Goal: Task Accomplishment & Management: Manage account settings

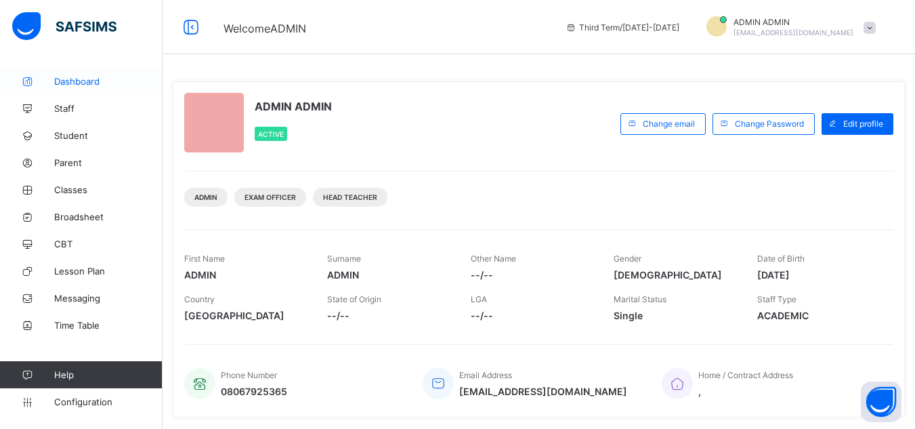
click at [69, 83] on span "Dashboard" at bounding box center [108, 81] width 108 height 11
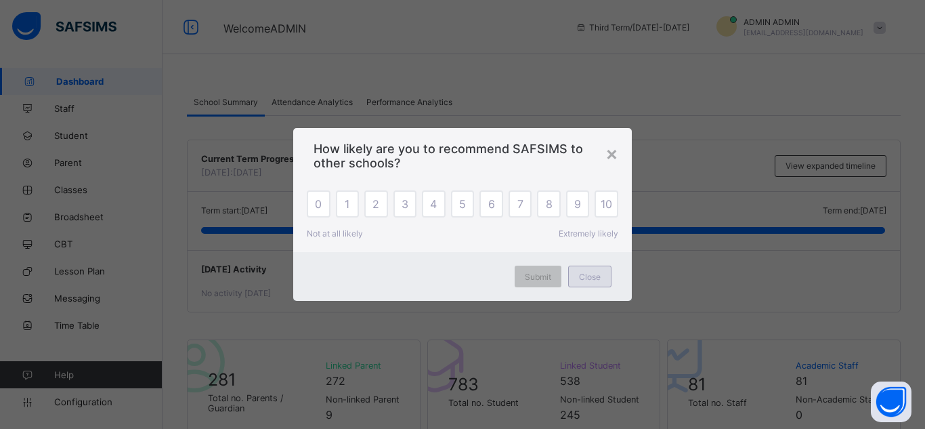
click at [596, 282] on div "Close" at bounding box center [589, 276] width 43 height 22
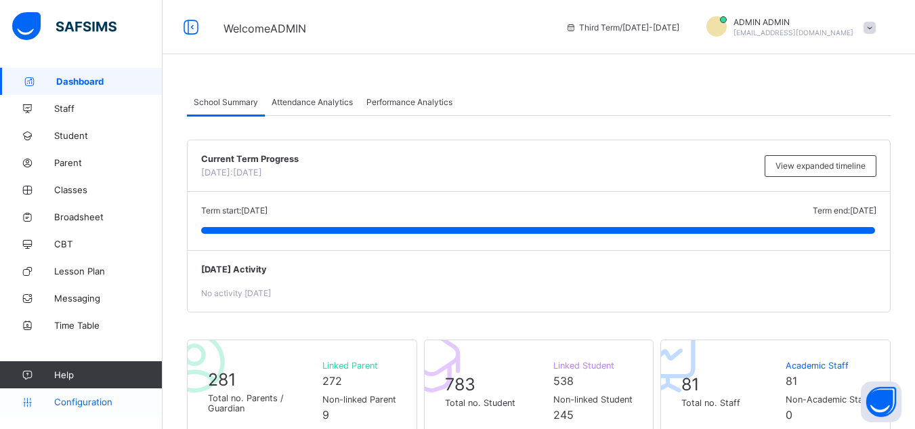
click at [62, 404] on span "Configuration" at bounding box center [108, 401] width 108 height 11
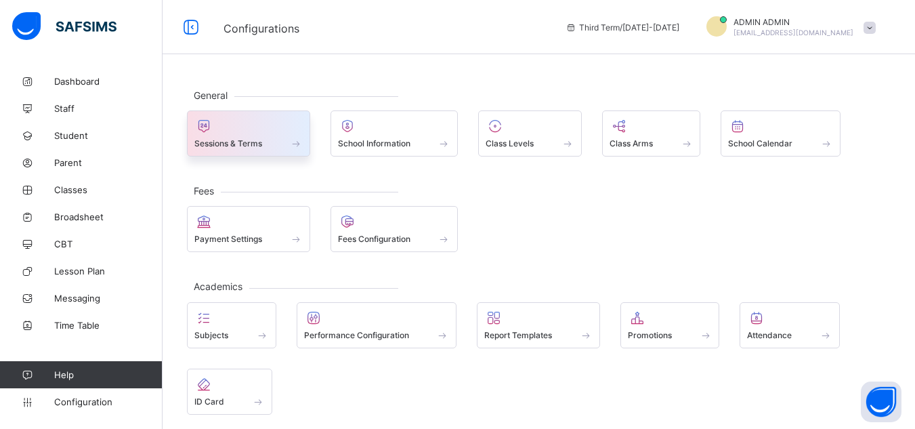
click at [243, 155] on div "Sessions & Terms" at bounding box center [248, 133] width 123 height 46
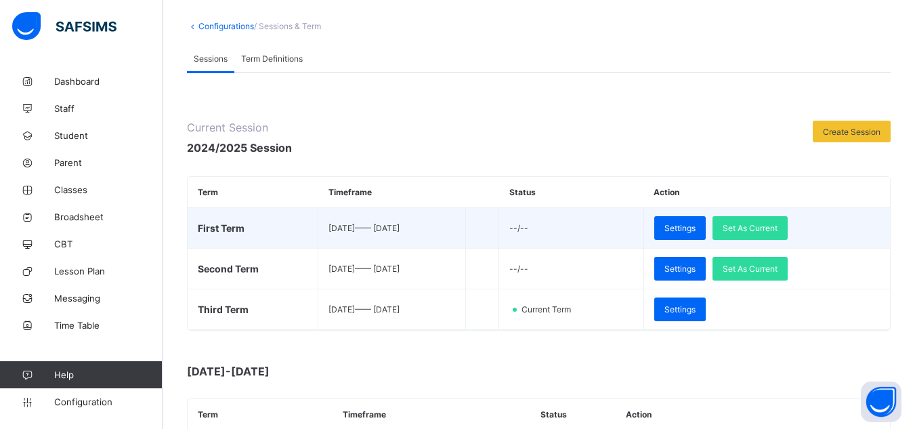
scroll to position [56, 0]
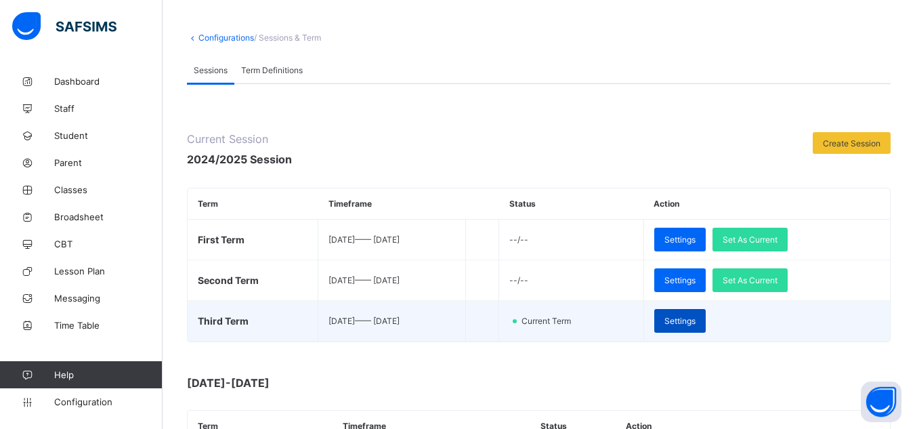
click at [695, 317] on span "Settings" at bounding box center [679, 320] width 31 height 10
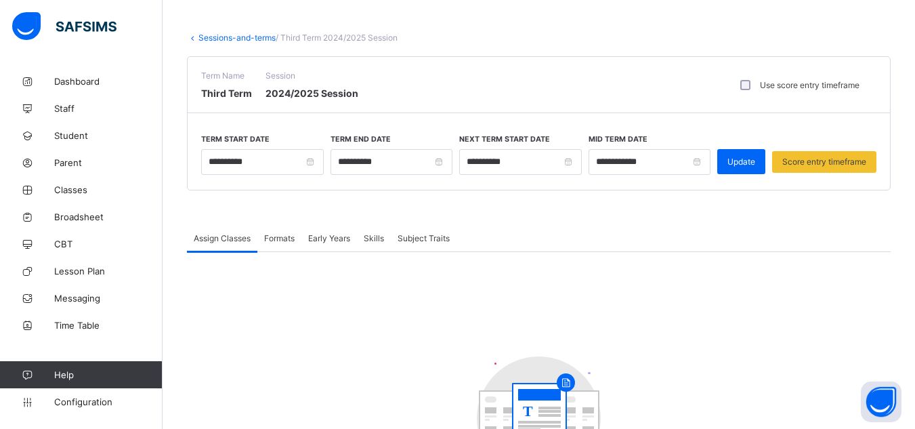
click at [213, 37] on link "Sessions-and-terms" at bounding box center [236, 37] width 77 height 10
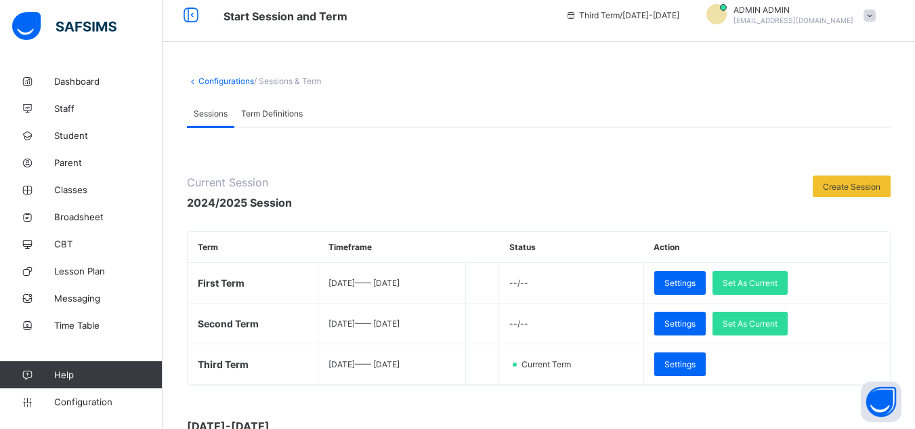
scroll to position [56, 0]
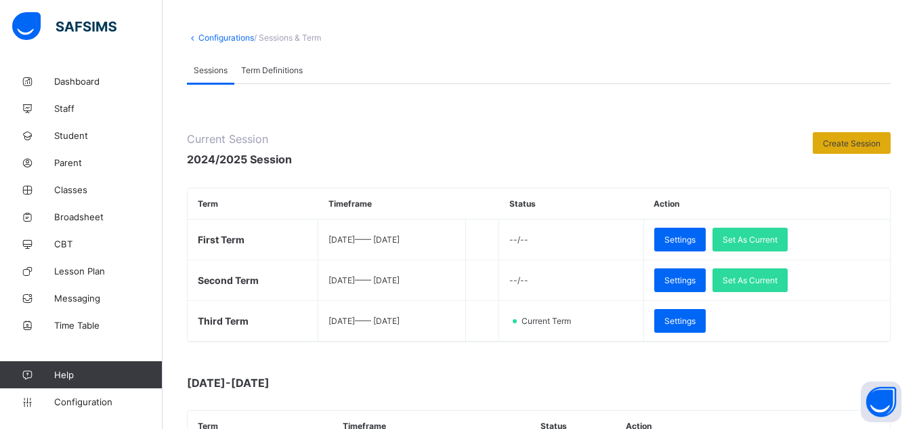
click at [699, 148] on span "Create Session" at bounding box center [851, 143] width 58 height 10
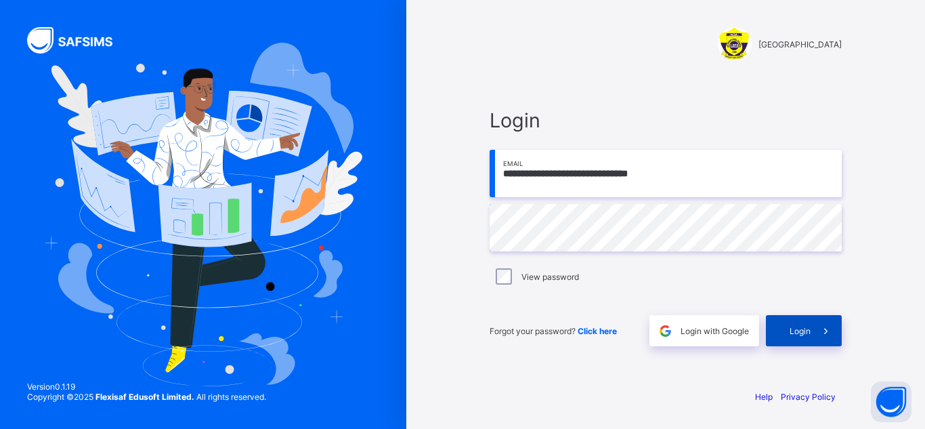
click at [699, 330] on span "Login" at bounding box center [799, 331] width 21 height 10
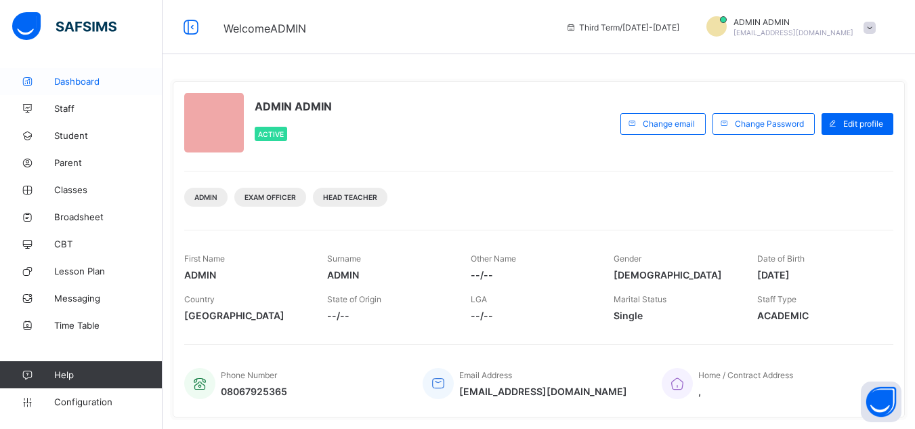
click at [66, 89] on link "Dashboard" at bounding box center [81, 81] width 162 height 27
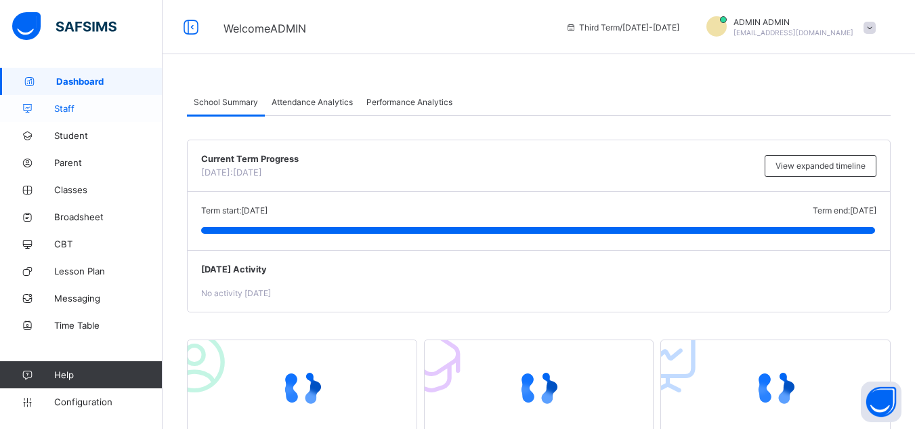
click at [72, 109] on span "Staff" at bounding box center [108, 108] width 108 height 11
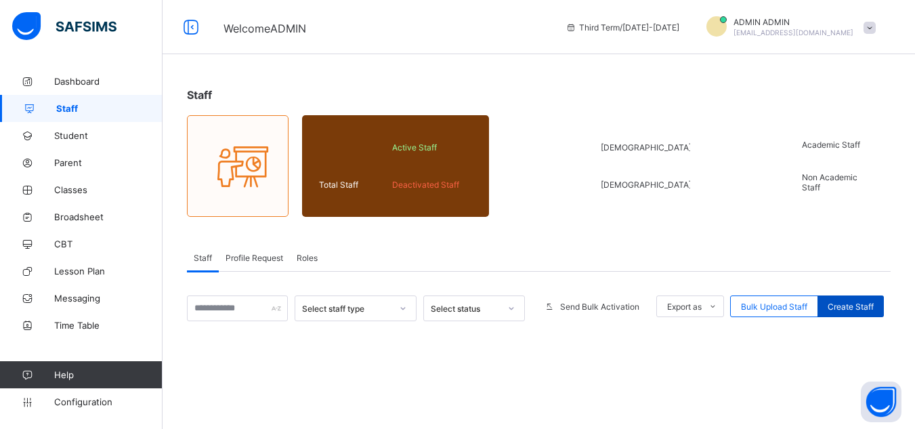
click at [699, 313] on div "Create Staff" at bounding box center [850, 306] width 66 height 22
select select "**"
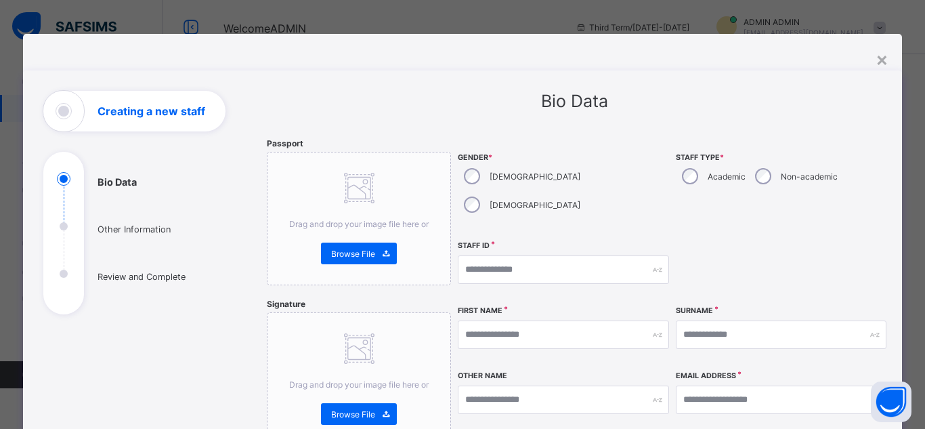
click at [531, 190] on div "[DEMOGRAPHIC_DATA]" at bounding box center [521, 204] width 126 height 28
click at [554, 255] on input "text" at bounding box center [563, 269] width 211 height 28
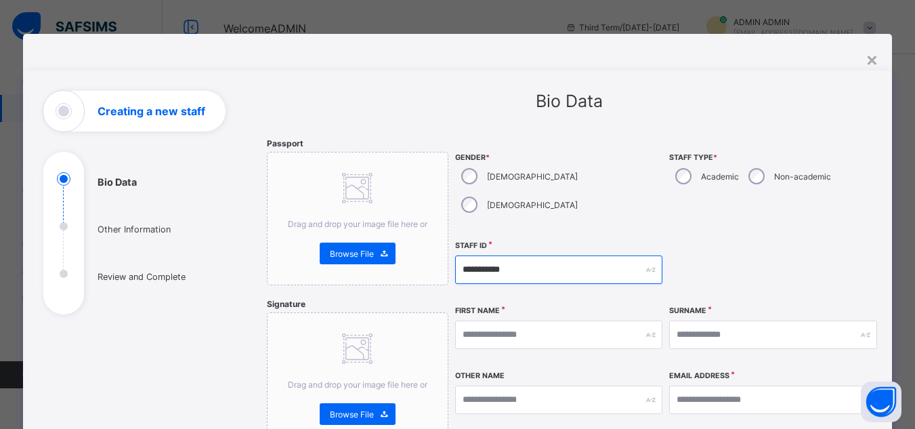
type input "**********"
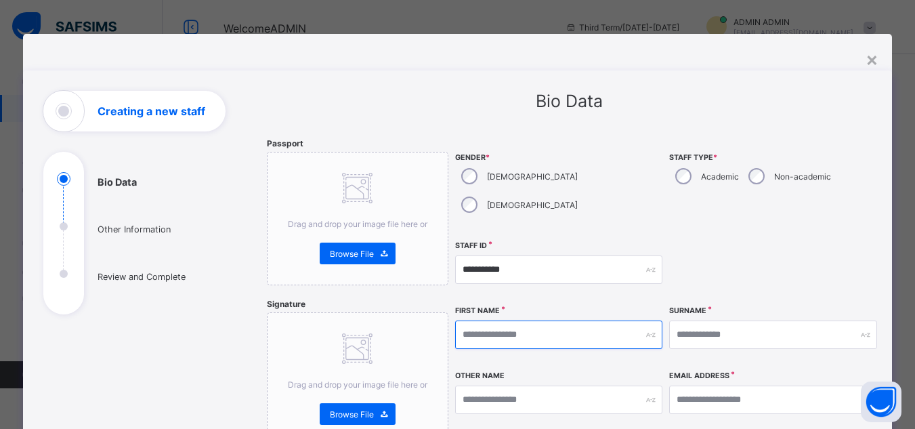
click at [531, 320] on input "text" at bounding box center [558, 334] width 207 height 28
type input "********"
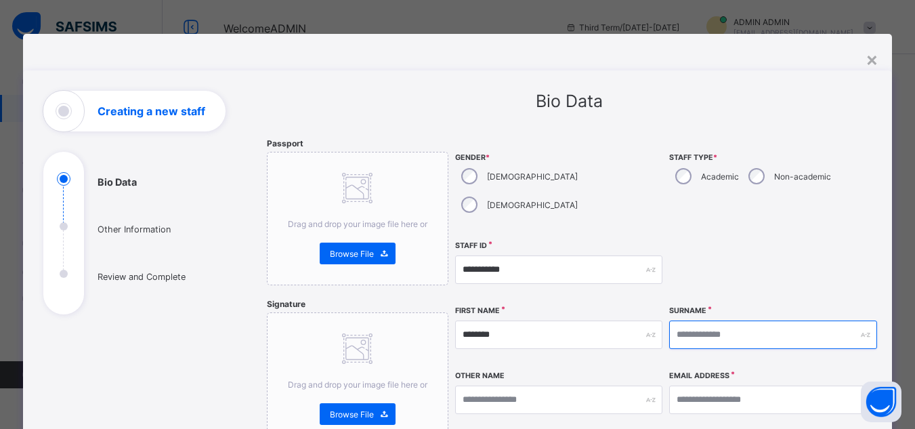
click at [699, 320] on input "text" at bounding box center [772, 334] width 207 height 28
type input "***"
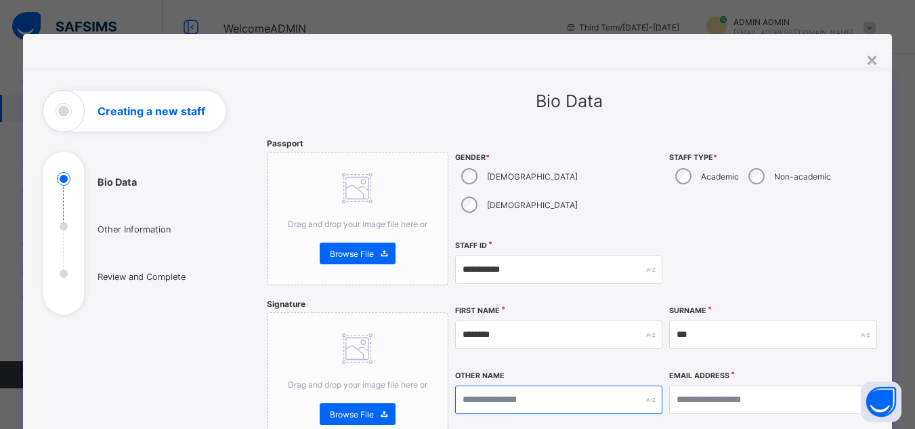
click at [531, 385] on input "text" at bounding box center [558, 399] width 207 height 28
type input "*******"
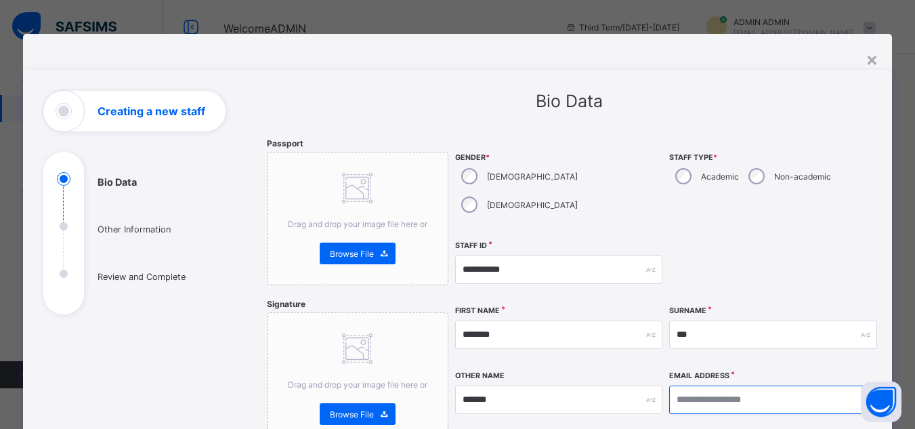
click at [699, 385] on input "email" at bounding box center [772, 399] width 207 height 28
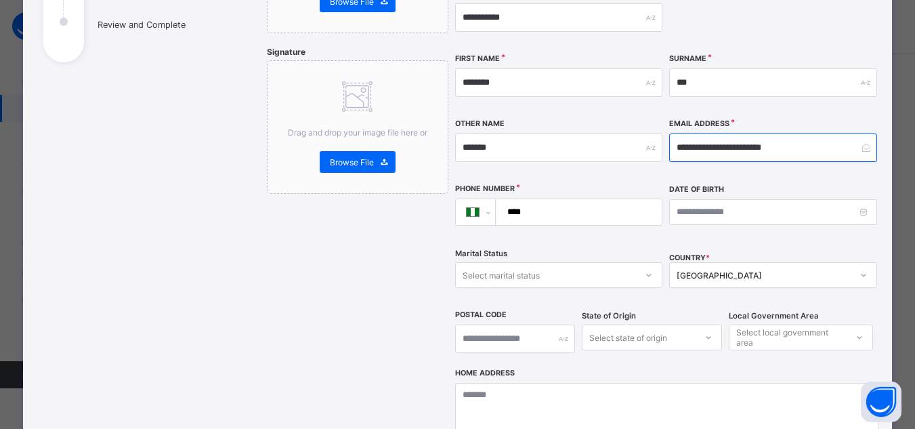
scroll to position [271, 0]
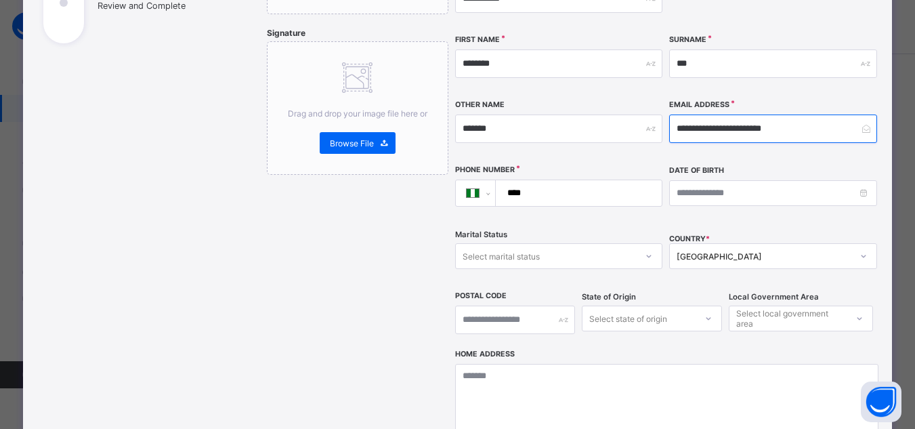
type input "**********"
click at [572, 180] on input "****" at bounding box center [576, 193] width 155 height 26
type input "**********"
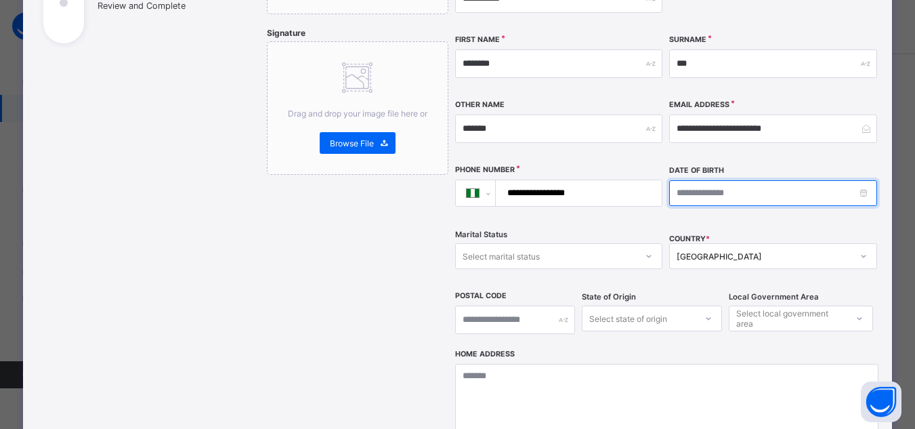
click at [699, 180] on input at bounding box center [772, 193] width 207 height 26
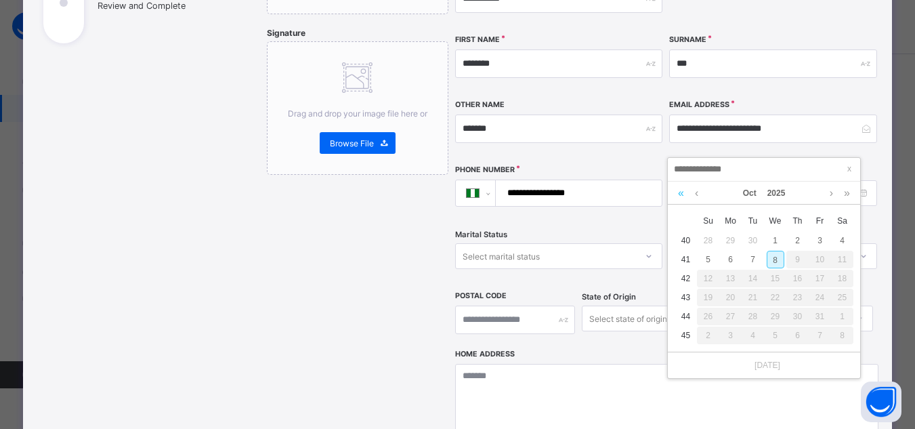
click at [682, 193] on link at bounding box center [680, 192] width 13 height 23
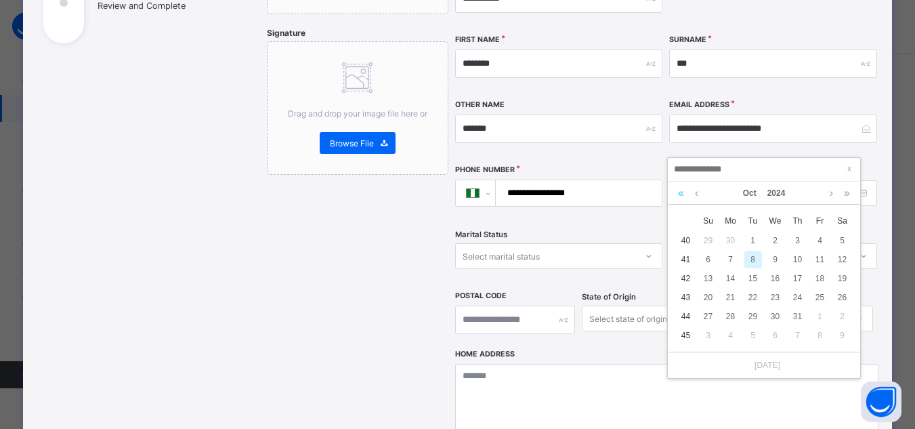
click at [682, 193] on link at bounding box center [680, 192] width 13 height 23
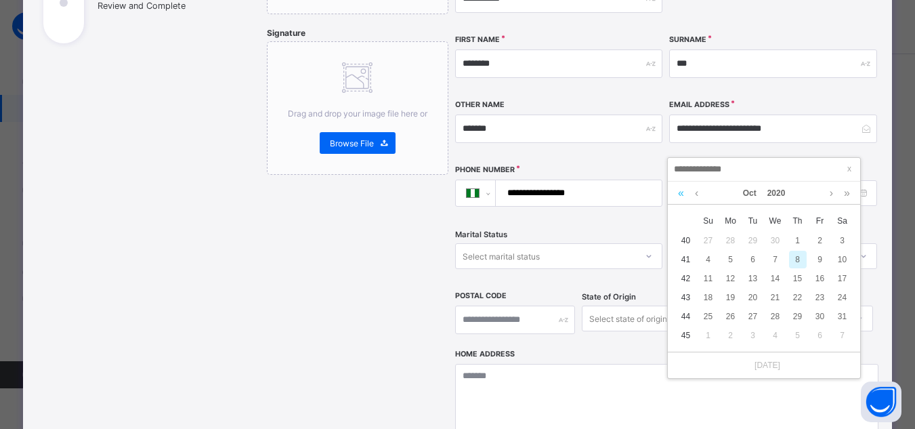
click at [682, 193] on link at bounding box center [680, 192] width 13 height 23
click at [677, 196] on link at bounding box center [680, 192] width 13 height 23
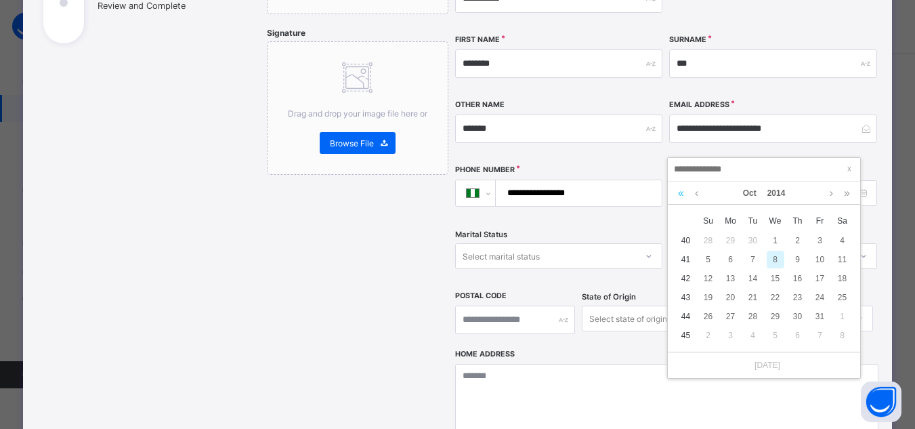
click at [677, 196] on link at bounding box center [680, 192] width 13 height 23
click at [678, 196] on link at bounding box center [680, 192] width 13 height 23
click at [679, 196] on link at bounding box center [680, 192] width 13 height 23
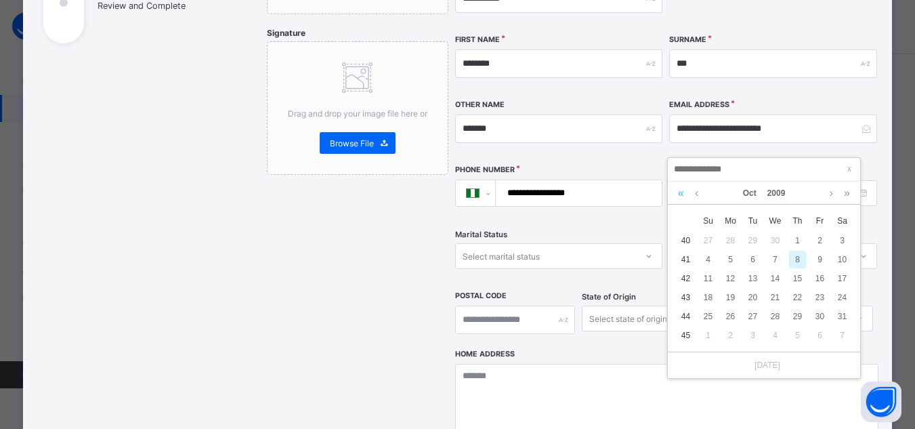
click at [681, 195] on link at bounding box center [680, 192] width 13 height 23
click at [680, 200] on link at bounding box center [680, 192] width 13 height 23
click at [678, 196] on link at bounding box center [680, 192] width 13 height 23
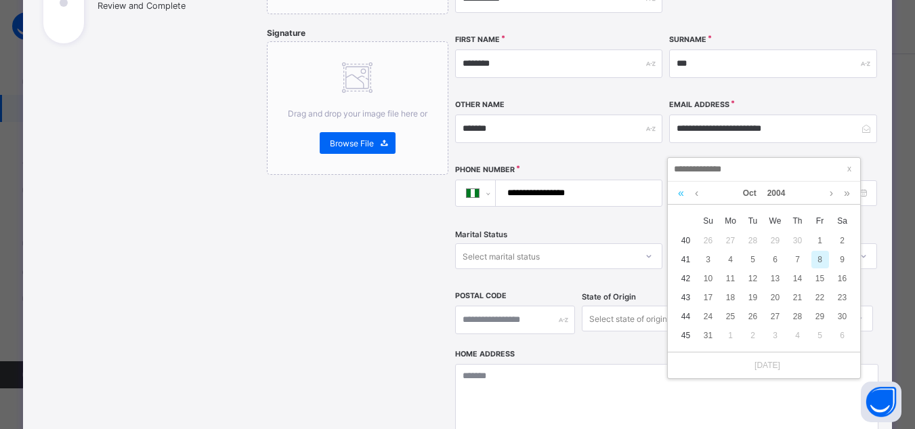
click at [678, 196] on link at bounding box center [680, 192] width 13 height 23
click at [695, 199] on link at bounding box center [696, 192] width 10 height 23
click at [697, 199] on link at bounding box center [696, 192] width 10 height 23
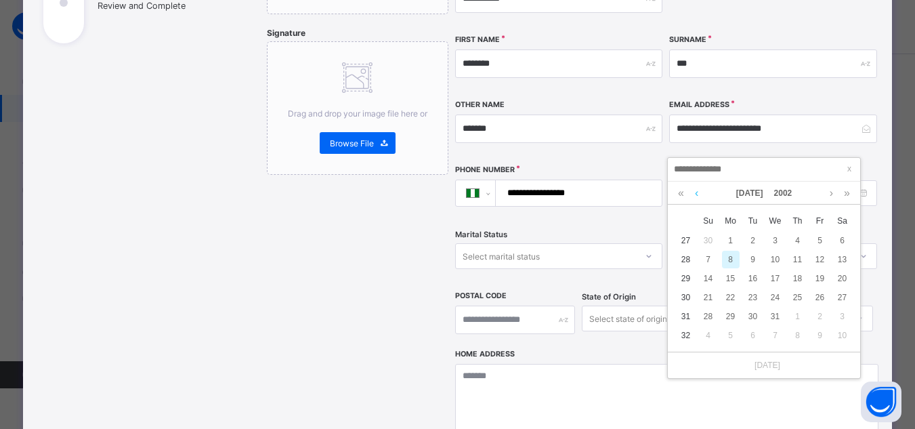
click at [697, 199] on link at bounding box center [696, 192] width 10 height 23
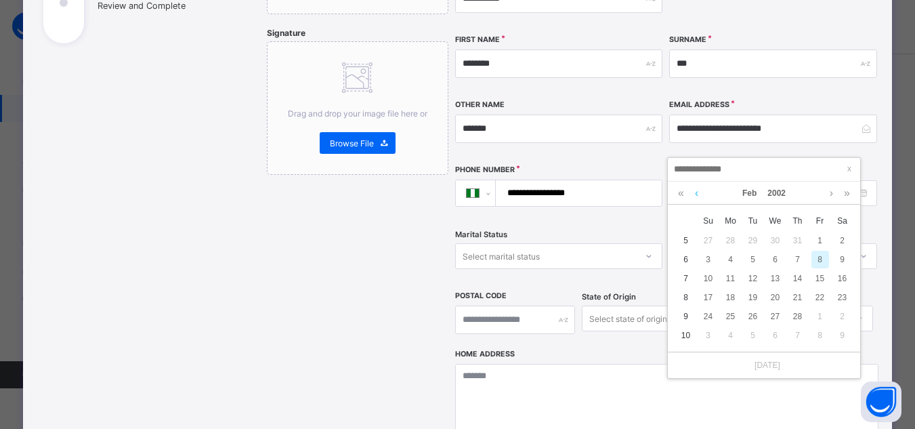
click at [697, 199] on link at bounding box center [696, 192] width 10 height 23
click at [699, 190] on link at bounding box center [831, 192] width 10 height 23
click at [699, 313] on div "28" at bounding box center [798, 316] width 18 height 18
type input "**********"
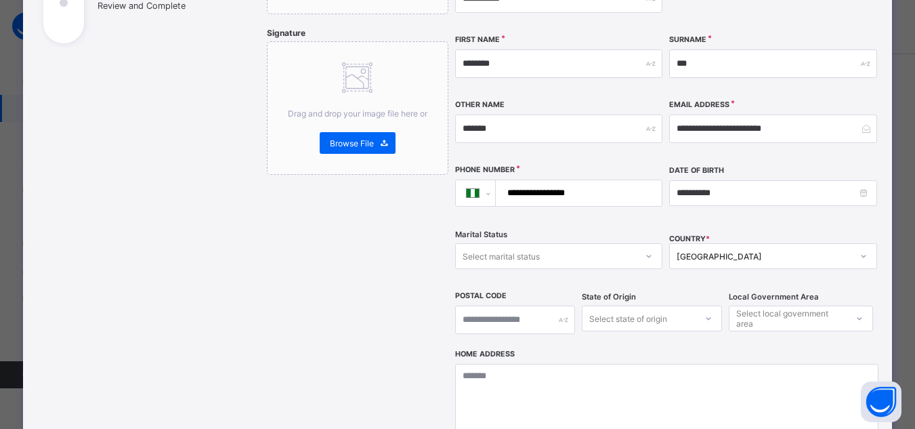
click at [639, 305] on div "Select state of origin" at bounding box center [651, 318] width 140 height 26
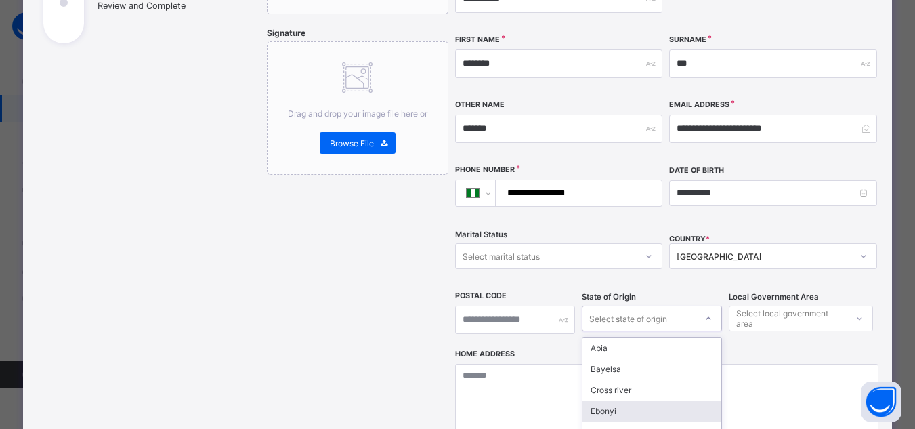
scroll to position [361, 0]
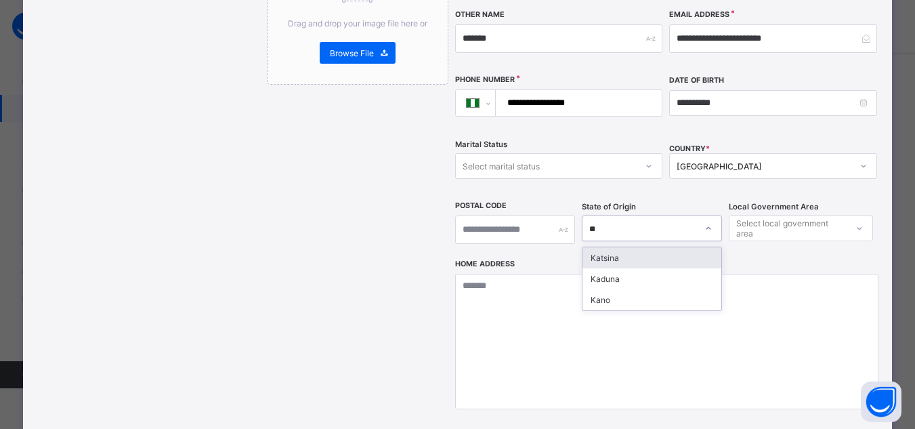
type input "***"
drag, startPoint x: 653, startPoint y: 234, endPoint x: 699, endPoint y: 228, distance: 46.3
click at [657, 247] on div "Kano" at bounding box center [651, 257] width 139 height 21
click at [699, 215] on div "Select local government area" at bounding box center [790, 228] width 109 height 26
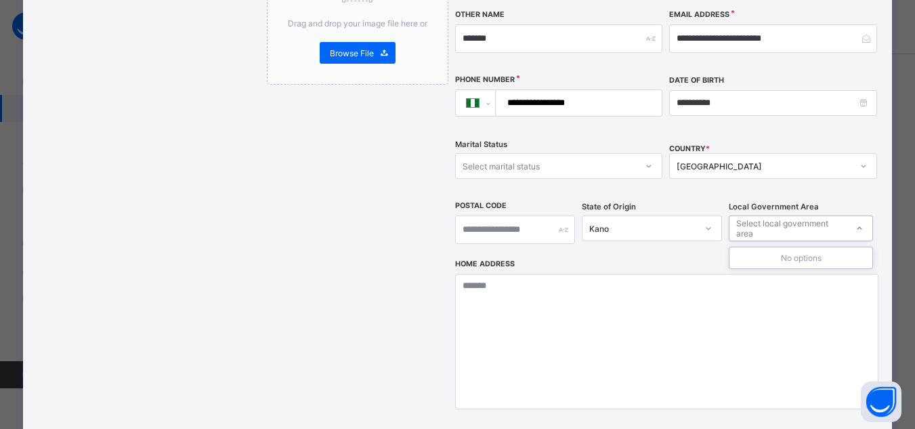
click at [699, 215] on div "Select local government area" at bounding box center [790, 228] width 109 height 26
type input "*"
type input "*********"
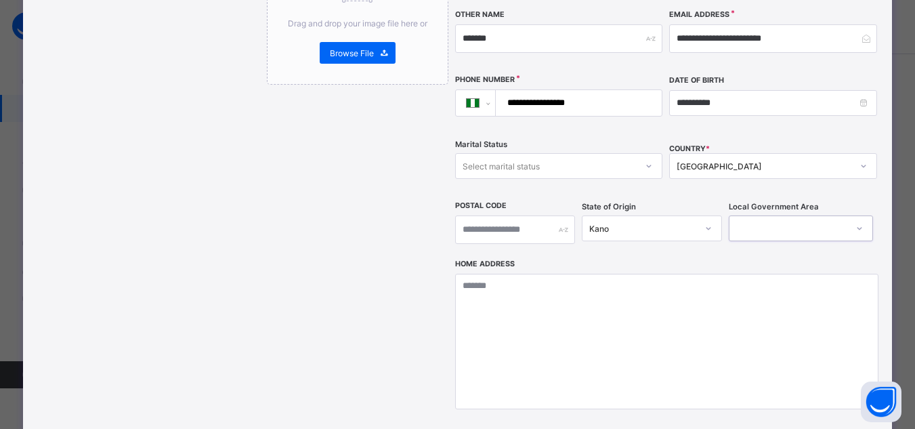
drag, startPoint x: 660, startPoint y: 225, endPoint x: 604, endPoint y: 248, distance: 60.7
click at [604, 248] on div "**********" at bounding box center [666, 138] width 423 height 722
drag, startPoint x: 774, startPoint y: 183, endPoint x: 764, endPoint y: 200, distance: 20.1
click at [699, 200] on div "Local Government Area 0 results available. Select is focused ,type to refine li…" at bounding box center [800, 229] width 144 height 58
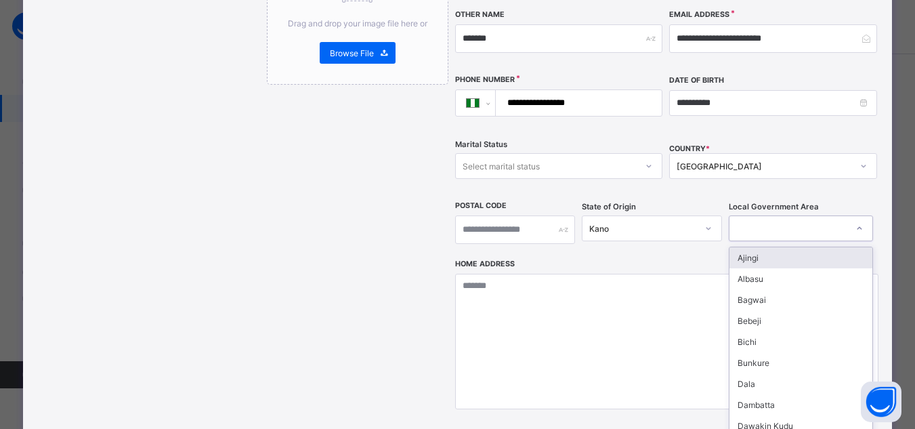
click at [699, 219] on div at bounding box center [787, 228] width 117 height 19
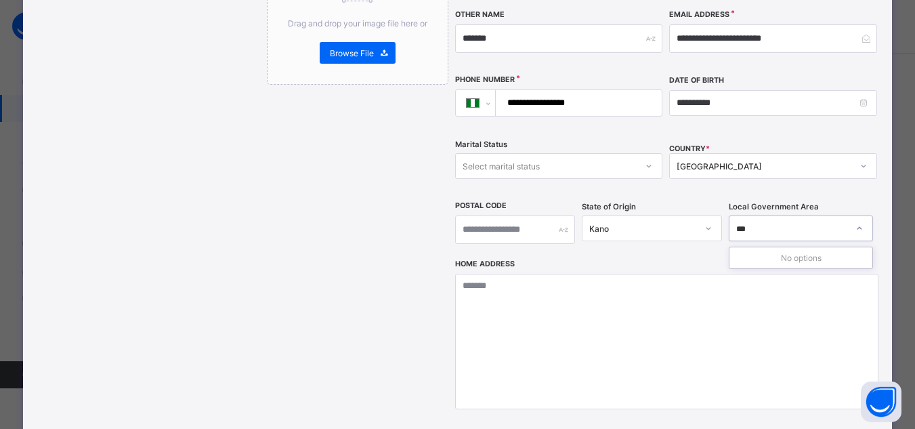
type input "**"
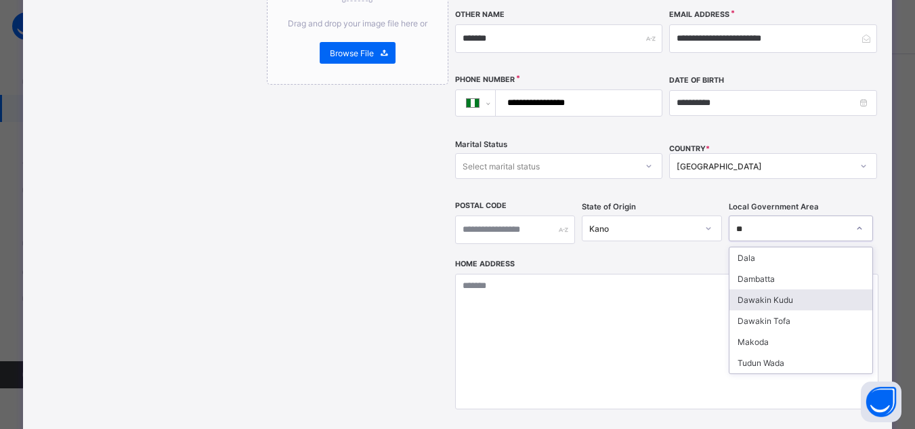
click at [699, 289] on div "Dawakin Kudu" at bounding box center [800, 299] width 143 height 21
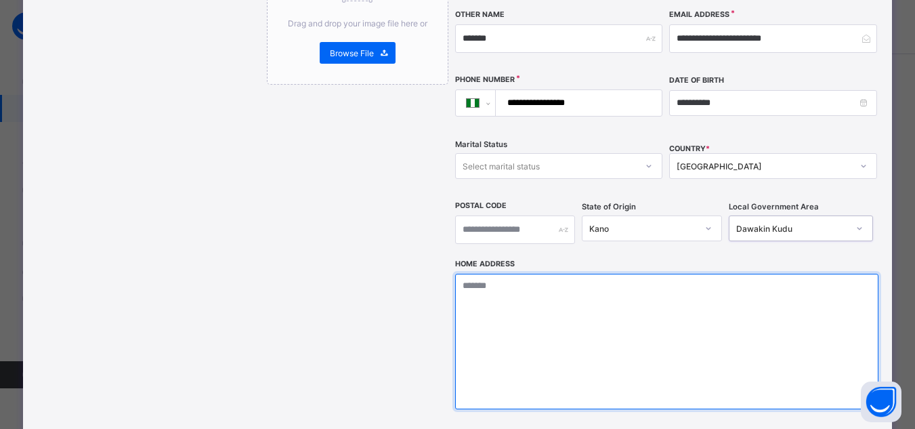
click at [636, 286] on textarea at bounding box center [666, 340] width 423 height 135
type textarea "*********"
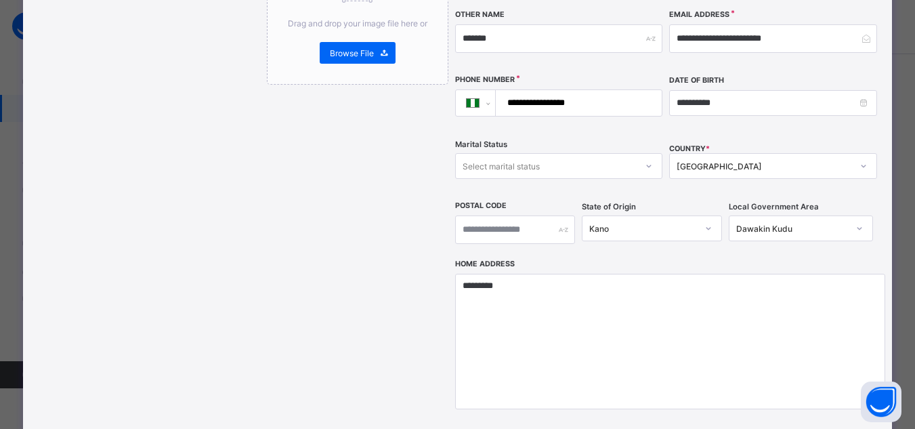
click at [377, 305] on div "Passport Drag and drop your image file here or Browse File Signature Drag and d…" at bounding box center [357, 138] width 181 height 722
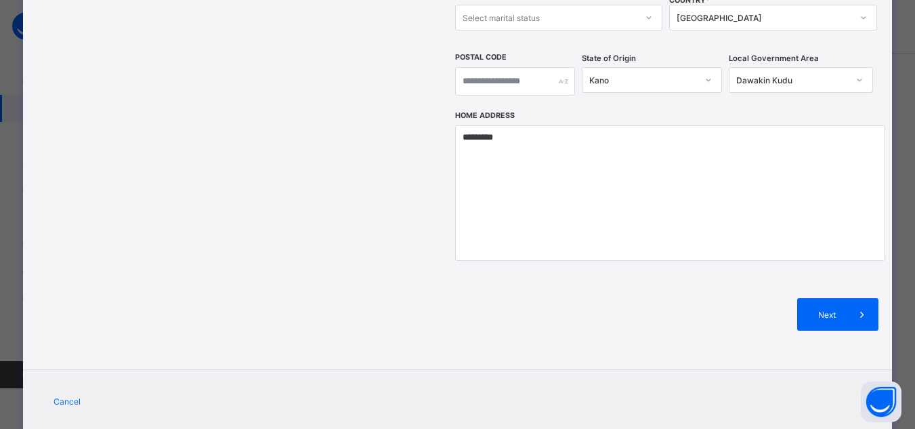
scroll to position [519, 0]
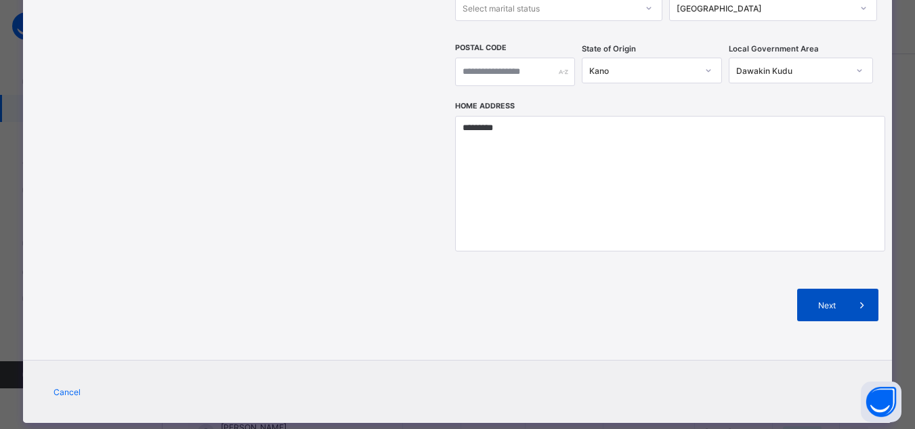
click at [699, 288] on div "Next" at bounding box center [837, 304] width 81 height 32
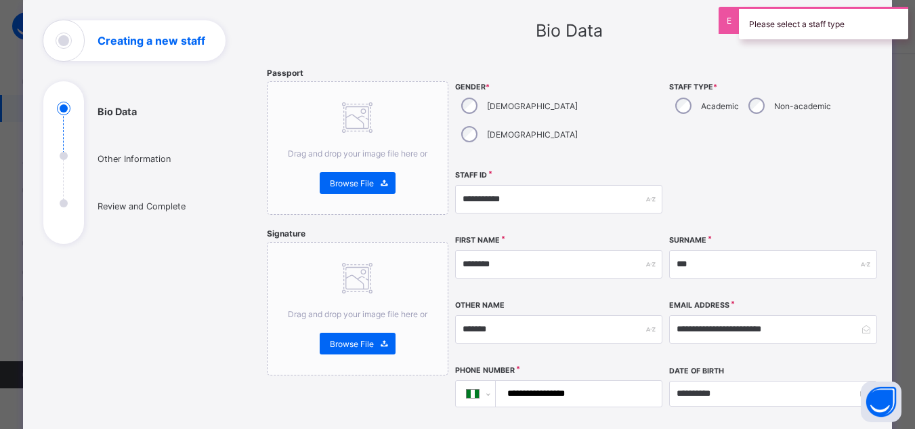
scroll to position [0, 0]
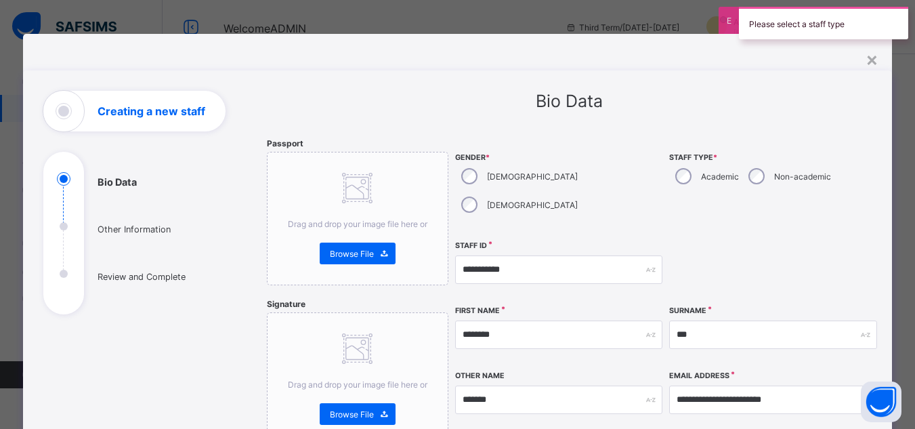
click at [699, 185] on div "Academic" at bounding box center [705, 176] width 73 height 28
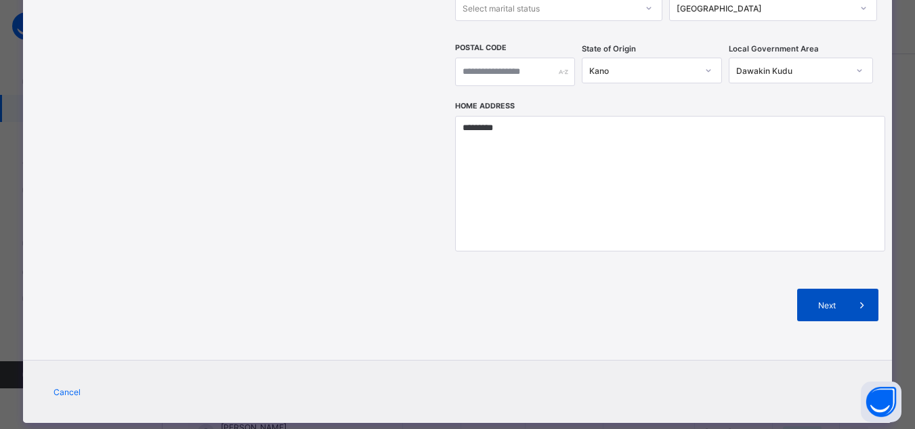
click at [699, 300] on span "Next" at bounding box center [826, 305] width 39 height 10
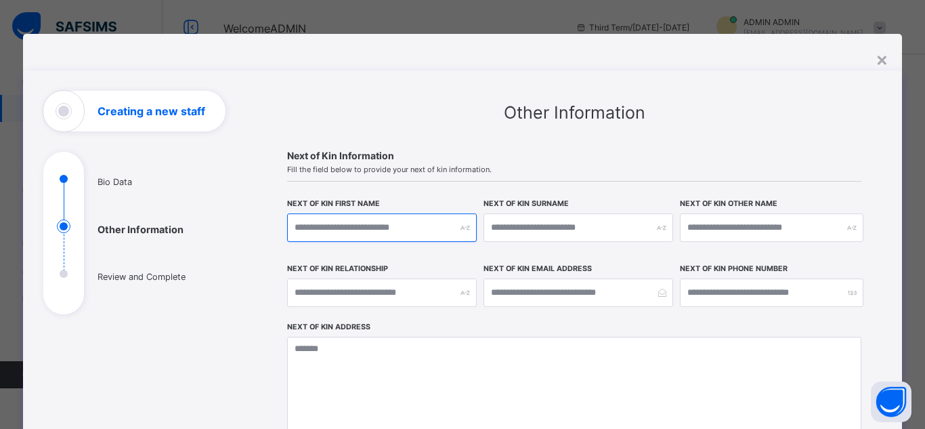
click at [376, 224] on input "text" at bounding box center [382, 227] width 190 height 28
type input "******"
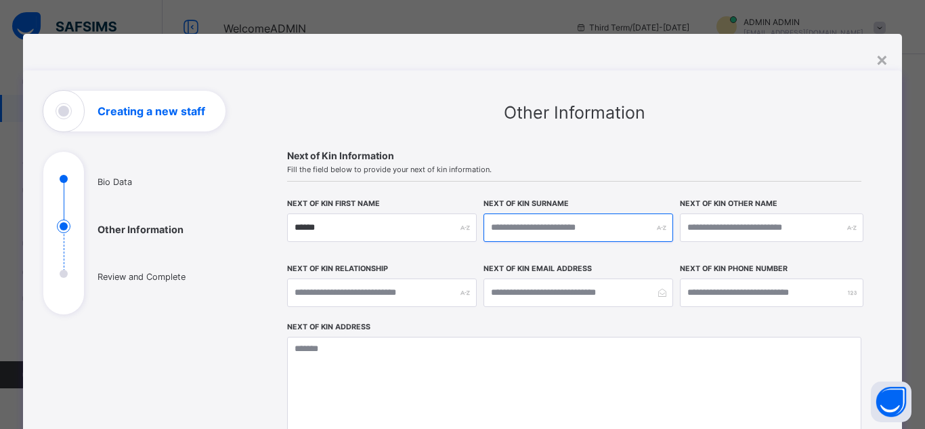
click at [572, 221] on input "text" at bounding box center [578, 227] width 190 height 28
type input "***"
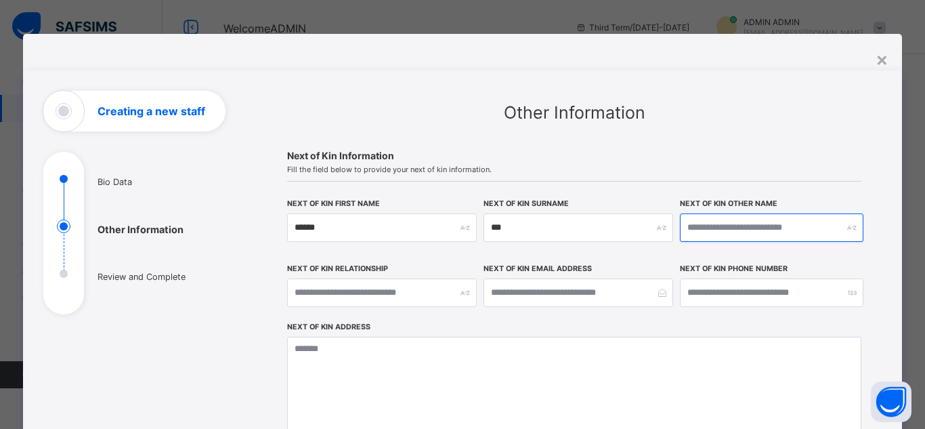
click at [699, 227] on input "text" at bounding box center [771, 227] width 183 height 28
type input "*******"
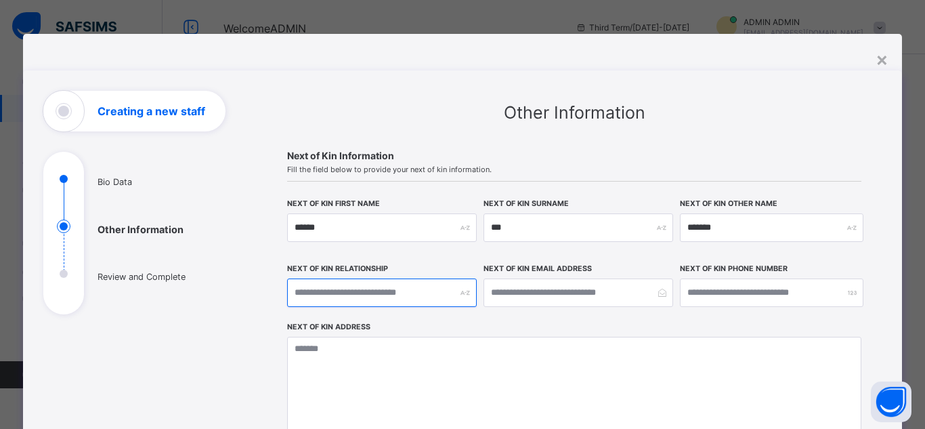
click at [397, 299] on input "text" at bounding box center [382, 292] width 190 height 28
type input "******"
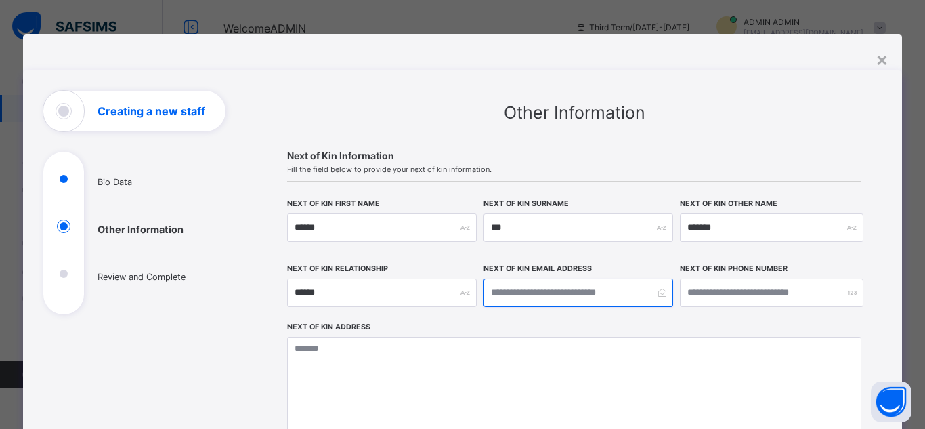
click at [529, 284] on input "email" at bounding box center [578, 292] width 190 height 28
type input "**********"
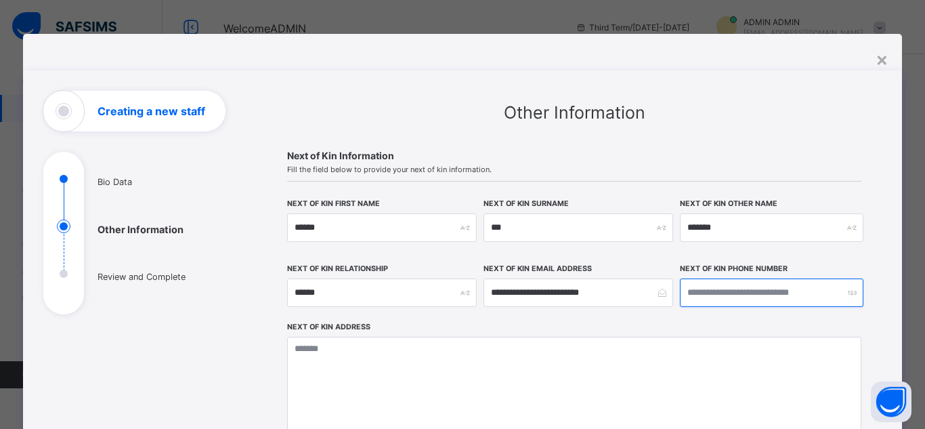
click at [699, 299] on input "number" at bounding box center [771, 292] width 183 height 28
type input "**********"
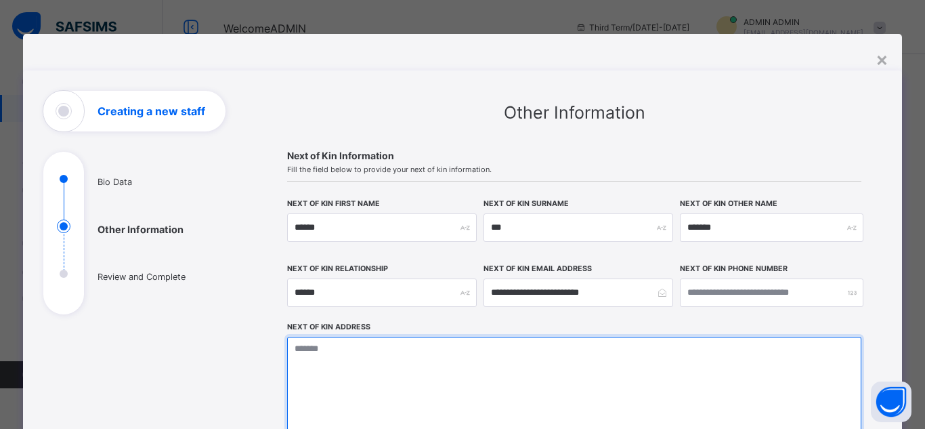
click at [561, 388] on textarea at bounding box center [574, 403] width 574 height 135
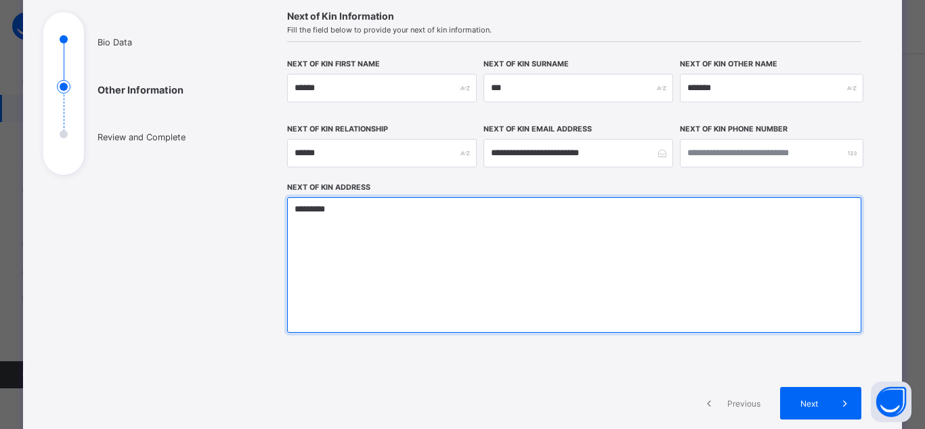
scroll to position [277, 0]
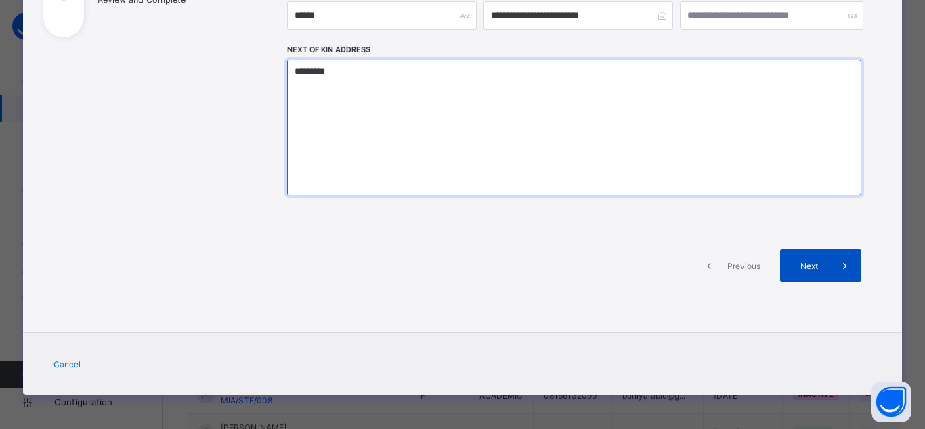
type textarea "*********"
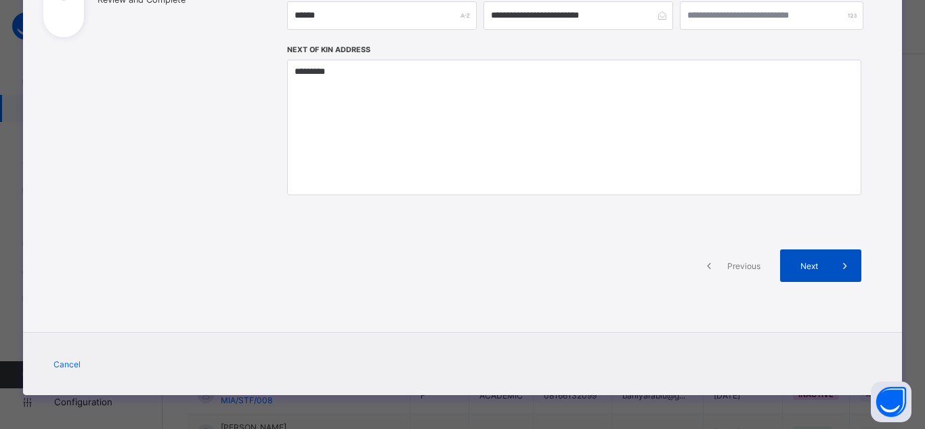
click at [699, 278] on div "Next" at bounding box center [820, 265] width 81 height 32
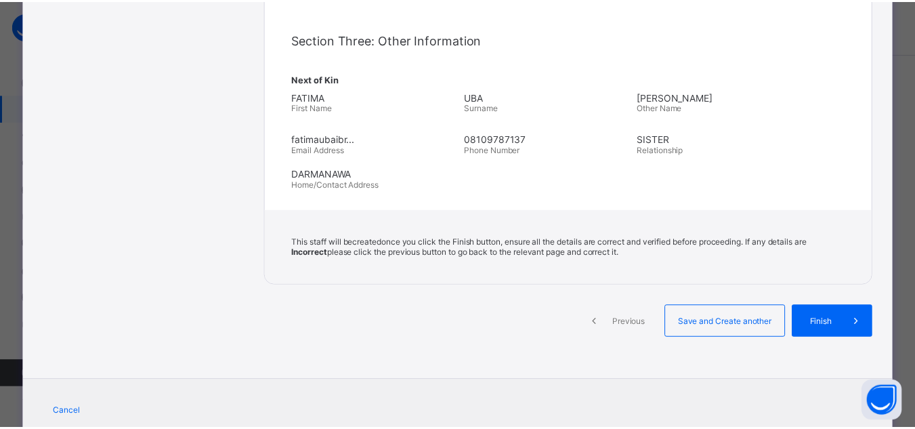
scroll to position [466, 0]
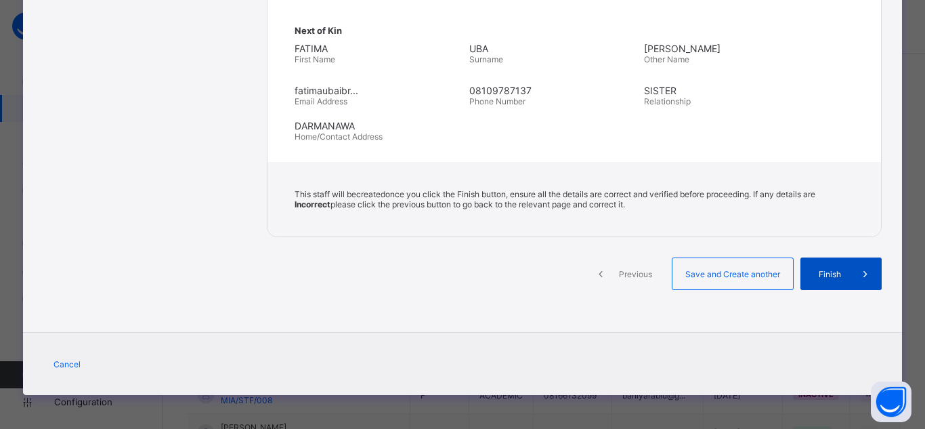
click at [699, 273] on span "Finish" at bounding box center [829, 274] width 39 height 10
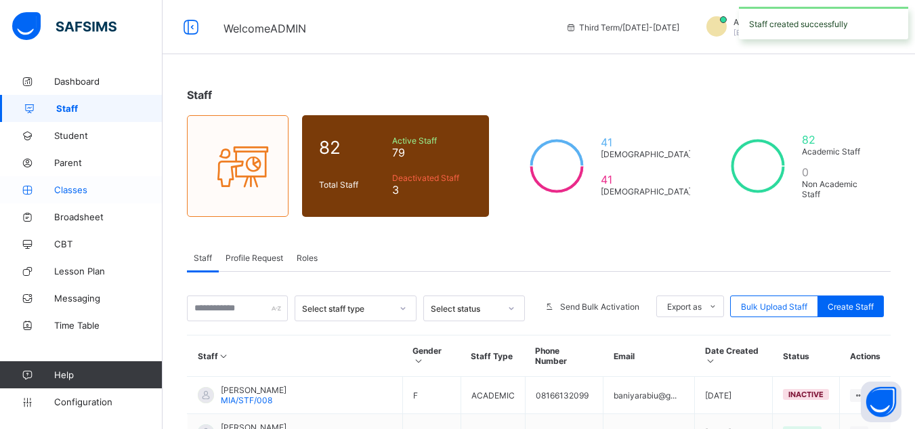
click at [74, 188] on span "Classes" at bounding box center [108, 189] width 108 height 11
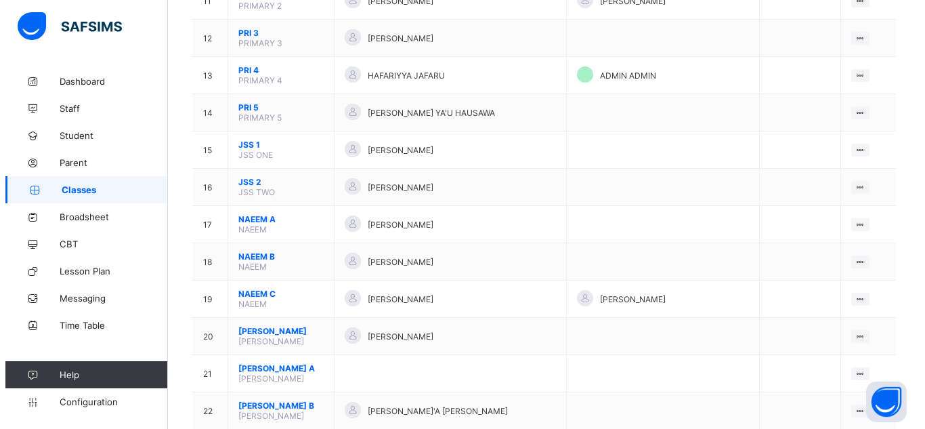
scroll to position [496, 0]
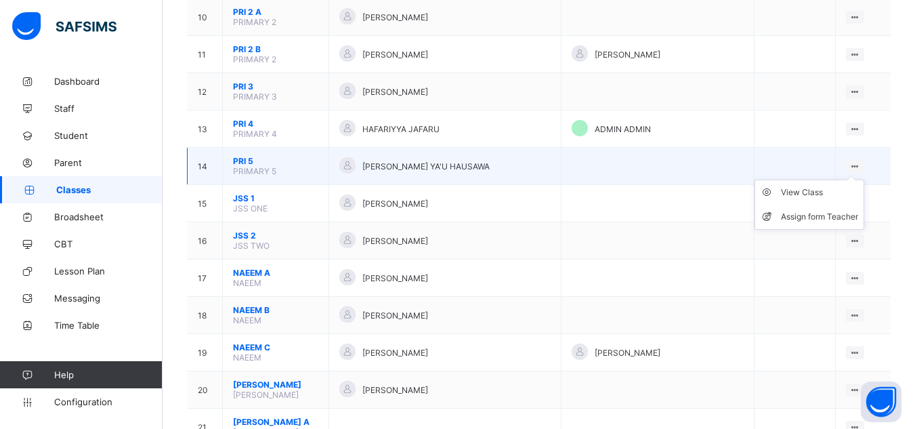
click at [699, 179] on ul "View Class Assign form Teacher" at bounding box center [809, 204] width 110 height 50
click at [699, 216] on div "Assign form Teacher" at bounding box center [819, 217] width 77 height 14
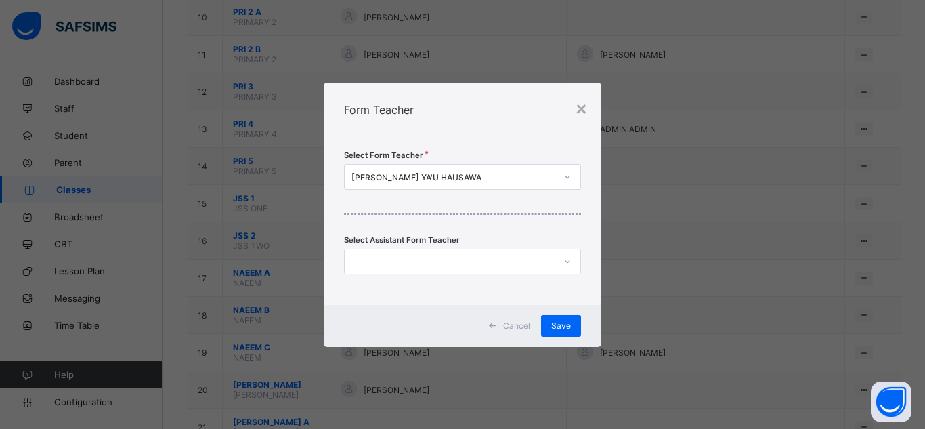
click at [546, 173] on div "UMAR YA'U HAUSAWA" at bounding box center [453, 176] width 204 height 10
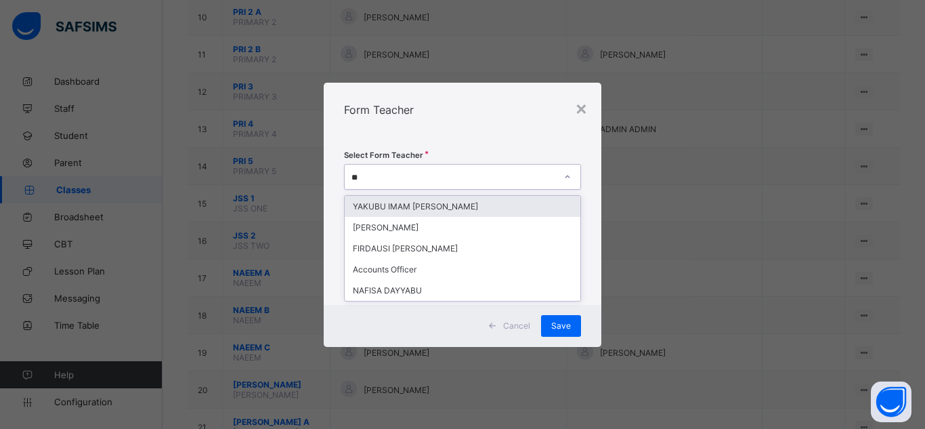
type input "***"
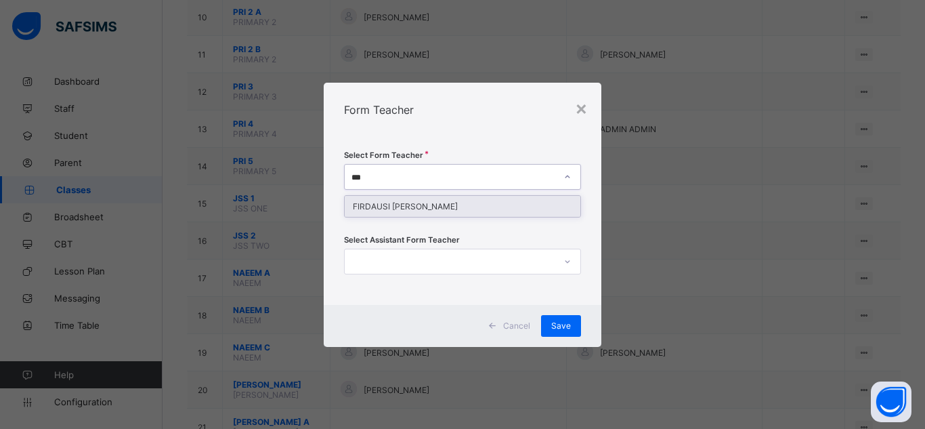
click at [464, 204] on div "FIRDAUSI [PERSON_NAME]" at bounding box center [463, 206] width 236 height 21
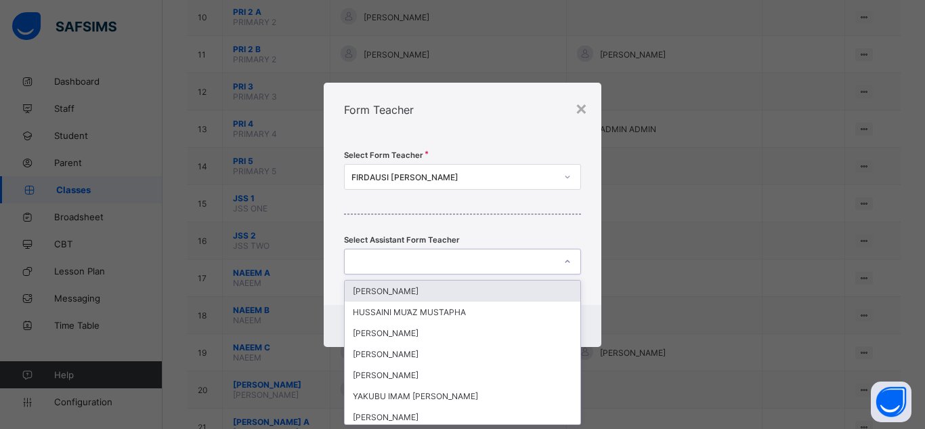
click at [454, 261] on div at bounding box center [450, 261] width 210 height 19
type input "***"
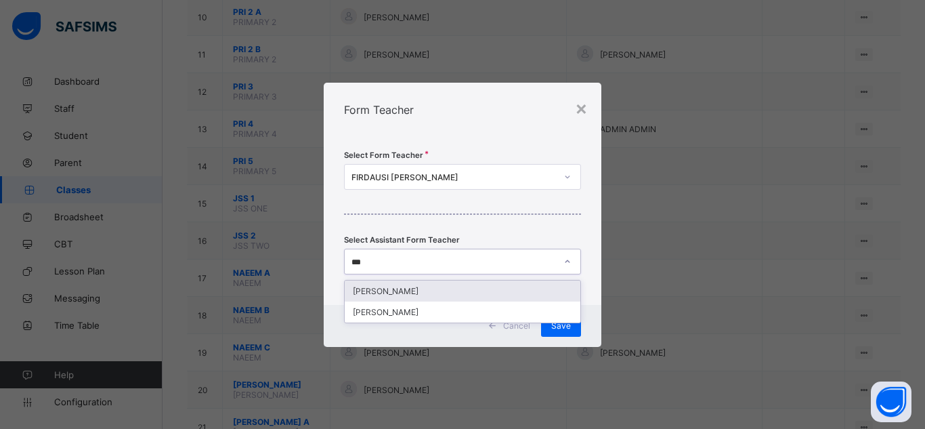
click at [427, 298] on div "[PERSON_NAME]" at bounding box center [463, 290] width 236 height 21
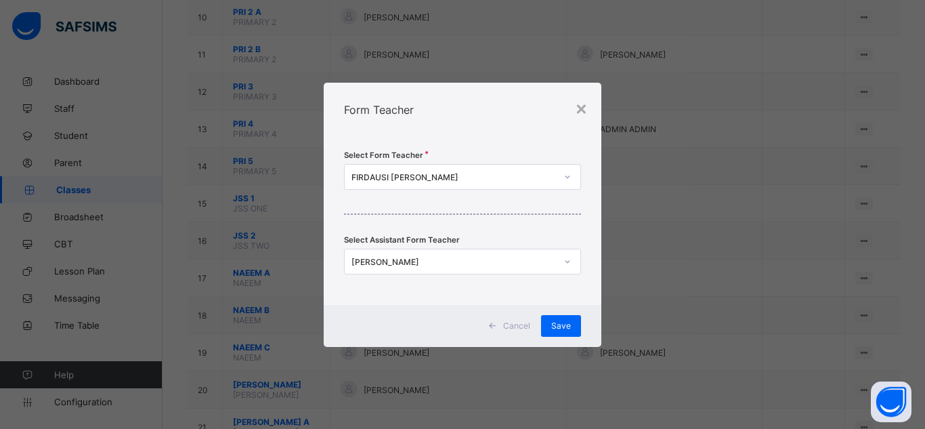
click at [475, 87] on div "Form Teacher" at bounding box center [463, 110] width 278 height 54
click at [567, 322] on span "Save" at bounding box center [561, 325] width 20 height 10
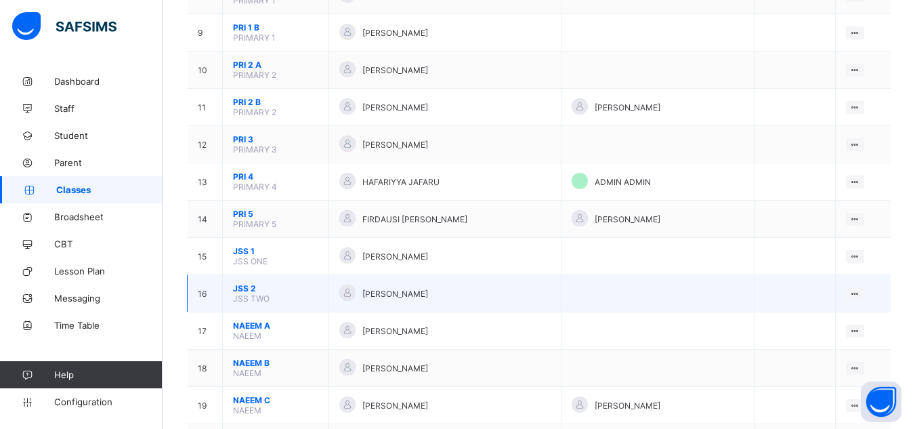
scroll to position [474, 0]
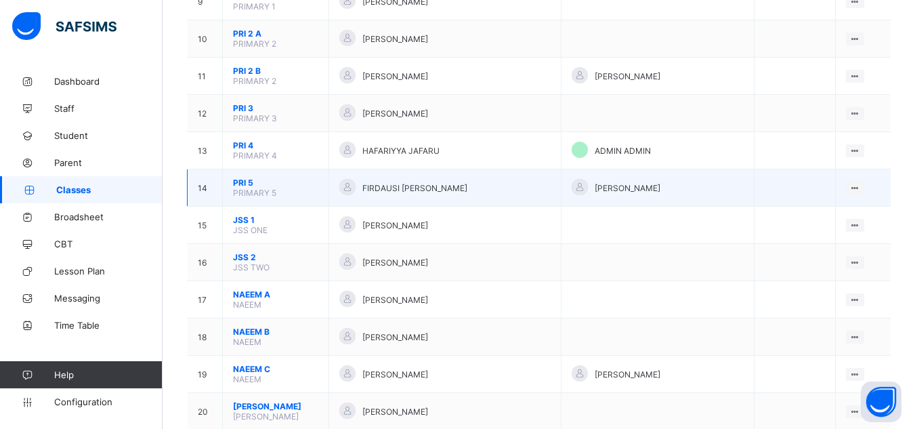
click at [303, 184] on span "PRI 5" at bounding box center [275, 182] width 85 height 10
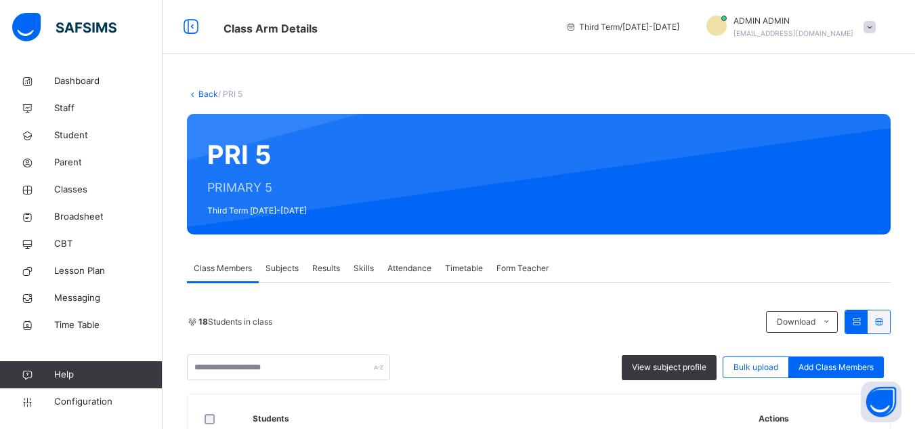
click at [273, 264] on span "Subjects" at bounding box center [281, 268] width 33 height 12
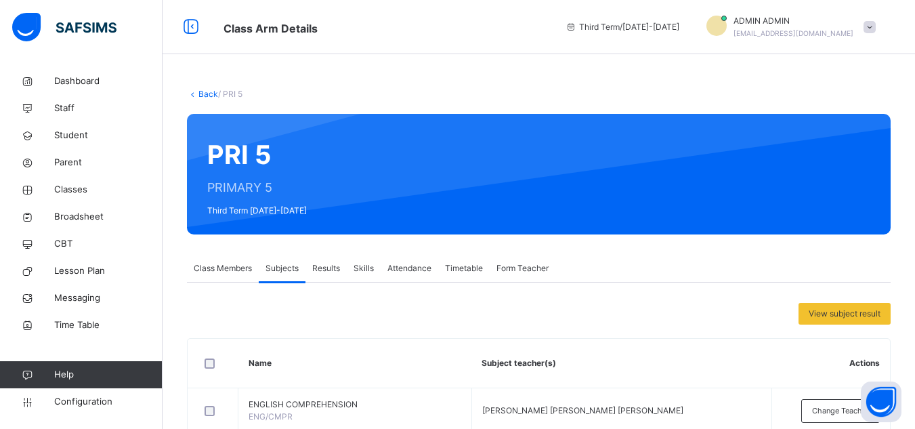
click at [199, 89] on div "Back / PRI 5" at bounding box center [538, 94] width 703 height 12
click at [199, 93] on link "Back" at bounding box center [208, 94] width 20 height 10
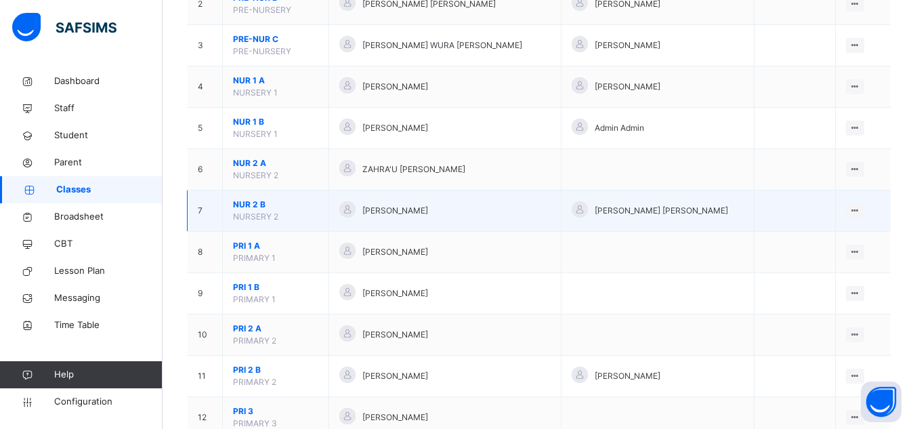
scroll to position [338, 0]
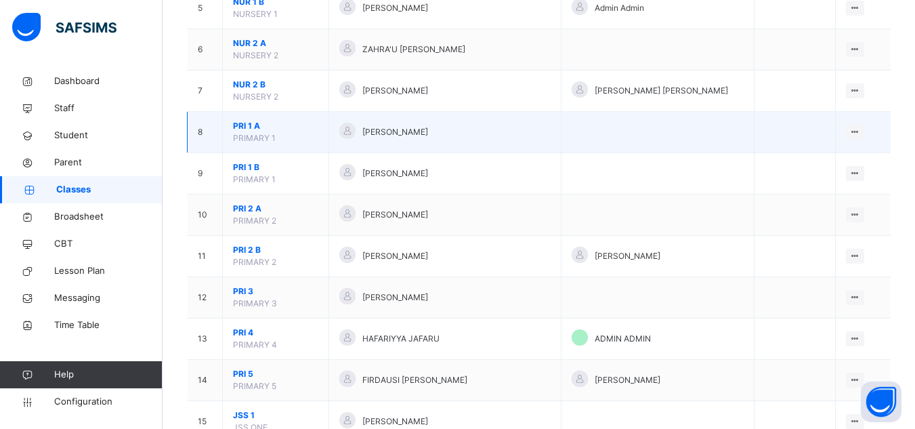
click at [250, 124] on span "PRI 1 A" at bounding box center [275, 126] width 85 height 12
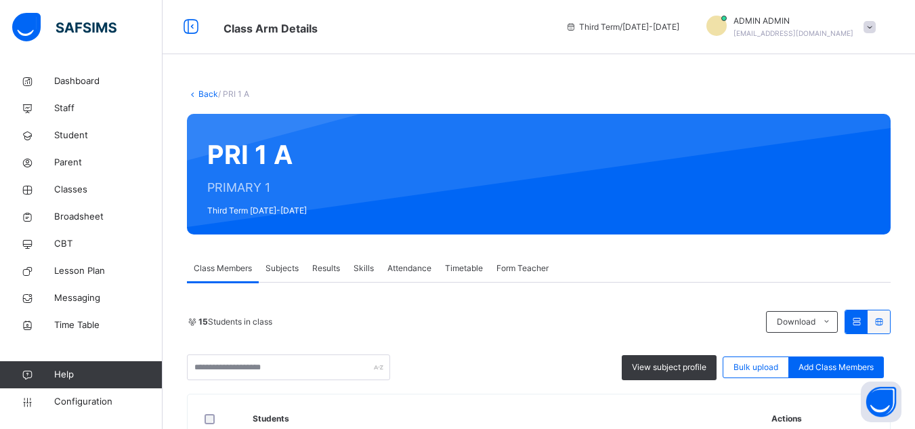
click at [288, 273] on span "Subjects" at bounding box center [281, 268] width 33 height 12
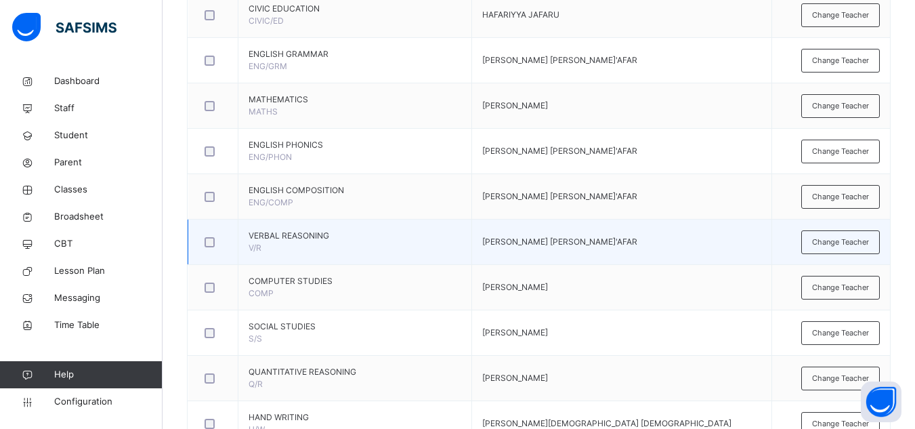
scroll to position [474, 0]
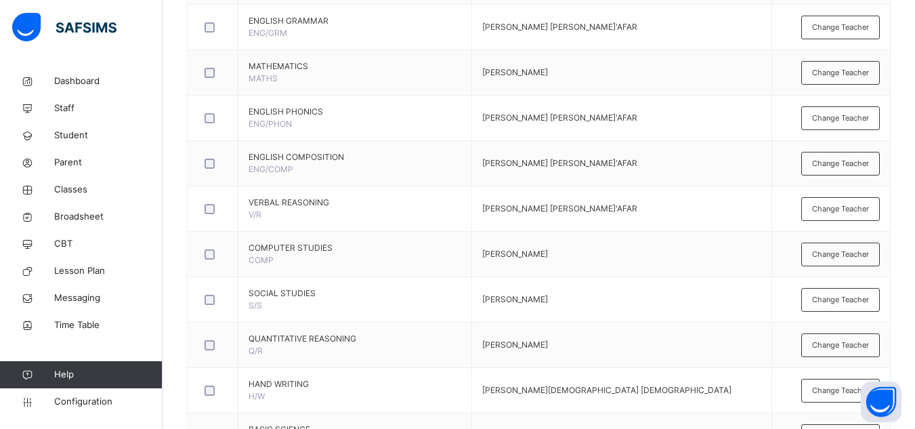
click at [699, 250] on span "Change Teacher" at bounding box center [840, 254] width 57 height 12
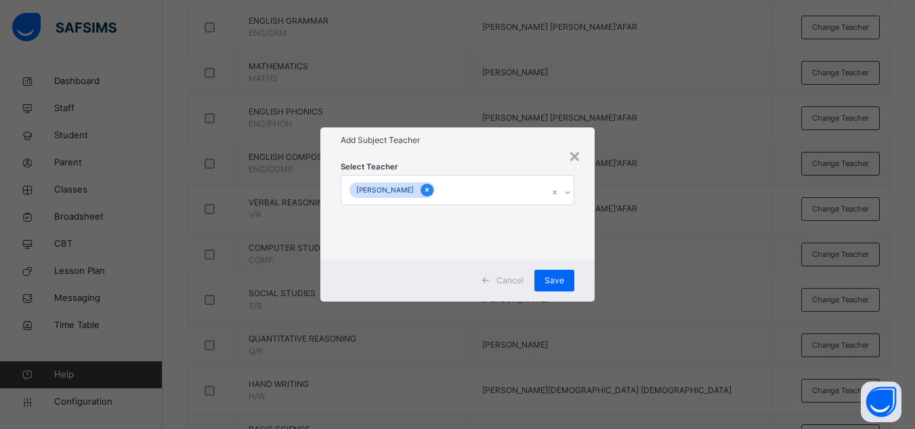
click at [431, 189] on icon at bounding box center [426, 189] width 7 height 9
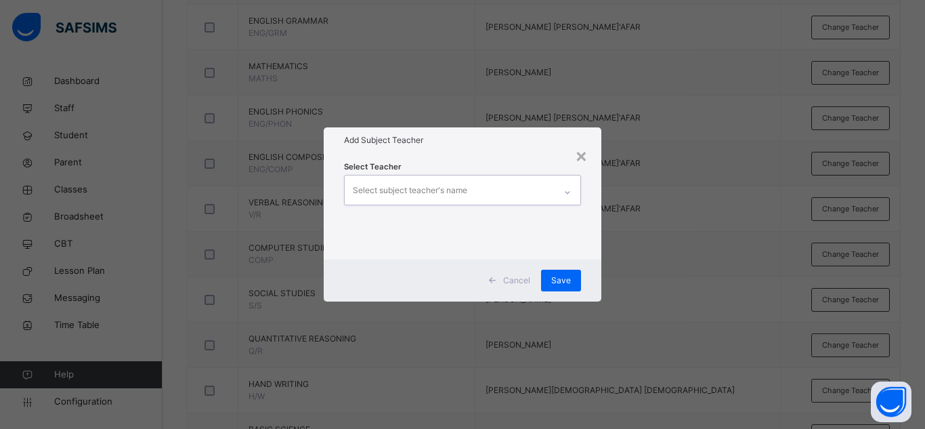
drag, startPoint x: 440, startPoint y: 189, endPoint x: 432, endPoint y: 192, distance: 8.8
click at [432, 192] on div "Select subject teacher's name" at bounding box center [410, 190] width 114 height 26
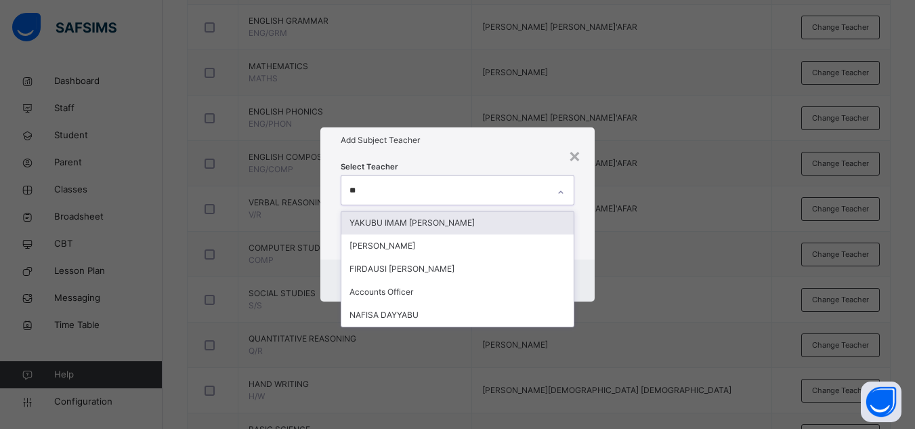
type input "***"
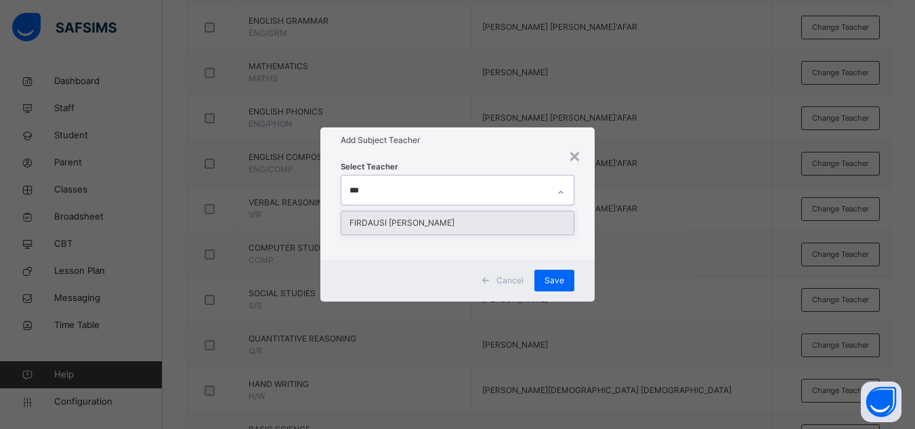
click at [455, 216] on div "FIRDAUSI [PERSON_NAME]" at bounding box center [457, 222] width 232 height 23
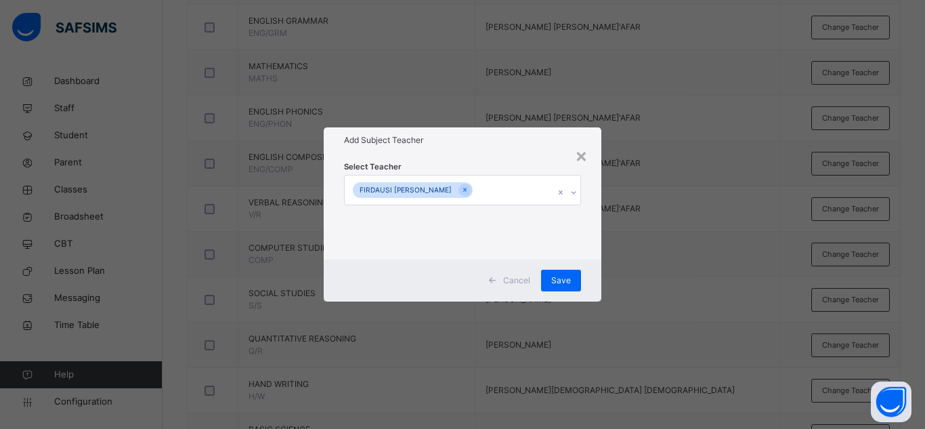
click at [506, 135] on h1 "Add Subject Teacher" at bounding box center [462, 140] width 237 height 12
click at [549, 292] on div "Cancel Save" at bounding box center [463, 280] width 278 height 42
click at [555, 286] on div "Save" at bounding box center [561, 280] width 40 height 22
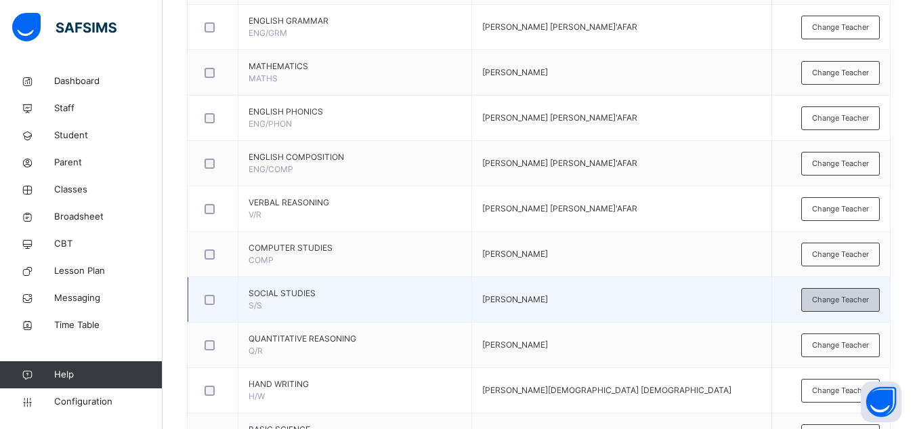
click at [699, 299] on span "Change Teacher" at bounding box center [840, 300] width 57 height 12
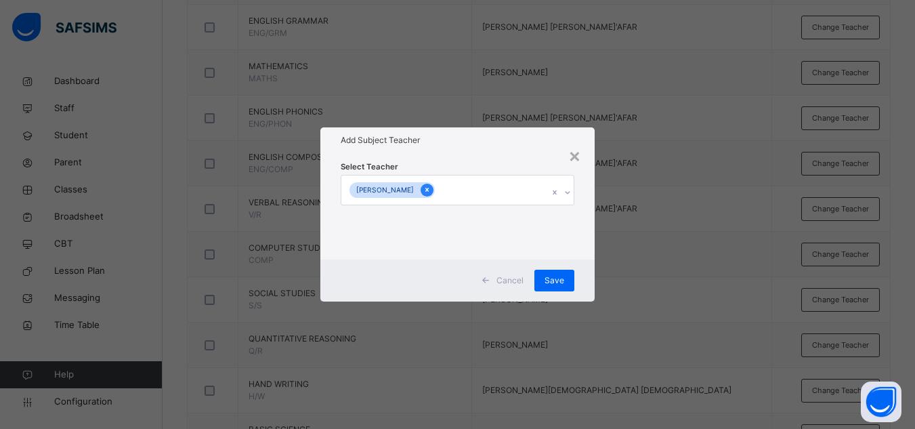
click at [429, 191] on icon at bounding box center [426, 190] width 3 height 4
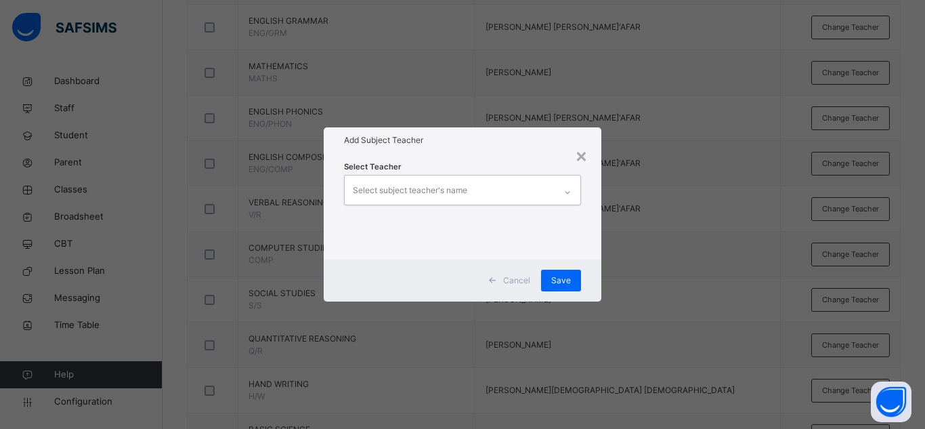
click at [452, 194] on div "Select subject teacher's name" at bounding box center [410, 190] width 114 height 26
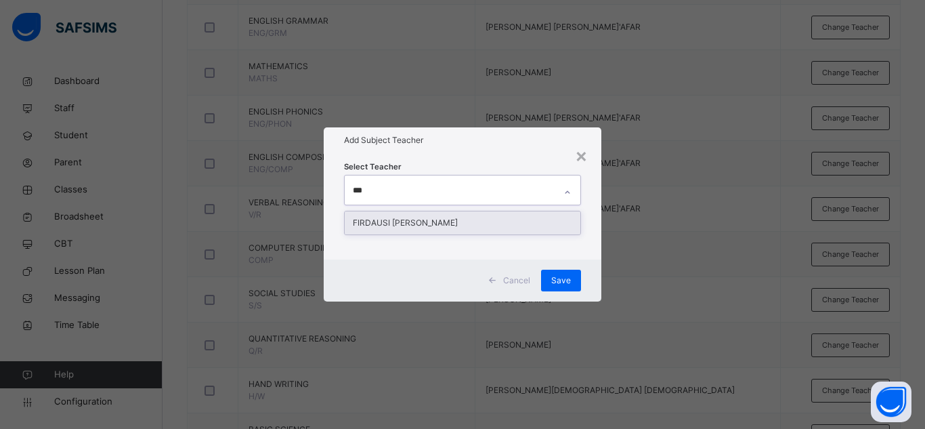
type input "****"
click at [477, 217] on div "FIRDAUSI [PERSON_NAME]" at bounding box center [463, 222] width 236 height 23
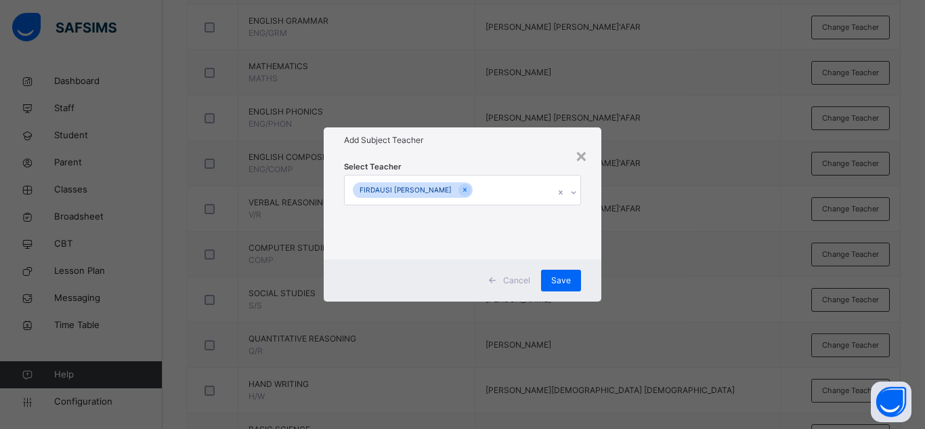
drag, startPoint x: 525, startPoint y: 163, endPoint x: 568, endPoint y: 229, distance: 79.2
click at [525, 163] on div "Select Teacher FIRDAUSI IBRAHIM UBA" at bounding box center [462, 206] width 237 height 92
click at [561, 280] on span "Save" at bounding box center [561, 280] width 20 height 12
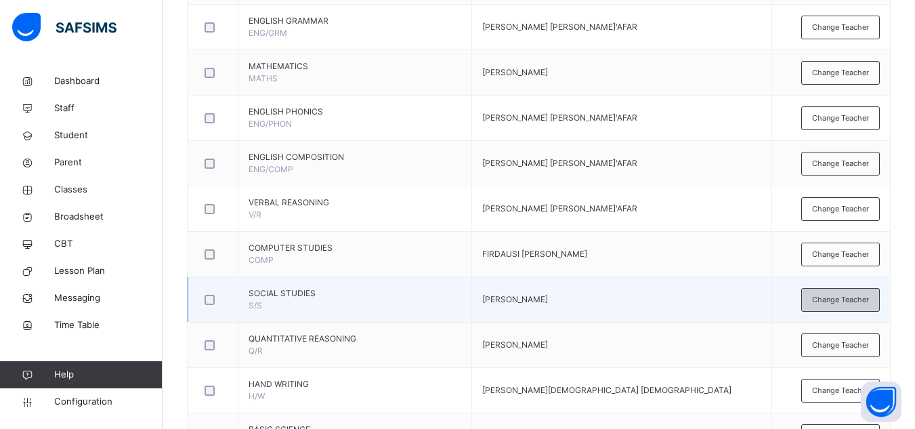
click at [699, 296] on span "Change Teacher" at bounding box center [840, 300] width 57 height 12
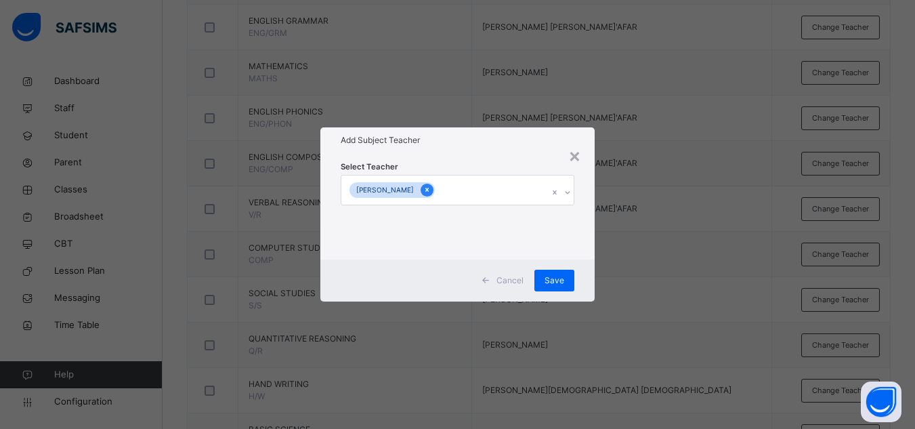
click at [431, 190] on icon at bounding box center [426, 189] width 7 height 9
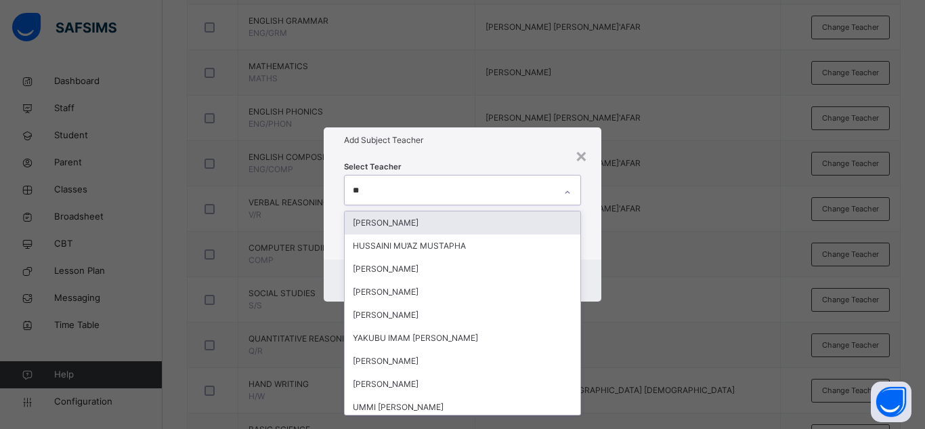
type input "***"
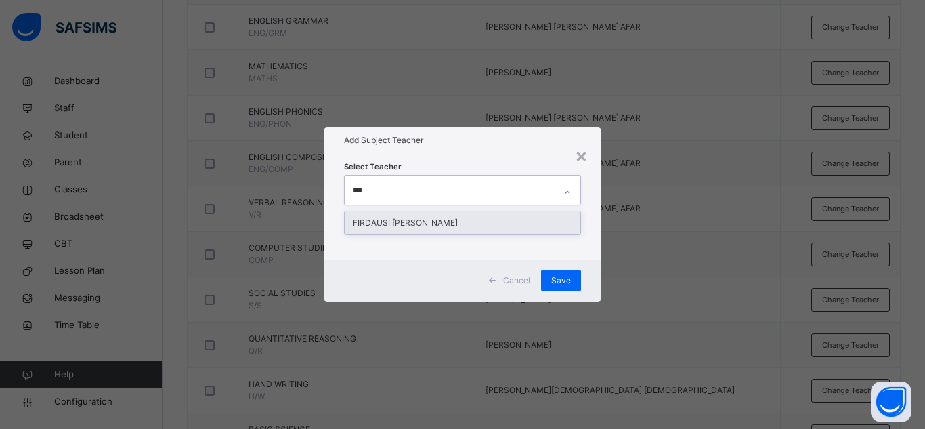
click at [429, 223] on div "FIRDAUSI [PERSON_NAME]" at bounding box center [463, 222] width 236 height 23
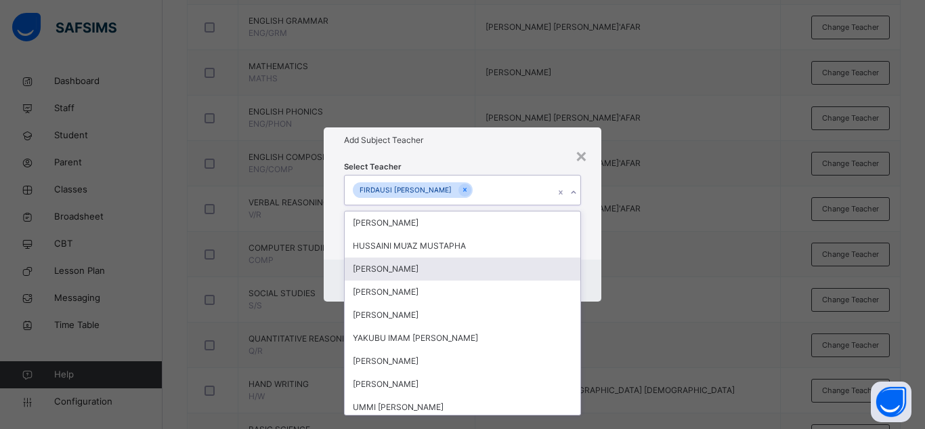
click at [600, 241] on div "Select Teacher option FIRDAUSI IBRAHIM UBA, selected. option MUBARAK KHALID ABD…" at bounding box center [463, 206] width 278 height 106
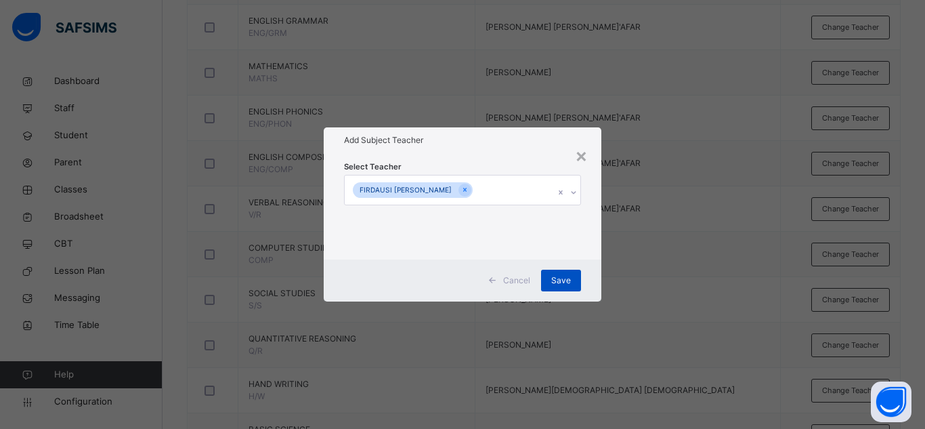
click at [565, 285] on span "Save" at bounding box center [561, 280] width 20 height 12
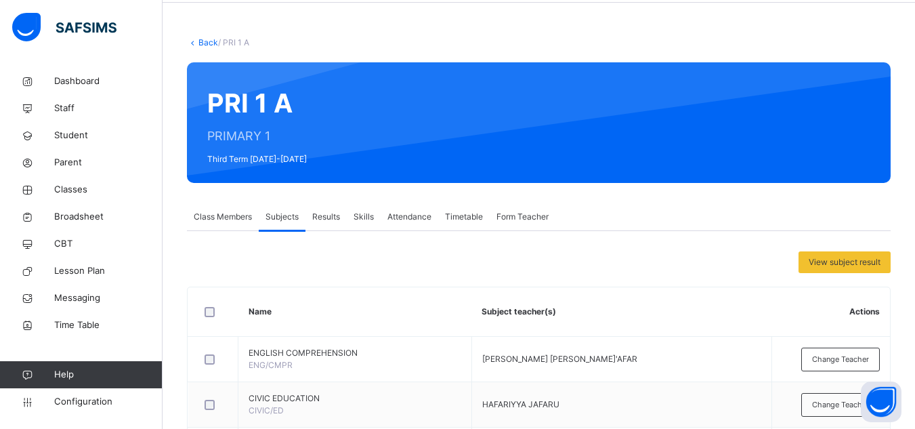
scroll to position [0, 0]
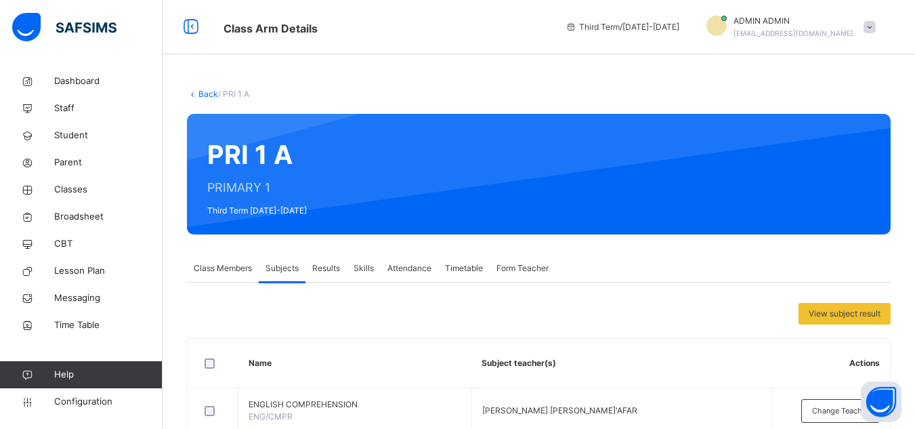
click at [211, 96] on link "Back" at bounding box center [208, 94] width 20 height 10
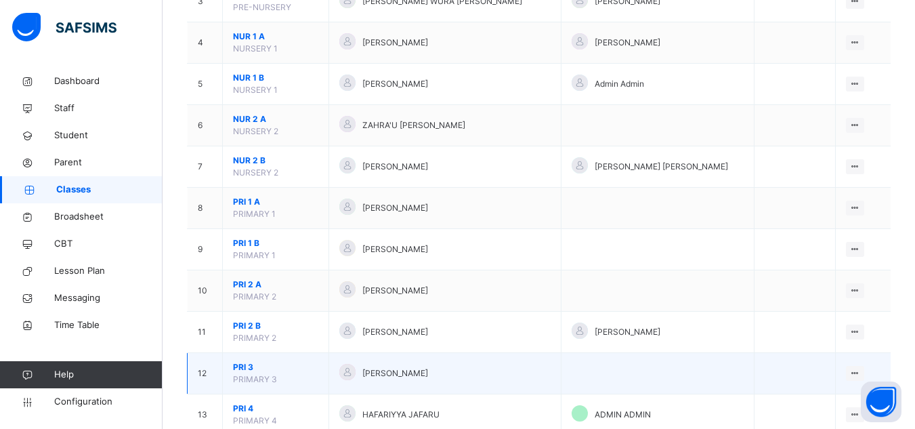
scroll to position [271, 0]
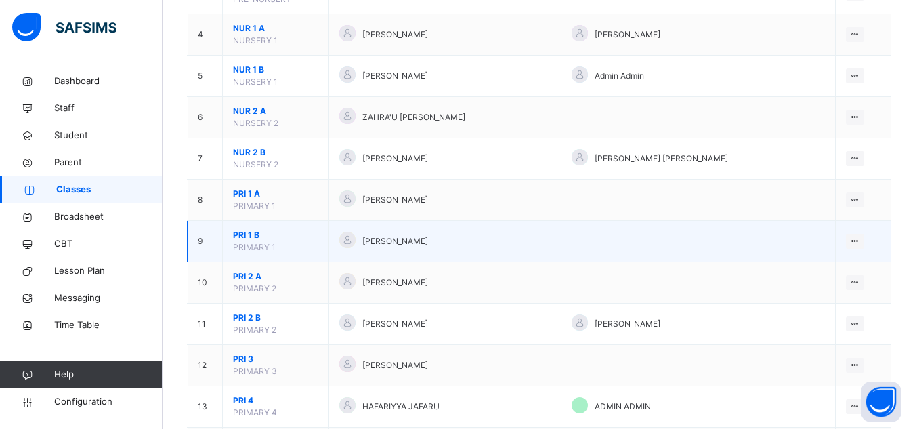
click at [246, 234] on span "PRI 1 B" at bounding box center [275, 235] width 85 height 12
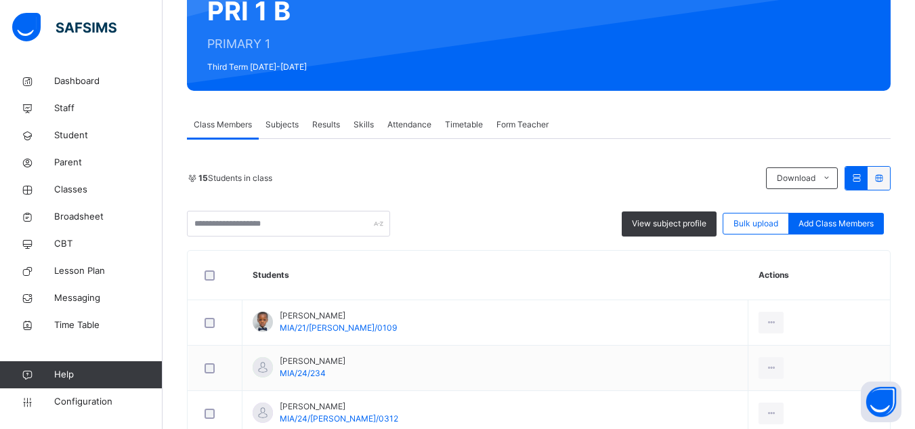
scroll to position [135, 0]
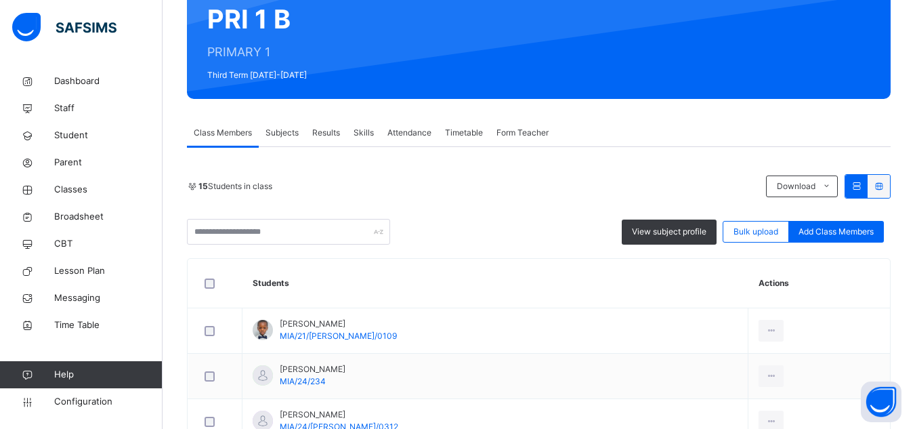
click at [282, 131] on span "Subjects" at bounding box center [281, 133] width 33 height 12
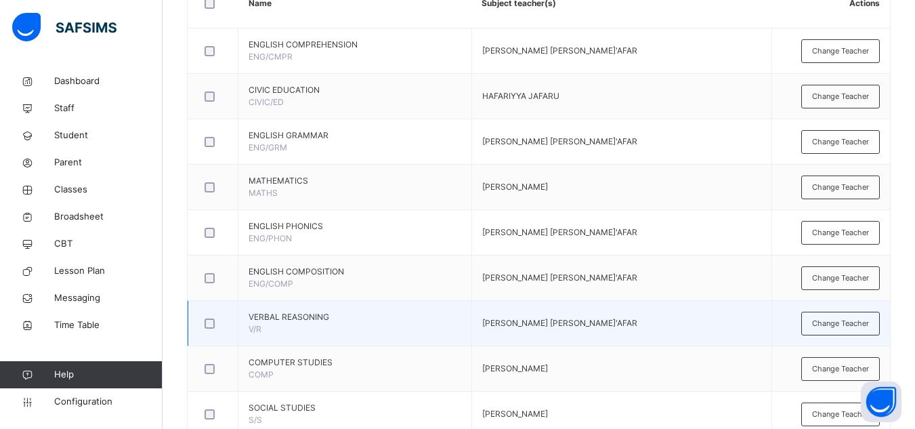
scroll to position [406, 0]
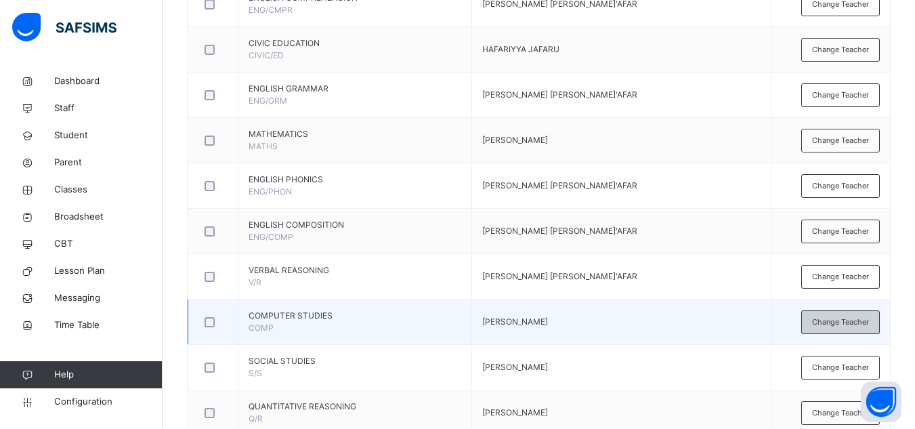
click at [699, 327] on span "Change Teacher" at bounding box center [840, 322] width 57 height 12
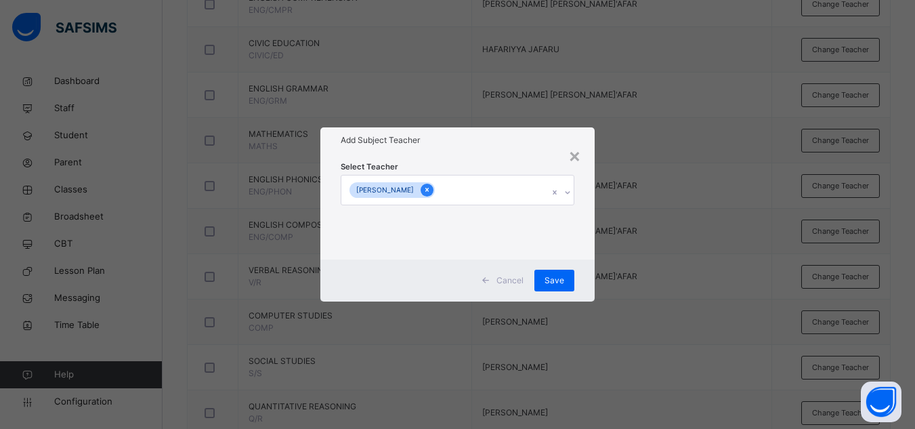
click at [431, 185] on icon at bounding box center [426, 189] width 7 height 9
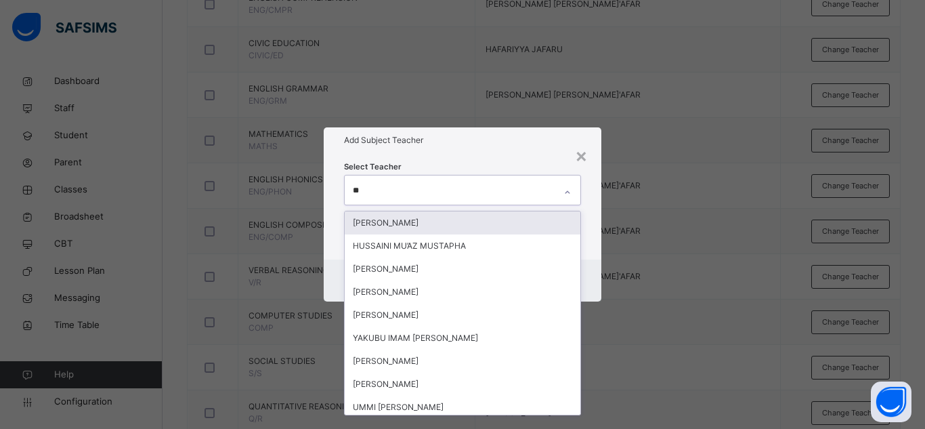
type input "***"
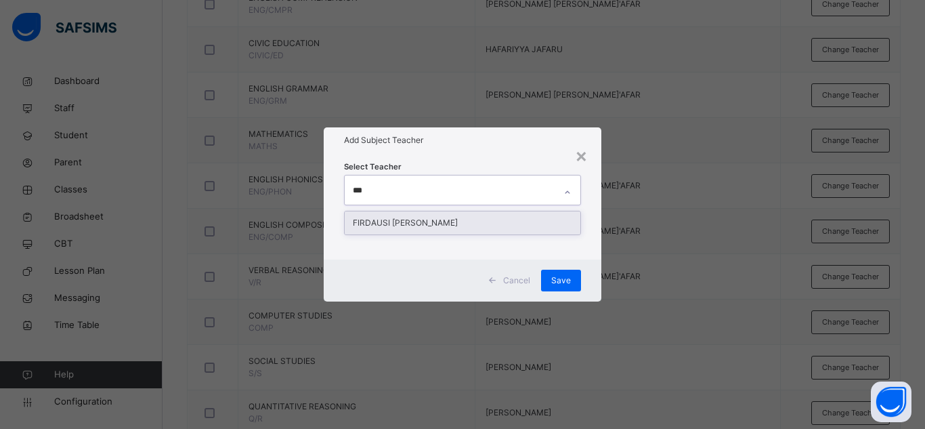
click at [462, 217] on div "FIRDAUSI [PERSON_NAME]" at bounding box center [463, 222] width 236 height 23
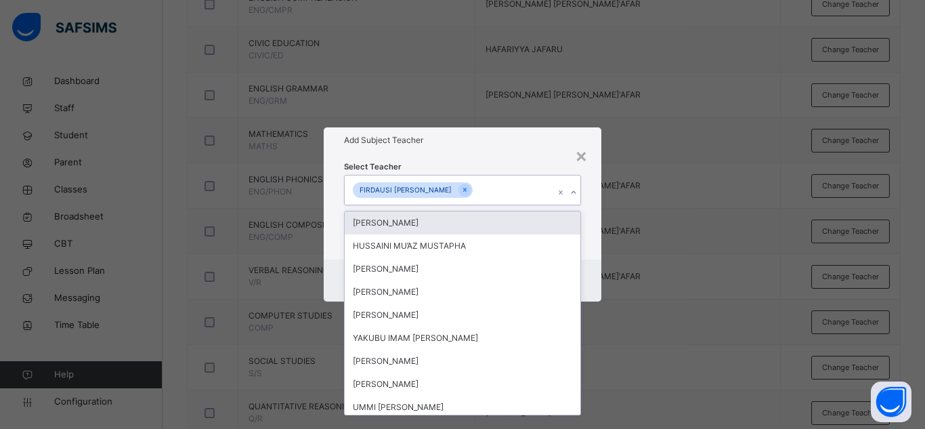
click at [515, 163] on div "Select Teacher option FIRDAUSI IBRAHIM UBA, selected. option ADAM ISHAQ focused…" at bounding box center [462, 206] width 237 height 92
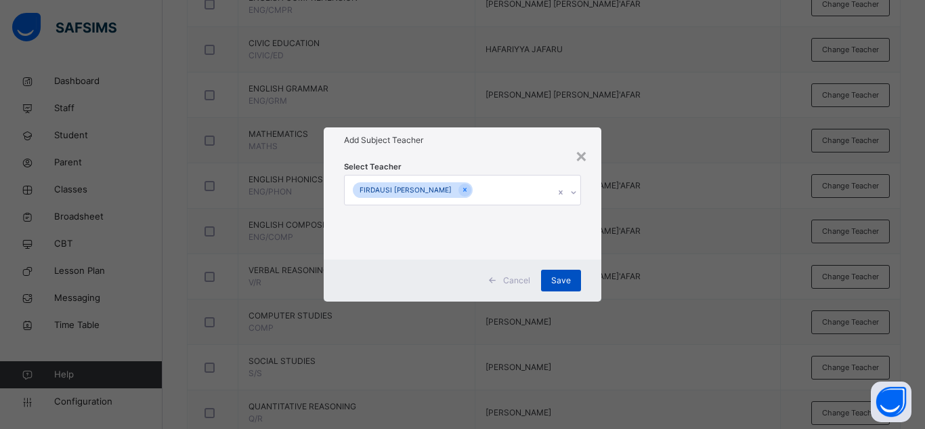
click at [576, 279] on div "Save" at bounding box center [561, 280] width 40 height 22
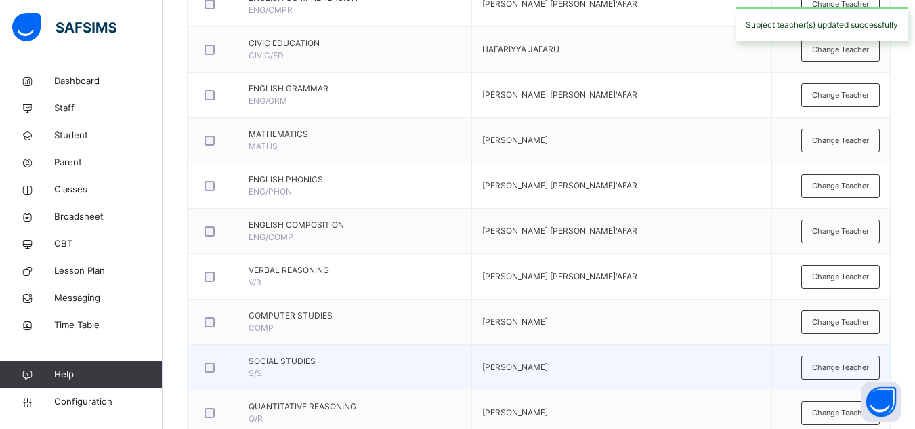
scroll to position [474, 0]
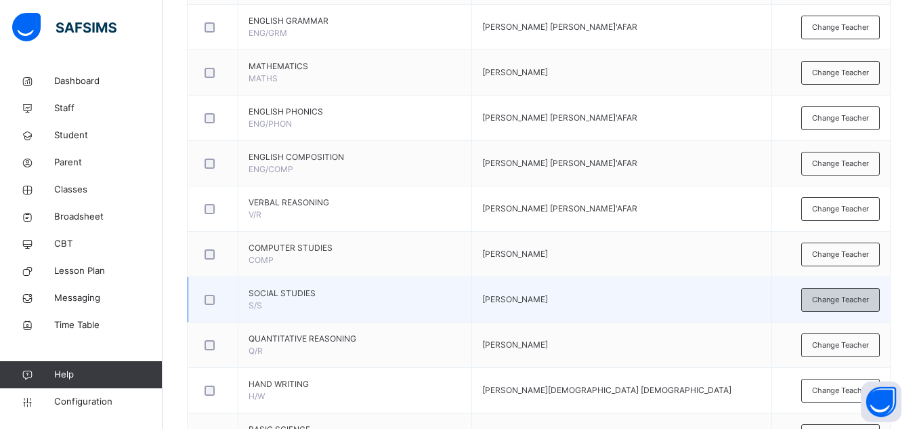
click at [699, 303] on span "Change Teacher" at bounding box center [840, 300] width 57 height 12
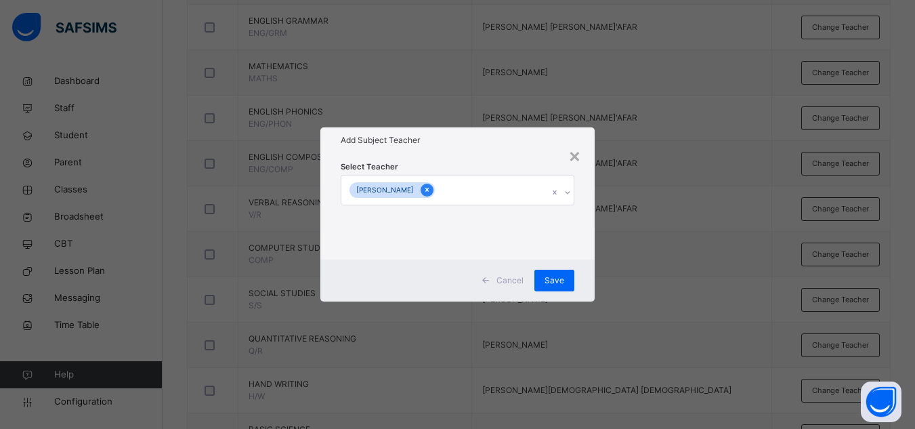
click at [431, 187] on icon at bounding box center [426, 189] width 7 height 9
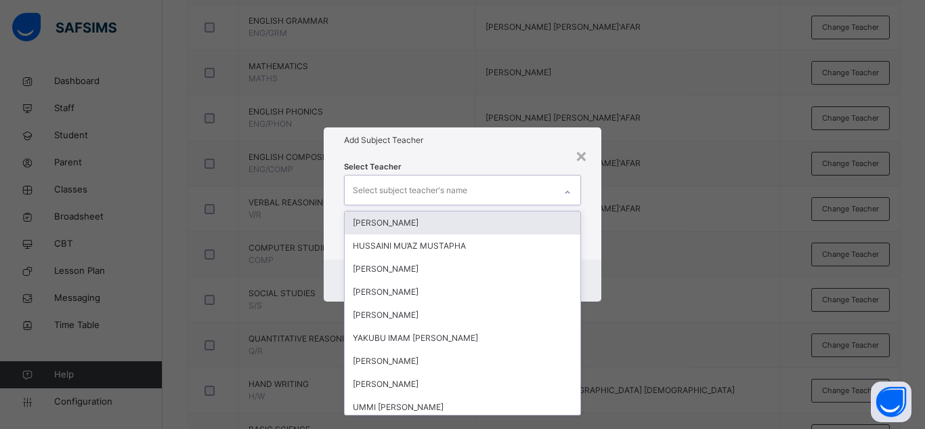
click at [448, 187] on div "Select subject teacher's name" at bounding box center [410, 190] width 114 height 26
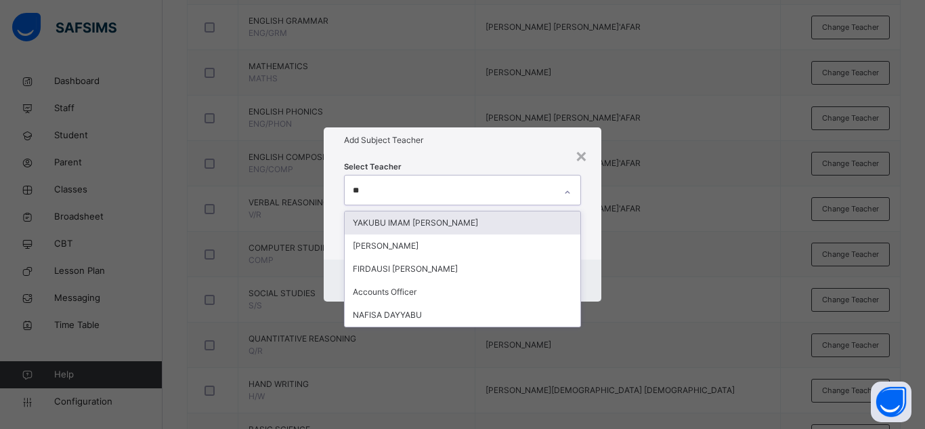
type input "***"
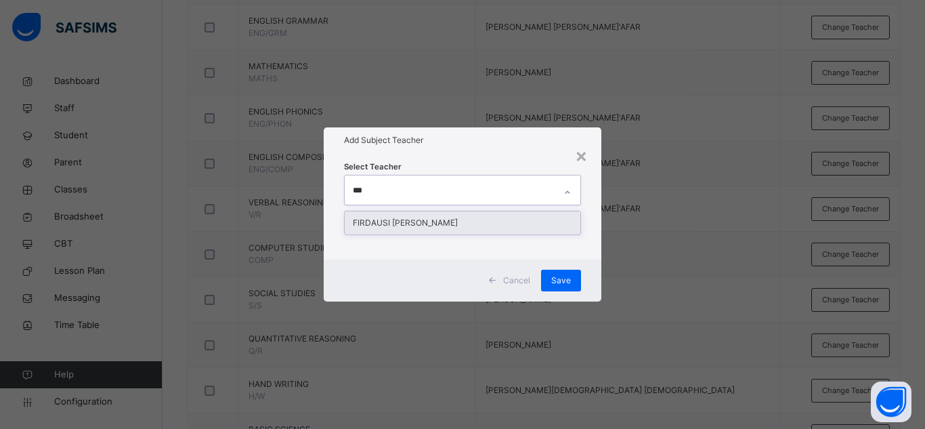
click at [402, 218] on div "FIRDAUSI [PERSON_NAME]" at bounding box center [463, 222] width 236 height 23
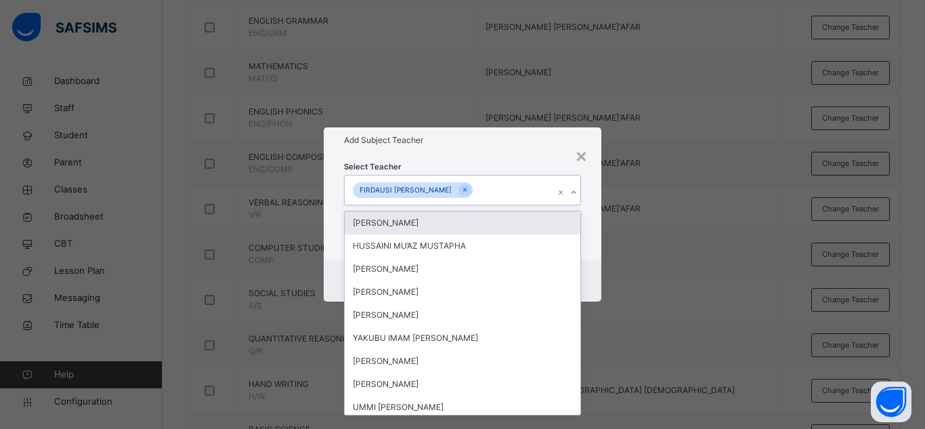
click at [508, 133] on div "Add Subject Teacher" at bounding box center [463, 140] width 278 height 26
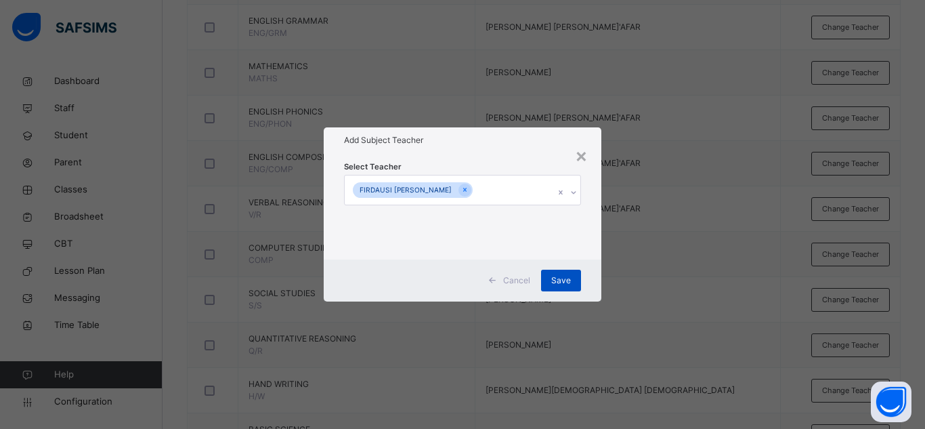
click at [578, 278] on div "Save" at bounding box center [561, 280] width 40 height 22
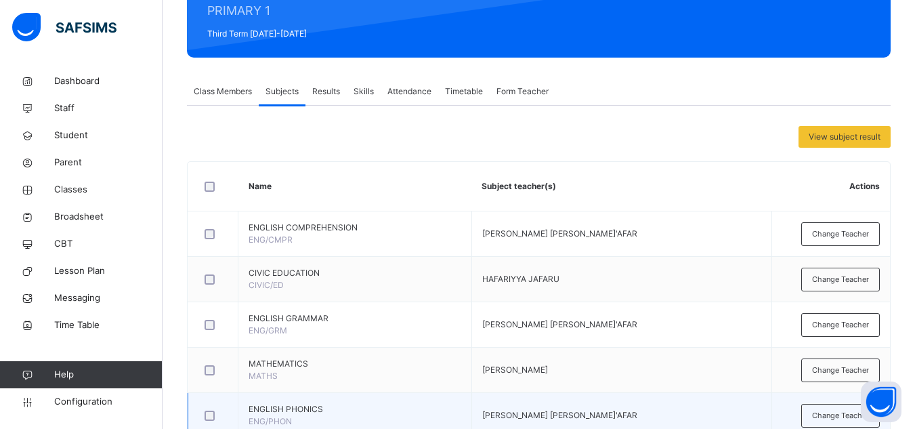
scroll to position [406, 0]
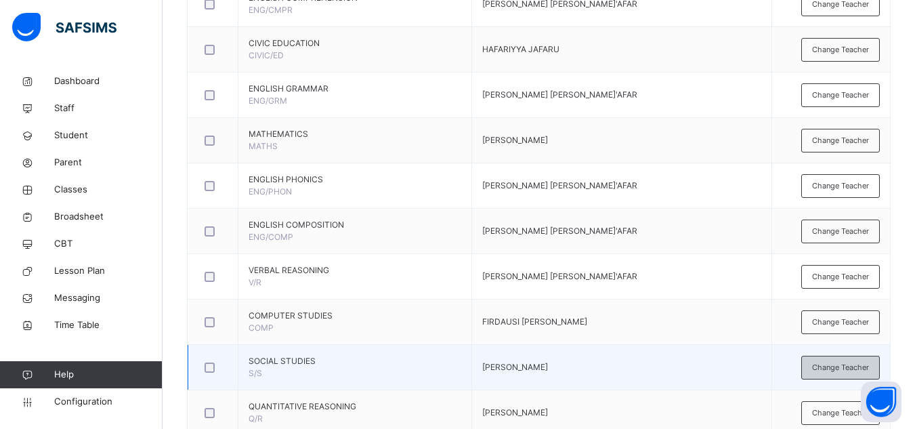
click at [699, 368] on span "Change Teacher" at bounding box center [840, 367] width 57 height 12
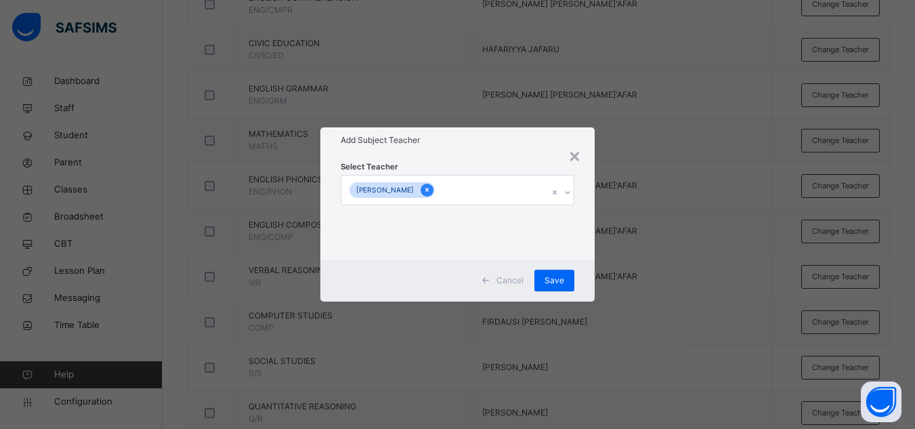
click at [431, 192] on icon at bounding box center [426, 189] width 7 height 9
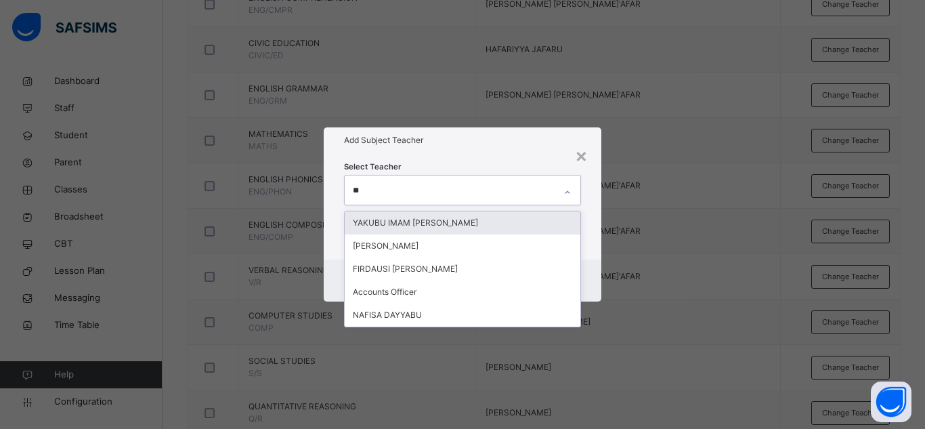
type input "***"
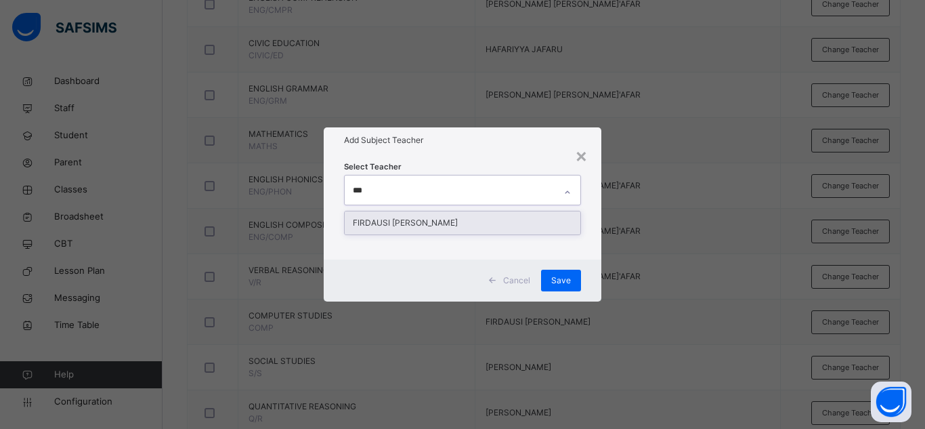
click at [460, 225] on div "FIRDAUSI [PERSON_NAME]" at bounding box center [463, 222] width 236 height 23
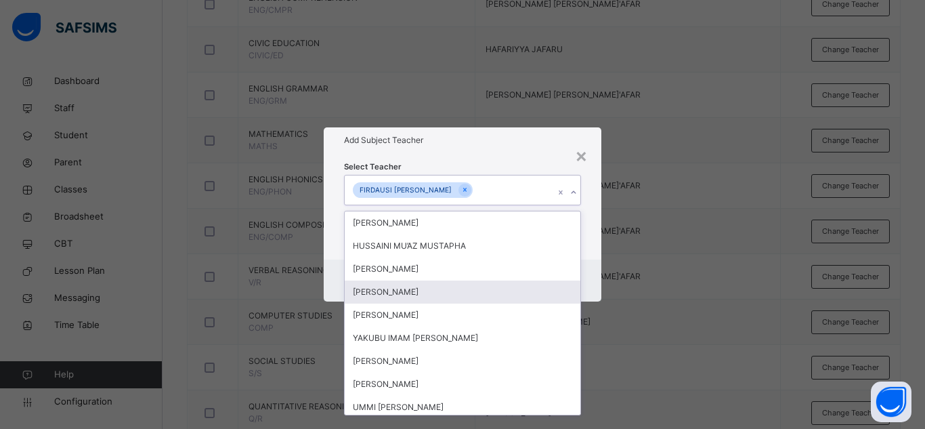
click at [590, 236] on div "Select Teacher option FIRDAUSI IBRAHIM UBA, selected. option KABIR KABIRU ABBAS…" at bounding box center [463, 206] width 278 height 106
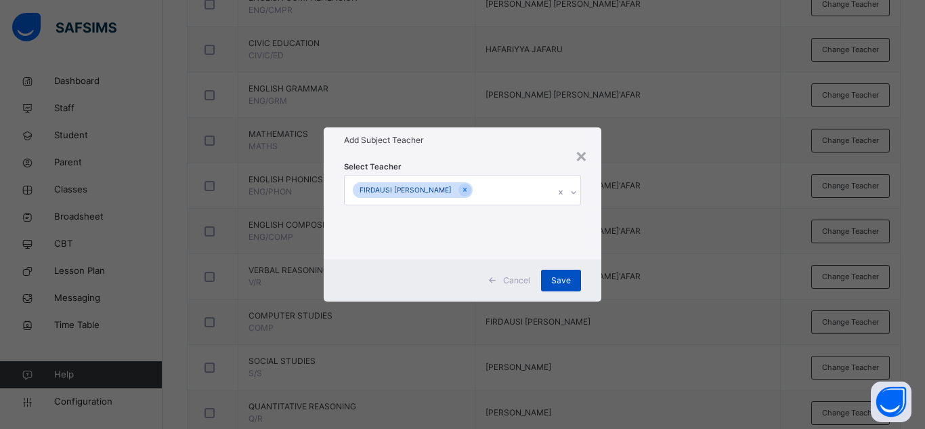
click at [565, 278] on span "Save" at bounding box center [561, 280] width 20 height 12
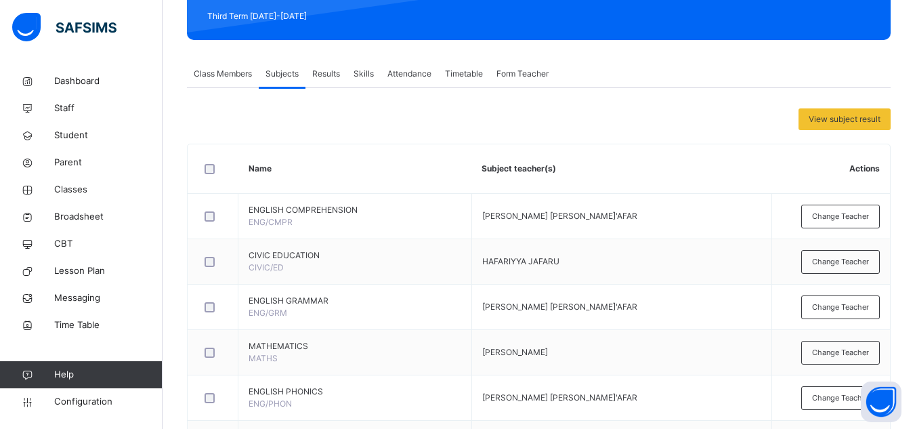
scroll to position [68, 0]
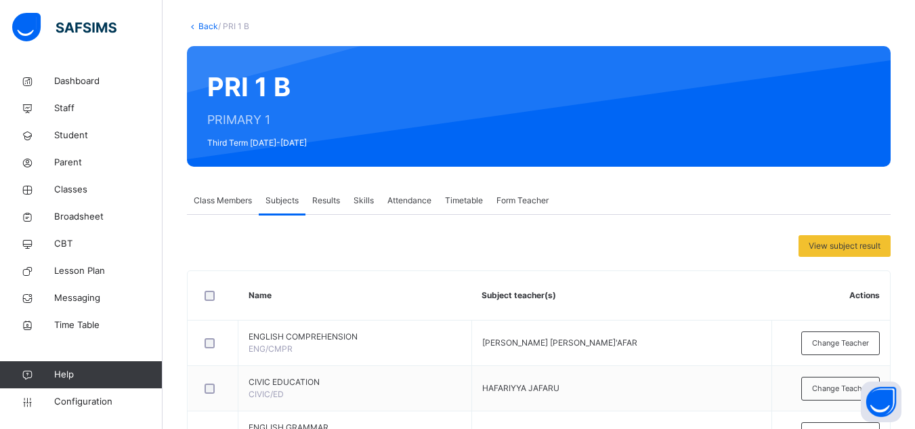
click at [204, 23] on link "Back" at bounding box center [208, 26] width 20 height 10
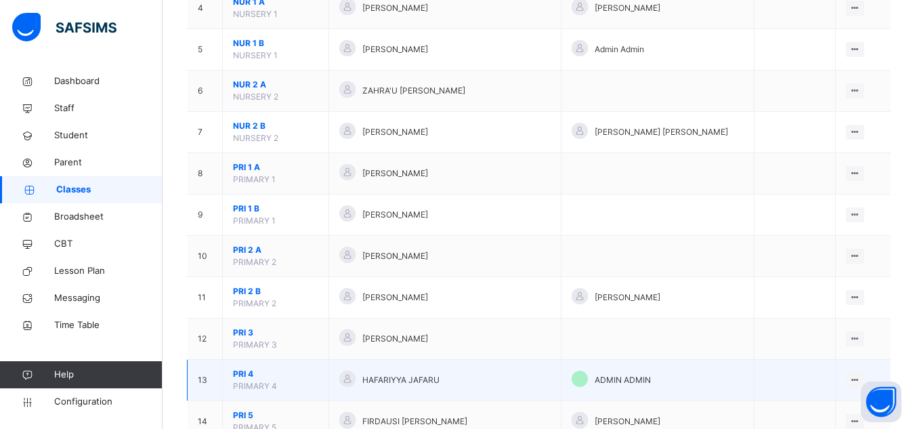
scroll to position [338, 0]
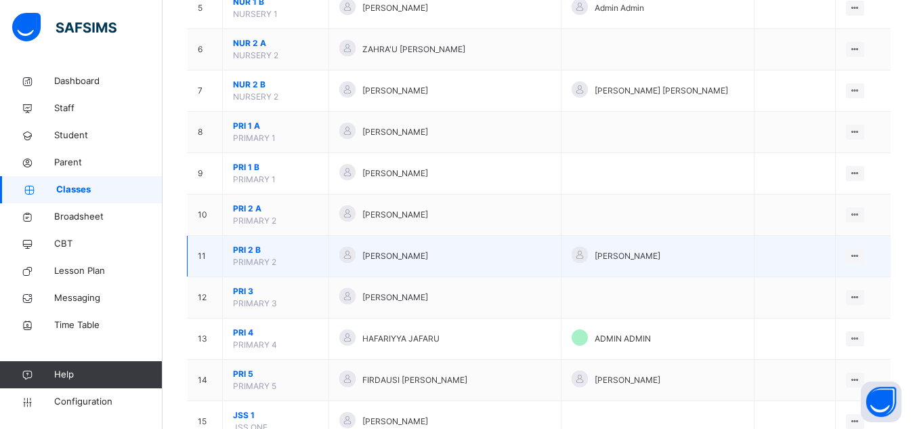
click at [250, 252] on span "PRI 2 B" at bounding box center [275, 250] width 85 height 12
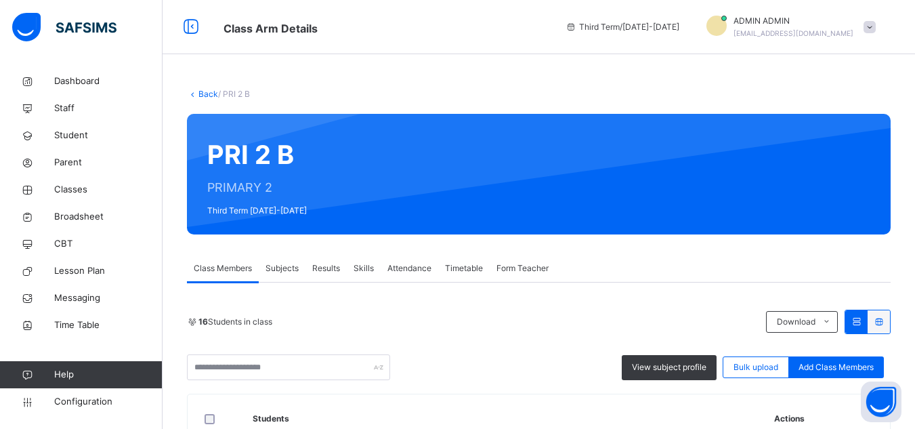
click at [283, 273] on span "Subjects" at bounding box center [281, 268] width 33 height 12
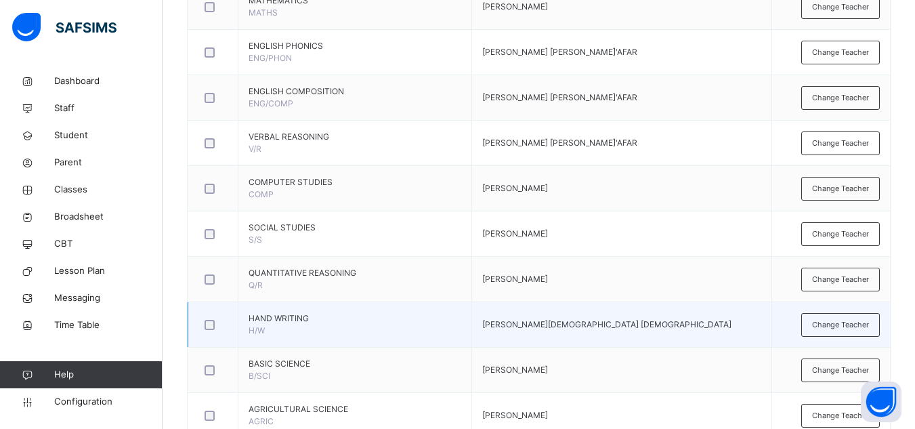
scroll to position [542, 0]
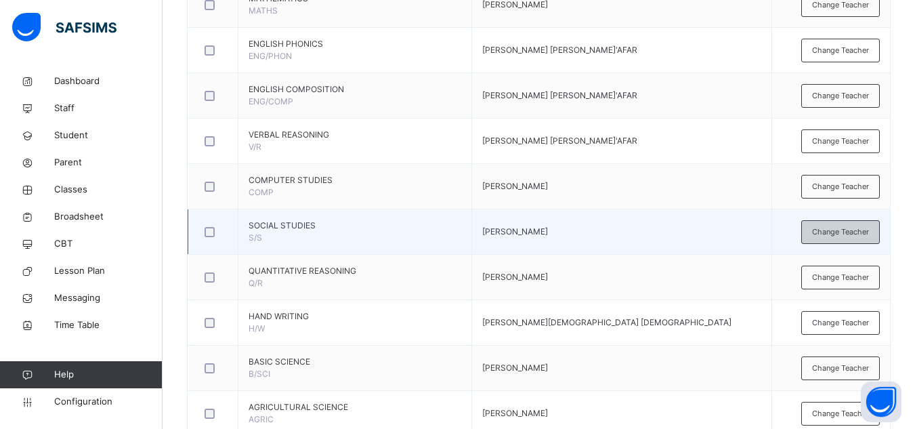
click at [699, 232] on span "Change Teacher" at bounding box center [840, 232] width 57 height 12
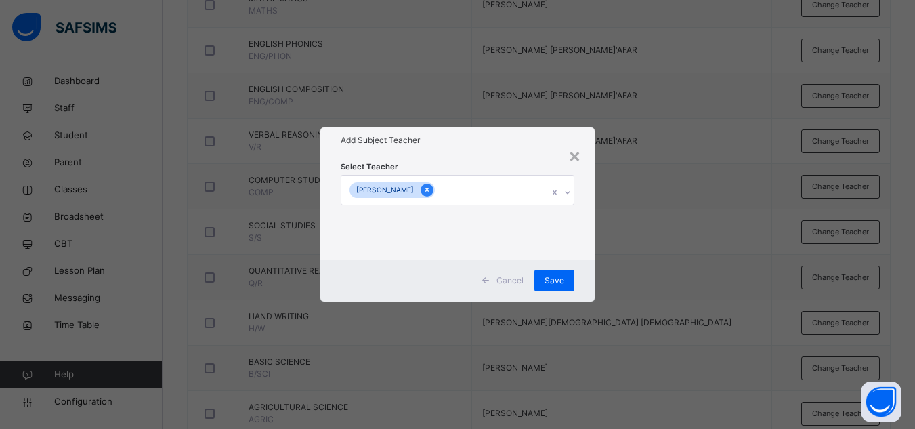
click at [431, 188] on icon at bounding box center [426, 189] width 7 height 9
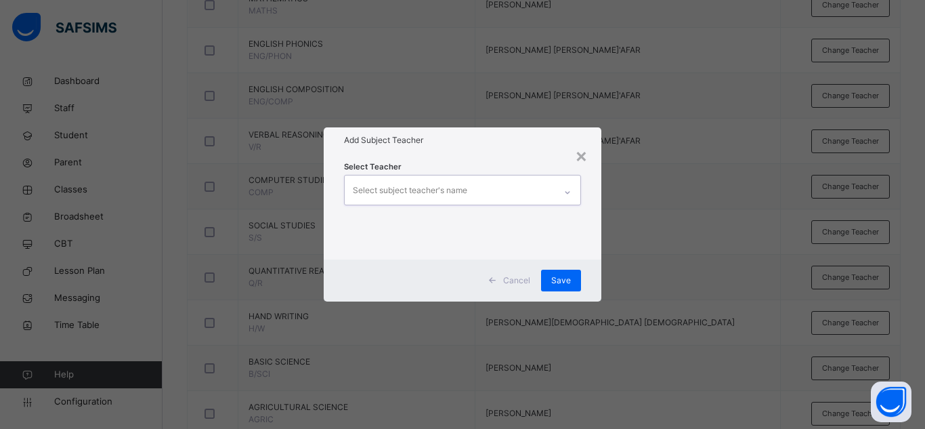
click at [445, 188] on div "Select subject teacher's name" at bounding box center [410, 190] width 114 height 26
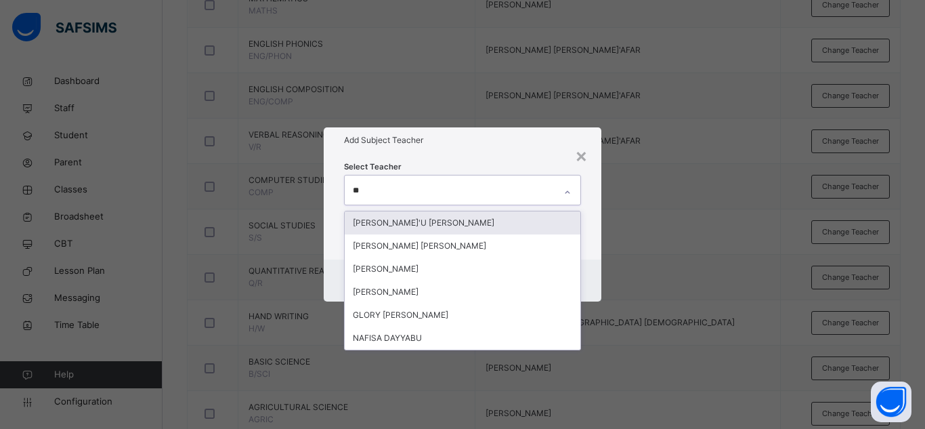
type input "*"
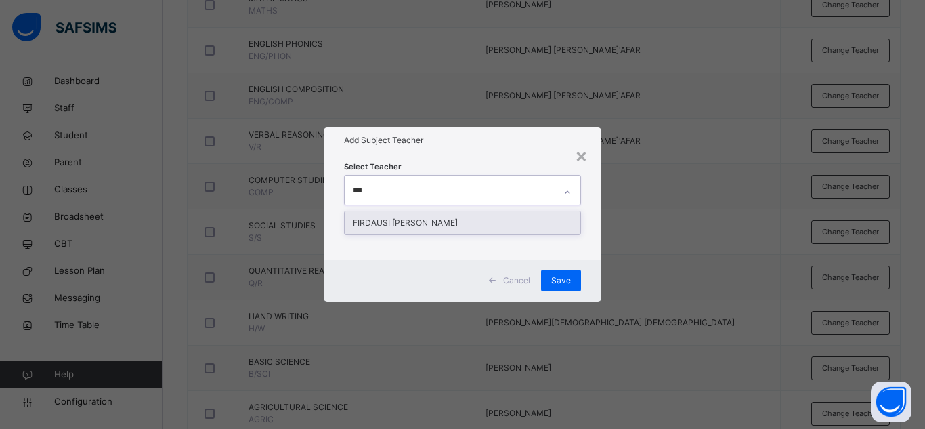
type input "****"
click at [424, 224] on div "FIRDAUSI [PERSON_NAME]" at bounding box center [463, 222] width 236 height 23
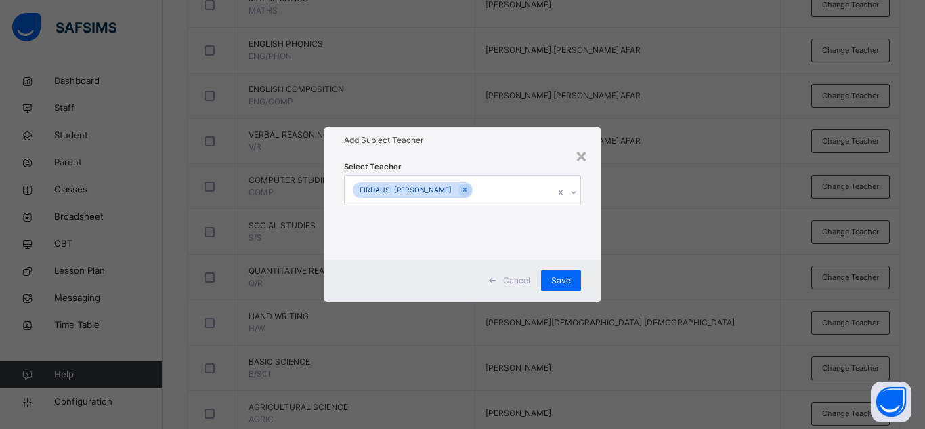
click at [475, 150] on div "Add Subject Teacher" at bounding box center [463, 140] width 278 height 26
click at [565, 278] on span "Save" at bounding box center [561, 280] width 20 height 12
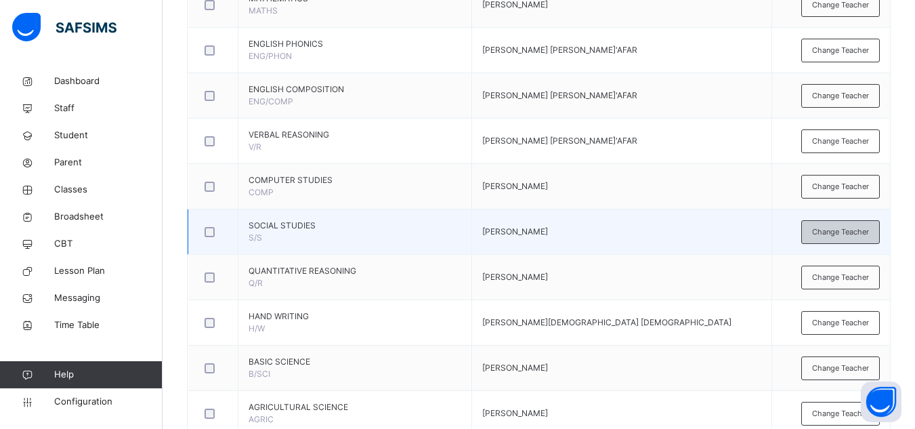
click at [699, 226] on span "Change Teacher" at bounding box center [840, 232] width 57 height 12
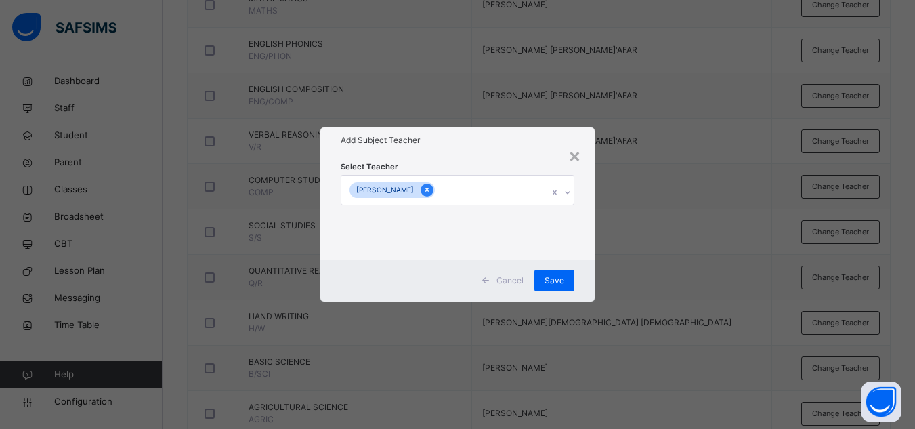
click at [431, 186] on icon at bounding box center [426, 189] width 7 height 9
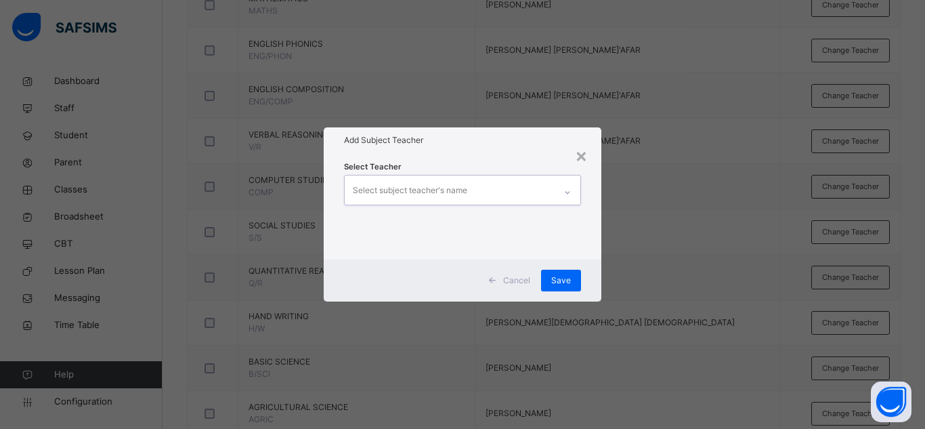
type input "*"
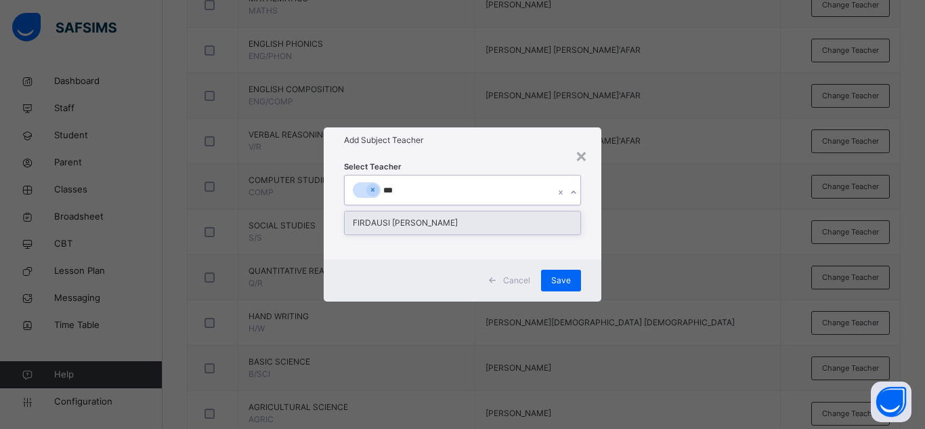
type input "****"
click at [397, 223] on div "FIRDAUSI [PERSON_NAME]" at bounding box center [463, 222] width 236 height 23
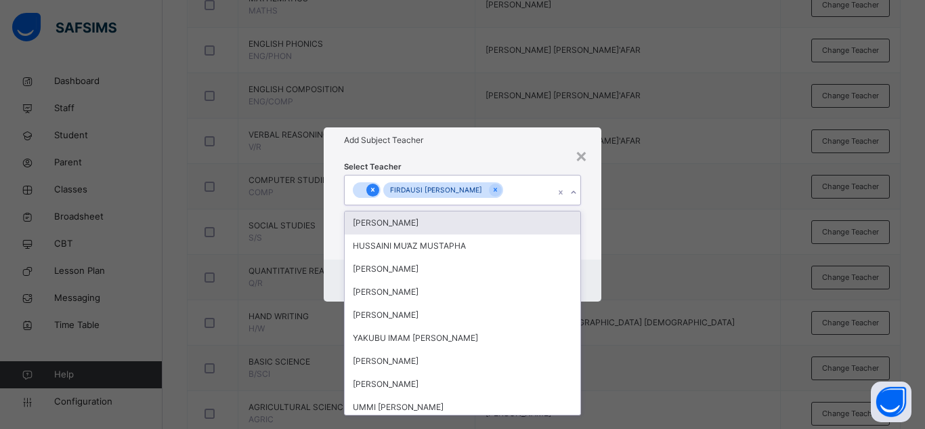
click at [376, 188] on icon at bounding box center [372, 189] width 7 height 9
click at [463, 171] on div "Select Teacher option ADAM ISHAQ focused, 1 of 85. 84 results available. Select…" at bounding box center [462, 206] width 237 height 92
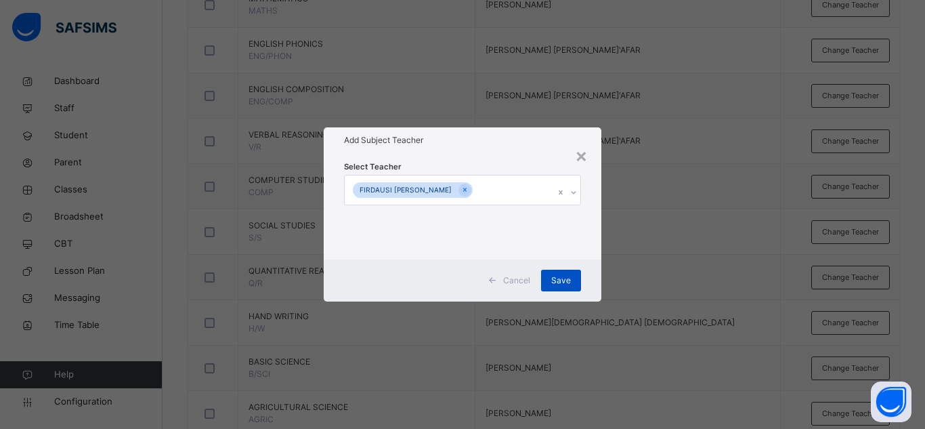
click at [553, 275] on span "Save" at bounding box center [561, 280] width 20 height 12
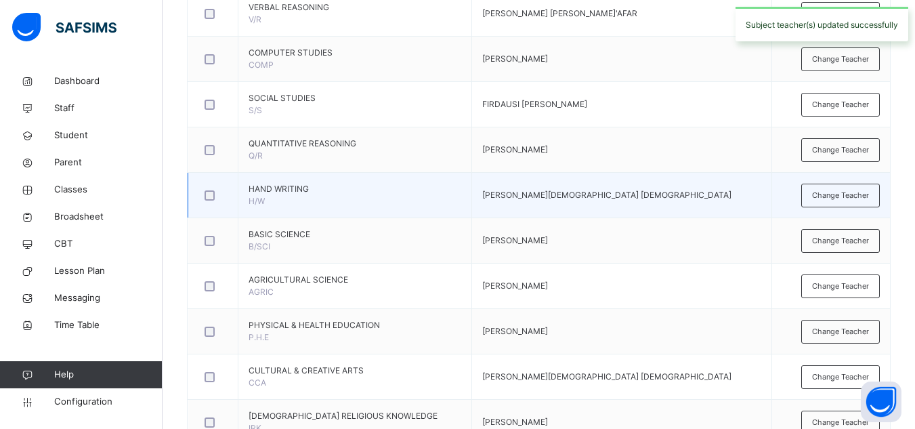
scroll to position [677, 0]
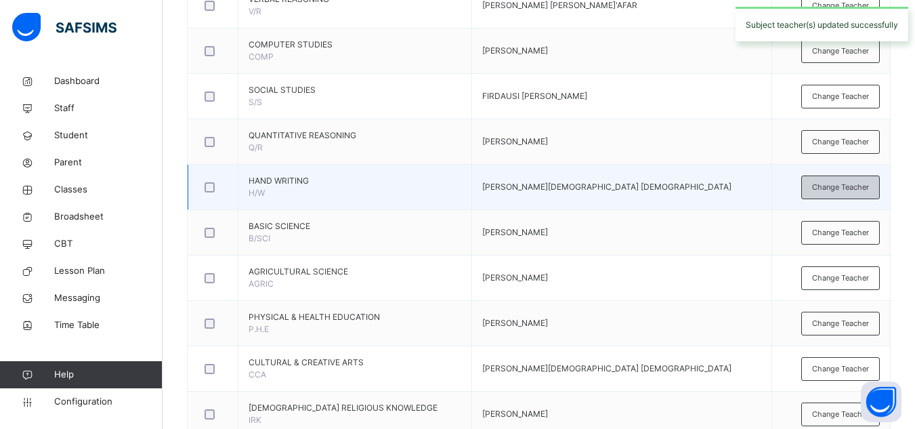
click at [699, 188] on span "Change Teacher" at bounding box center [840, 187] width 57 height 12
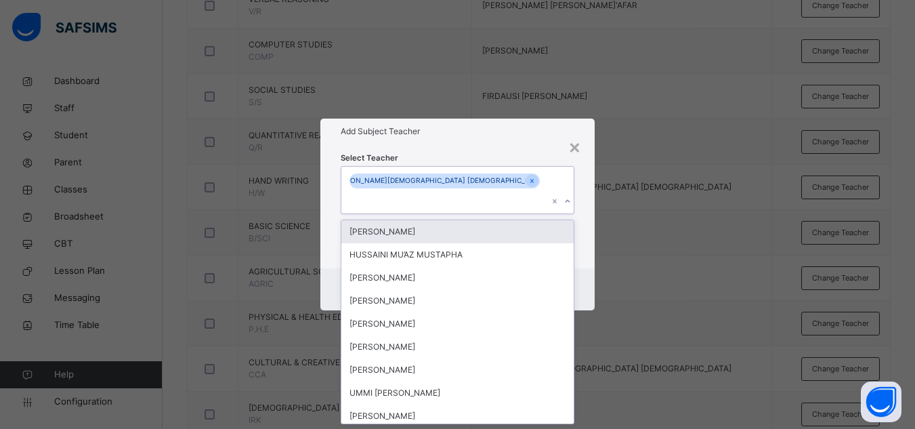
click at [447, 183] on div "YAKUBU SHAFI'U IMAM" at bounding box center [444, 181] width 190 height 16
click at [528, 185] on icon at bounding box center [531, 180] width 7 height 9
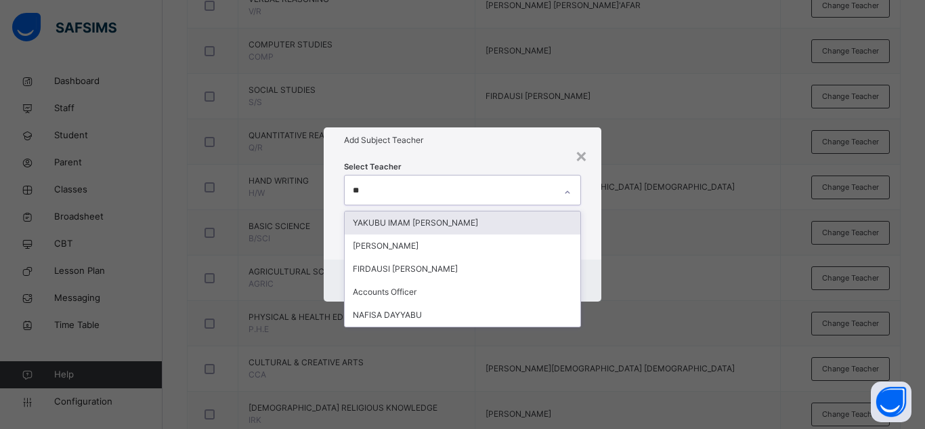
type input "***"
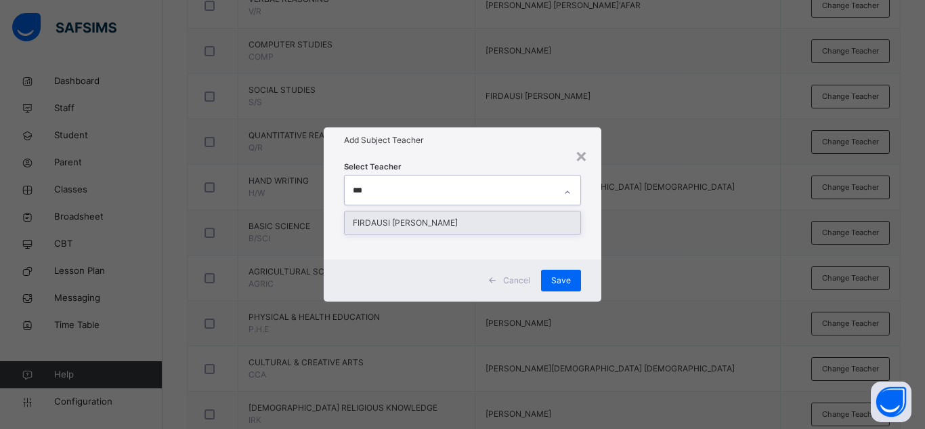
click at [449, 227] on div "FIRDAUSI [PERSON_NAME]" at bounding box center [463, 222] width 236 height 23
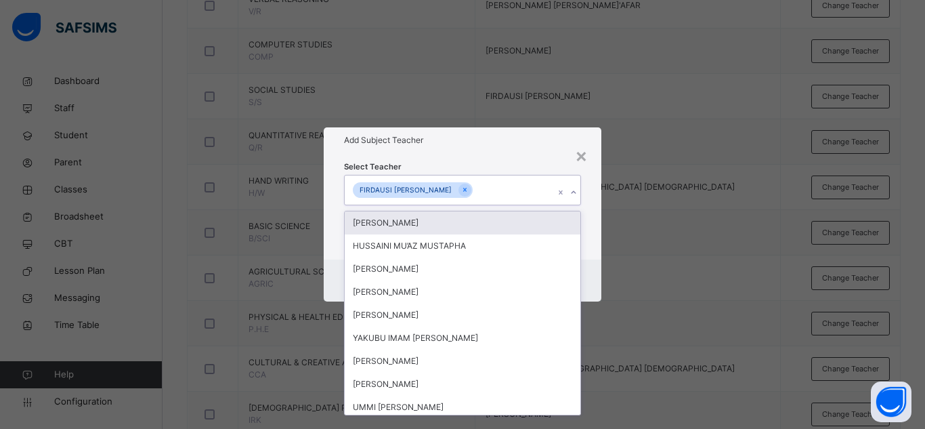
click at [502, 146] on h1 "Add Subject Teacher" at bounding box center [462, 140] width 237 height 12
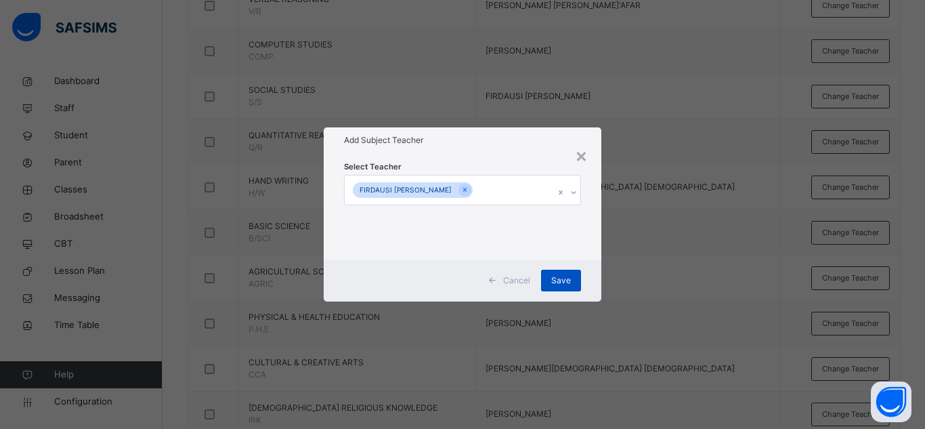
click at [559, 279] on span "Save" at bounding box center [561, 280] width 20 height 12
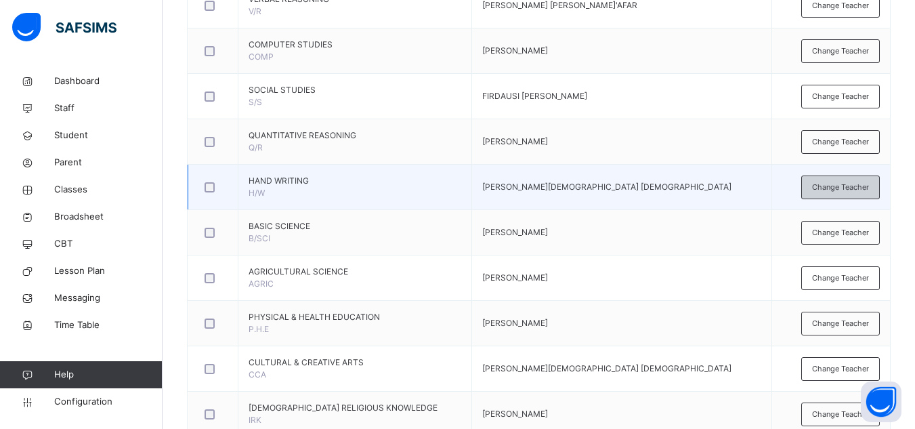
click at [699, 183] on span "Change Teacher" at bounding box center [840, 187] width 57 height 12
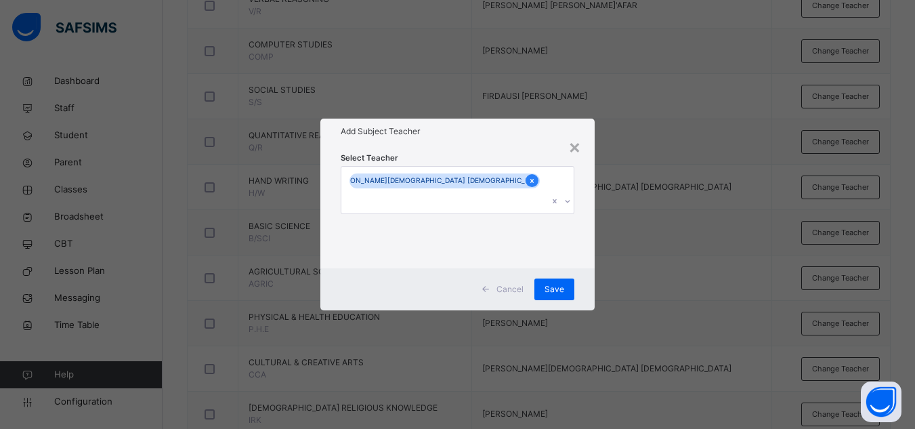
click at [528, 185] on icon at bounding box center [531, 180] width 7 height 9
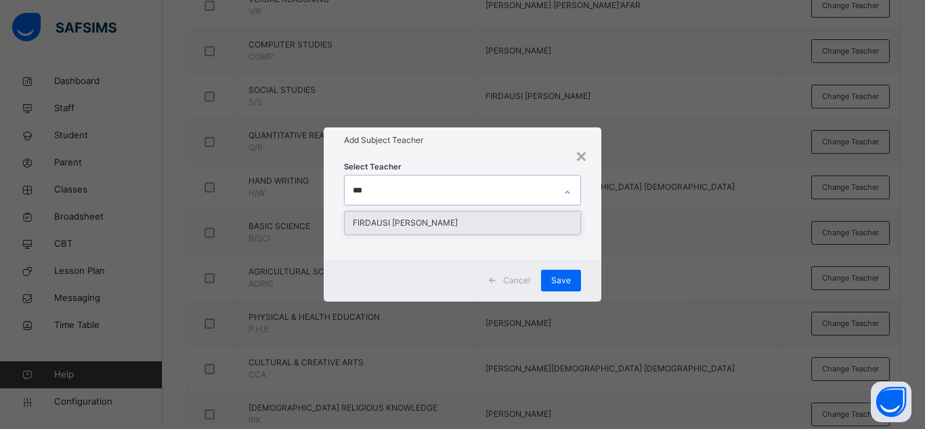
type input "****"
click at [426, 223] on div "FIRDAUSI [PERSON_NAME]" at bounding box center [463, 222] width 236 height 23
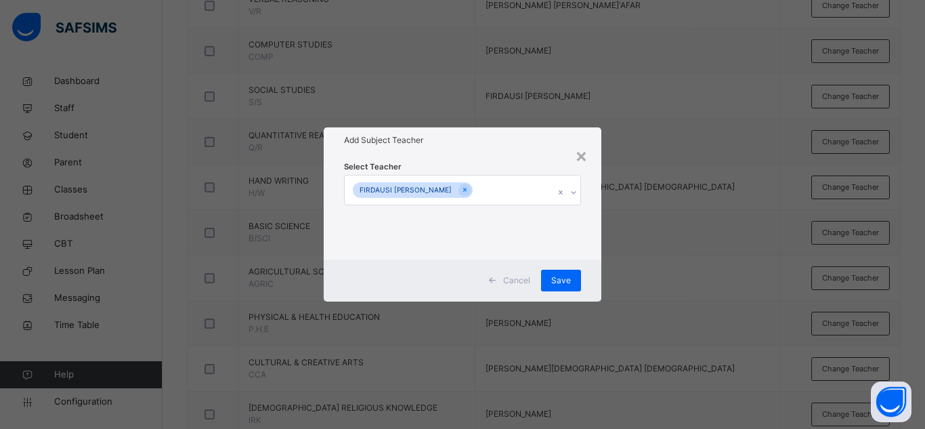
click at [477, 152] on div "Add Subject Teacher" at bounding box center [463, 140] width 278 height 26
click at [550, 278] on div "Save" at bounding box center [561, 280] width 40 height 22
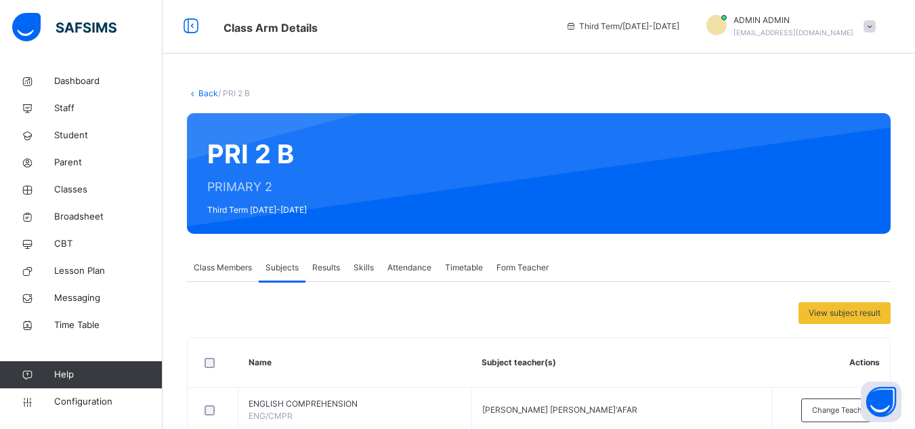
scroll to position [0, 0]
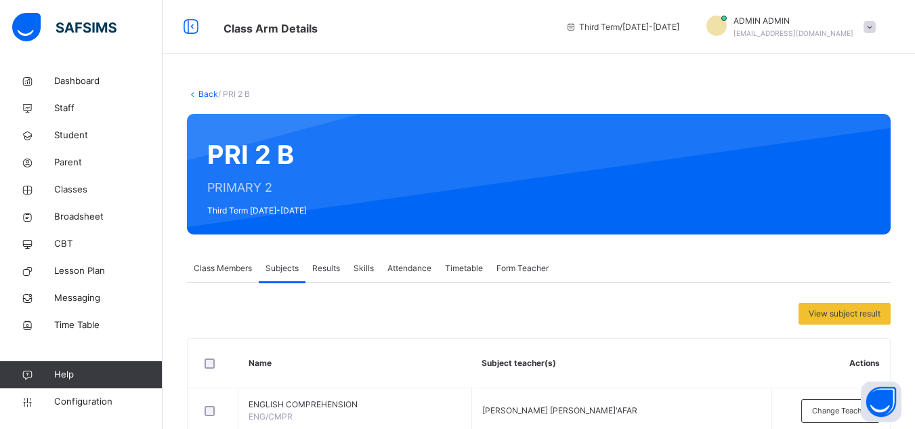
click at [202, 91] on link "Back" at bounding box center [208, 94] width 20 height 10
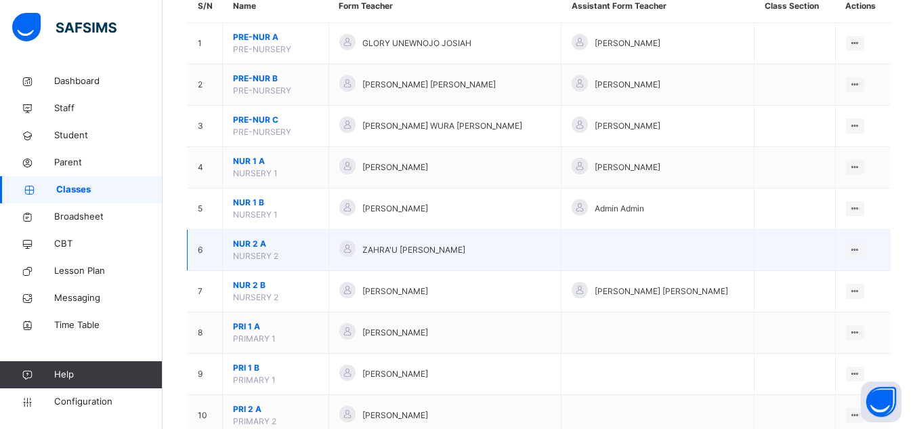
scroll to position [203, 0]
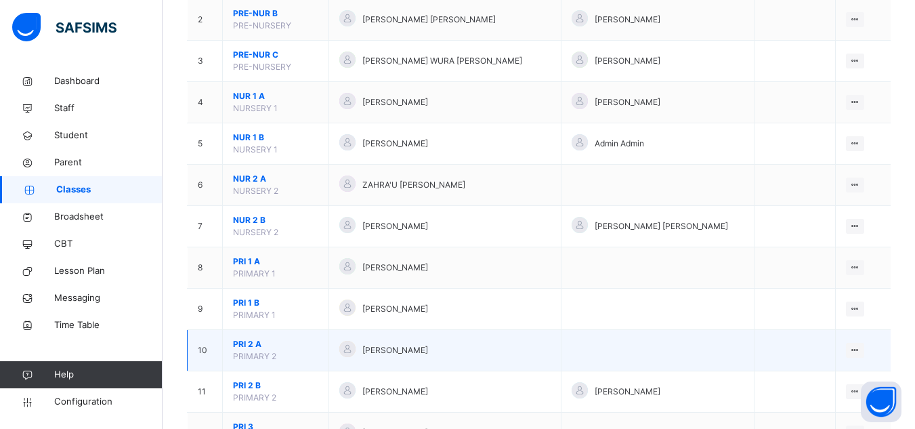
click at [248, 343] on span "PRI 2 A" at bounding box center [275, 344] width 85 height 12
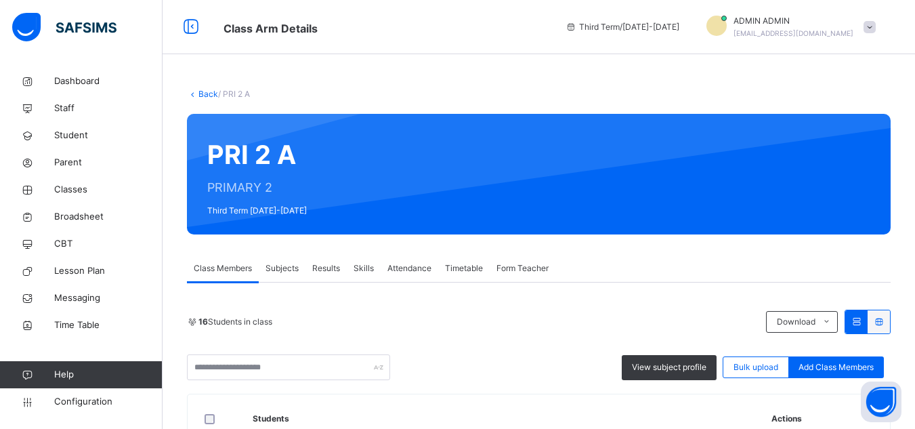
scroll to position [68, 0]
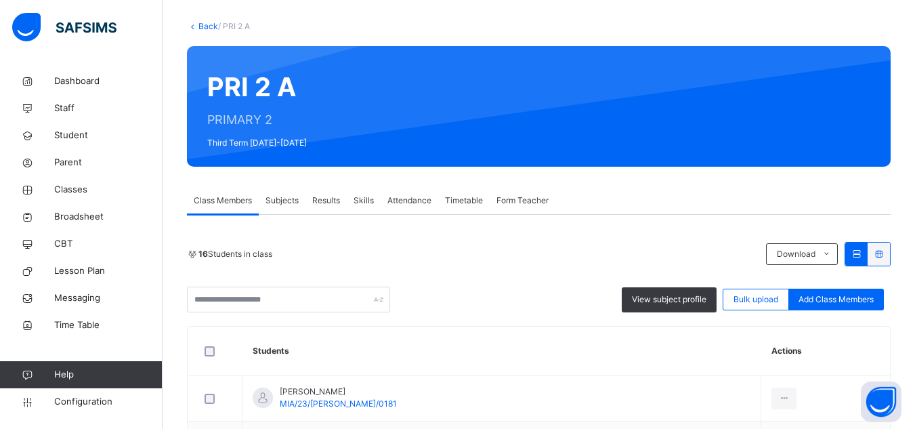
click at [279, 207] on div "Subjects" at bounding box center [282, 200] width 47 height 27
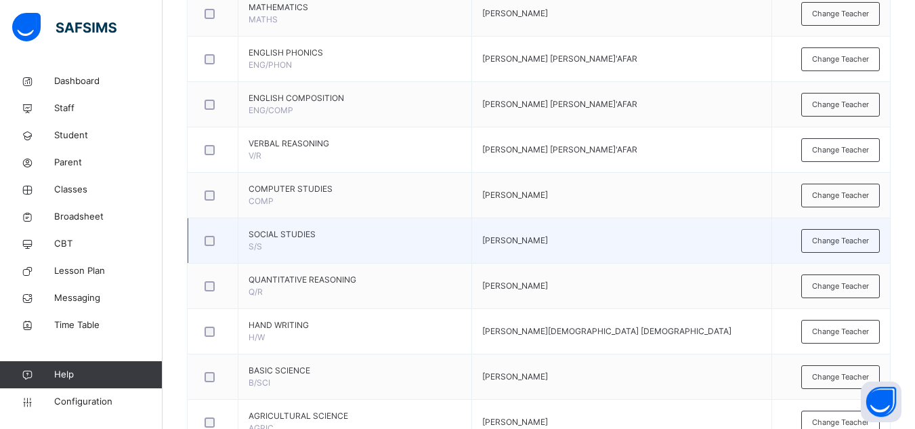
scroll to position [609, 0]
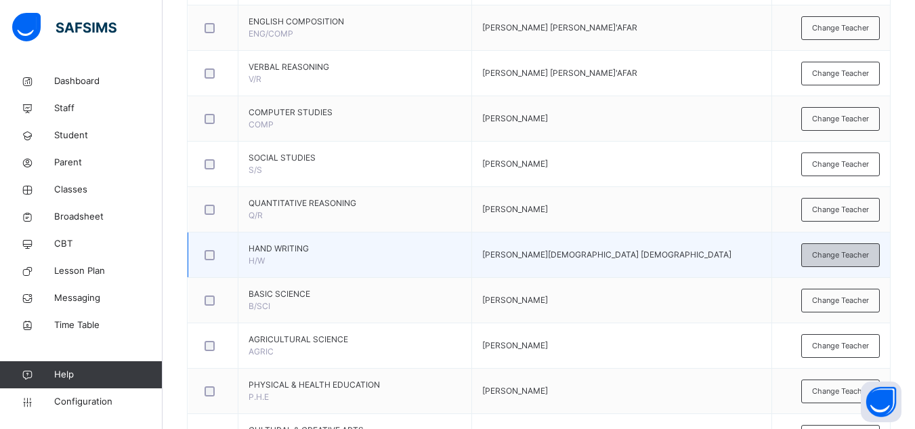
click at [699, 252] on span "Change Teacher" at bounding box center [840, 255] width 57 height 12
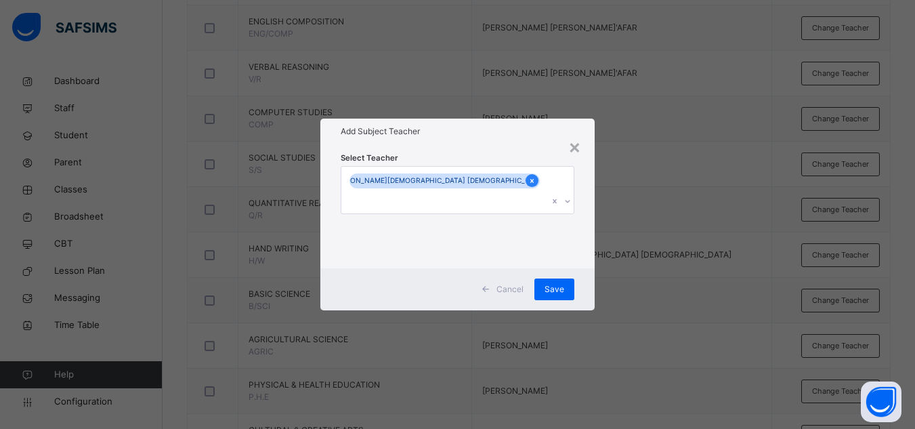
click at [528, 185] on icon at bounding box center [531, 180] width 7 height 9
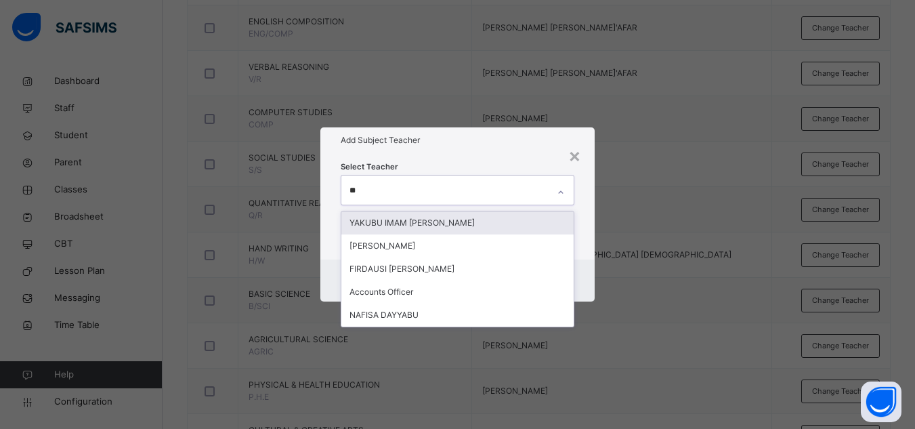
type input "***"
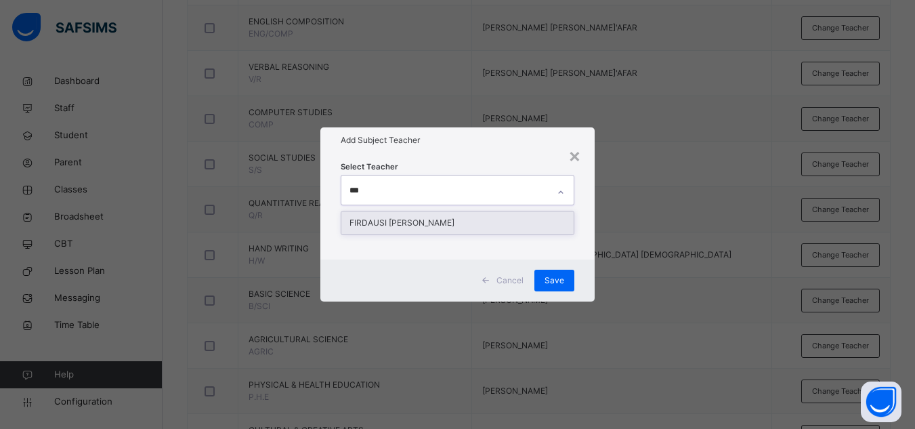
click at [436, 225] on div "FIRDAUSI [PERSON_NAME]" at bounding box center [457, 222] width 232 height 23
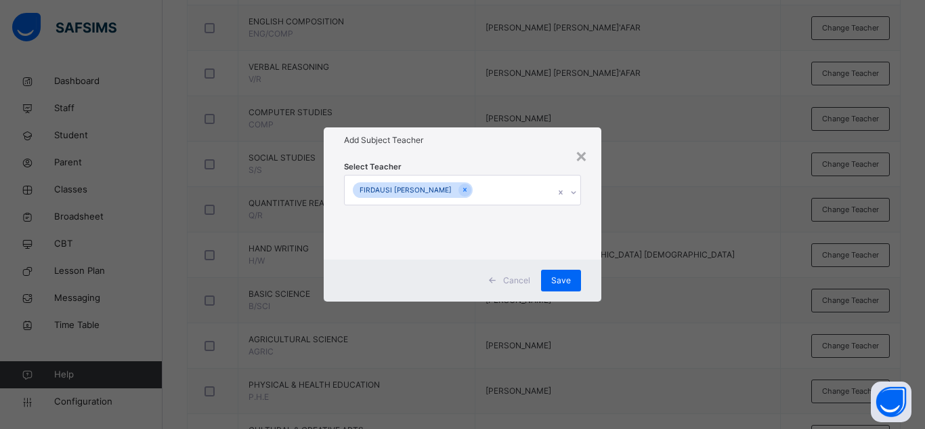
click at [474, 152] on div "Add Subject Teacher" at bounding box center [463, 140] width 278 height 26
click at [552, 280] on span "Save" at bounding box center [561, 280] width 20 height 12
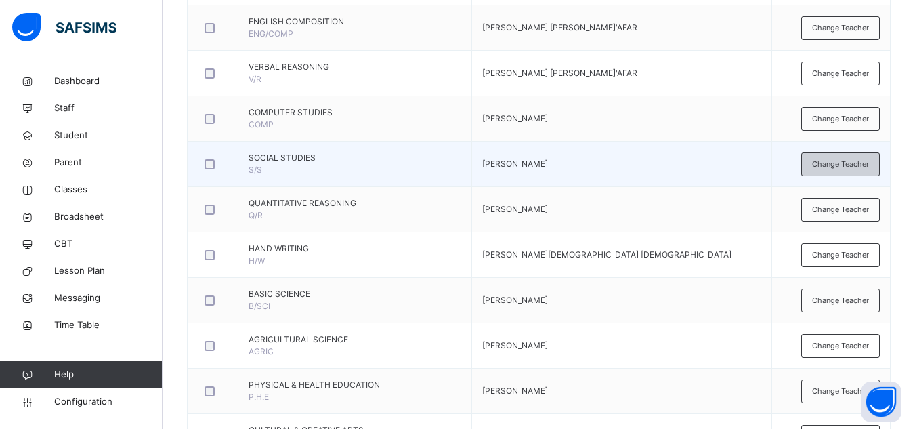
click at [699, 167] on span "Change Teacher" at bounding box center [840, 164] width 57 height 12
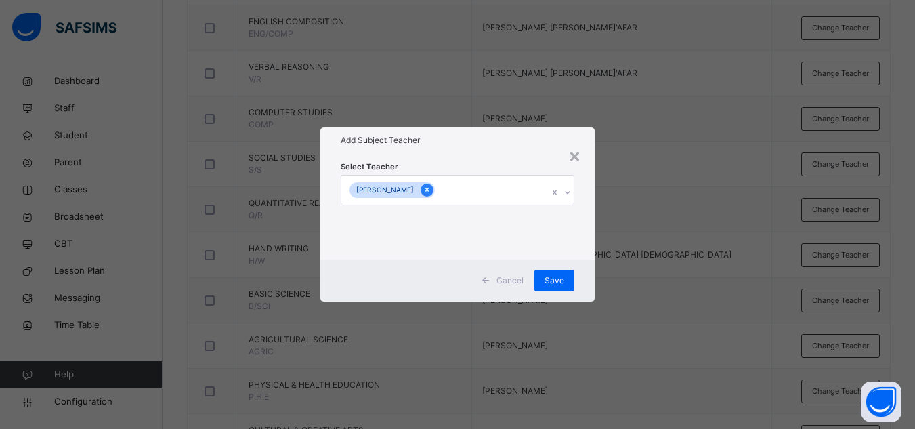
click at [431, 194] on icon at bounding box center [426, 189] width 7 height 9
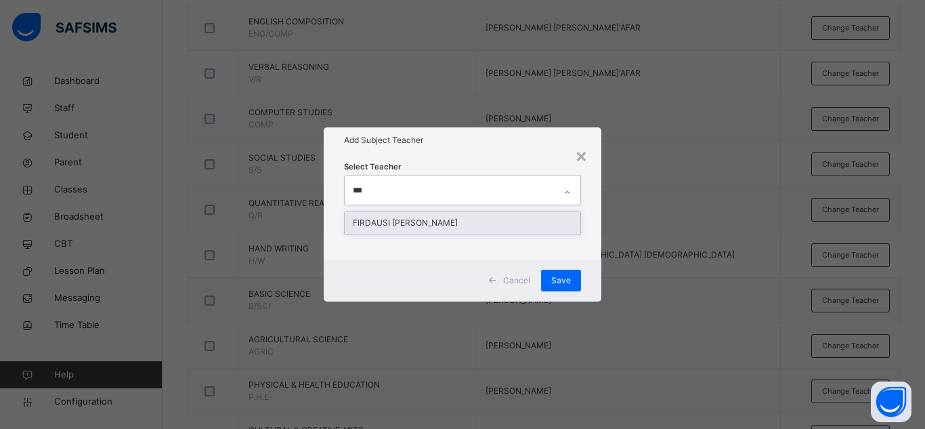
type input "****"
click at [425, 219] on div "FIRDAUSI [PERSON_NAME]" at bounding box center [463, 222] width 236 height 23
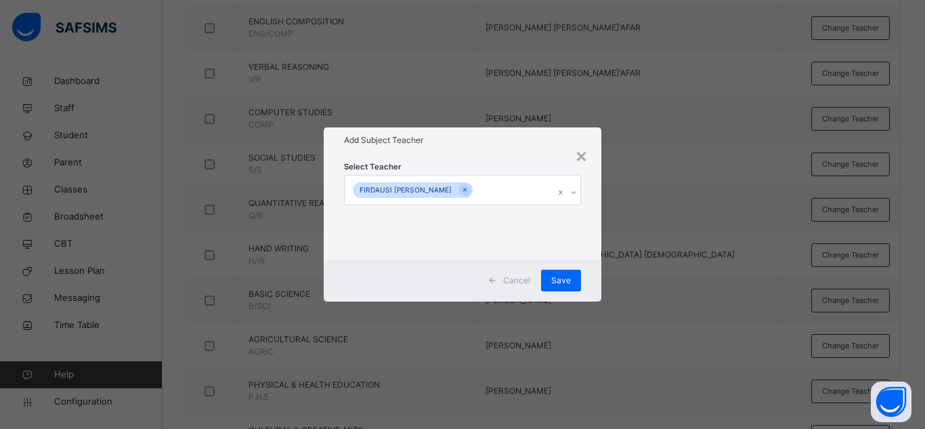
click at [492, 149] on div "Add Subject Teacher" at bounding box center [463, 140] width 278 height 26
click at [562, 279] on span "Save" at bounding box center [561, 280] width 20 height 12
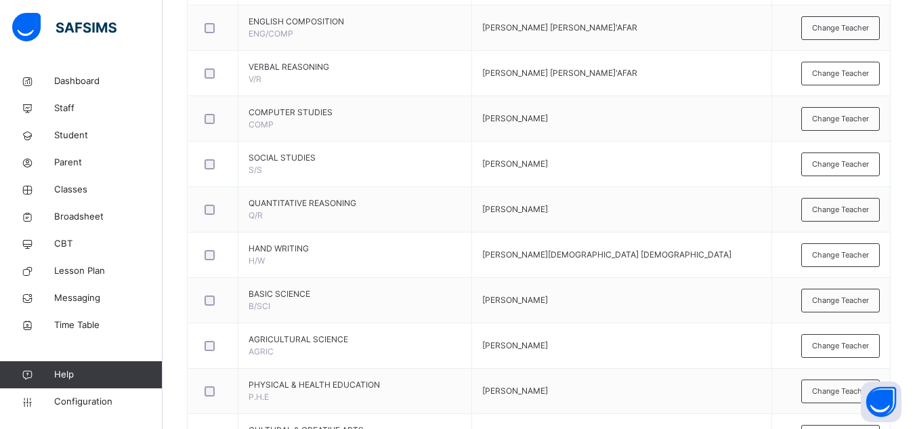
click at [174, 100] on div "Back / PRI 2 A PRI 2 A PRIMARY 2 Third Term 2024-2025 Class Members Subjects Re…" at bounding box center [538, 20] width 752 height 1125
click at [173, 106] on div "Back / PRI 2 A PRI 2 A PRIMARY 2 Third Term 2024-2025 Class Members Subjects Re…" at bounding box center [538, 20] width 752 height 1125
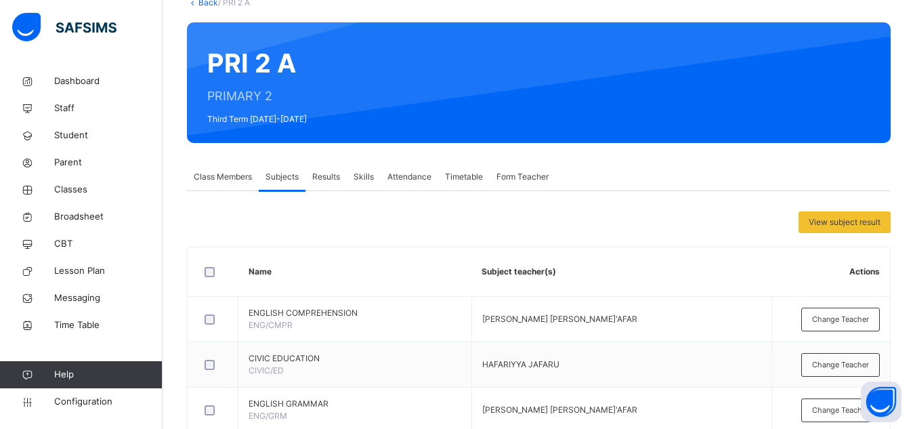
scroll to position [0, 0]
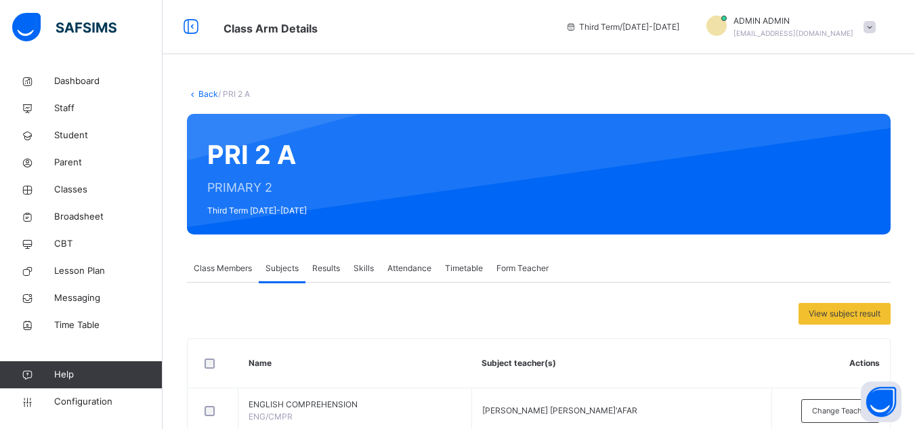
click at [198, 92] on link "Back" at bounding box center [208, 94] width 20 height 10
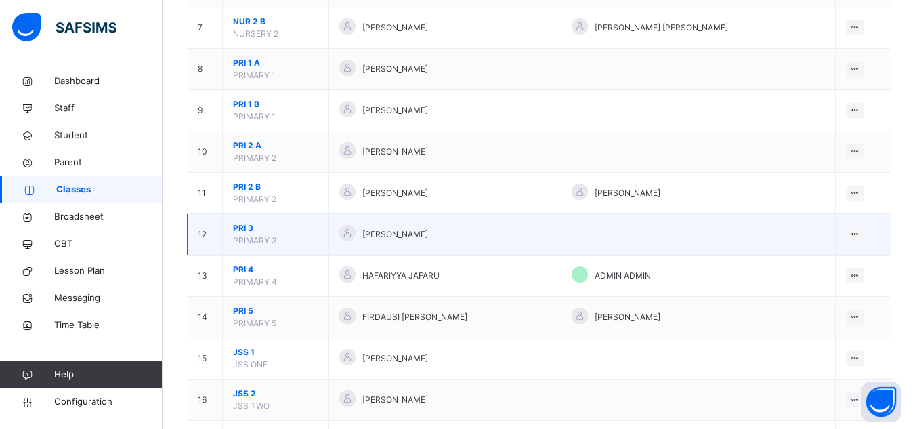
scroll to position [406, 0]
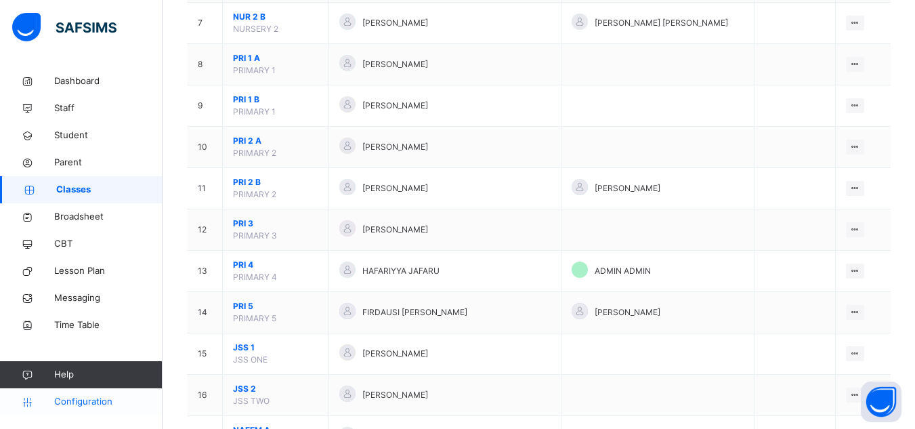
click at [95, 402] on span "Configuration" at bounding box center [108, 402] width 108 height 14
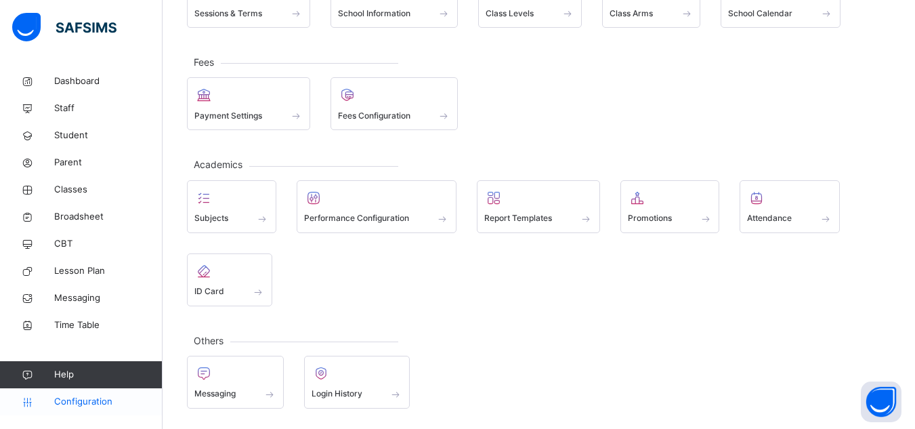
scroll to position [135, 0]
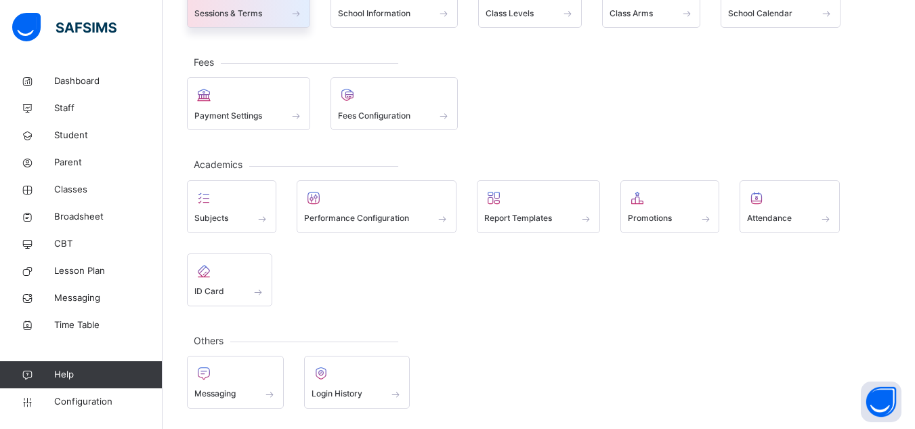
click at [283, 24] on div "Sessions & Terms" at bounding box center [248, 1] width 123 height 53
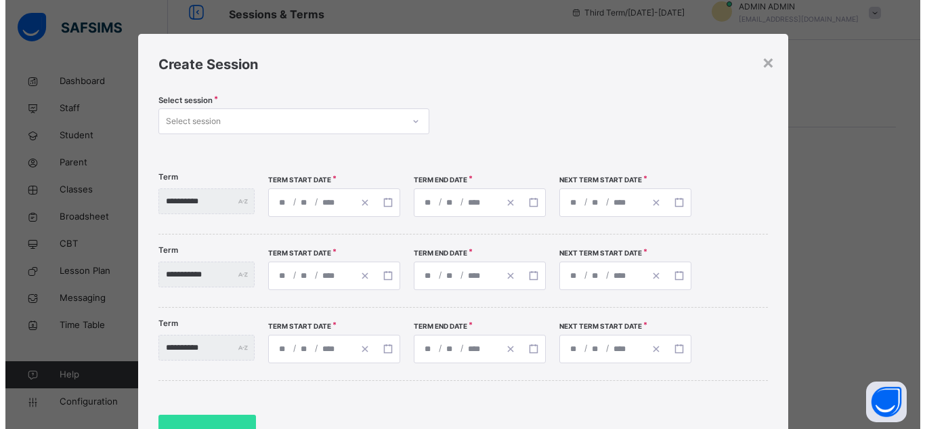
scroll to position [14, 0]
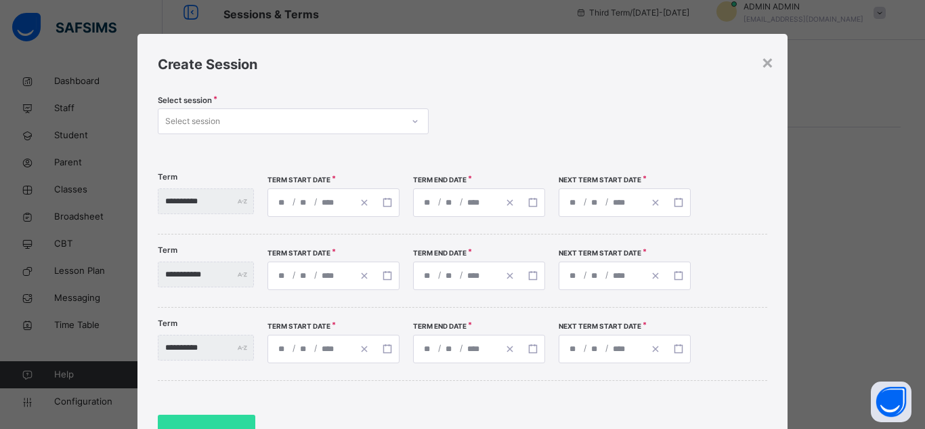
click at [308, 202] on div "/ /" at bounding box center [333, 202] width 132 height 28
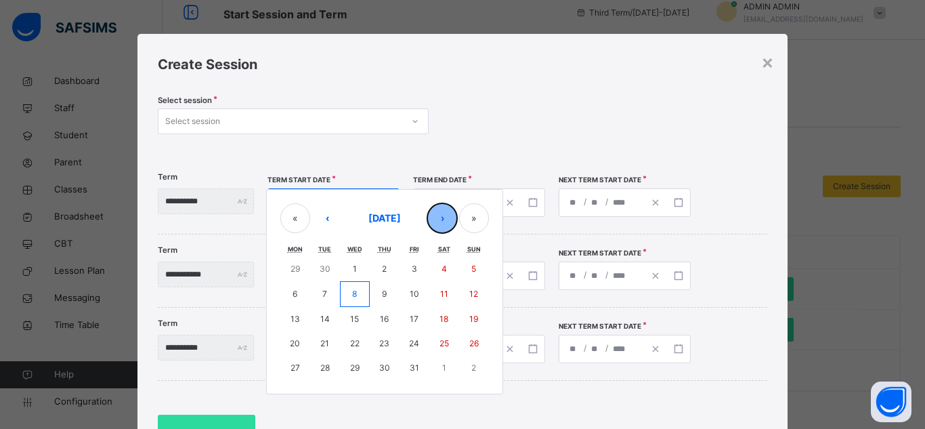
click at [457, 219] on button "›" at bounding box center [442, 218] width 30 height 30
click at [342, 221] on button "‹" at bounding box center [327, 218] width 30 height 30
click at [310, 298] on button "8" at bounding box center [295, 293] width 30 height 24
type input "**********"
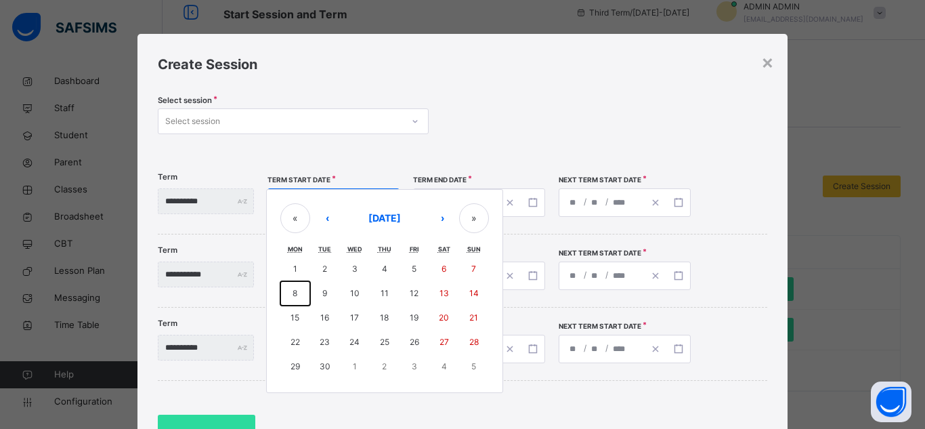
type input "*"
type input "****"
type input "**********"
type input "**"
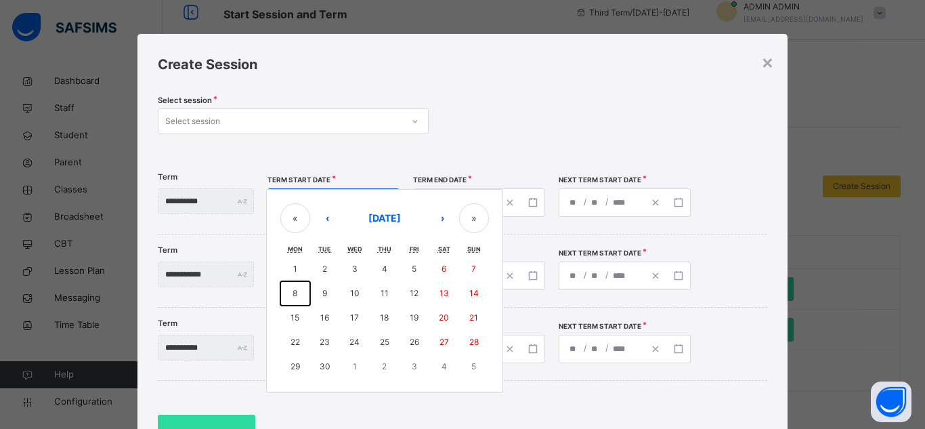
type input "*"
type input "****"
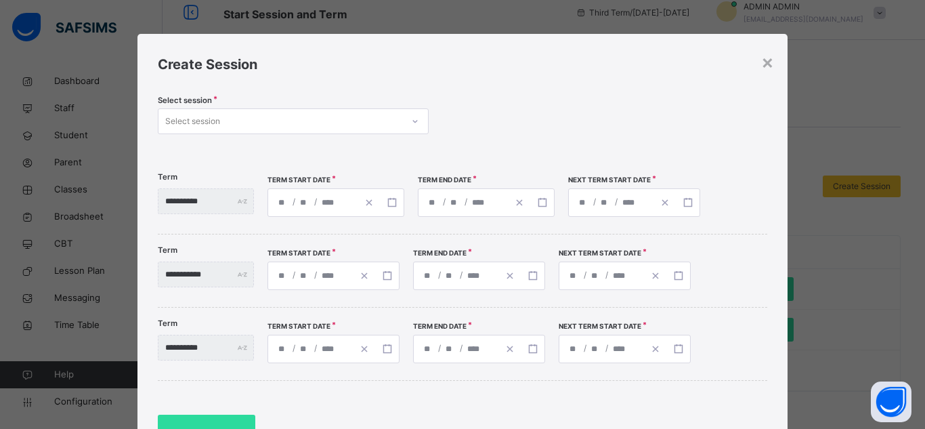
click at [334, 202] on div "**********" at bounding box center [335, 202] width 137 height 28
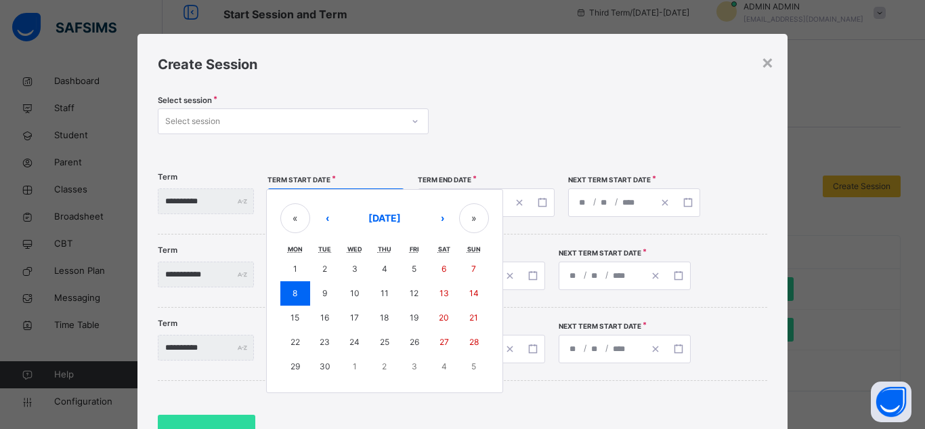
click at [554, 112] on div "Select session Select session" at bounding box center [462, 123] width 609 height 56
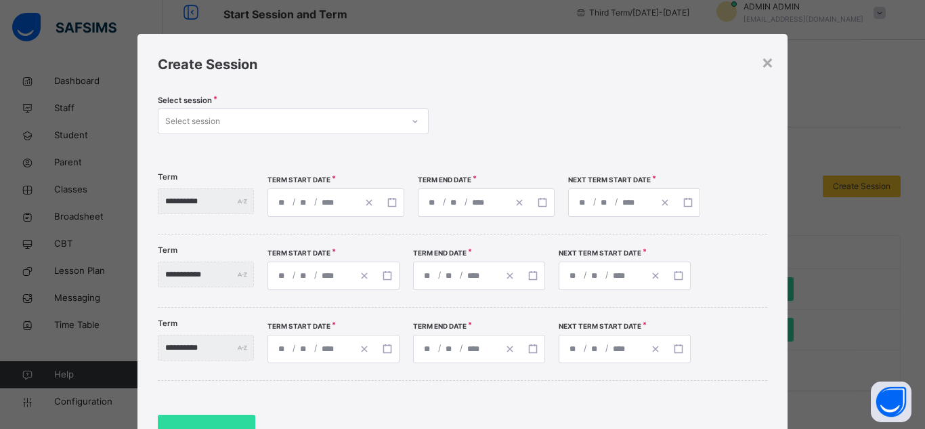
click at [468, 205] on span "/" at bounding box center [465, 202] width 5 height 12
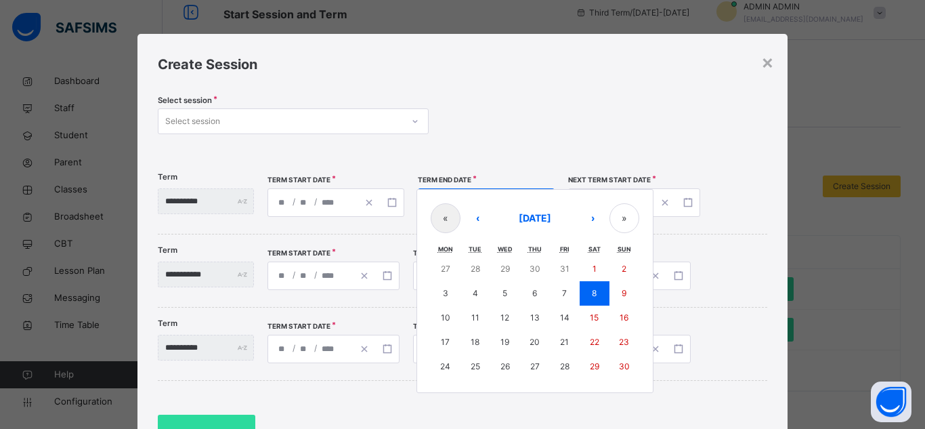
click at [464, 204] on div "**********" at bounding box center [486, 202] width 137 height 28
click at [607, 215] on button "›" at bounding box center [592, 218] width 30 height 30
click at [569, 292] on abbr "12" at bounding box center [564, 293] width 9 height 10
type input "**********"
type input "**"
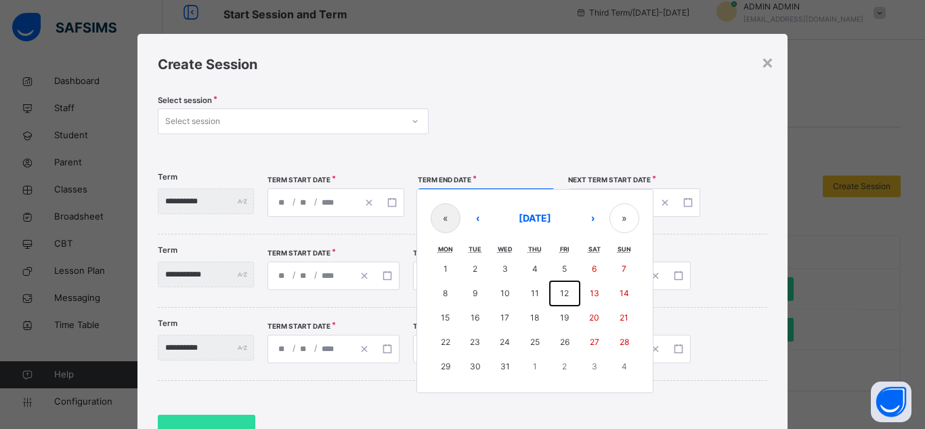
type input "**"
type input "**********"
type input "**"
type input "****"
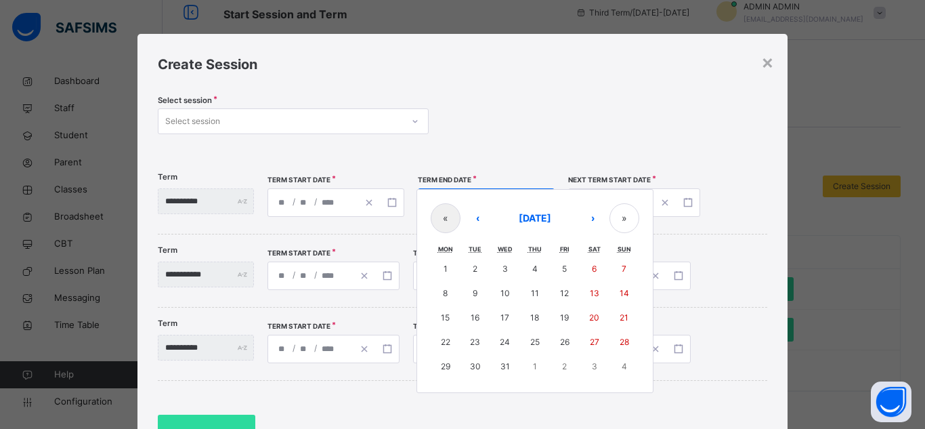
type input "**********"
type input "**"
type input "****"
type input "**********"
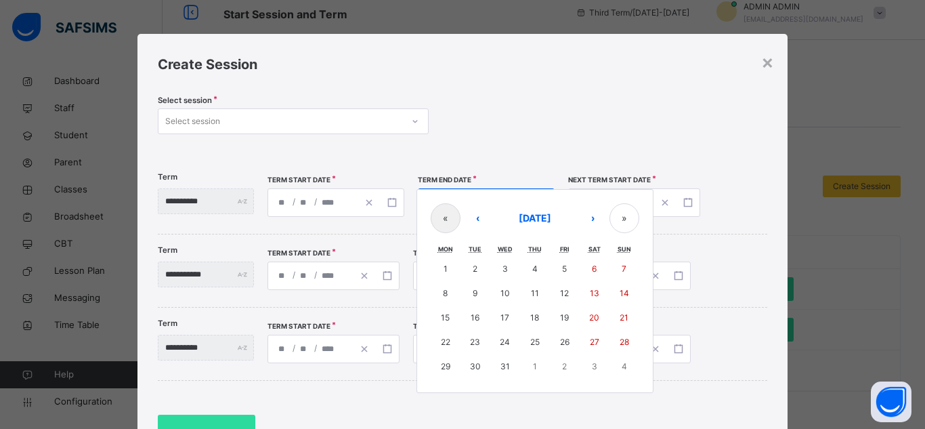
type input "*"
type input "**"
type input "****"
type input "**********"
type input "*"
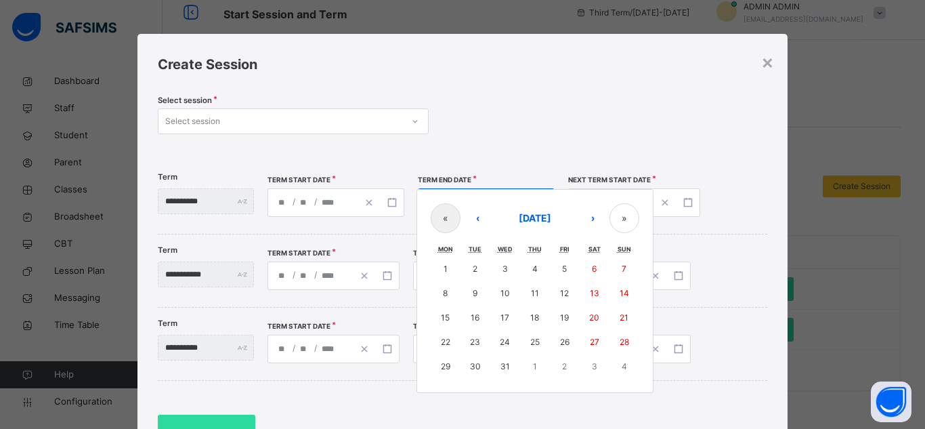
type input "**"
type input "****"
type input "**********"
type input "*"
type input "**"
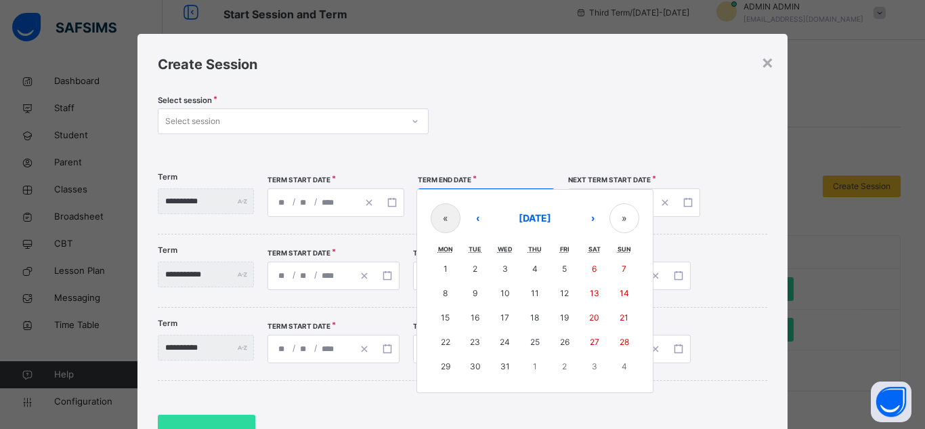
type input "****"
type input "**********"
type input "*"
type input "**"
type input "****"
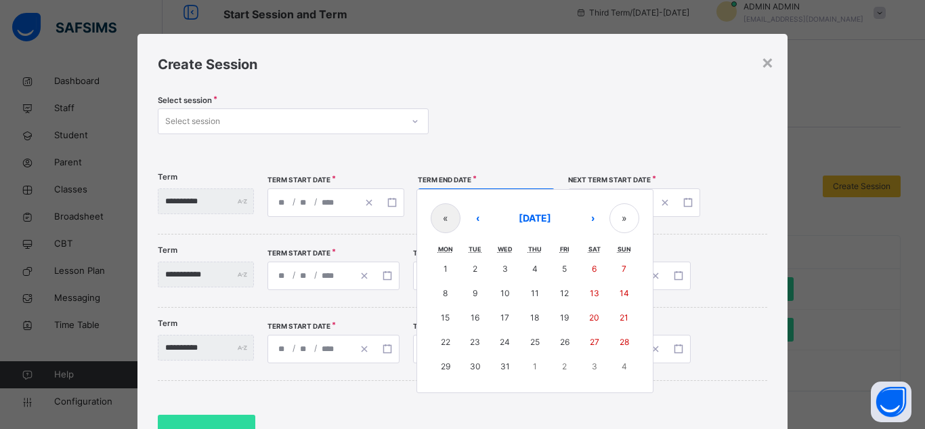
type input "**********"
type input "*"
type input "**"
type input "****"
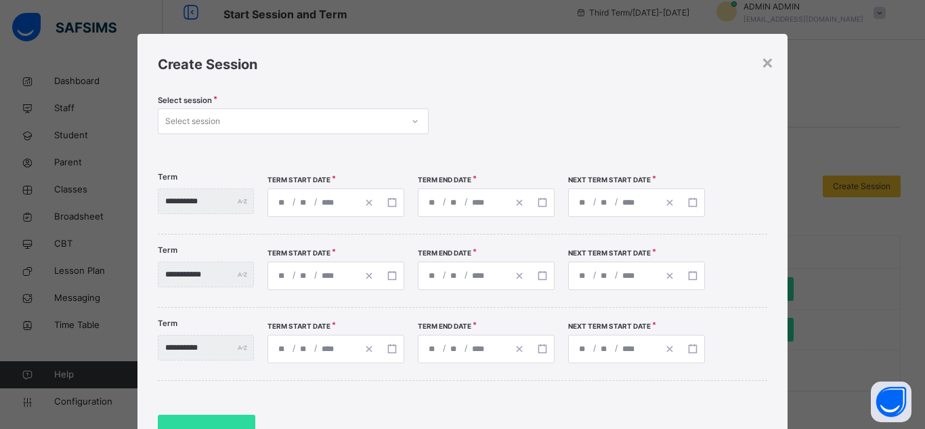
click at [649, 204] on div "**********" at bounding box center [636, 202] width 137 height 28
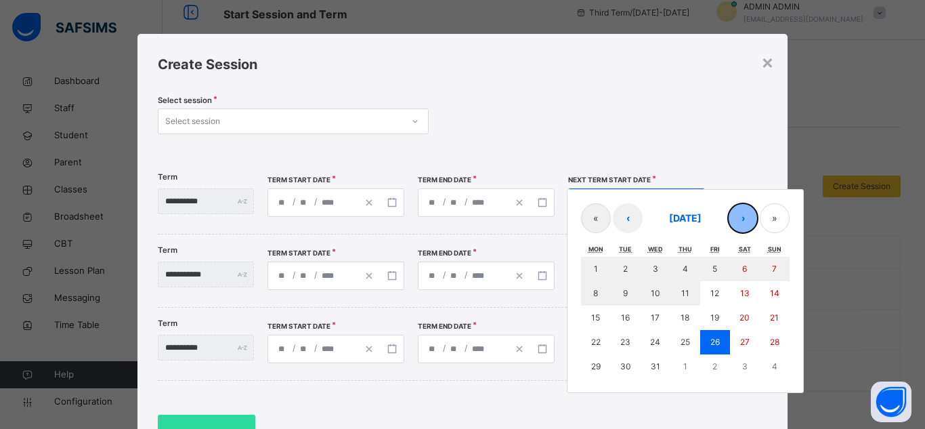
click at [699, 216] on button "›" at bounding box center [743, 218] width 30 height 30
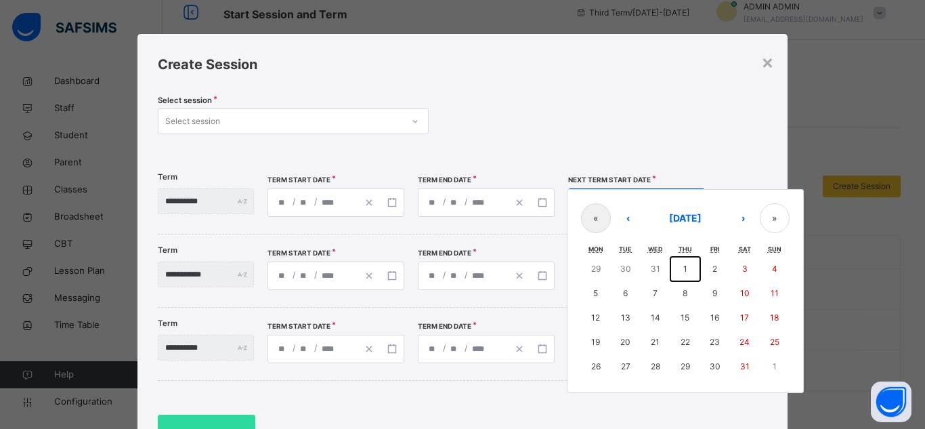
click at [687, 269] on abbr "1" at bounding box center [685, 268] width 4 height 10
type input "**********"
type input "*"
type input "****"
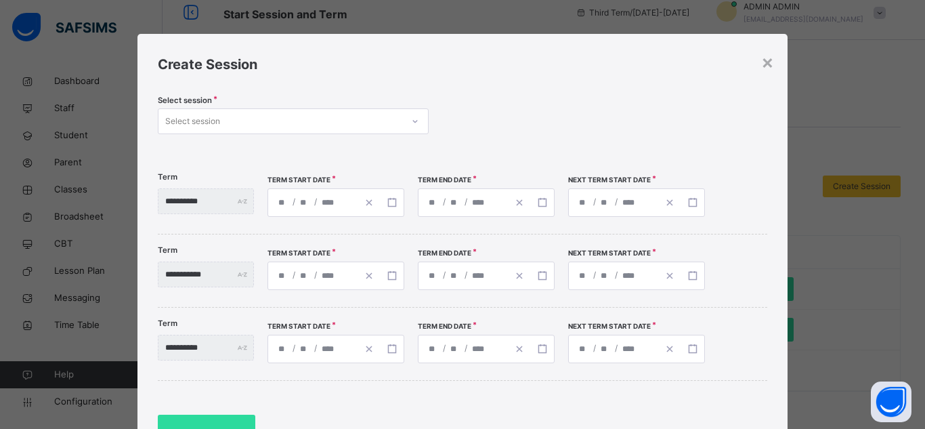
type input "**********"
type input "*"
type input "****"
type input "**********"
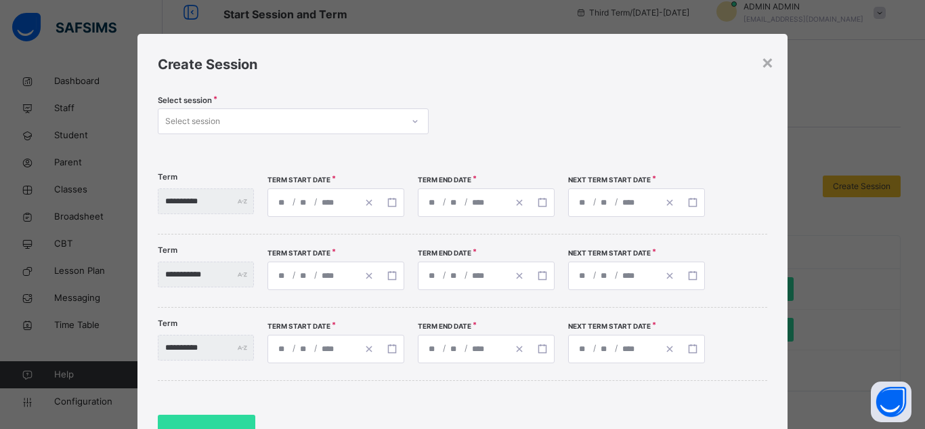
type input "*"
type input "**********"
type input "**"
type input "**********"
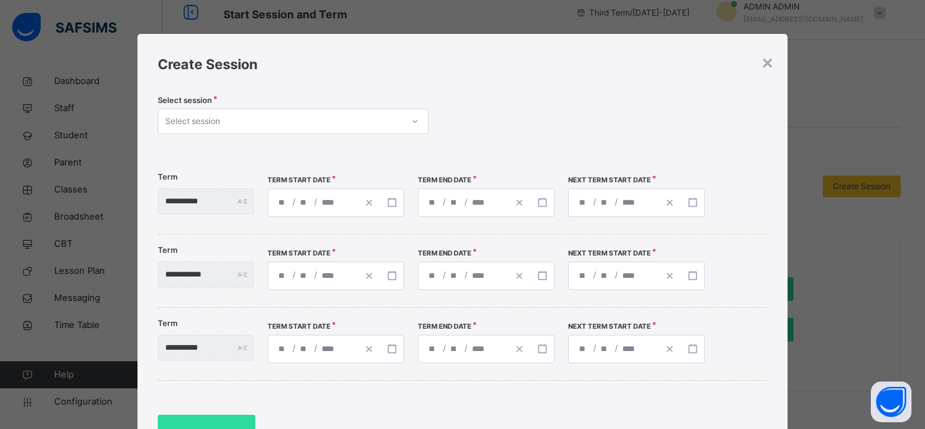
type input "**"
type input "**********"
type input "**"
type input "**********"
type input "**"
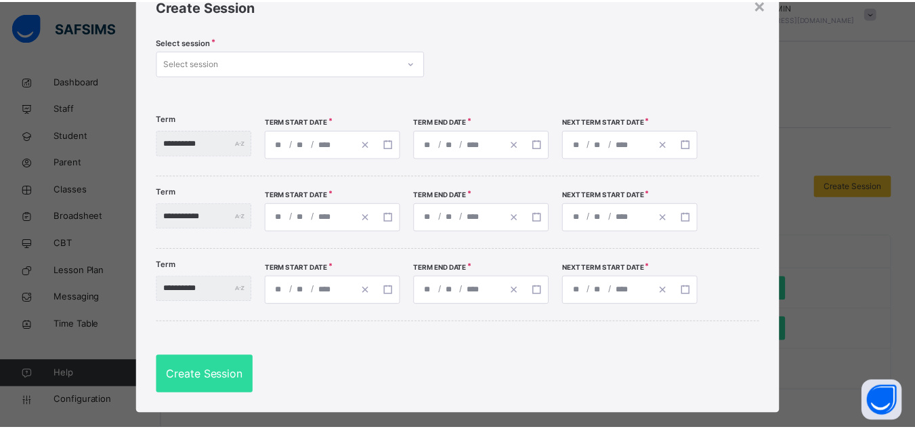
scroll to position [78, 0]
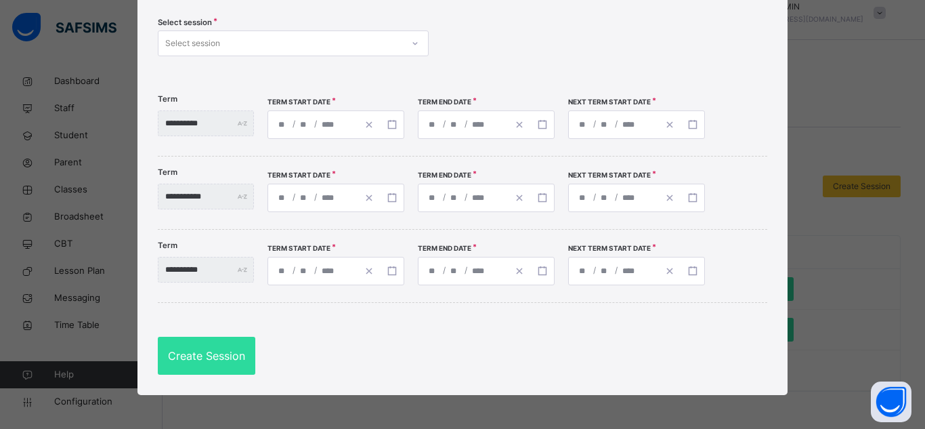
click at [317, 193] on div "**********" at bounding box center [312, 197] width 89 height 27
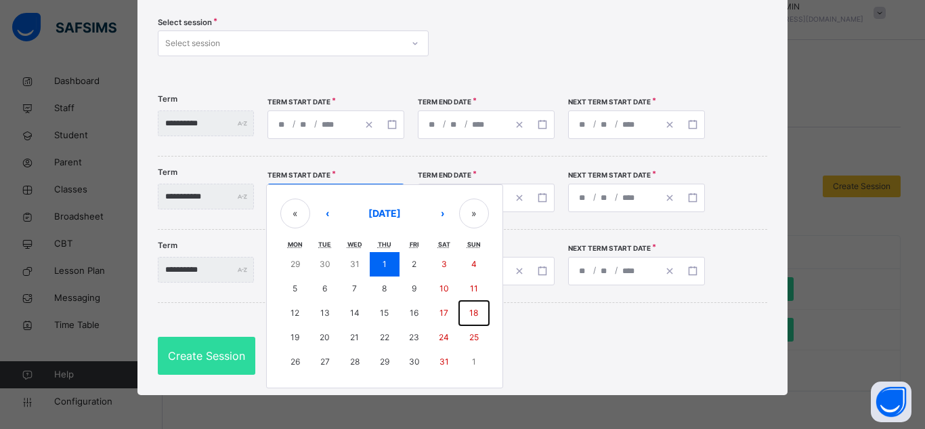
click at [478, 315] on abbr "18" at bounding box center [473, 312] width 9 height 10
type input "**********"
type input "**"
type input "**********"
type input "**"
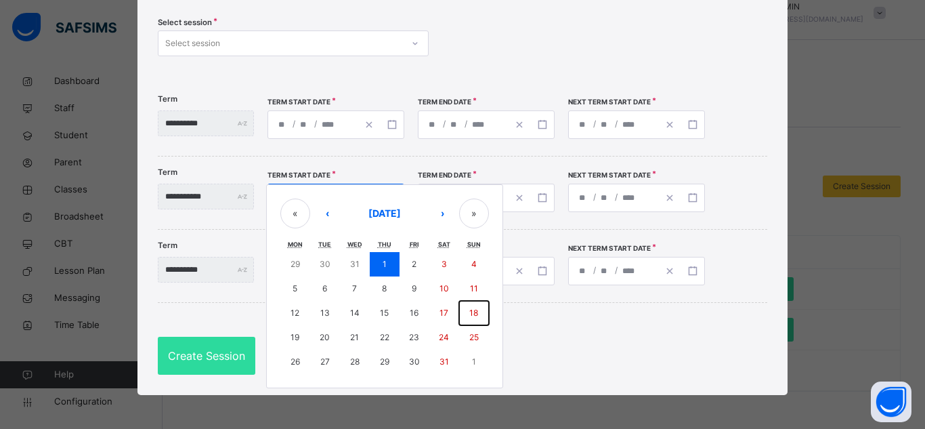
type input "**********"
type input "**"
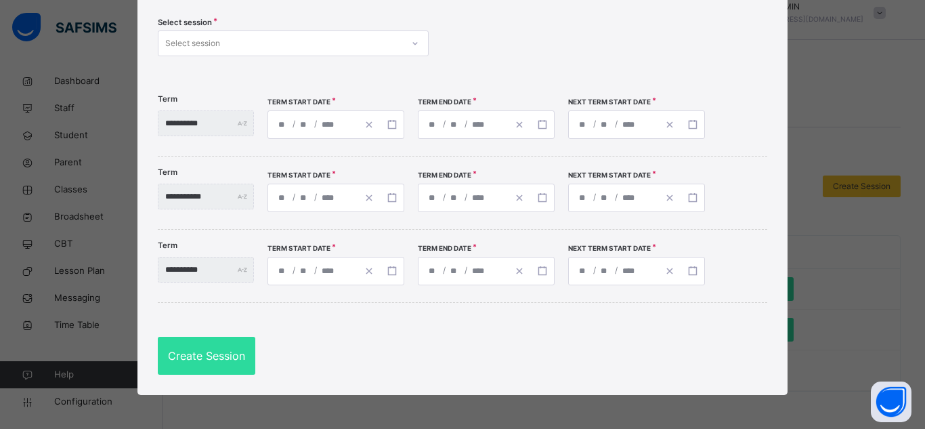
click at [377, 311] on div "**********" at bounding box center [462, 175] width 650 height 439
click at [213, 349] on span "Create Session" at bounding box center [206, 355] width 77 height 16
click at [376, 36] on div "Select session" at bounding box center [280, 43] width 244 height 21
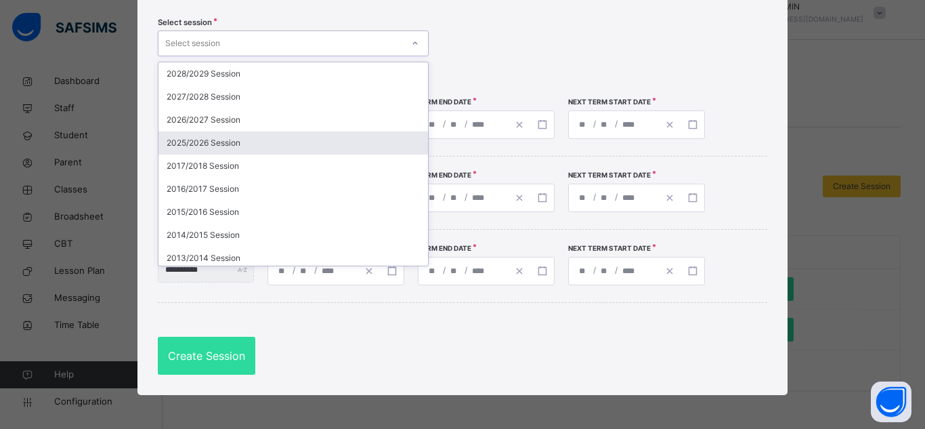
click at [288, 147] on div "2025/2026 Session" at bounding box center [292, 142] width 269 height 23
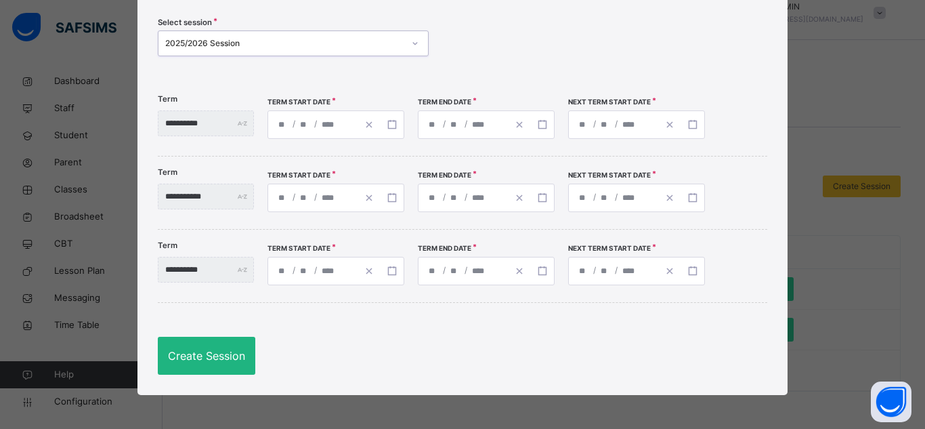
click at [194, 366] on div "Create Session" at bounding box center [206, 355] width 97 height 38
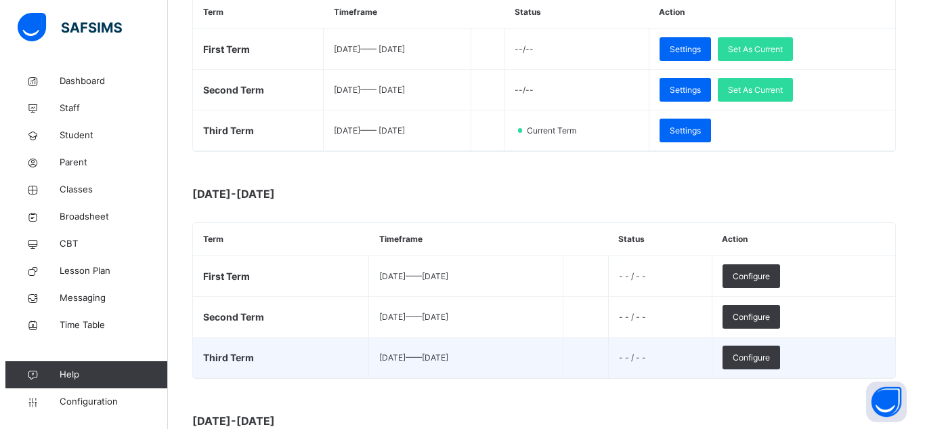
scroll to position [285, 0]
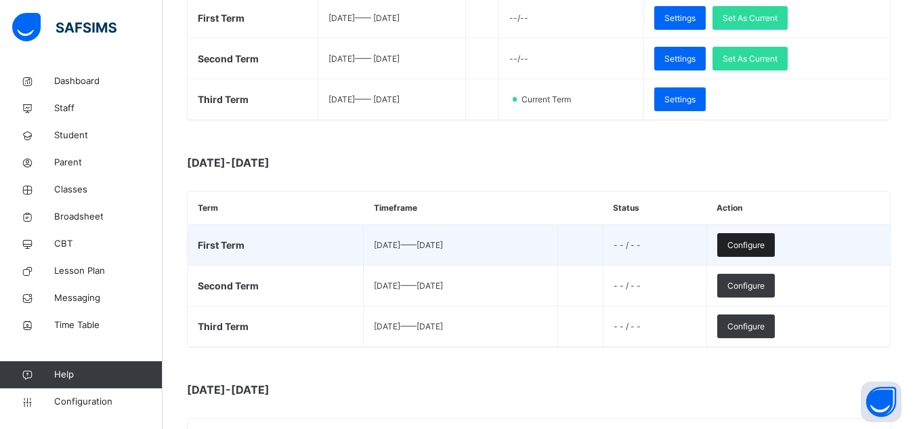
click at [699, 244] on span "Configure" at bounding box center [745, 245] width 37 height 12
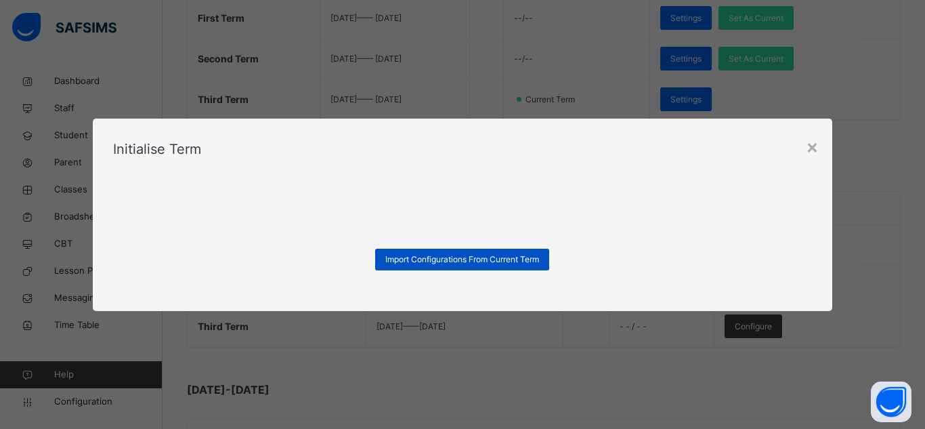
click at [433, 257] on span "Import Configurations From Current Term" at bounding box center [462, 259] width 154 height 12
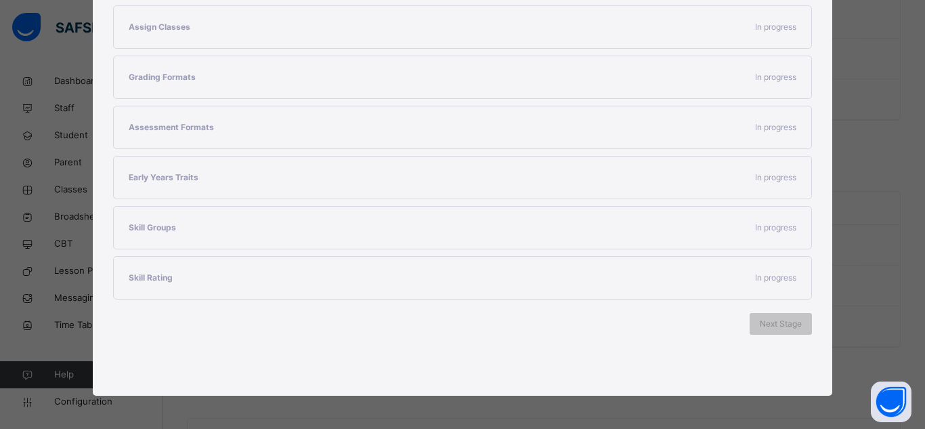
scroll to position [324, 0]
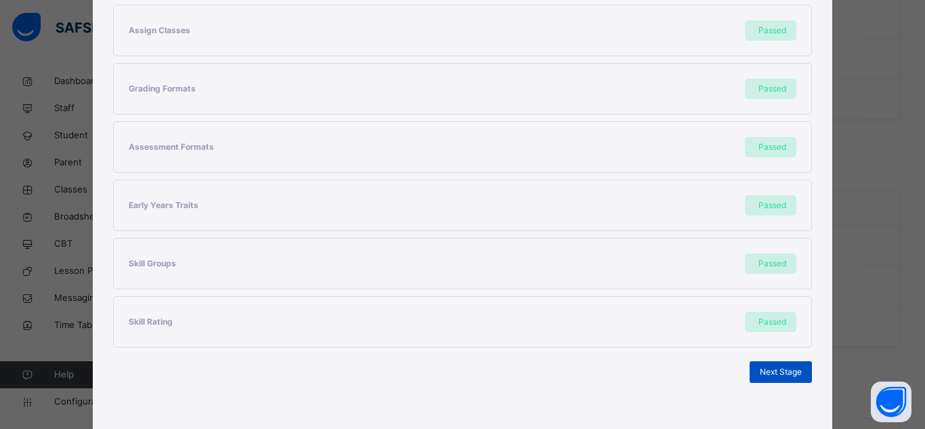
click at [699, 375] on span "Next Stage" at bounding box center [781, 372] width 42 height 12
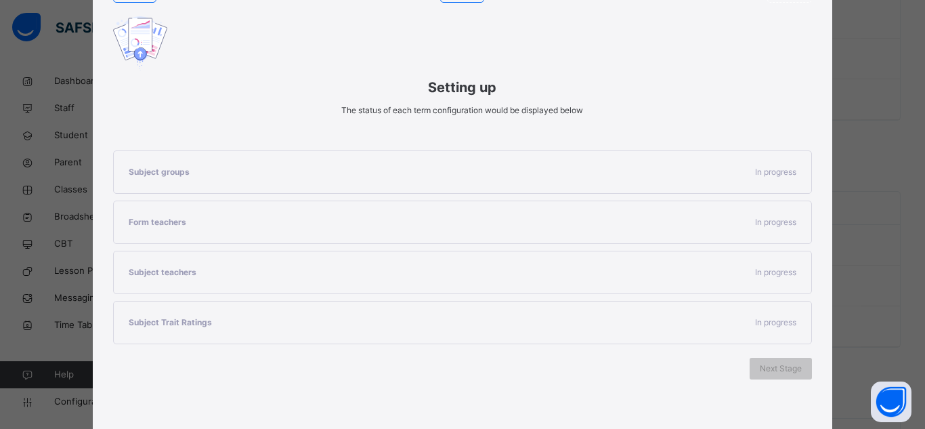
scroll to position [165, 0]
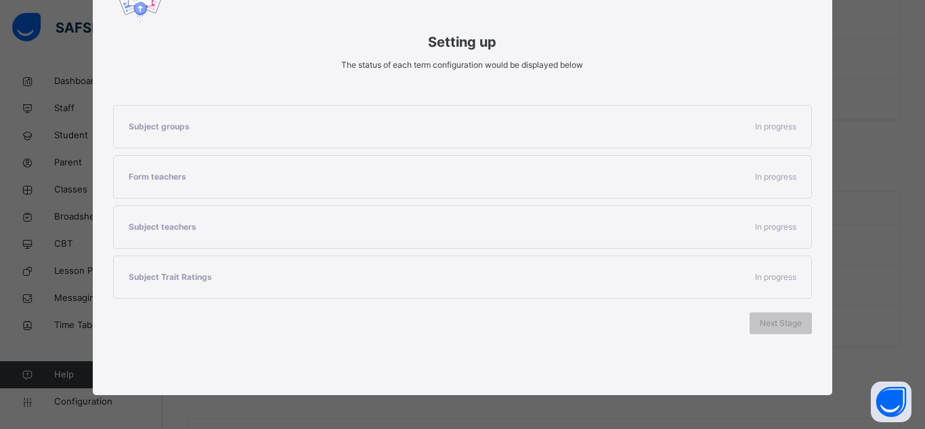
click at [631, 118] on div "Subject groups In progress" at bounding box center [463, 127] width 698 height 42
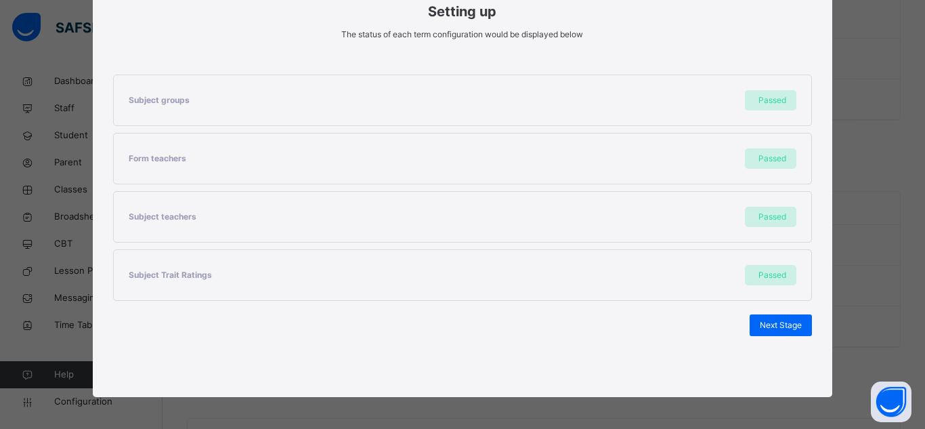
scroll to position [198, 0]
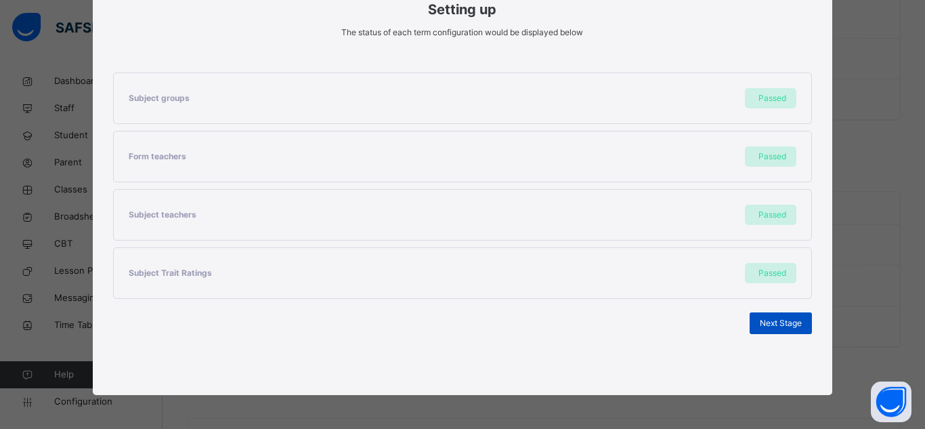
click at [699, 324] on div "Next Stage" at bounding box center [780, 323] width 62 height 22
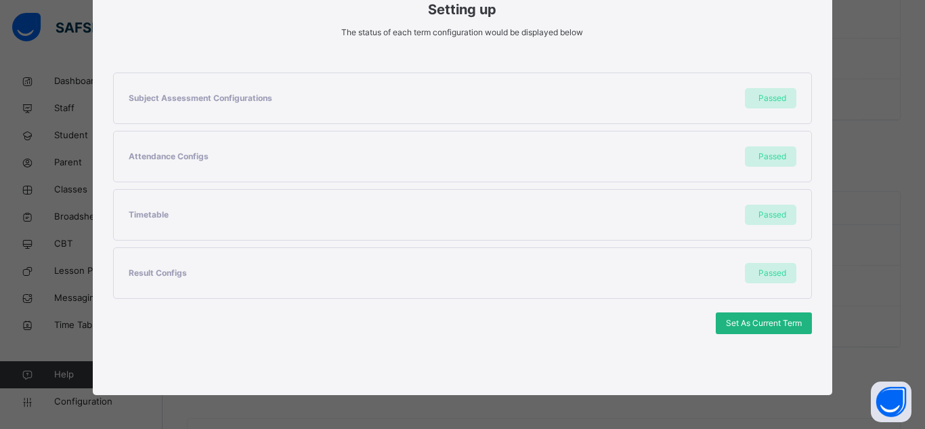
click at [699, 324] on span "Set As Current Term" at bounding box center [764, 323] width 76 height 12
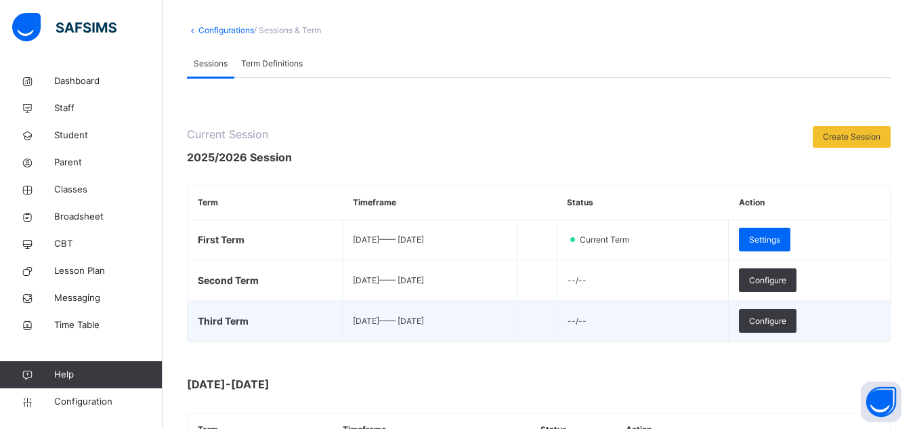
scroll to position [68, 0]
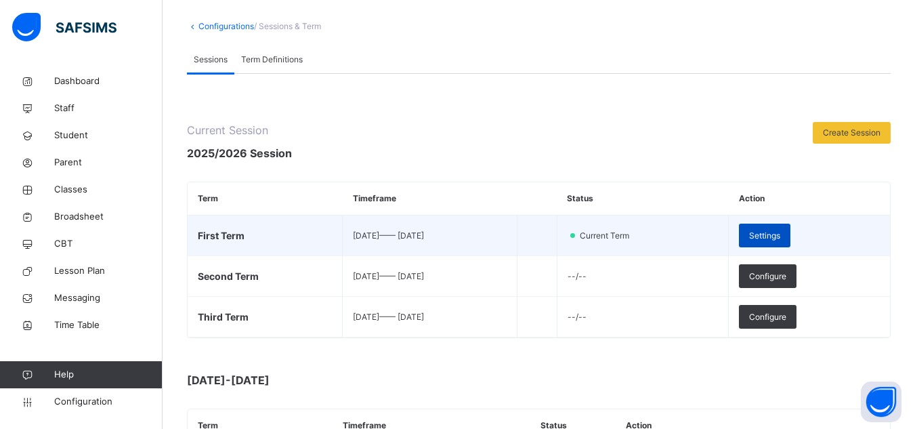
click at [699, 236] on span "Settings" at bounding box center [764, 235] width 31 height 12
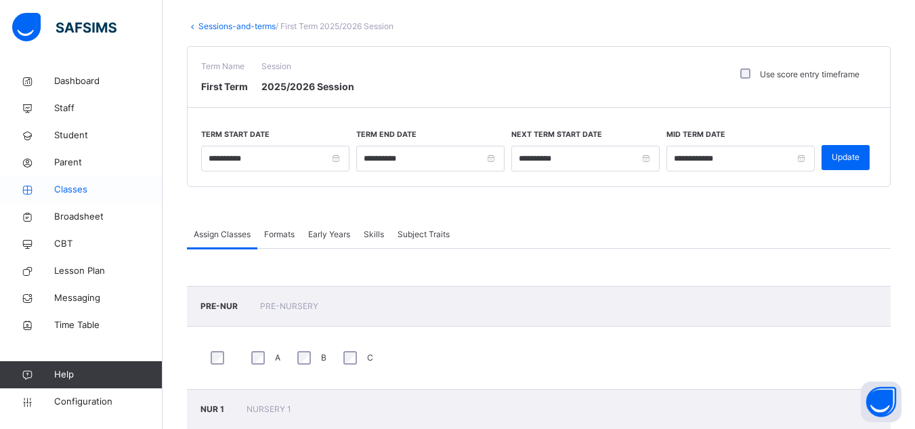
click at [74, 191] on span "Classes" at bounding box center [108, 190] width 108 height 14
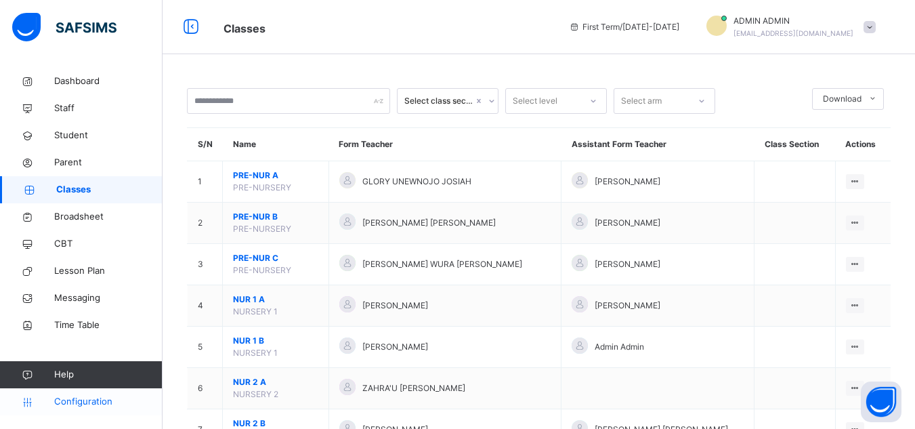
click at [87, 403] on span "Configuration" at bounding box center [108, 402] width 108 height 14
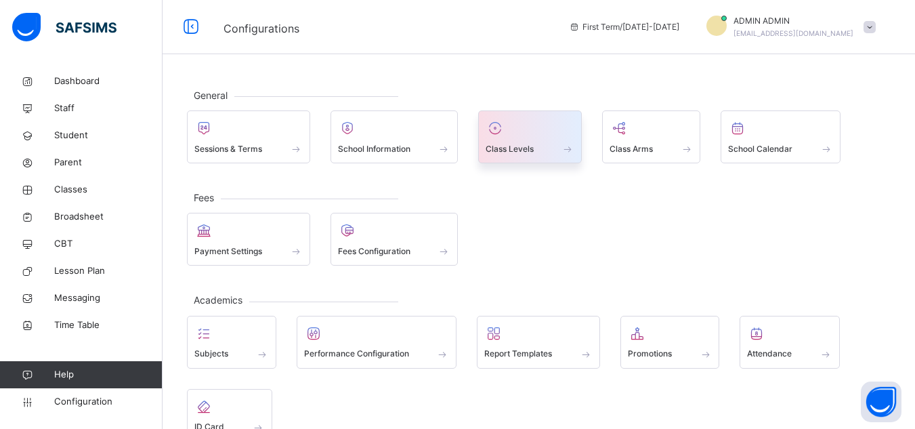
click at [554, 153] on div "Class Levels" at bounding box center [529, 148] width 89 height 14
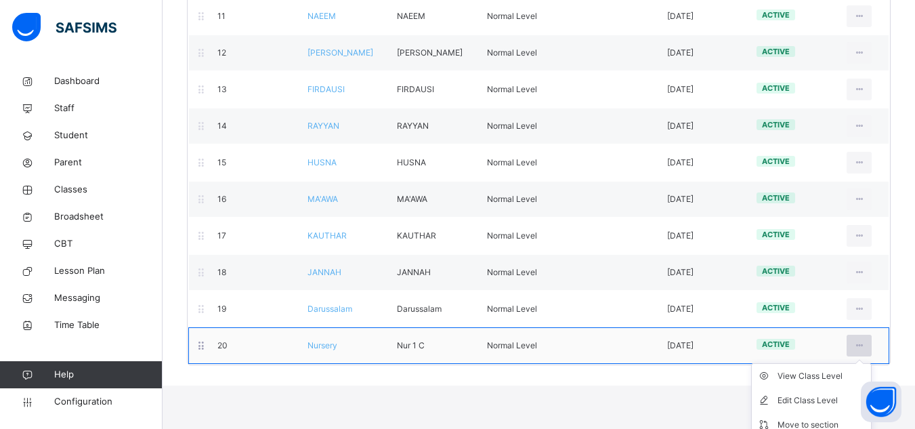
scroll to position [598, 0]
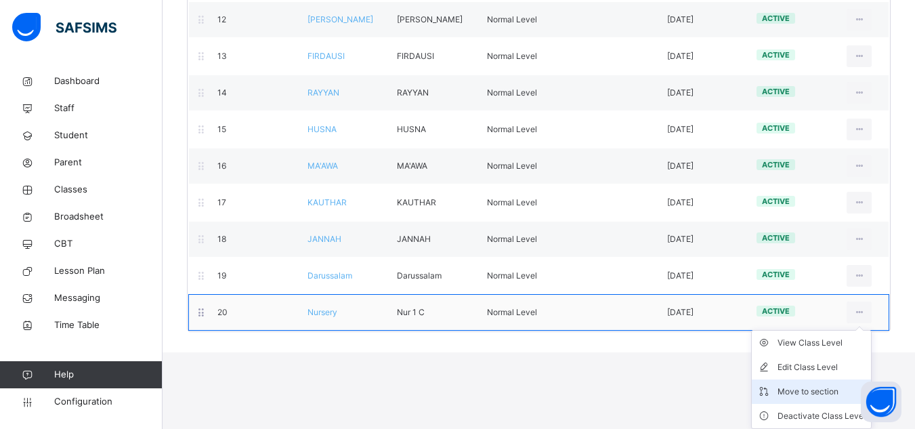
click at [699, 392] on div "Move to section" at bounding box center [821, 392] width 88 height 14
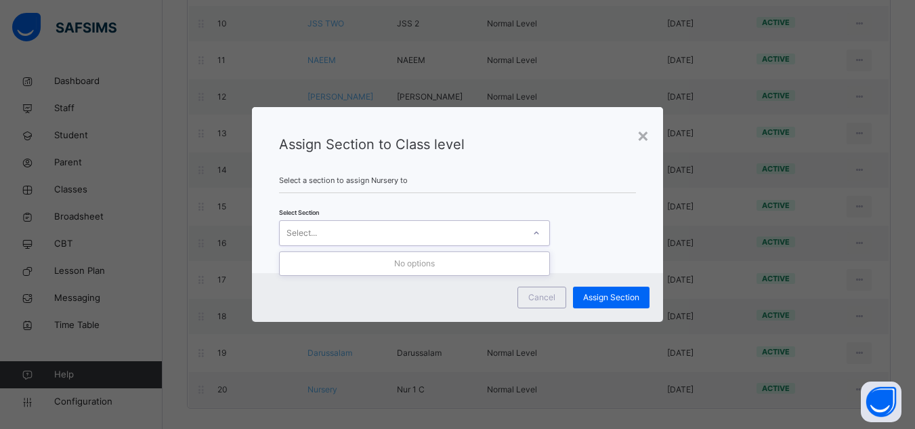
click at [451, 235] on div "Select..." at bounding box center [402, 233] width 244 height 21
click at [510, 239] on div "Select..." at bounding box center [402, 233] width 244 height 21
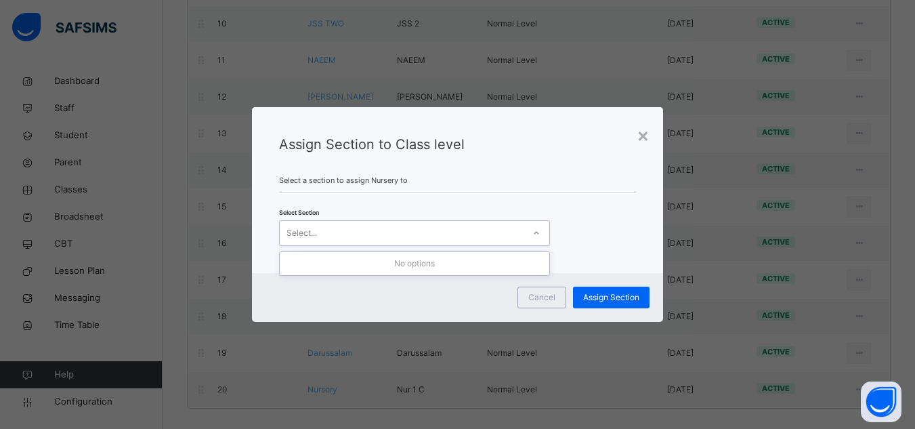
click at [510, 239] on div "Select..." at bounding box center [402, 233] width 244 height 21
click at [512, 236] on div "Select..." at bounding box center [402, 233] width 244 height 21
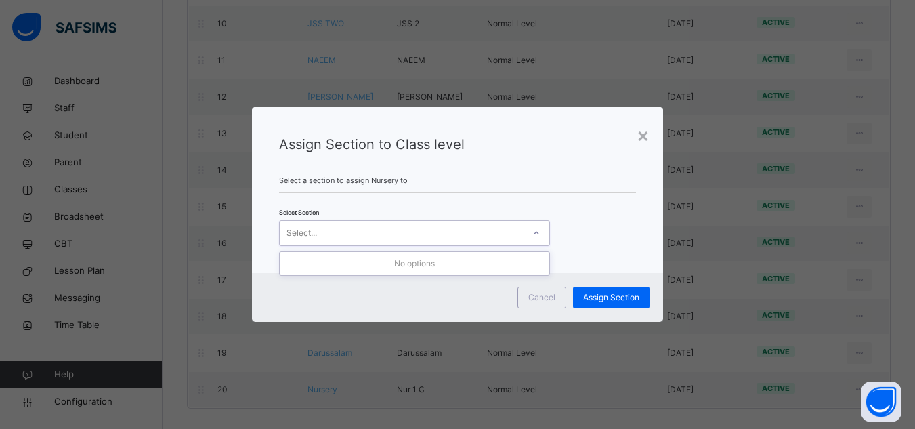
click at [525, 235] on div at bounding box center [536, 233] width 23 height 22
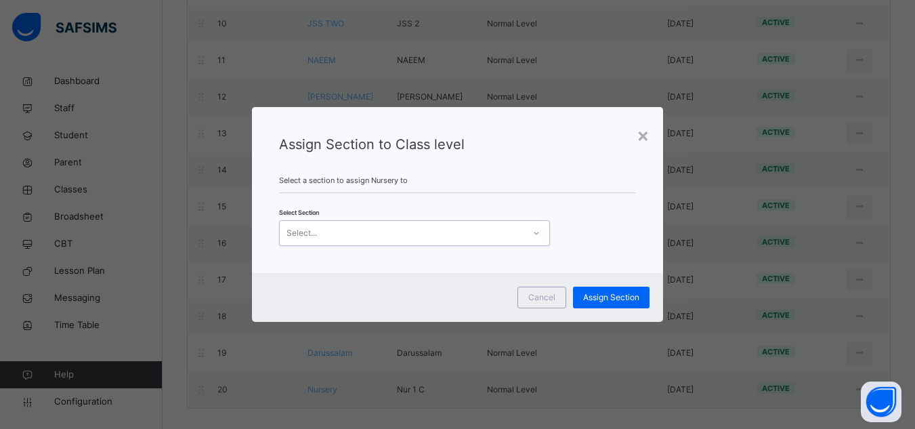
click at [525, 235] on div at bounding box center [536, 233] width 23 height 22
click at [525, 232] on div at bounding box center [536, 233] width 23 height 22
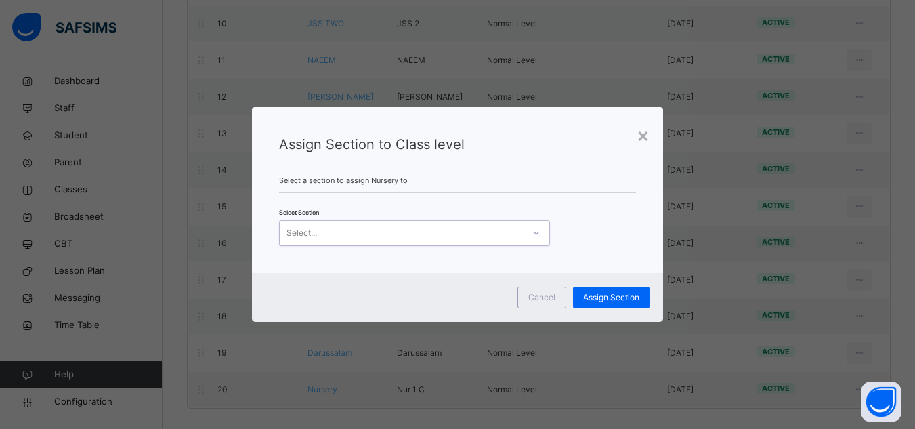
click at [525, 232] on div at bounding box center [536, 233] width 23 height 22
click at [525, 234] on div at bounding box center [536, 233] width 23 height 22
click at [525, 232] on div at bounding box center [536, 233] width 23 height 22
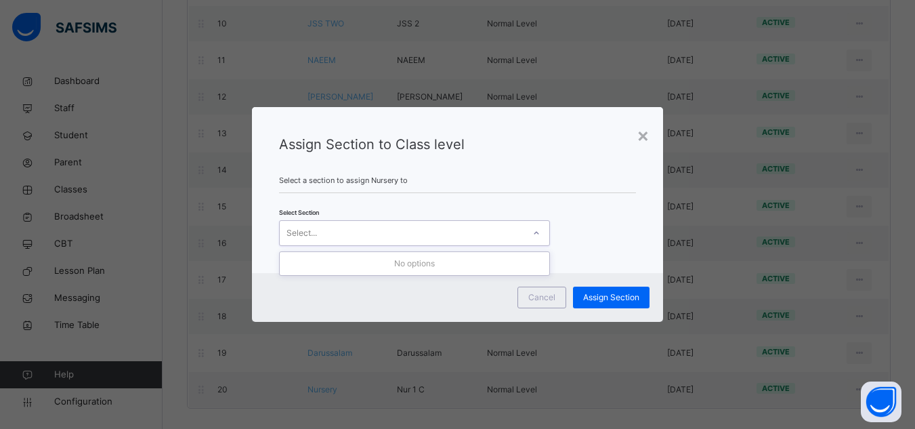
click at [525, 232] on div at bounding box center [536, 233] width 23 height 22
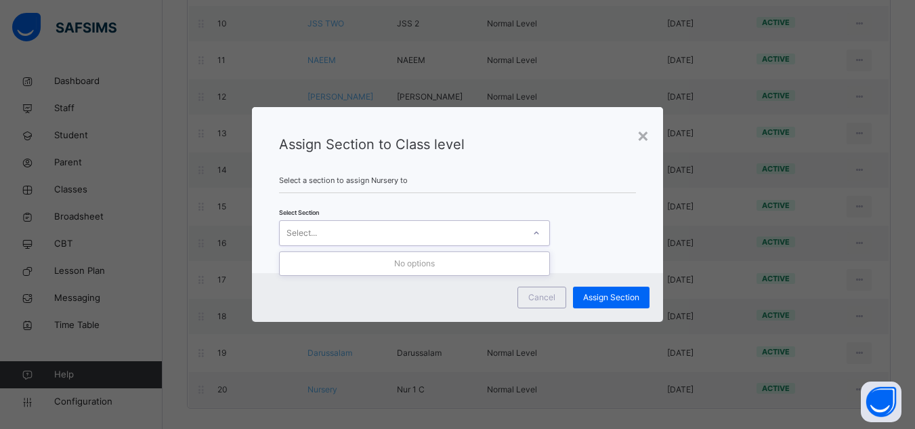
click at [525, 232] on div at bounding box center [536, 233] width 23 height 22
click at [527, 229] on div at bounding box center [536, 233] width 23 height 22
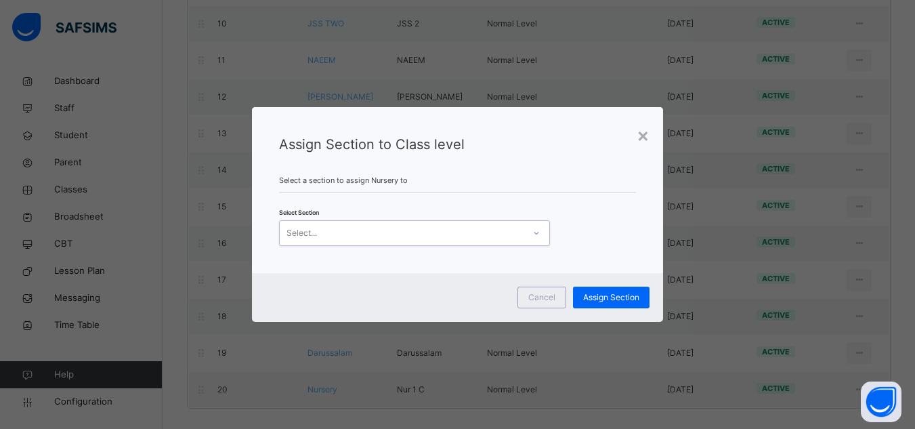
click at [527, 229] on div at bounding box center [536, 233] width 23 height 22
click at [529, 229] on div at bounding box center [536, 233] width 23 height 22
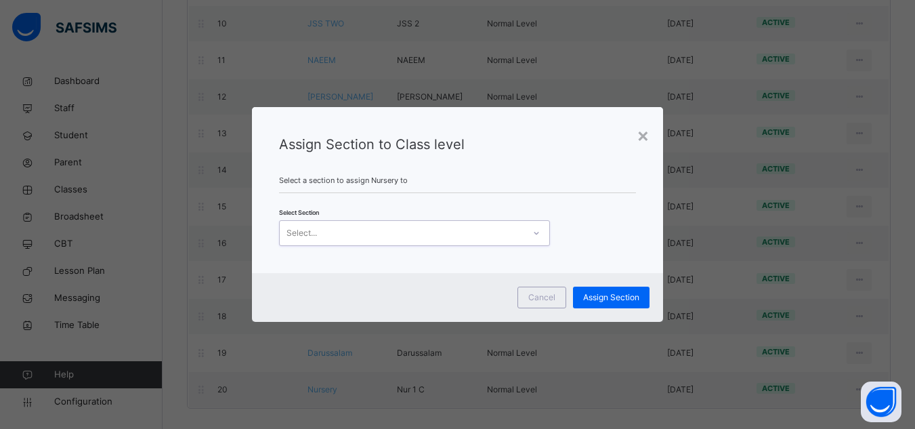
click at [529, 229] on div at bounding box center [536, 233] width 23 height 22
click at [593, 301] on span "Assign Section" at bounding box center [611, 297] width 56 height 12
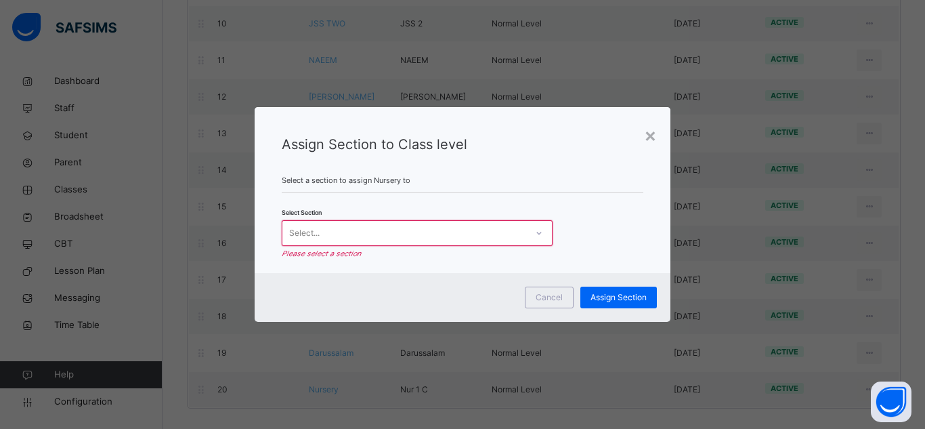
click at [530, 223] on div at bounding box center [538, 233] width 23 height 22
click at [528, 234] on div at bounding box center [538, 233] width 23 height 22
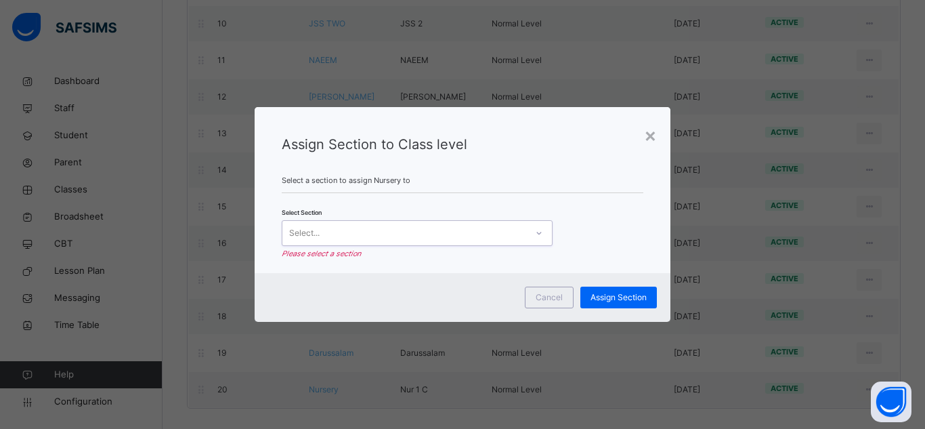
click at [528, 234] on div at bounding box center [538, 233] width 23 height 22
click at [654, 138] on div "×" at bounding box center [650, 134] width 13 height 28
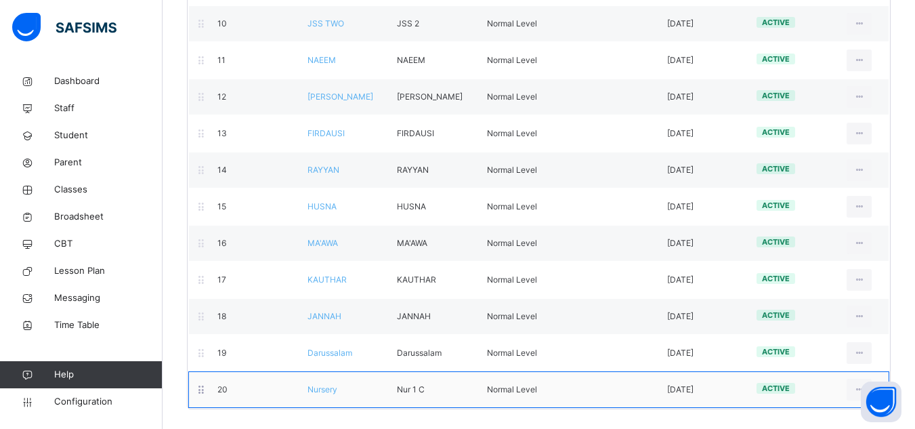
click at [203, 392] on icon at bounding box center [202, 389] width 12 height 12
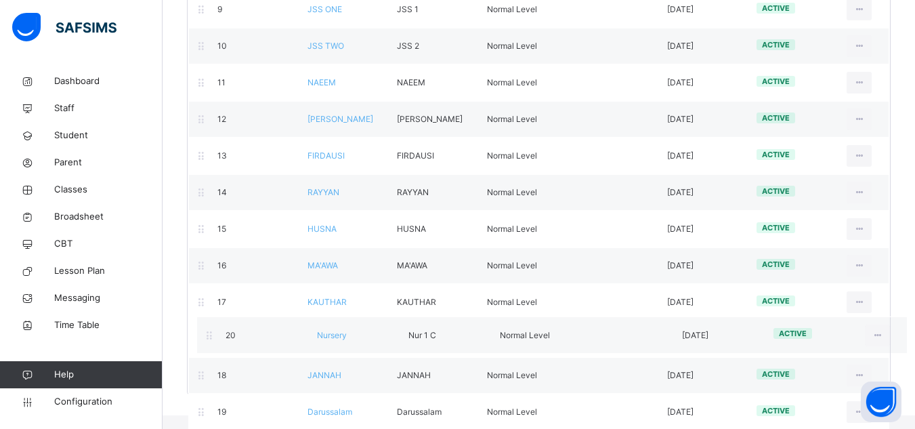
scroll to position [500, 0]
drag, startPoint x: 203, startPoint y: 392, endPoint x: 215, endPoint y: 330, distance: 62.7
click at [215, 330] on div "Promotion Order Level Name Level Short Name Level Type No. of arms Date Created…" at bounding box center [538, 32] width 703 height 724
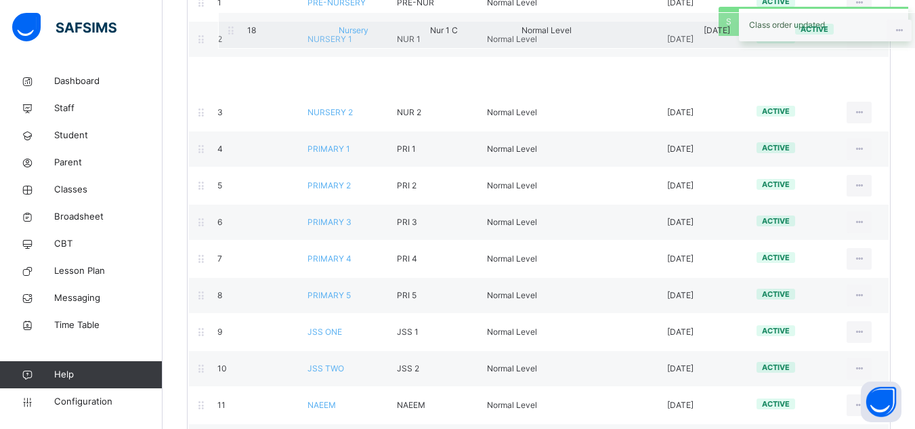
scroll to position [93, 0]
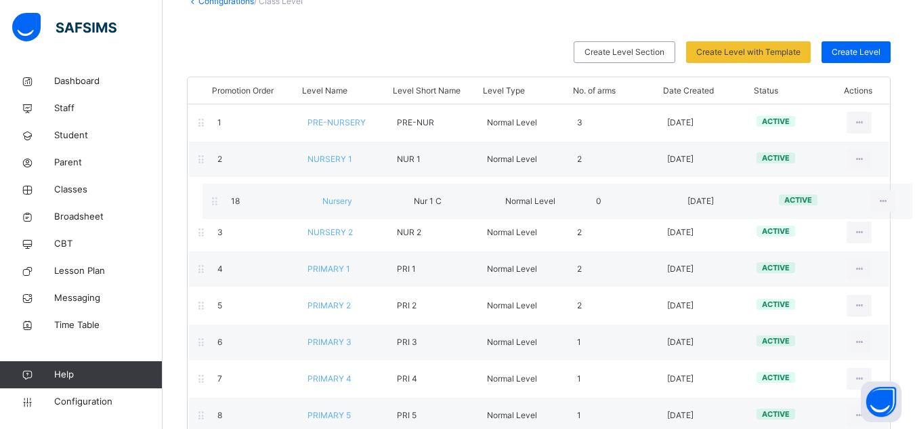
drag, startPoint x: 317, startPoint y: 318, endPoint x: 333, endPoint y: 200, distance: 119.5
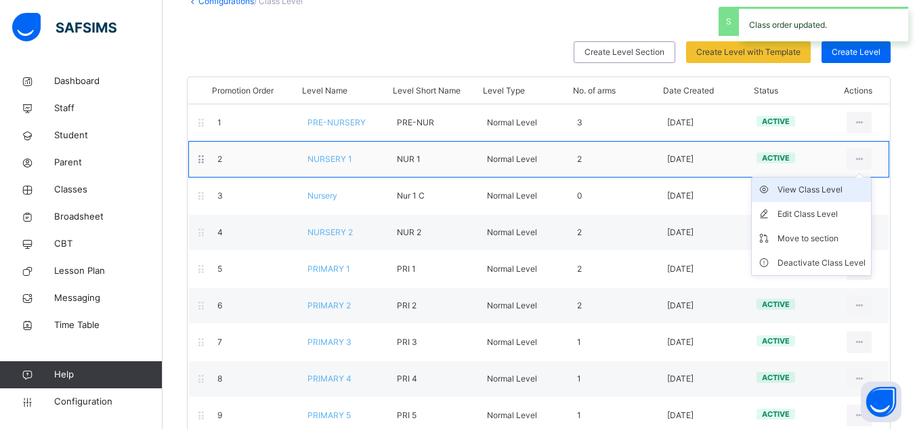
click at [699, 193] on div "View Class Level" at bounding box center [821, 190] width 88 height 14
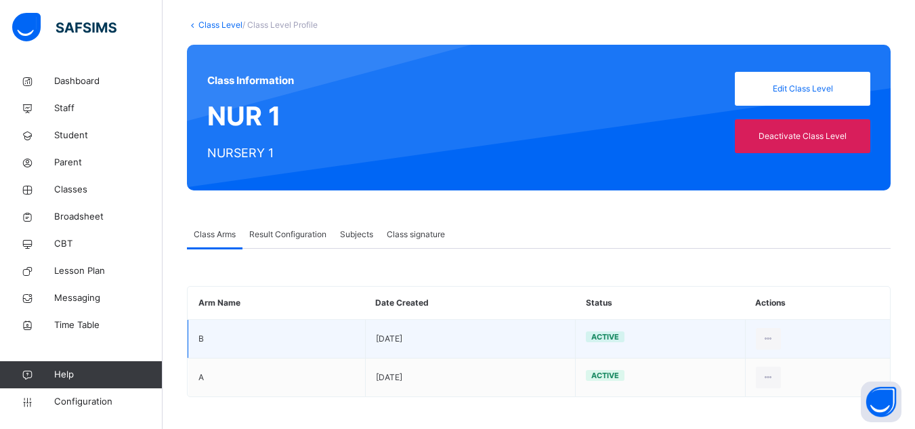
scroll to position [71, 0]
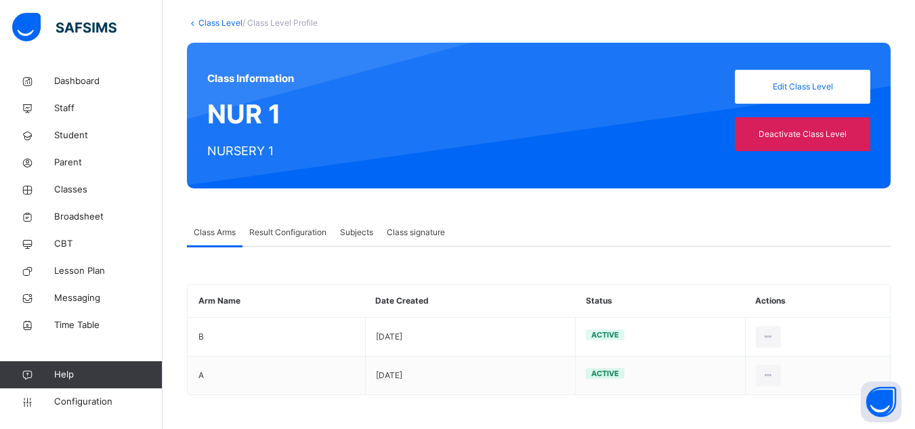
click at [307, 233] on span "Result Configuration" at bounding box center [287, 232] width 77 height 12
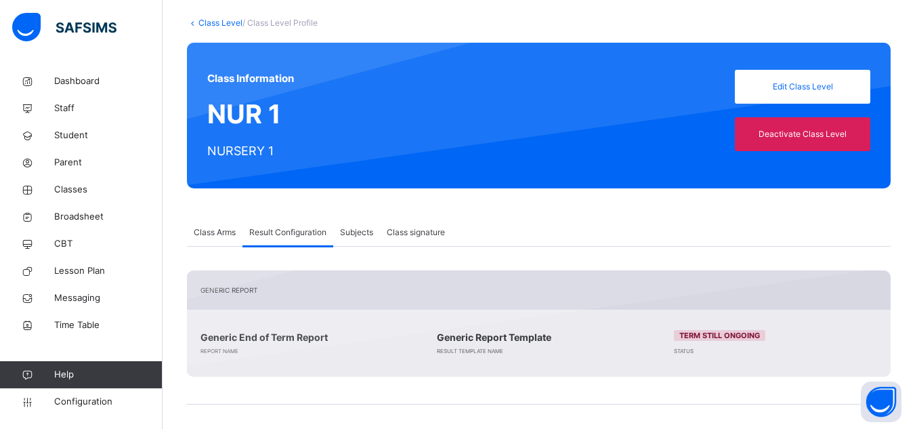
click at [364, 229] on span "Subjects" at bounding box center [356, 232] width 33 height 12
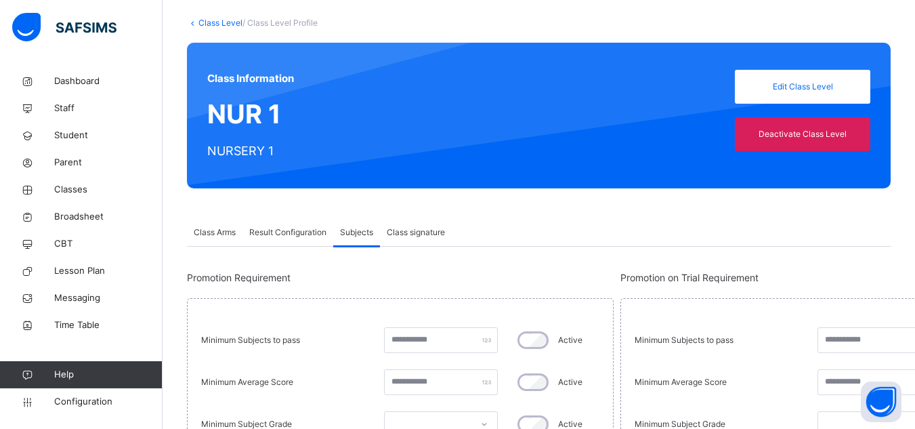
click at [432, 231] on span "Class signature" at bounding box center [416, 232] width 58 height 12
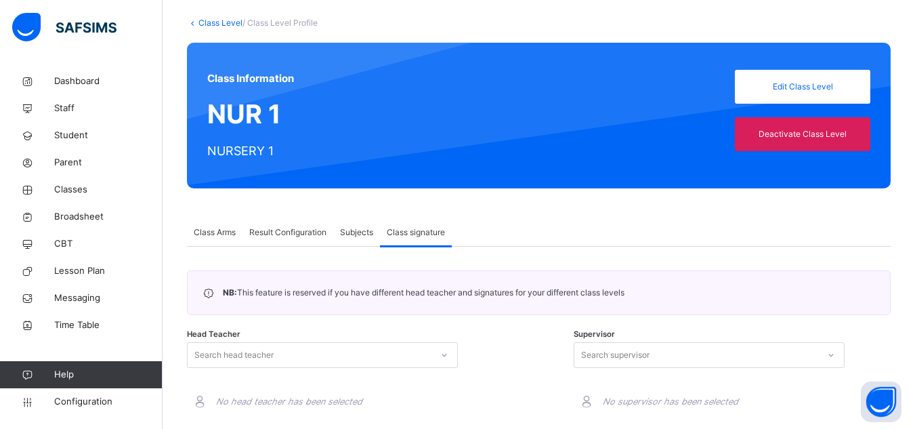
click at [364, 231] on span "Subjects" at bounding box center [356, 232] width 33 height 12
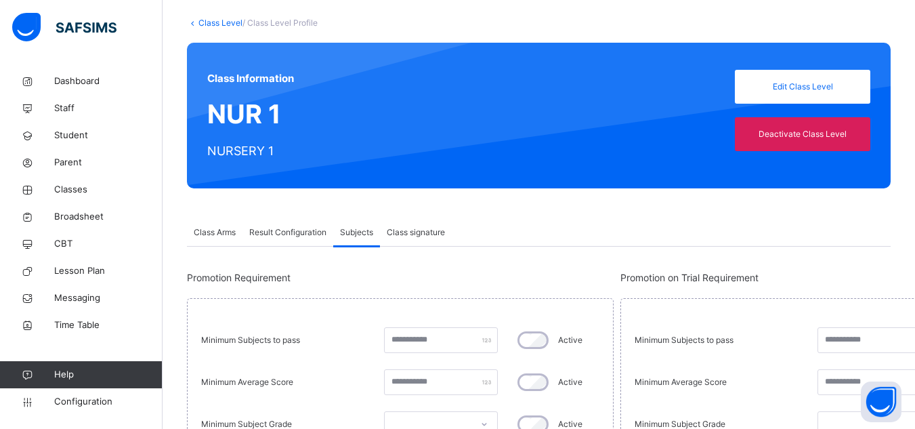
click at [279, 227] on span "Result Configuration" at bounding box center [287, 232] width 77 height 12
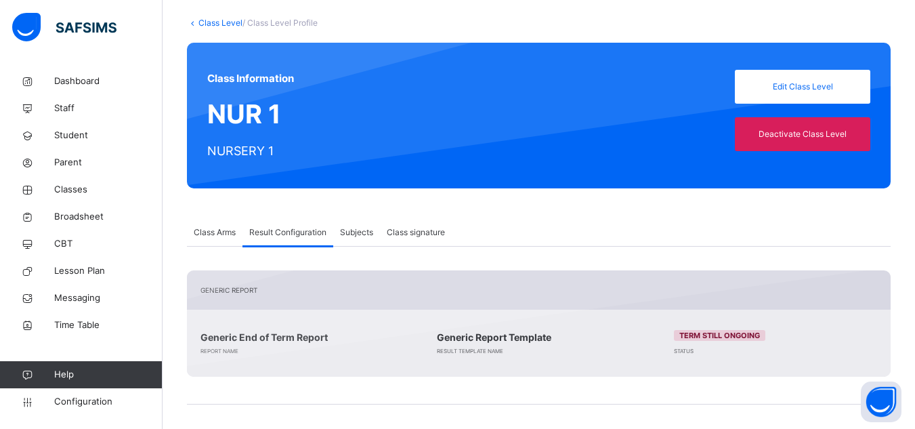
click at [230, 231] on span "Class Arms" at bounding box center [215, 232] width 42 height 12
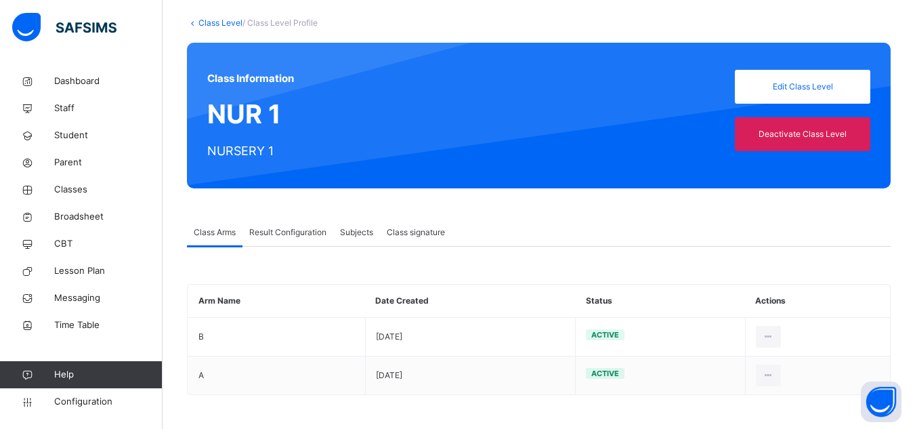
click at [699, 91] on span "Edit Class Level" at bounding box center [802, 87] width 115 height 12
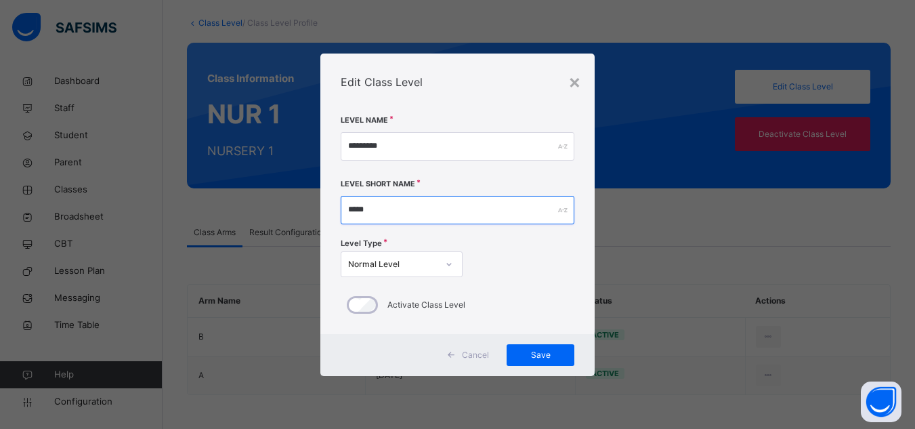
click at [561, 211] on div "*****" at bounding box center [458, 210] width 234 height 28
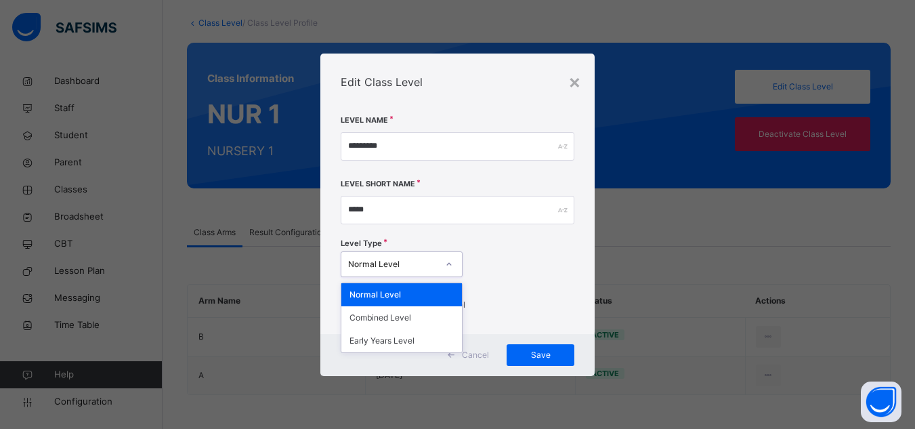
click at [433, 270] on div "Normal Level" at bounding box center [388, 263] width 95 height 21
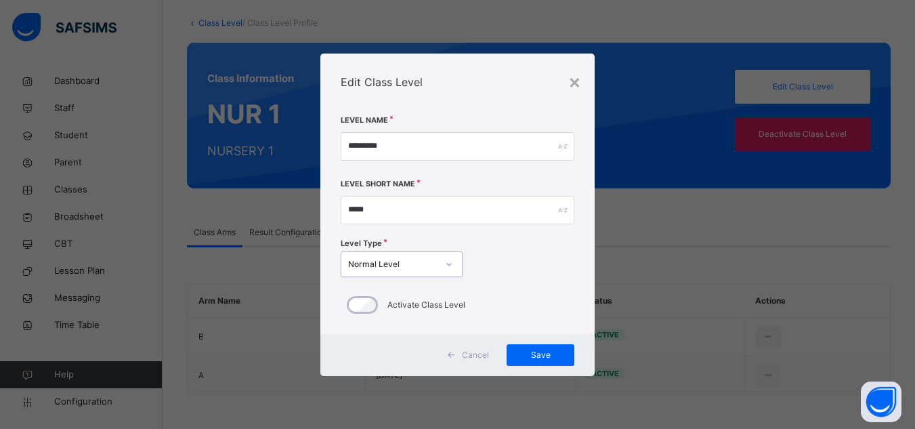
click at [437, 269] on div at bounding box center [448, 264] width 23 height 22
click at [525, 150] on input "*********" at bounding box center [458, 146] width 234 height 28
click at [575, 85] on div "×" at bounding box center [574, 81] width 13 height 28
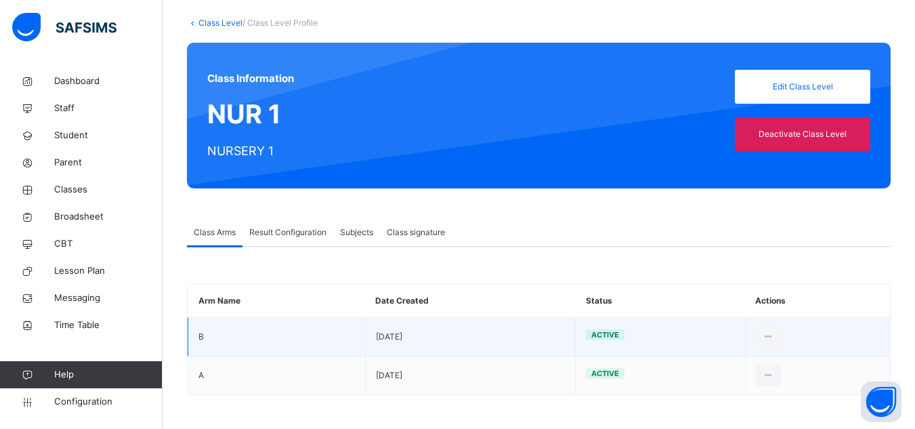
click at [239, 324] on td "B" at bounding box center [276, 336] width 177 height 39
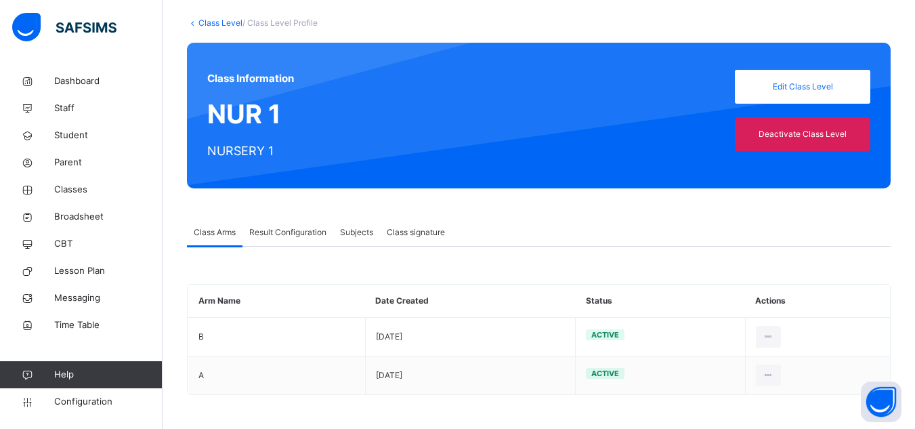
click at [368, 239] on div "Subjects" at bounding box center [356, 232] width 47 height 27
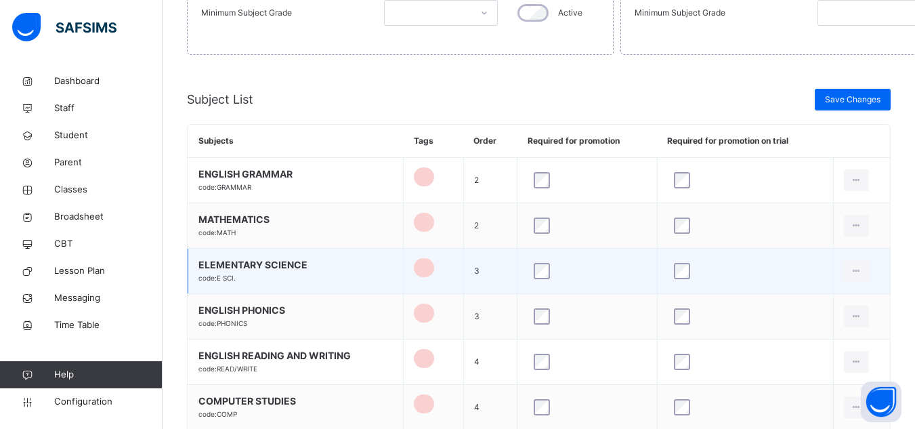
scroll to position [473, 0]
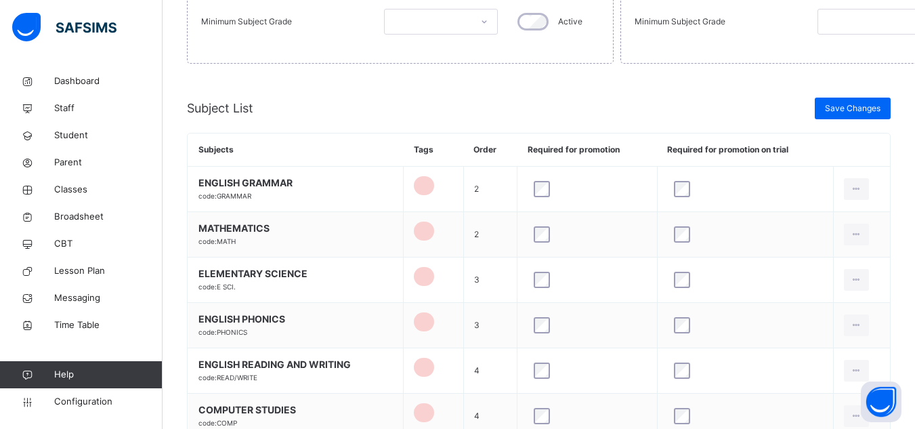
click at [595, 115] on div "Save Changes" at bounding box center [718, 108] width 345 height 22
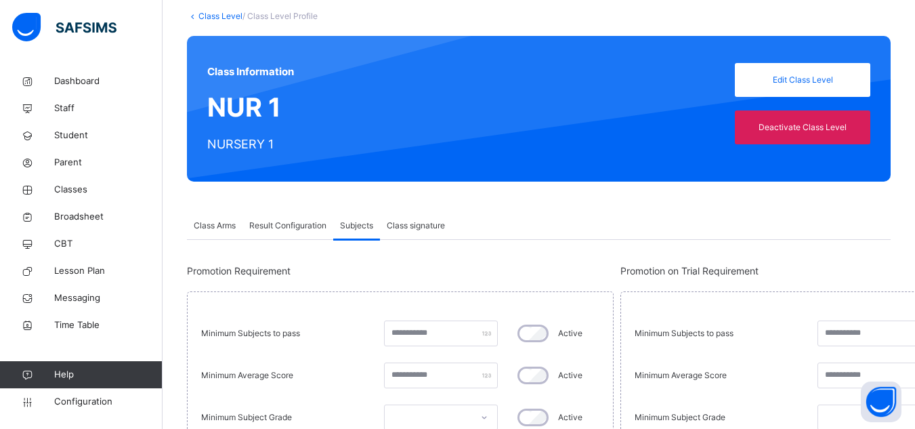
scroll to position [203, 0]
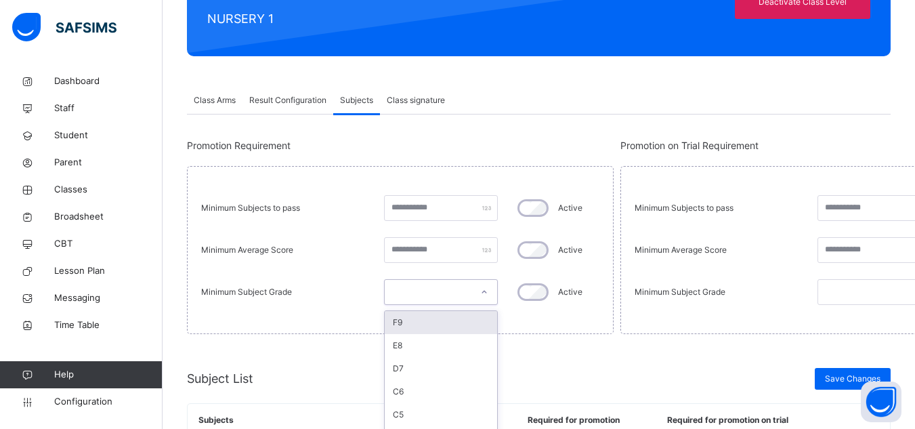
click at [481, 294] on div "option F9 focused, 1 of 9. 9 results available. Use Up and Down to choose optio…" at bounding box center [441, 292] width 114 height 26
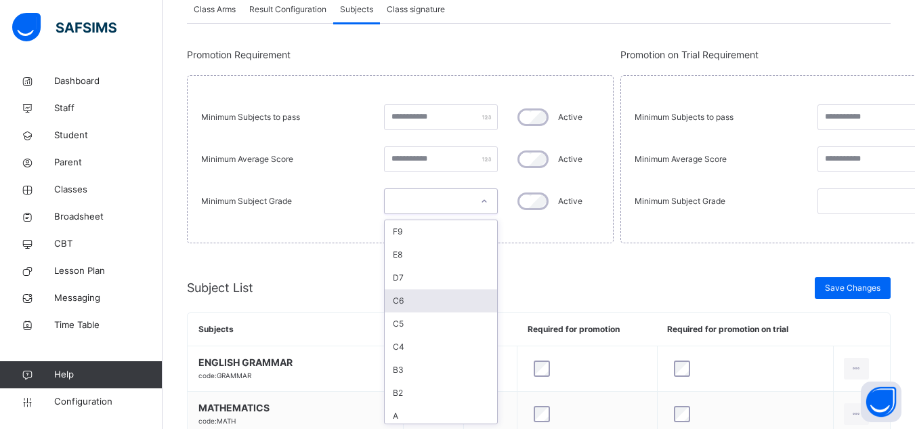
scroll to position [294, 0]
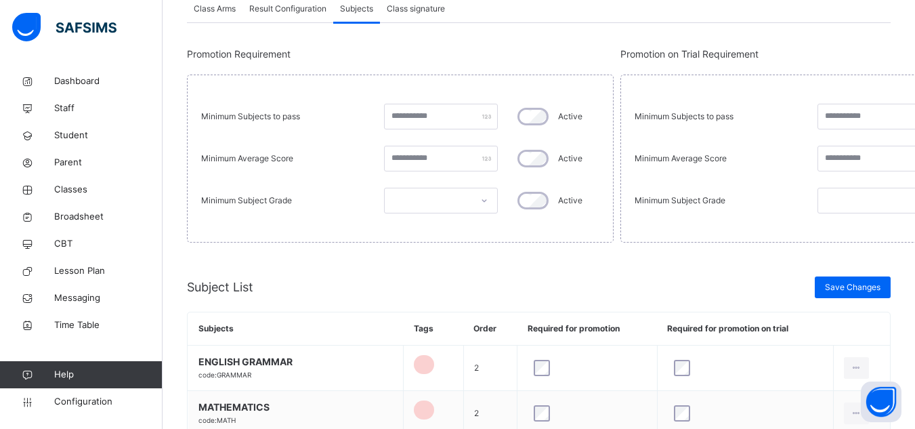
click at [575, 259] on span at bounding box center [538, 259] width 703 height 34
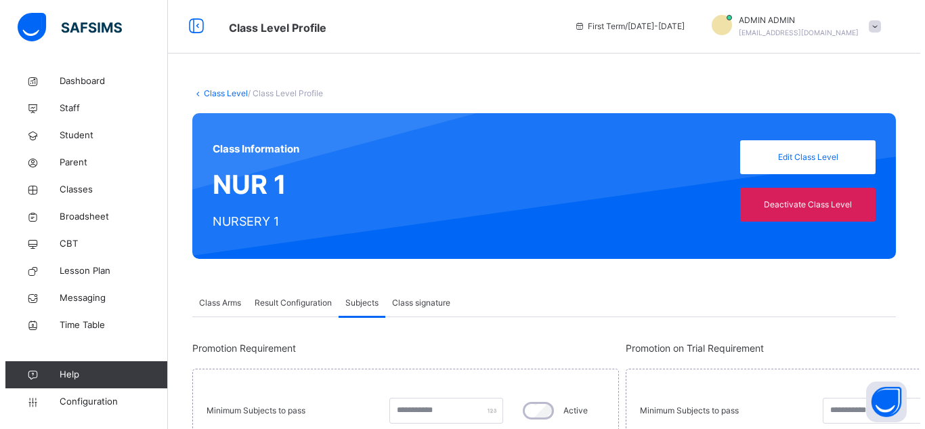
scroll to position [0, 0]
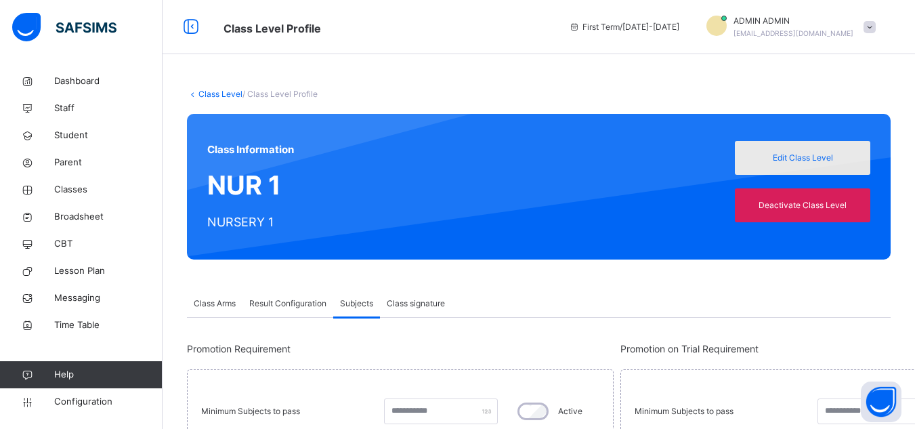
click at [699, 154] on span "Edit Class Level" at bounding box center [802, 158] width 115 height 12
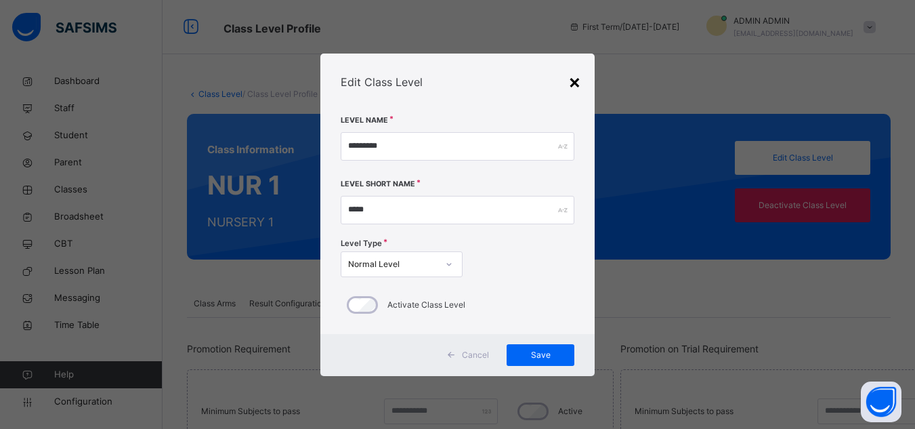
click at [571, 81] on div "×" at bounding box center [574, 81] width 13 height 28
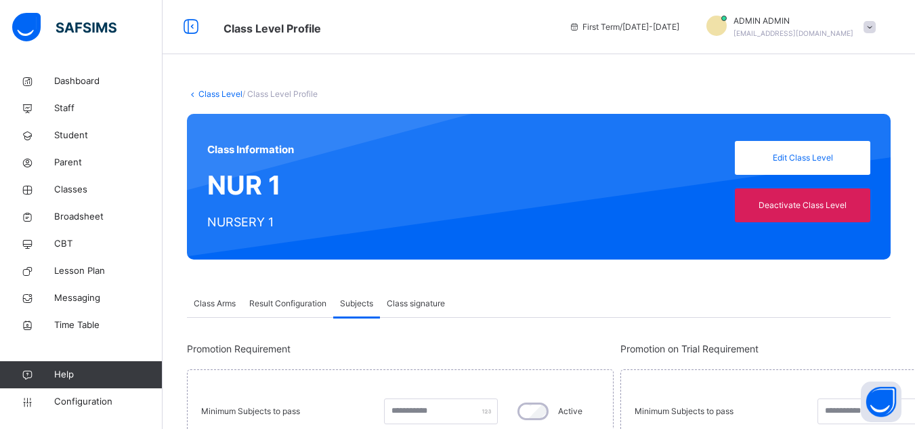
click at [202, 95] on link "Class Level" at bounding box center [220, 94] width 44 height 10
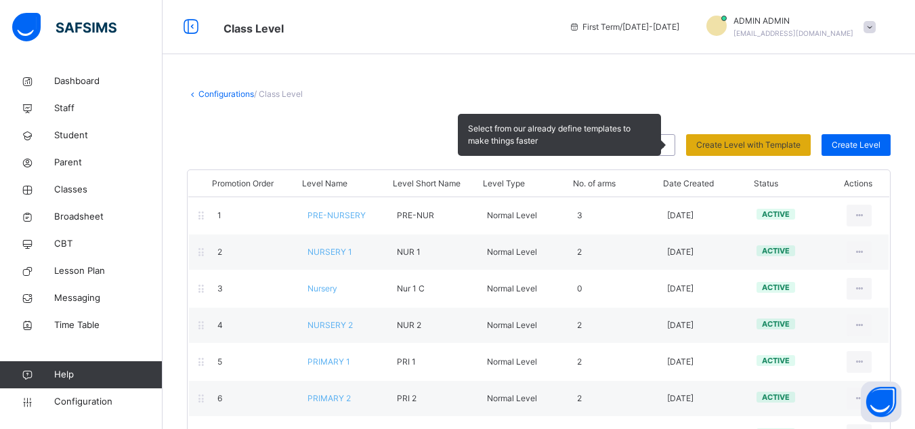
click at [699, 145] on span "Create Level with Template" at bounding box center [748, 145] width 104 height 12
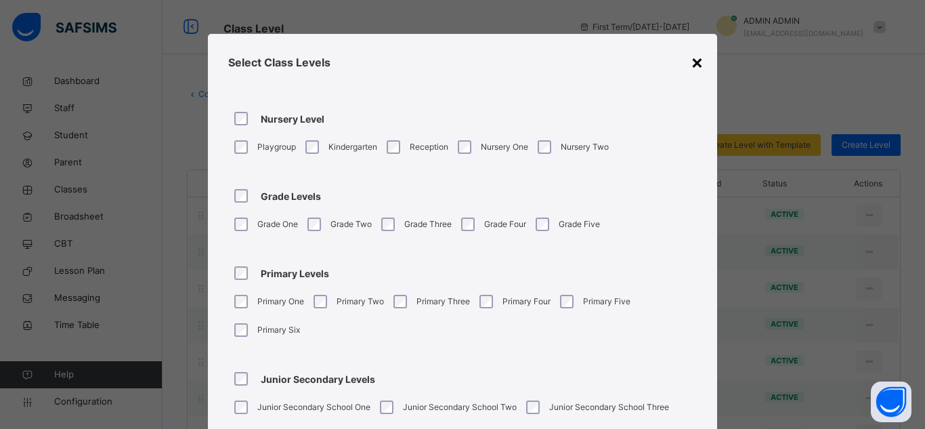
click at [690, 66] on div "×" at bounding box center [696, 61] width 13 height 28
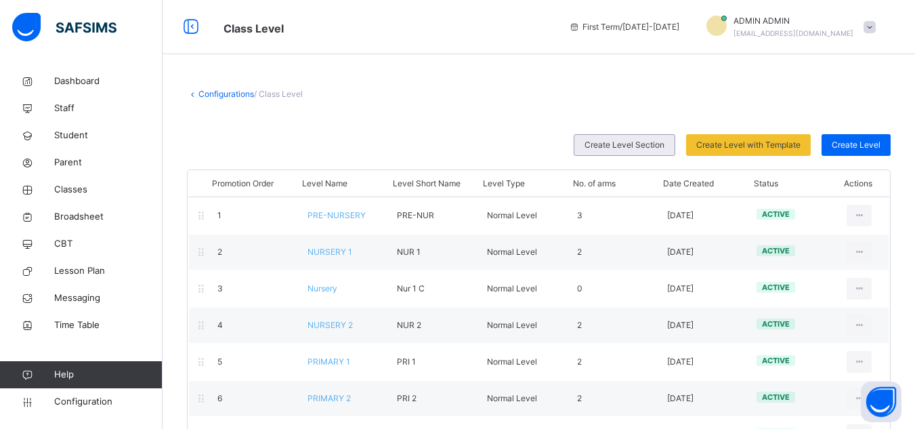
click at [664, 146] on span "Create Level Section" at bounding box center [624, 145] width 80 height 12
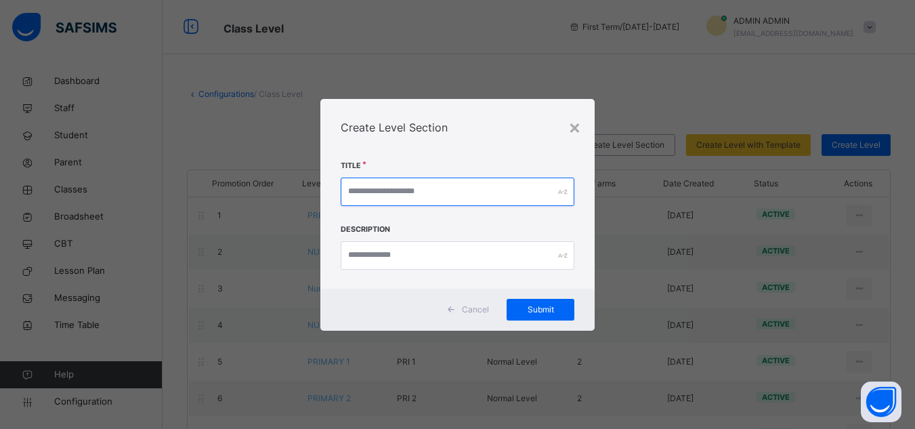
click at [496, 194] on input "text" at bounding box center [458, 191] width 234 height 28
click at [584, 126] on div "Create Level Section" at bounding box center [457, 127] width 274 height 57
click at [575, 126] on div "×" at bounding box center [574, 126] width 13 height 28
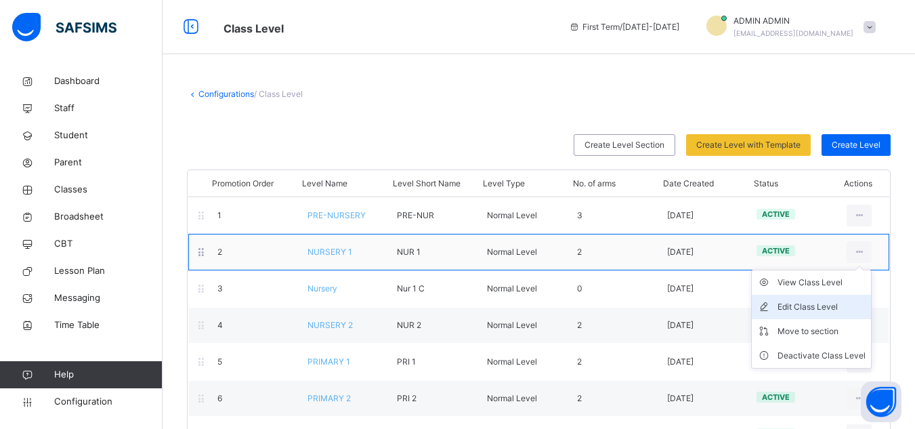
click at [699, 310] on div "Edit Class Level" at bounding box center [821, 307] width 88 height 14
type input "*********"
type input "*****"
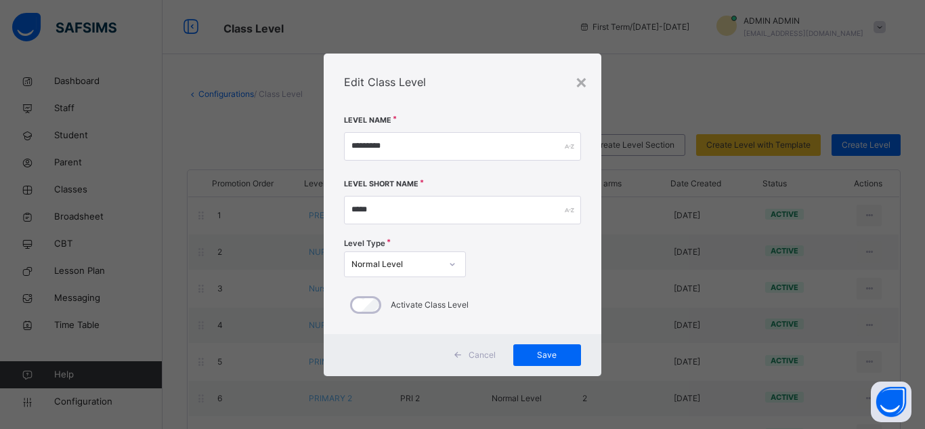
click at [435, 261] on div "Normal Level" at bounding box center [395, 264] width 89 height 12
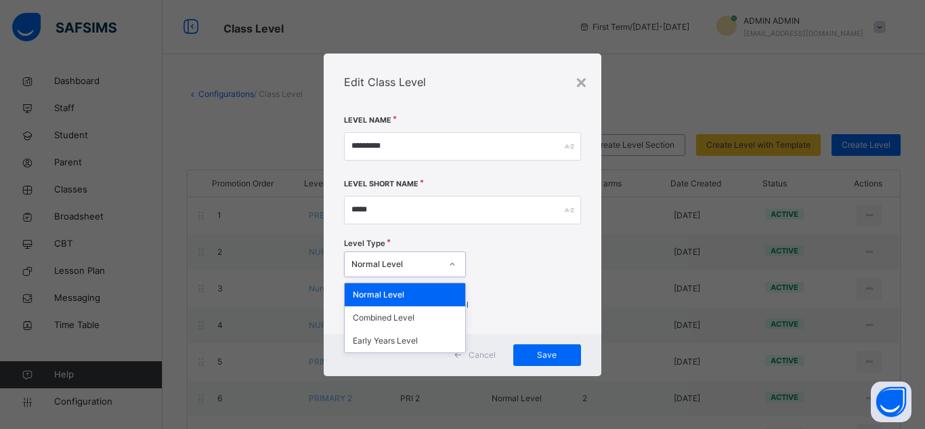
click at [533, 275] on div "Level Type option Normal Level focused, 1 of 3. 3 results available. Use Up and…" at bounding box center [462, 259] width 237 height 46
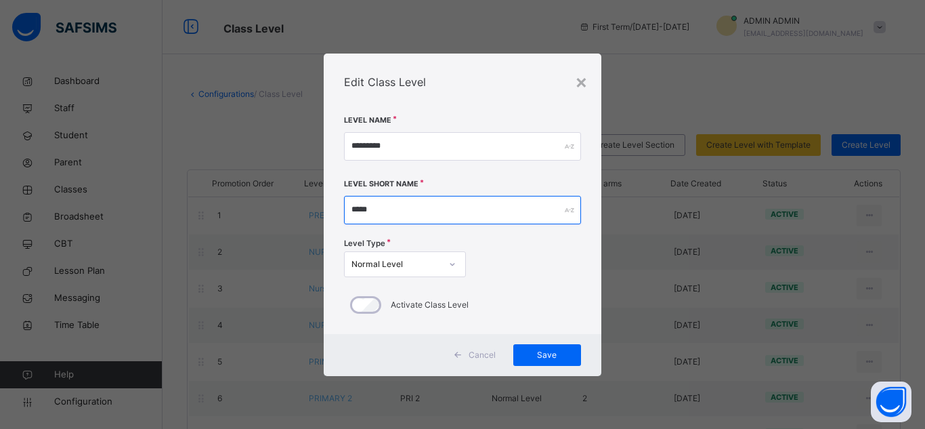
click at [552, 213] on input "*****" at bounding box center [462, 210] width 237 height 28
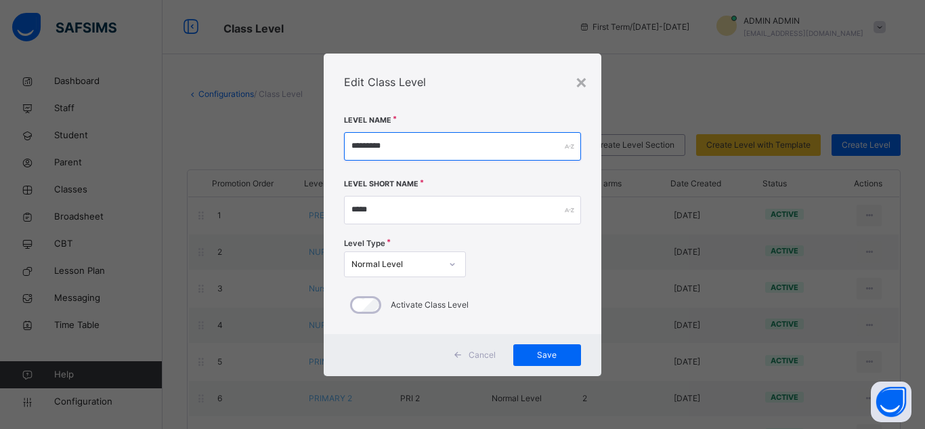
click at [546, 144] on input "*********" at bounding box center [462, 146] width 237 height 28
click at [587, 77] on div "×" at bounding box center [581, 81] width 13 height 28
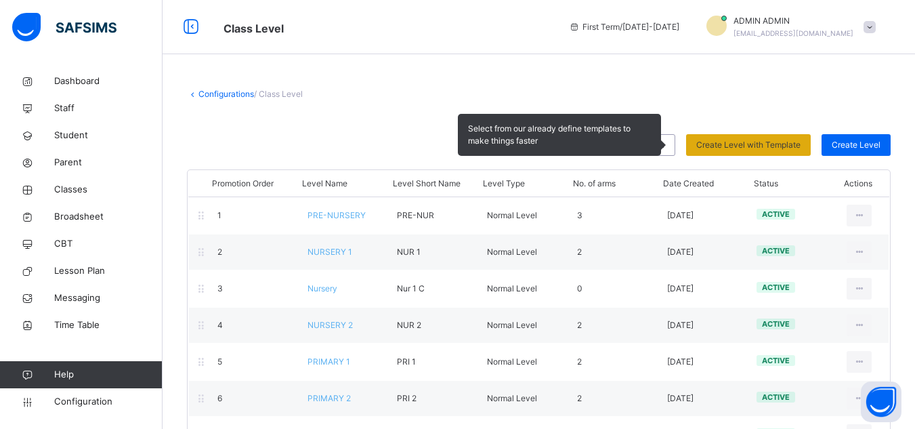
click at [699, 150] on span "Create Level with Template" at bounding box center [748, 145] width 104 height 12
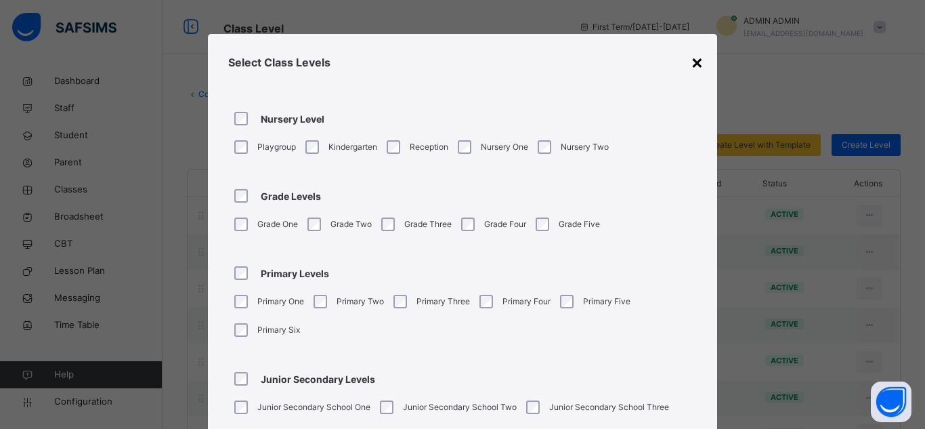
click at [690, 60] on div "×" at bounding box center [696, 61] width 13 height 28
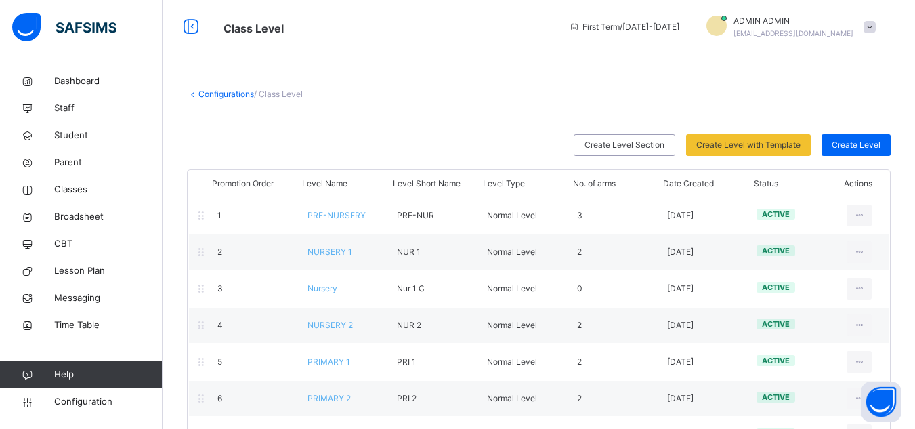
click at [291, 92] on span "/ Class Level" at bounding box center [278, 94] width 49 height 10
click at [298, 92] on span "/ Class Level" at bounding box center [278, 94] width 49 height 10
click at [299, 92] on span "/ Class Level" at bounding box center [278, 94] width 49 height 10
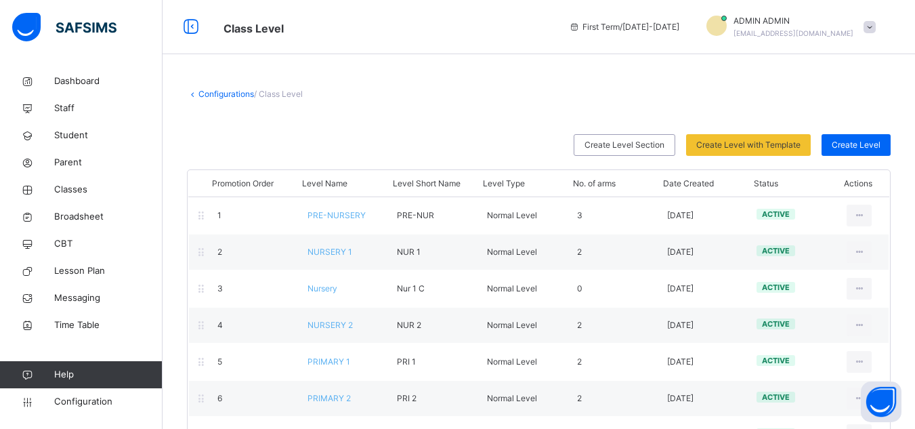
click at [299, 92] on span "/ Class Level" at bounding box center [278, 94] width 49 height 10
click at [302, 92] on span "/ Class Level" at bounding box center [278, 94] width 49 height 10
click at [197, 93] on icon at bounding box center [193, 94] width 12 height 10
click at [205, 95] on link "Configurations" at bounding box center [226, 94] width 56 height 10
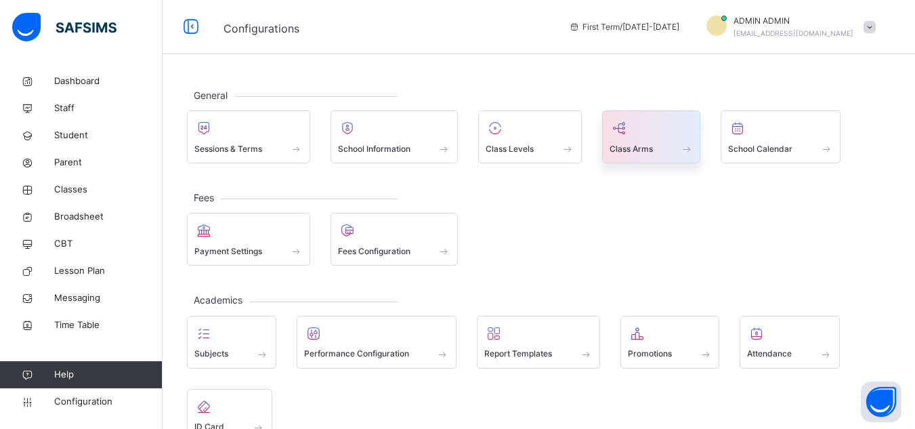
click at [653, 149] on span "Class Arms" at bounding box center [630, 149] width 43 height 12
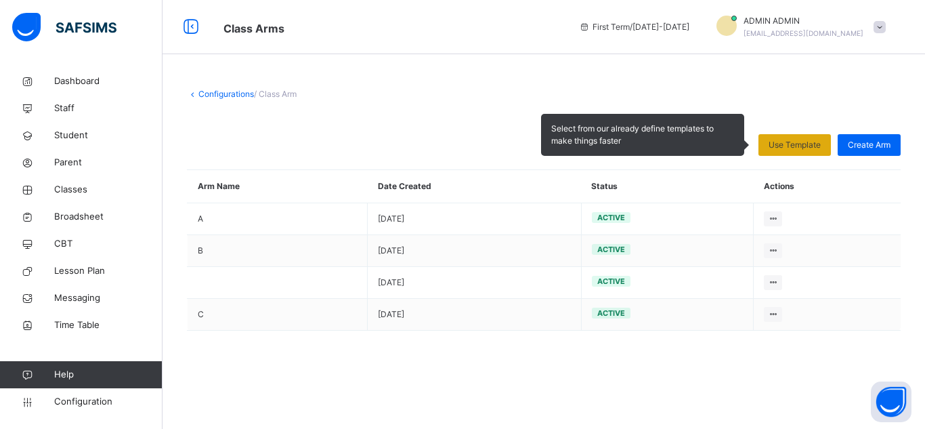
click at [699, 147] on span "Use Template" at bounding box center [794, 145] width 52 height 12
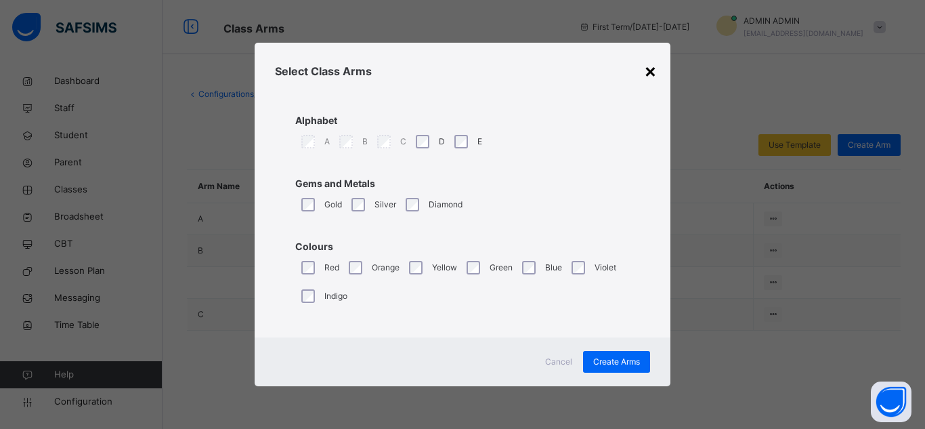
click at [647, 72] on div "×" at bounding box center [650, 70] width 13 height 28
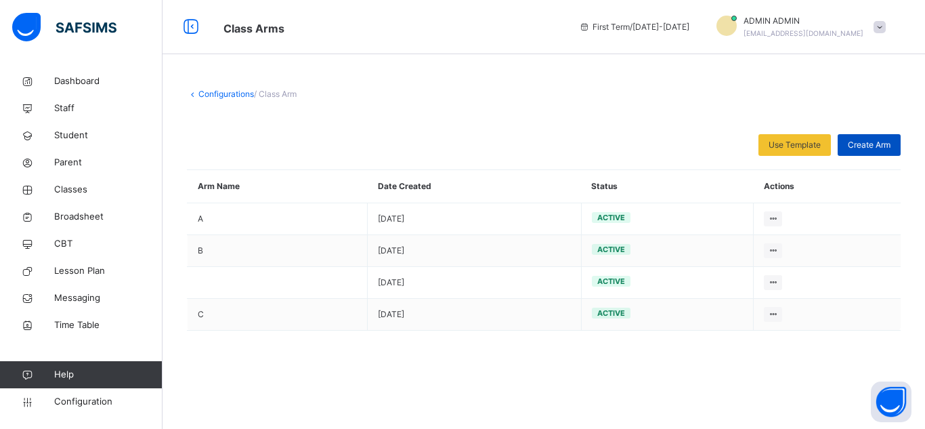
click at [699, 139] on span "Create Arm" at bounding box center [869, 145] width 43 height 12
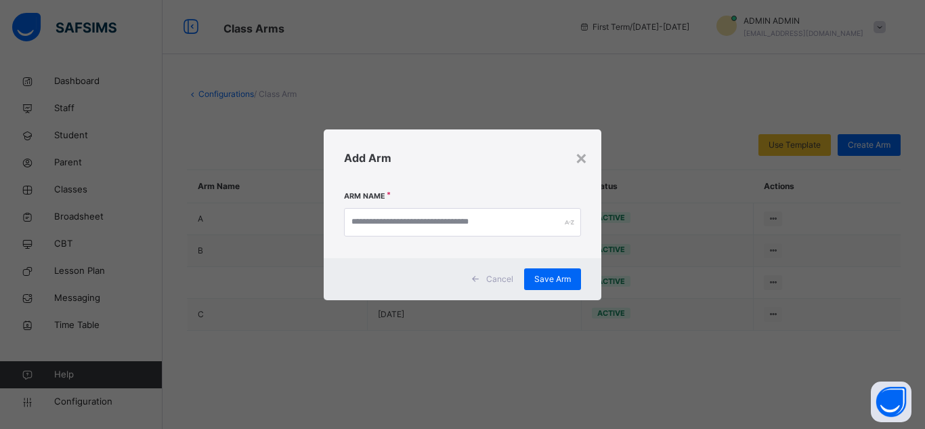
click at [586, 161] on div "×" at bounding box center [581, 157] width 13 height 28
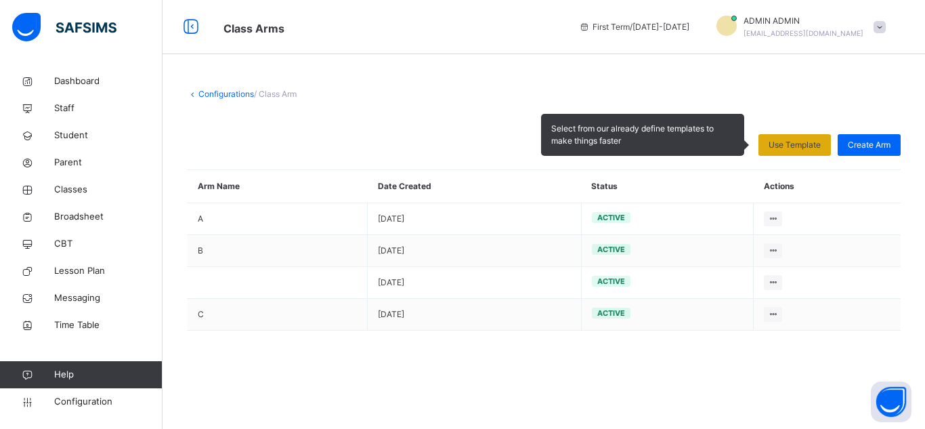
click at [699, 141] on span "Use Template" at bounding box center [794, 145] width 52 height 12
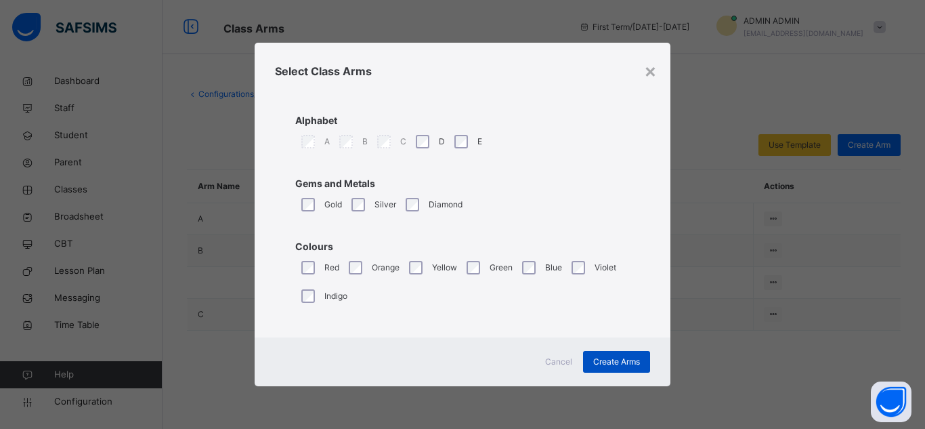
click at [613, 360] on span "Create Arms" at bounding box center [616, 361] width 47 height 12
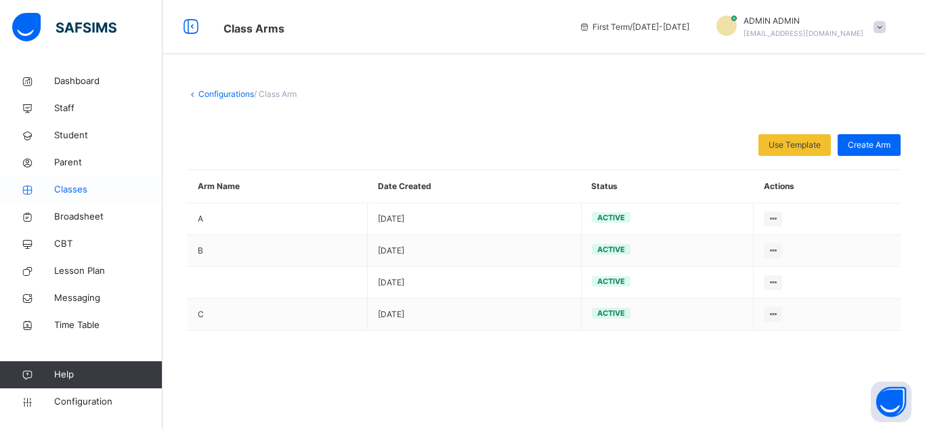
click at [67, 190] on span "Classes" at bounding box center [108, 190] width 108 height 14
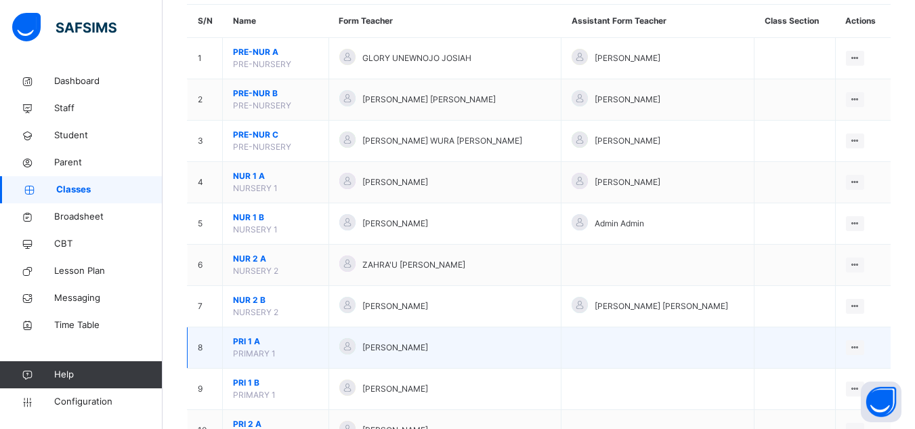
scroll to position [135, 0]
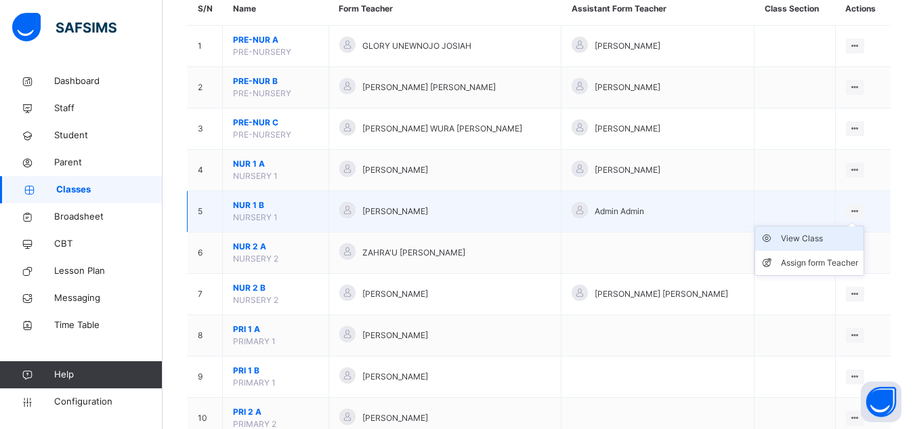
click at [699, 243] on div "View Class" at bounding box center [819, 239] width 77 height 14
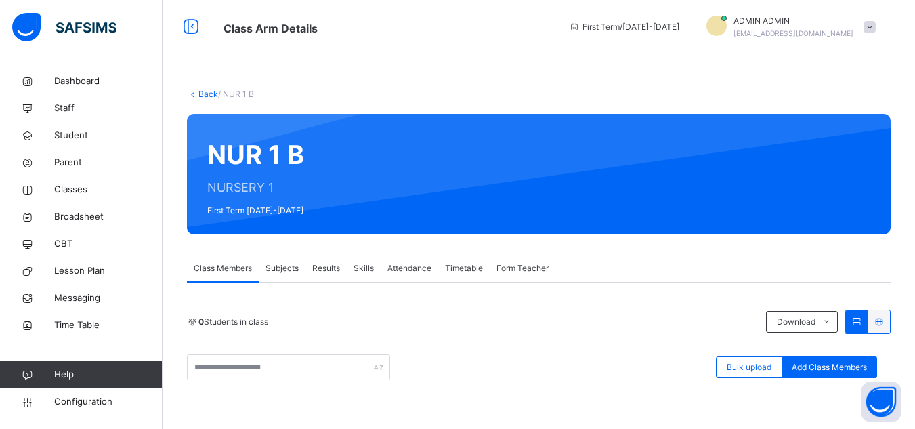
click at [205, 92] on link "Back" at bounding box center [208, 94] width 20 height 10
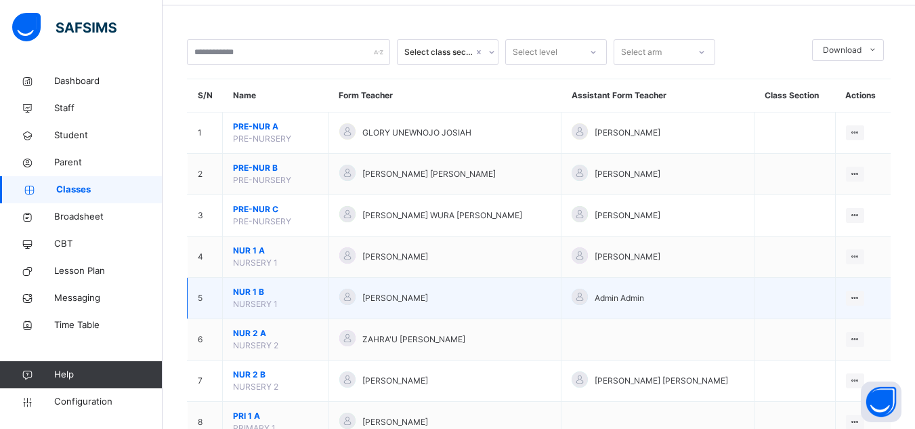
scroll to position [68, 0]
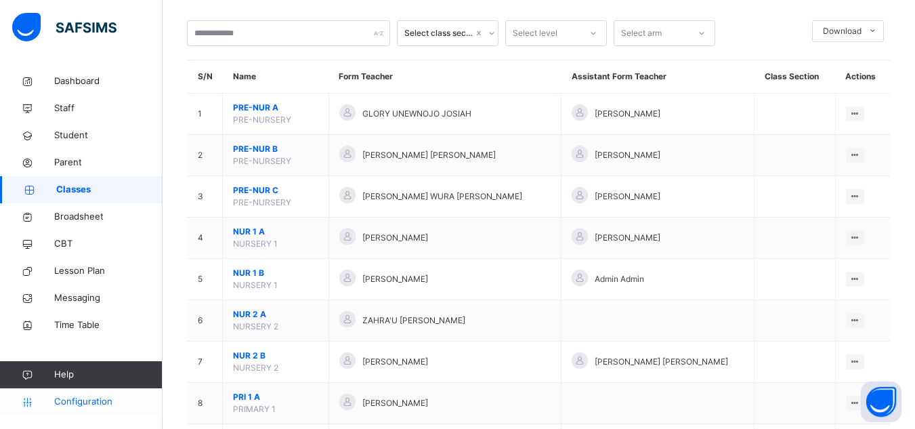
click at [93, 399] on span "Configuration" at bounding box center [108, 402] width 108 height 14
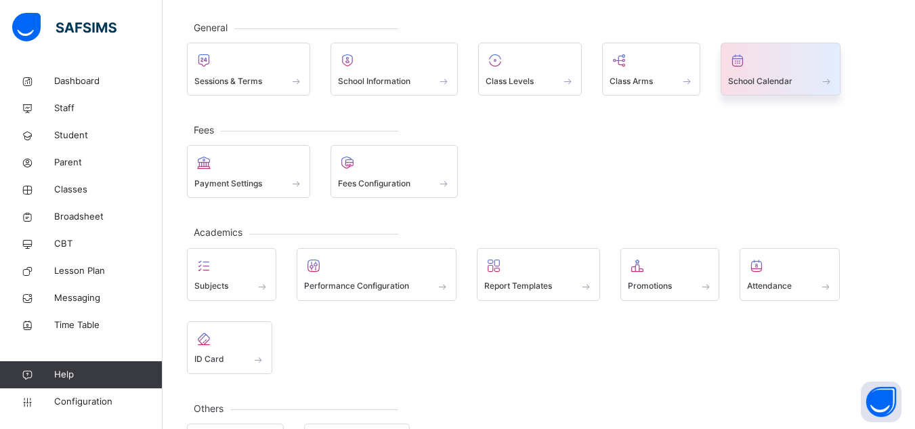
click at [699, 84] on span "School Calendar" at bounding box center [760, 81] width 64 height 12
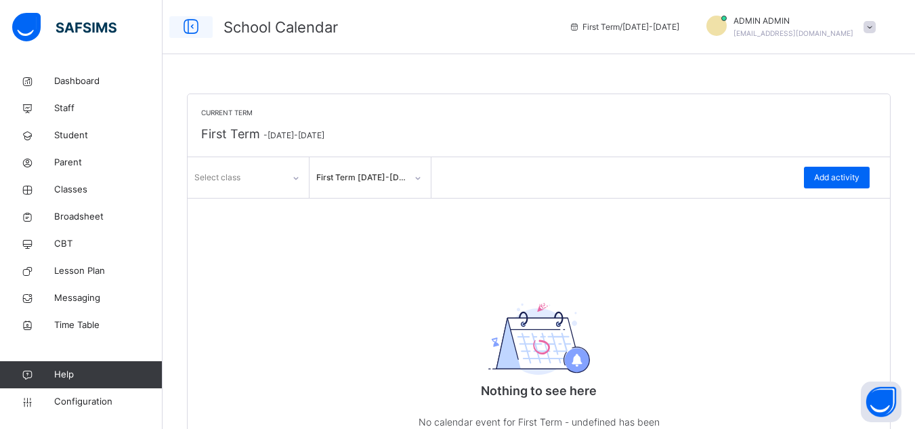
click at [192, 25] on icon at bounding box center [190, 27] width 23 height 24
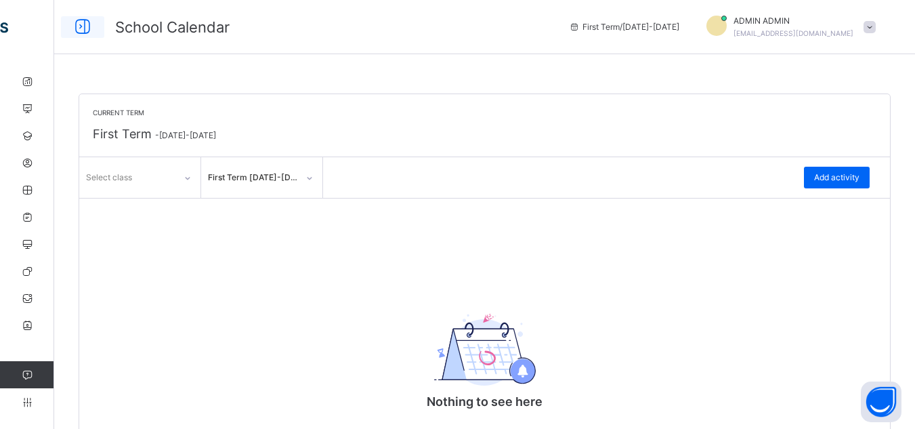
click at [87, 27] on icon at bounding box center [82, 27] width 23 height 24
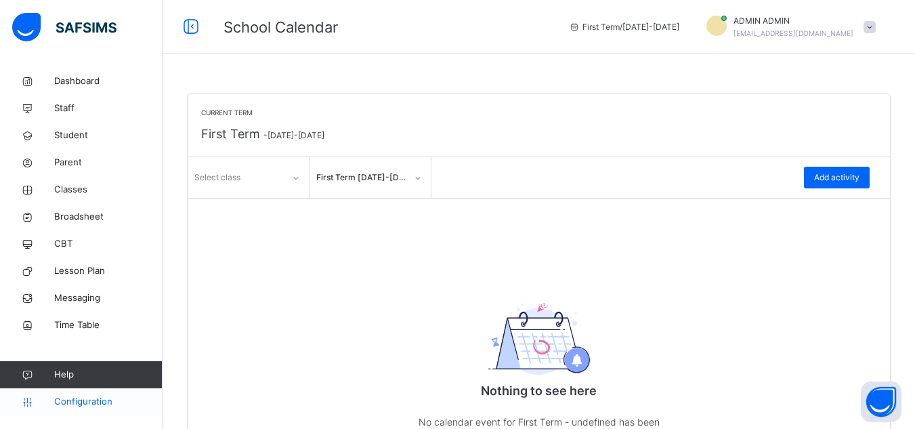
click at [104, 401] on span "Configuration" at bounding box center [108, 402] width 108 height 14
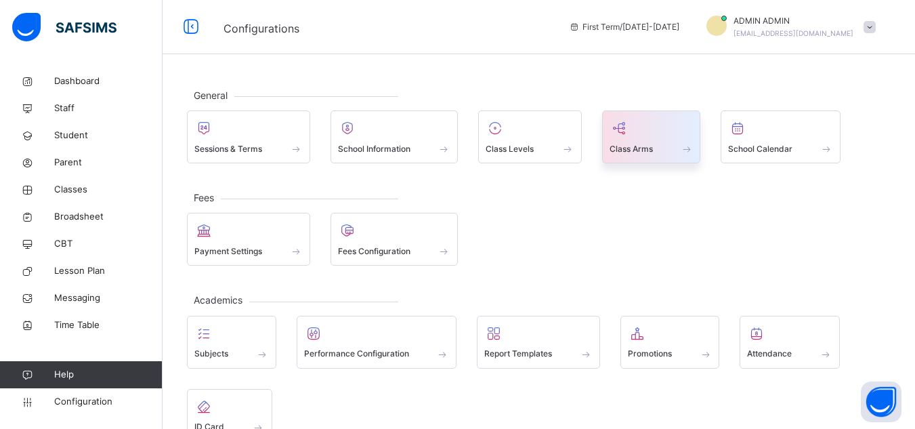
click at [664, 137] on div at bounding box center [651, 128] width 84 height 20
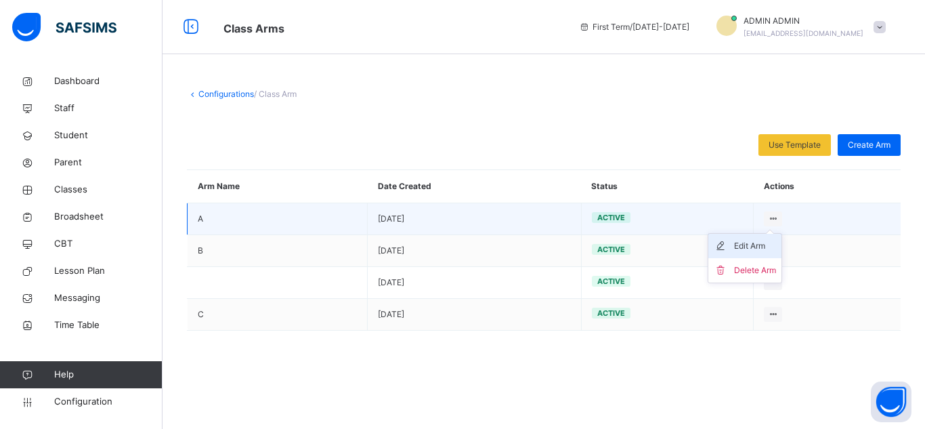
click at [699, 247] on div "Edit Arm" at bounding box center [755, 246] width 42 height 14
type input "*"
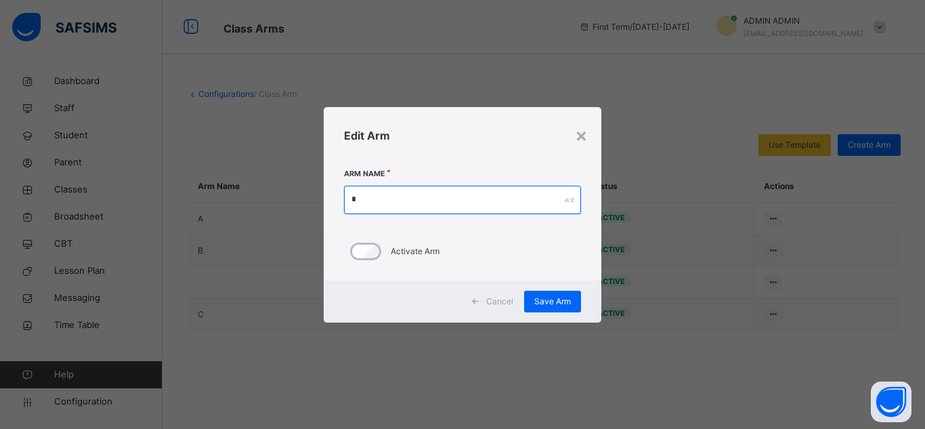
click at [442, 203] on input "*" at bounding box center [462, 199] width 237 height 28
click at [588, 139] on div "Edit Arm" at bounding box center [463, 135] width 278 height 57
click at [580, 137] on div "×" at bounding box center [581, 134] width 13 height 28
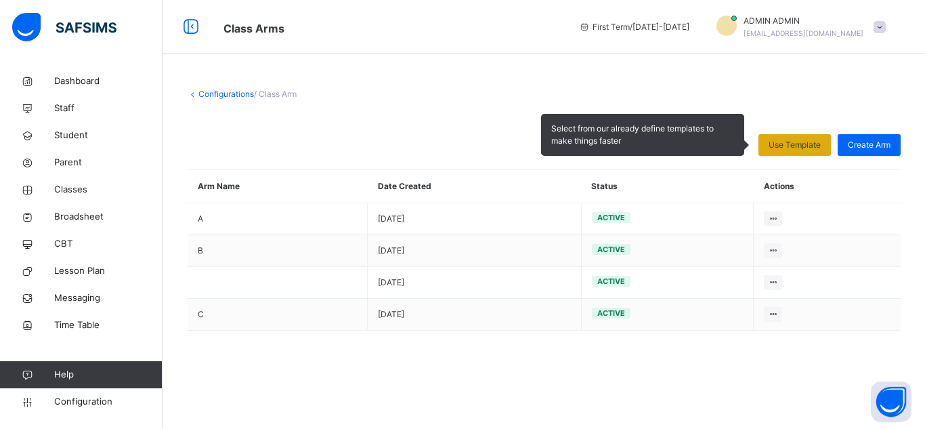
click at [699, 150] on span "Use Template" at bounding box center [794, 145] width 52 height 12
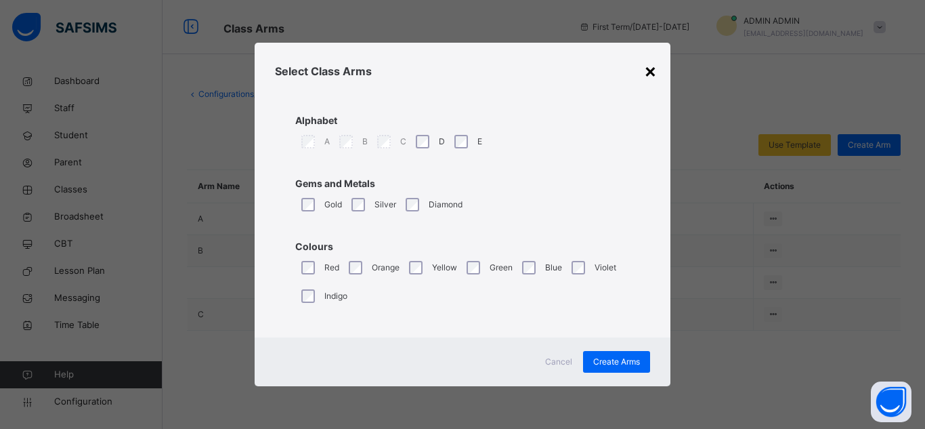
click at [646, 74] on div "×" at bounding box center [650, 70] width 13 height 28
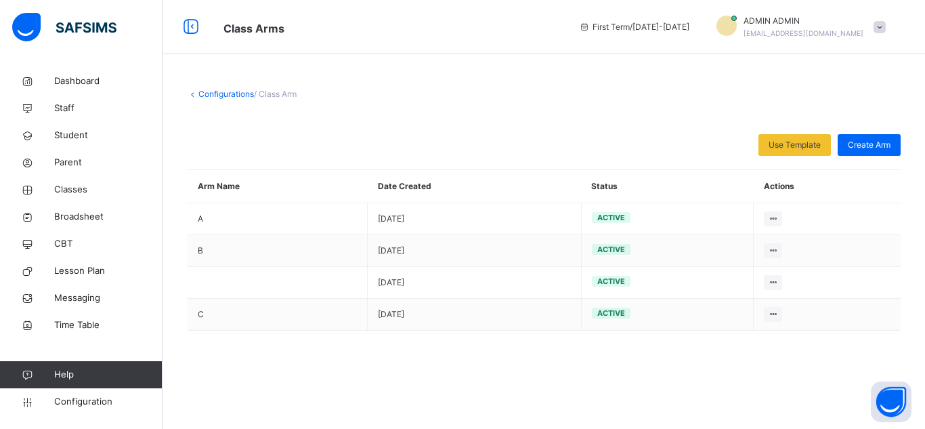
click at [206, 95] on link "Configurations" at bounding box center [226, 94] width 56 height 10
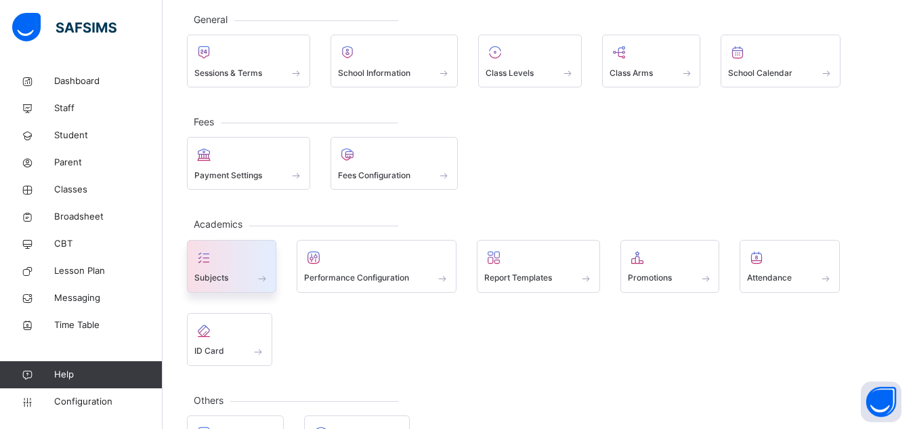
scroll to position [68, 0]
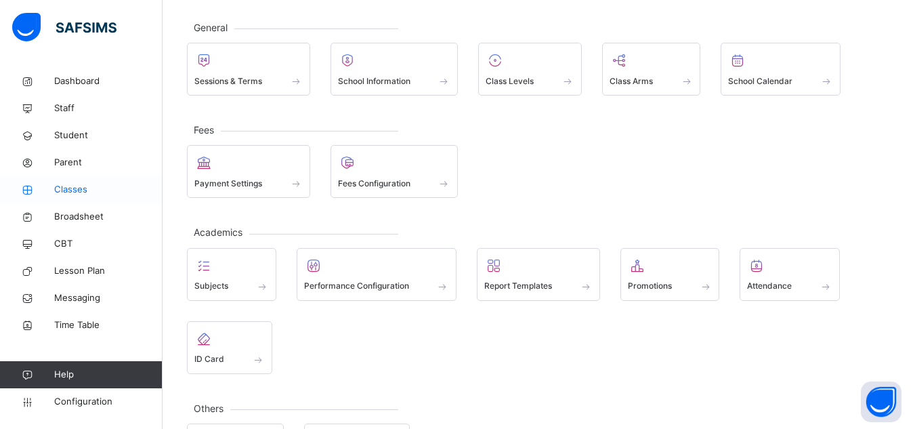
click at [70, 183] on span "Classes" at bounding box center [108, 190] width 108 height 14
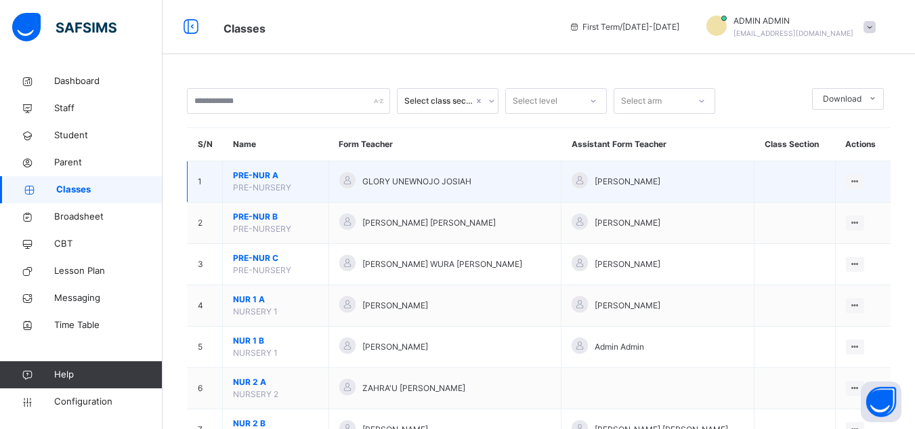
click at [284, 180] on span "PRE-NUR A" at bounding box center [275, 175] width 85 height 12
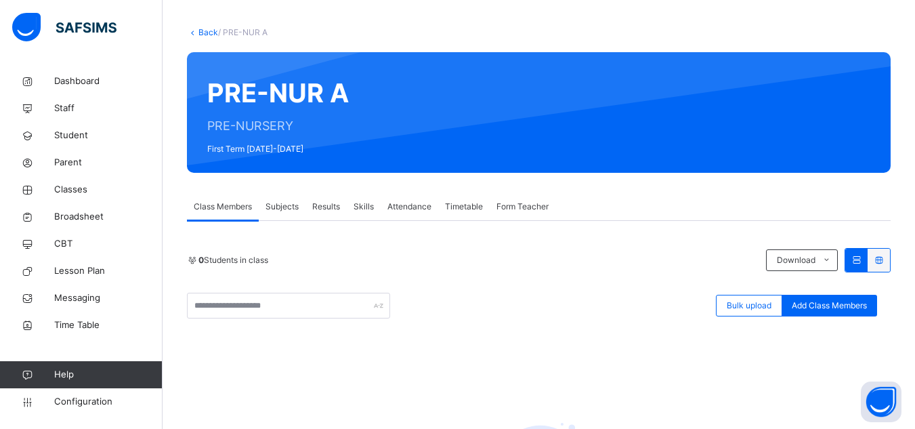
scroll to position [68, 0]
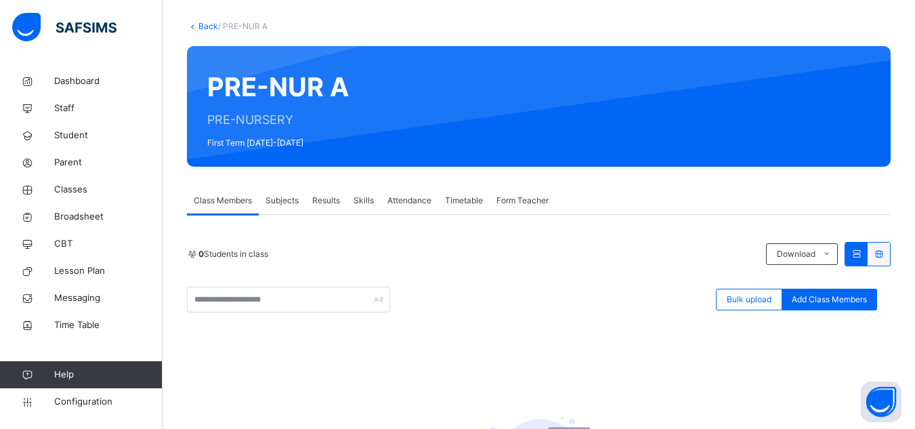
click at [204, 24] on link "Back" at bounding box center [208, 26] width 20 height 10
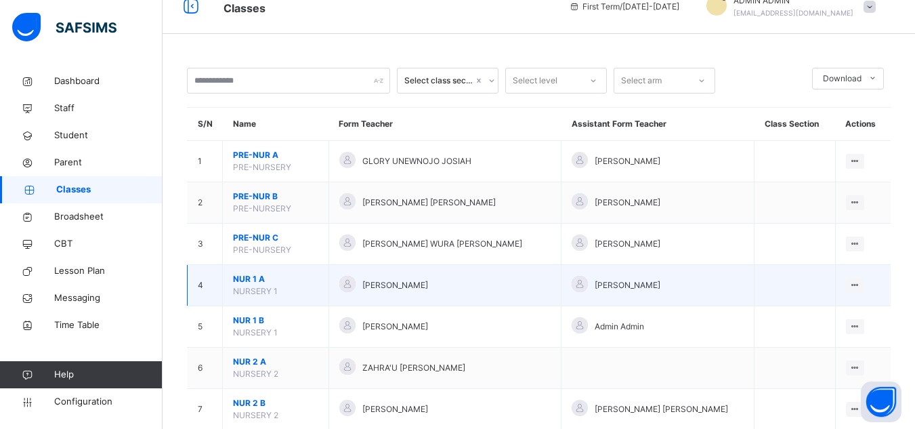
scroll to position [68, 0]
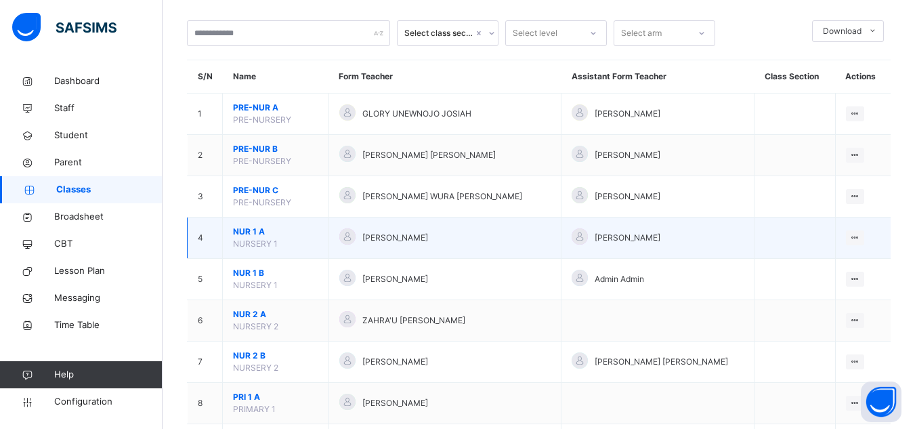
click at [261, 233] on span "NUR 1 A" at bounding box center [275, 231] width 85 height 12
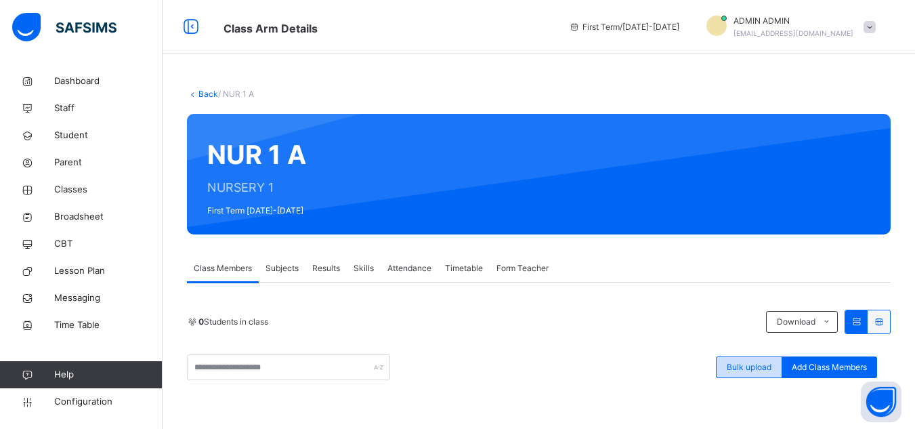
click at [699, 374] on div "Bulk upload" at bounding box center [749, 367] width 66 height 22
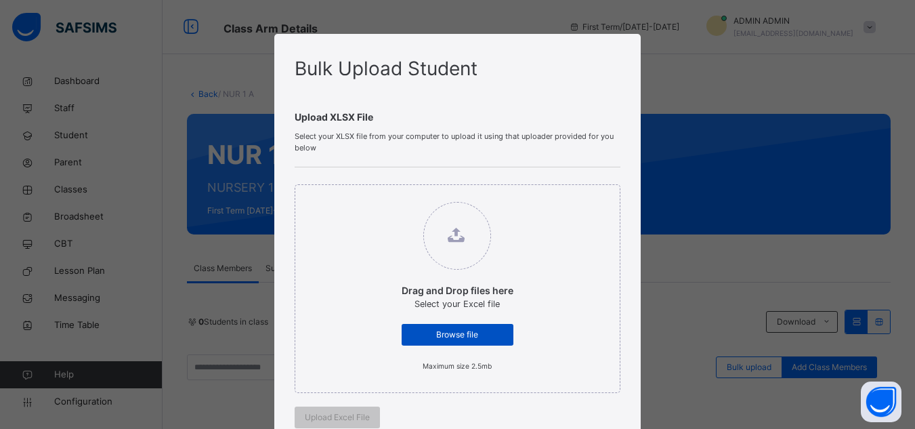
click at [477, 331] on span "Browse file" at bounding box center [457, 334] width 91 height 12
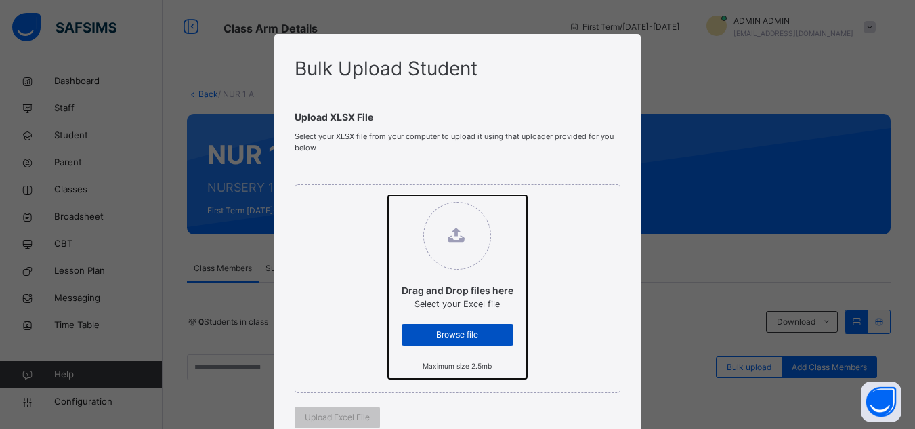
click at [388, 195] on input "Drag and Drop files here Select your Excel file Browse file Maximum size 2.5mb" at bounding box center [388, 195] width 0 height 0
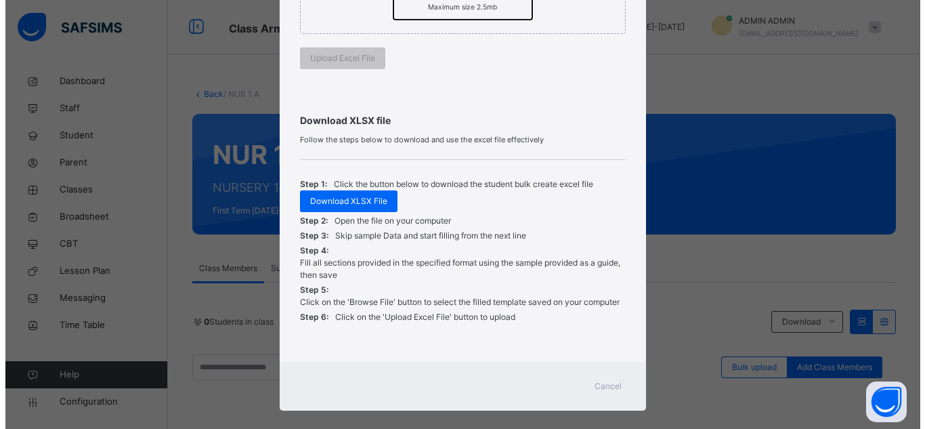
scroll to position [374, 0]
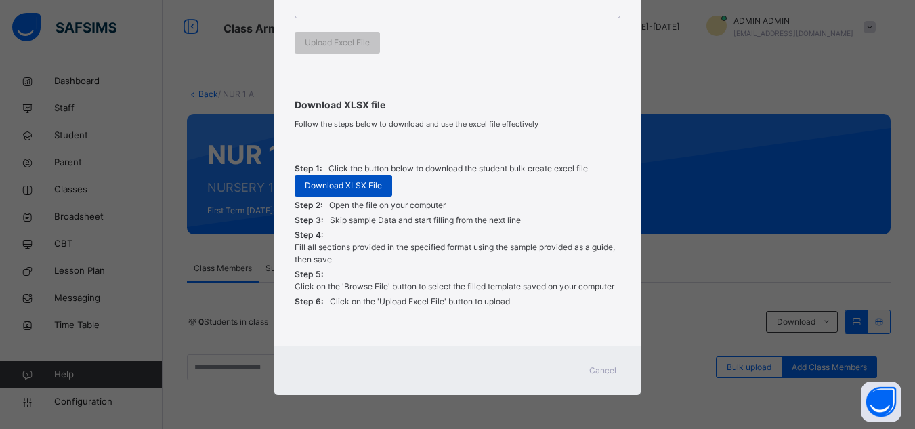
click at [353, 191] on span "Download XLSX File" at bounding box center [343, 185] width 77 height 12
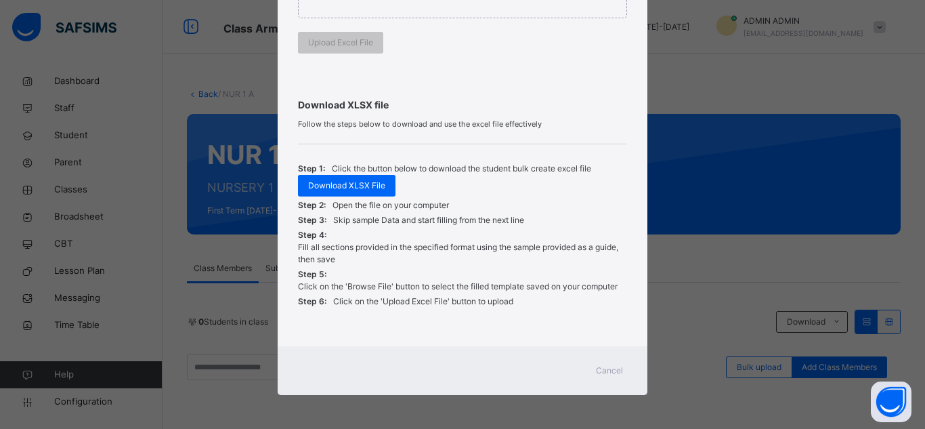
click at [699, 76] on div "Bulk Upload Student Upload XLSX File Select your XLSX file from your computer t…" at bounding box center [462, 214] width 925 height 429
click at [600, 374] on span "Cancel" at bounding box center [609, 370] width 27 height 12
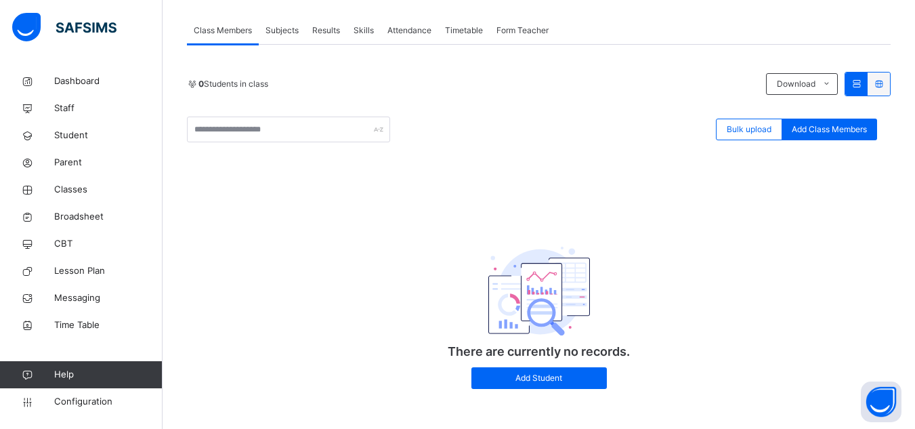
scroll to position [246, 0]
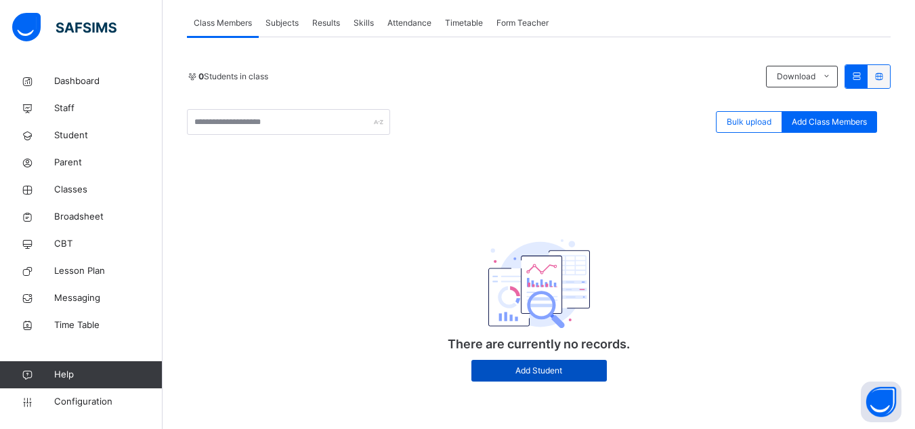
click at [546, 369] on span "Add Student" at bounding box center [538, 370] width 115 height 12
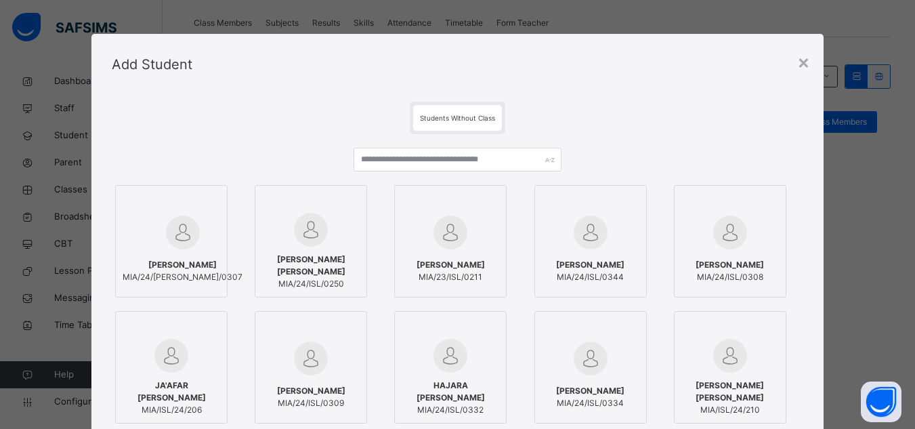
click at [699, 62] on div "×" at bounding box center [803, 61] width 13 height 28
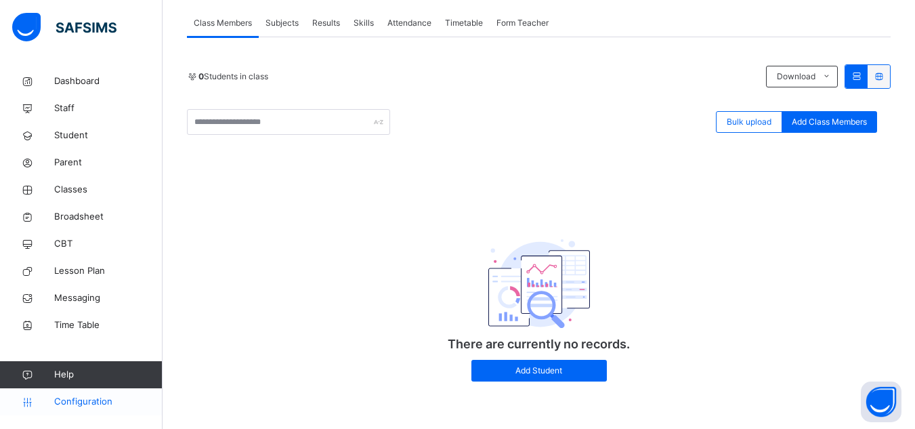
click at [101, 401] on span "Configuration" at bounding box center [108, 402] width 108 height 14
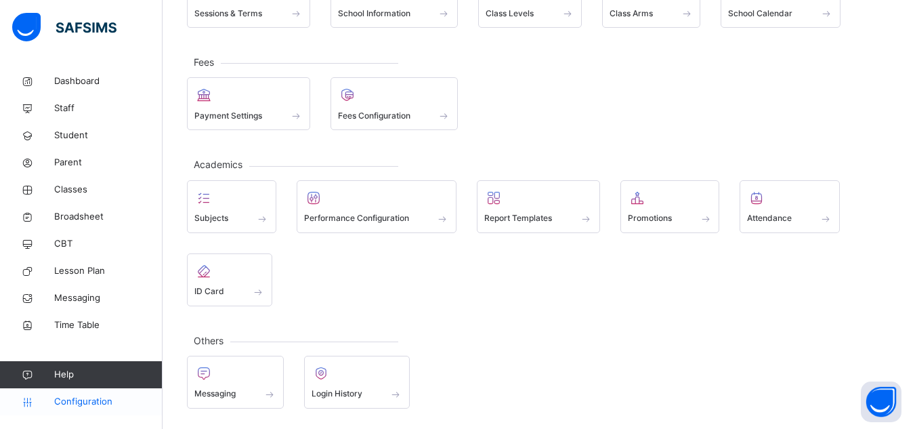
scroll to position [135, 0]
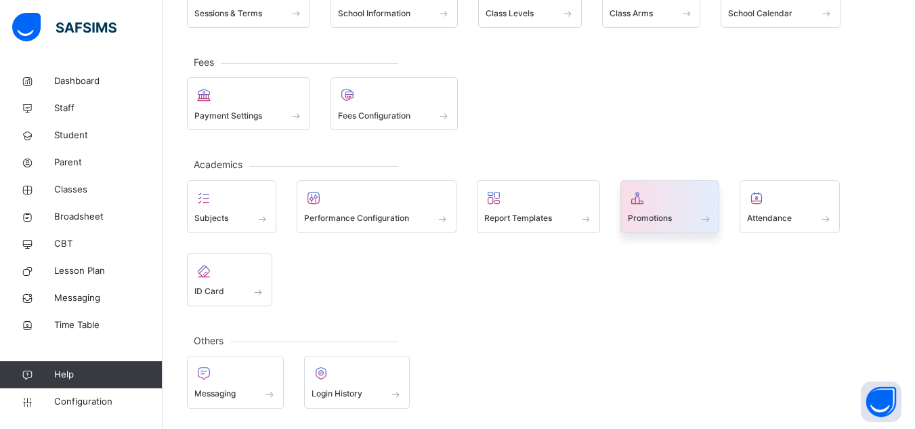
click at [675, 218] on div "Promotions" at bounding box center [670, 218] width 85 height 14
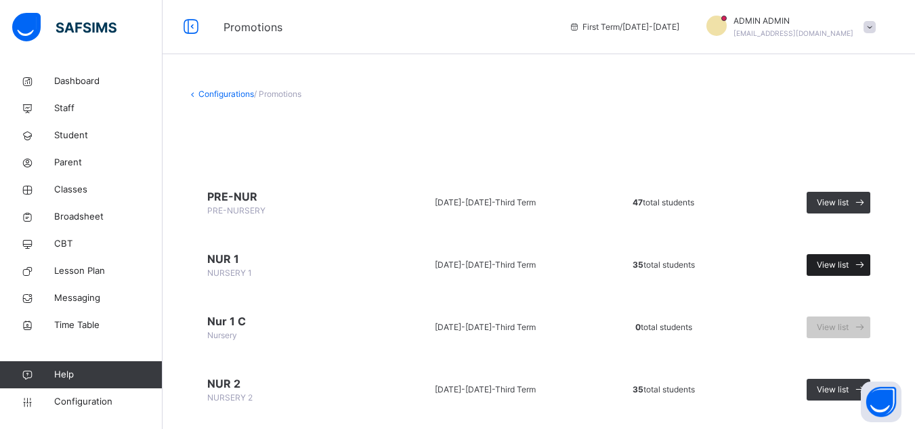
click at [699, 266] on span "View list" at bounding box center [832, 265] width 32 height 12
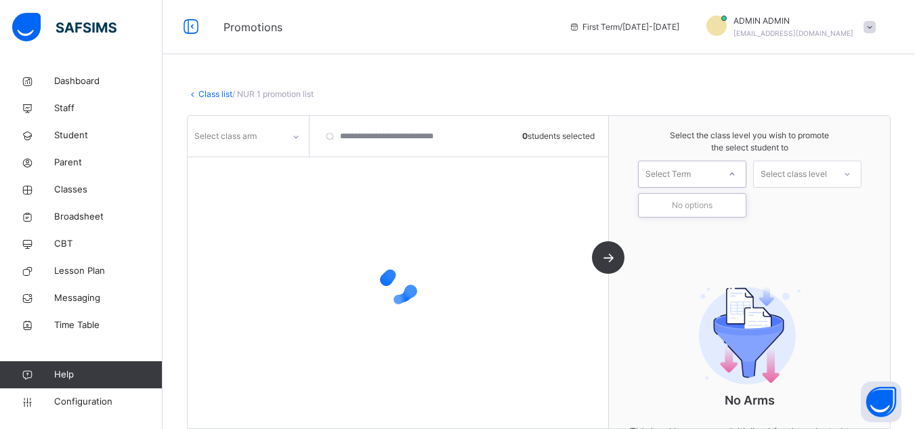
click at [699, 175] on icon at bounding box center [732, 174] width 8 height 14
click at [691, 208] on div "No options" at bounding box center [691, 205] width 107 height 23
click at [699, 177] on div at bounding box center [732, 173] width 24 height 23
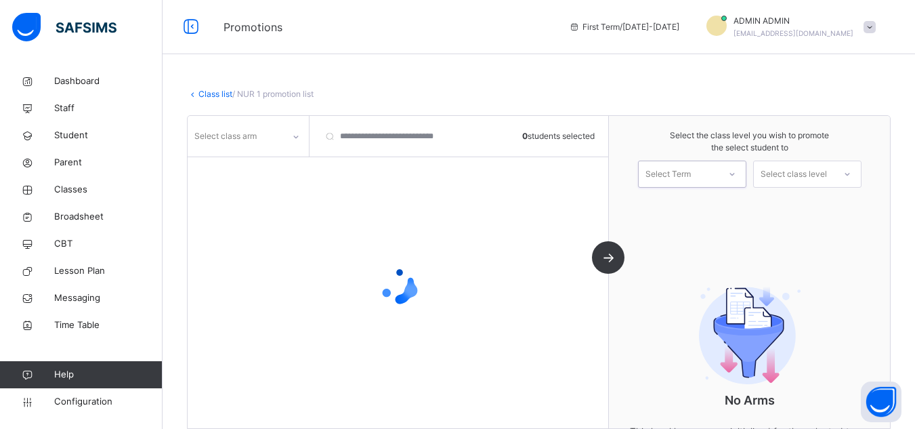
click at [699, 177] on div at bounding box center [732, 173] width 24 height 23
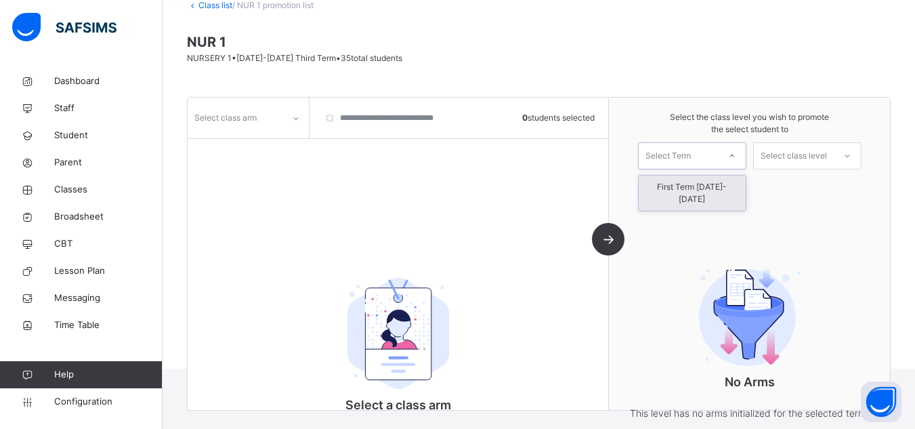
scroll to position [81, 0]
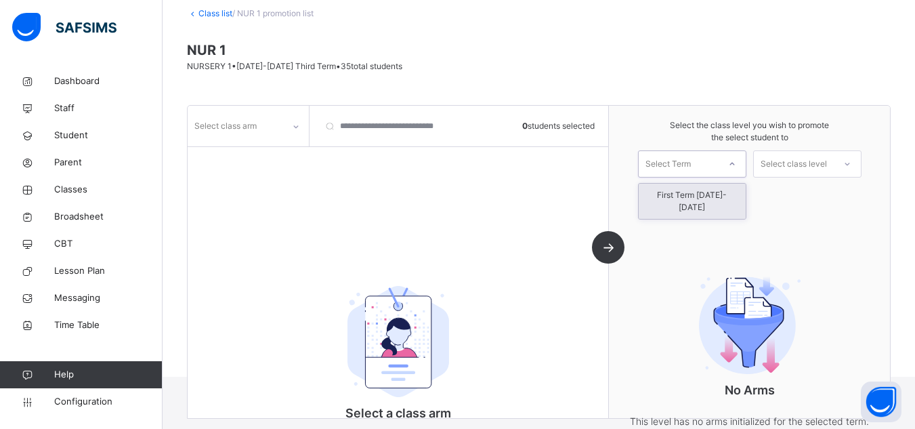
click at [699, 199] on div "First Term [DATE]-[DATE]" at bounding box center [691, 200] width 107 height 35
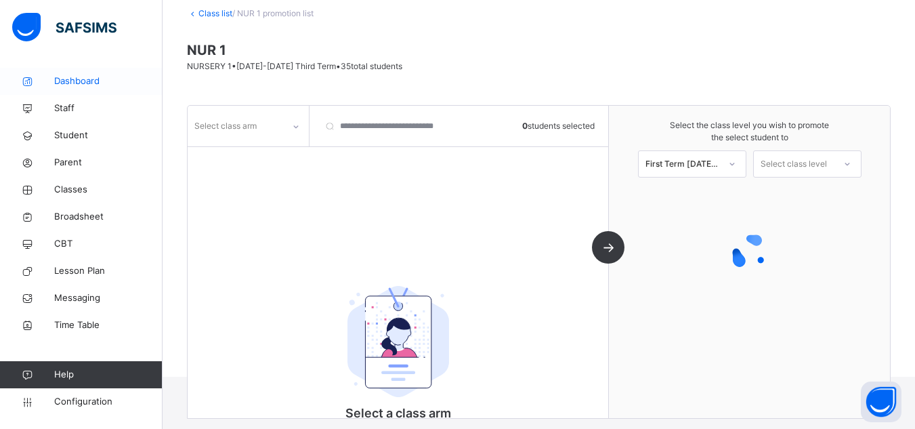
click at [86, 83] on span "Dashboard" at bounding box center [108, 81] width 108 height 14
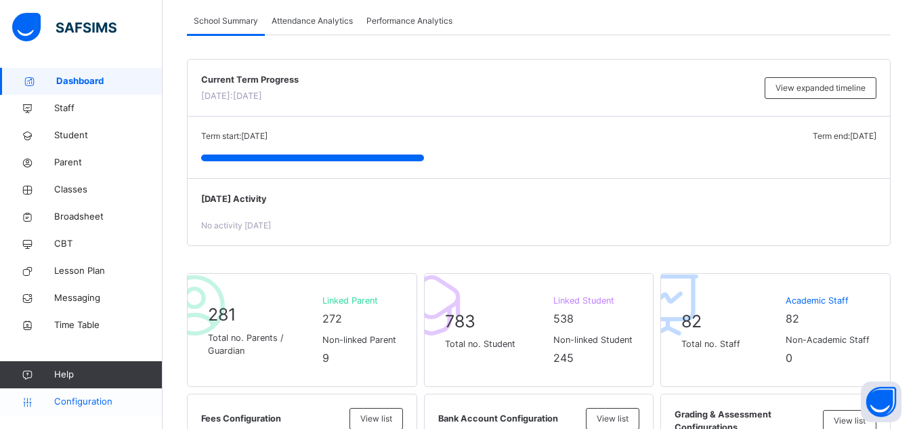
click at [85, 399] on span "Configuration" at bounding box center [108, 402] width 108 height 14
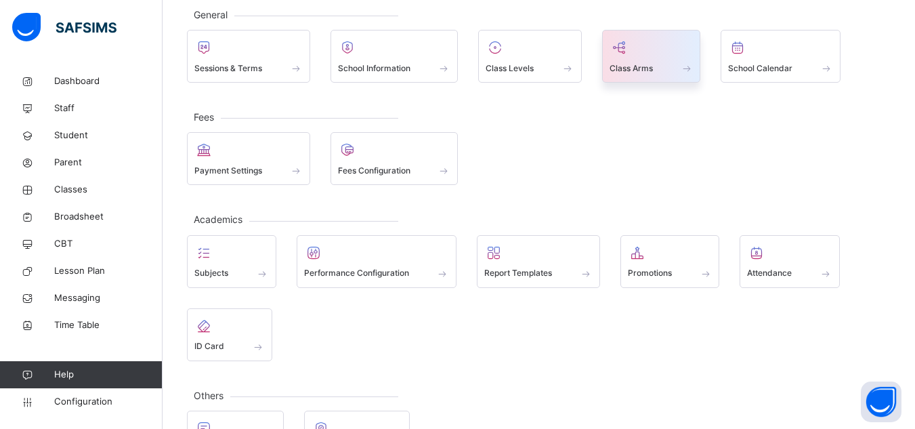
click at [658, 62] on div "Class Arms" at bounding box center [651, 68] width 84 height 14
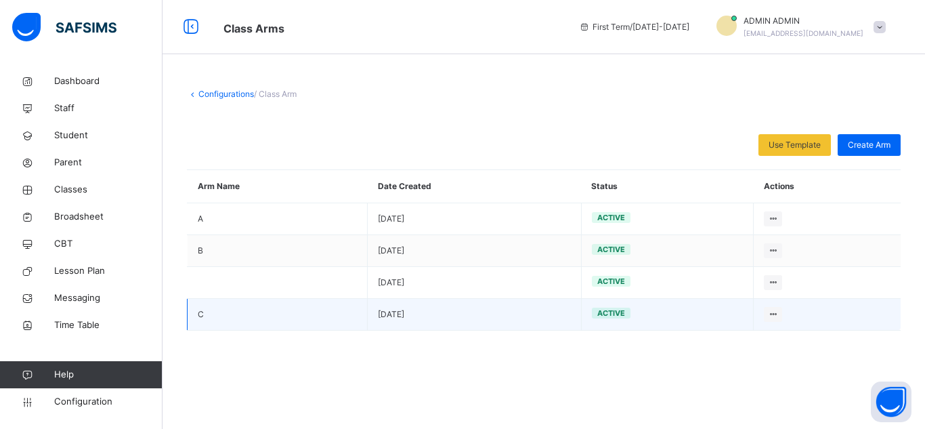
click at [401, 319] on td "2023-09-11" at bounding box center [474, 315] width 213 height 32
click at [699, 312] on icon at bounding box center [773, 314] width 12 height 10
click at [601, 313] on span "active" at bounding box center [611, 312] width 28 height 9
drag, startPoint x: 601, startPoint y: 313, endPoint x: 337, endPoint y: 311, distance: 264.0
click at [337, 311] on td "C" at bounding box center [278, 315] width 180 height 32
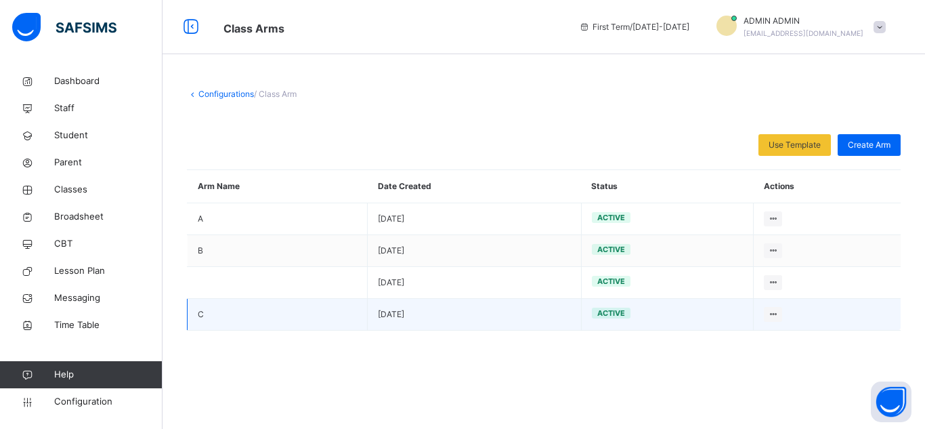
click at [198, 311] on td "C" at bounding box center [278, 315] width 180 height 32
drag, startPoint x: 198, startPoint y: 311, endPoint x: 206, endPoint y: 314, distance: 7.9
click at [201, 312] on td "C" at bounding box center [278, 315] width 180 height 32
click at [235, 319] on td "C" at bounding box center [278, 315] width 180 height 32
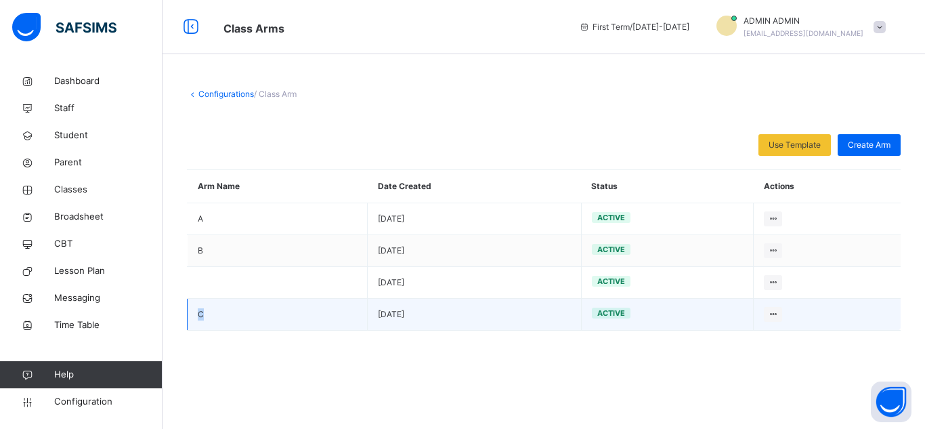
click at [235, 319] on td "C" at bounding box center [278, 315] width 180 height 32
click at [243, 318] on td "C" at bounding box center [278, 315] width 180 height 32
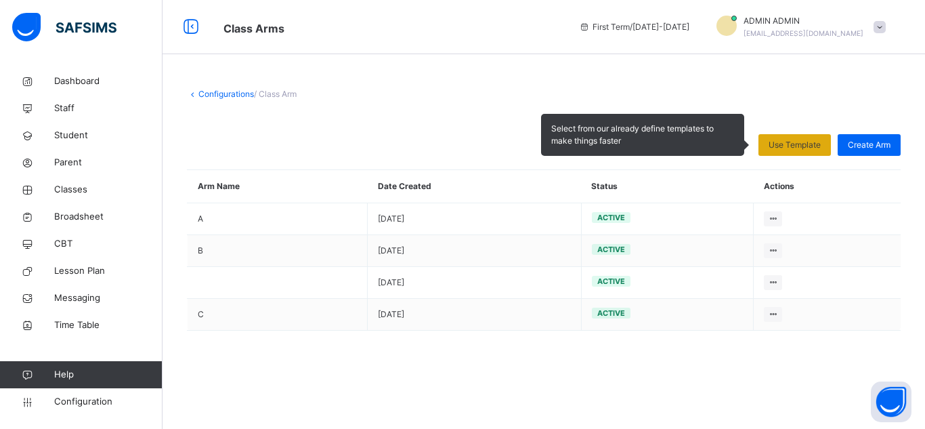
click at [699, 144] on span "Use Template" at bounding box center [794, 145] width 52 height 12
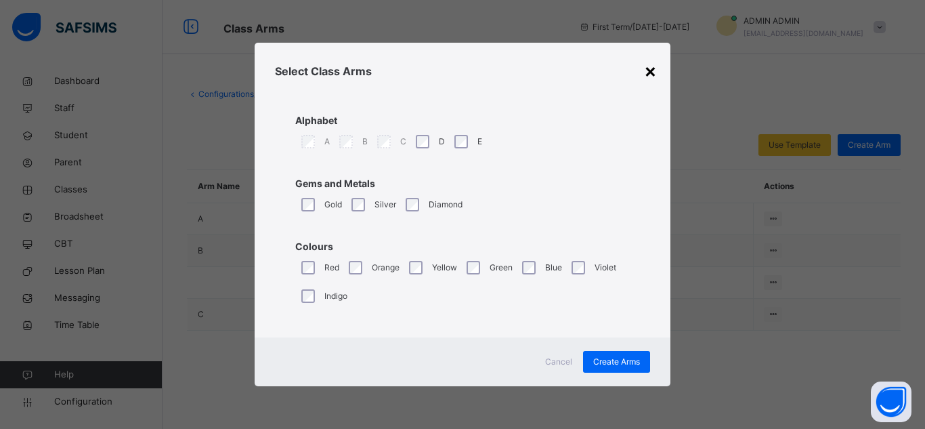
click at [650, 72] on div "×" at bounding box center [650, 70] width 13 height 28
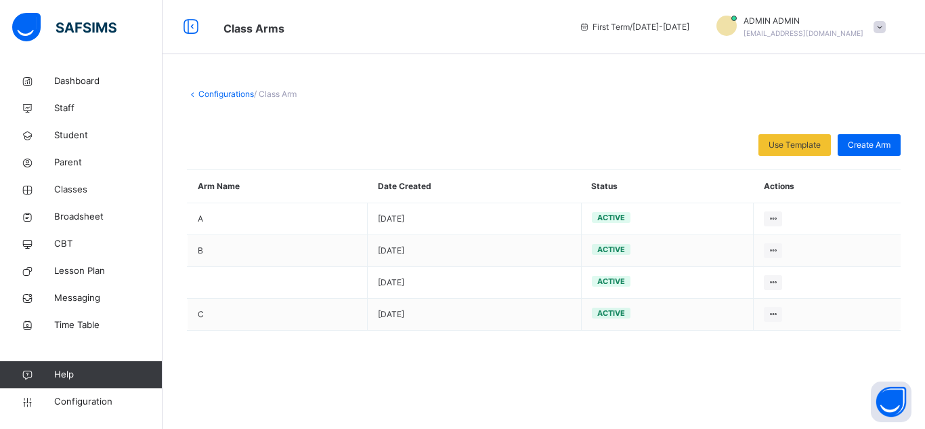
click at [251, 88] on div "Configurations / Class Arm" at bounding box center [543, 94] width 713 height 12
click at [249, 91] on link "Configurations" at bounding box center [226, 94] width 56 height 10
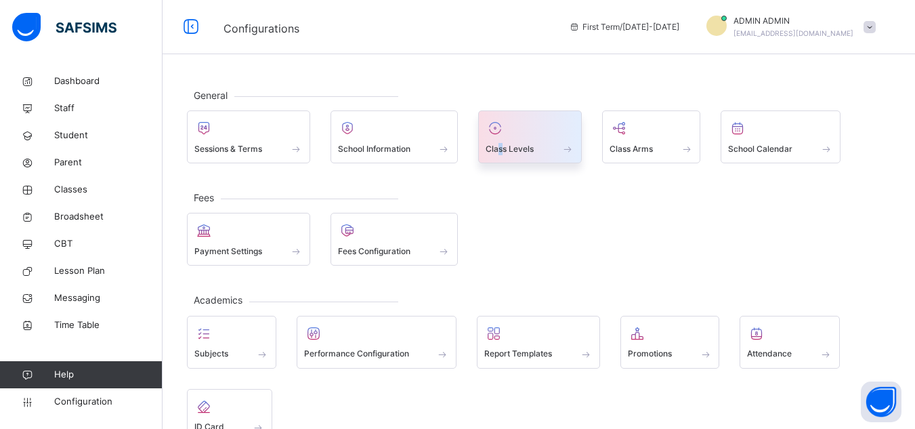
click at [503, 146] on span "Class Levels" at bounding box center [509, 149] width 48 height 12
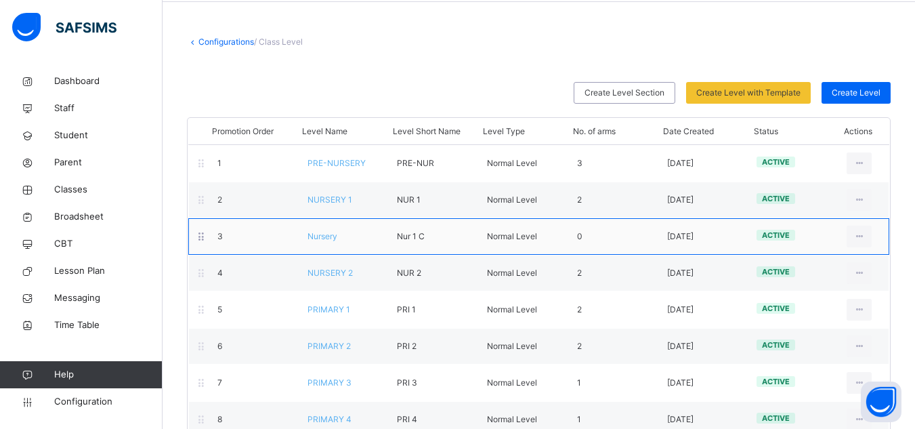
scroll to position [68, 0]
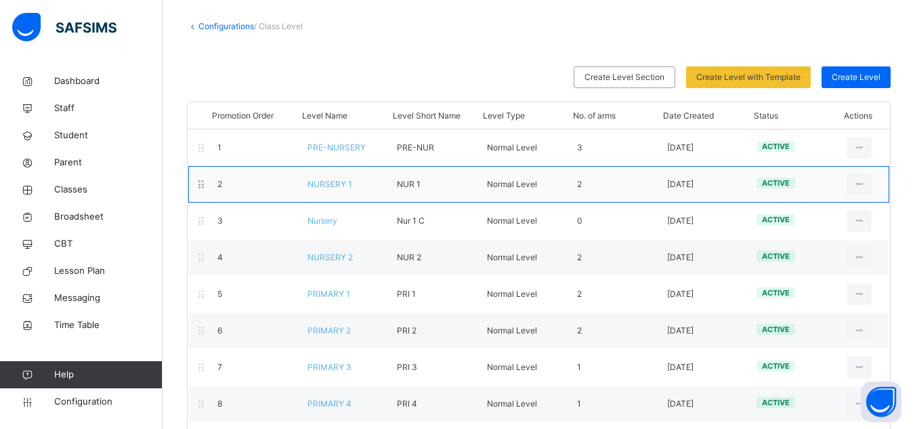
click at [368, 191] on div "2 NURSERY 1 NUR 1 Normal Level 2 2023-09-10 active View Class Level Edit Class …" at bounding box center [538, 184] width 701 height 37
click at [342, 183] on span "NURSERY 1" at bounding box center [329, 184] width 45 height 10
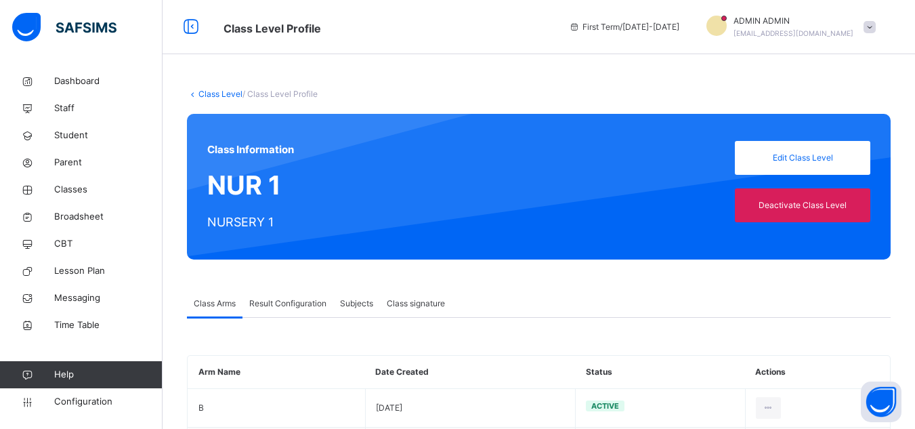
click at [406, 109] on div "Class Level / Class Level Profile Class Information NUR 1 NURSERY 1 Edit Class …" at bounding box center [538, 284] width 752 height 432
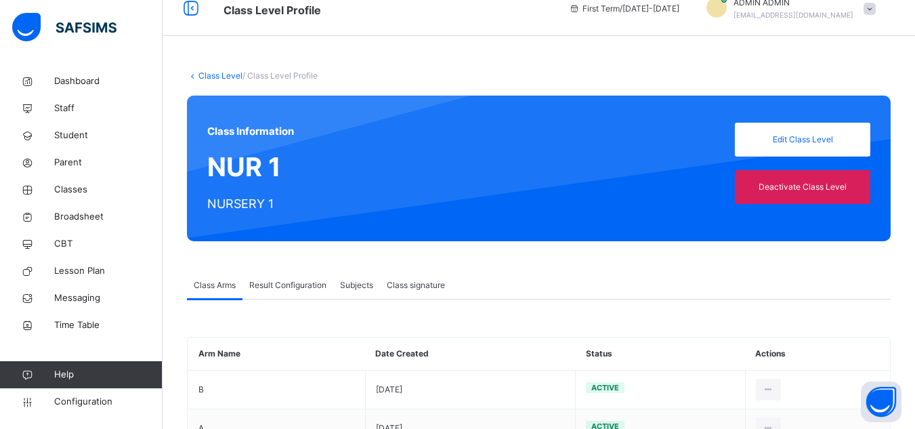
scroll to position [71, 0]
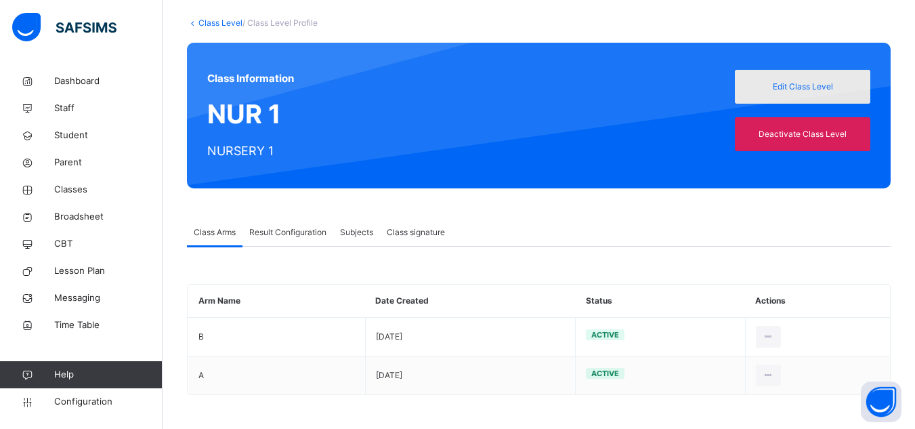
click at [699, 86] on span "Edit Class Level" at bounding box center [802, 87] width 115 height 12
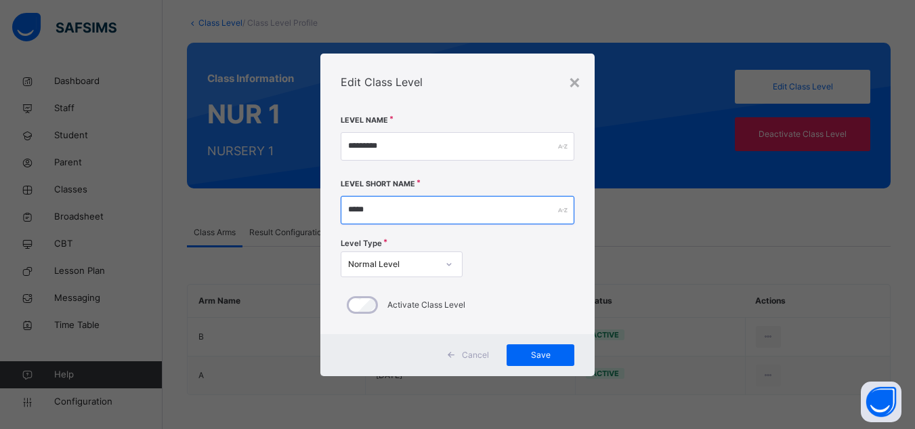
click at [544, 205] on input "*****" at bounding box center [458, 210] width 234 height 28
click at [485, 357] on span "Cancel" at bounding box center [475, 355] width 27 height 12
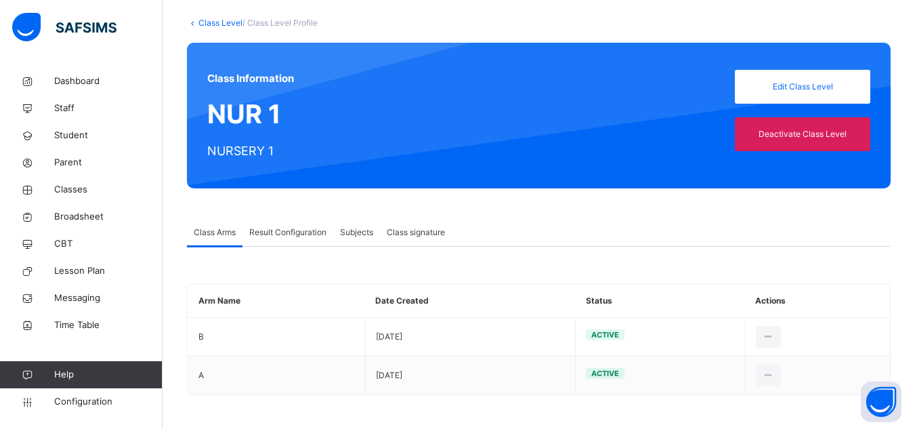
click at [333, 230] on div "Result Configuration" at bounding box center [287, 232] width 91 height 27
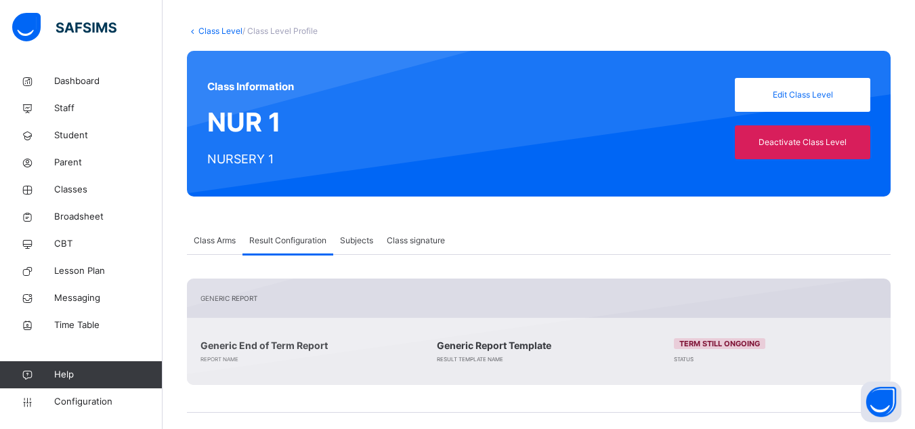
scroll to position [55, 0]
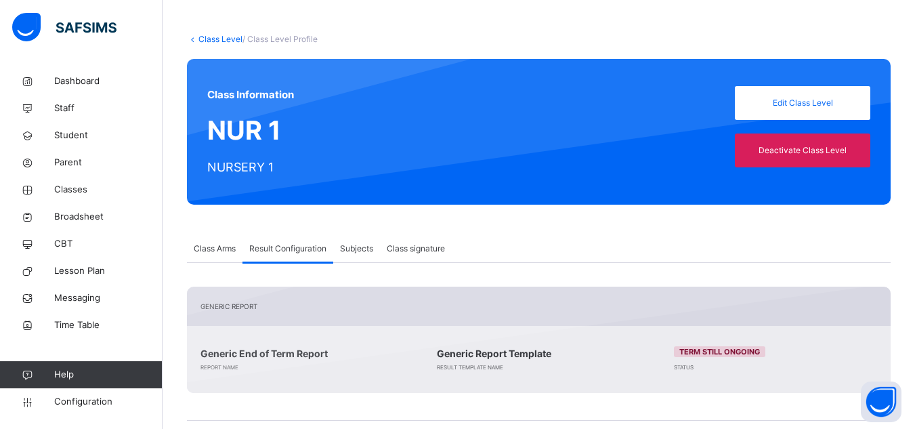
click at [357, 242] on span "Subjects" at bounding box center [356, 248] width 33 height 12
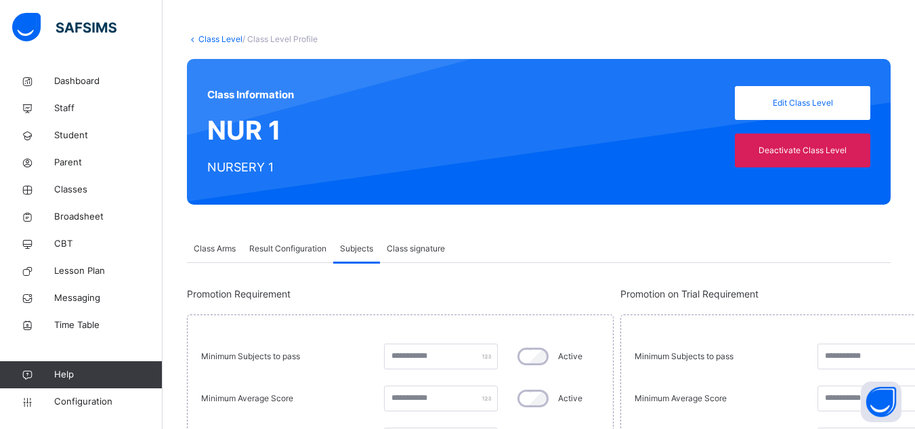
click at [417, 251] on span "Class signature" at bounding box center [416, 248] width 58 height 12
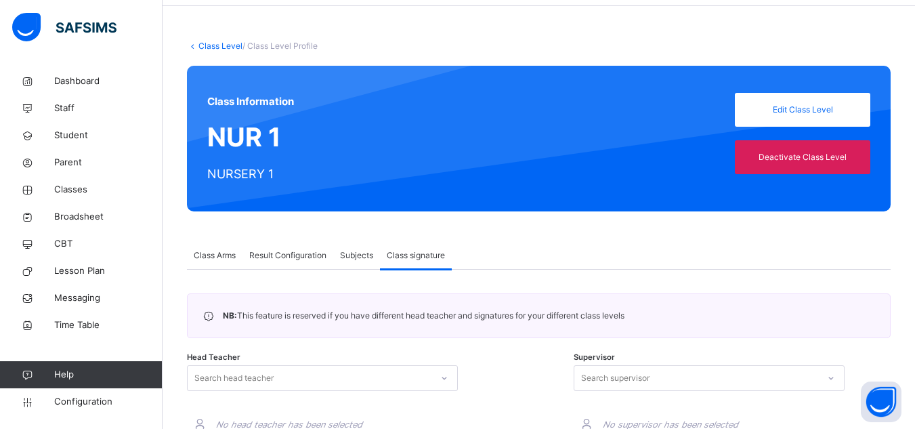
scroll to position [0, 0]
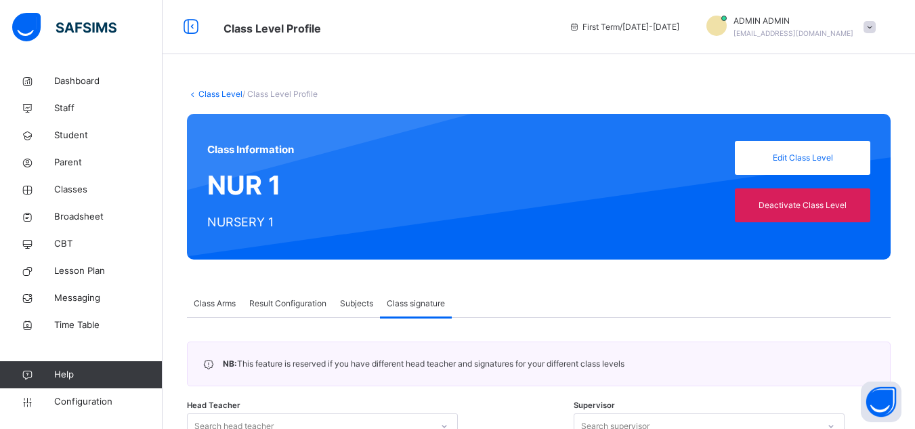
click at [226, 91] on link "Class Level" at bounding box center [220, 94] width 44 height 10
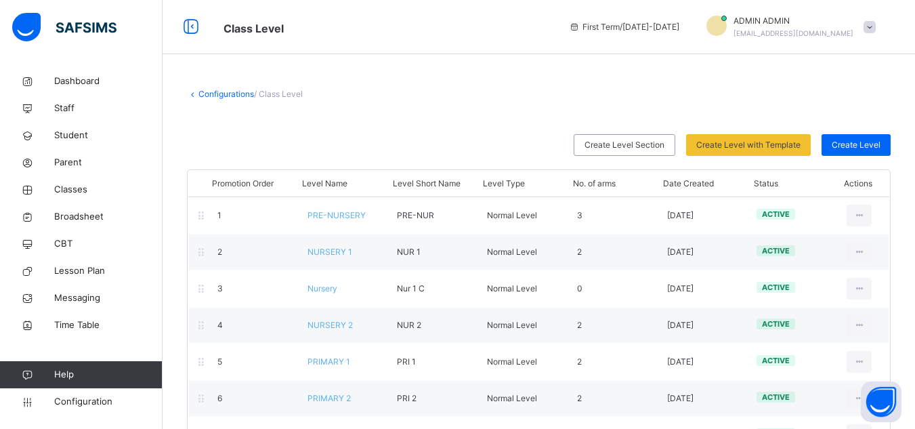
click at [418, 116] on span at bounding box center [538, 124] width 703 height 20
click at [76, 104] on span "Staff" at bounding box center [108, 109] width 108 height 14
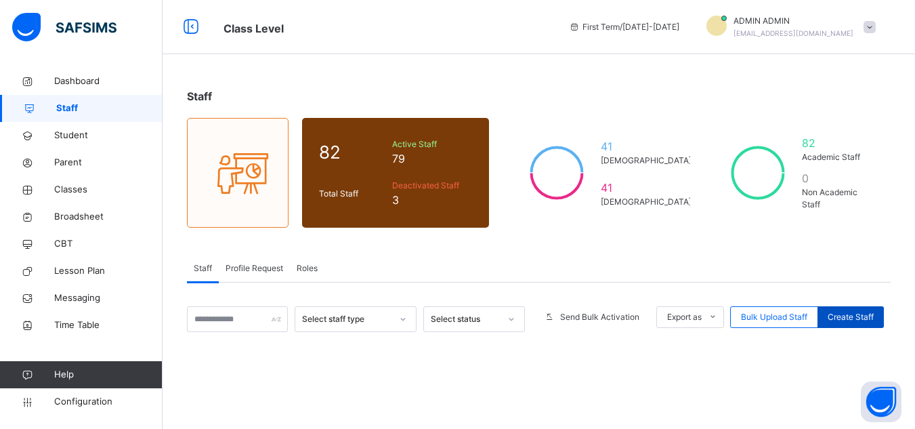
click at [699, 322] on span "Create Staff" at bounding box center [850, 317] width 46 height 12
select select "**"
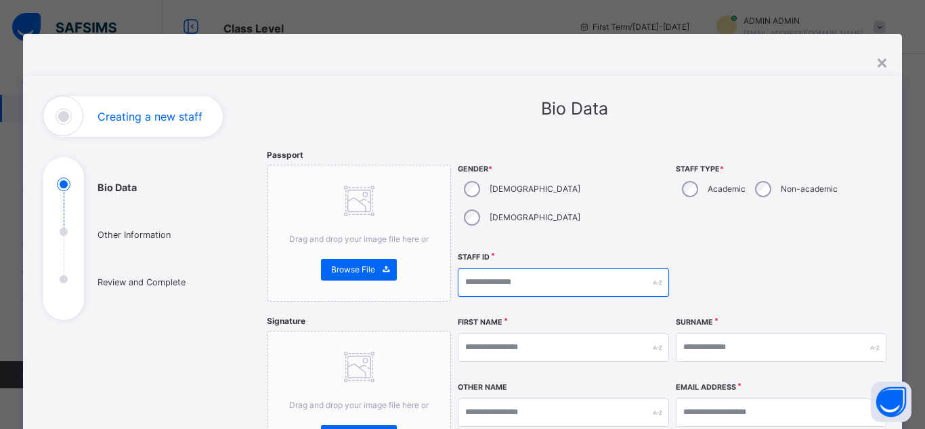
click at [529, 268] on input "text" at bounding box center [563, 282] width 211 height 28
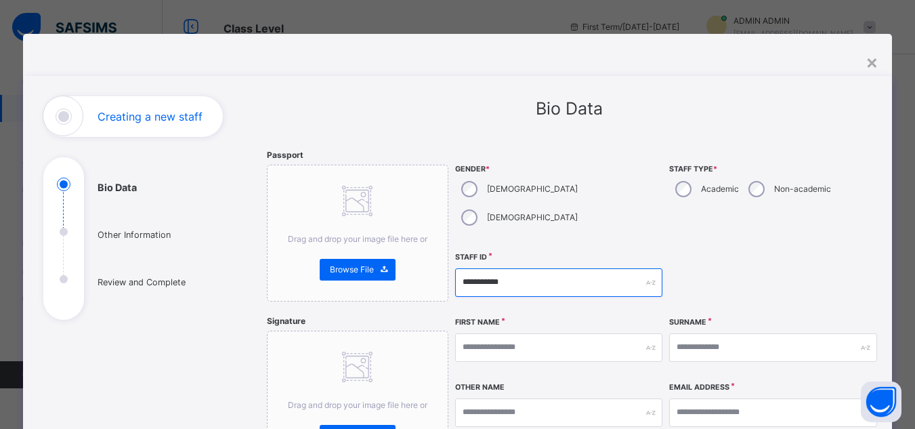
type input "**********"
click at [699, 190] on label "Academic" at bounding box center [720, 189] width 38 height 12
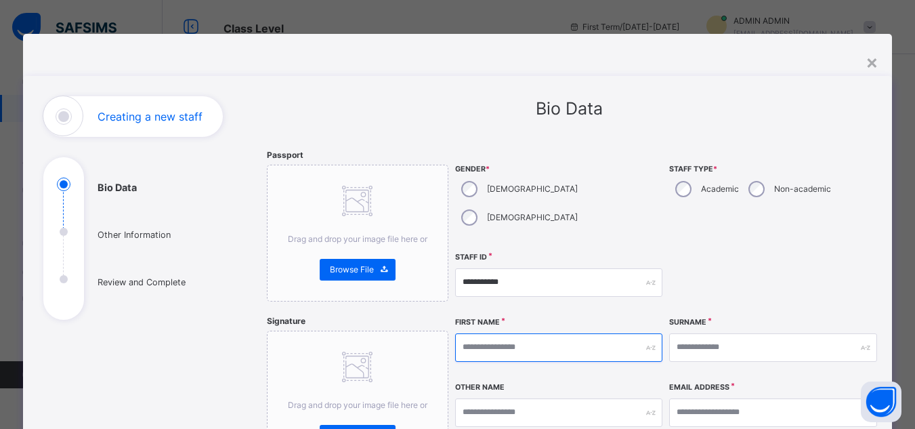
click at [531, 333] on input "text" at bounding box center [558, 347] width 207 height 28
click at [649, 219] on div "**********" at bounding box center [666, 392] width 423 height 486
click at [699, 64] on div "×" at bounding box center [871, 61] width 13 height 28
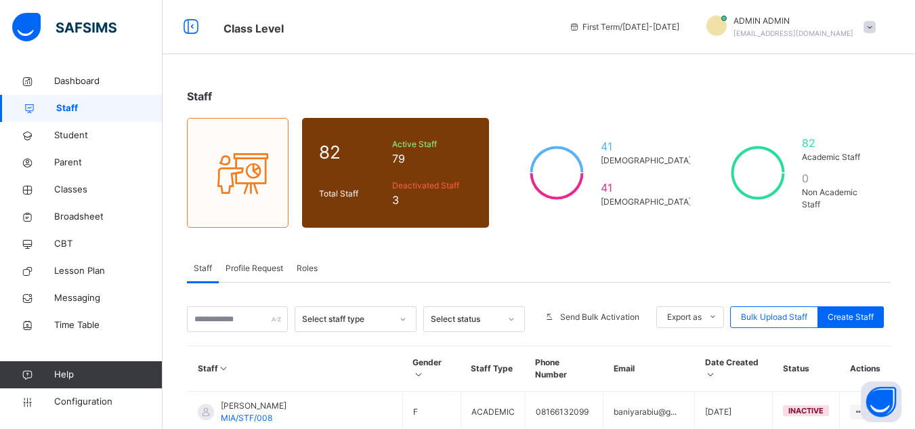
click at [699, 24] on span at bounding box center [869, 27] width 12 height 12
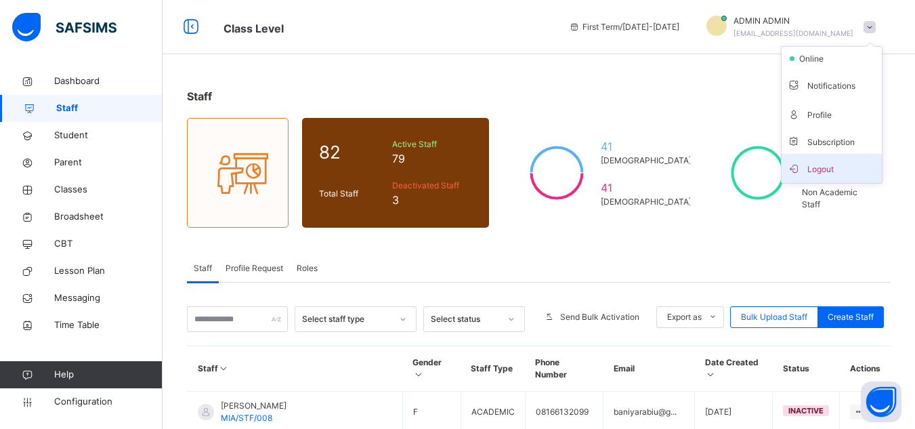
click at [699, 167] on span "Logout" at bounding box center [831, 168] width 89 height 18
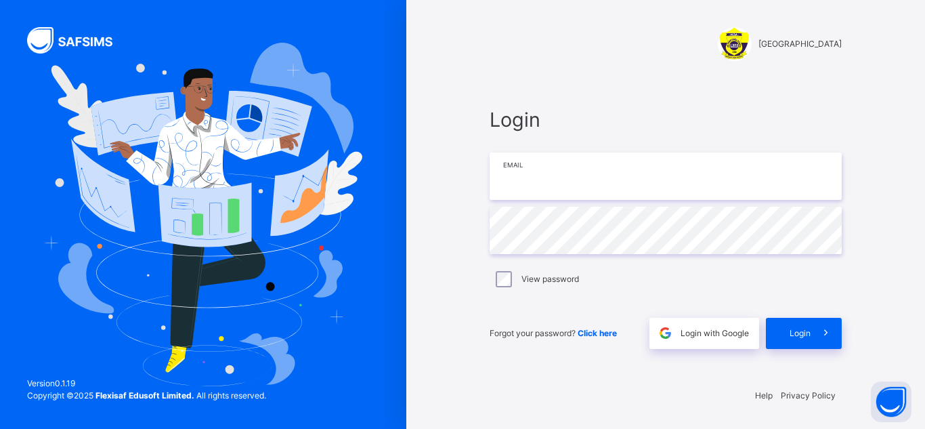
type input "**********"
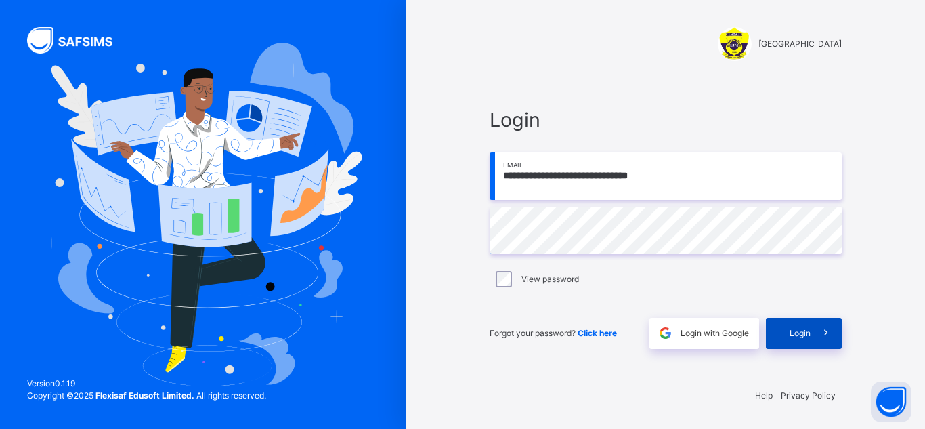
click at [699, 330] on span "Login" at bounding box center [799, 333] width 21 height 12
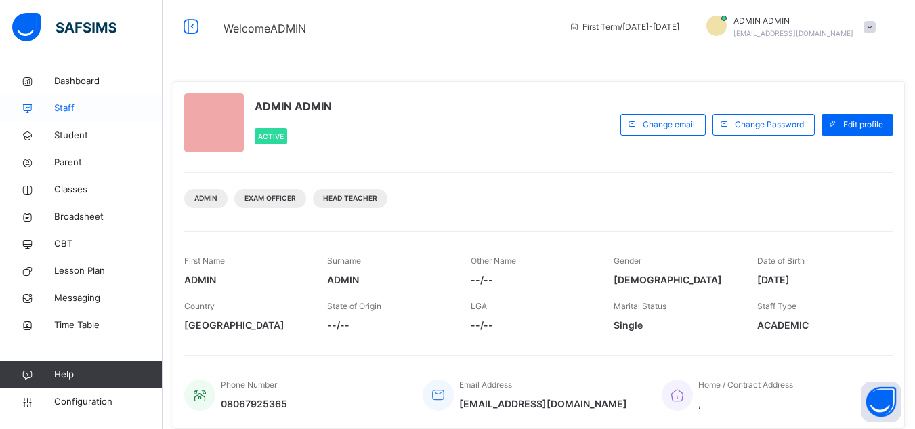
click at [74, 107] on span "Staff" at bounding box center [108, 109] width 108 height 14
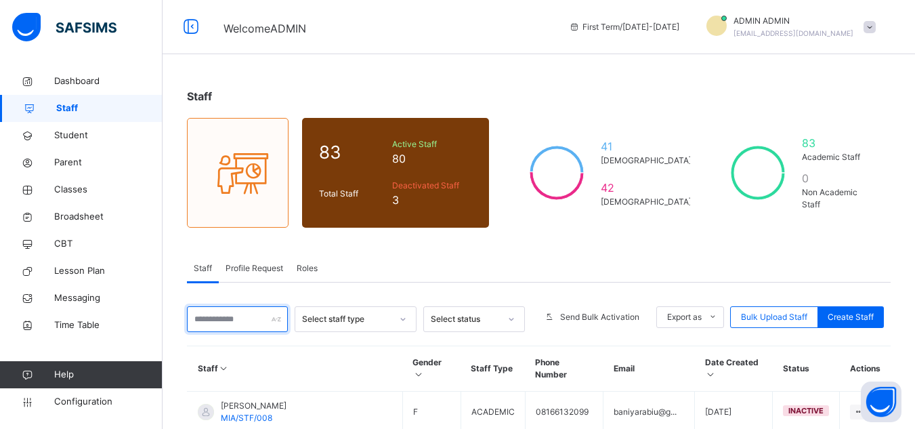
click at [230, 320] on input "text" at bounding box center [237, 319] width 101 height 26
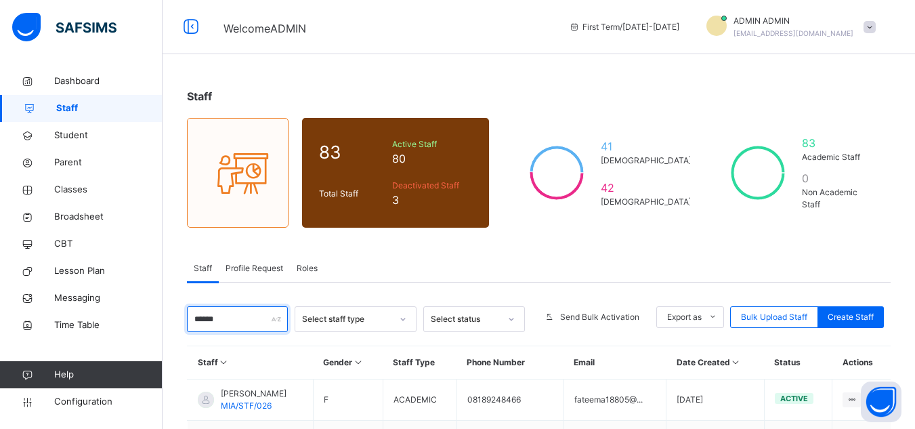
scroll to position [197, 0]
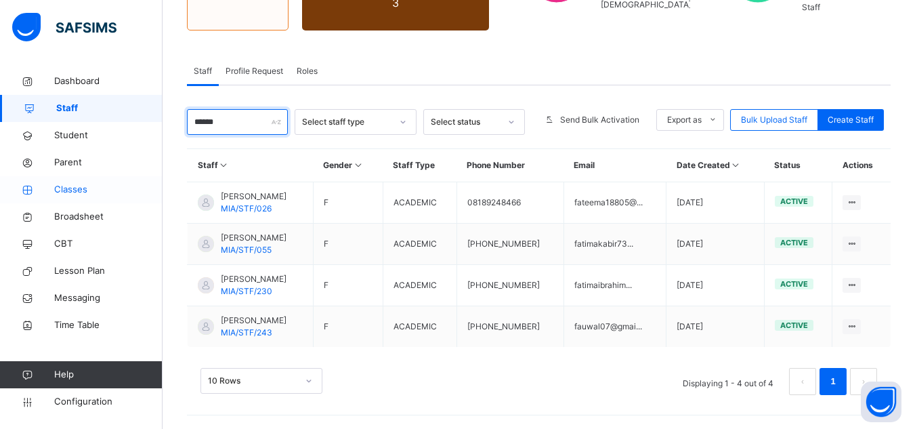
type input "******"
click at [72, 185] on span "Classes" at bounding box center [108, 190] width 108 height 14
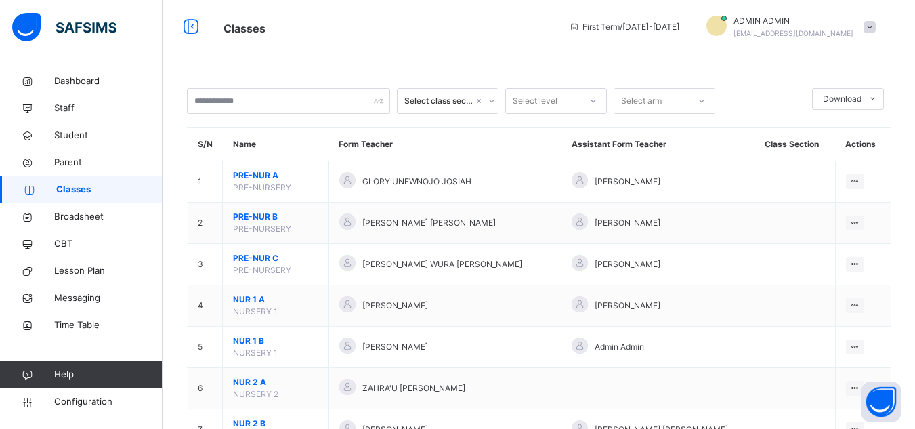
click at [422, 47] on div "Classes First Term / 2025-2026 ADMIN ADMIN ismailaabdulmalik2023@gmail.com" at bounding box center [457, 27] width 915 height 54
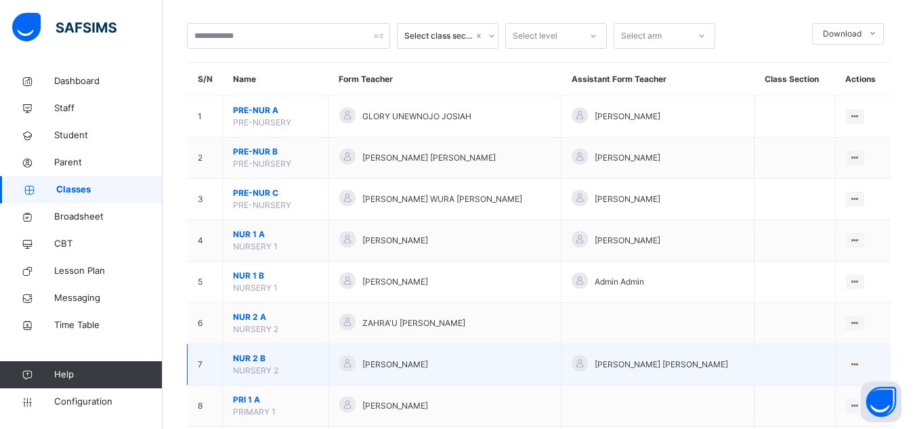
scroll to position [68, 0]
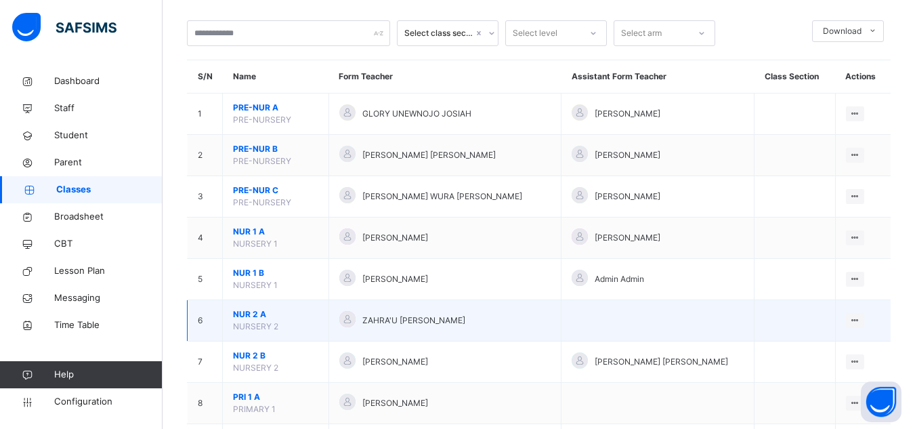
click at [255, 317] on span "NUR 2 A" at bounding box center [275, 314] width 85 height 12
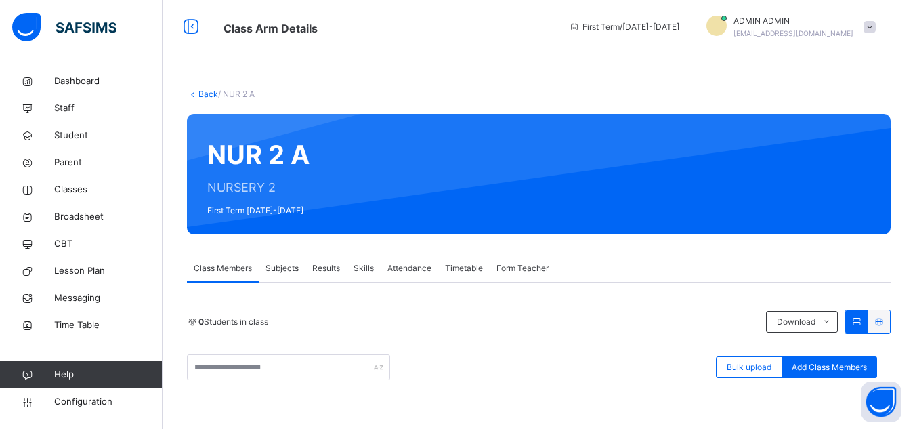
click at [294, 269] on span "Subjects" at bounding box center [281, 268] width 33 height 12
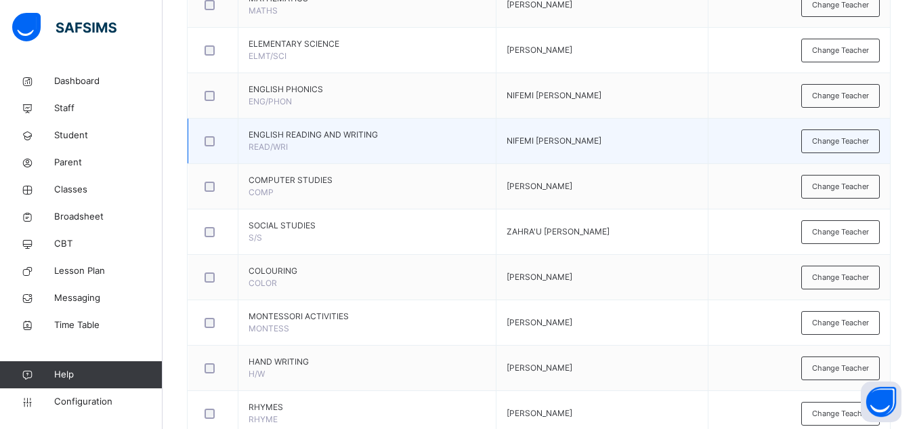
scroll to position [492, 0]
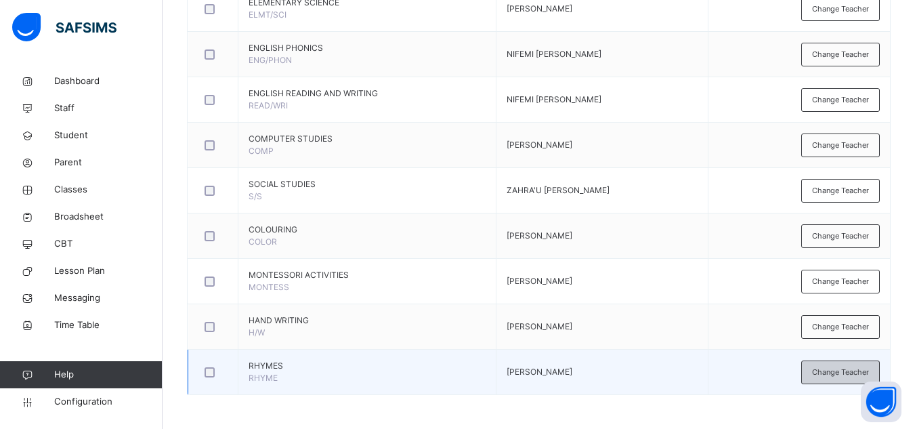
click at [699, 374] on span "Change Teacher" at bounding box center [840, 372] width 57 height 12
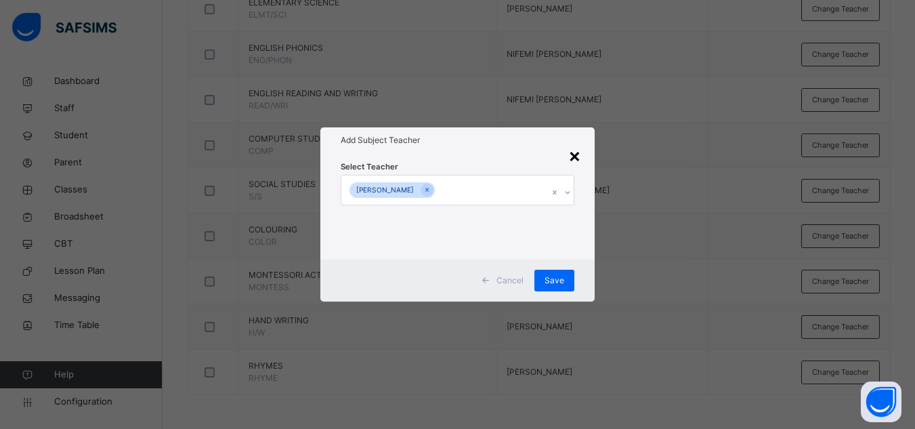
click at [576, 156] on div "×" at bounding box center [574, 155] width 13 height 28
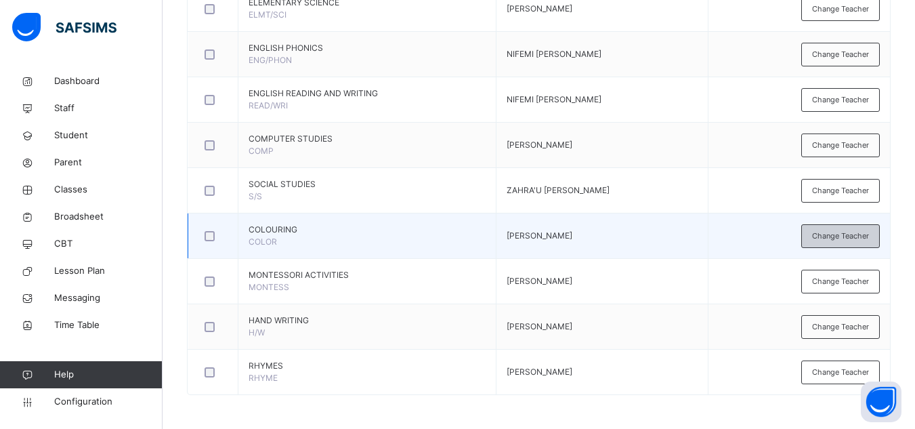
click at [699, 233] on span "Change Teacher" at bounding box center [840, 236] width 57 height 12
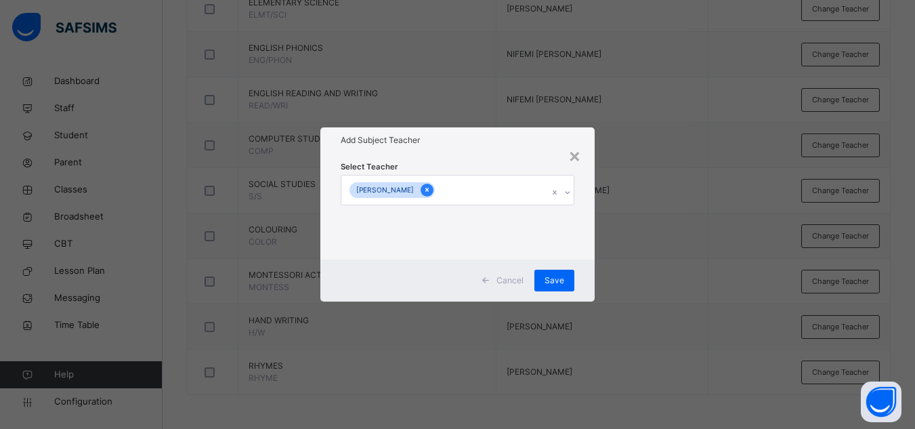
click at [423, 192] on icon at bounding box center [426, 189] width 7 height 9
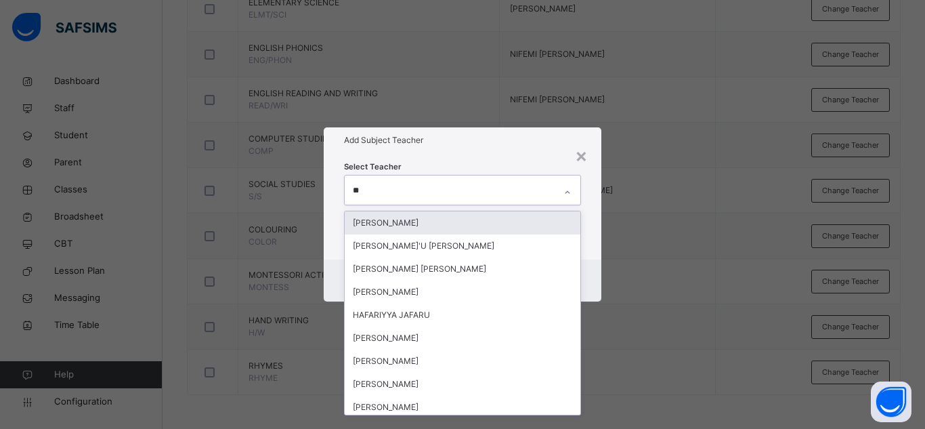
type input "***"
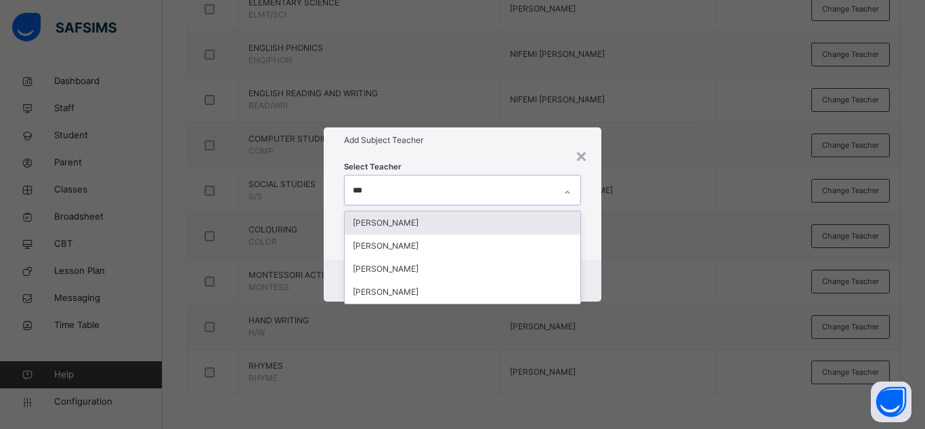
click at [431, 217] on div "[PERSON_NAME]" at bounding box center [463, 222] width 236 height 23
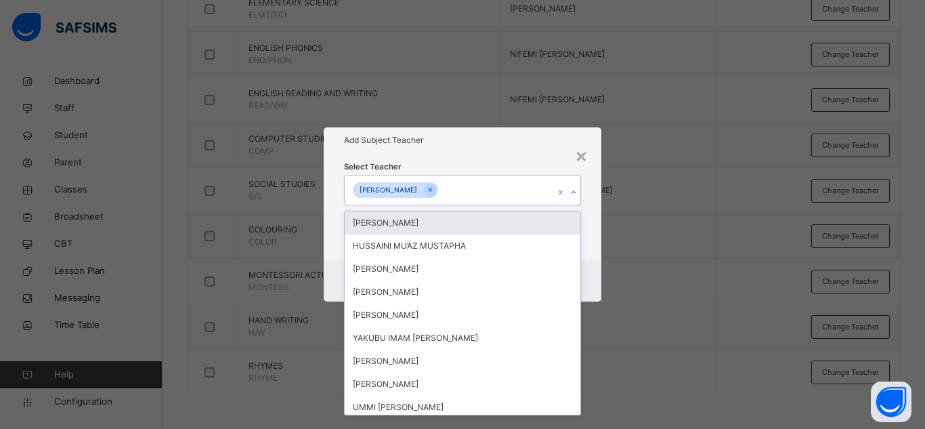
click at [479, 148] on div "Add Subject Teacher" at bounding box center [463, 140] width 278 height 26
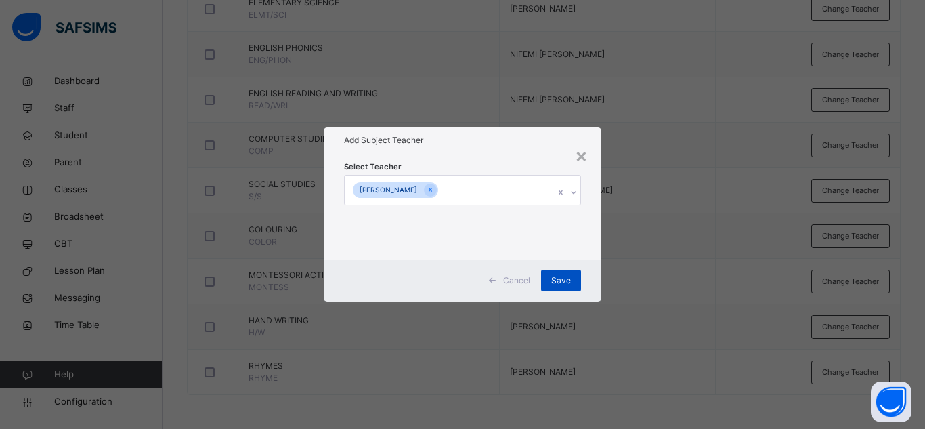
click at [568, 286] on span "Save" at bounding box center [561, 280] width 20 height 12
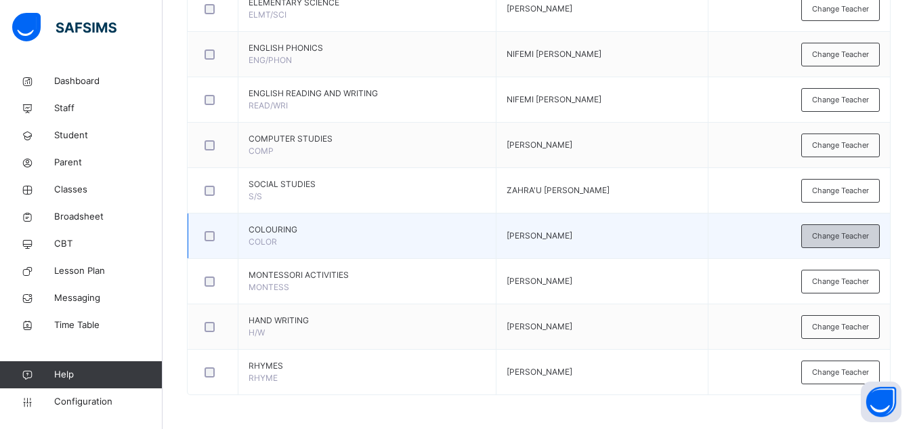
click at [699, 228] on div "Change Teacher" at bounding box center [840, 236] width 79 height 24
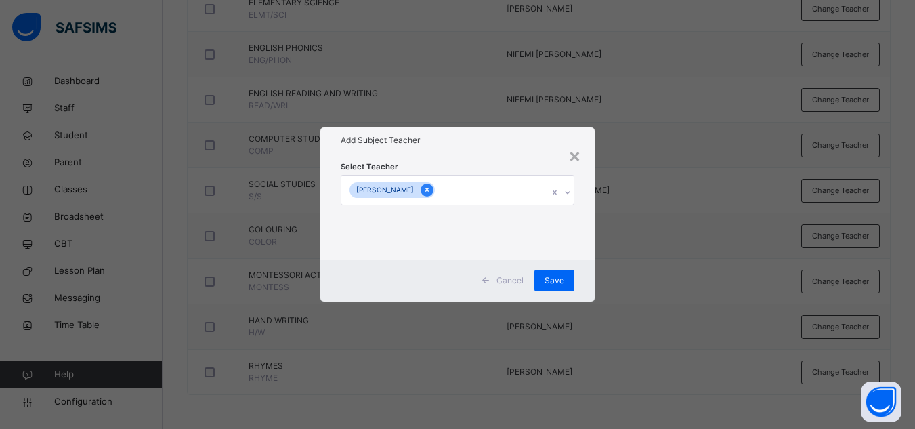
click at [426, 190] on icon at bounding box center [426, 189] width 7 height 9
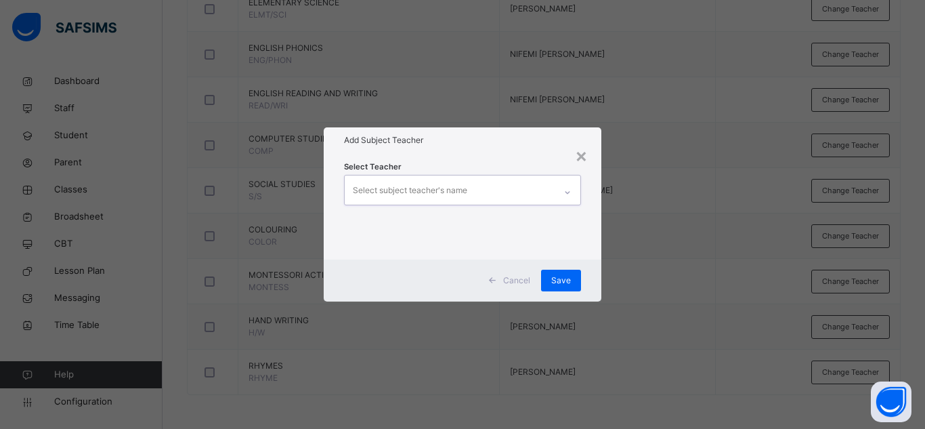
click at [426, 190] on div "Select subject teacher's name" at bounding box center [410, 190] width 114 height 26
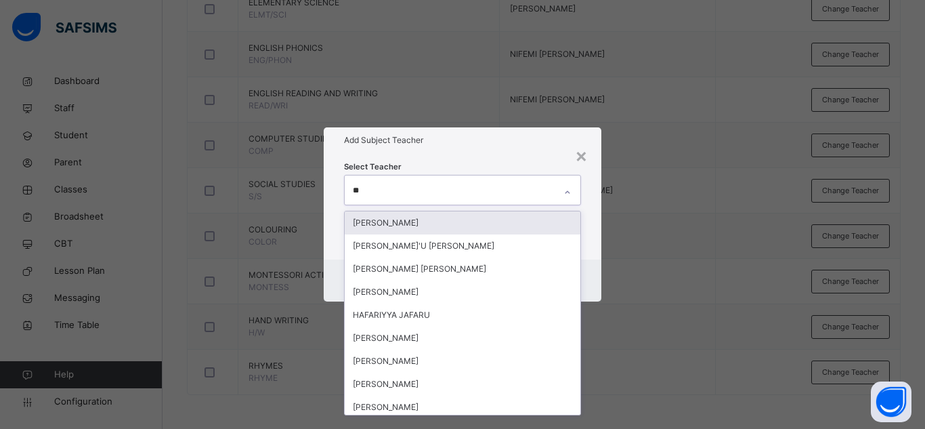
type input "***"
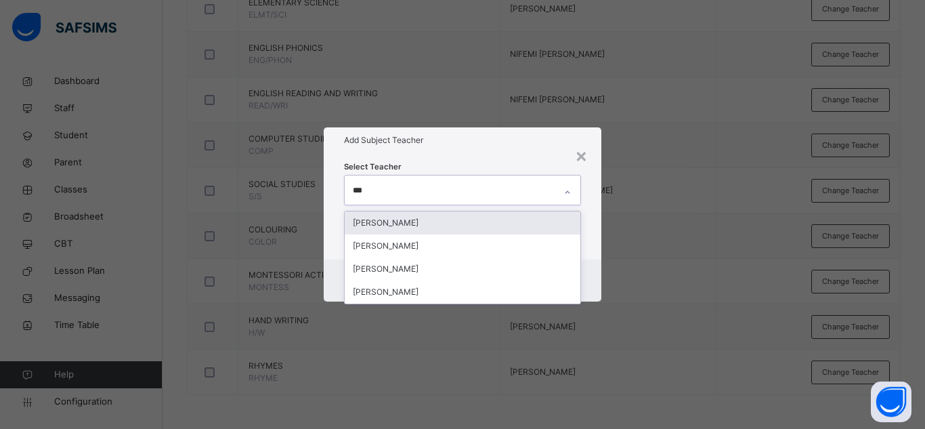
click at [424, 225] on div "[PERSON_NAME]" at bounding box center [463, 222] width 236 height 23
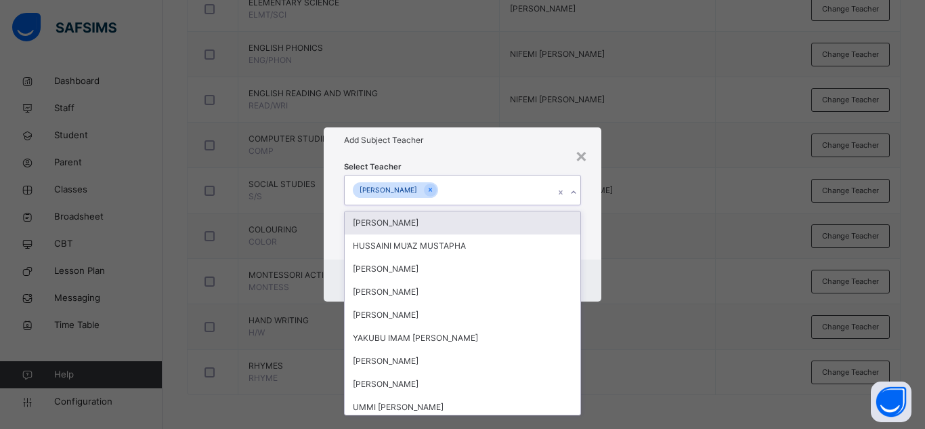
drag, startPoint x: 523, startPoint y: 135, endPoint x: 534, endPoint y: 163, distance: 29.8
click at [525, 140] on h1 "Add Subject Teacher" at bounding box center [462, 140] width 237 height 12
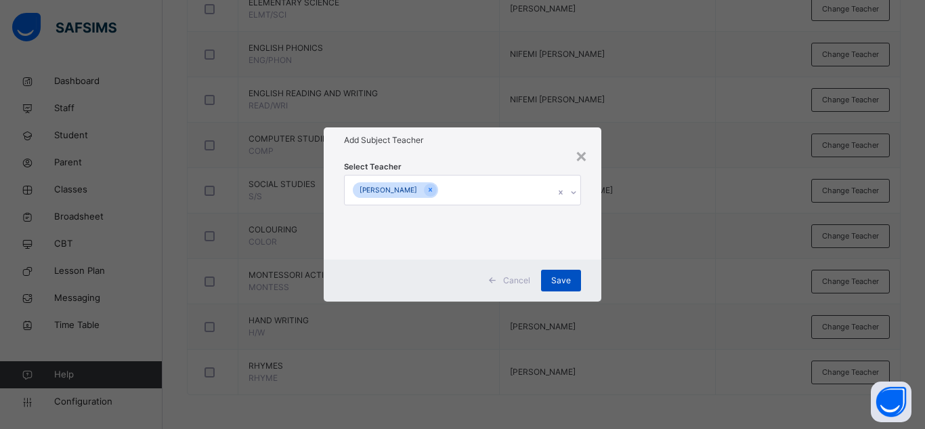
click at [569, 286] on span "Save" at bounding box center [561, 280] width 20 height 12
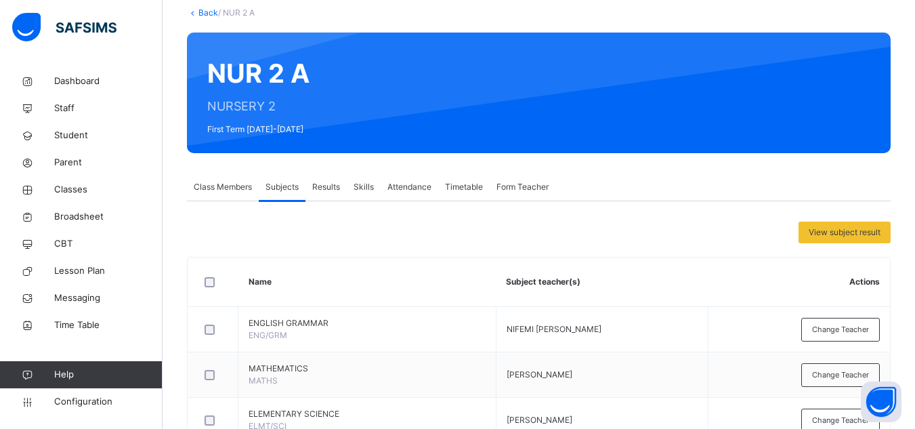
scroll to position [18, 0]
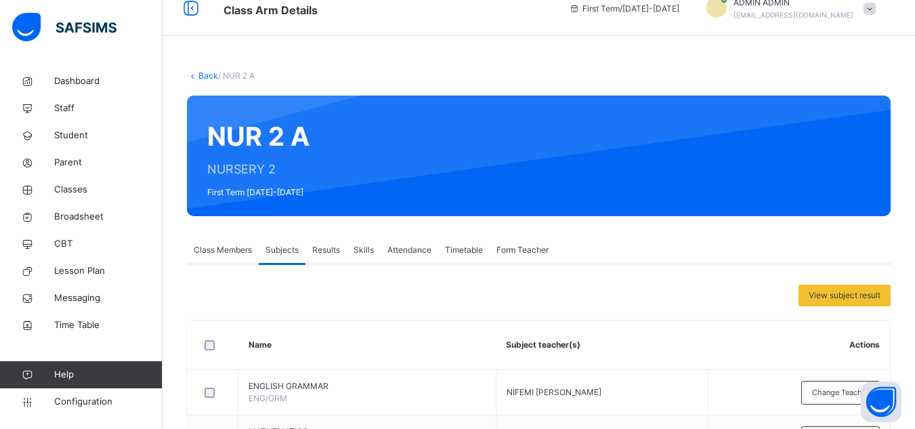
click at [209, 79] on link "Back" at bounding box center [208, 75] width 20 height 10
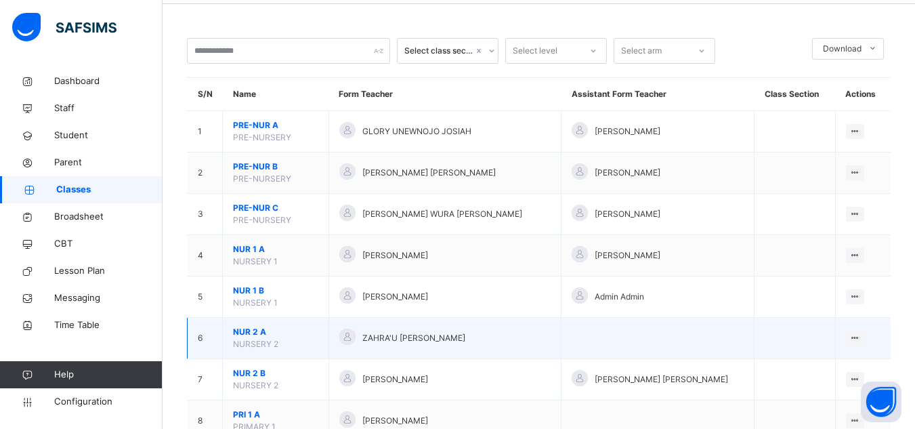
scroll to position [68, 0]
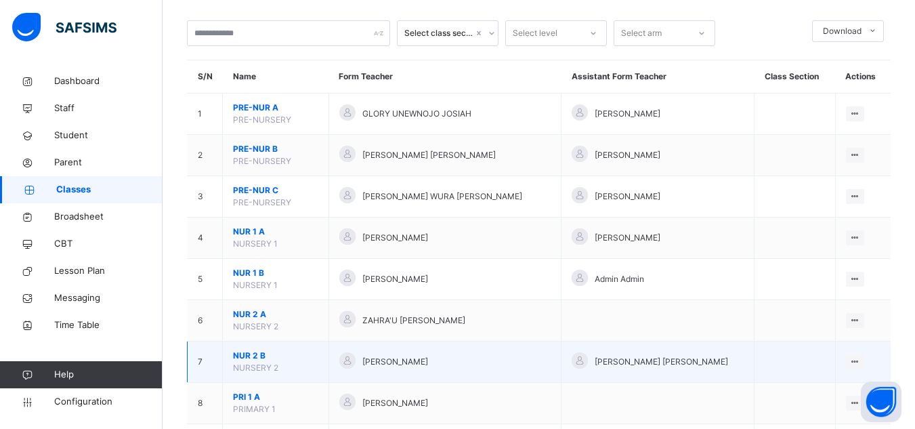
click at [246, 351] on span "NUR 2 B" at bounding box center [275, 355] width 85 height 12
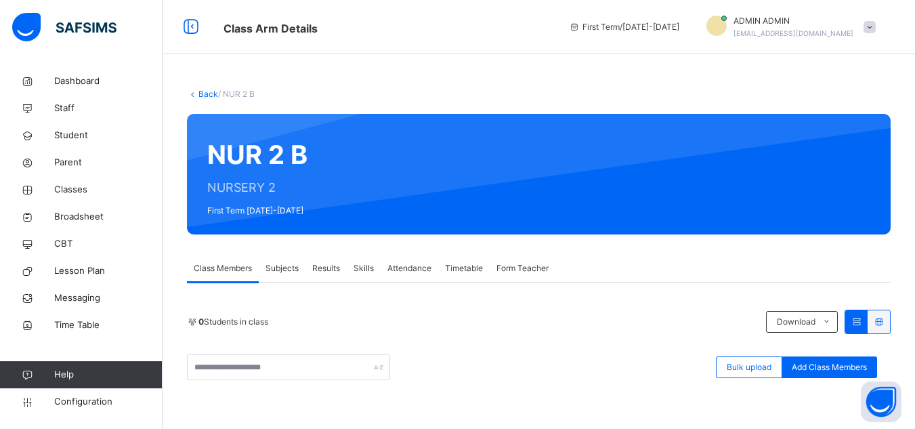
click at [280, 276] on div "Subjects" at bounding box center [282, 268] width 47 height 27
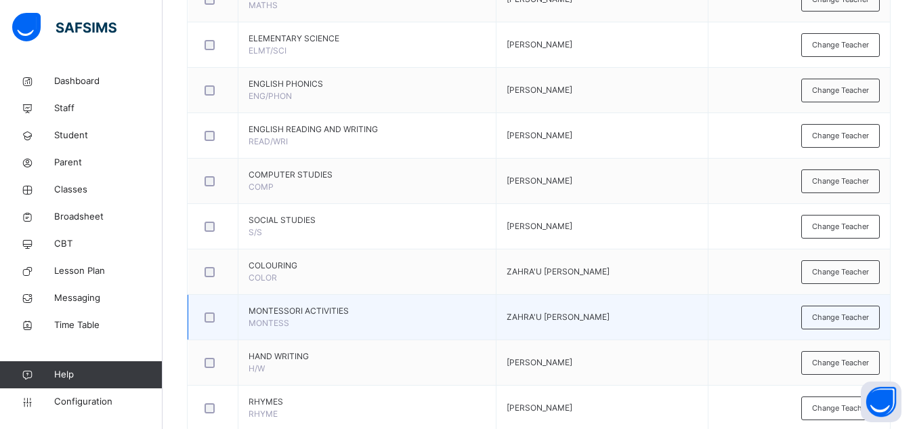
scroll to position [492, 0]
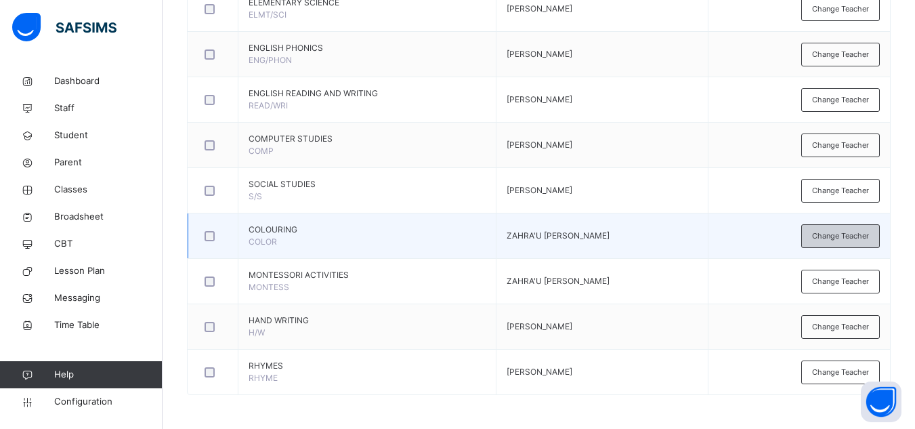
click at [699, 238] on span "Change Teacher" at bounding box center [840, 236] width 57 height 12
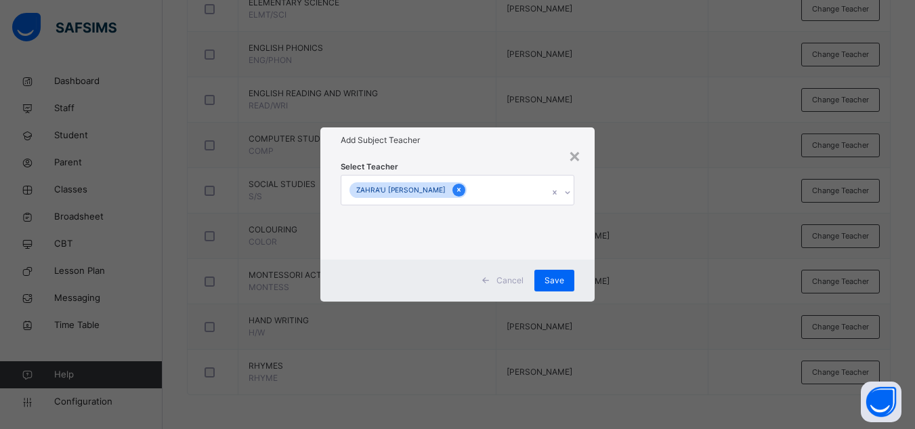
click at [460, 188] on icon at bounding box center [458, 190] width 3 height 4
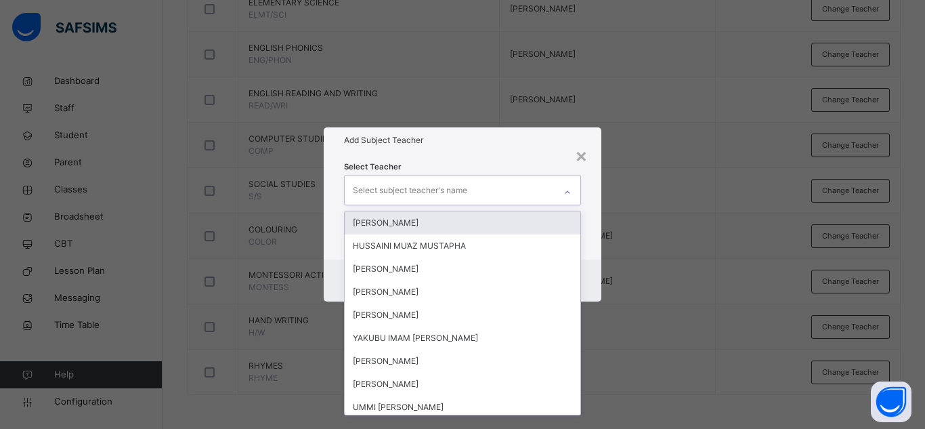
click at [485, 190] on div "Select subject teacher's name" at bounding box center [450, 189] width 210 height 28
type input "***"
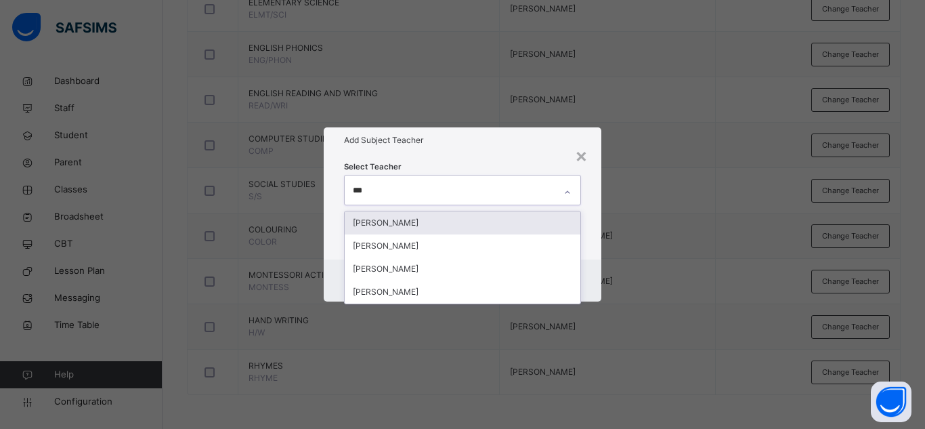
drag, startPoint x: 423, startPoint y: 216, endPoint x: 502, endPoint y: 154, distance: 100.2
click at [424, 216] on div "[PERSON_NAME]" at bounding box center [463, 222] width 236 height 23
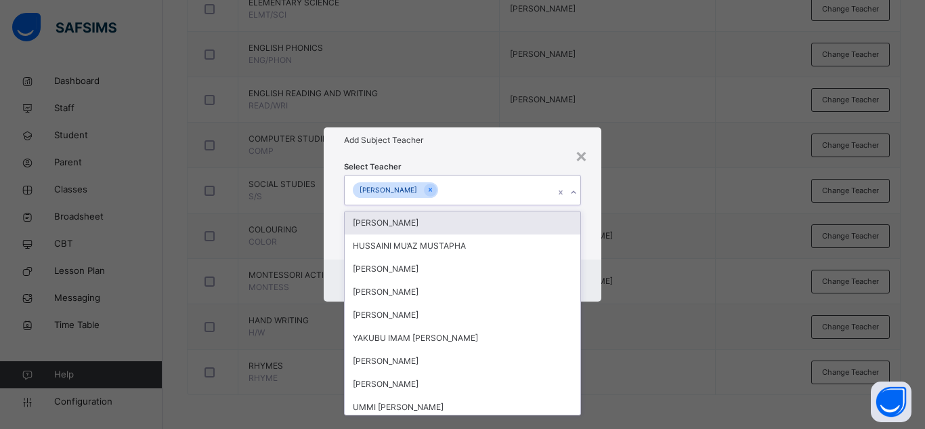
click at [504, 148] on div "Add Subject Teacher" at bounding box center [463, 140] width 278 height 26
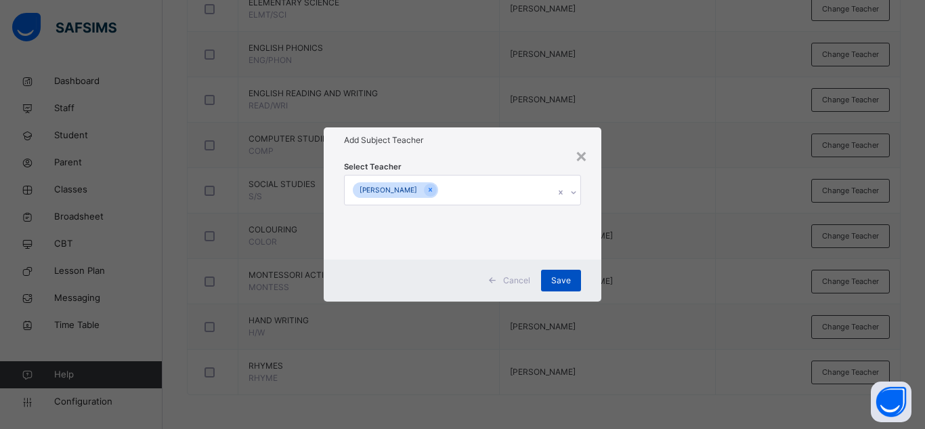
click at [559, 278] on span "Save" at bounding box center [561, 280] width 20 height 12
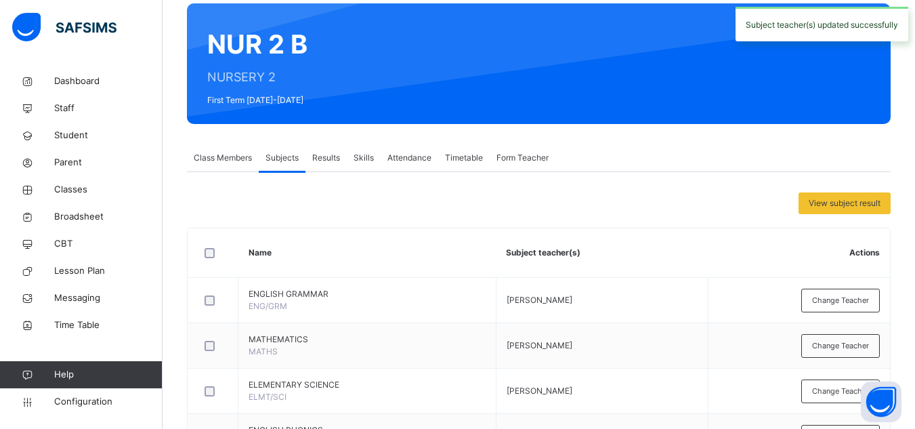
scroll to position [0, 0]
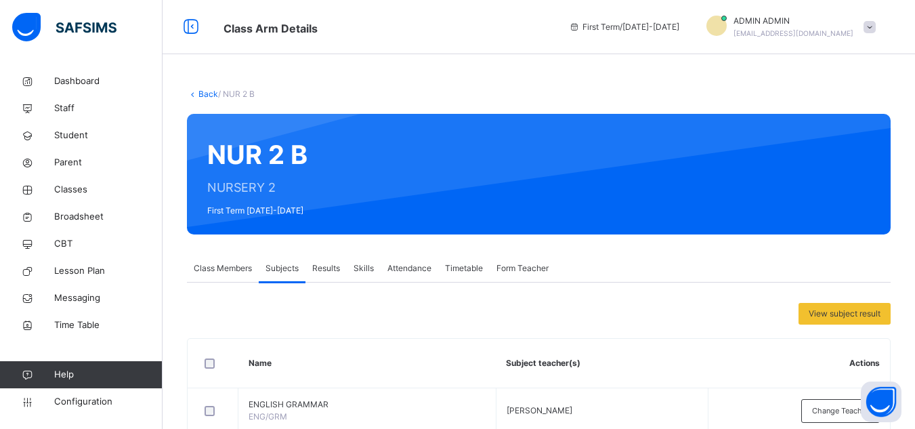
click at [208, 95] on link "Back" at bounding box center [208, 94] width 20 height 10
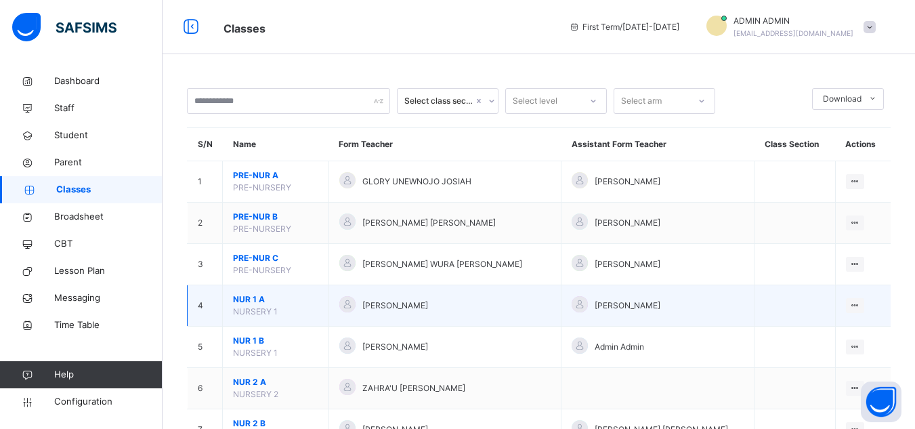
click at [282, 307] on td "NUR 1 A NURSERY 1" at bounding box center [276, 305] width 106 height 41
click at [252, 300] on span "NUR 1 A" at bounding box center [275, 299] width 85 height 12
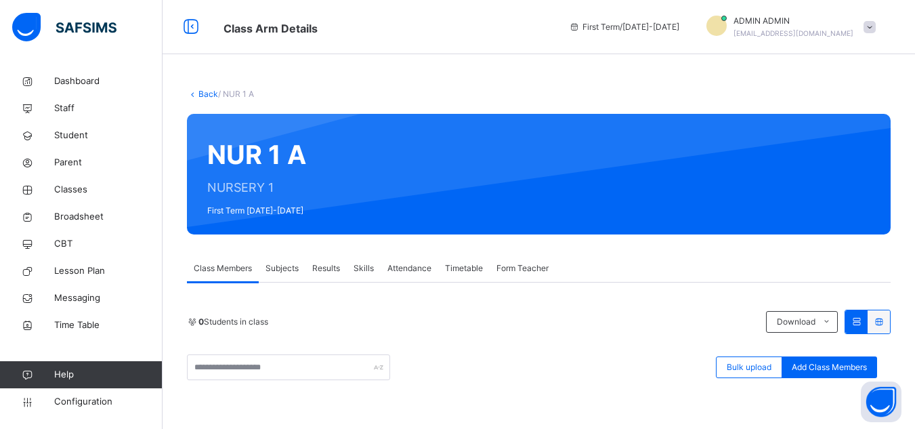
click at [286, 265] on span "Subjects" at bounding box center [281, 268] width 33 height 12
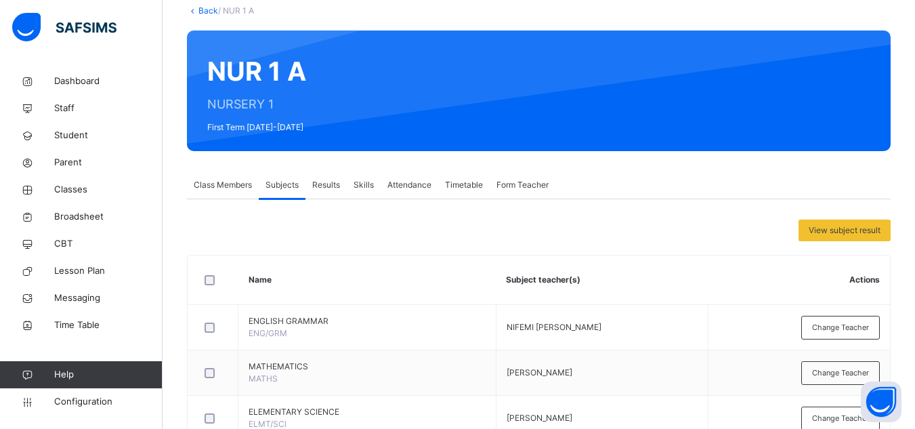
scroll to position [68, 0]
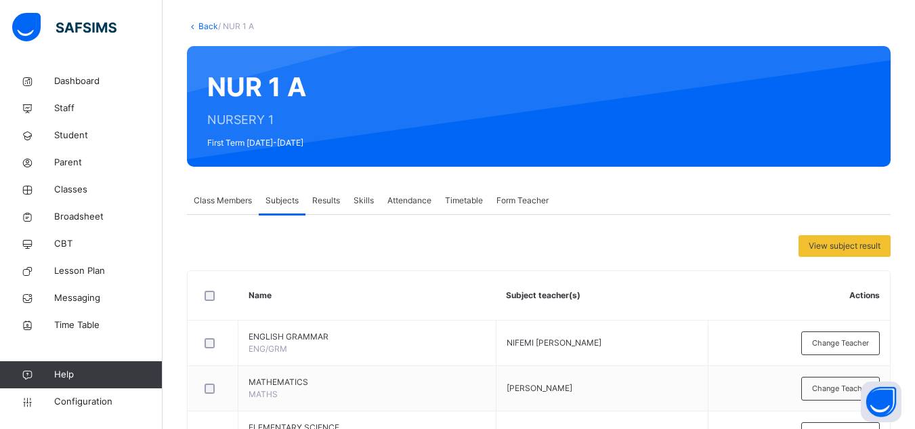
click at [208, 25] on link "Back" at bounding box center [208, 26] width 20 height 10
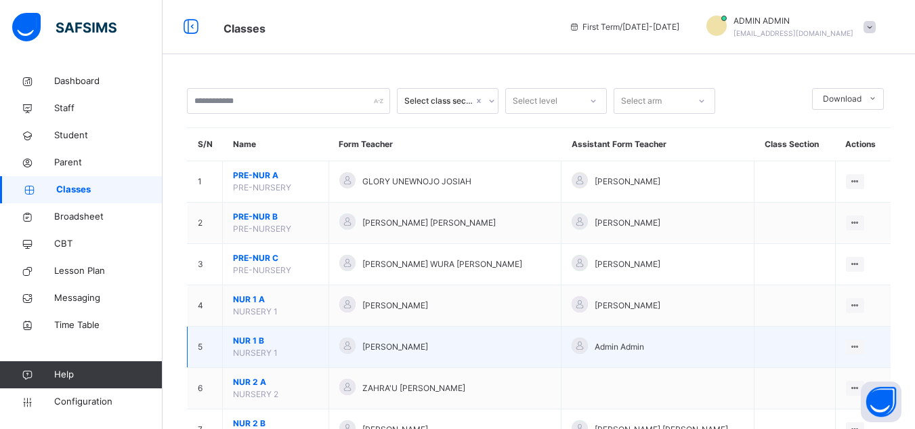
click at [259, 343] on span "NUR 1 B" at bounding box center [275, 340] width 85 height 12
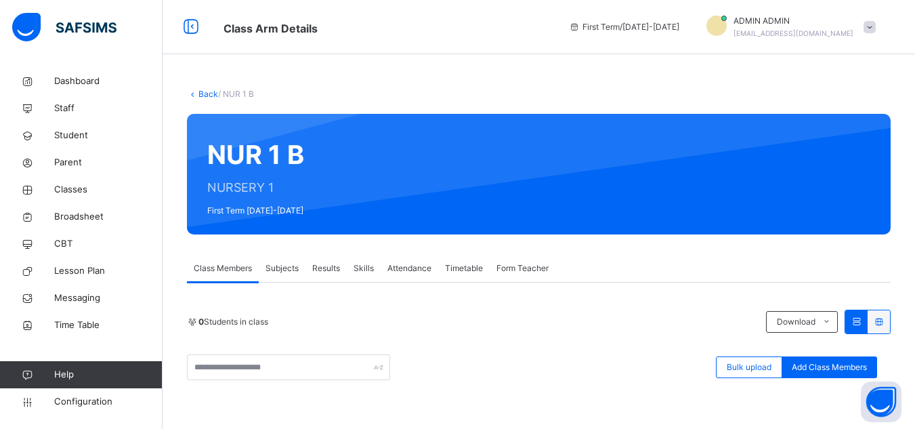
click at [283, 266] on span "Subjects" at bounding box center [281, 268] width 33 height 12
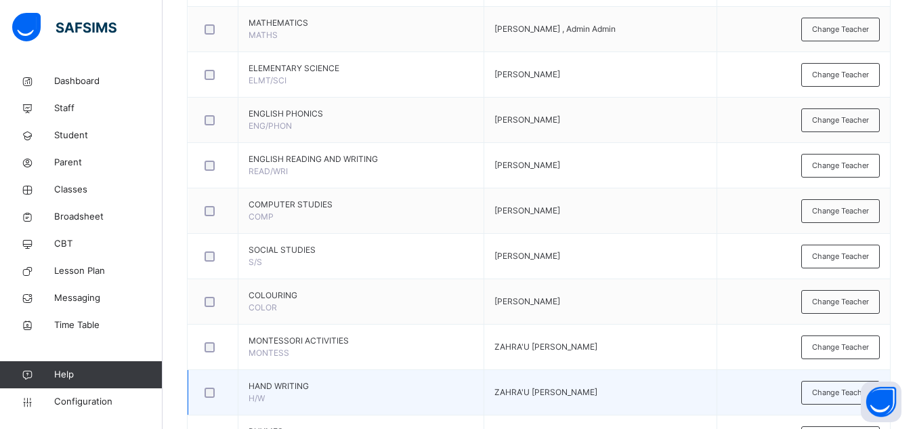
scroll to position [474, 0]
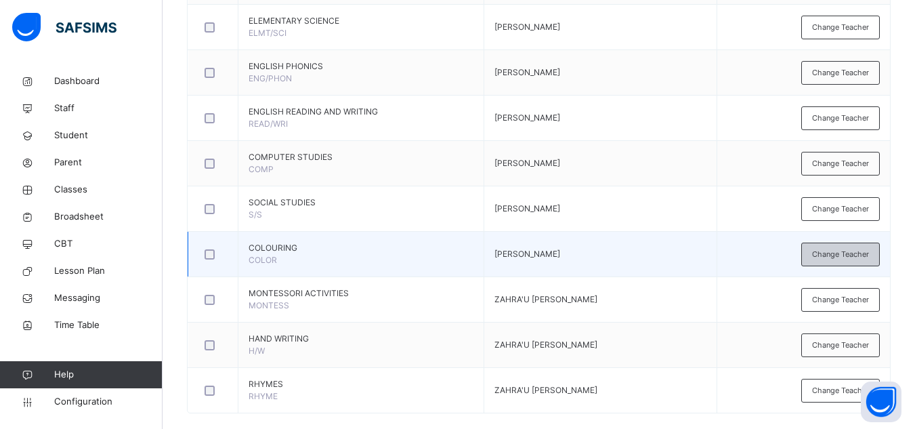
click at [699, 256] on span "Change Teacher" at bounding box center [840, 254] width 57 height 12
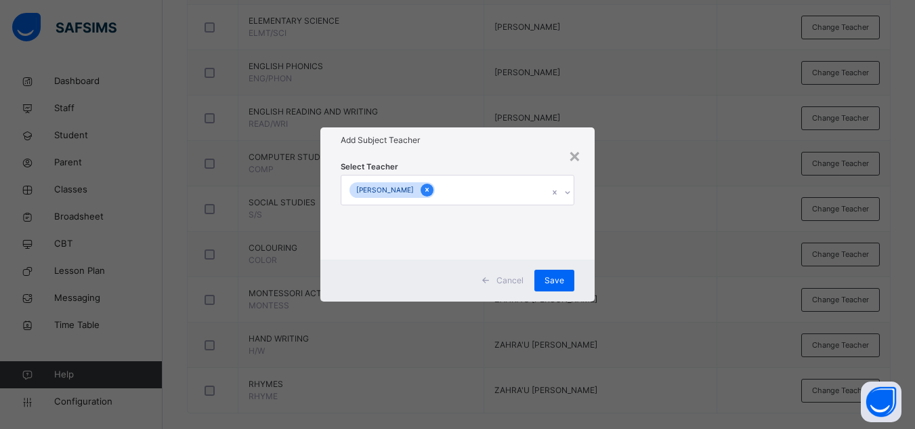
click at [426, 195] on div at bounding box center [426, 189] width 13 height 13
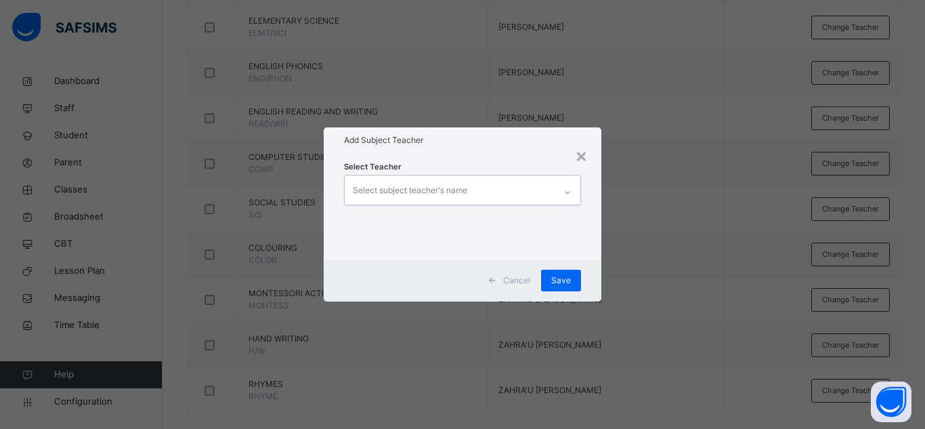
click at [529, 189] on div "Select subject teacher's name" at bounding box center [450, 189] width 210 height 28
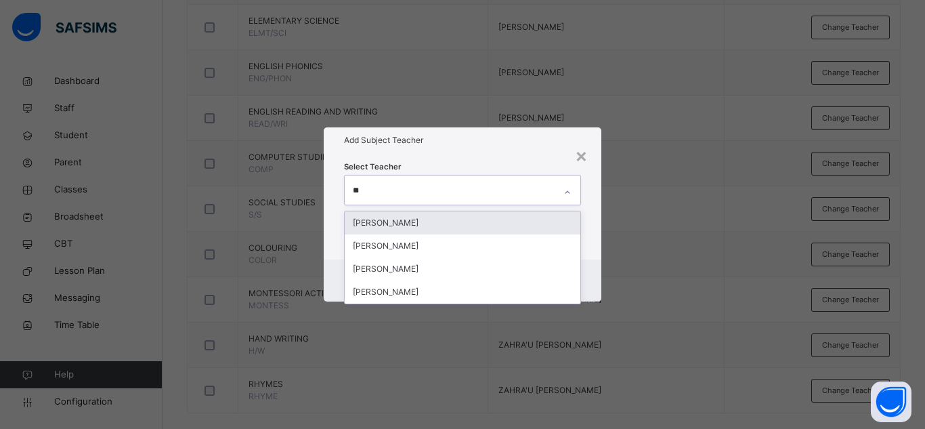
type input "***"
click at [452, 225] on div "[PERSON_NAME]" at bounding box center [463, 222] width 236 height 23
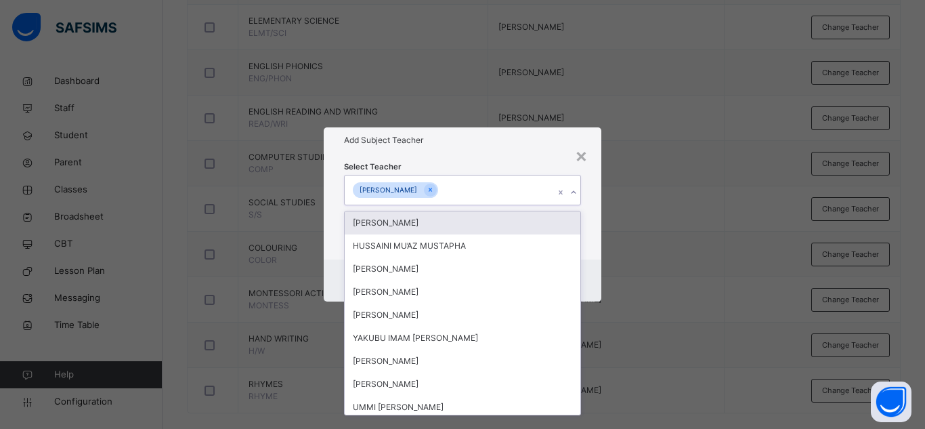
click at [504, 170] on div "Select Teacher option FATIMA INUWA, selected. option ADAM ISHAQ focused, 1 of 8…" at bounding box center [462, 206] width 237 height 92
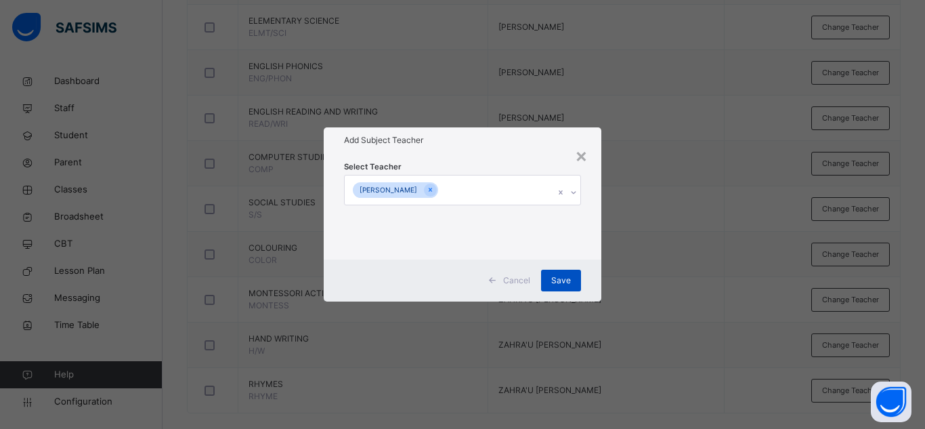
click at [554, 277] on span "Save" at bounding box center [561, 280] width 20 height 12
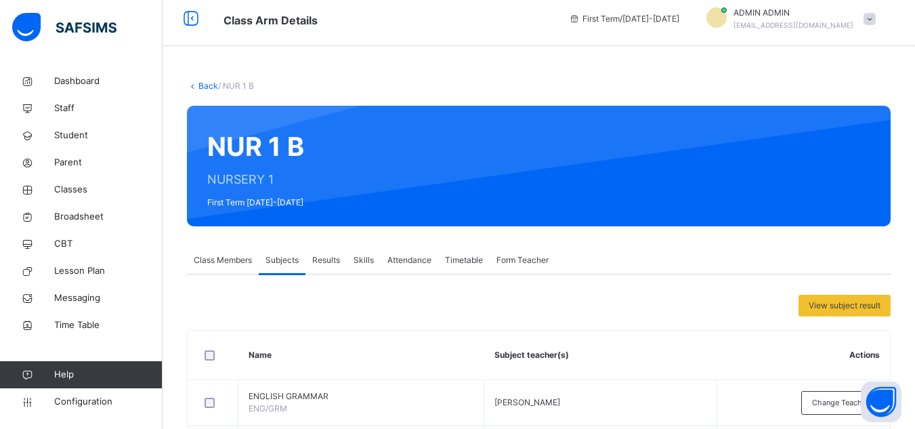
scroll to position [0, 0]
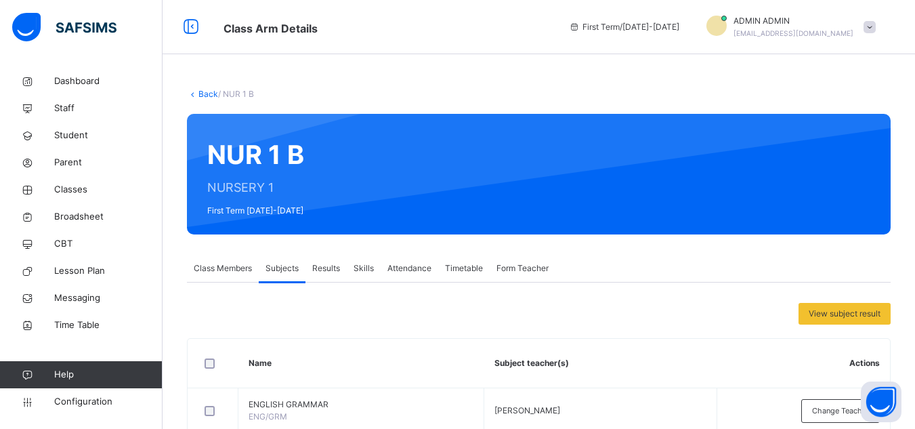
click at [194, 91] on icon at bounding box center [193, 94] width 12 height 10
click at [206, 93] on link "Back" at bounding box center [208, 94] width 20 height 10
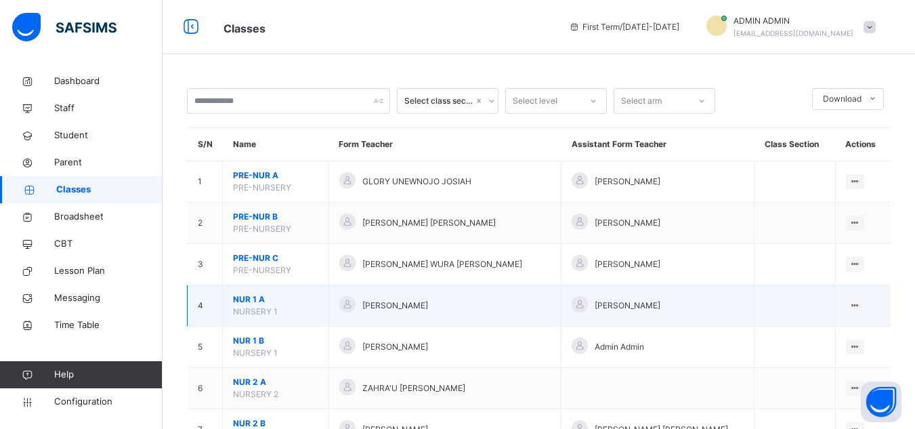
scroll to position [68, 0]
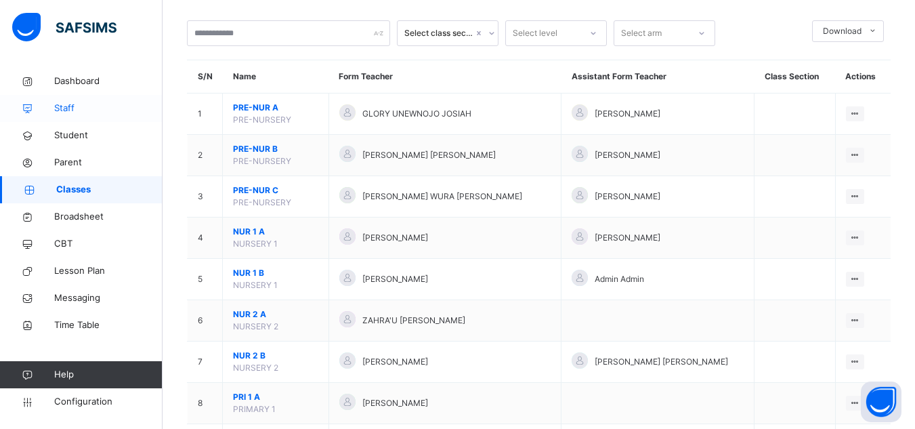
click at [81, 105] on span "Staff" at bounding box center [108, 109] width 108 height 14
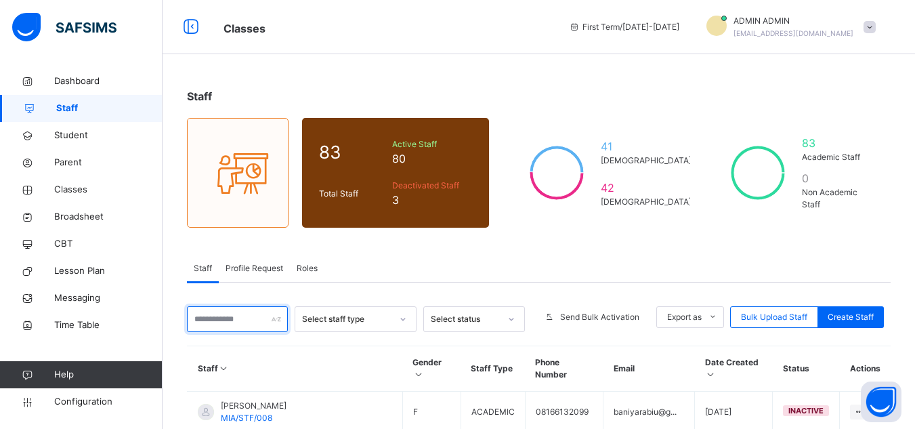
click at [212, 320] on input "text" at bounding box center [237, 319] width 101 height 26
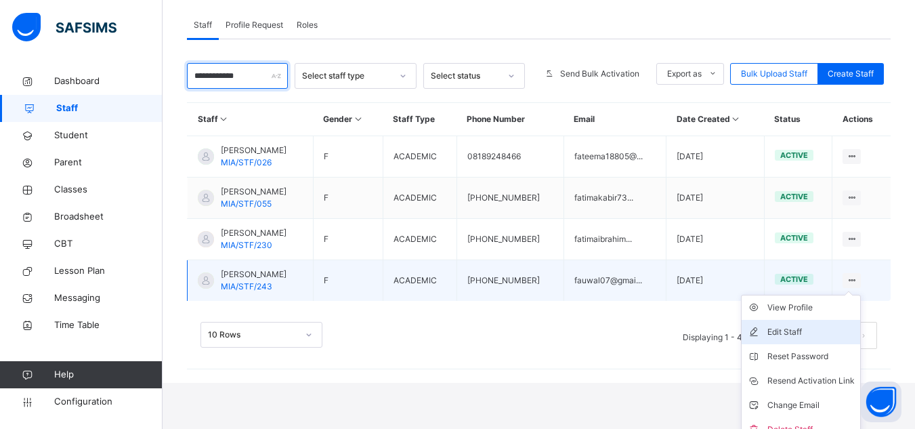
scroll to position [257, 0]
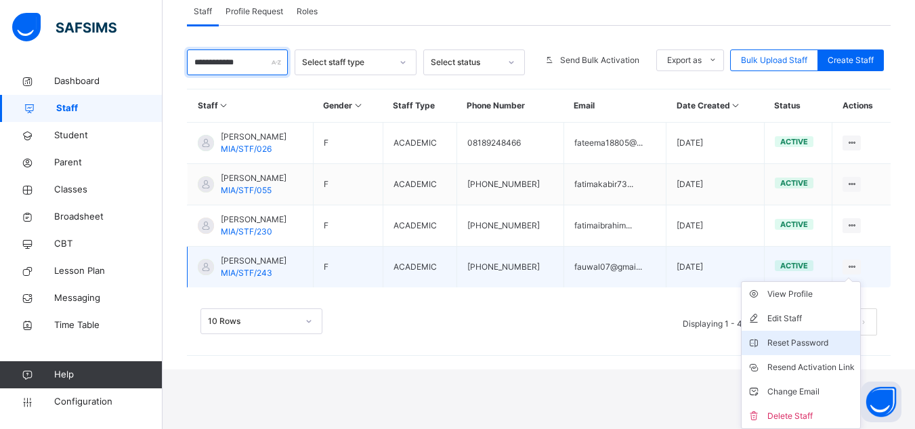
type input "**********"
click at [699, 346] on div "Reset Password" at bounding box center [810, 343] width 87 height 14
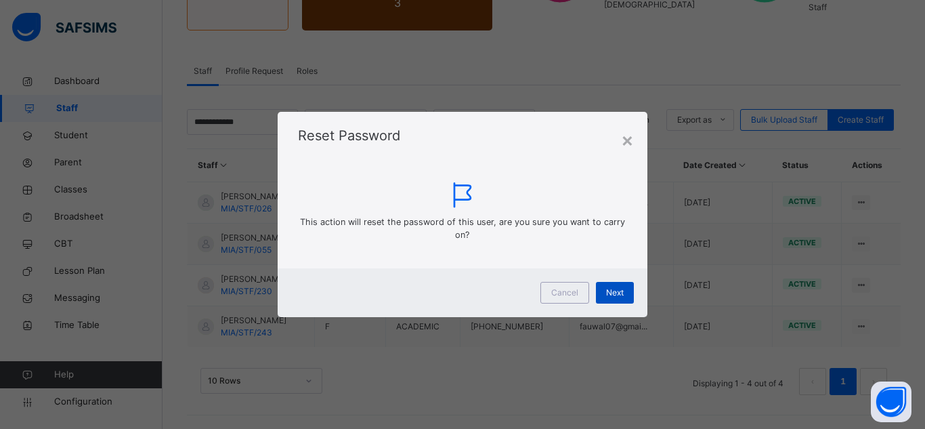
click at [613, 301] on div "Next" at bounding box center [615, 293] width 38 height 22
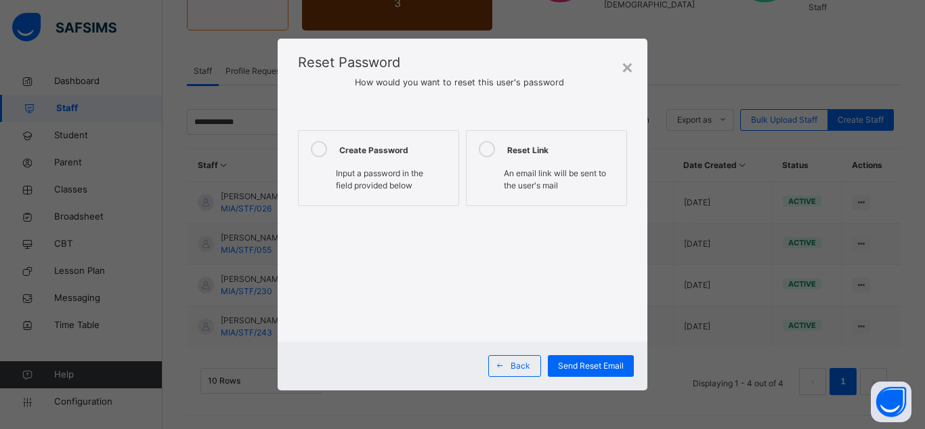
click at [372, 181] on span "Input a password in the field provided below" at bounding box center [379, 179] width 87 height 22
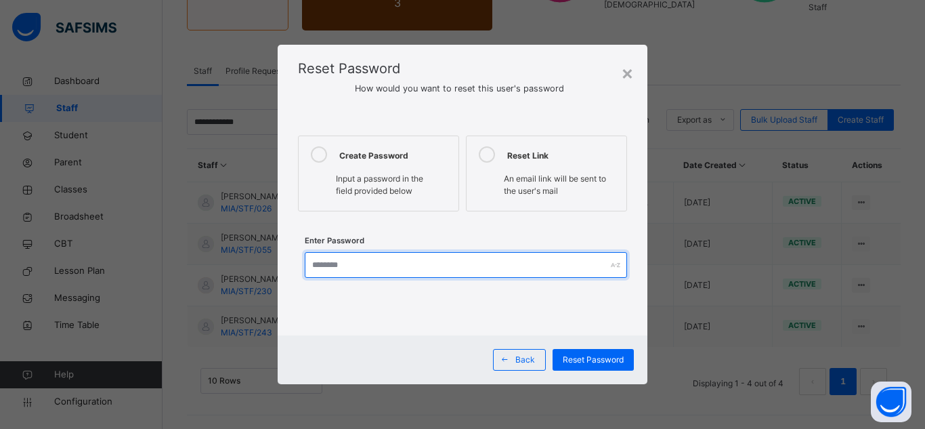
click at [374, 264] on input "text" at bounding box center [466, 265] width 322 height 26
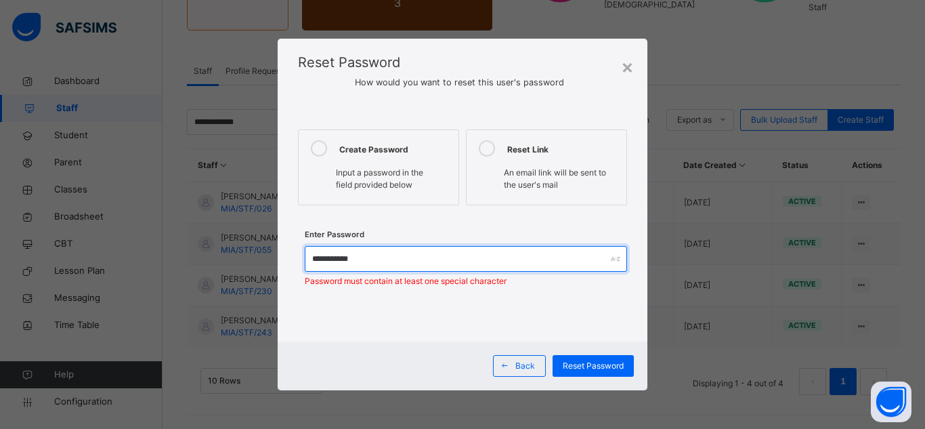
click at [411, 257] on input "**********" at bounding box center [466, 259] width 322 height 26
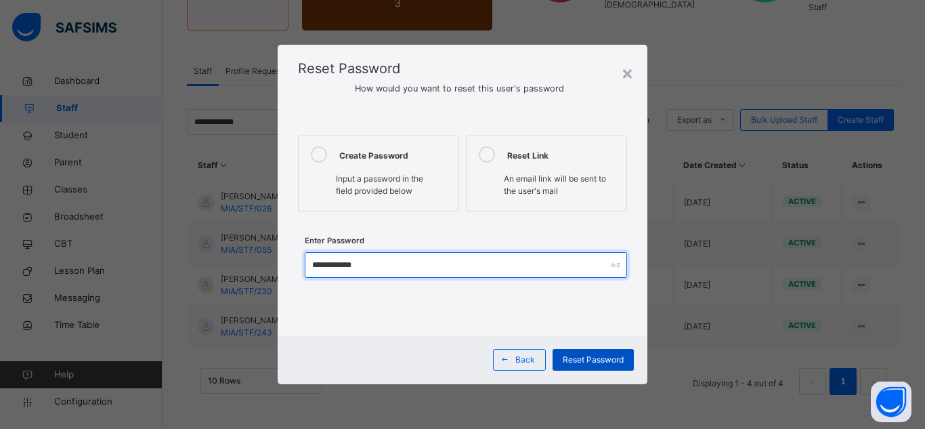
type input "**********"
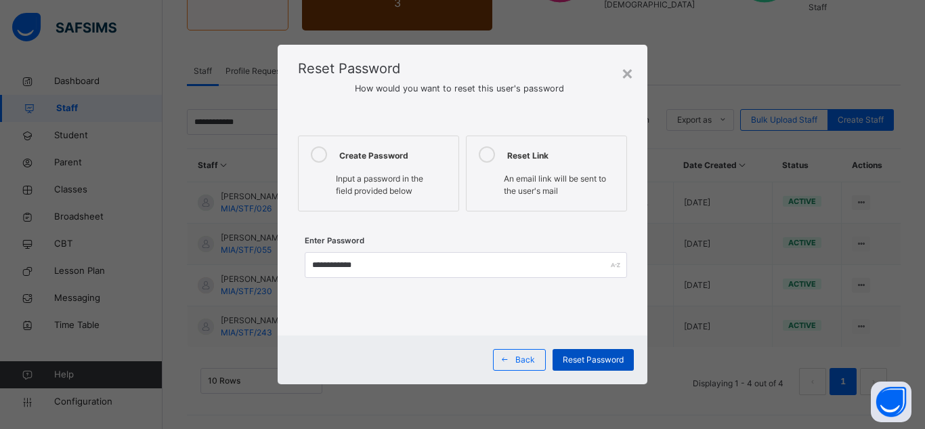
click at [579, 363] on span "Reset Password" at bounding box center [593, 359] width 61 height 12
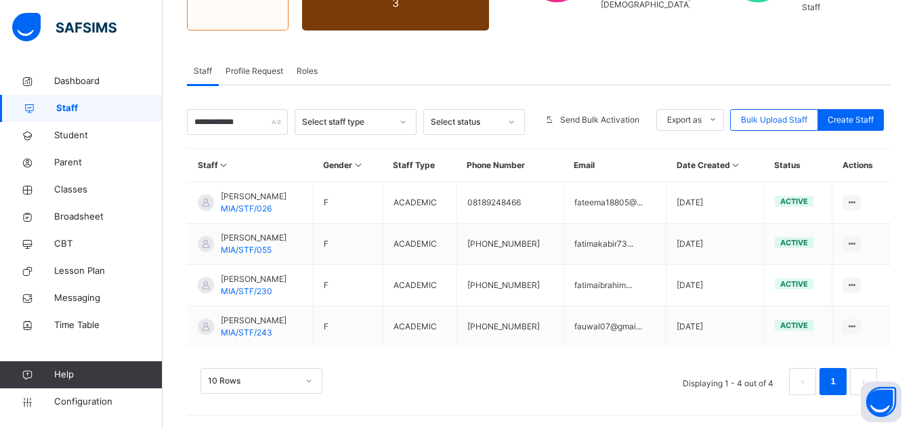
click at [607, 71] on div "Staff Profile Request Roles" at bounding box center [538, 72] width 703 height 28
click at [550, 56] on div "**********" at bounding box center [538, 150] width 752 height 558
click at [471, 53] on div "**********" at bounding box center [538, 150] width 752 height 558
click at [517, 79] on div "Staff Profile Request Roles" at bounding box center [538, 72] width 703 height 28
click at [624, 36] on div "**********" at bounding box center [538, 150] width 752 height 558
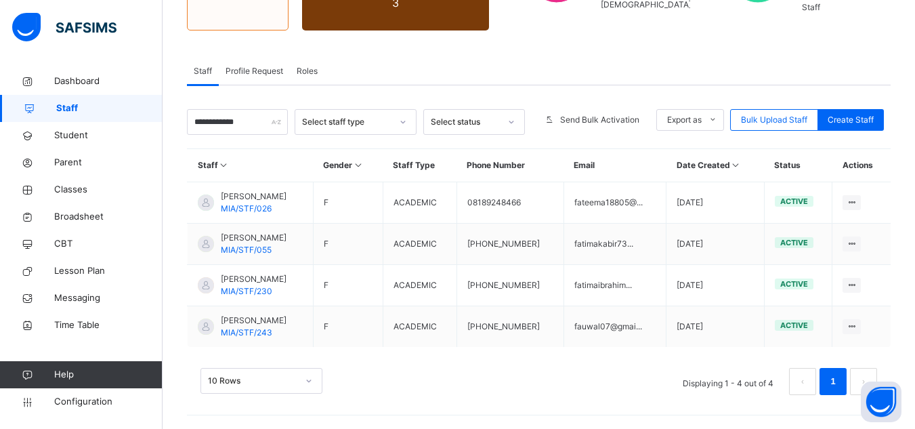
click at [624, 39] on div "**********" at bounding box center [538, 150] width 752 height 558
click at [110, 81] on span "Dashboard" at bounding box center [108, 81] width 108 height 14
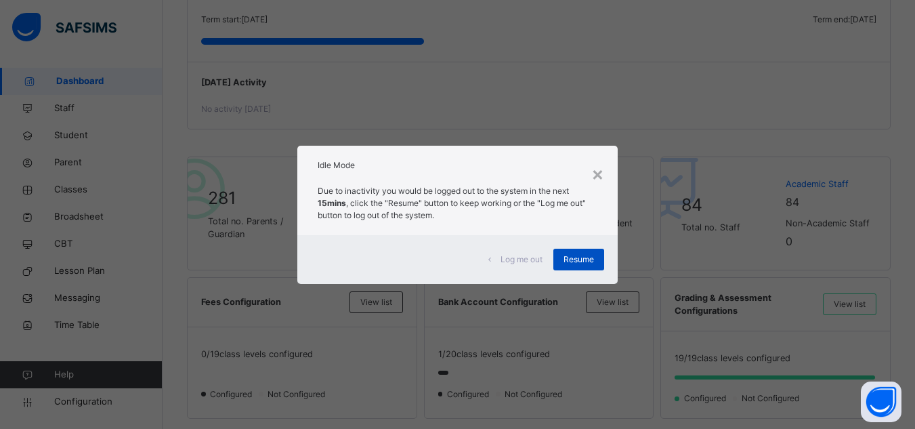
click at [571, 256] on span "Resume" at bounding box center [578, 259] width 30 height 12
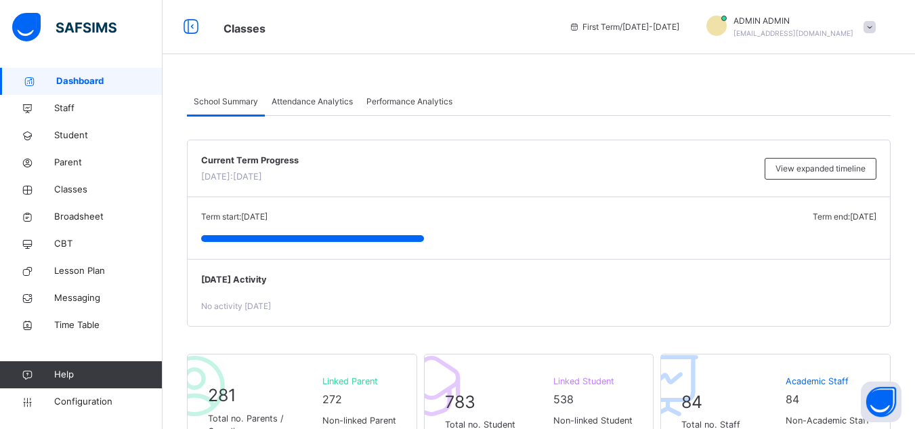
click at [626, 308] on div "No activity [DATE]" at bounding box center [538, 306] width 675 height 12
click at [141, 21] on div at bounding box center [80, 27] width 162 height 54
click at [84, 112] on span "Staff" at bounding box center [108, 109] width 108 height 14
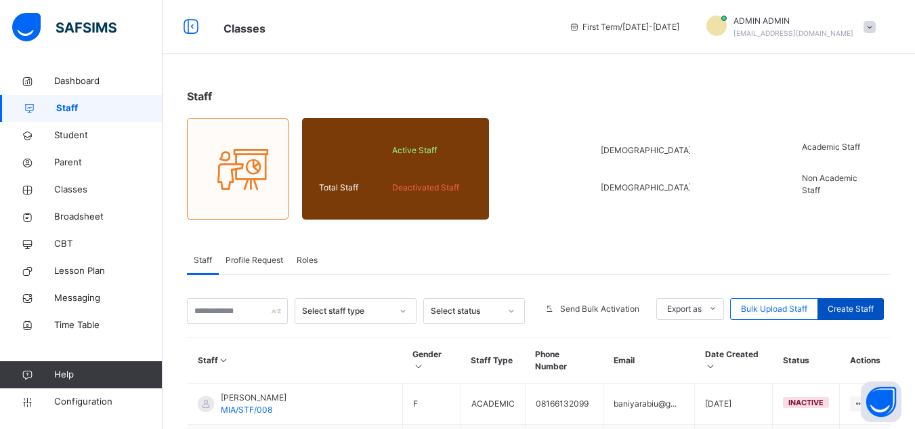
click at [699, 310] on span "Create Staff" at bounding box center [850, 309] width 46 height 12
select select "**"
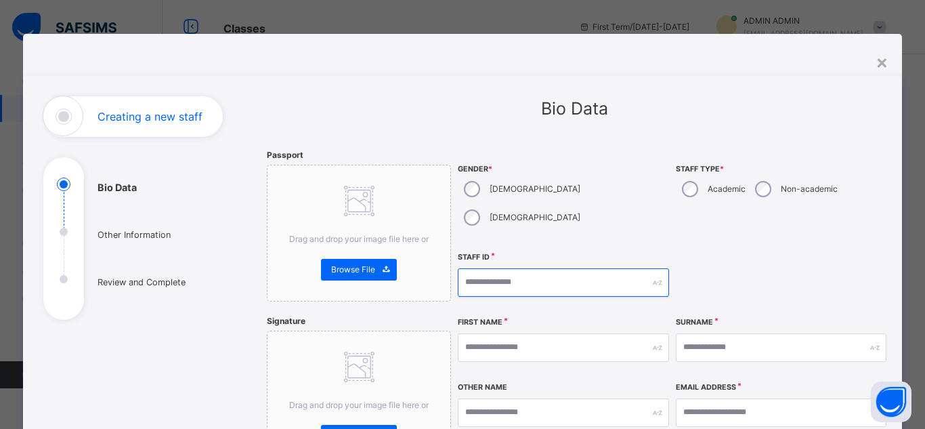
click at [509, 268] on input "text" at bounding box center [563, 282] width 211 height 28
type input "**********"
click at [526, 203] on div "Female" at bounding box center [521, 217] width 126 height 28
click at [696, 186] on div "Academic" at bounding box center [712, 189] width 73 height 28
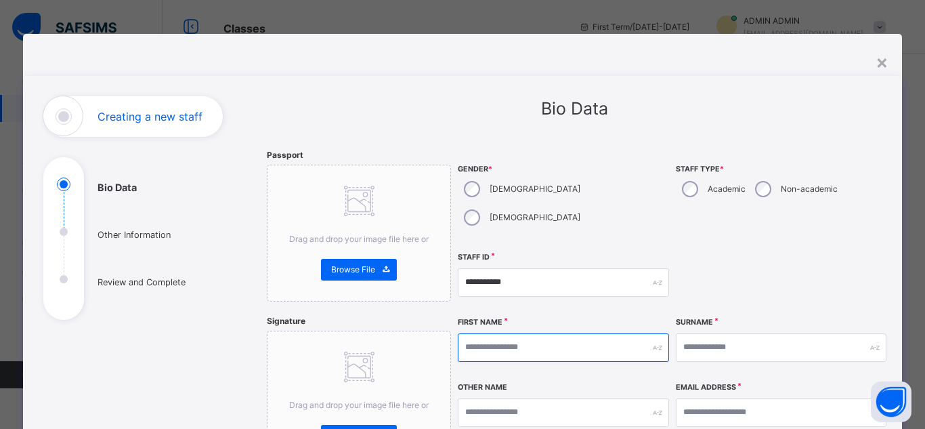
click at [600, 333] on input "text" at bounding box center [563, 347] width 211 height 28
type input "*****"
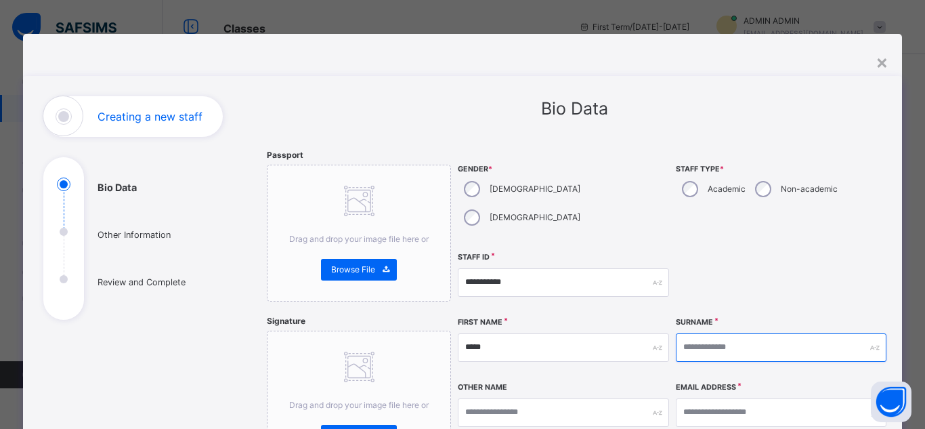
click at [699, 333] on input "text" at bounding box center [781, 347] width 211 height 28
type input "*****"
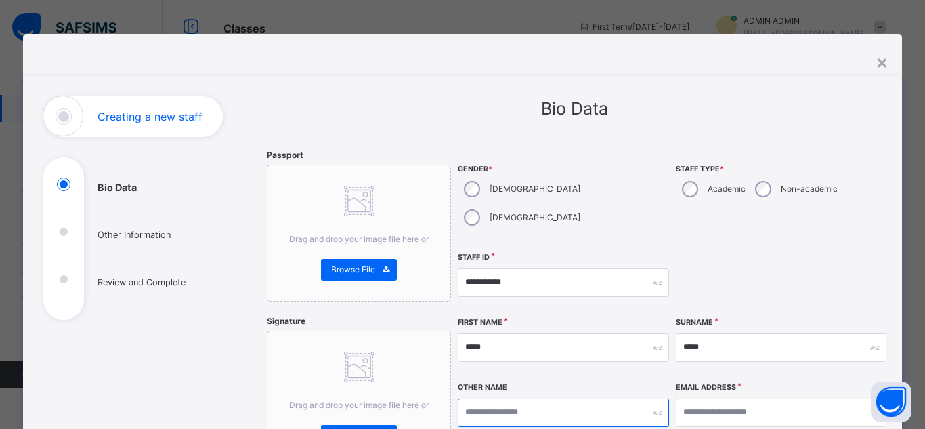
click at [554, 398] on input "text" at bounding box center [563, 412] width 211 height 28
click at [511, 398] on input "text" at bounding box center [563, 412] width 211 height 28
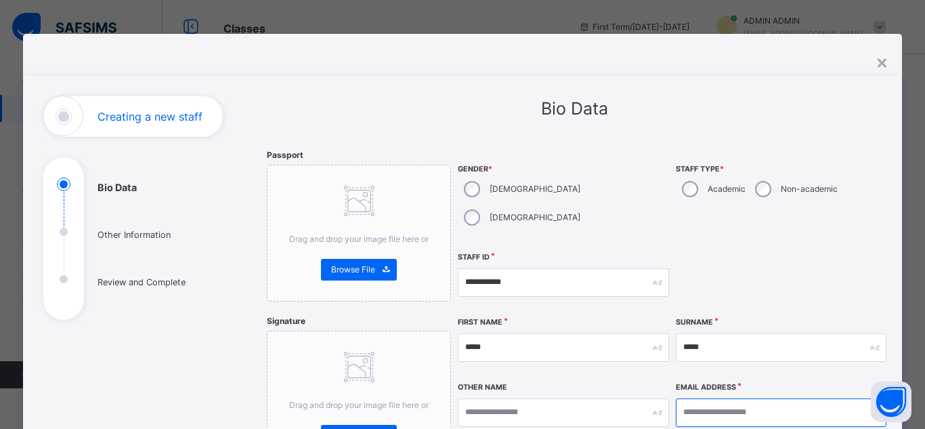
click at [699, 398] on input "email" at bounding box center [781, 412] width 211 height 28
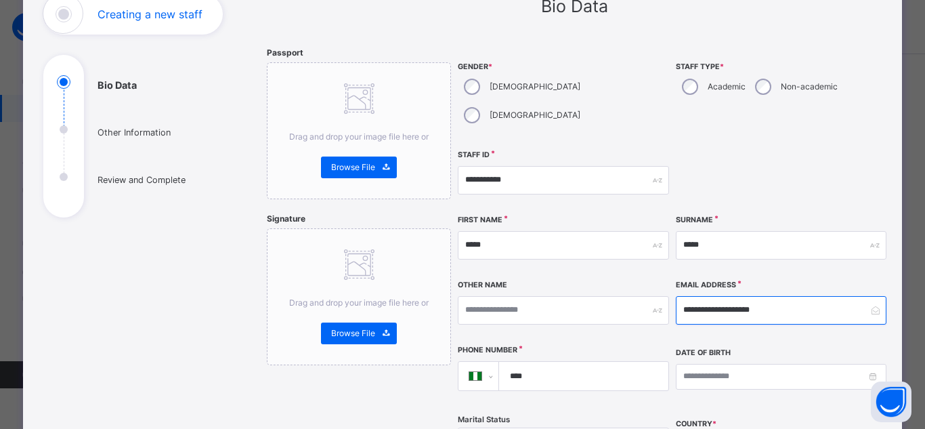
scroll to position [135, 0]
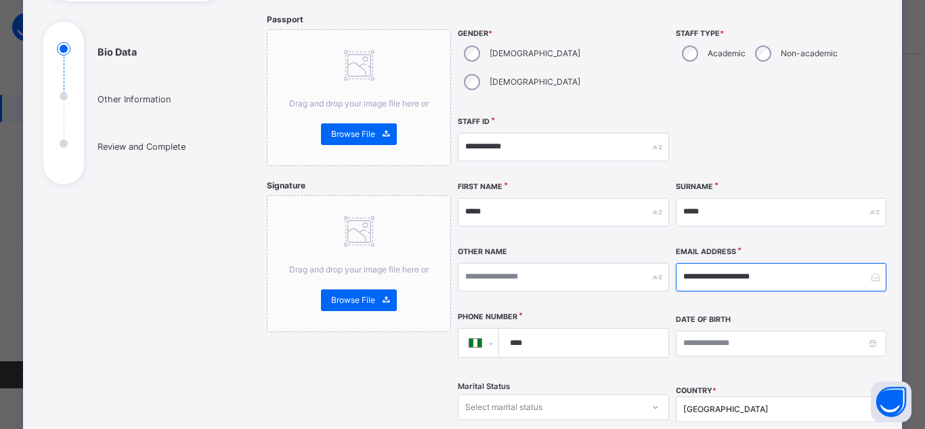
type input "**********"
click at [591, 328] on input "****" at bounding box center [581, 342] width 158 height 28
click at [595, 328] on input "****" at bounding box center [581, 342] width 158 height 28
type input "**********"
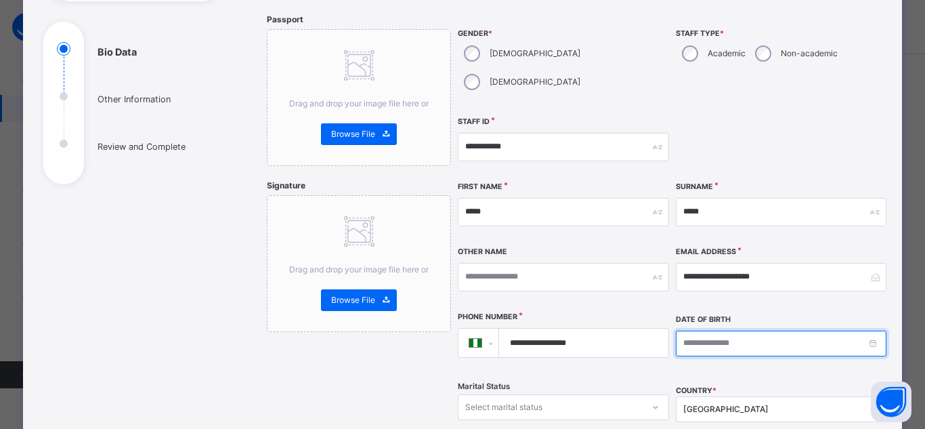
click at [699, 330] on input at bounding box center [781, 343] width 211 height 26
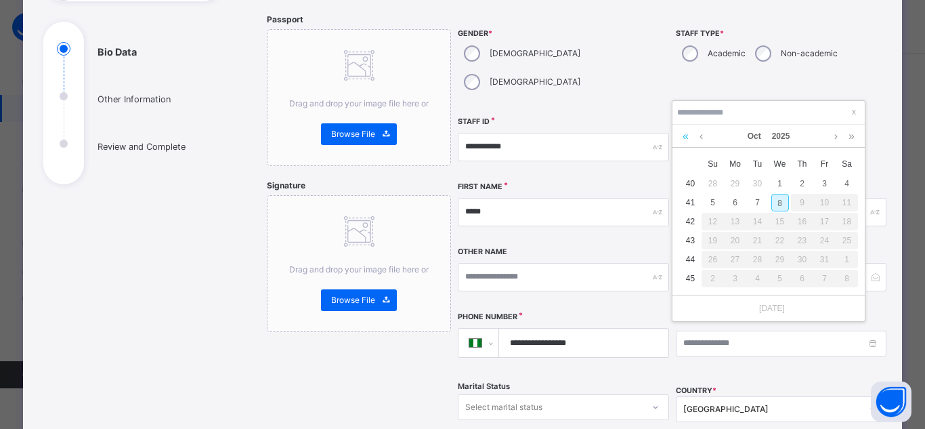
click at [682, 135] on link at bounding box center [685, 136] width 13 height 23
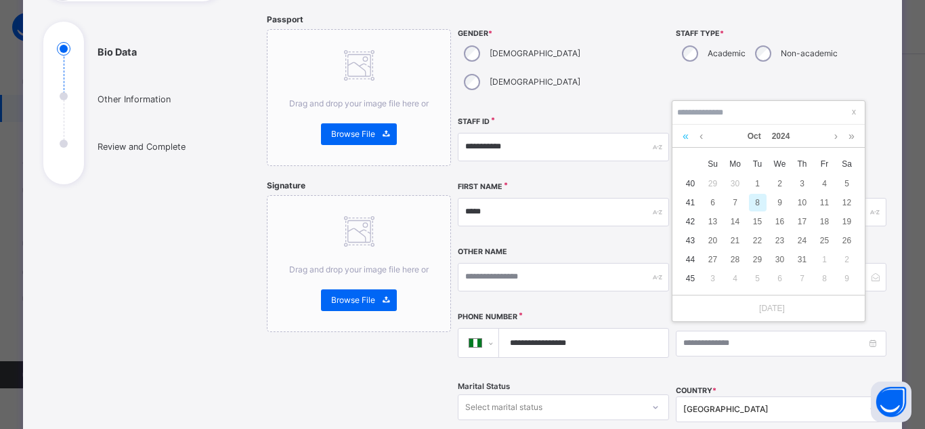
click at [682, 135] on link at bounding box center [685, 136] width 13 height 23
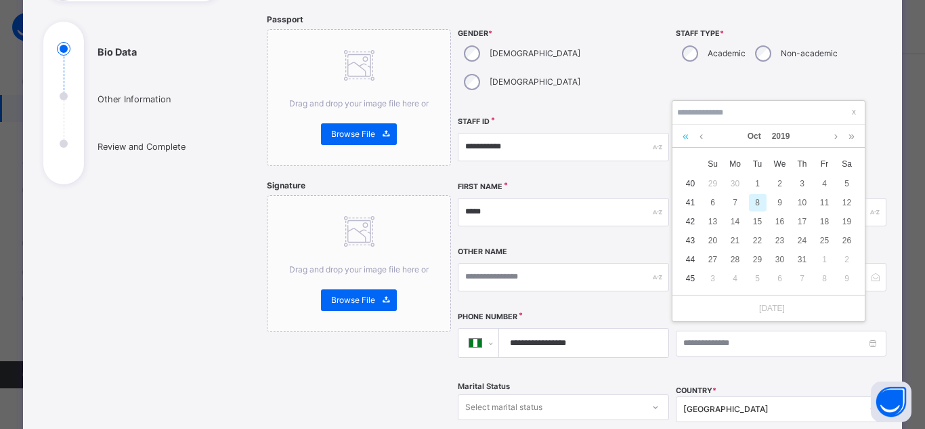
click at [682, 135] on link at bounding box center [685, 136] width 13 height 23
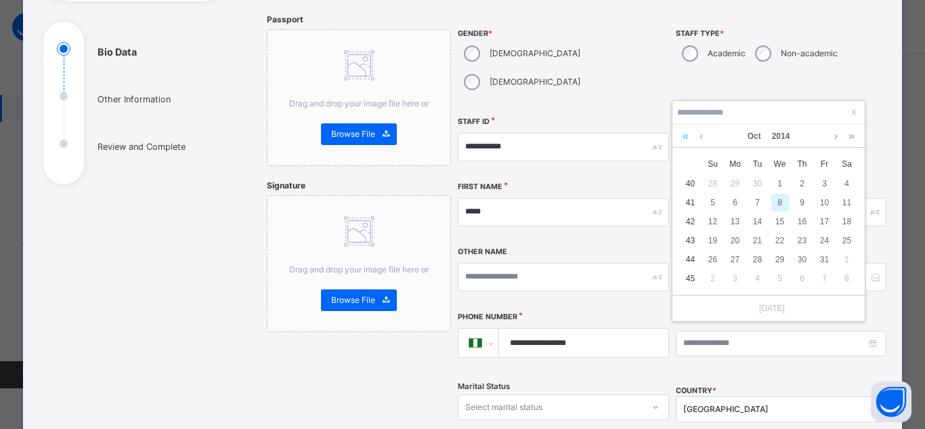
click at [682, 135] on link at bounding box center [685, 136] width 13 height 23
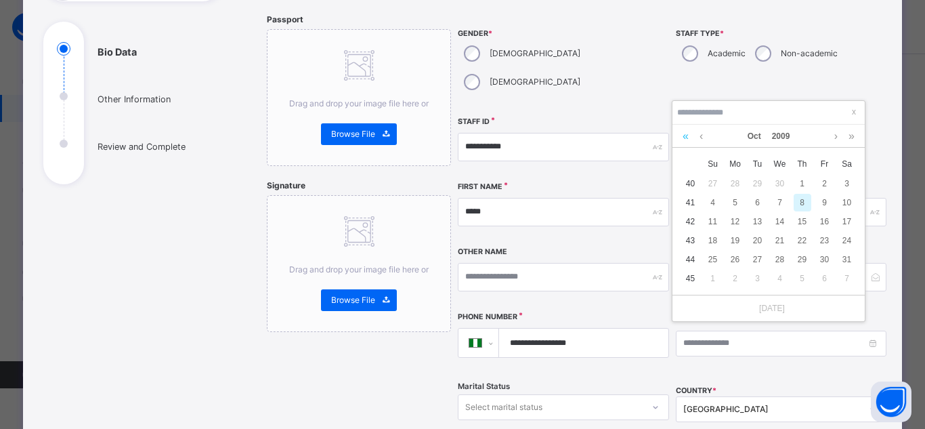
click at [682, 135] on link at bounding box center [685, 136] width 13 height 23
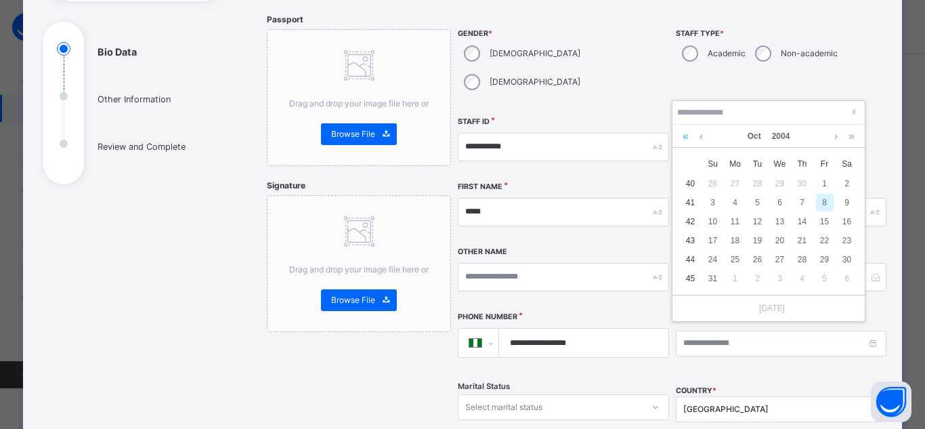
click at [682, 135] on link at bounding box center [685, 136] width 13 height 23
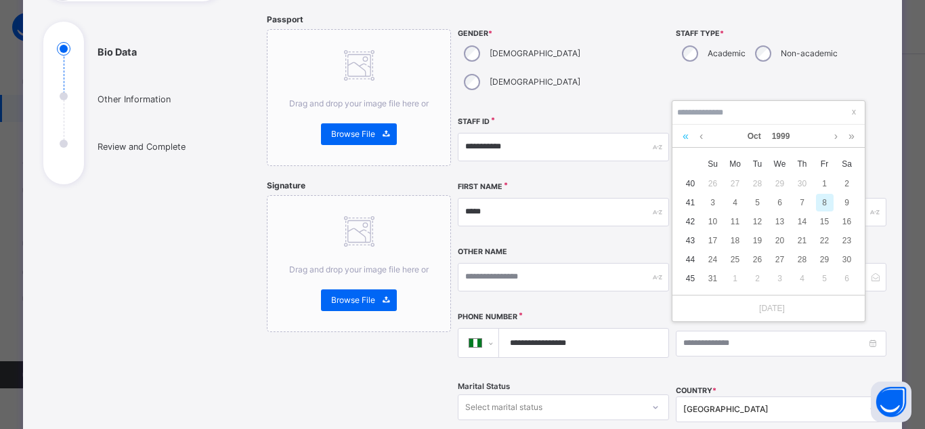
click at [682, 135] on link at bounding box center [685, 136] width 13 height 23
click at [699, 138] on link at bounding box center [851, 136] width 13 height 23
click at [699, 221] on div "11" at bounding box center [713, 222] width 18 height 18
type input "**********"
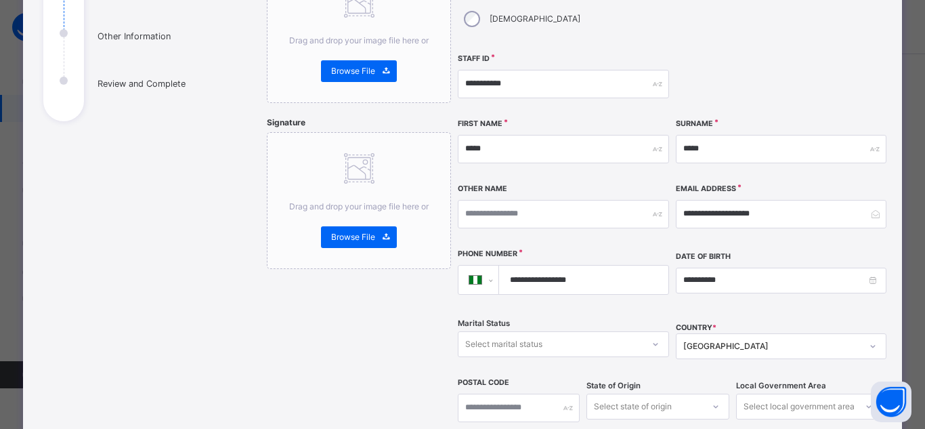
scroll to position [203, 0]
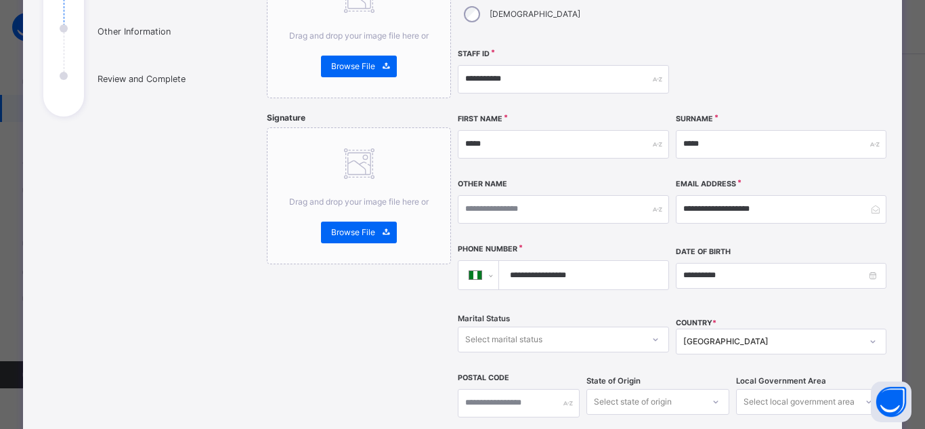
click at [558, 328] on div "Select marital status" at bounding box center [549, 338] width 183 height 21
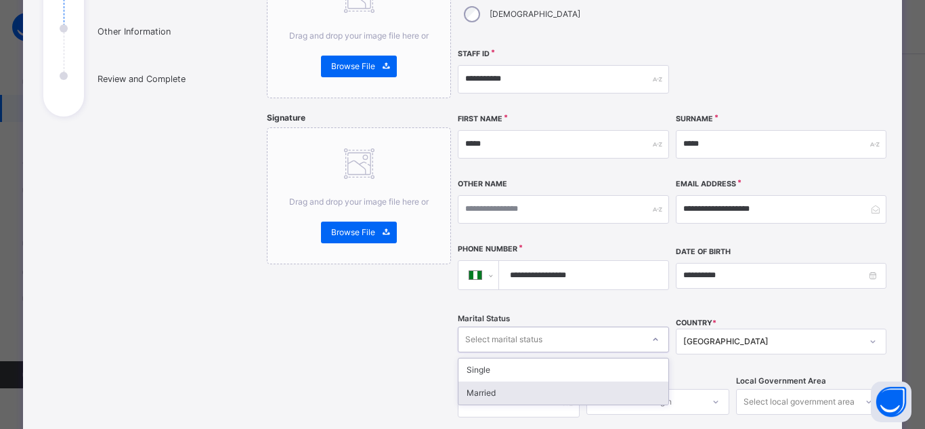
click at [541, 381] on div "Married" at bounding box center [562, 392] width 209 height 23
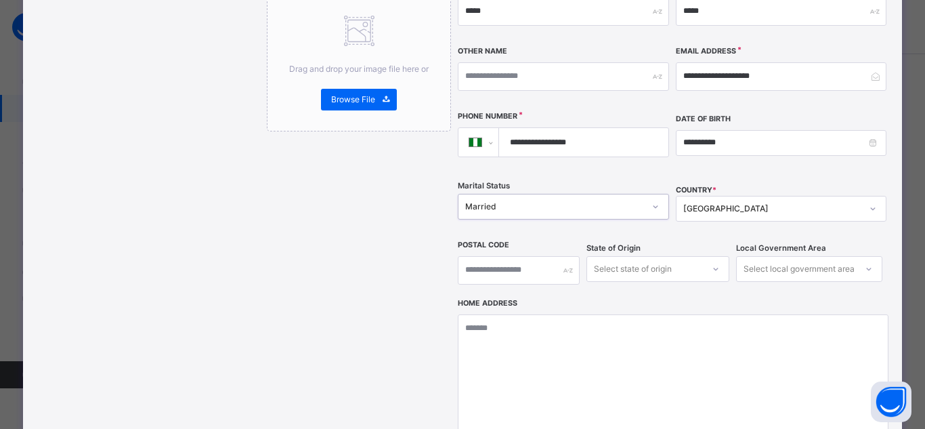
scroll to position [338, 0]
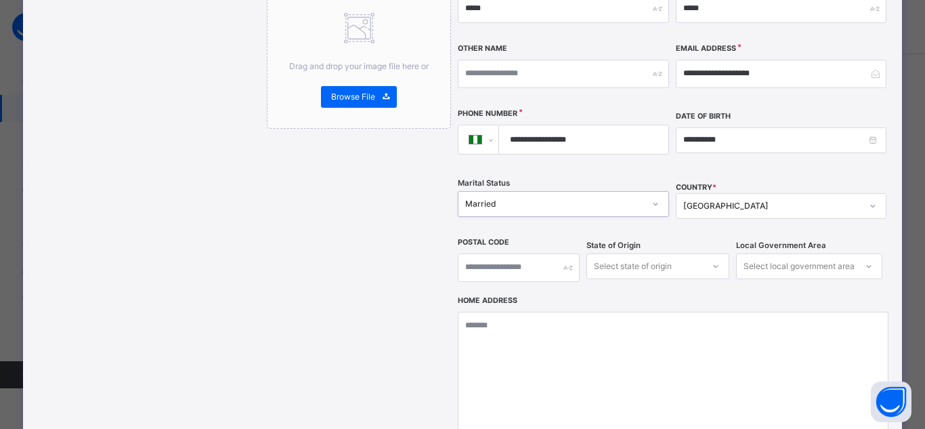
click at [651, 253] on div "Select state of origin" at bounding box center [657, 266] width 143 height 26
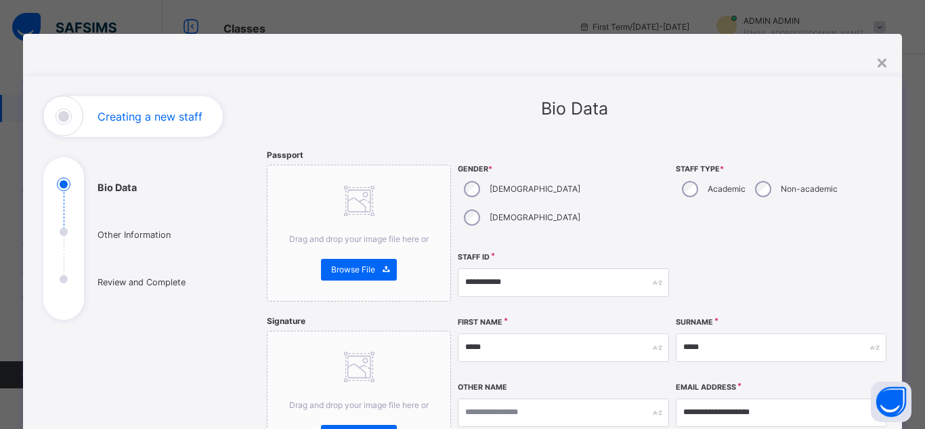
select select "**"
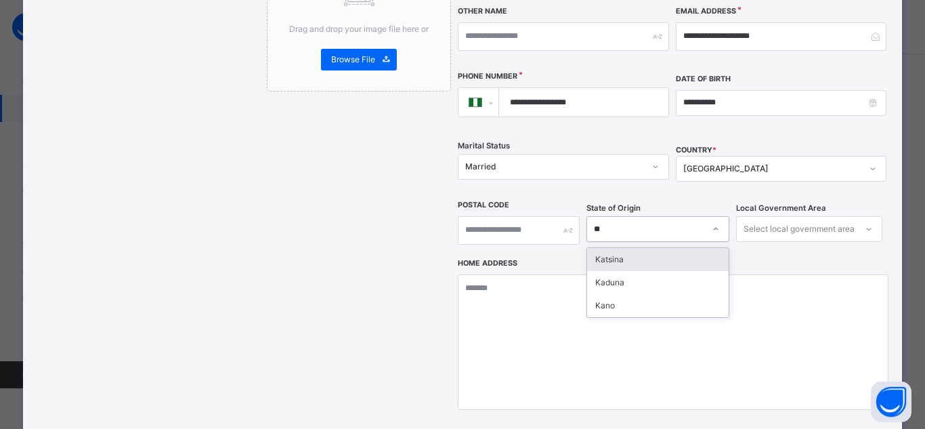
type input "***"
click at [657, 248] on div "Kano" at bounding box center [657, 259] width 141 height 23
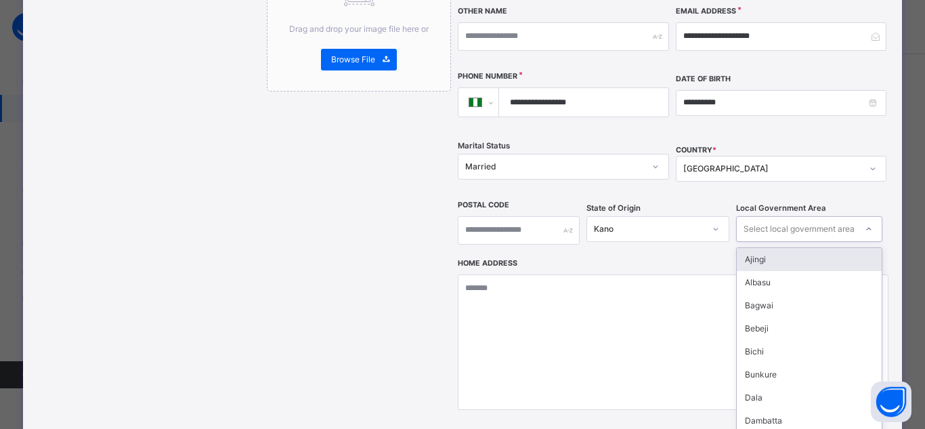
click at [792, 216] on div "Select local government area" at bounding box center [798, 229] width 111 height 26
type input "****"
click at [798, 248] on div "Kumbotso" at bounding box center [810, 259] width 146 height 23
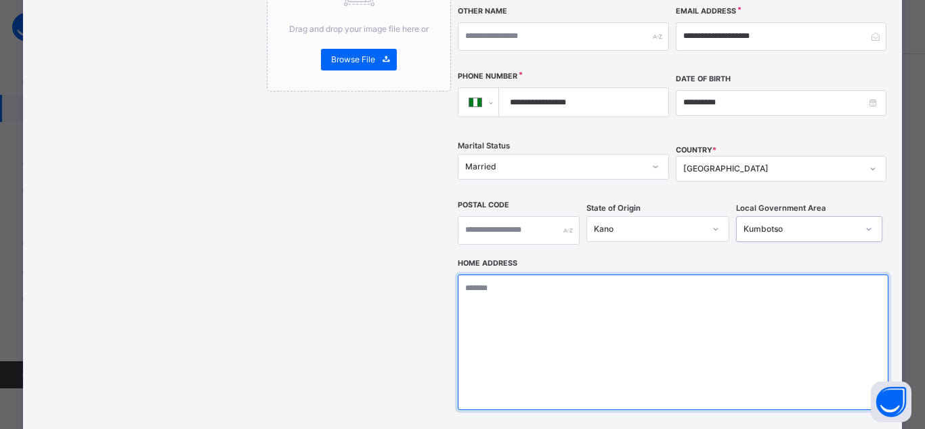
click at [537, 275] on textarea at bounding box center [673, 341] width 430 height 135
drag, startPoint x: 494, startPoint y: 257, endPoint x: 496, endPoint y: 265, distance: 8.2
click at [494, 274] on textarea "**********" at bounding box center [673, 341] width 430 height 135
click at [581, 274] on textarea "**********" at bounding box center [673, 341] width 430 height 135
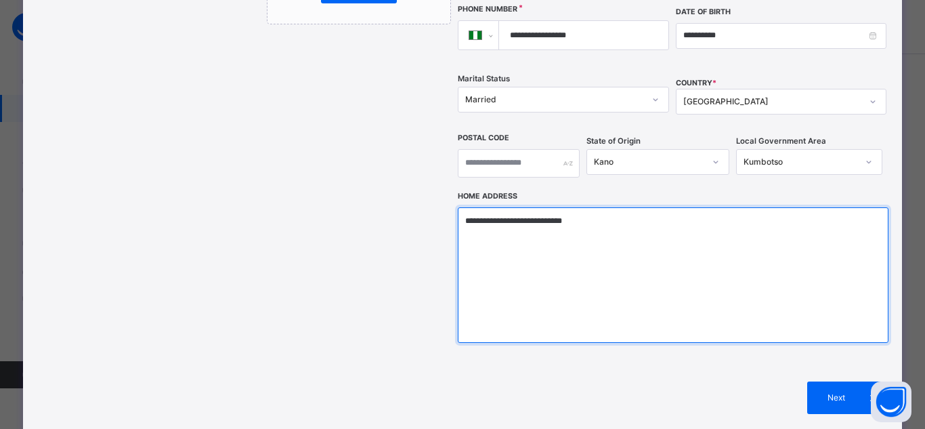
scroll to position [443, 0]
type textarea "**********"
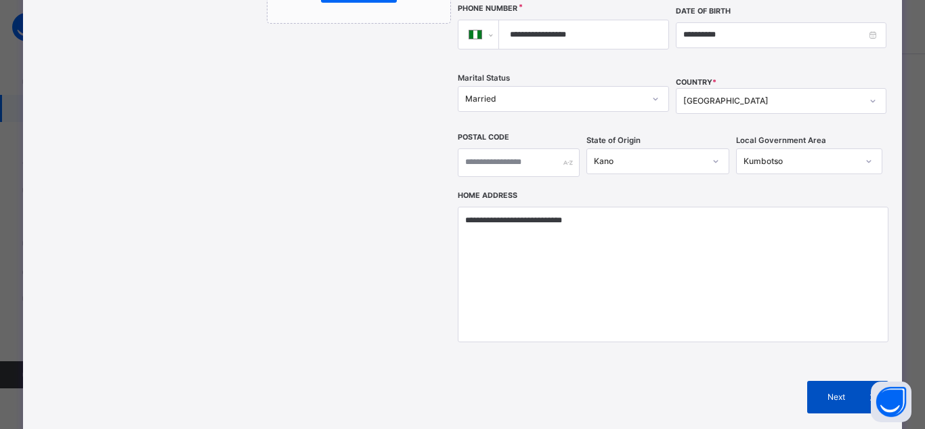
click at [834, 380] on div "Next" at bounding box center [847, 396] width 81 height 32
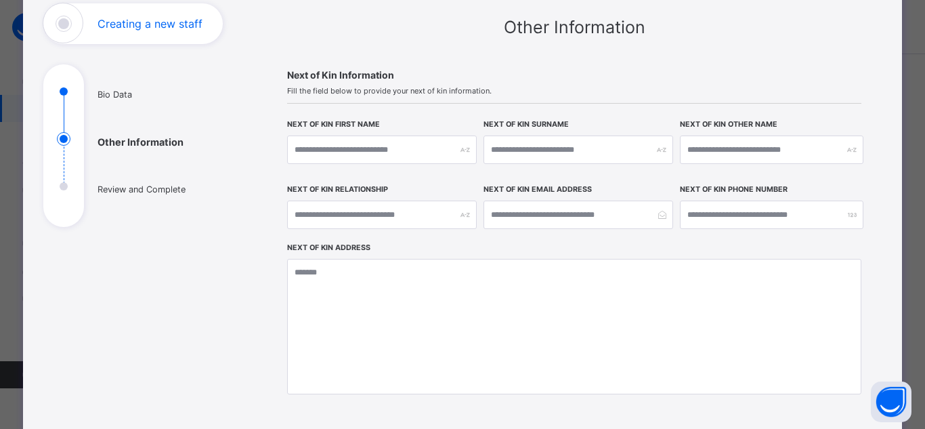
scroll to position [0, 0]
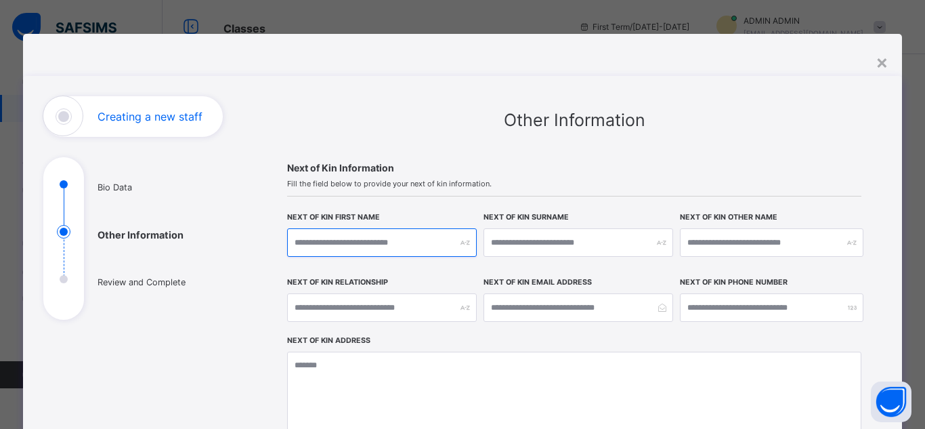
click at [394, 247] on input "text" at bounding box center [382, 242] width 190 height 28
click at [339, 245] on input "**********" at bounding box center [382, 242] width 190 height 28
type input "**********"
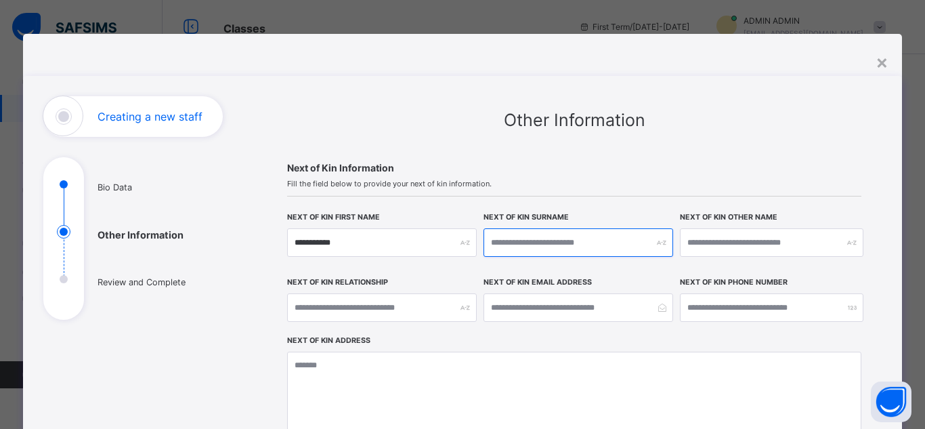
click at [617, 249] on input "text" at bounding box center [578, 242] width 190 height 28
type input "*****"
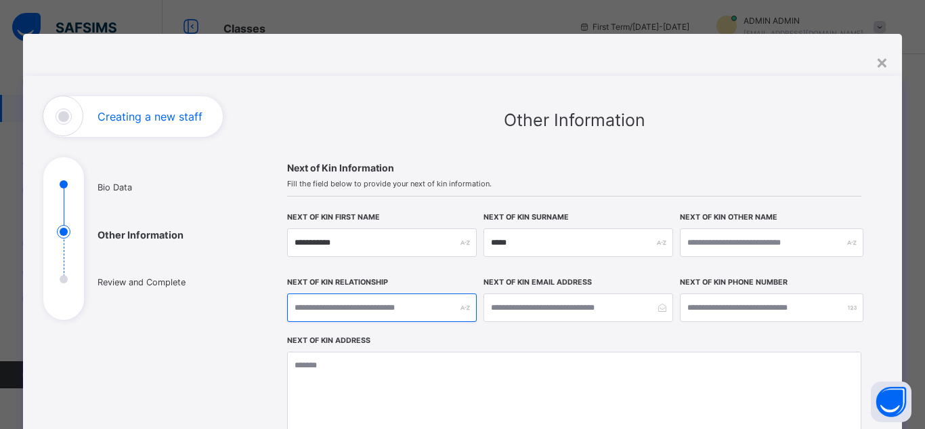
click at [406, 311] on input "text" at bounding box center [382, 307] width 190 height 28
type input "*******"
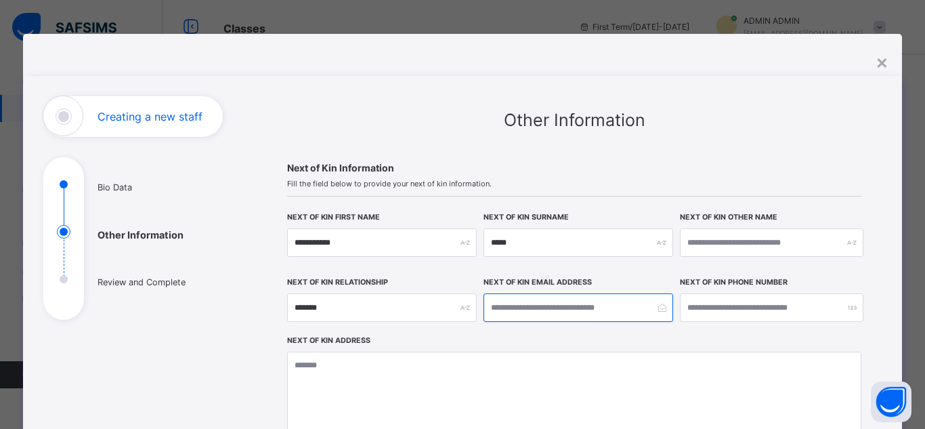
click at [568, 314] on input "email" at bounding box center [578, 307] width 190 height 28
type input "**********"
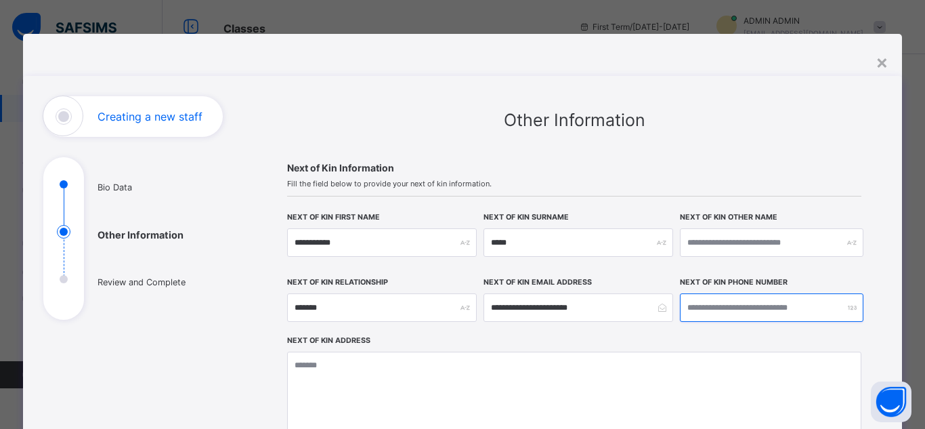
click at [709, 311] on input "number" at bounding box center [771, 307] width 183 height 28
click at [749, 308] on input "number" at bounding box center [771, 307] width 183 height 28
type input "**********"
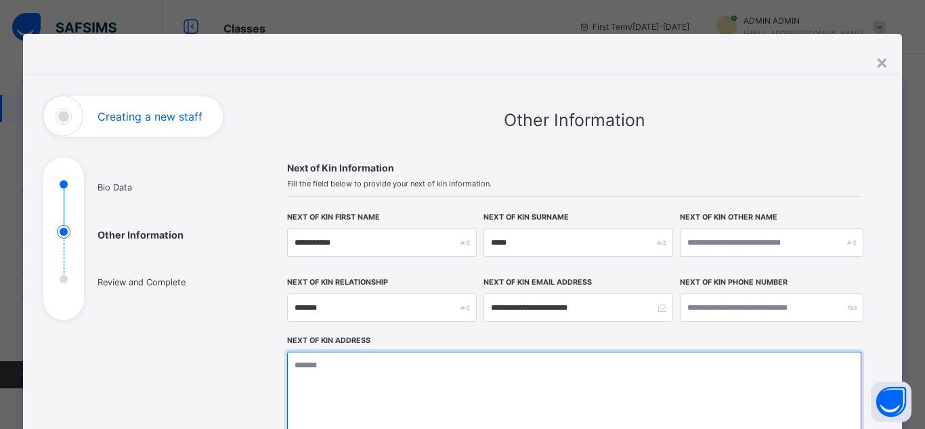
click at [356, 382] on textarea at bounding box center [574, 418] width 574 height 135
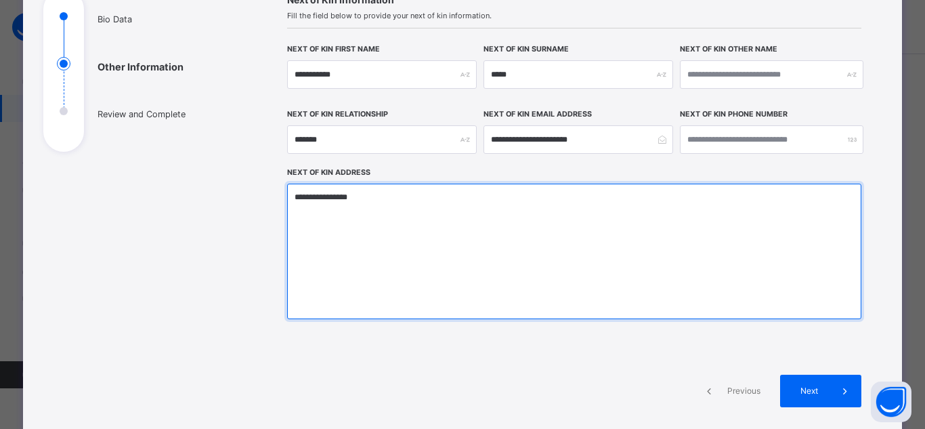
scroll to position [293, 0]
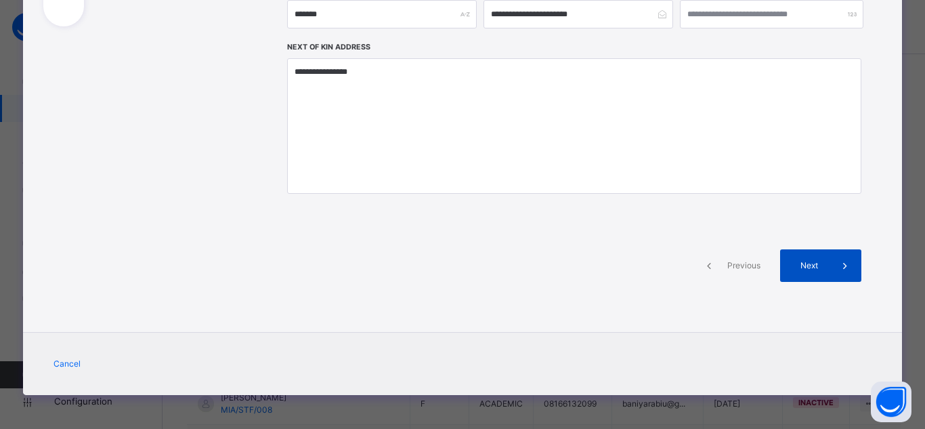
click at [818, 271] on div "Next" at bounding box center [820, 265] width 81 height 32
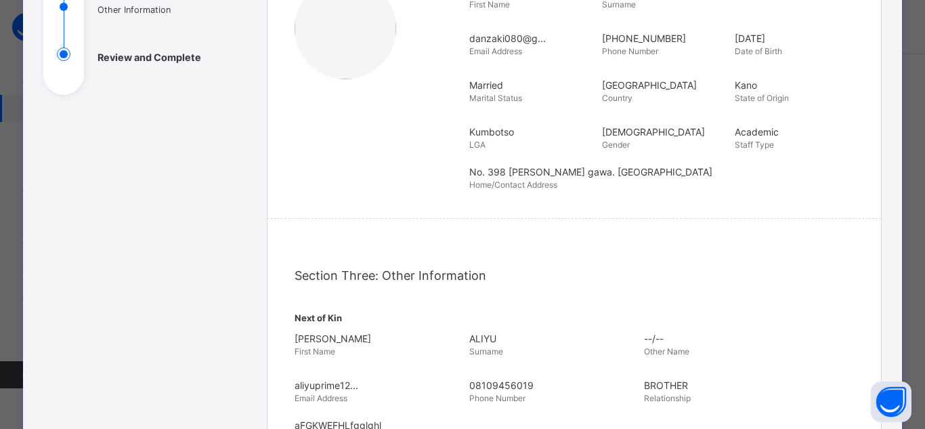
scroll to position [531, 0]
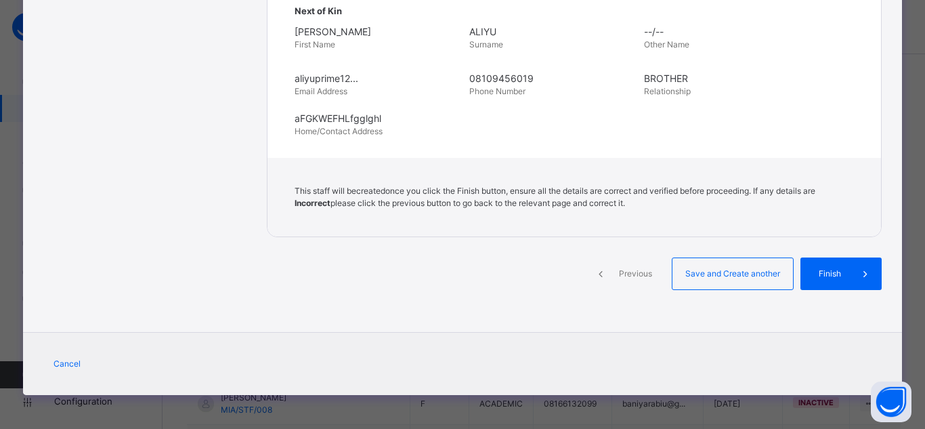
click at [621, 277] on span "Previous" at bounding box center [635, 273] width 37 height 12
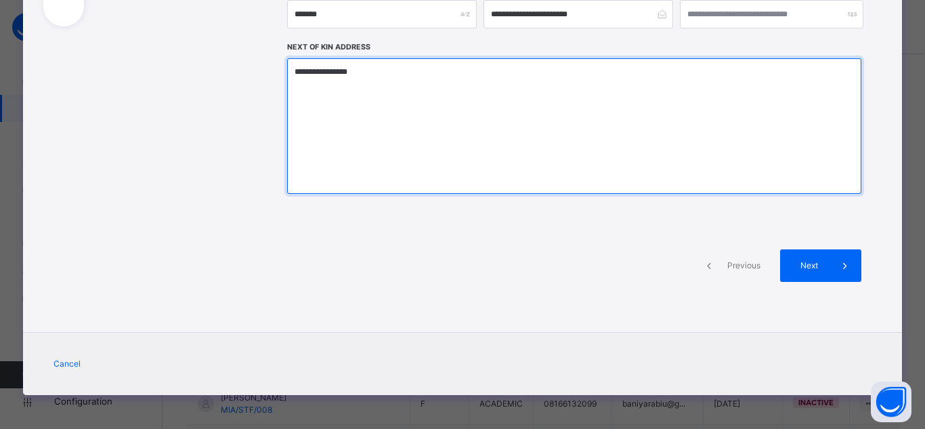
drag, startPoint x: 442, startPoint y: 94, endPoint x: 172, endPoint y: 74, distance: 270.8
click at [172, 74] on div "**********" at bounding box center [462, 58] width 879 height 551
type textarea "**********"
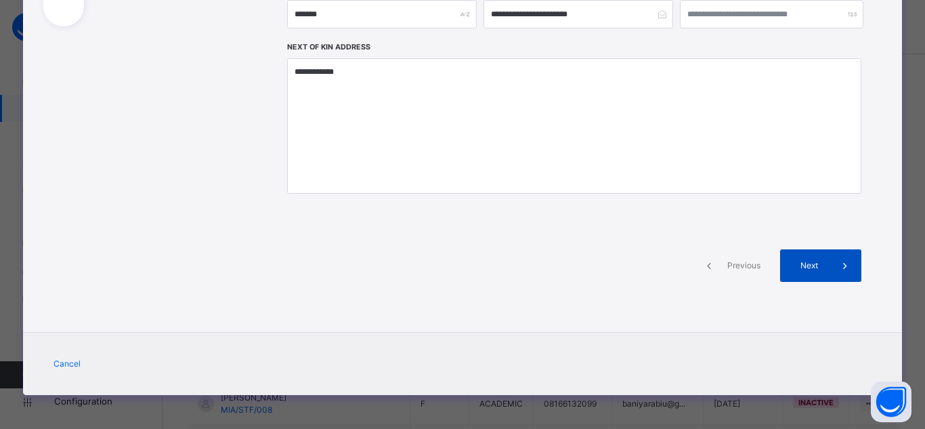
click at [829, 275] on span at bounding box center [845, 265] width 32 height 32
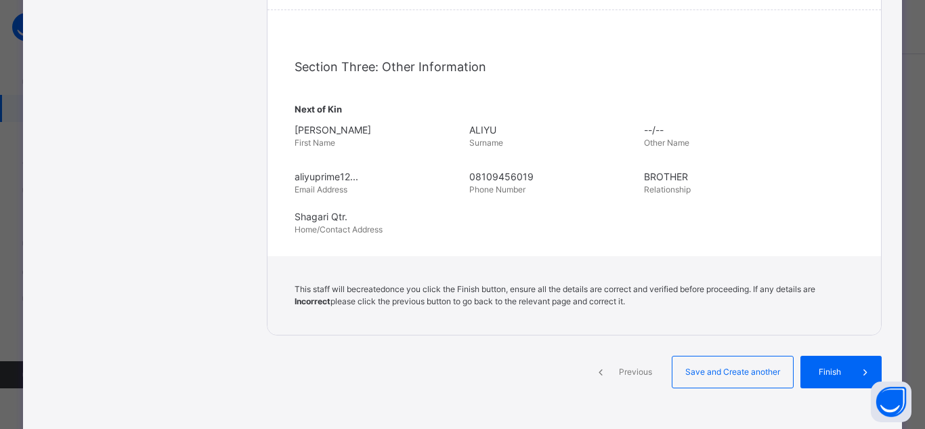
scroll to position [531, 0]
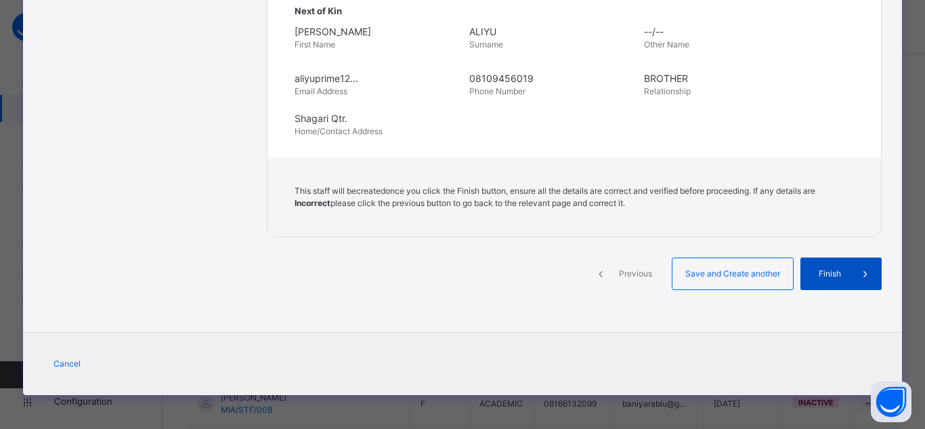
click at [841, 281] on div "Finish" at bounding box center [840, 273] width 81 height 32
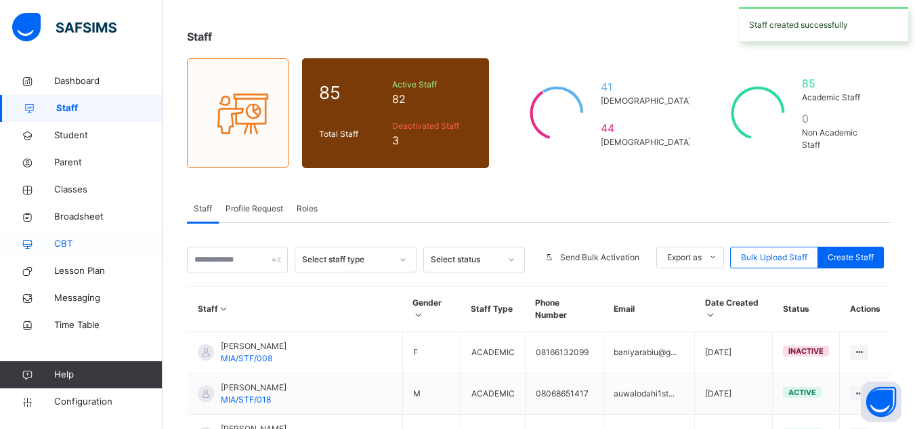
scroll to position [68, 0]
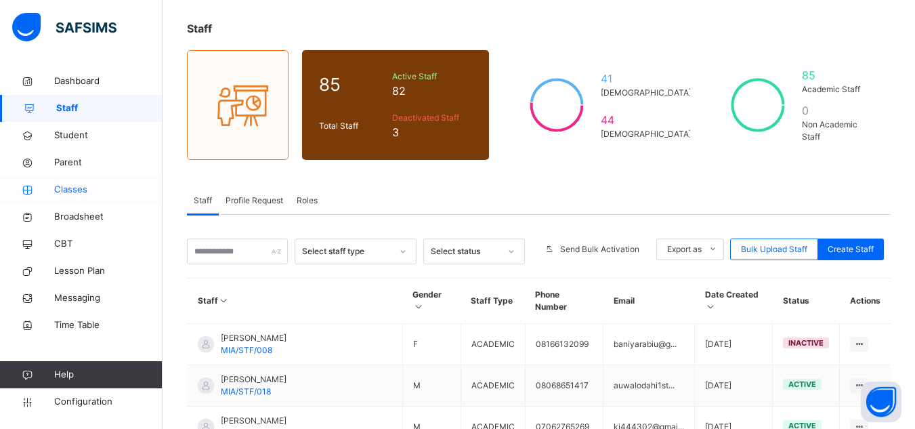
click at [66, 192] on span "Classes" at bounding box center [108, 190] width 108 height 14
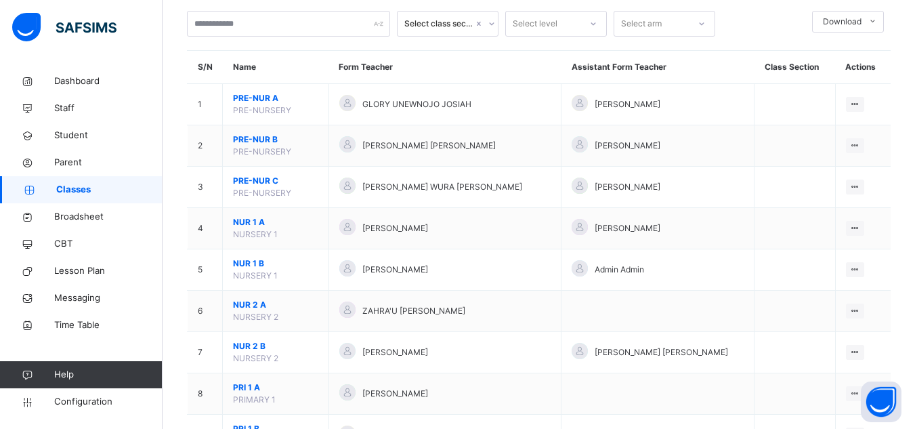
scroll to position [203, 0]
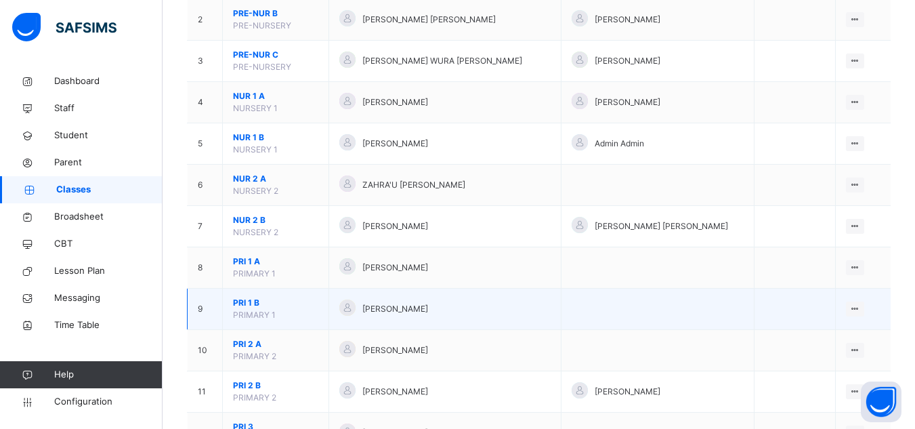
click at [234, 305] on span "PRI 1 B" at bounding box center [275, 302] width 85 height 12
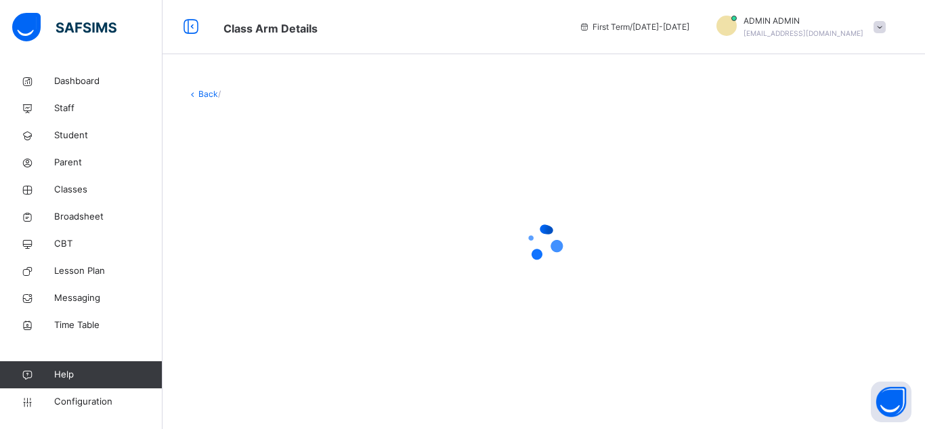
click at [201, 87] on div "Back /" at bounding box center [543, 230] width 762 height 324
click at [206, 94] on link "Back" at bounding box center [208, 94] width 20 height 10
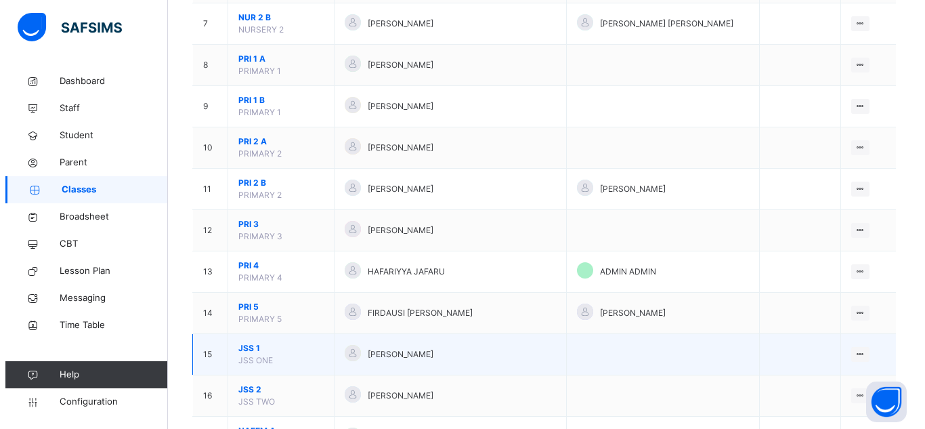
scroll to position [406, 0]
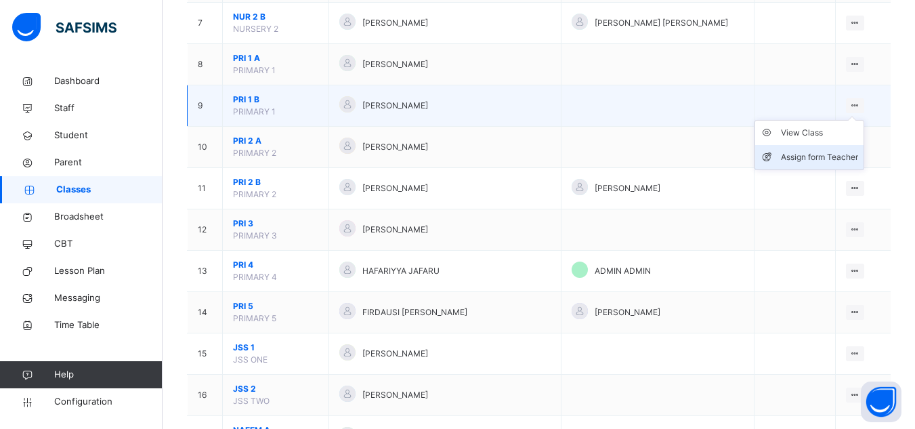
click at [791, 161] on div "Assign form Teacher" at bounding box center [819, 157] width 77 height 14
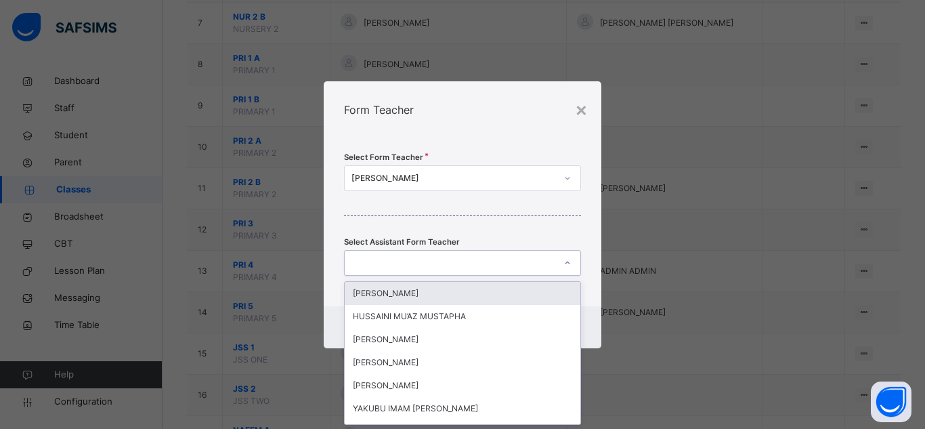
click at [424, 263] on div at bounding box center [450, 262] width 210 height 21
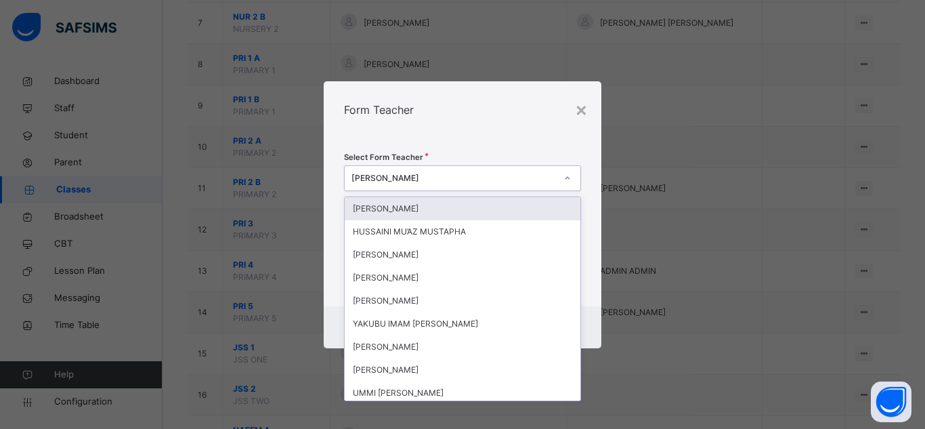
click at [501, 180] on div "MOHAMMAD ZAKARI" at bounding box center [453, 178] width 204 height 12
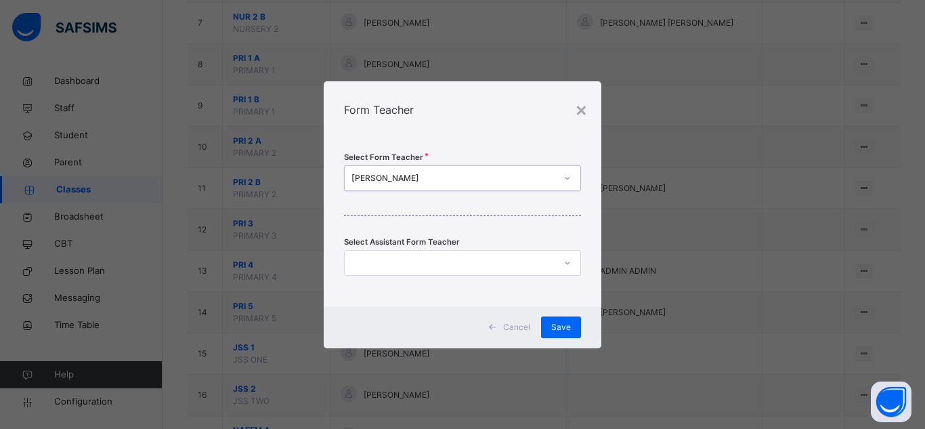
click at [501, 179] on div "MOHAMMAD ZAKARI" at bounding box center [453, 178] width 204 height 12
click at [429, 175] on div "MOHAMMAD ZAKARI" at bounding box center [453, 178] width 204 height 12
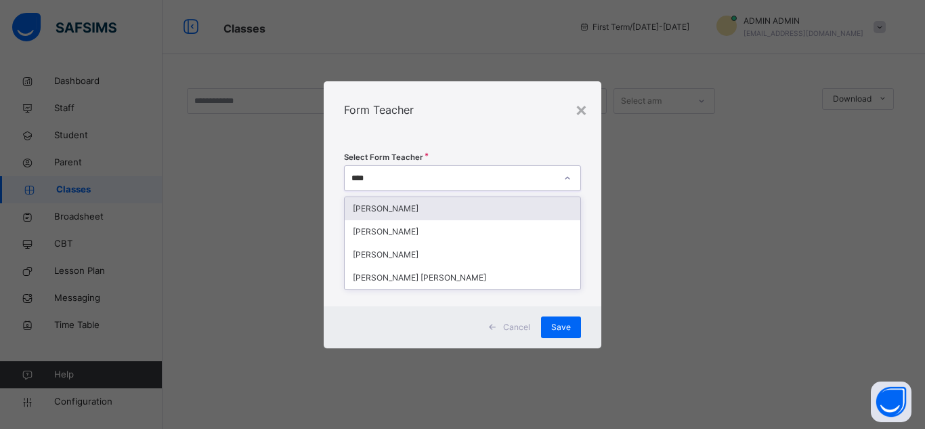
type input "*****"
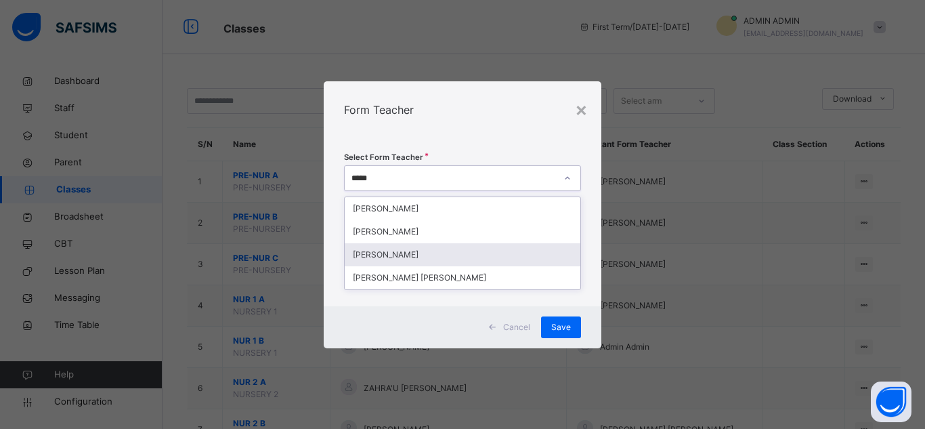
click at [401, 255] on div "[PERSON_NAME]" at bounding box center [463, 254] width 236 height 23
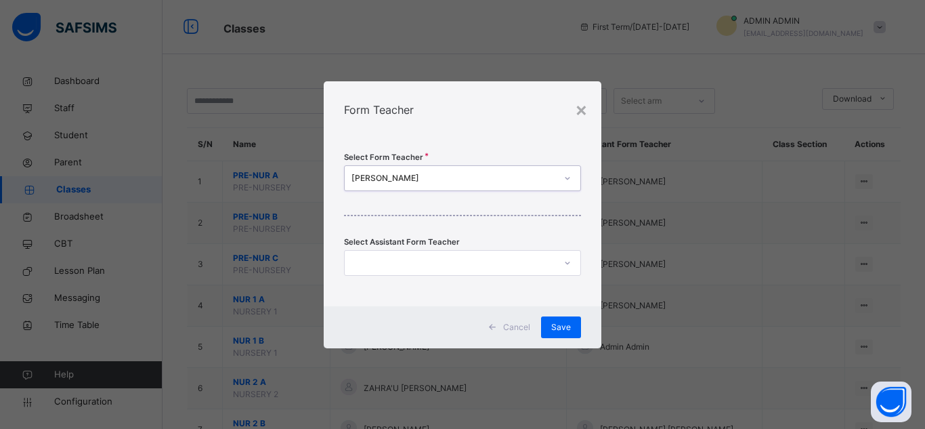
click at [411, 261] on div at bounding box center [450, 262] width 210 height 21
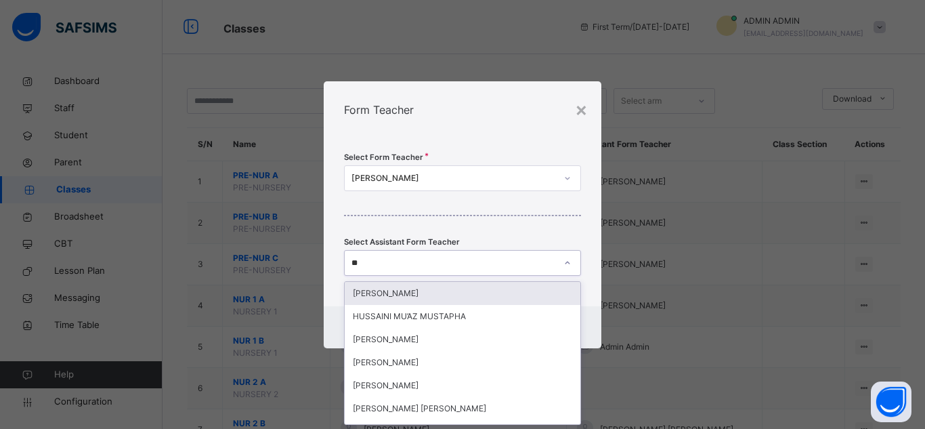
type input "***"
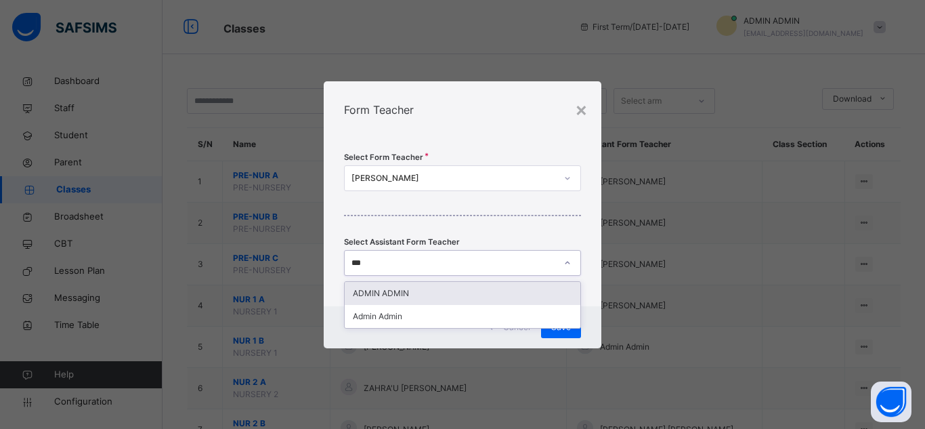
click at [431, 286] on div "ADMIN ADMIN" at bounding box center [463, 293] width 236 height 23
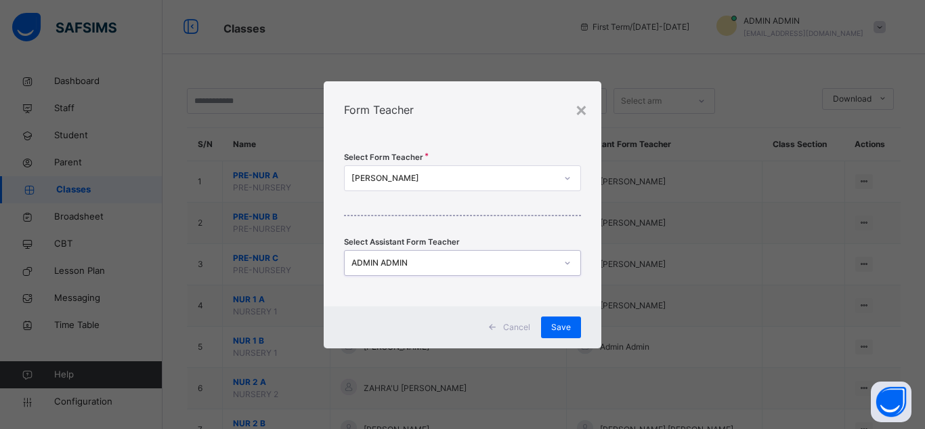
drag, startPoint x: 514, startPoint y: 107, endPoint x: 554, endPoint y: 232, distance: 131.2
click at [514, 109] on div "Form Teacher" at bounding box center [463, 109] width 278 height 57
drag, startPoint x: 552, startPoint y: 334, endPoint x: 541, endPoint y: 334, distance: 10.8
click at [541, 334] on div "Cancel Save" at bounding box center [463, 327] width 278 height 42
click at [569, 338] on div "Cancel Save" at bounding box center [463, 327] width 278 height 42
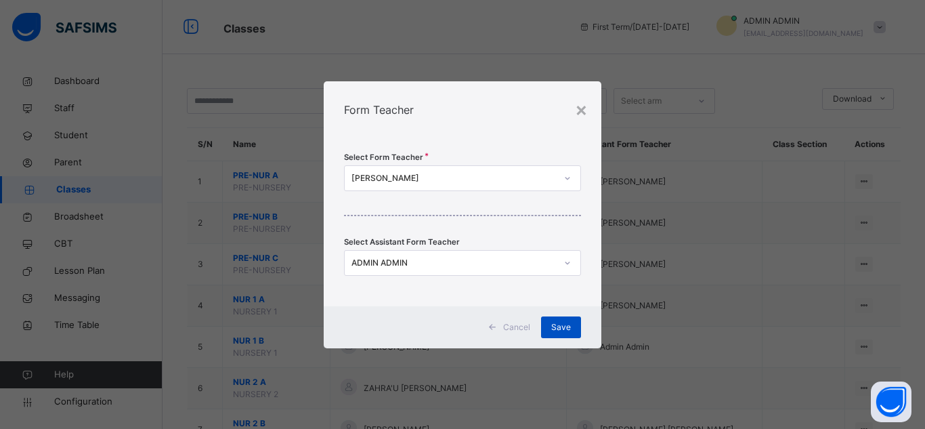
click at [571, 326] on div "Save" at bounding box center [561, 327] width 40 height 22
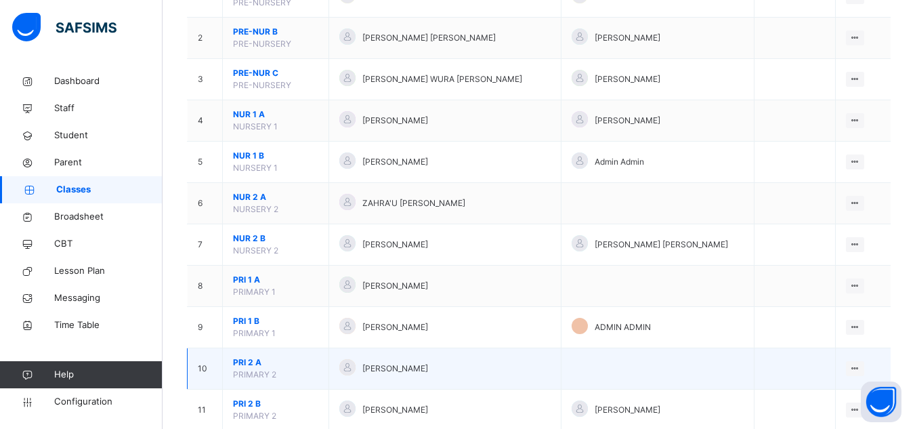
scroll to position [203, 0]
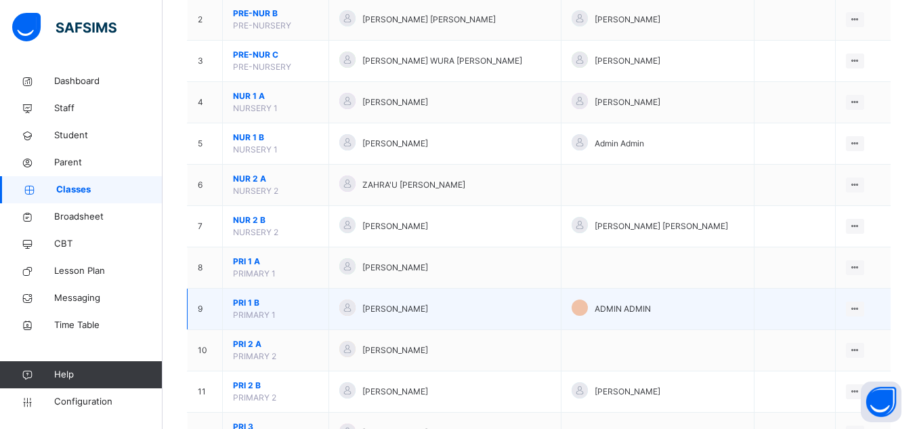
click at [243, 299] on span "PRI 1 B" at bounding box center [275, 302] width 85 height 12
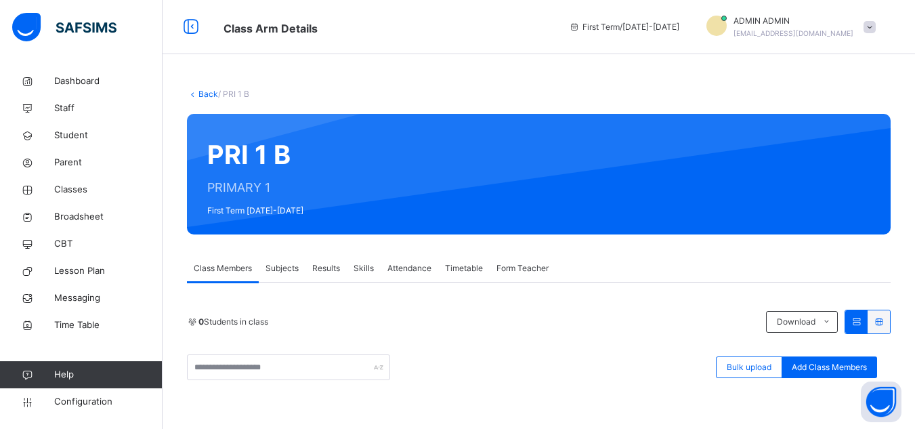
click at [301, 267] on div "Subjects" at bounding box center [282, 268] width 47 height 27
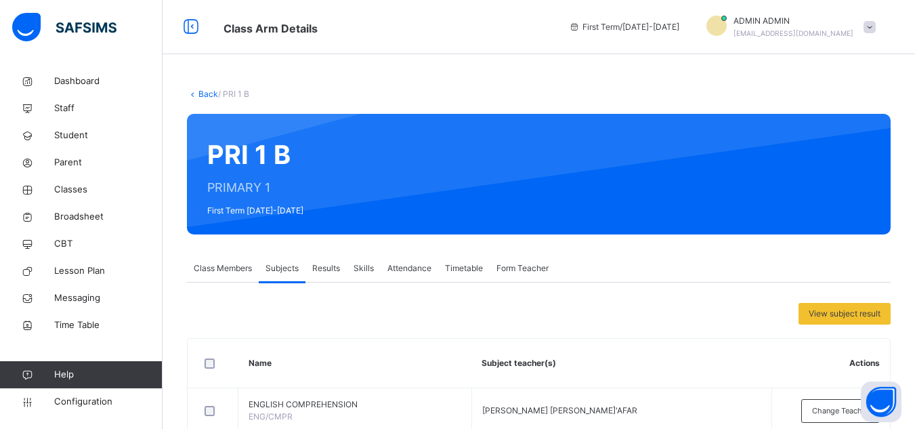
click at [208, 93] on link "Back" at bounding box center [208, 94] width 20 height 10
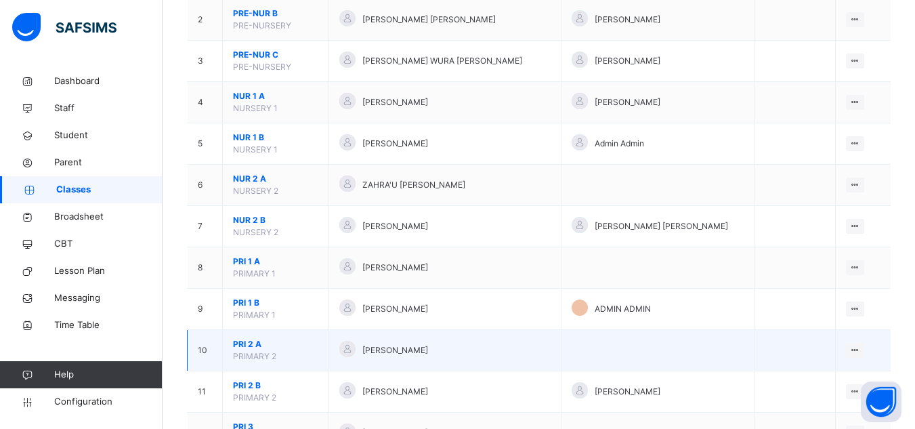
scroll to position [271, 0]
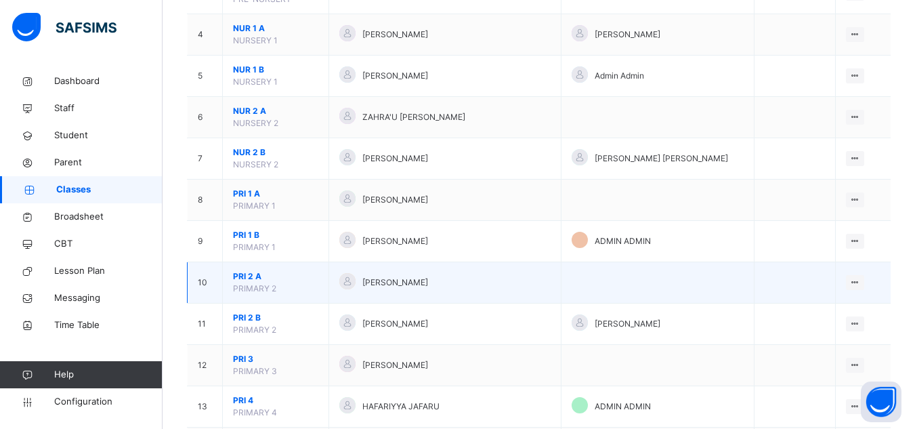
click at [242, 277] on span "PRI 2 A" at bounding box center [275, 276] width 85 height 12
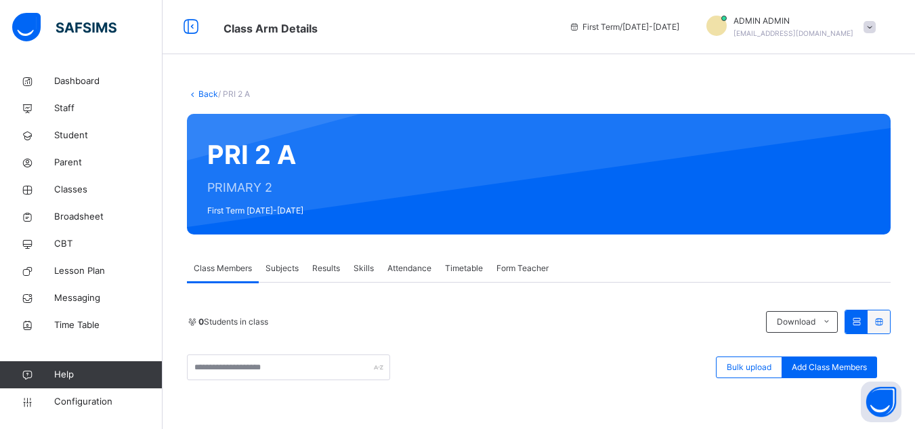
click at [288, 263] on span "Subjects" at bounding box center [281, 268] width 33 height 12
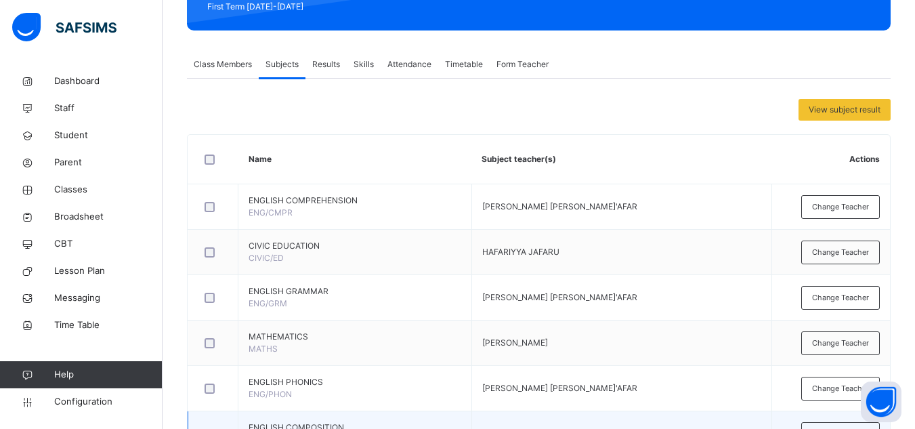
scroll to position [203, 0]
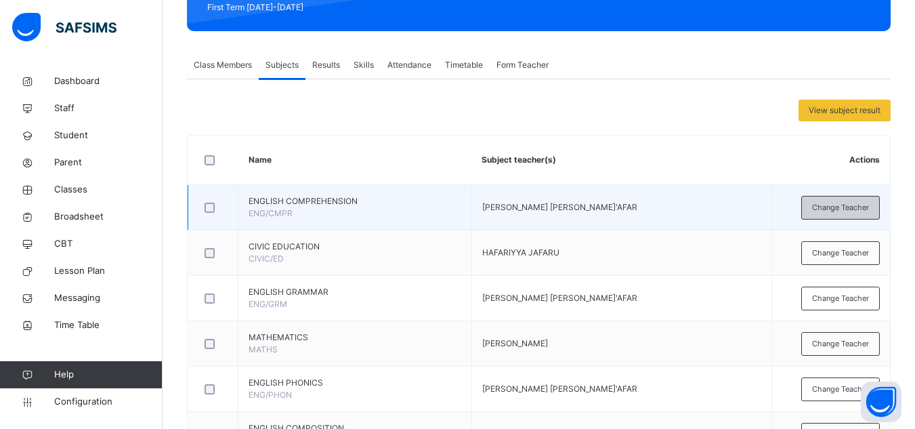
click at [835, 206] on span "Change Teacher" at bounding box center [840, 208] width 57 height 12
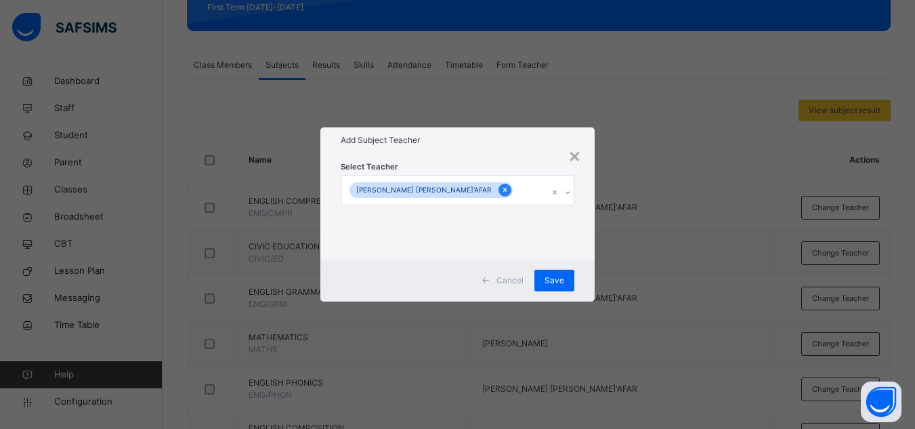
click at [501, 190] on icon at bounding box center [504, 189] width 7 height 9
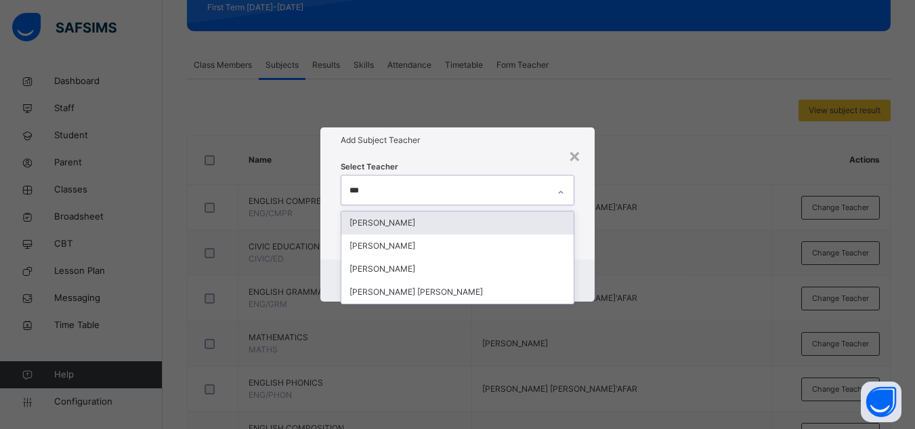
type input "****"
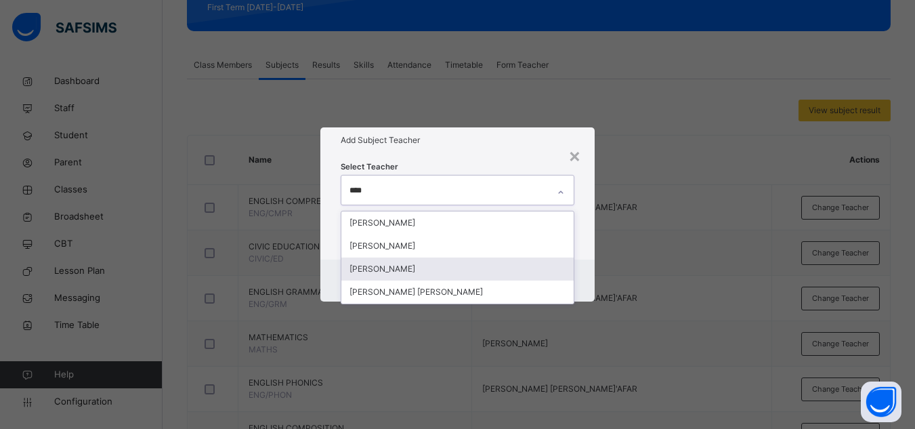
click at [419, 269] on div "[PERSON_NAME]" at bounding box center [457, 268] width 232 height 23
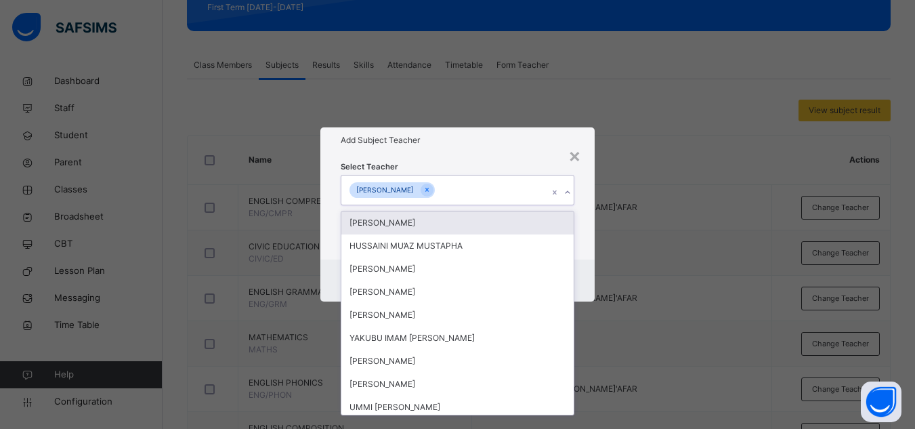
click at [501, 148] on div "Add Subject Teacher" at bounding box center [457, 140] width 274 height 26
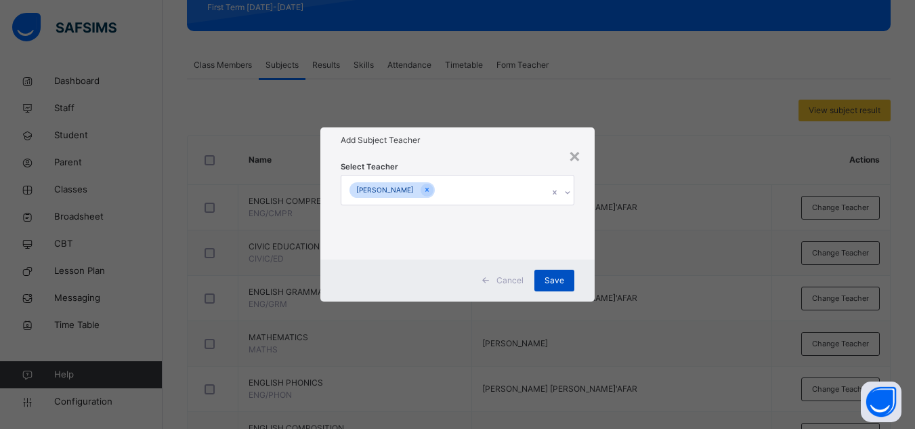
click at [561, 286] on span "Save" at bounding box center [554, 280] width 20 height 12
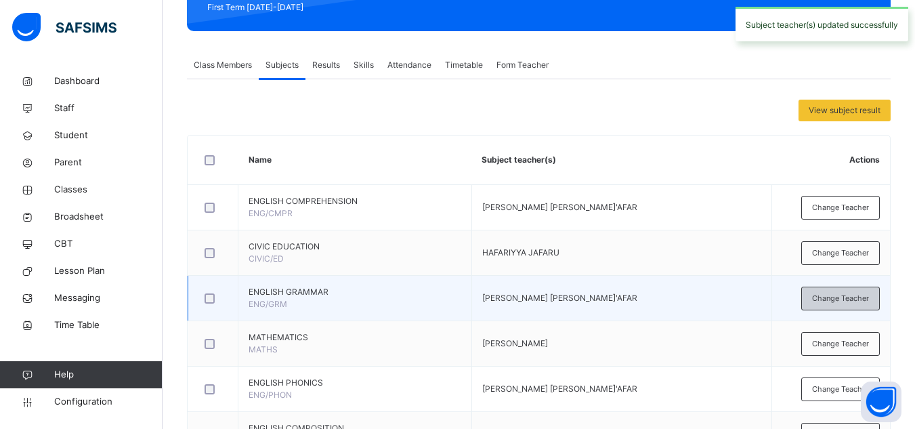
click at [839, 294] on span "Change Teacher" at bounding box center [840, 298] width 57 height 12
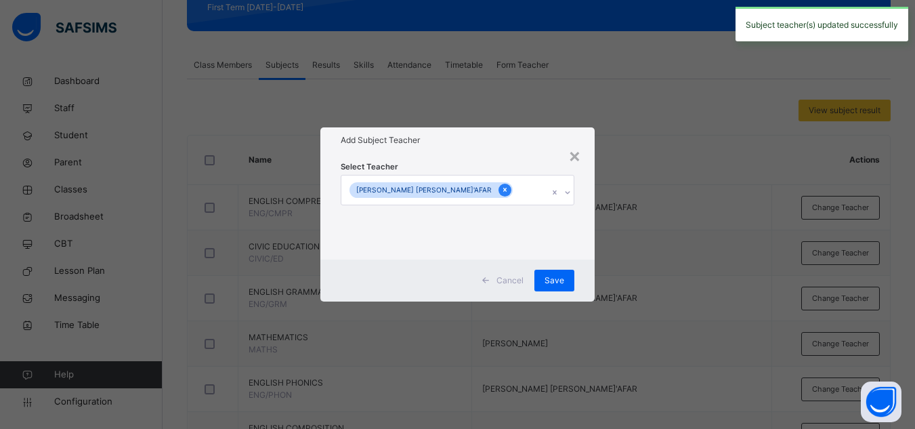
click at [501, 190] on icon at bounding box center [504, 189] width 7 height 9
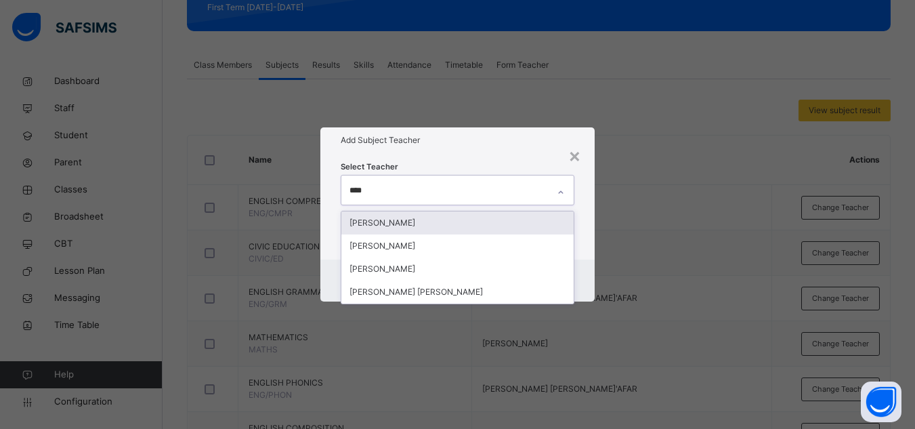
type input "*****"
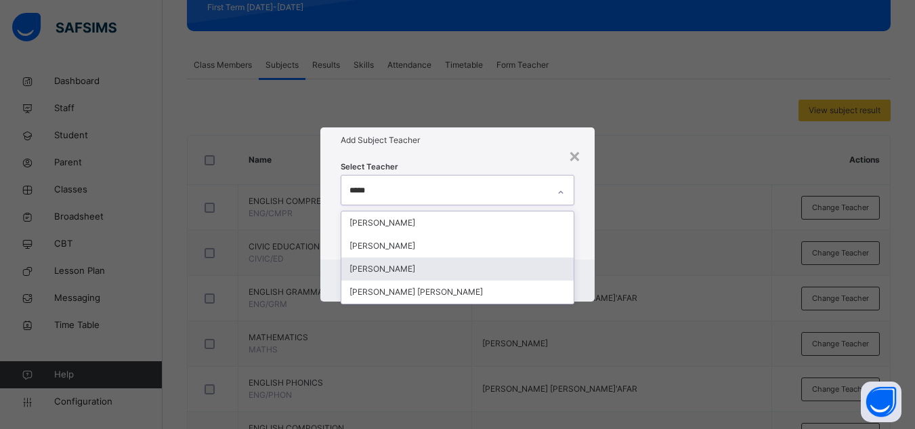
click at [382, 263] on div "[PERSON_NAME]" at bounding box center [457, 268] width 232 height 23
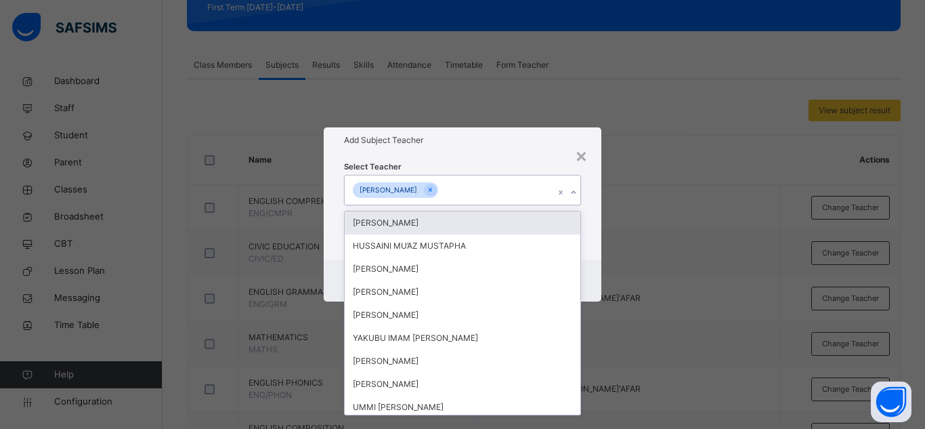
click at [438, 156] on div "Select Teacher option AISHA ALIYU, selected. option ADAM ISHAQ focused, 1 of 88…" at bounding box center [463, 206] width 278 height 106
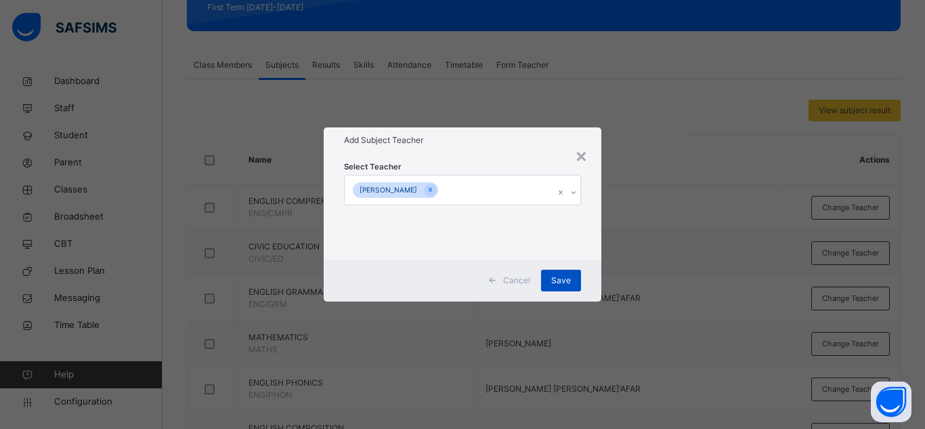
click at [561, 274] on span "Save" at bounding box center [561, 280] width 20 height 12
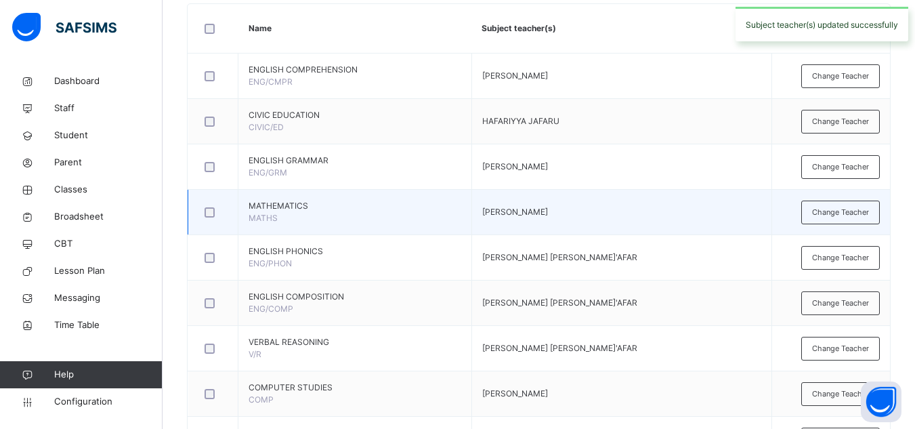
scroll to position [338, 0]
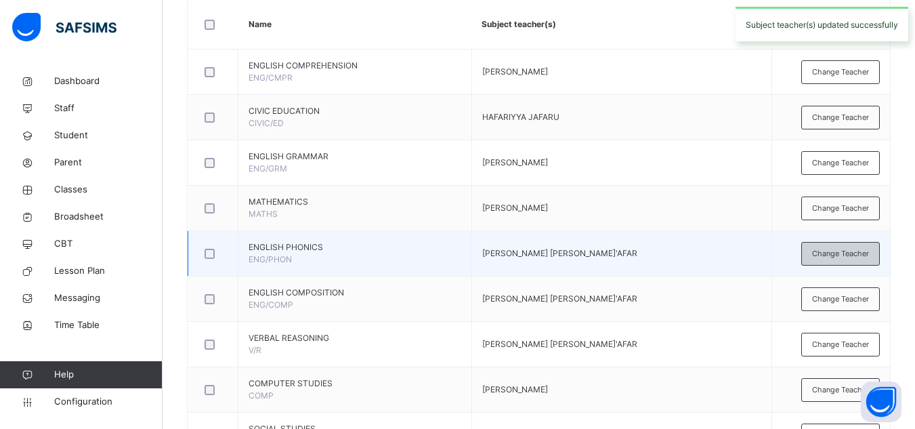
click at [864, 257] on span "Change Teacher" at bounding box center [840, 254] width 57 height 12
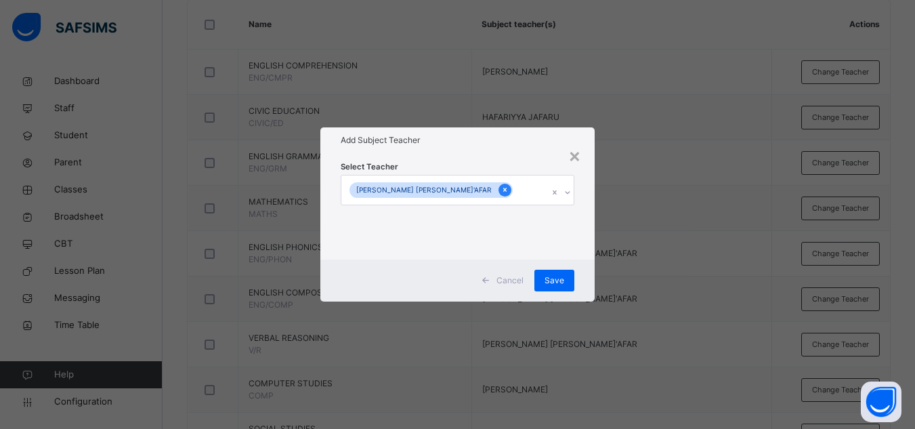
click at [501, 192] on icon at bounding box center [504, 189] width 7 height 9
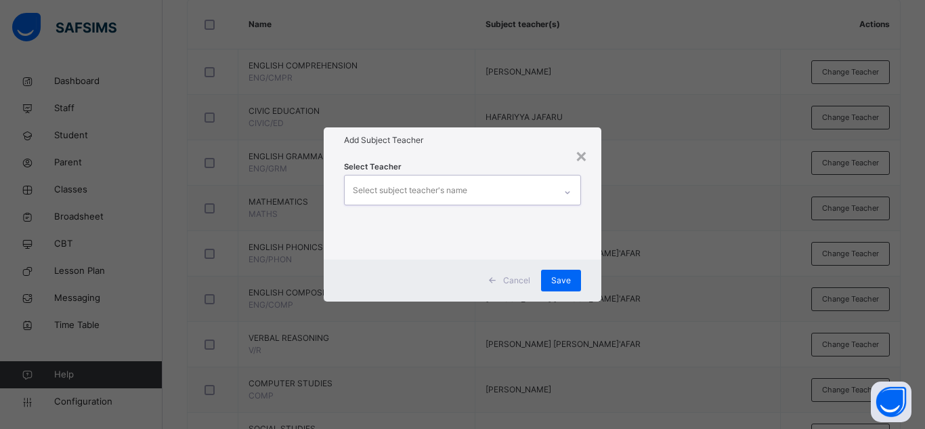
click at [422, 192] on div "Select subject teacher's name" at bounding box center [410, 190] width 114 height 26
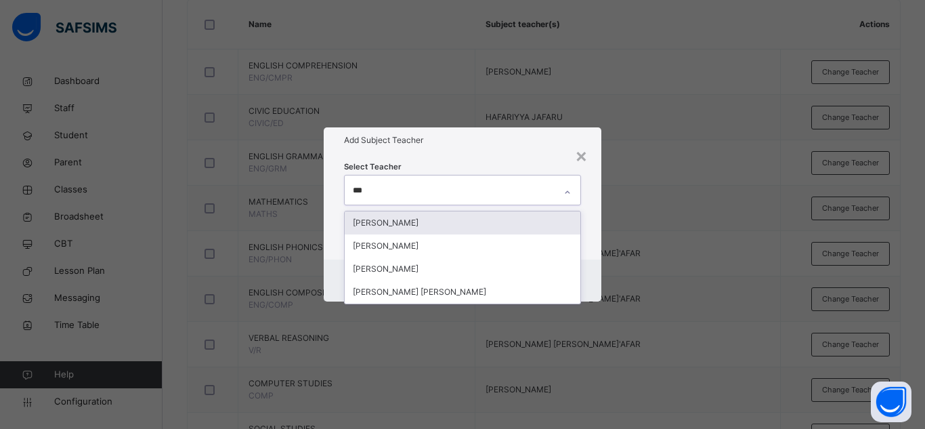
type input "****"
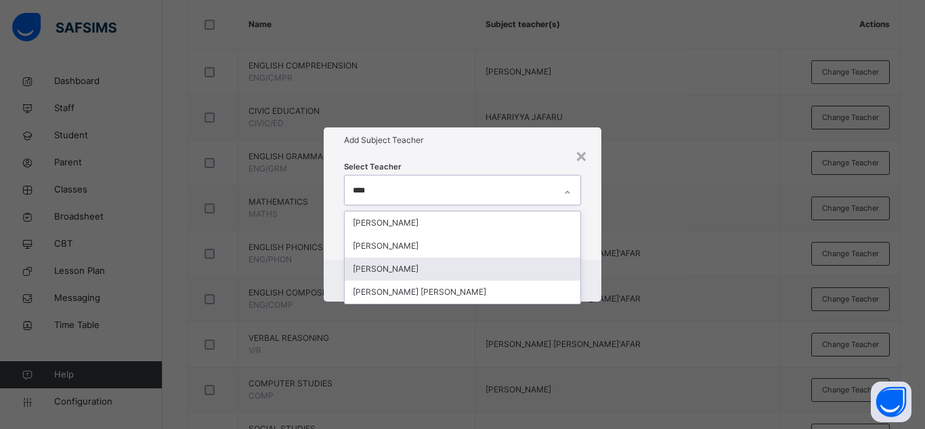
click at [433, 269] on div "[PERSON_NAME]" at bounding box center [463, 268] width 236 height 23
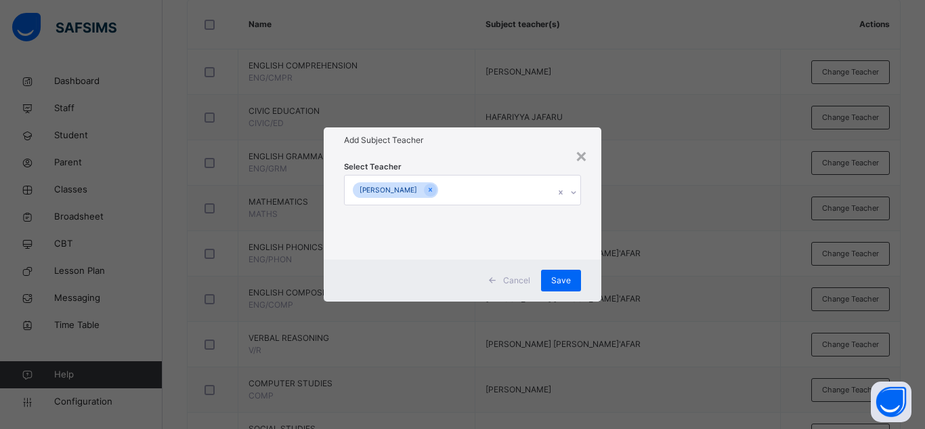
click at [495, 160] on div "Select Teacher AISHA ALIYU" at bounding box center [462, 206] width 237 height 92
click at [564, 285] on span "Save" at bounding box center [561, 280] width 20 height 12
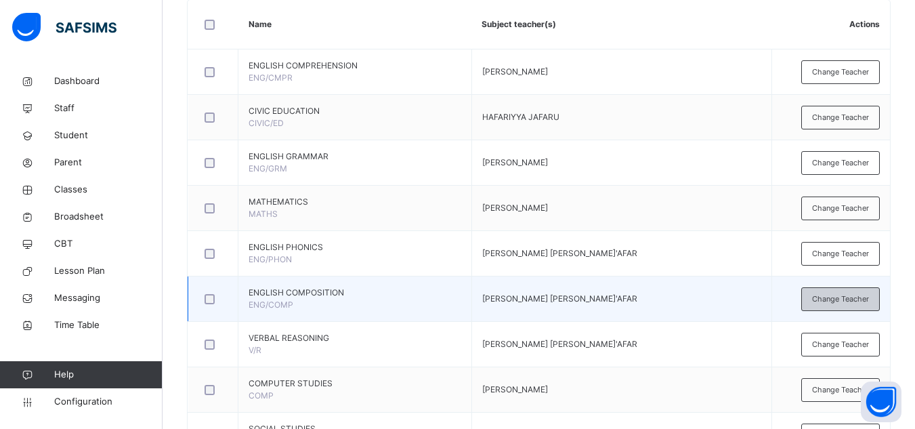
click at [843, 305] on div "Change Teacher" at bounding box center [840, 299] width 79 height 24
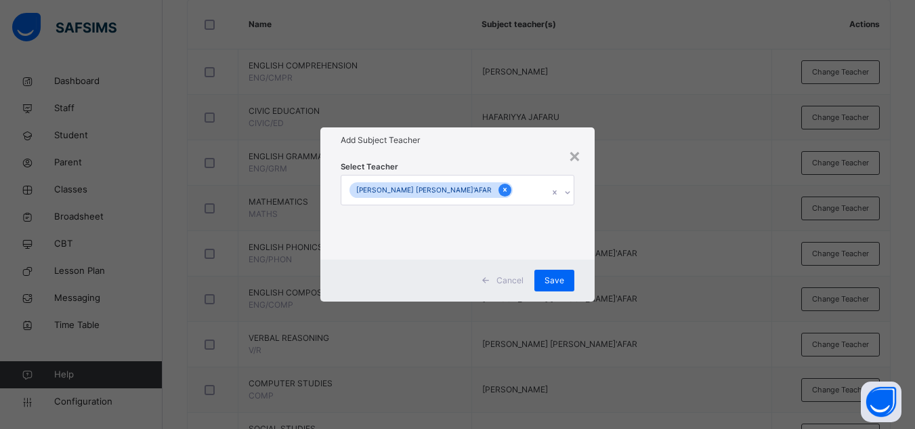
click at [501, 185] on icon at bounding box center [504, 189] width 7 height 9
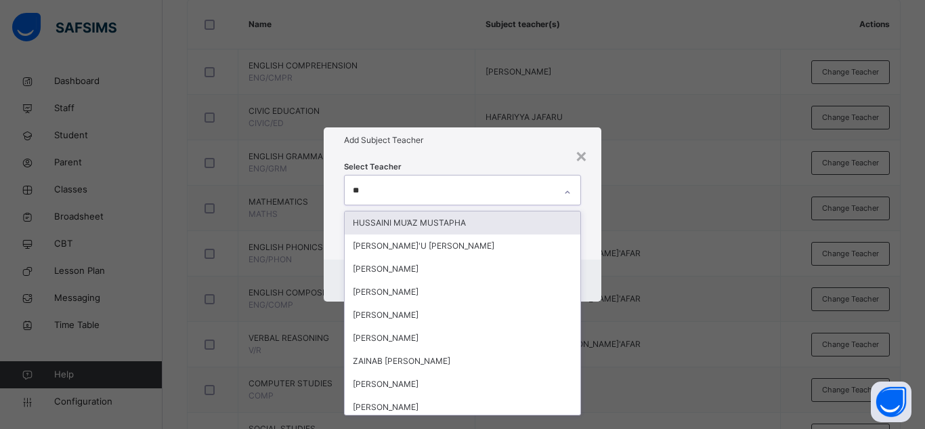
type input "***"
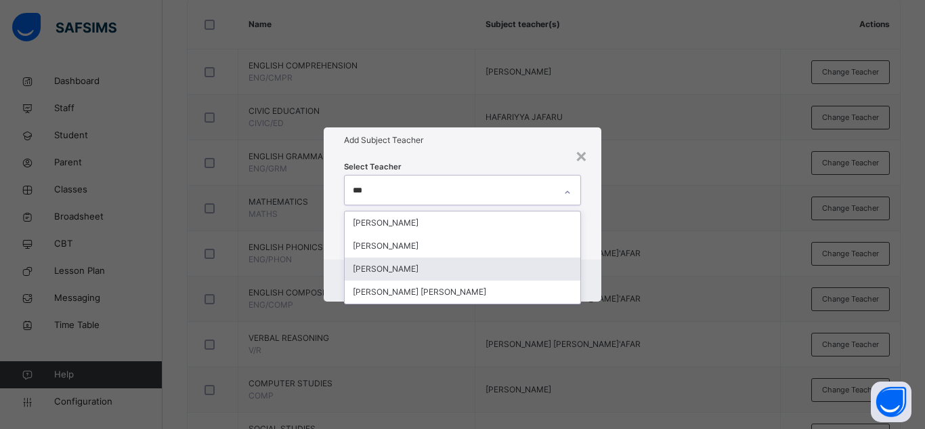
click at [403, 270] on div "[PERSON_NAME]" at bounding box center [463, 268] width 236 height 23
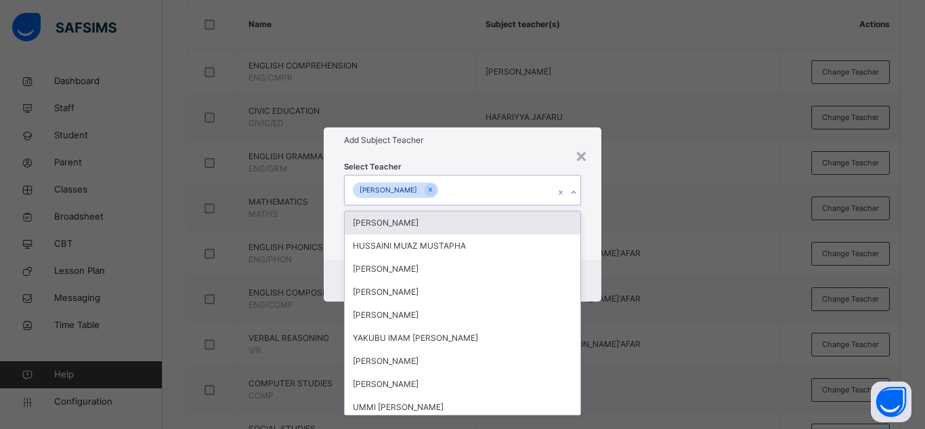
click at [527, 155] on div "Select Teacher option AISHA ALIYU, selected. option ADAM ISHAQ focused, 1 of 88…" at bounding box center [463, 206] width 278 height 106
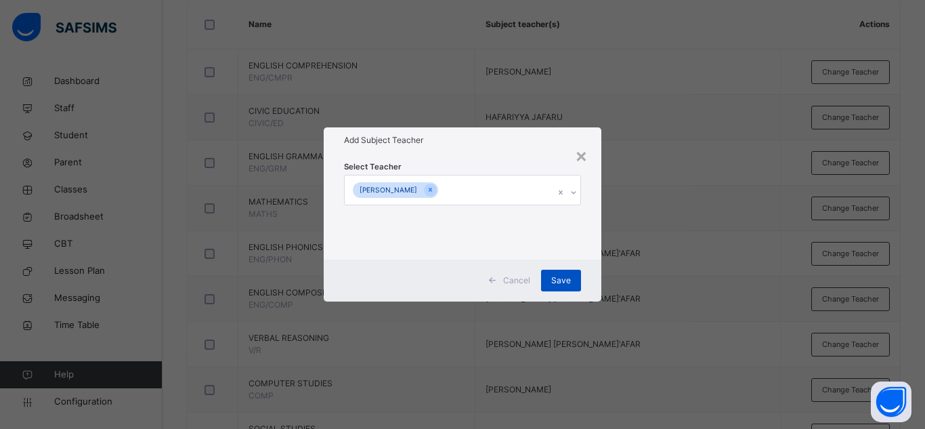
click at [563, 282] on span "Save" at bounding box center [561, 280] width 20 height 12
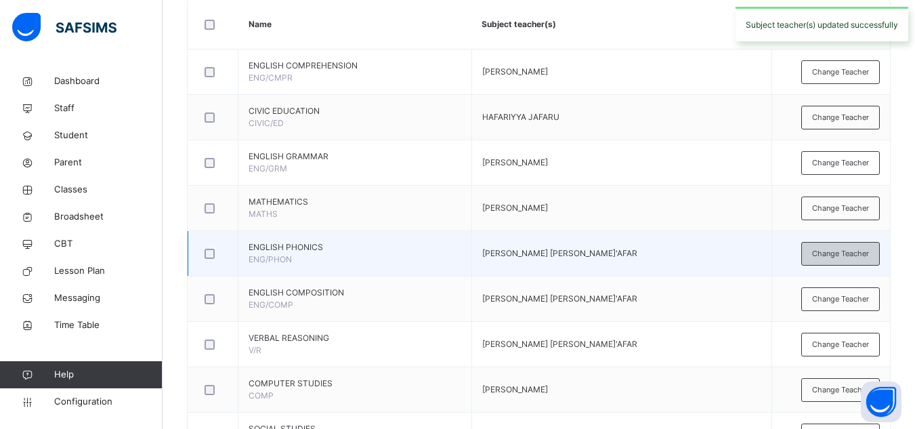
click at [833, 248] on span "Change Teacher" at bounding box center [840, 254] width 57 height 12
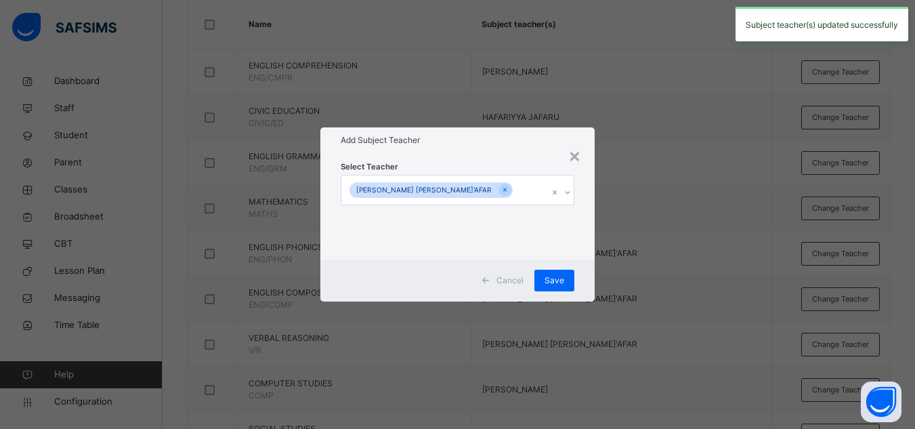
click at [433, 189] on div "MARYAM JA'AFAR" at bounding box center [430, 190] width 163 height 16
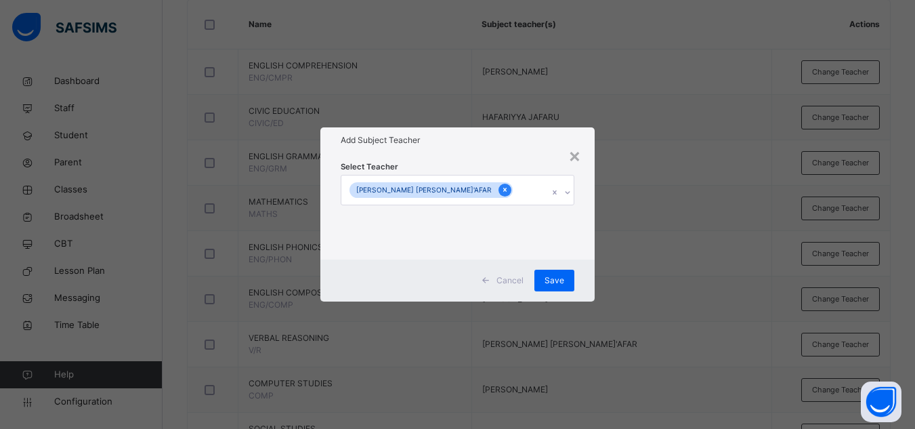
click at [503, 190] on icon at bounding box center [504, 190] width 3 height 4
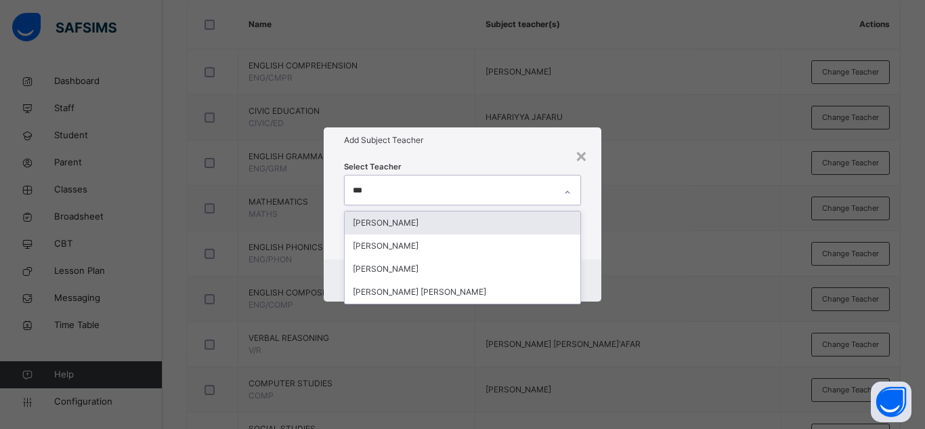
type input "****"
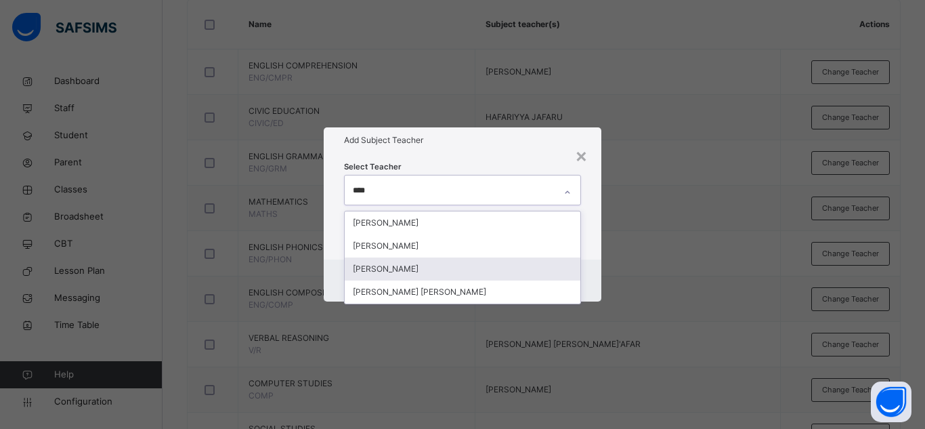
click at [410, 266] on div "[PERSON_NAME]" at bounding box center [463, 268] width 236 height 23
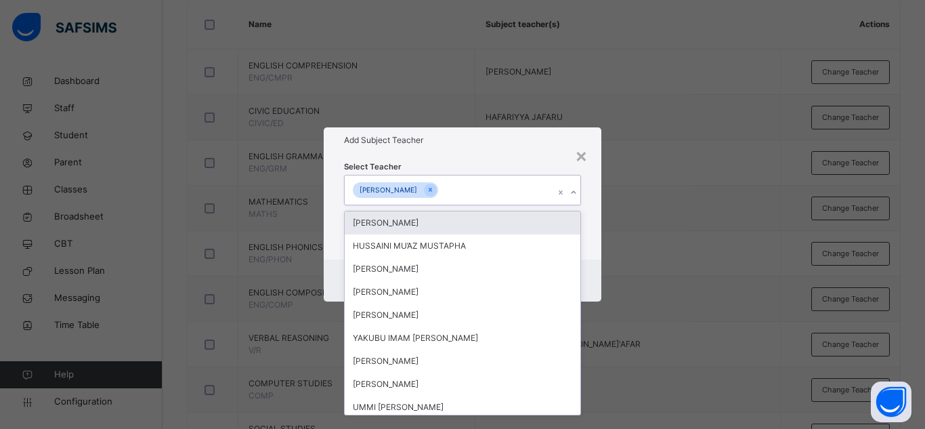
click at [503, 155] on div "Select Teacher option AISHA ALIYU, selected. option ADAM ISHAQ focused, 1 of 88…" at bounding box center [463, 206] width 278 height 106
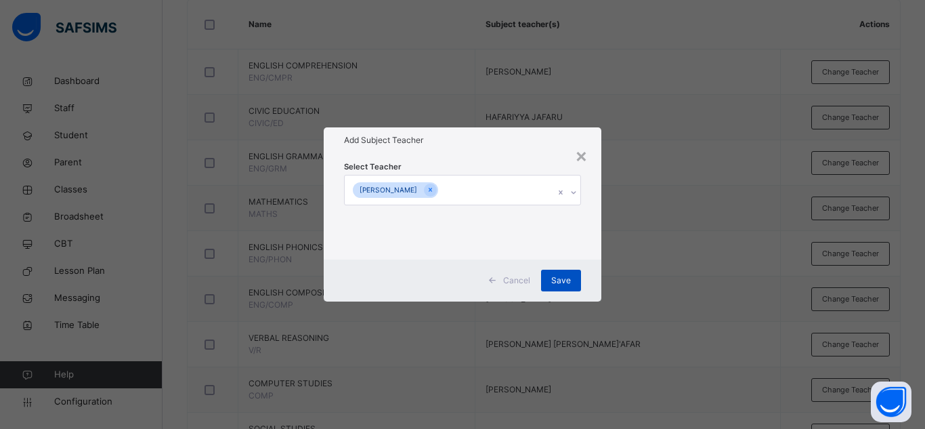
click at [567, 278] on span "Save" at bounding box center [561, 280] width 20 height 12
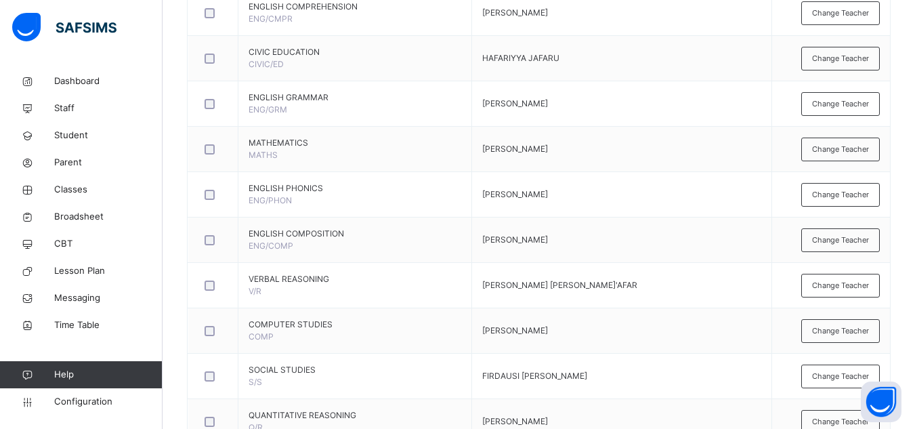
scroll to position [358, 0]
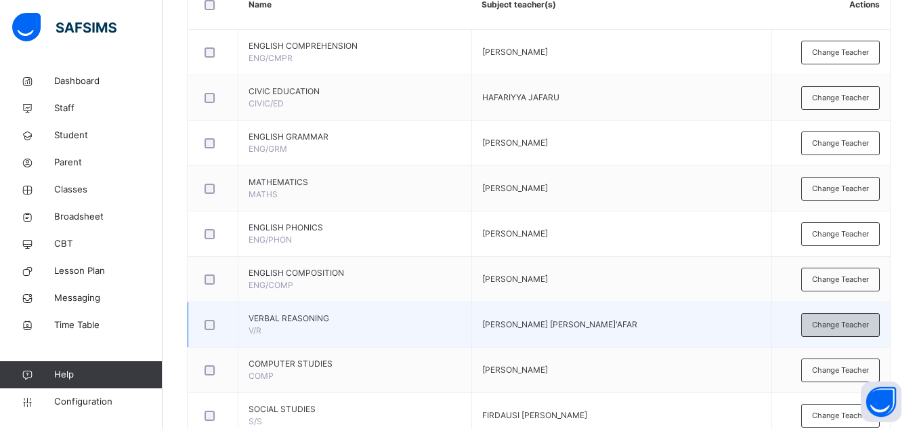
click at [846, 330] on div "Change Teacher" at bounding box center [840, 325] width 79 height 24
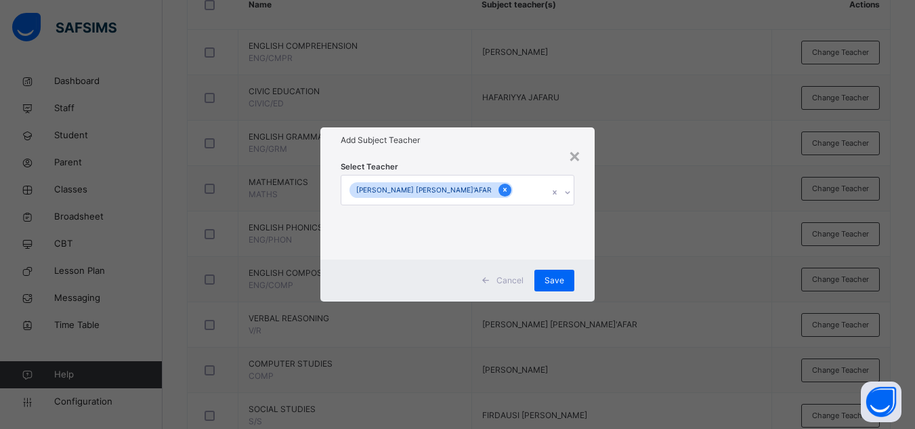
click at [498, 184] on div at bounding box center [504, 189] width 13 height 13
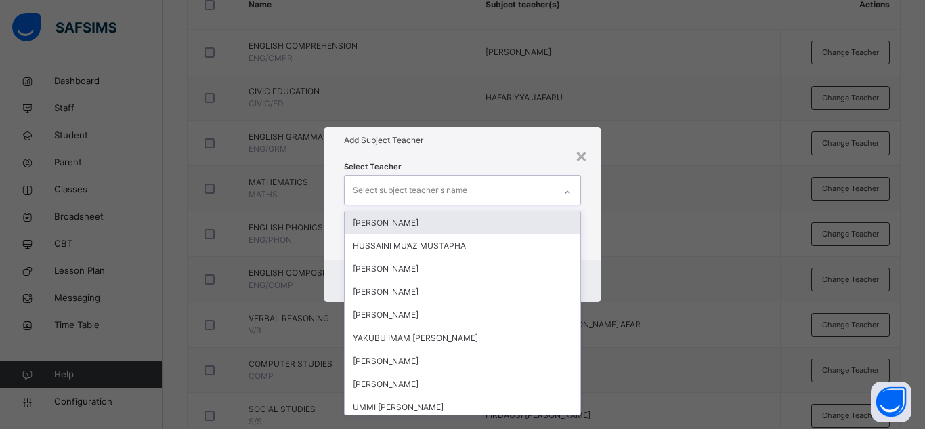
click at [425, 194] on div "Select subject teacher's name" at bounding box center [410, 190] width 114 height 26
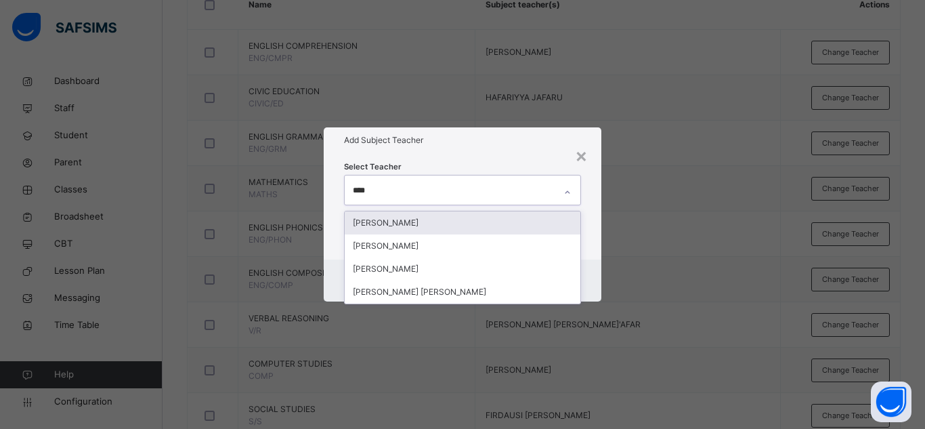
type input "*****"
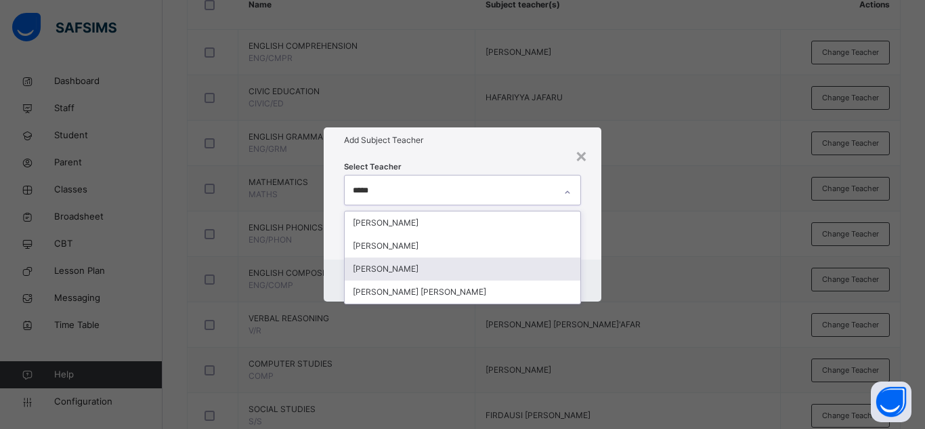
click at [395, 270] on div "[PERSON_NAME]" at bounding box center [463, 268] width 236 height 23
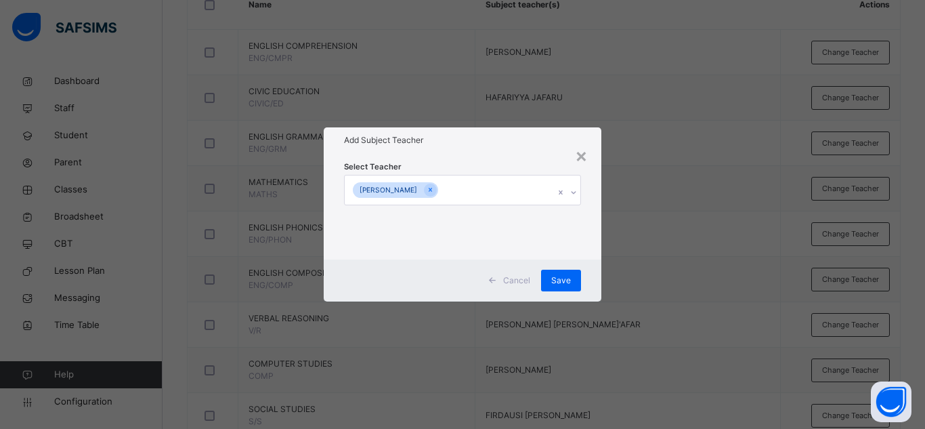
click at [460, 157] on div "Select Teacher AISHA ALIYU" at bounding box center [463, 206] width 278 height 106
click at [561, 277] on span "Save" at bounding box center [561, 280] width 20 height 12
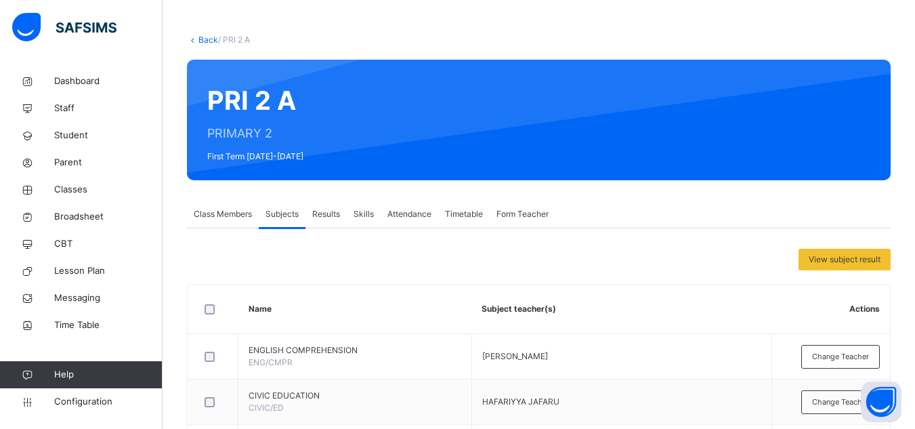
scroll to position [0, 0]
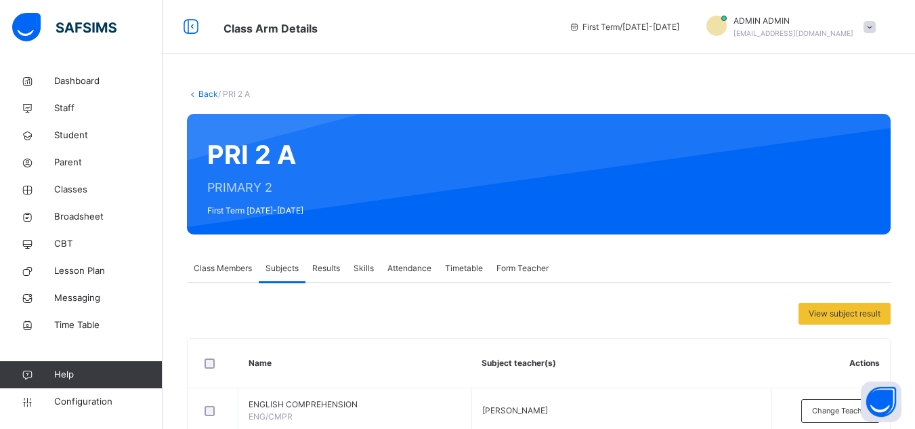
click at [214, 94] on link "Back" at bounding box center [208, 94] width 20 height 10
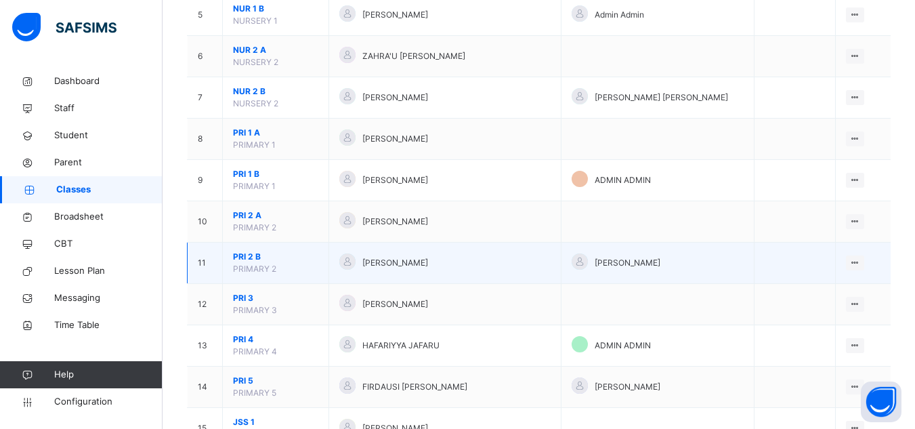
scroll to position [338, 0]
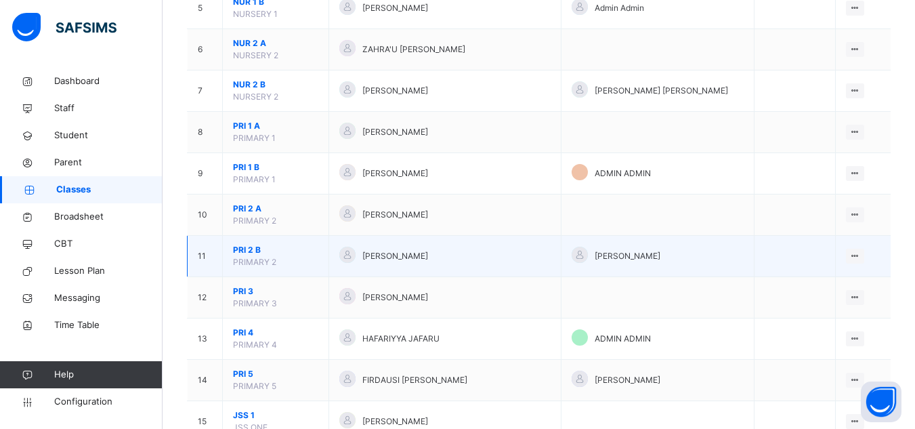
click at [259, 249] on span "PRI 2 B" at bounding box center [275, 250] width 85 height 12
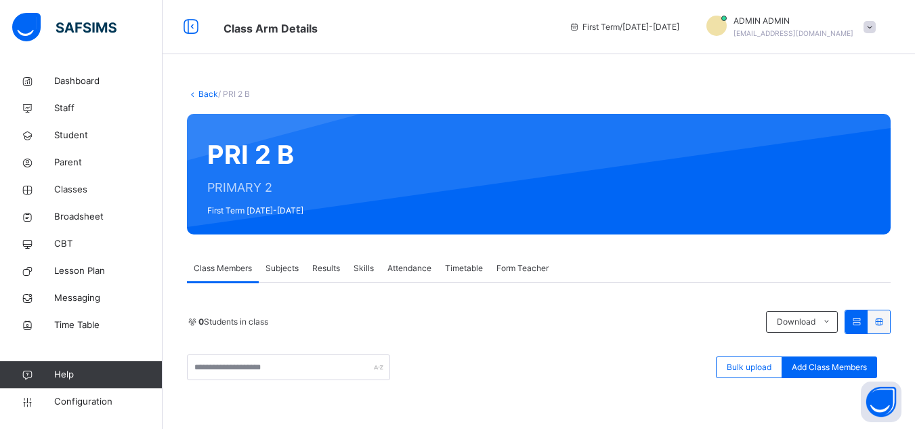
click at [279, 263] on span "Subjects" at bounding box center [281, 268] width 33 height 12
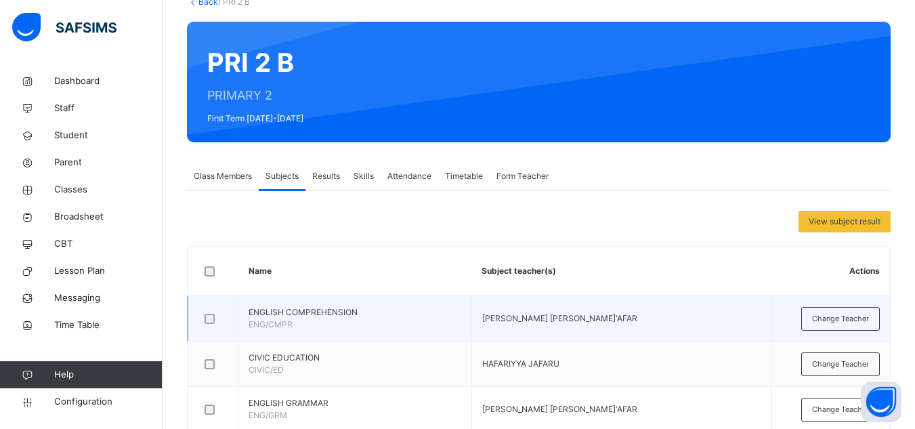
scroll to position [135, 0]
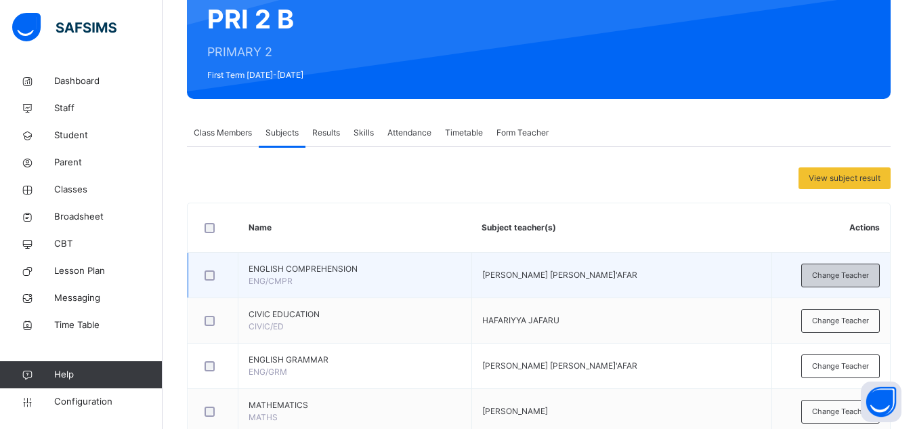
click at [831, 279] on span "Change Teacher" at bounding box center [840, 275] width 57 height 12
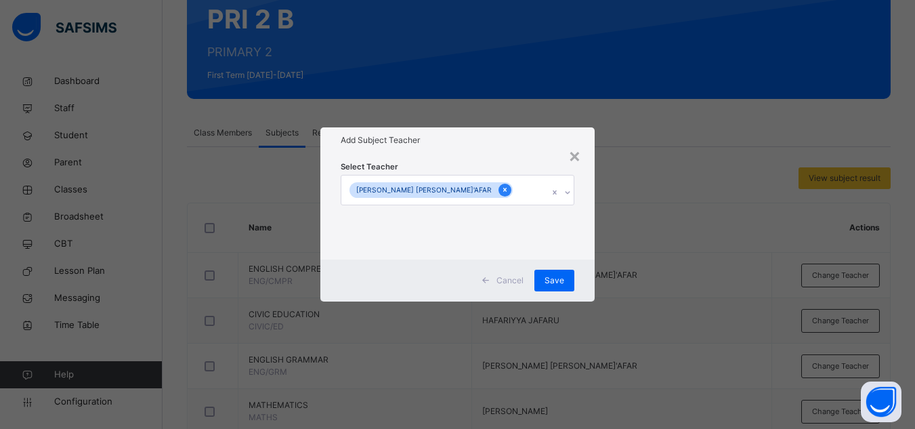
click at [498, 192] on div at bounding box center [504, 189] width 13 height 13
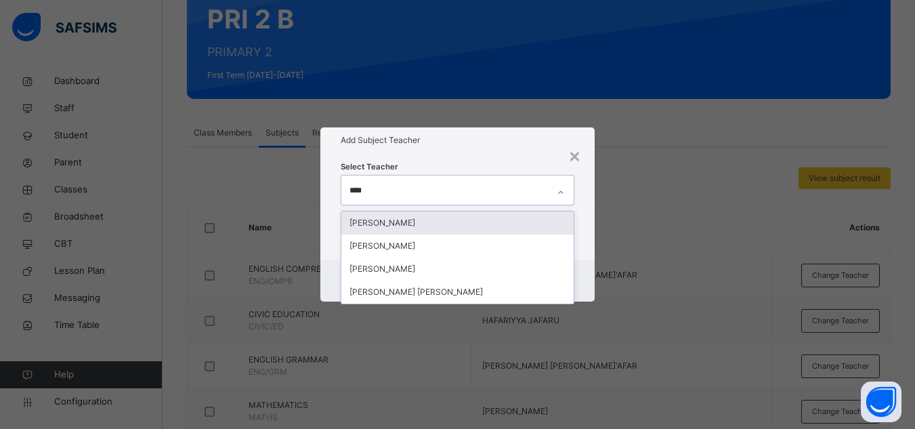
type input "*****"
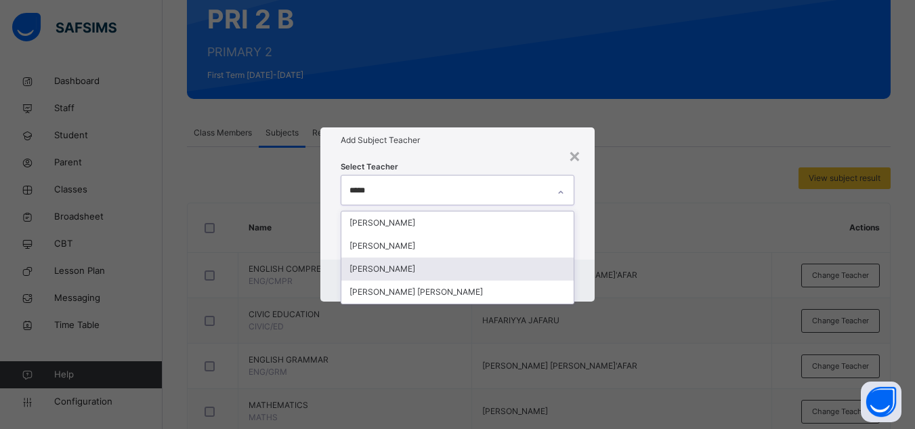
click at [395, 267] on div "[PERSON_NAME]" at bounding box center [457, 268] width 232 height 23
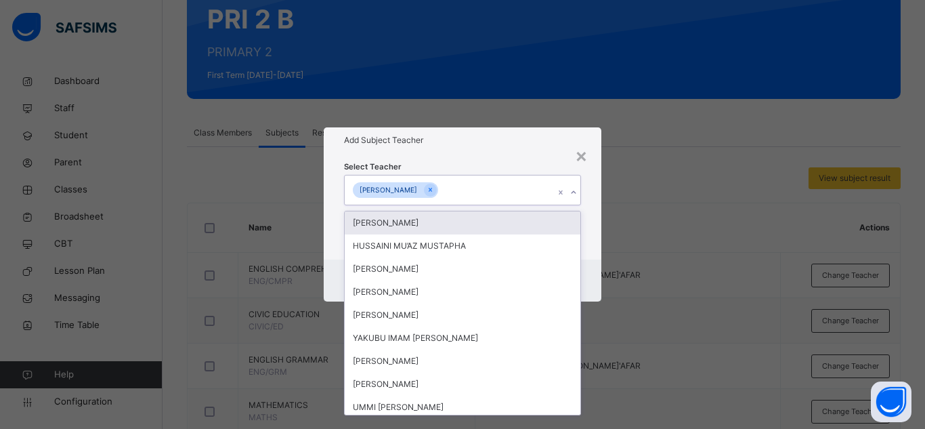
click at [481, 161] on div "Select Teacher option AISHA ALIYU, selected. option ADAM ISHAQ focused, 1 of 88…" at bounding box center [462, 206] width 237 height 92
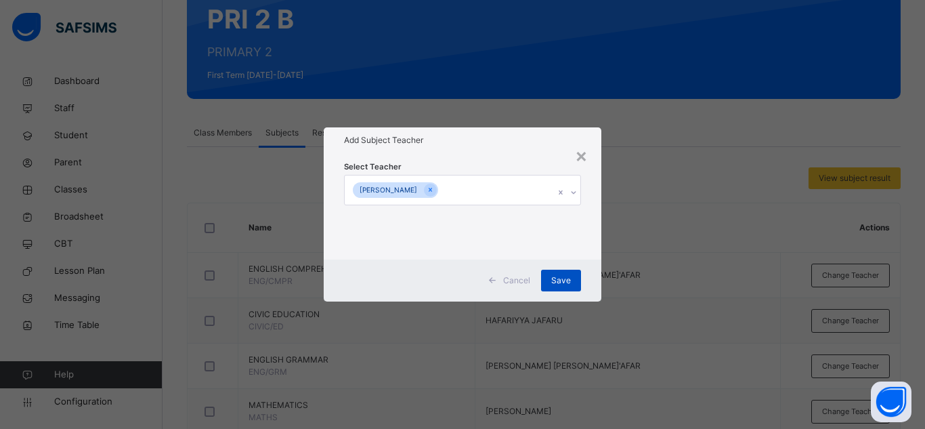
click at [569, 284] on span "Save" at bounding box center [561, 280] width 20 height 12
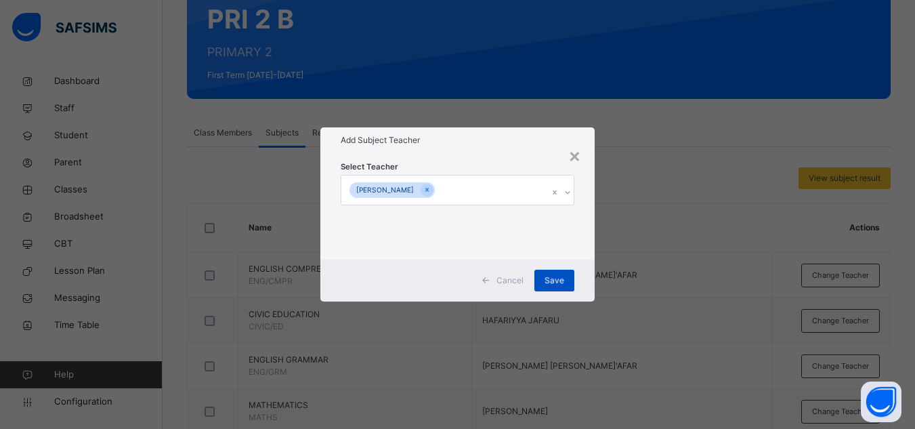
click at [557, 286] on div "Save" at bounding box center [554, 280] width 40 height 22
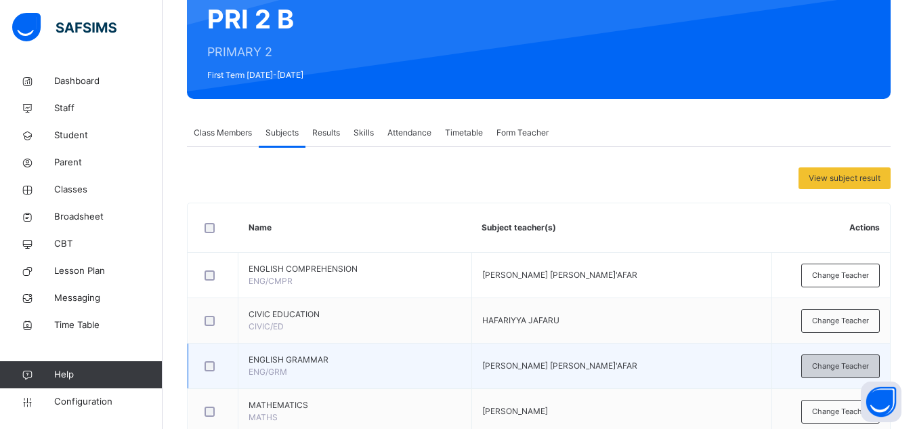
click at [813, 362] on div "Change Teacher" at bounding box center [840, 366] width 79 height 24
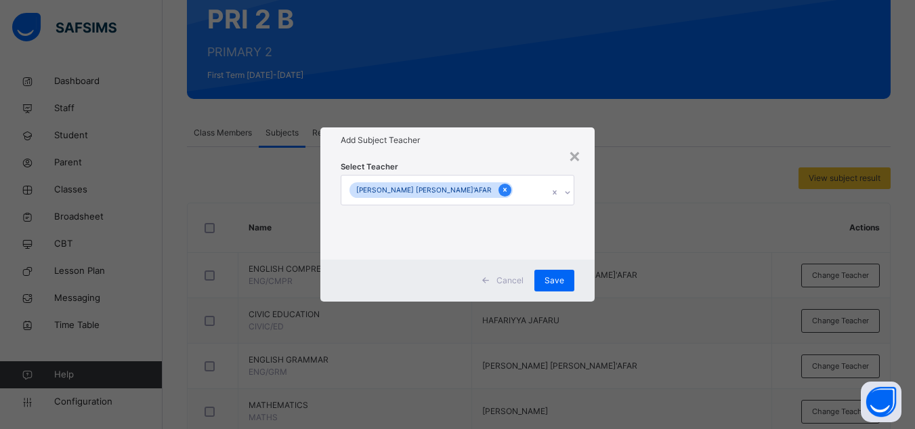
click at [498, 191] on div at bounding box center [504, 189] width 13 height 13
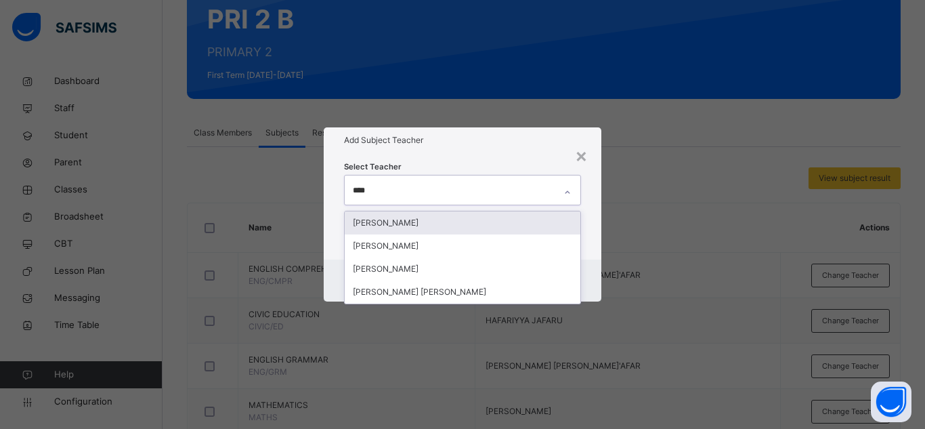
type input "*****"
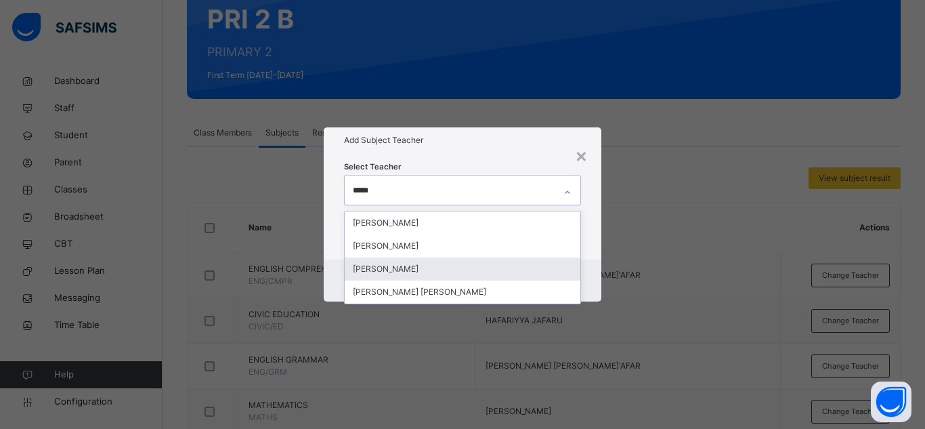
click at [405, 271] on div "[PERSON_NAME]" at bounding box center [463, 268] width 236 height 23
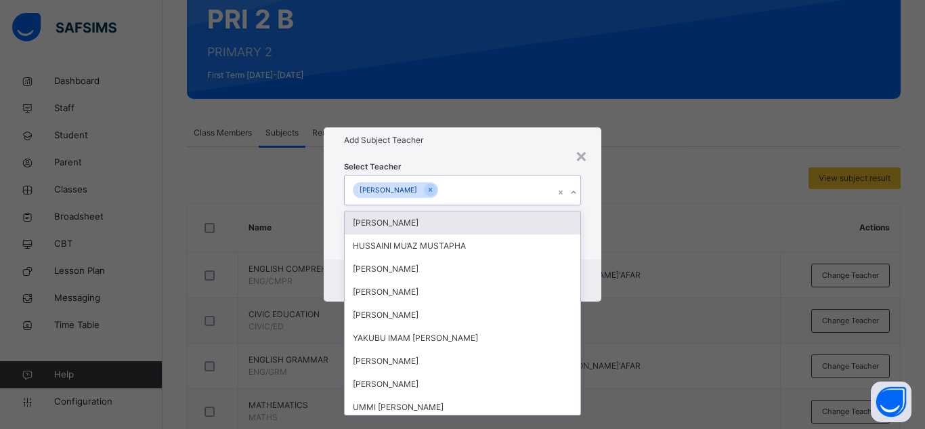
click at [489, 164] on div "Select Teacher option AISHA ALIYU, selected. option ADAM ISHAQ focused, 1 of 88…" at bounding box center [462, 206] width 237 height 92
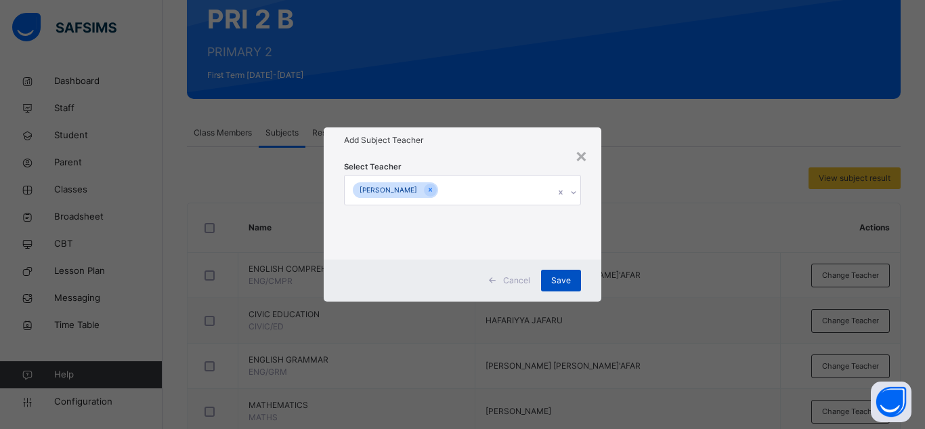
click at [568, 282] on span "Save" at bounding box center [561, 280] width 20 height 12
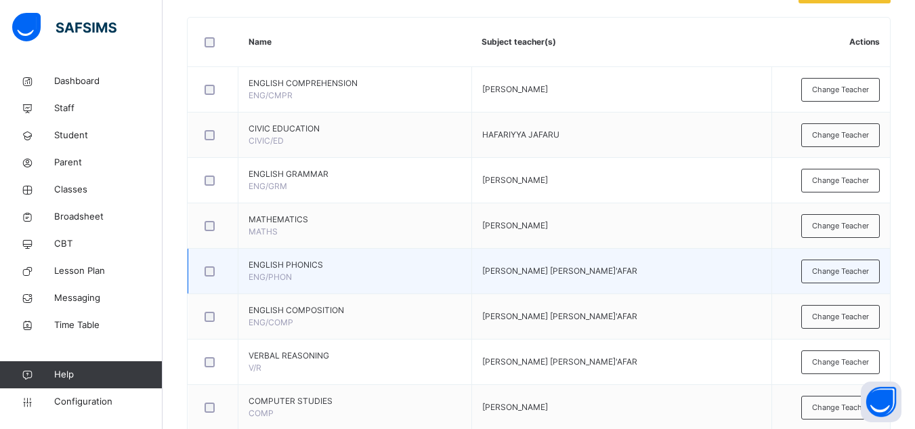
scroll to position [338, 0]
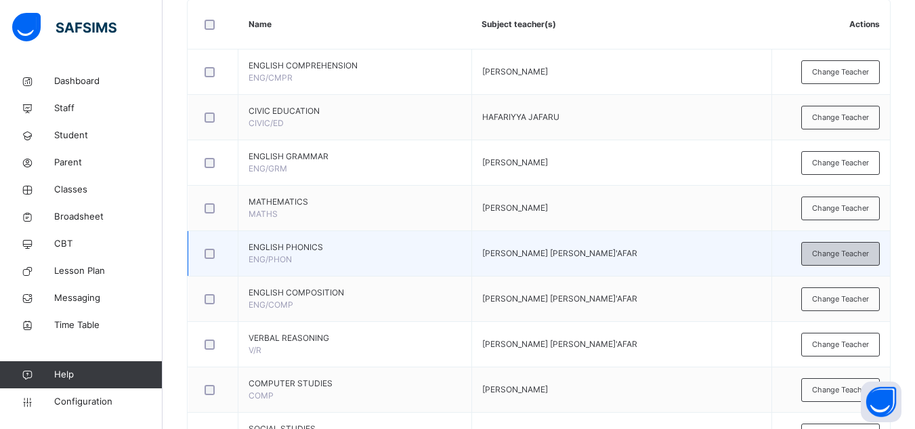
click at [839, 246] on div "Change Teacher" at bounding box center [840, 254] width 79 height 24
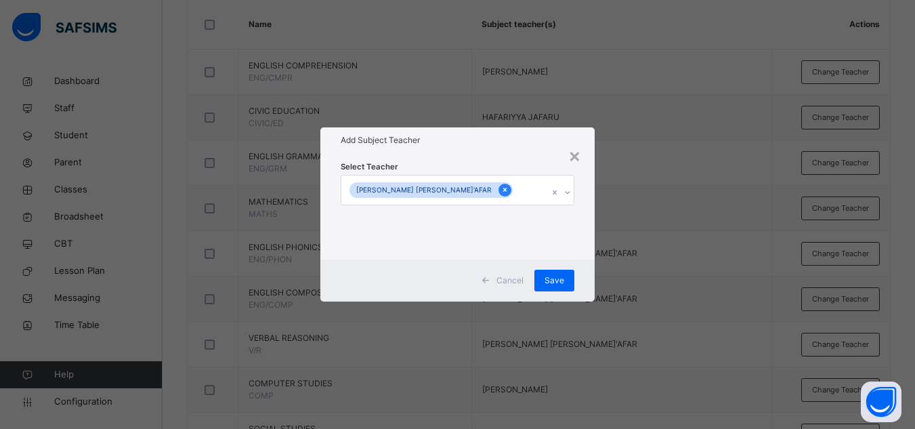
click at [501, 191] on icon at bounding box center [504, 189] width 7 height 9
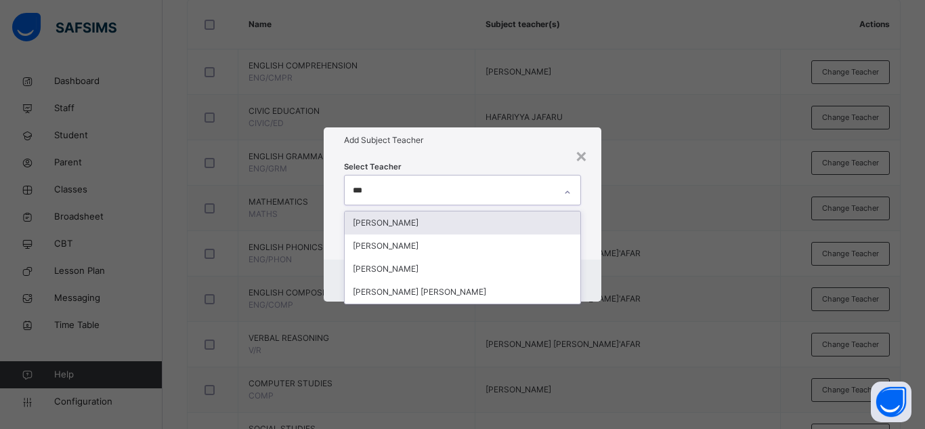
type input "****"
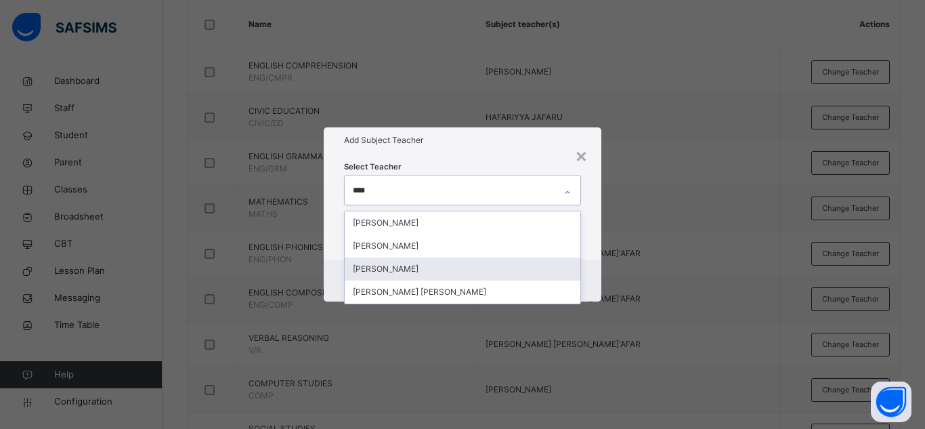
click at [412, 273] on div "[PERSON_NAME]" at bounding box center [463, 268] width 236 height 23
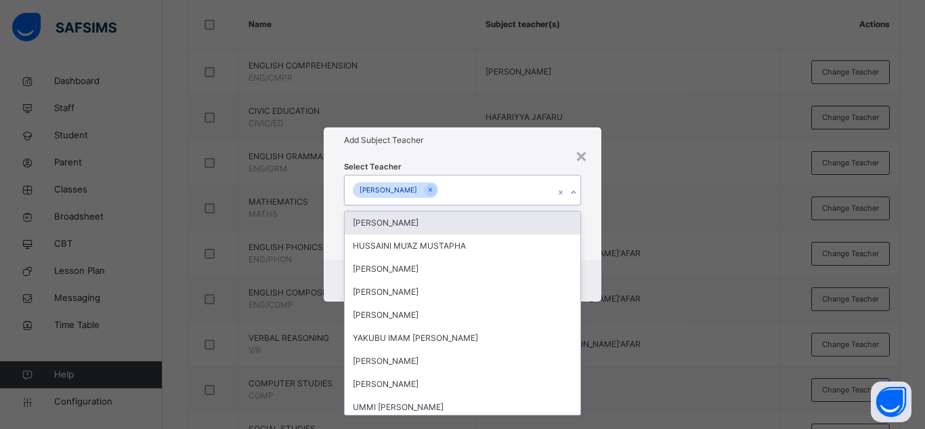
click at [505, 159] on div "Select Teacher option AISHA ALIYU, selected. option ADAM ISHAQ focused, 1 of 88…" at bounding box center [463, 206] width 278 height 106
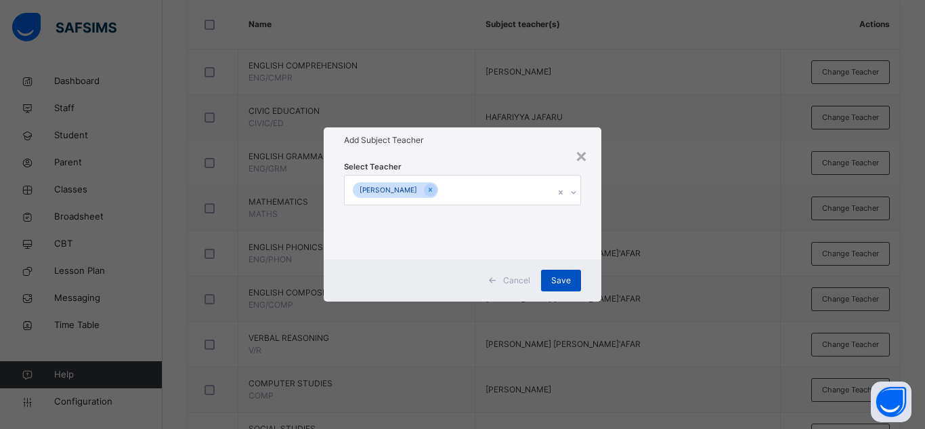
click at [558, 280] on span "Save" at bounding box center [561, 280] width 20 height 12
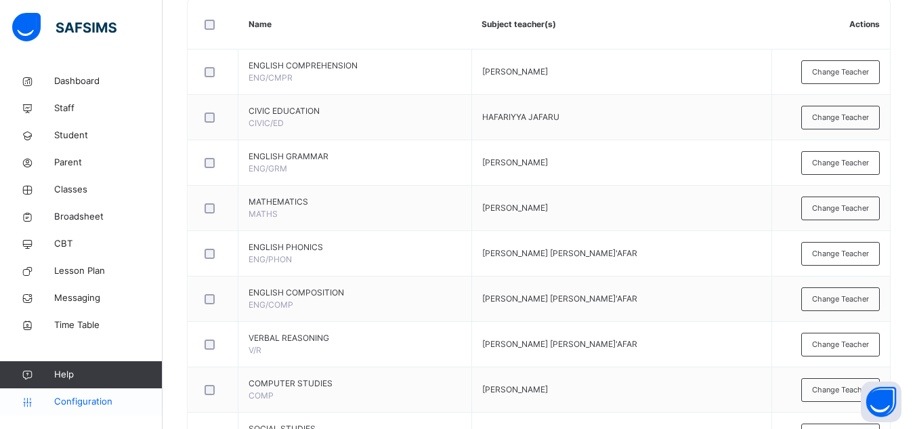
click at [103, 403] on span "Configuration" at bounding box center [108, 402] width 108 height 14
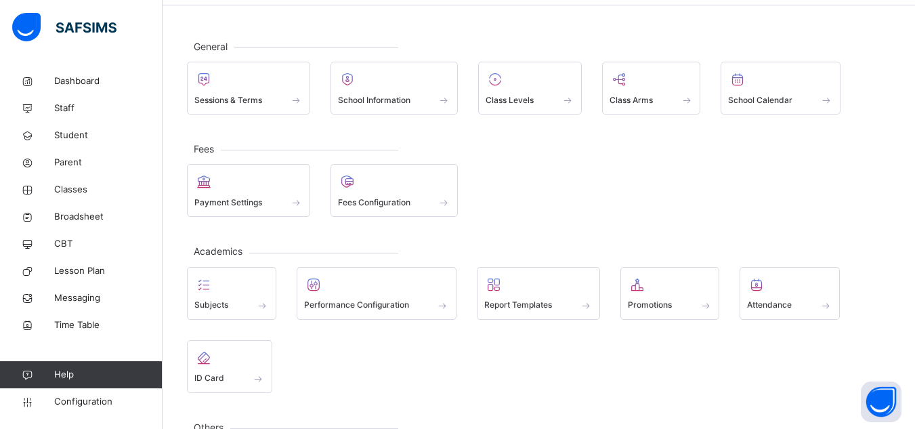
scroll to position [68, 0]
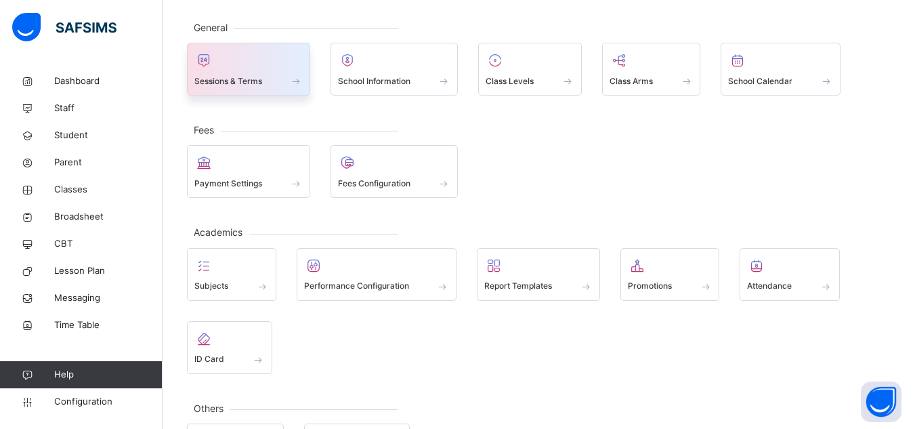
click at [254, 67] on div at bounding box center [248, 60] width 108 height 20
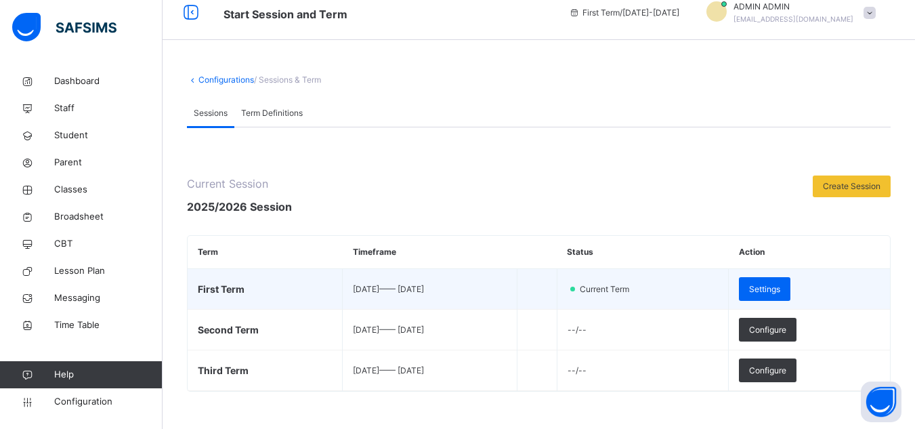
scroll to position [68, 0]
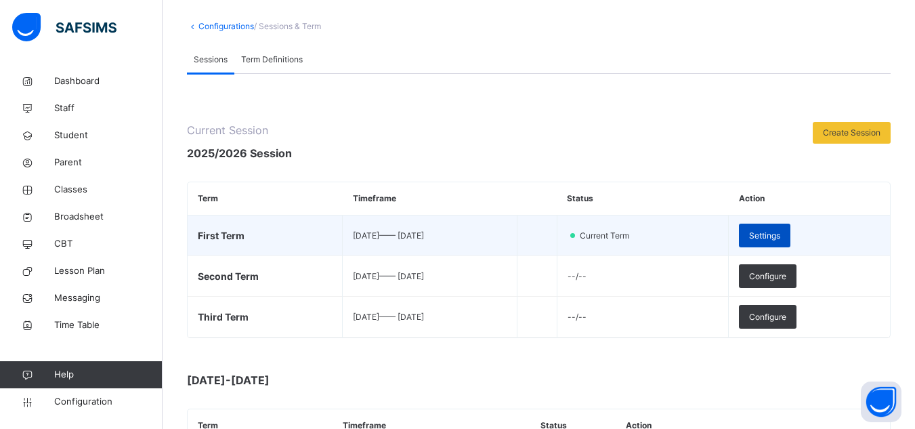
click at [780, 238] on span "Settings" at bounding box center [764, 235] width 31 height 12
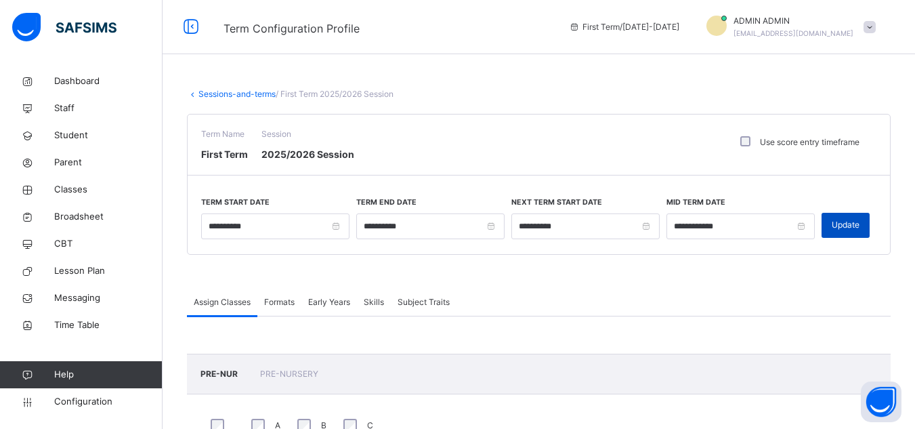
click at [859, 227] on span "Update" at bounding box center [845, 225] width 28 height 12
click at [103, 390] on link "Configuration" at bounding box center [81, 401] width 162 height 27
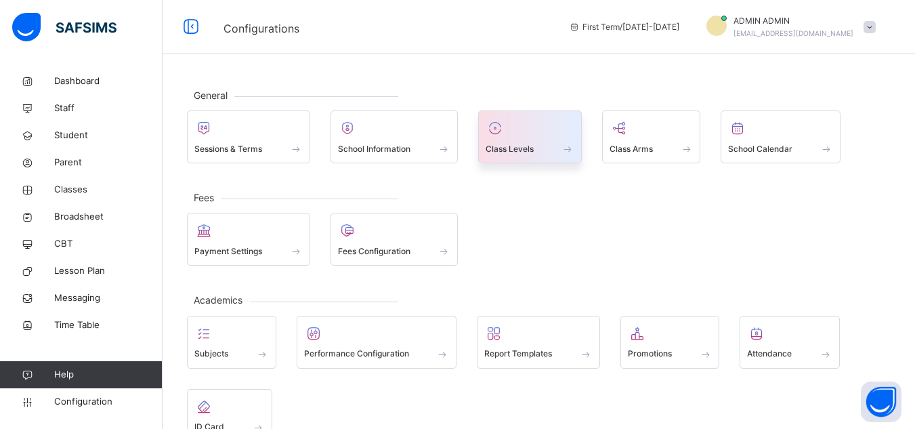
click at [547, 142] on div "Class Levels" at bounding box center [529, 148] width 89 height 14
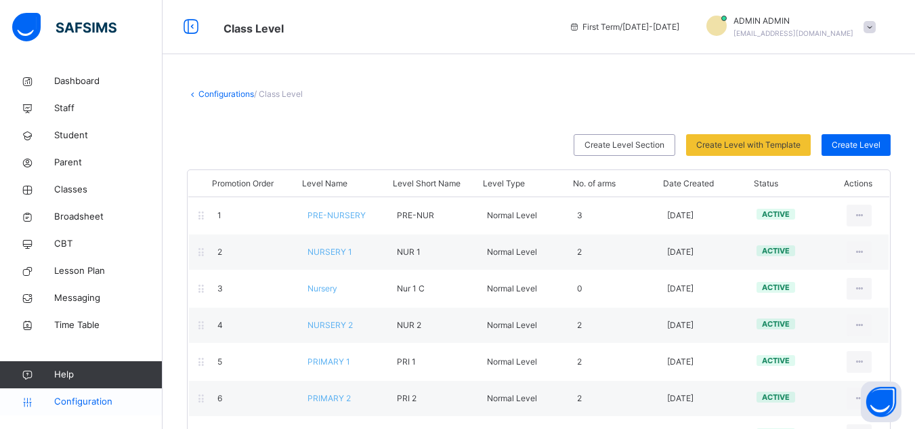
click at [97, 403] on span "Configuration" at bounding box center [108, 402] width 108 height 14
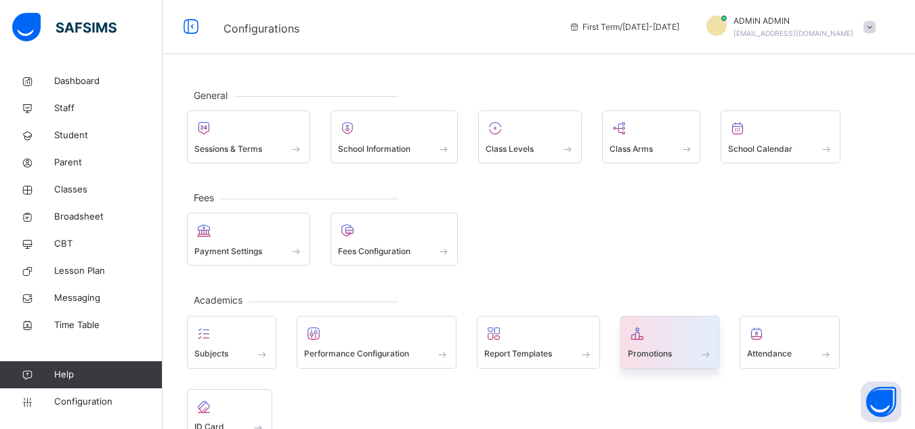
click at [628, 360] on div "Promotions" at bounding box center [670, 341] width 100 height 53
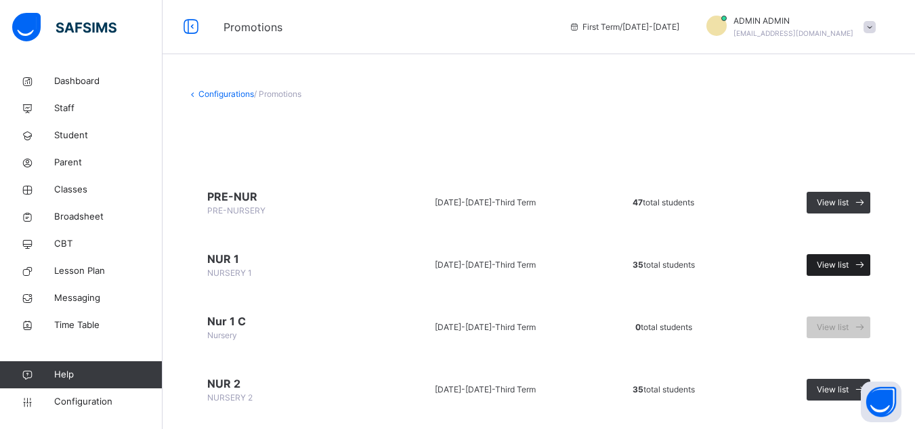
click at [848, 267] on span "View list" at bounding box center [832, 265] width 32 height 12
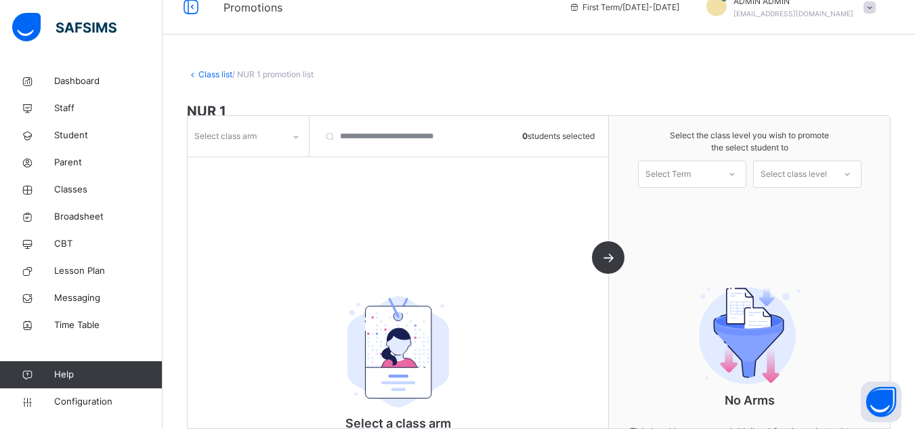
scroll to position [13, 0]
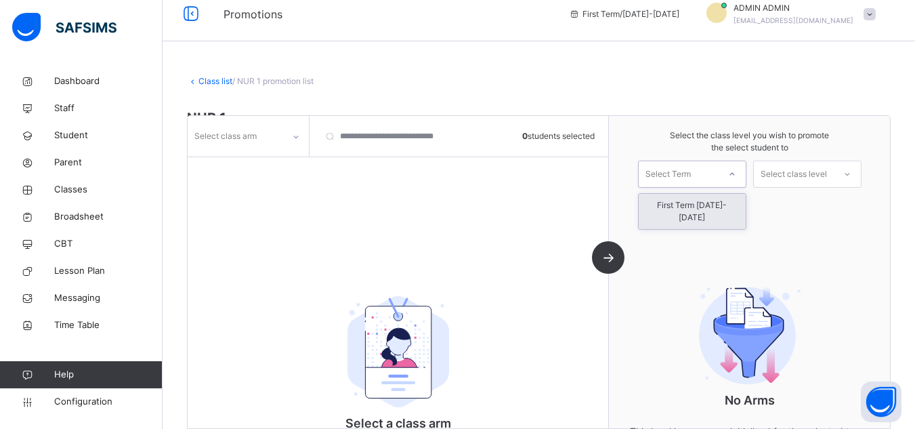
click at [734, 174] on div at bounding box center [732, 173] width 24 height 23
click at [699, 204] on div "First Term [DATE]-[DATE]" at bounding box center [691, 211] width 107 height 35
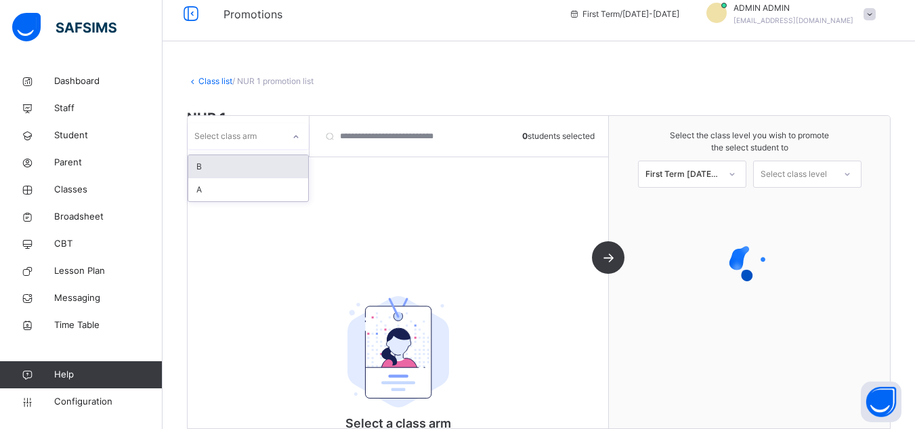
click at [299, 133] on icon at bounding box center [296, 137] width 8 height 14
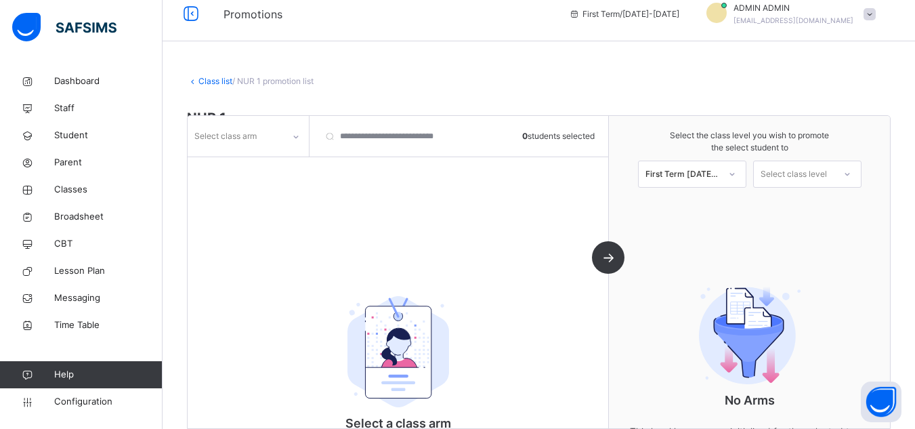
click at [514, 93] on div "Class list / NUR 1 promotion list NUR 1 NURSERY 1 • 2024-2025 Third Term • 35 t…" at bounding box center [538, 249] width 752 height 389
click at [295, 138] on icon at bounding box center [296, 137] width 8 height 14
click at [736, 173] on icon at bounding box center [732, 174] width 8 height 14
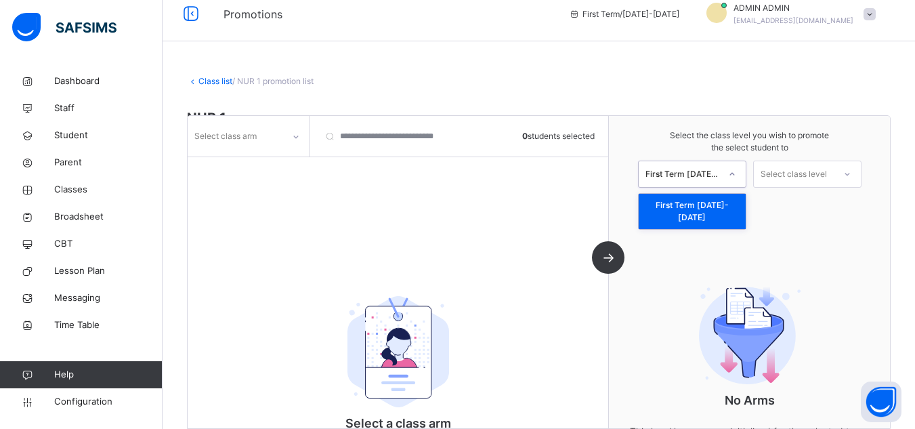
click at [736, 173] on icon at bounding box center [732, 174] width 8 height 14
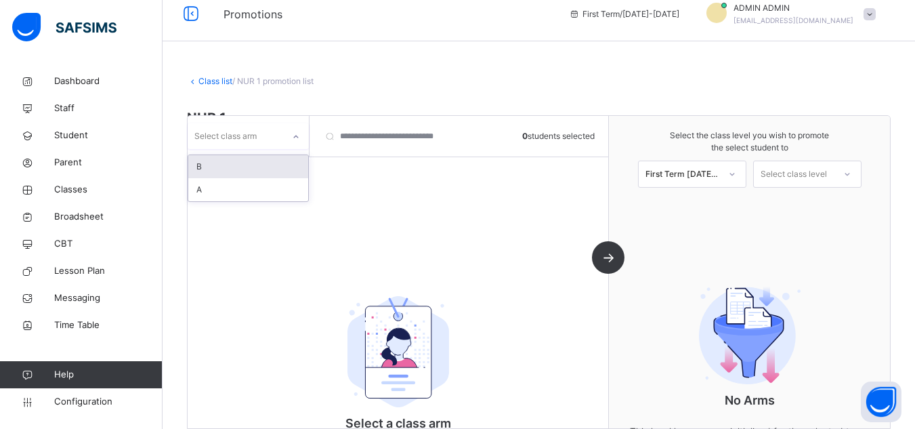
click at [263, 146] on div "Select class arm" at bounding box center [235, 135] width 95 height 21
click at [270, 144] on div "Select class arm" at bounding box center [235, 135] width 95 height 21
click at [280, 139] on div "Select class arm" at bounding box center [235, 135] width 95 height 21
click at [252, 195] on div "A" at bounding box center [248, 189] width 120 height 23
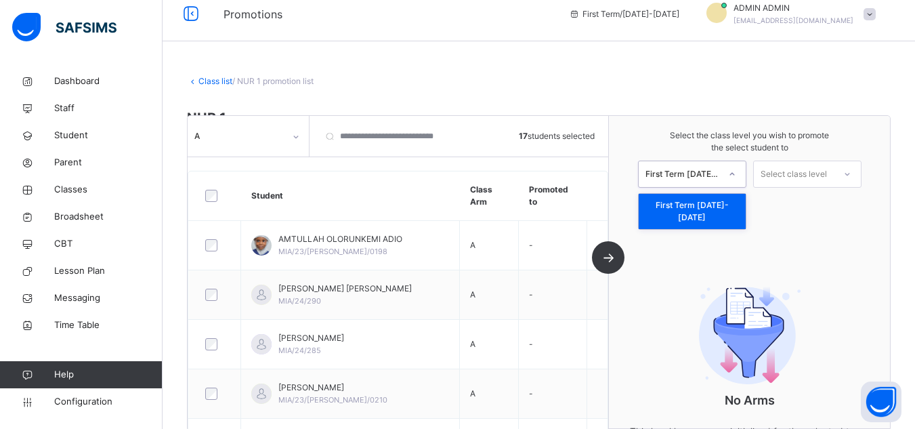
click at [734, 174] on icon at bounding box center [731, 173] width 5 height 3
click at [713, 202] on div "First Term [DATE]-[DATE]" at bounding box center [691, 211] width 107 height 35
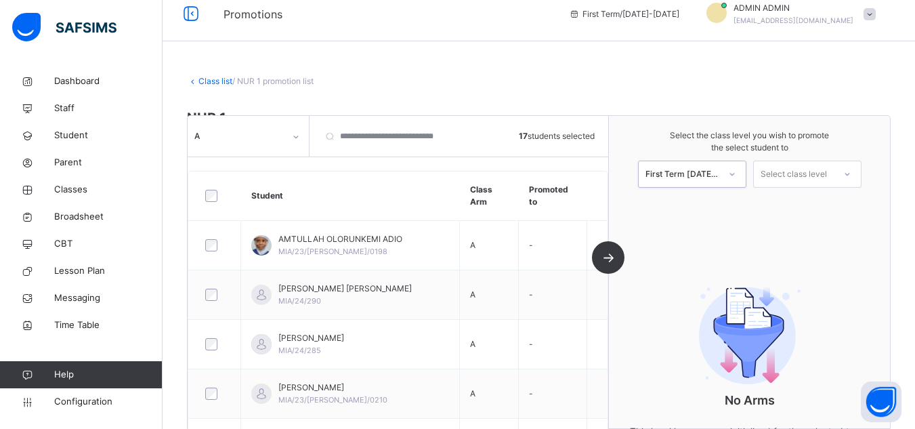
click at [833, 171] on div "Select class level" at bounding box center [793, 173] width 80 height 21
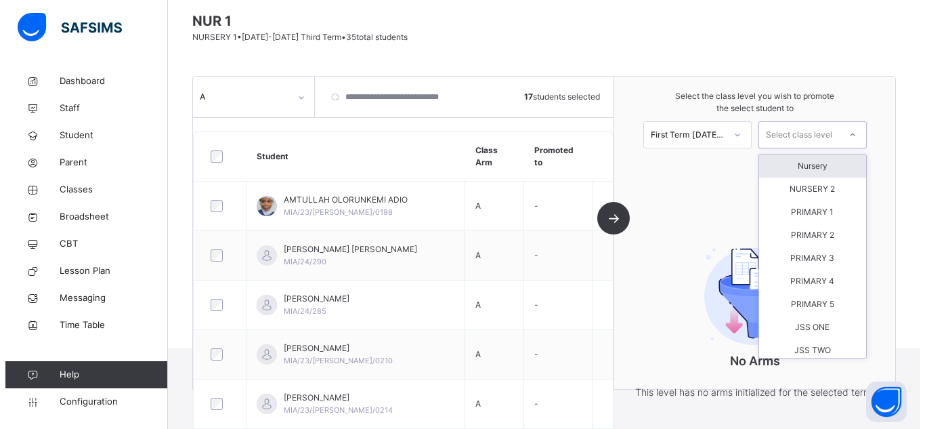
scroll to position [216, 0]
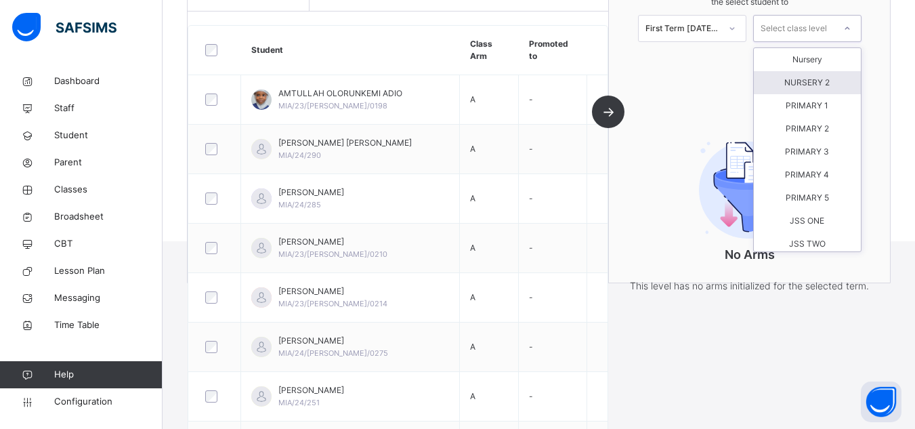
click at [812, 83] on div "NURSERY 2" at bounding box center [806, 82] width 107 height 23
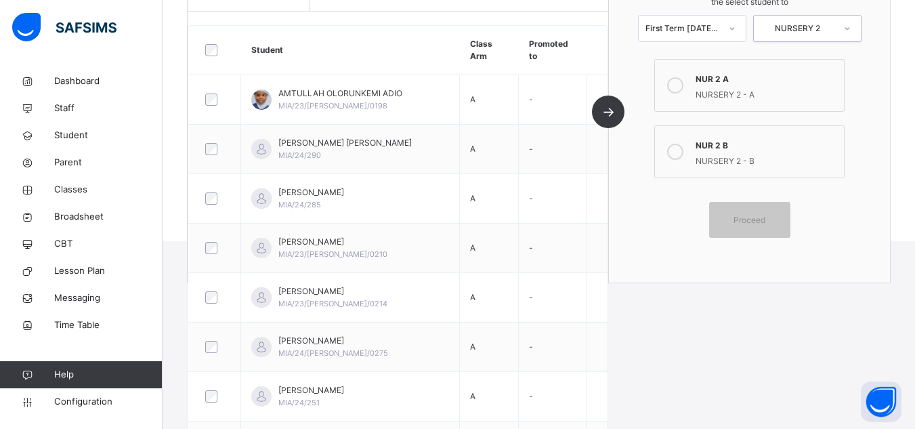
click at [677, 88] on icon at bounding box center [675, 85] width 16 height 16
click at [756, 228] on div "Proceed" at bounding box center [749, 220] width 81 height 36
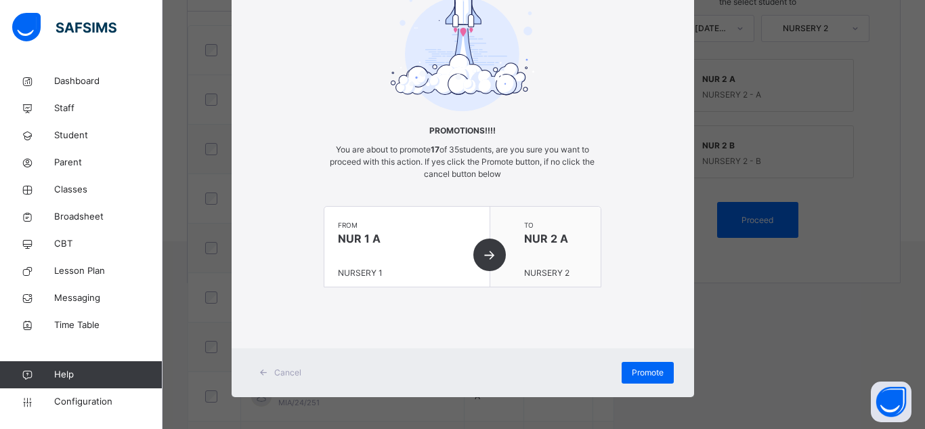
scroll to position [88, 0]
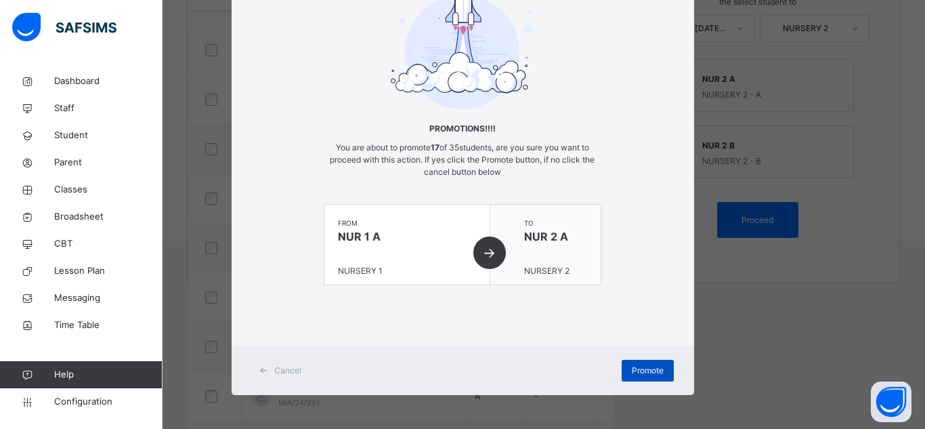
click at [651, 372] on span "Promote" at bounding box center [648, 370] width 32 height 12
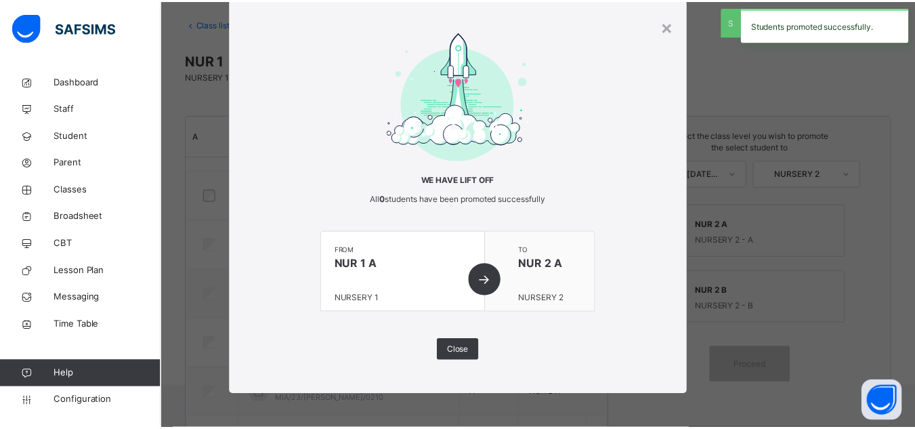
scroll to position [216, 0]
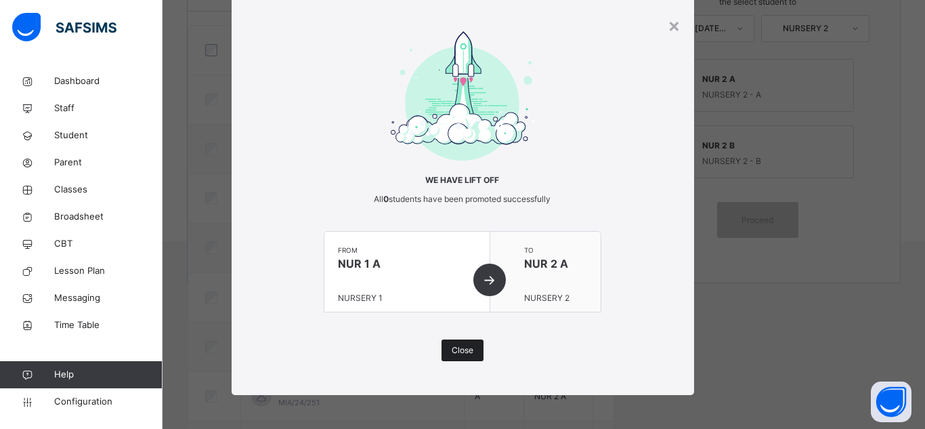
click at [460, 352] on span "Close" at bounding box center [463, 350] width 22 height 12
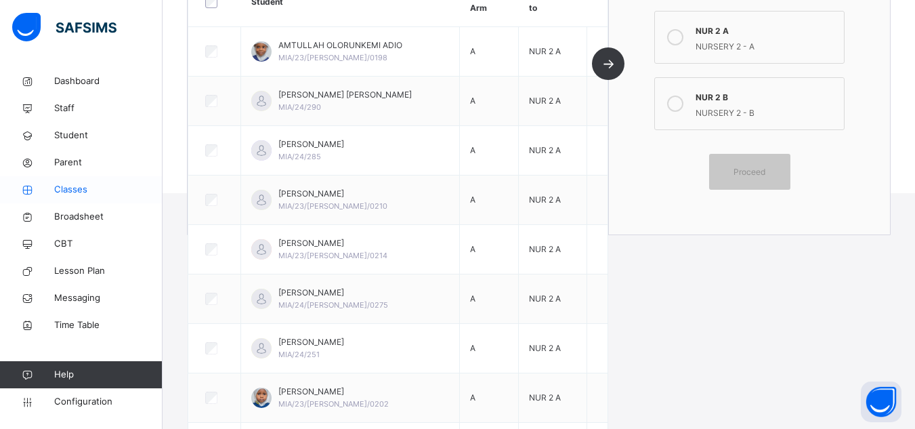
scroll to position [0, 0]
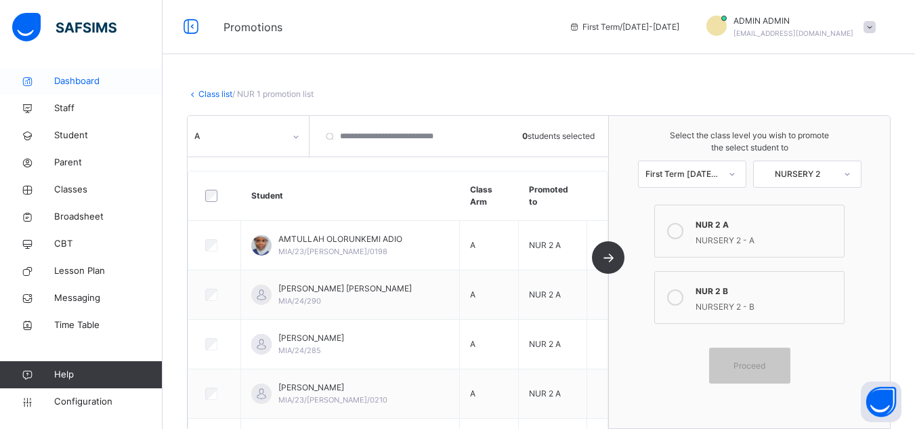
click at [74, 81] on span "Dashboard" at bounding box center [108, 81] width 108 height 14
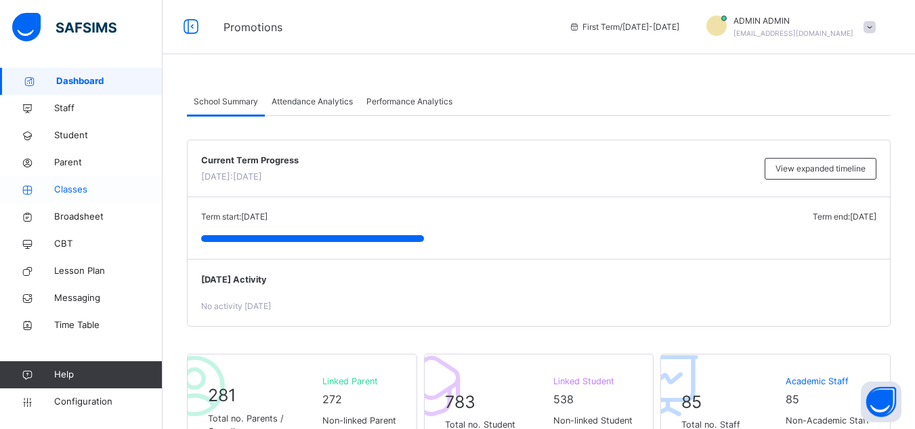
click at [76, 191] on span "Classes" at bounding box center [108, 190] width 108 height 14
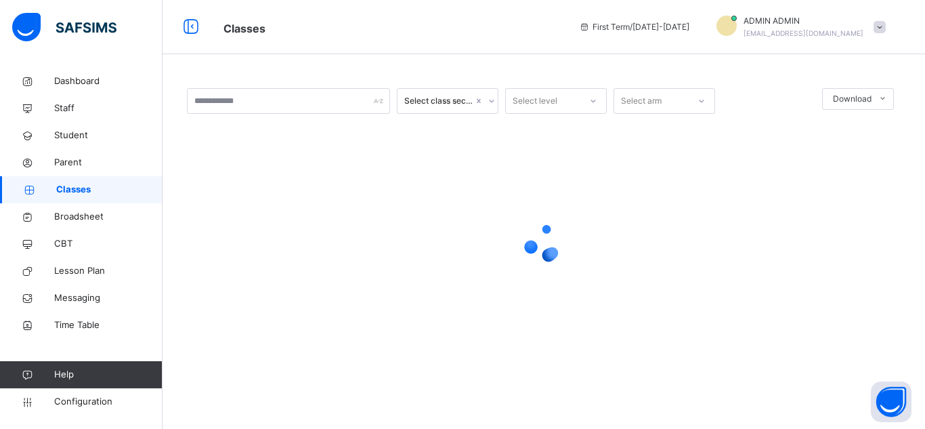
click at [473, 251] on div at bounding box center [543, 242] width 713 height 54
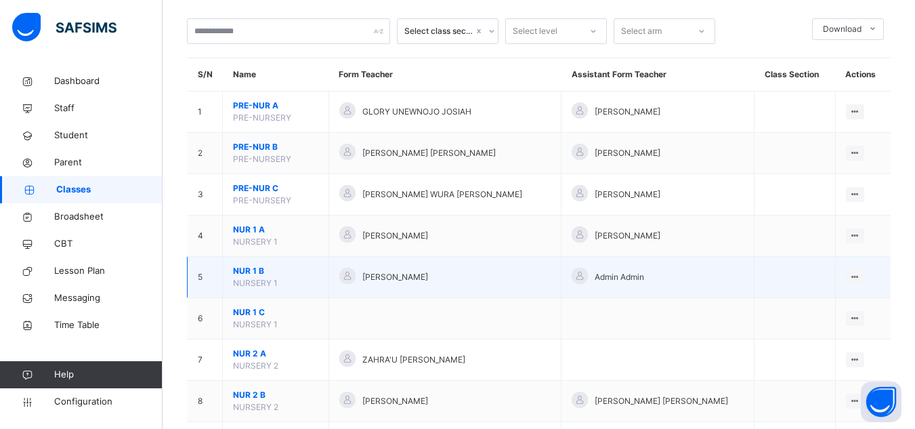
scroll to position [135, 0]
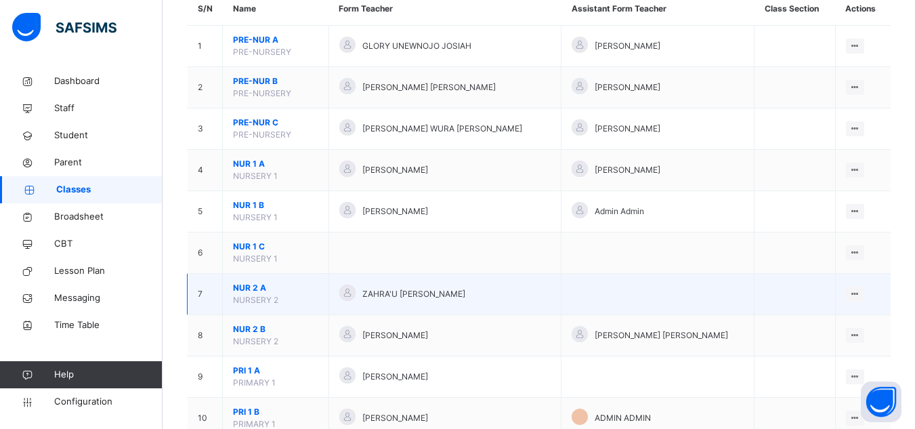
click at [351, 298] on div "ZAHRA'U [PERSON_NAME]" at bounding box center [445, 294] width 212 height 20
click at [250, 292] on span "NUR 2 A" at bounding box center [275, 288] width 85 height 12
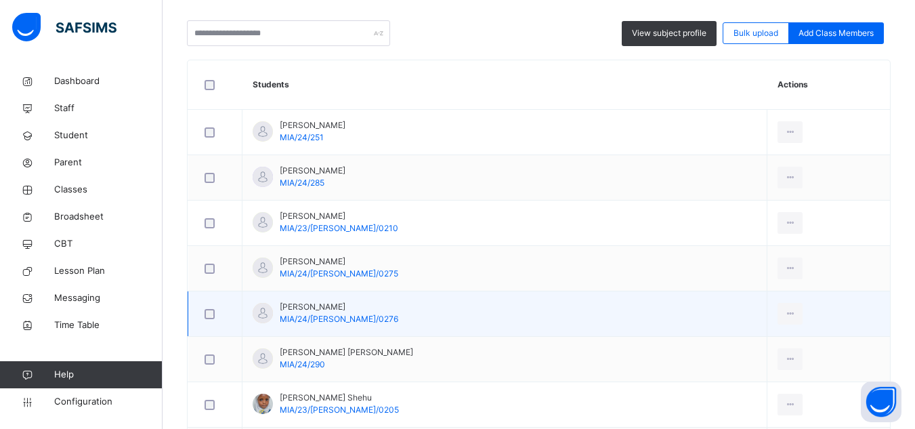
scroll to position [338, 0]
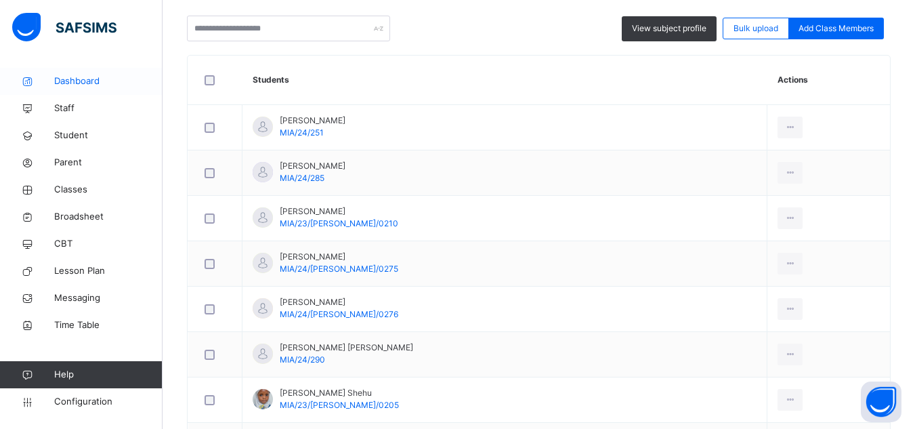
click at [94, 85] on span "Dashboard" at bounding box center [108, 81] width 108 height 14
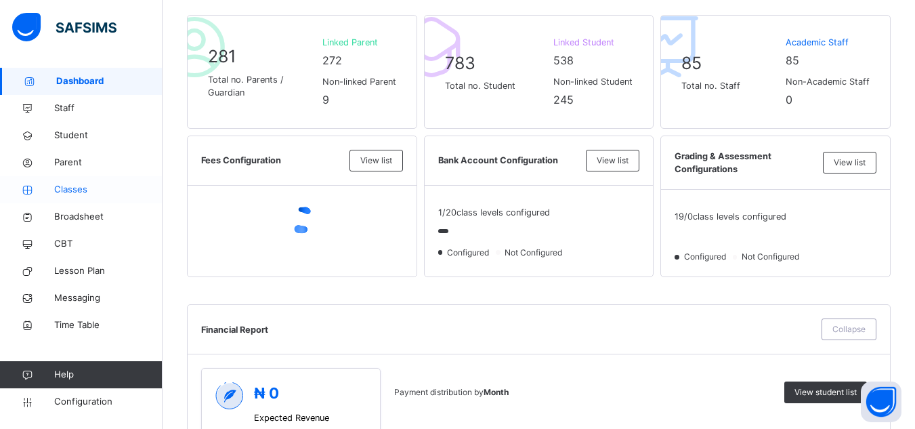
click at [74, 195] on span "Classes" at bounding box center [108, 190] width 108 height 14
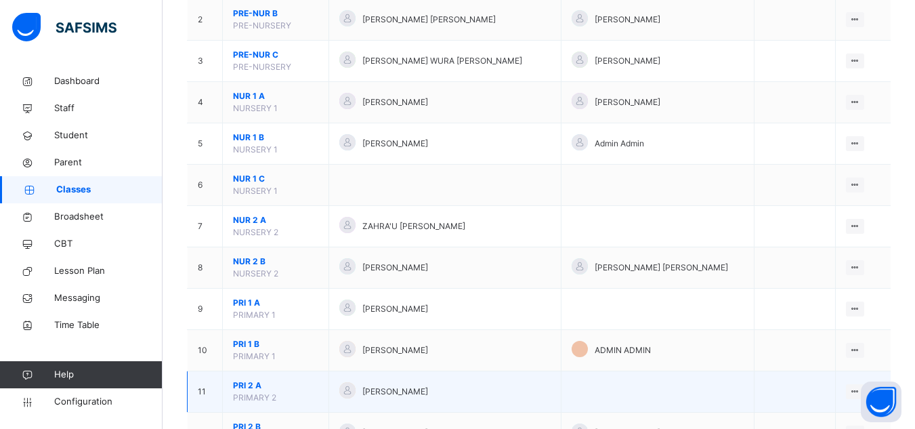
scroll to position [338, 0]
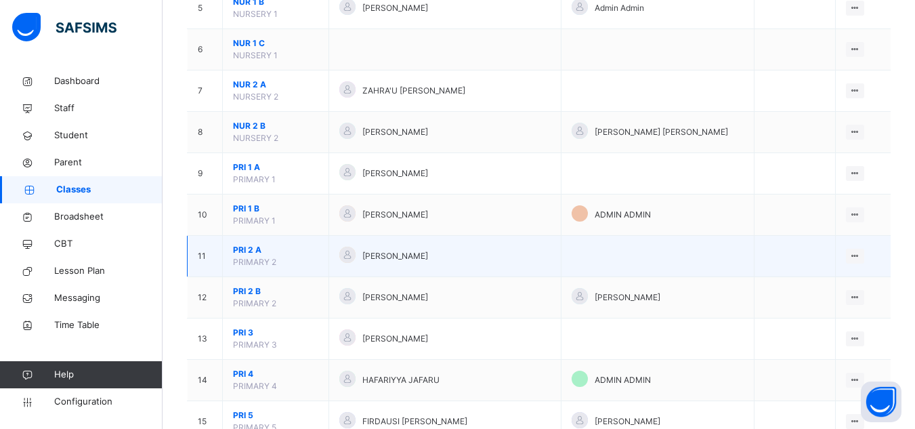
click at [244, 248] on span "PRI 2 A" at bounding box center [275, 250] width 85 height 12
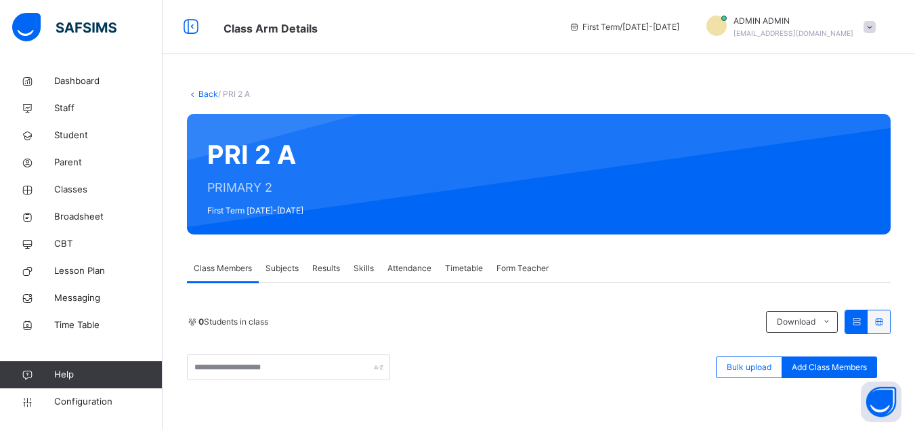
click at [301, 264] on div "Subjects" at bounding box center [282, 268] width 47 height 27
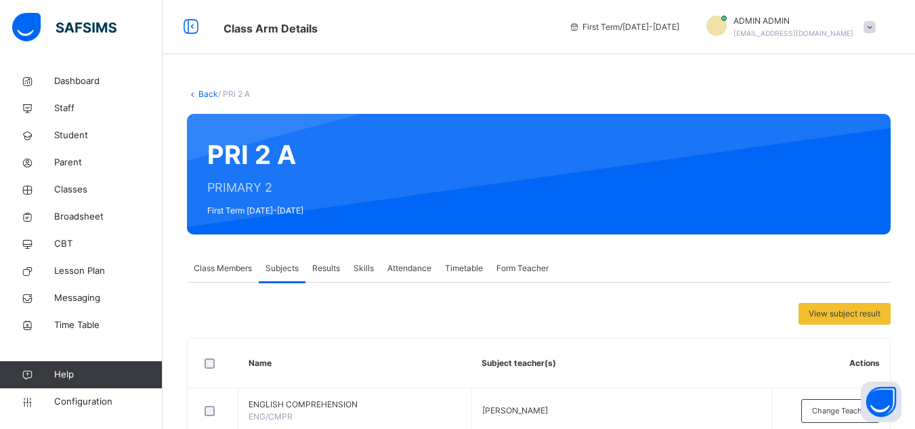
click at [208, 95] on link "Back" at bounding box center [208, 94] width 20 height 10
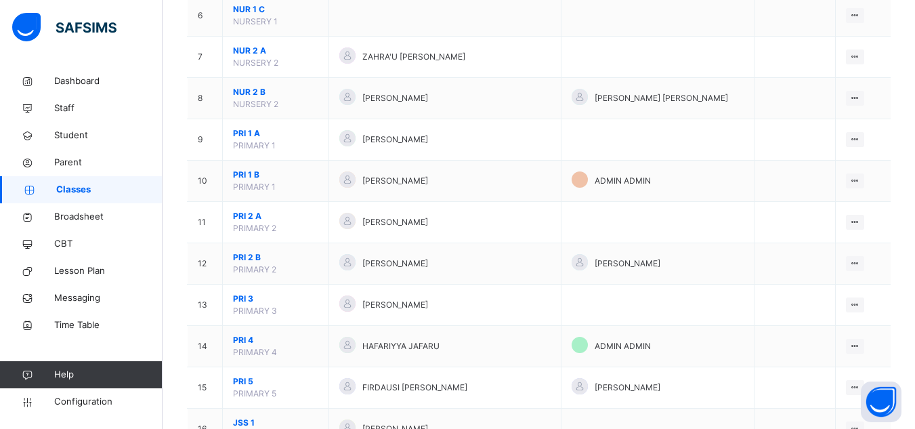
scroll to position [406, 0]
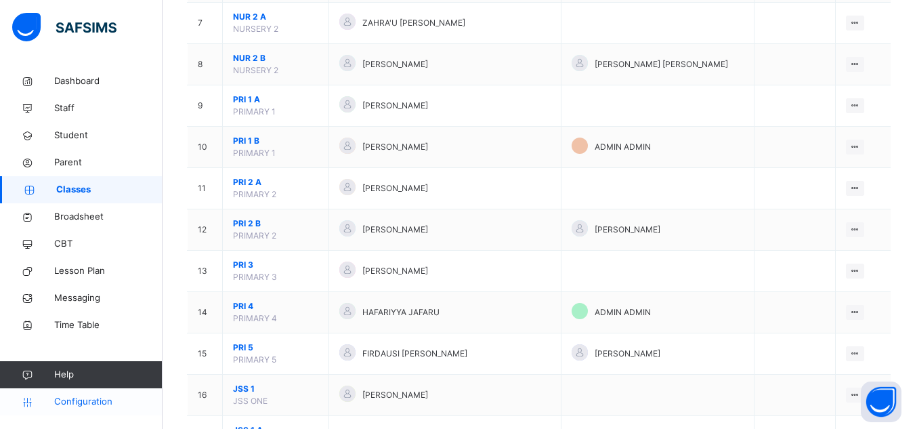
click at [84, 399] on span "Configuration" at bounding box center [108, 402] width 108 height 14
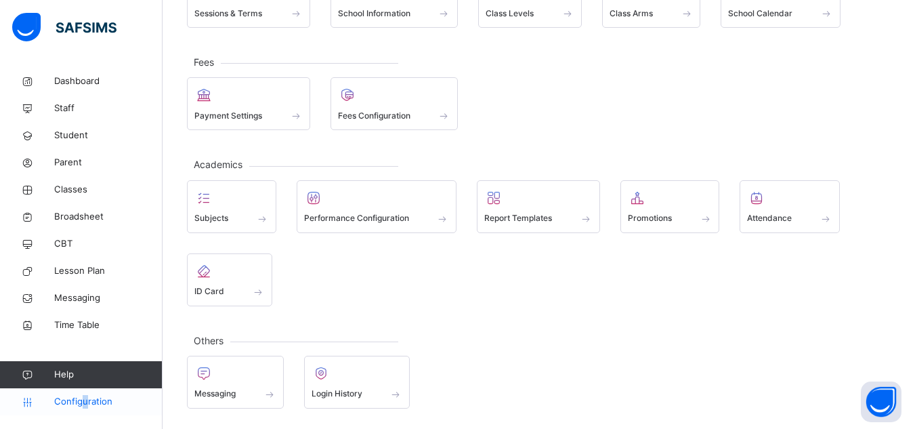
scroll to position [135, 0]
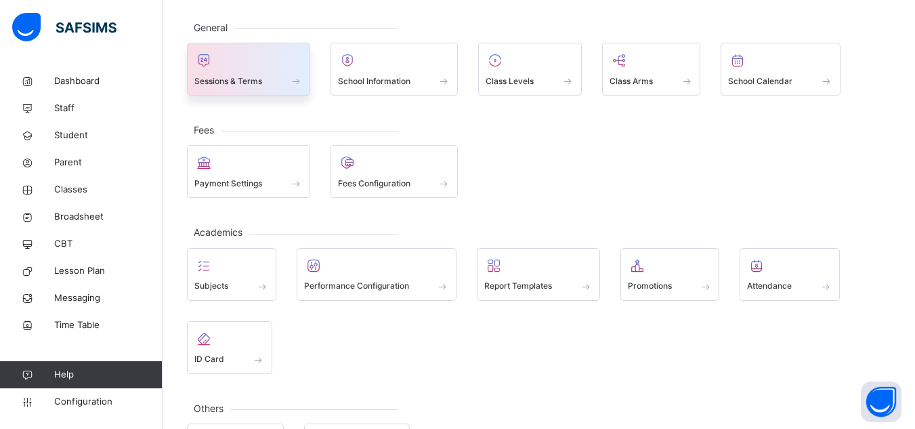
click at [274, 72] on span at bounding box center [248, 71] width 108 height 3
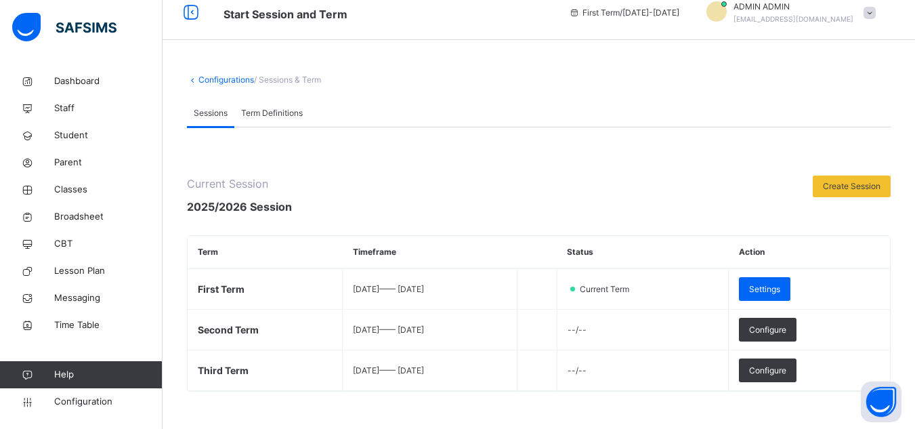
scroll to position [68, 0]
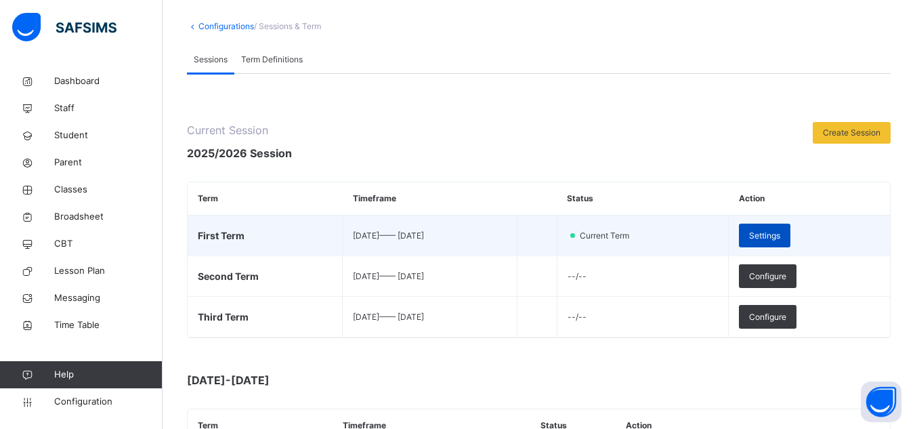
click at [780, 236] on span "Settings" at bounding box center [764, 235] width 31 height 12
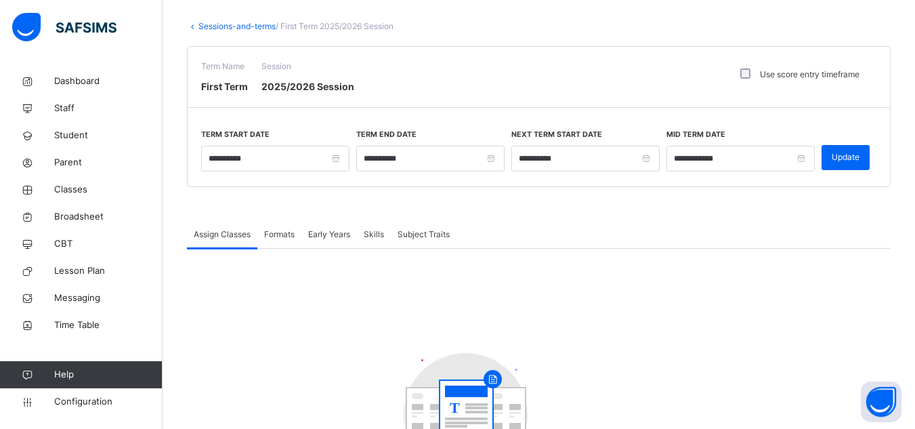
click at [194, 28] on icon at bounding box center [193, 26] width 12 height 10
click at [210, 24] on link "Sessions-and-terms" at bounding box center [236, 26] width 77 height 10
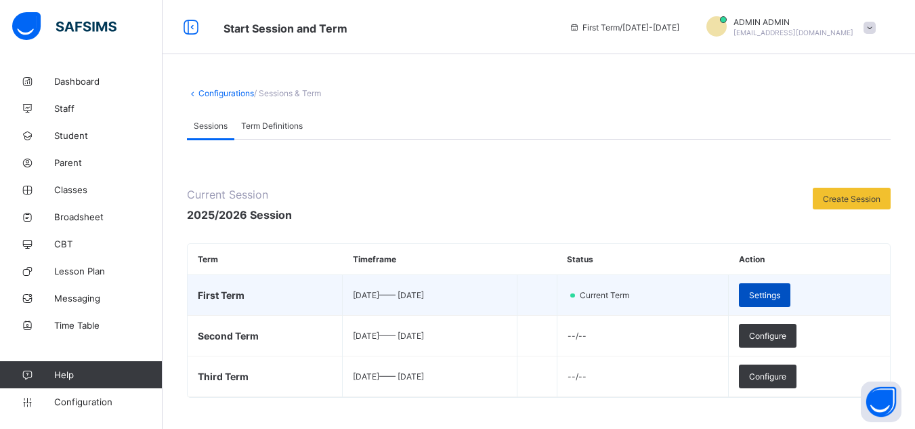
click at [780, 295] on span "Settings" at bounding box center [764, 295] width 31 height 10
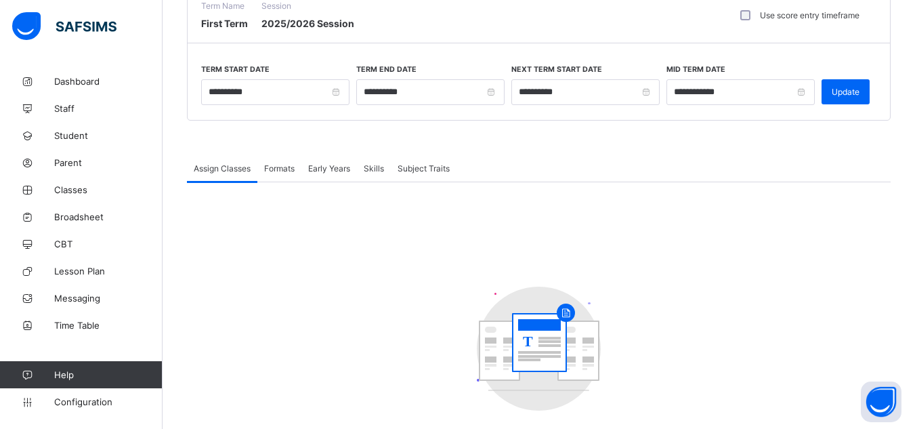
scroll to position [119, 0]
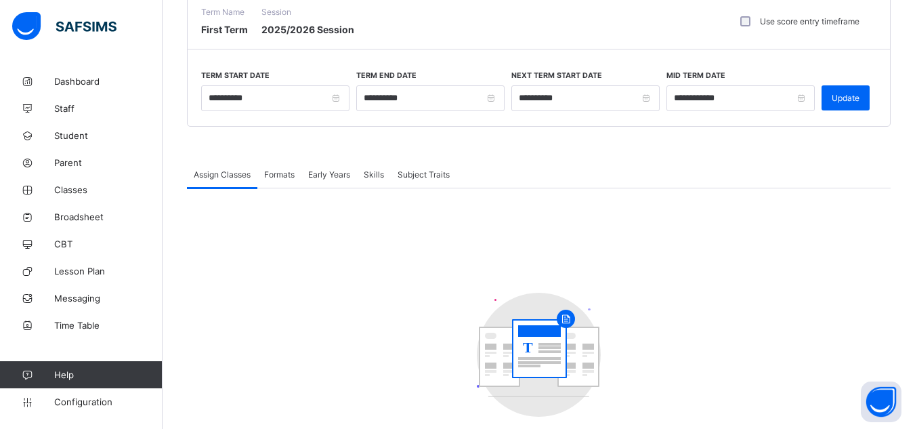
click at [242, 171] on span "Assign Classes" at bounding box center [222, 174] width 57 height 10
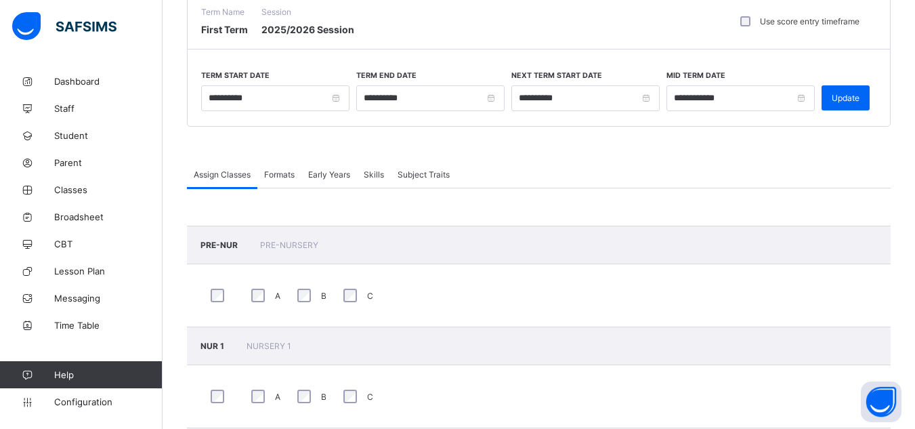
click at [285, 173] on span "Formats" at bounding box center [279, 174] width 30 height 10
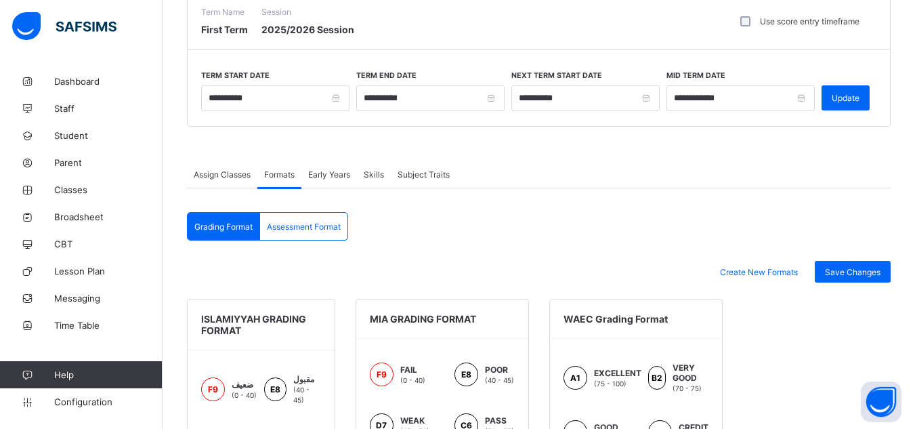
click at [237, 174] on span "Assign Classes" at bounding box center [222, 174] width 57 height 10
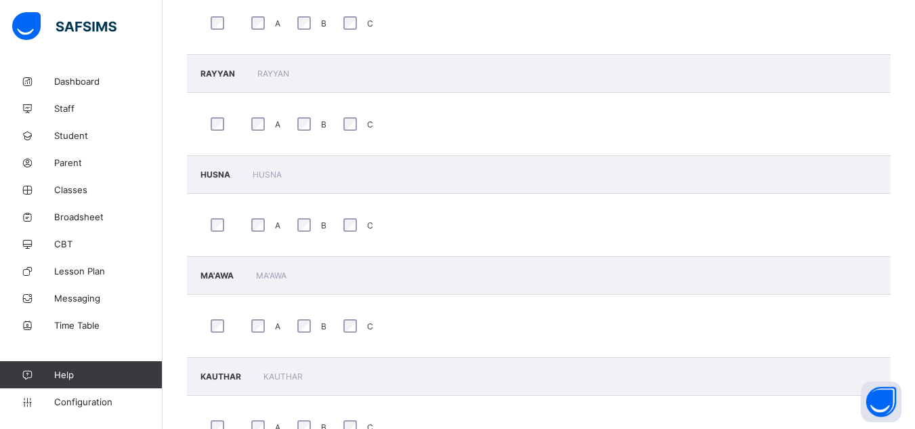
scroll to position [1683, 0]
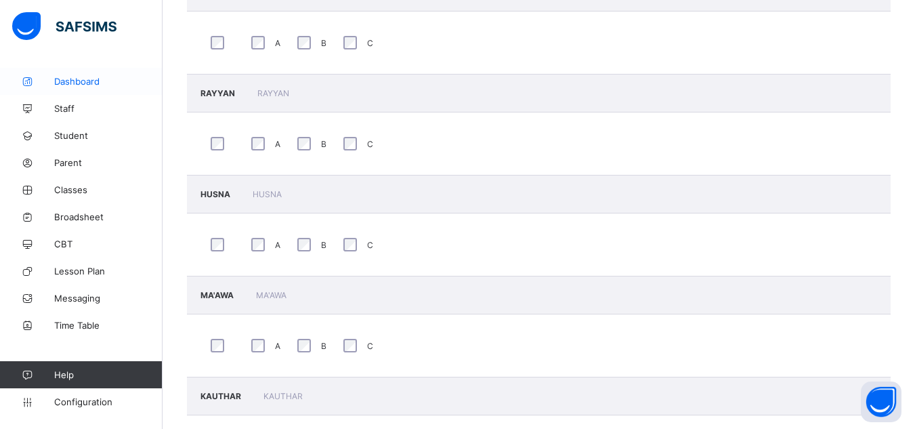
click at [85, 84] on span "Dashboard" at bounding box center [108, 81] width 108 height 11
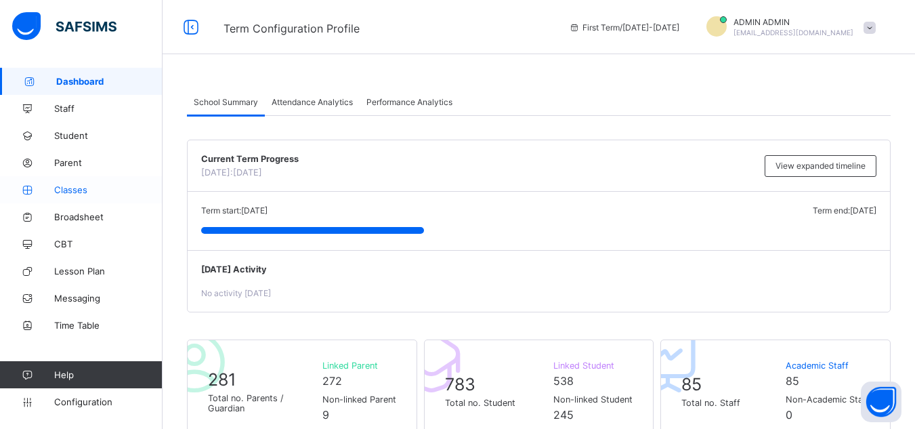
click at [82, 192] on span "Classes" at bounding box center [108, 189] width 108 height 11
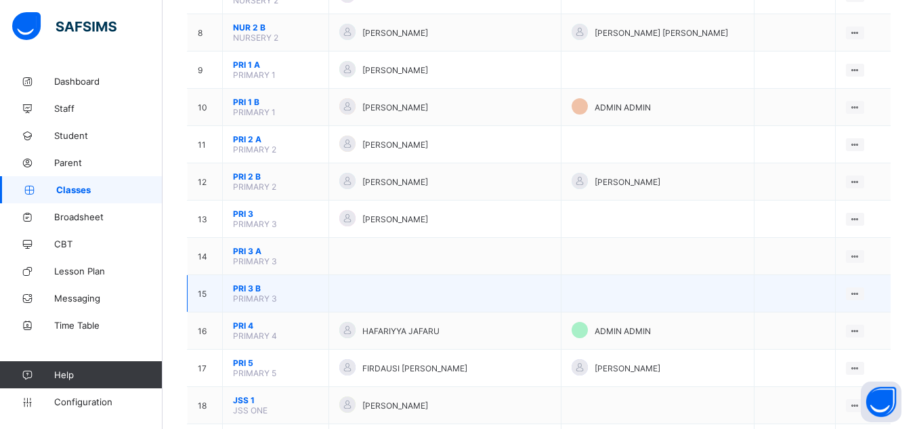
scroll to position [406, 0]
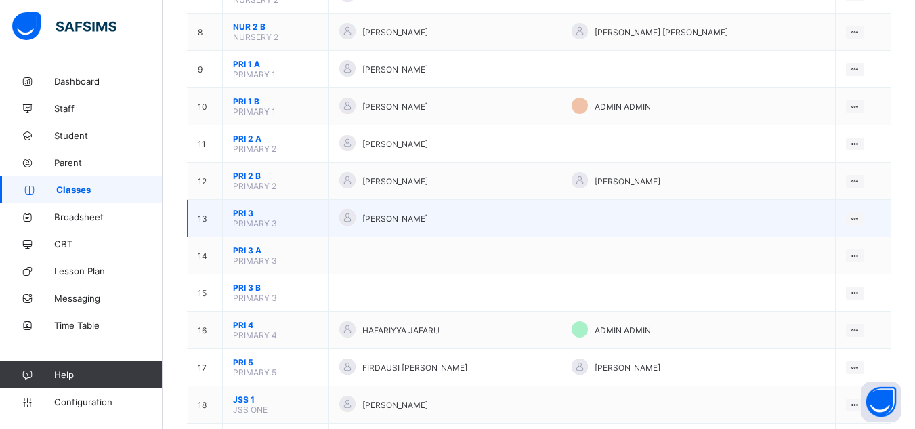
click at [255, 221] on span "PRIMARY 3" at bounding box center [255, 223] width 44 height 10
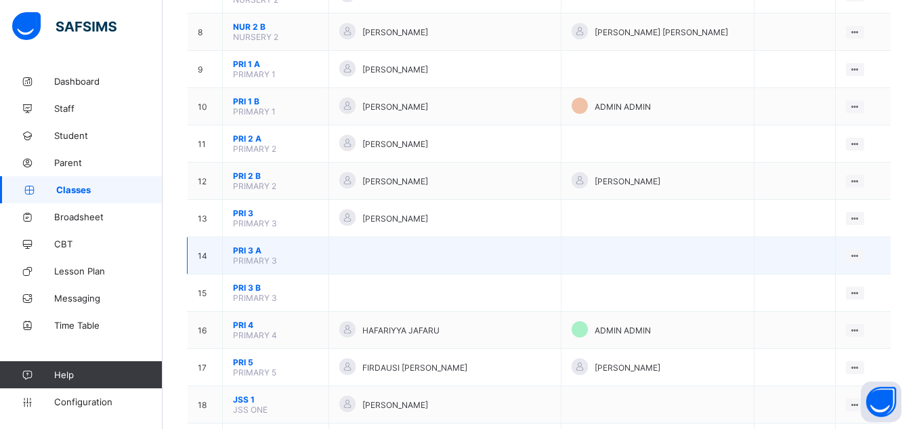
click at [250, 250] on span "PRI 3 A" at bounding box center [275, 250] width 85 height 10
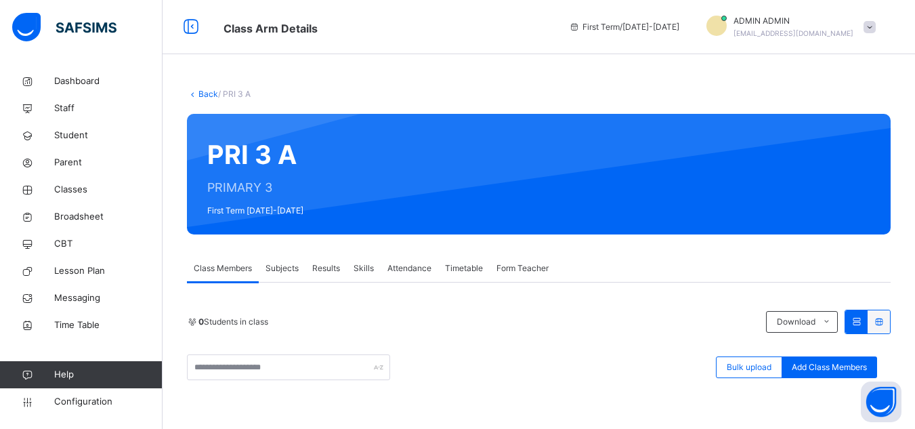
click at [273, 269] on span "Subjects" at bounding box center [281, 268] width 33 height 12
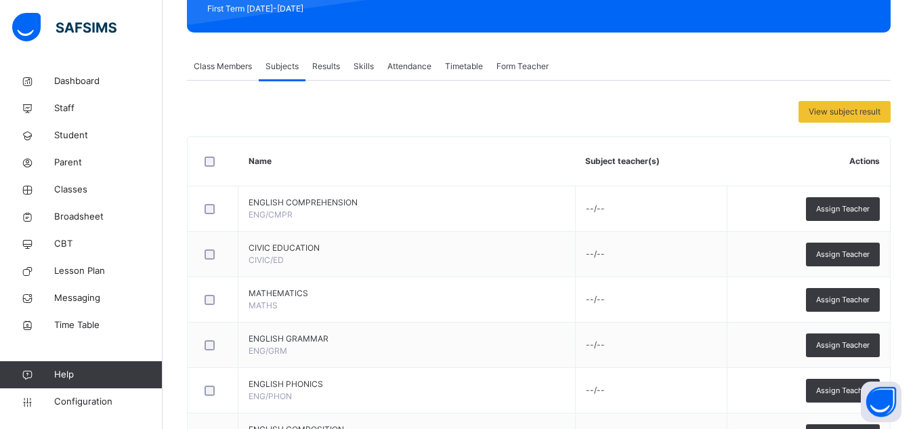
scroll to position [271, 0]
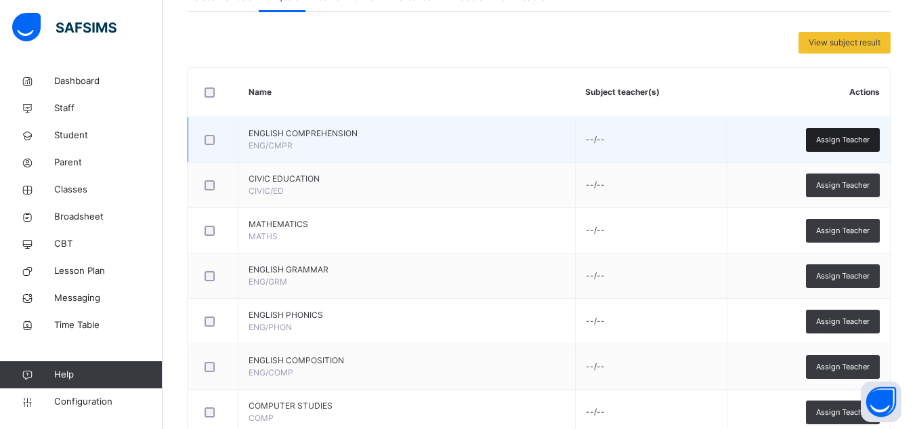
click at [830, 142] on span "Assign Teacher" at bounding box center [842, 140] width 53 height 12
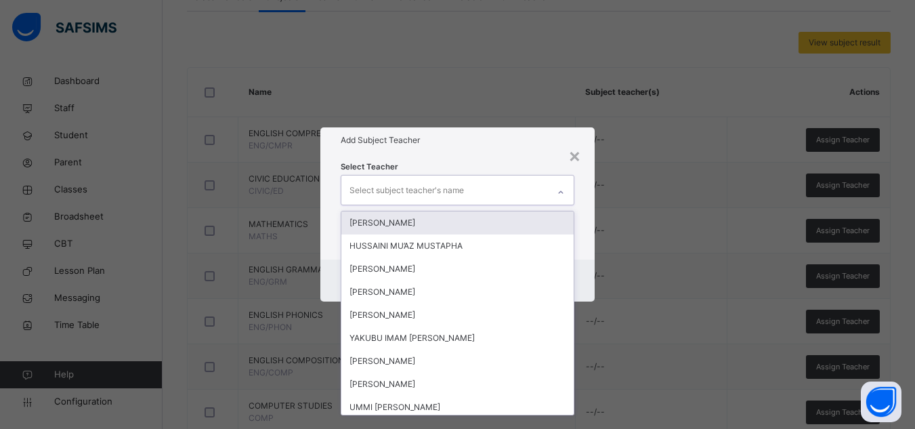
click at [406, 183] on div "Select subject teacher's name" at bounding box center [406, 190] width 114 height 26
type input "***"
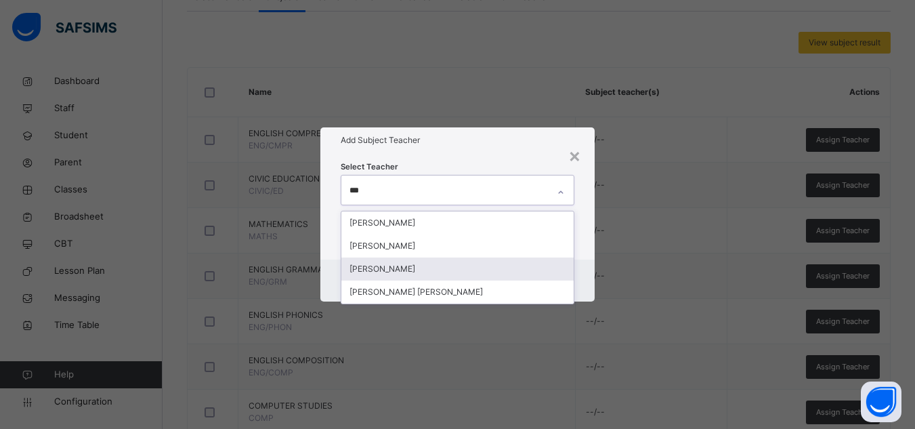
click at [367, 273] on div "[PERSON_NAME]" at bounding box center [457, 268] width 232 height 23
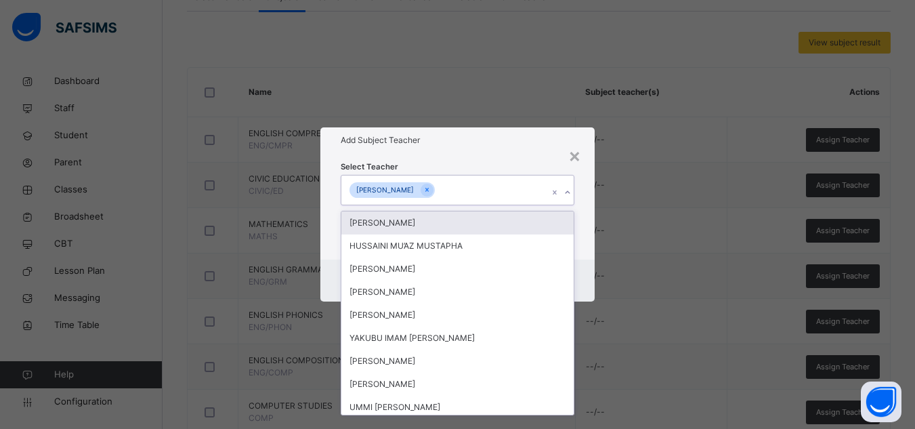
click at [520, 156] on div "Select Teacher option AISHA ALIYU, selected. option ADAM ISHAQ focused, 1 of 88…" at bounding box center [457, 206] width 274 height 106
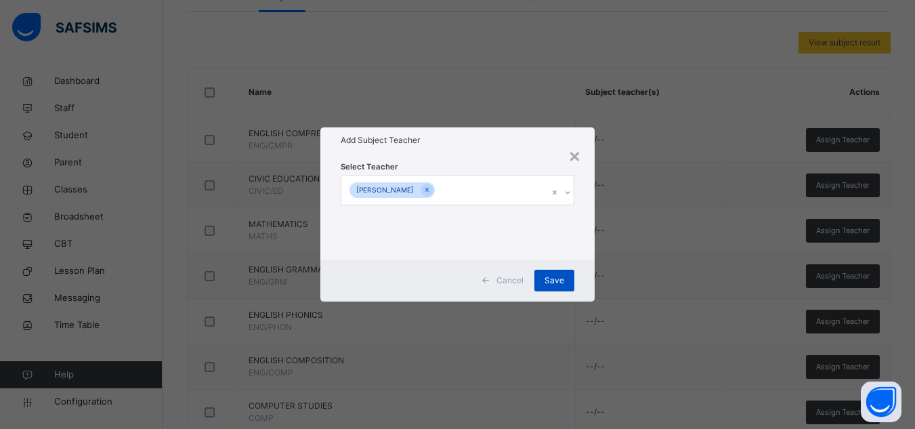
click at [557, 284] on span "Save" at bounding box center [554, 280] width 20 height 12
click at [564, 273] on div "Save" at bounding box center [554, 280] width 40 height 22
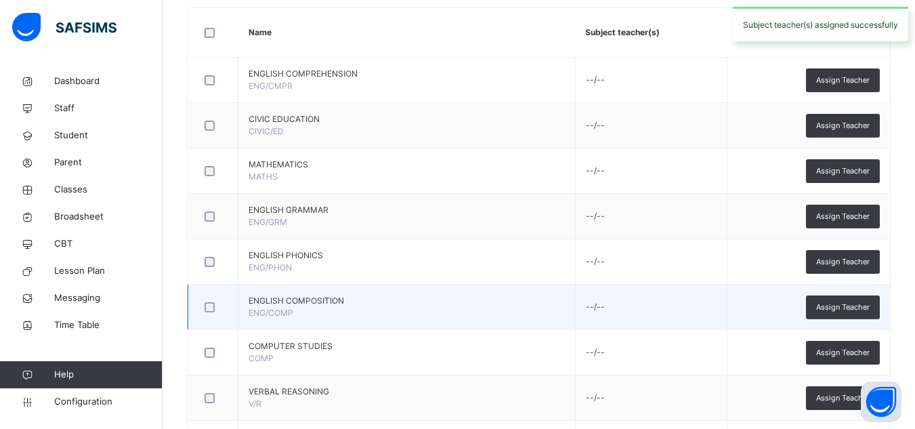
scroll to position [338, 0]
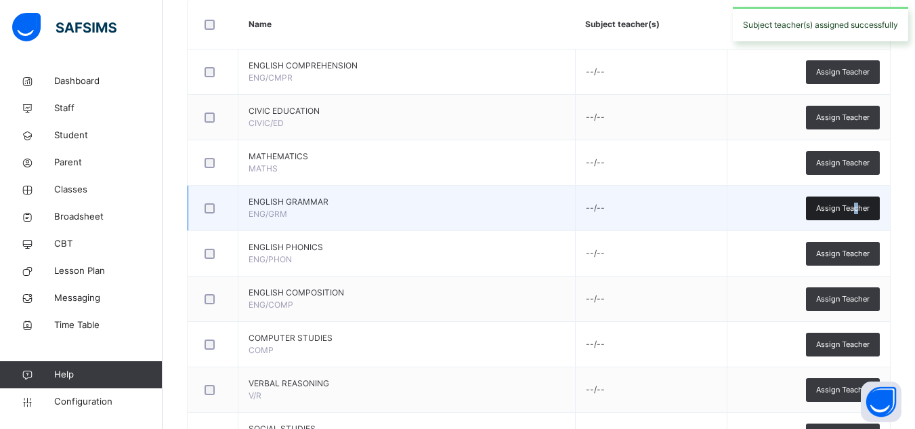
click at [866, 207] on span "Assign Teacher" at bounding box center [842, 208] width 53 height 12
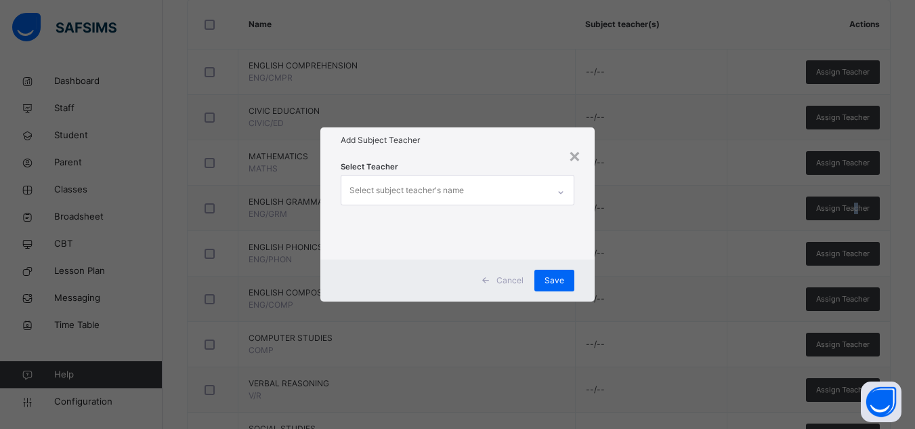
drag, startPoint x: 408, startPoint y: 183, endPoint x: 410, endPoint y: 173, distance: 11.0
click at [410, 176] on div "Select subject teacher's name" at bounding box center [444, 189] width 206 height 28
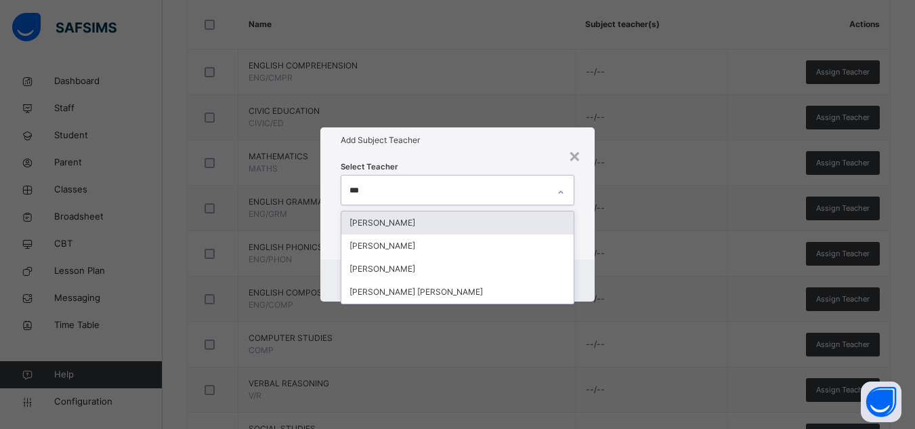
type input "****"
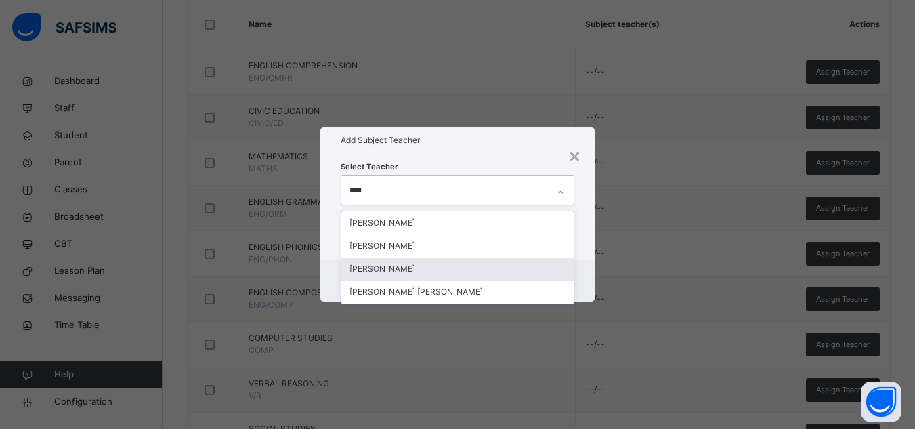
click at [385, 267] on div "[PERSON_NAME]" at bounding box center [457, 268] width 232 height 23
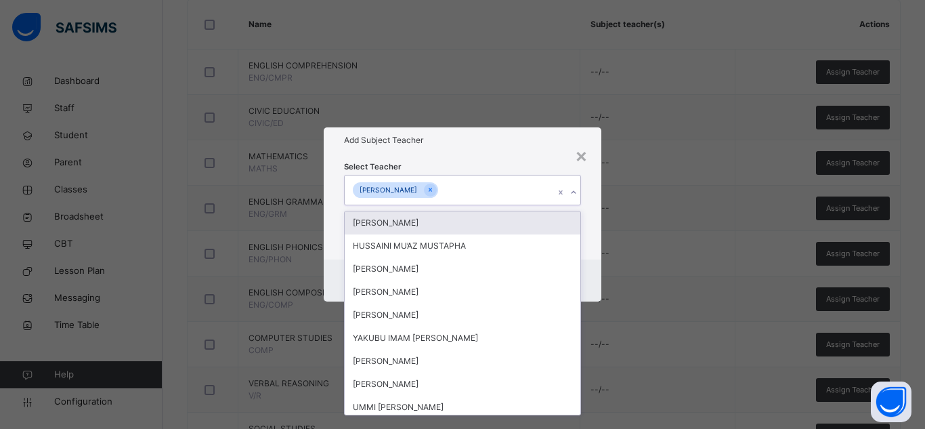
click at [508, 164] on div "Select Teacher option AISHA ALIYU, selected. option ADAM ISHAQ focused, 1 of 88…" at bounding box center [462, 206] width 237 height 92
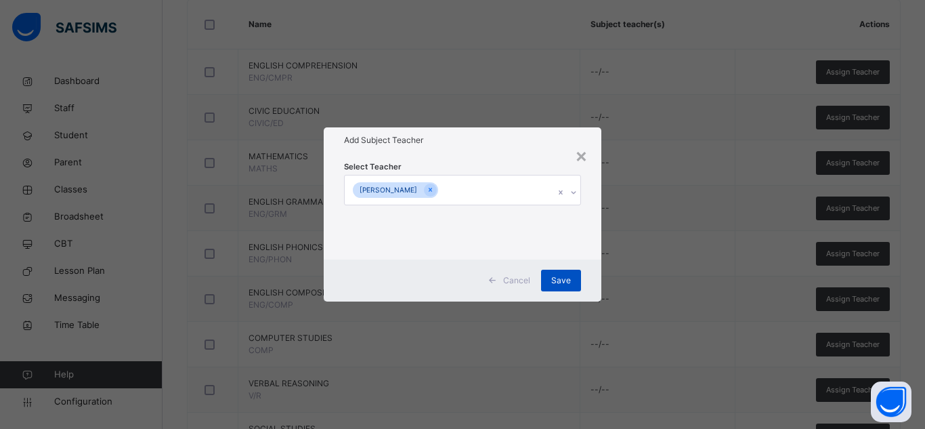
click at [565, 284] on span "Save" at bounding box center [561, 280] width 20 height 12
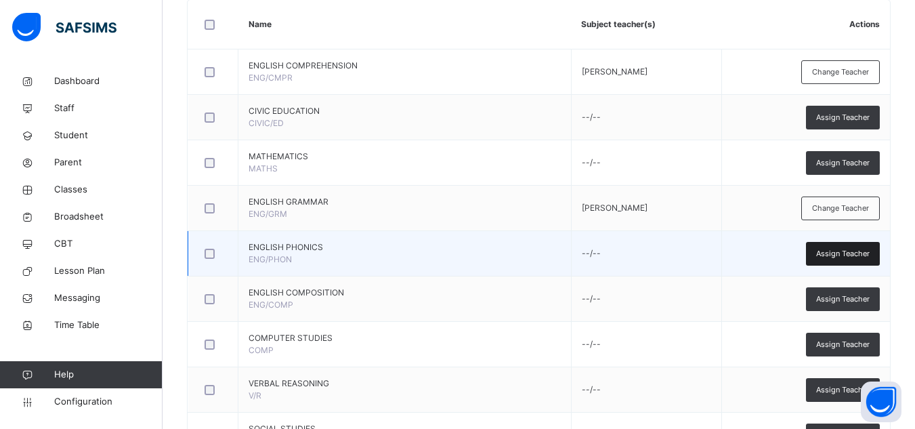
click at [846, 251] on span "Assign Teacher" at bounding box center [842, 254] width 53 height 12
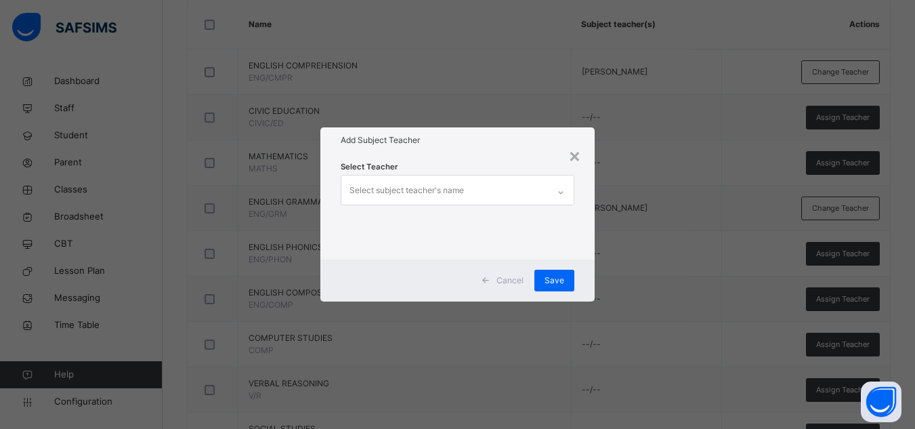
click at [516, 198] on div "Select subject teacher's name" at bounding box center [444, 189] width 206 height 28
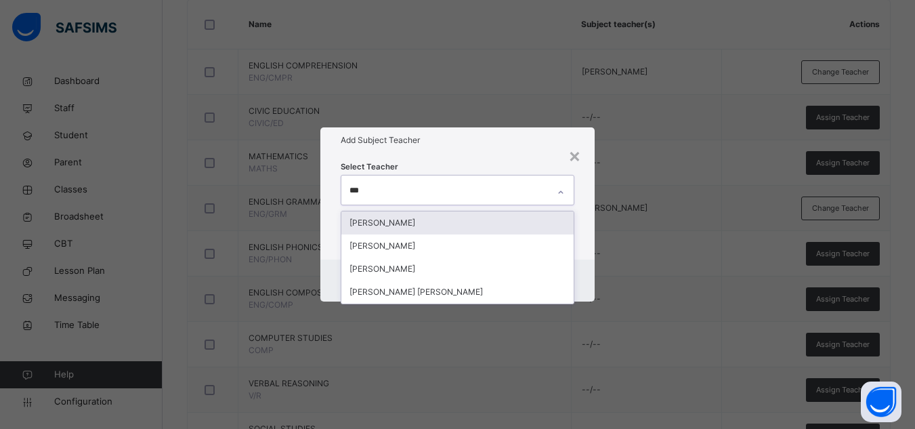
type input "****"
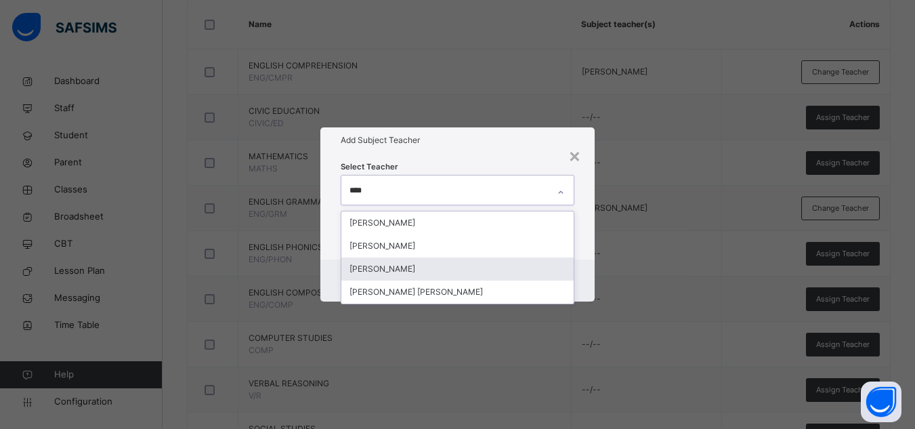
click at [395, 261] on div "[PERSON_NAME]" at bounding box center [457, 268] width 232 height 23
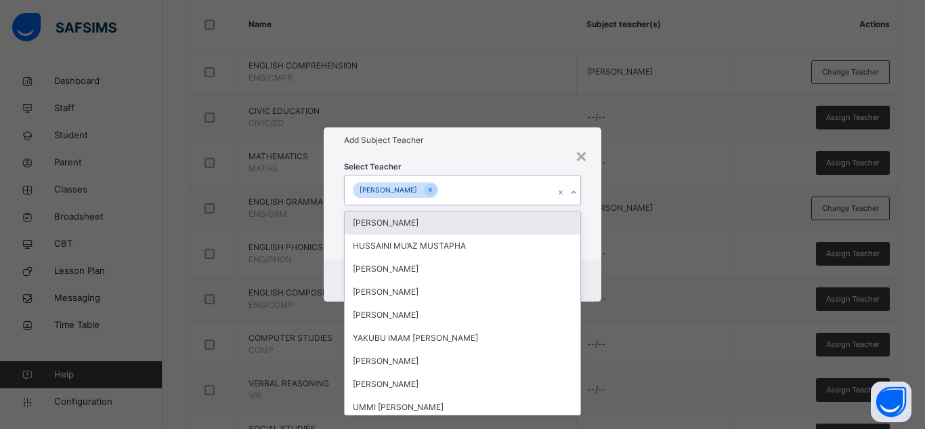
click at [454, 148] on div "Add Subject Teacher" at bounding box center [463, 140] width 278 height 26
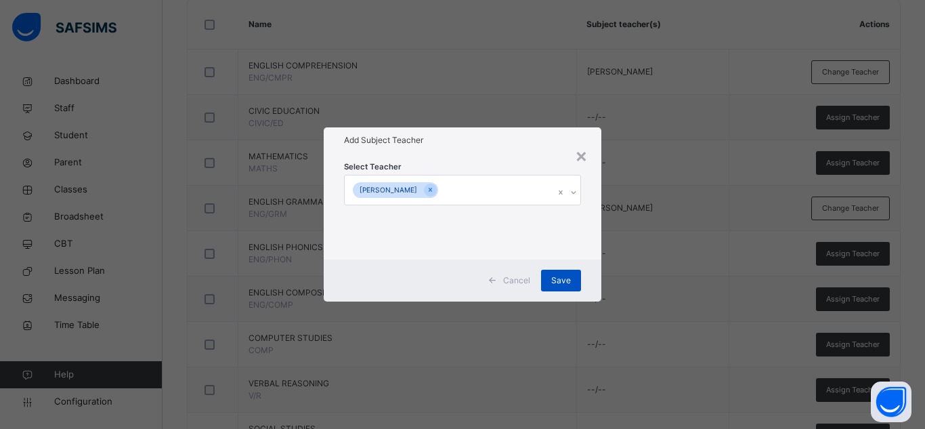
click at [564, 278] on span "Save" at bounding box center [561, 280] width 20 height 12
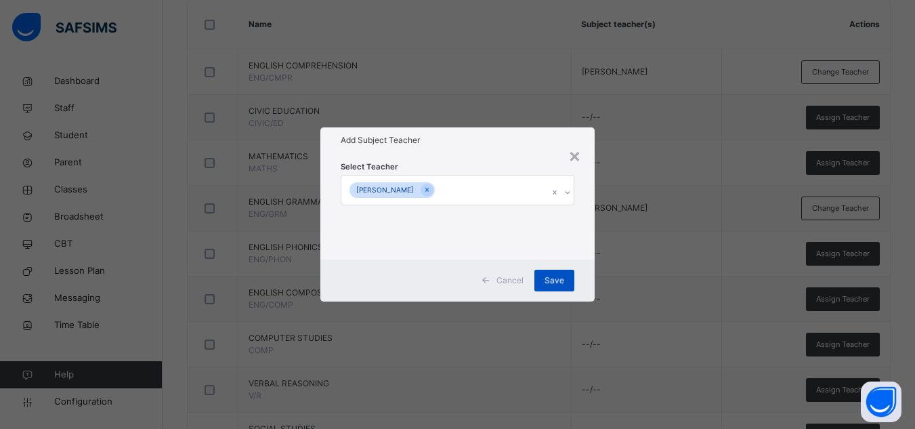
click at [546, 283] on div "Save" at bounding box center [554, 280] width 40 height 22
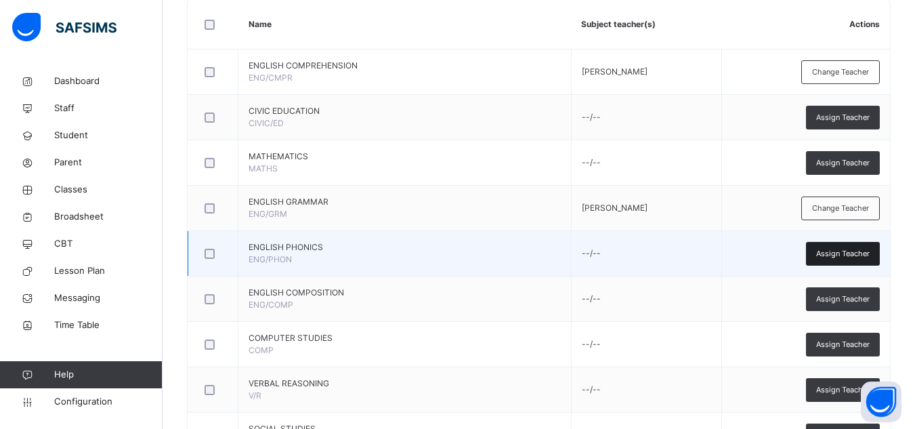
click at [839, 248] on span "Assign Teacher" at bounding box center [842, 254] width 53 height 12
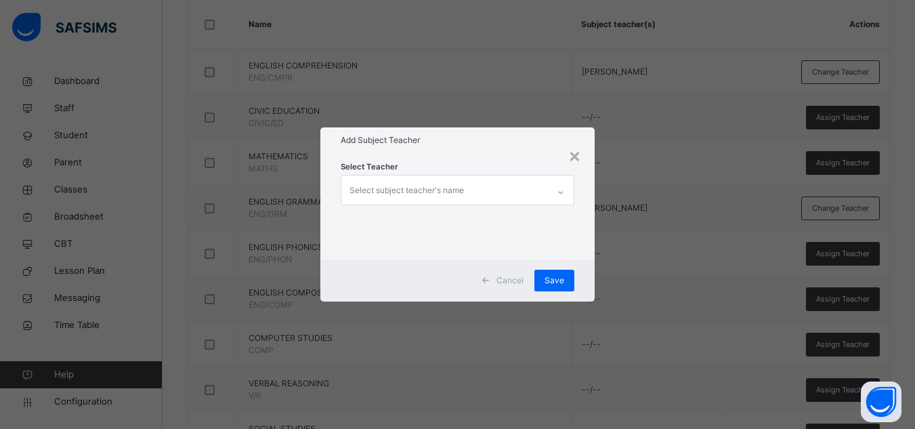
click at [458, 192] on div "Select subject teacher's name" at bounding box center [406, 190] width 114 height 26
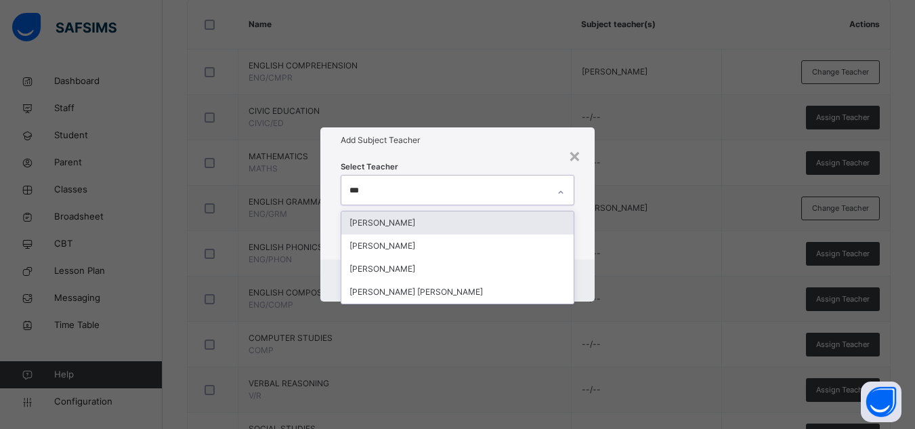
type input "****"
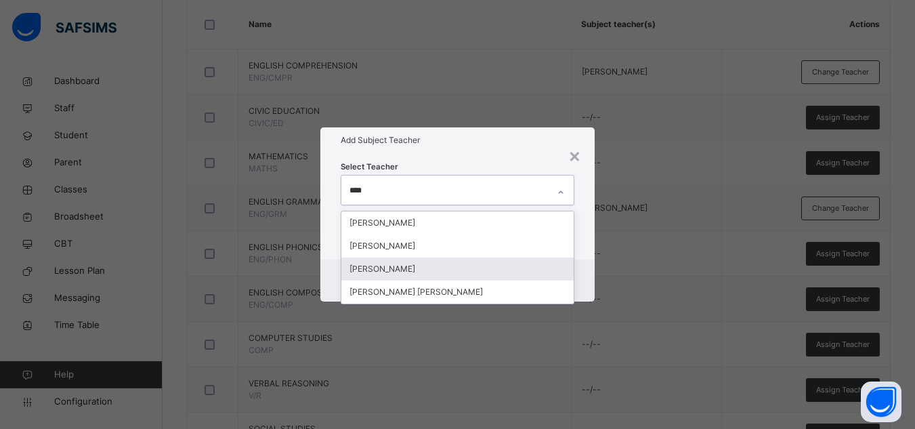
click at [397, 271] on div "[PERSON_NAME]" at bounding box center [457, 268] width 232 height 23
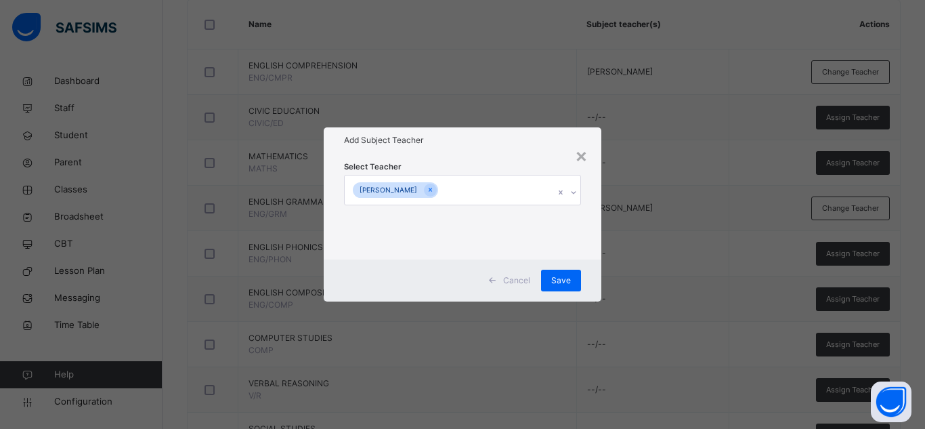
click at [487, 103] on div "× Add Subject Teacher Select Teacher AISHA ALIYU Cancel Save" at bounding box center [462, 214] width 925 height 429
click at [558, 280] on span "Save" at bounding box center [561, 280] width 20 height 12
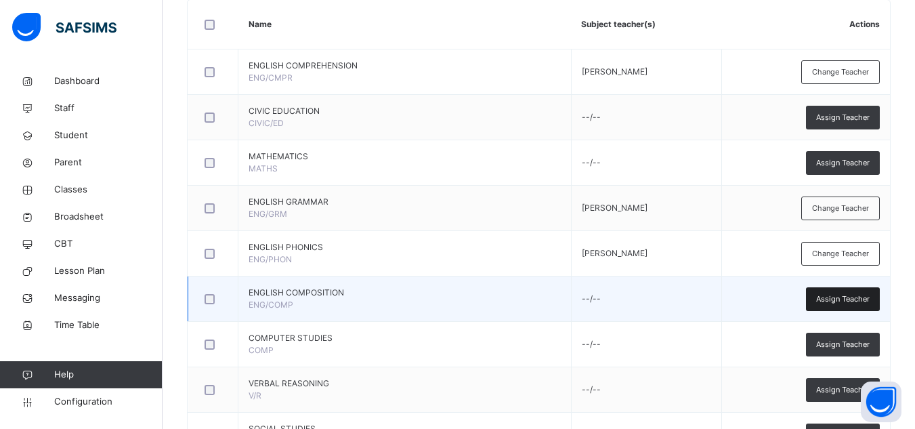
click at [840, 293] on span "Assign Teacher" at bounding box center [842, 299] width 53 height 12
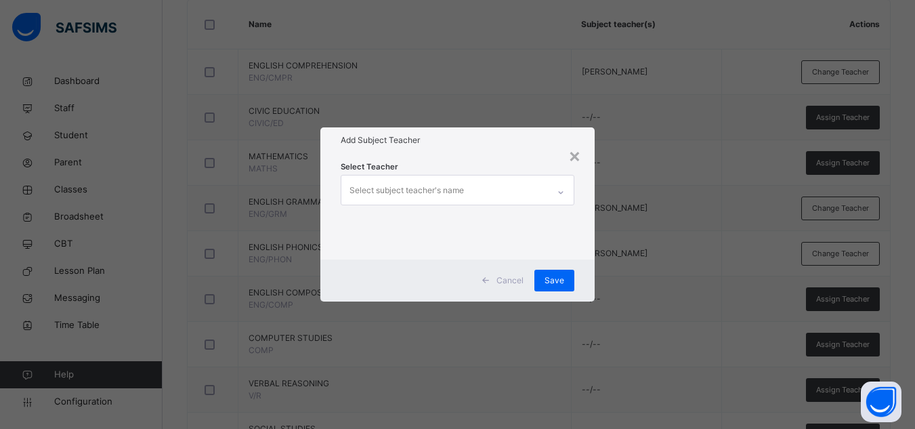
click at [490, 190] on div "Select subject teacher's name" at bounding box center [444, 189] width 206 height 28
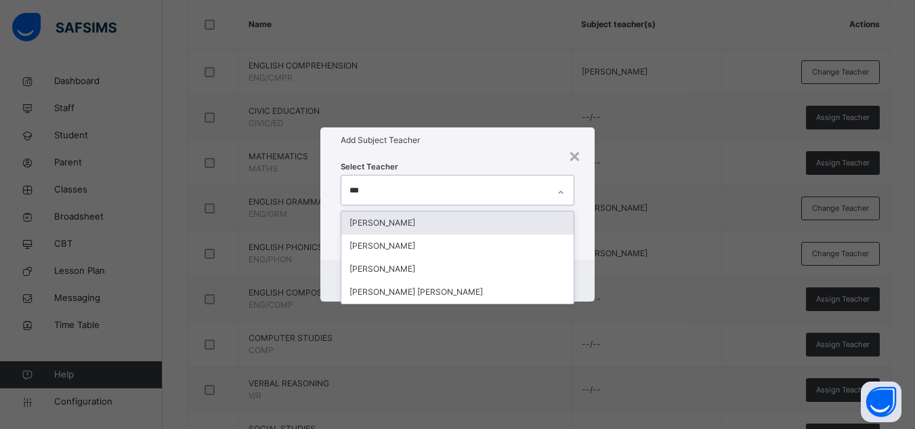
type input "****"
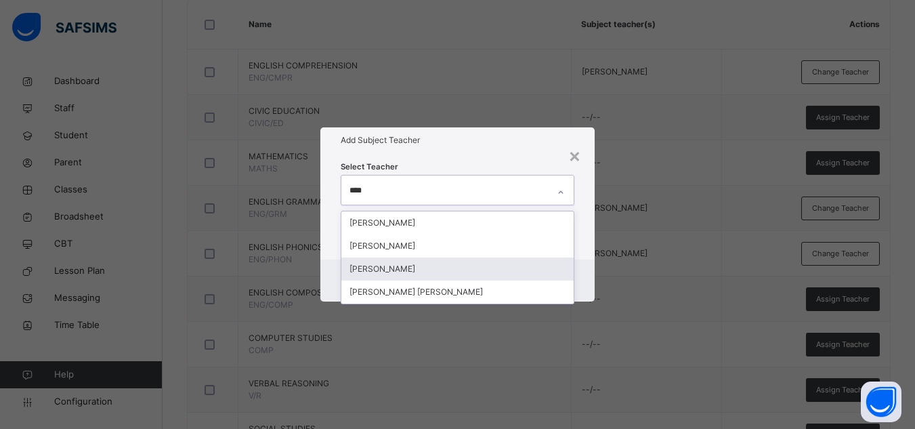
click at [395, 269] on div "[PERSON_NAME]" at bounding box center [457, 268] width 232 height 23
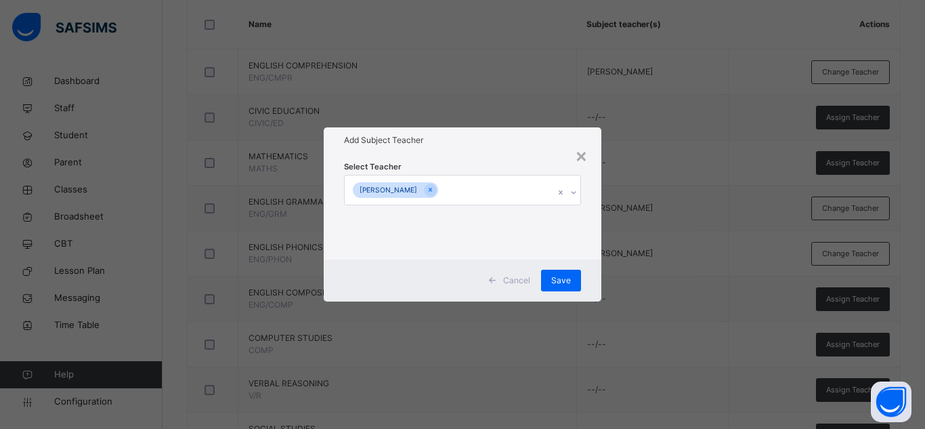
click at [457, 165] on div "Select Teacher AISHA ALIYU" at bounding box center [462, 206] width 237 height 92
click at [561, 286] on div "Save" at bounding box center [561, 280] width 40 height 22
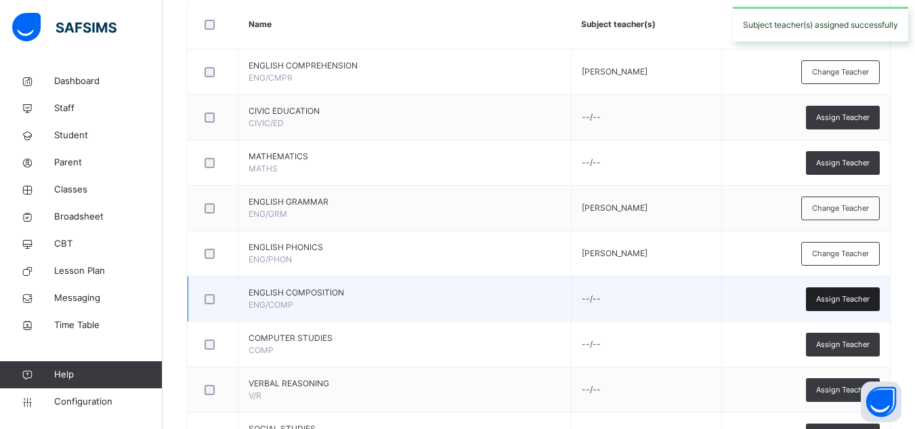
click at [851, 298] on span "Assign Teacher" at bounding box center [842, 299] width 53 height 12
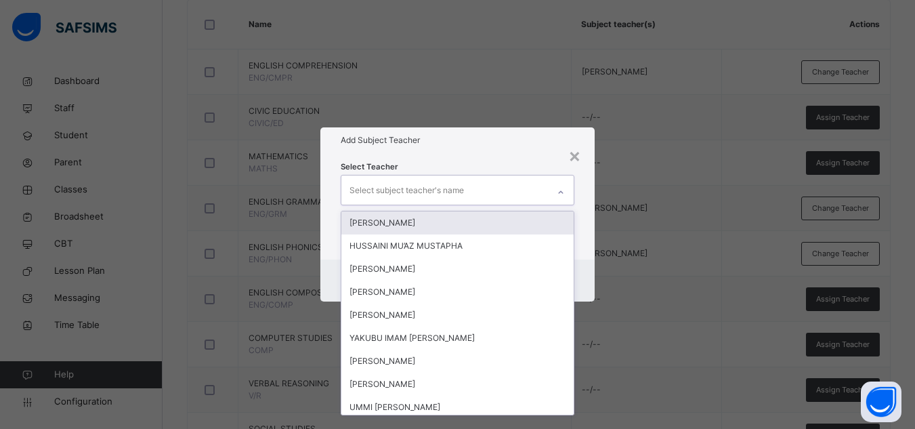
click at [452, 190] on div "Select subject teacher's name" at bounding box center [406, 190] width 114 height 26
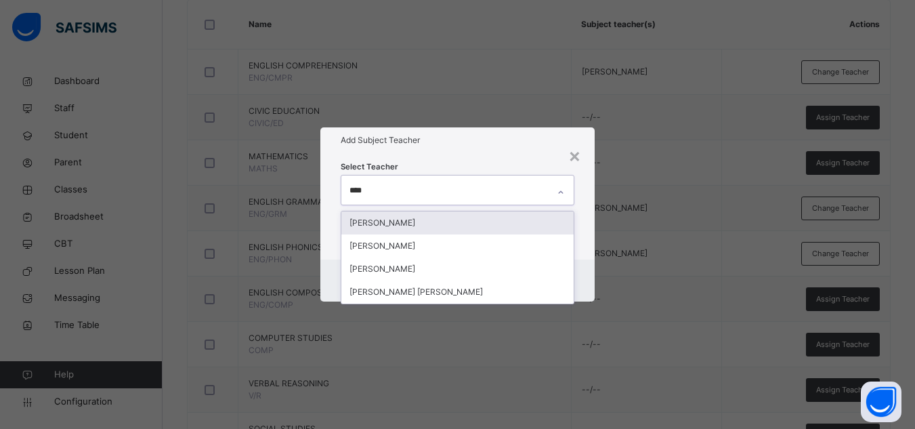
type input "*****"
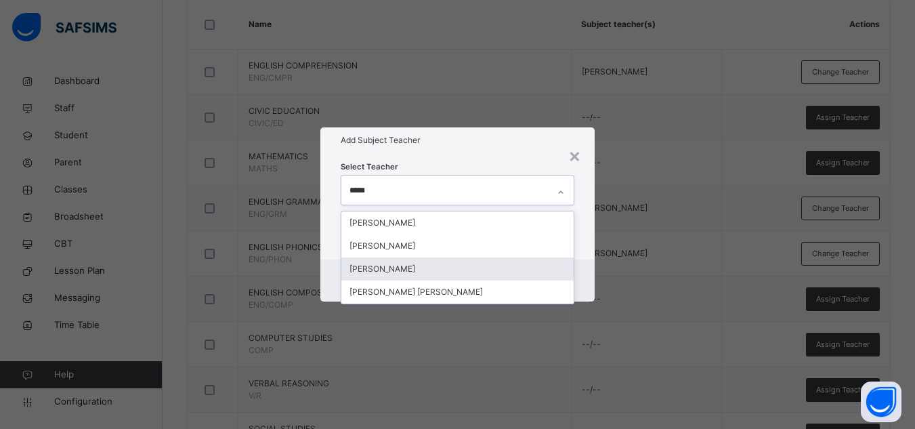
click at [499, 269] on div "[PERSON_NAME]" at bounding box center [457, 268] width 232 height 23
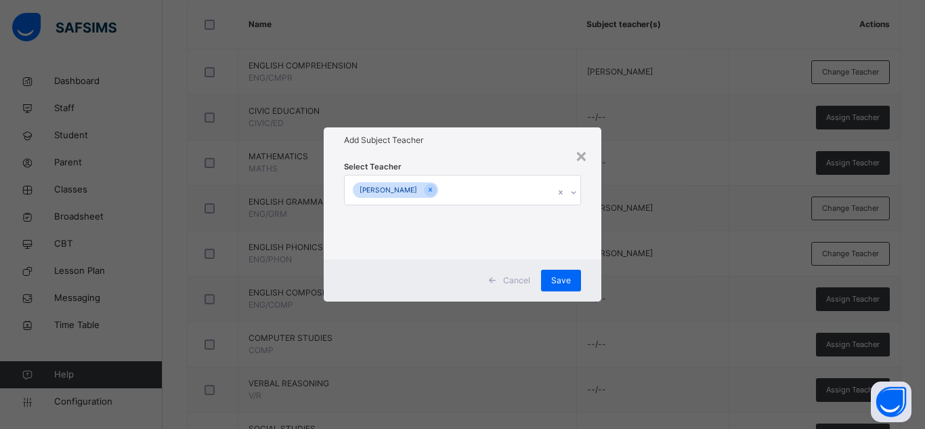
click at [498, 160] on div "Select Teacher AISHA ALIYU" at bounding box center [462, 206] width 237 height 92
click at [573, 282] on div "Save" at bounding box center [561, 280] width 40 height 22
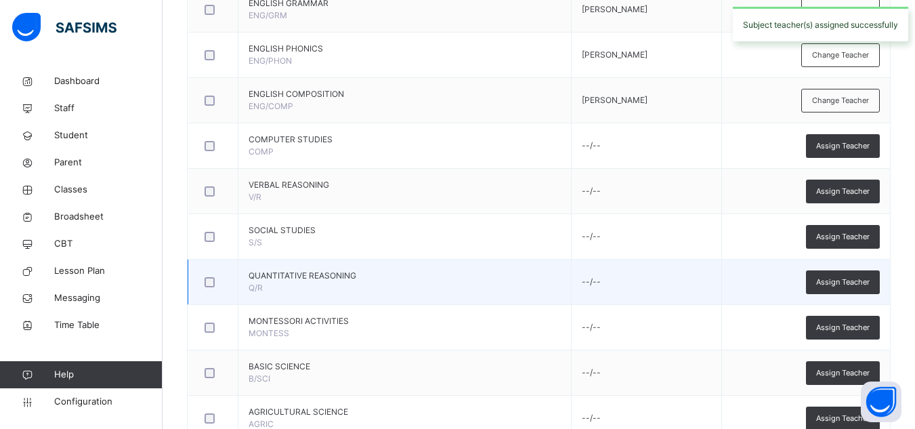
scroll to position [542, 0]
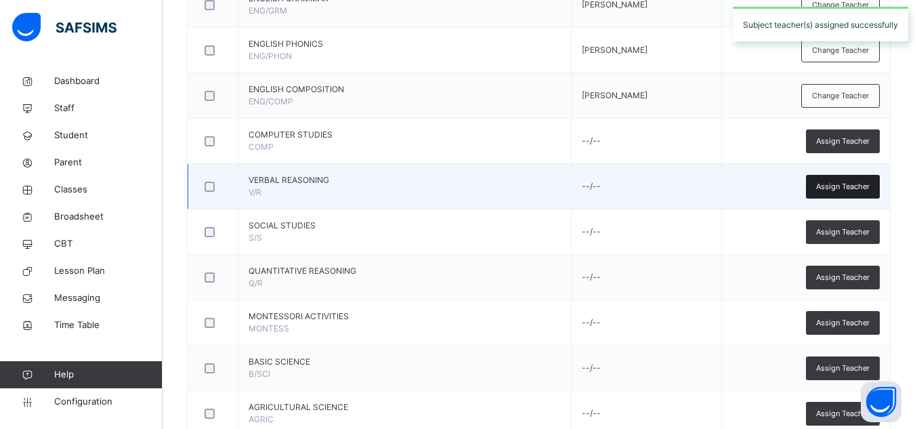
click at [855, 192] on span "Assign Teacher" at bounding box center [842, 187] width 53 height 12
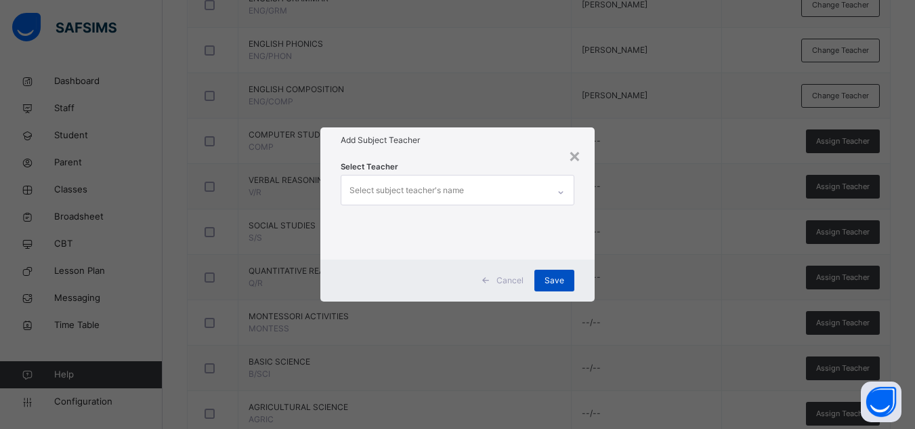
click at [558, 281] on span "Save" at bounding box center [554, 280] width 20 height 12
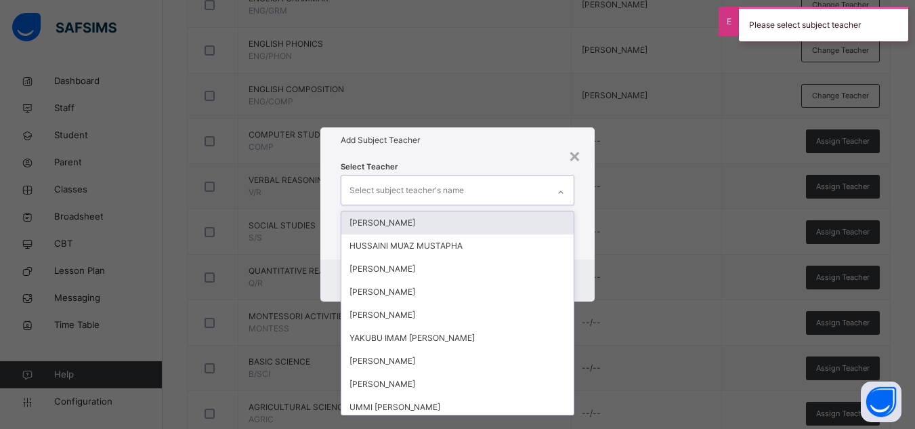
click at [529, 192] on div "Select subject teacher's name" at bounding box center [444, 189] width 206 height 28
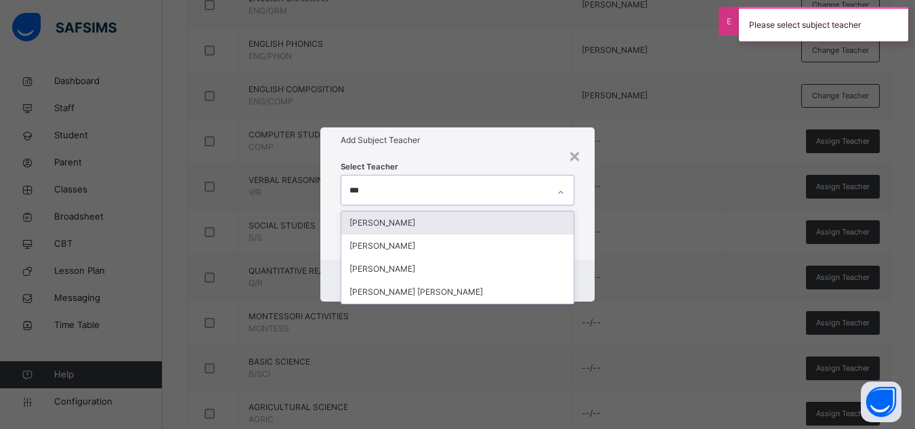
type input "****"
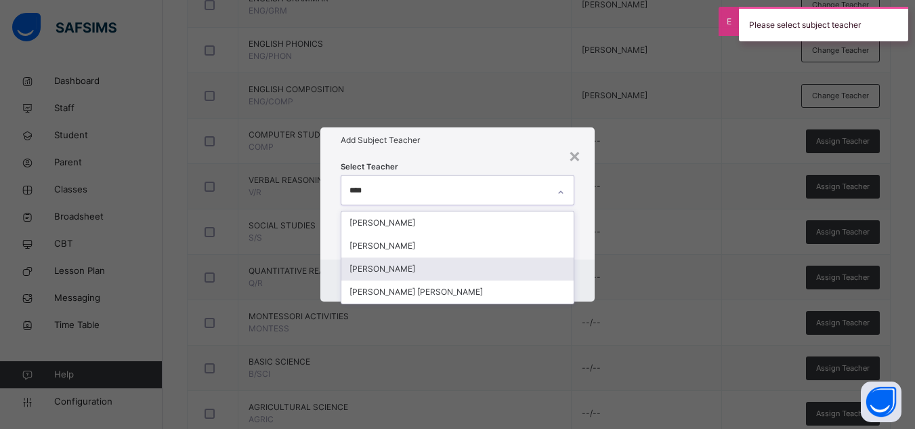
click at [418, 273] on div "[PERSON_NAME]" at bounding box center [457, 268] width 232 height 23
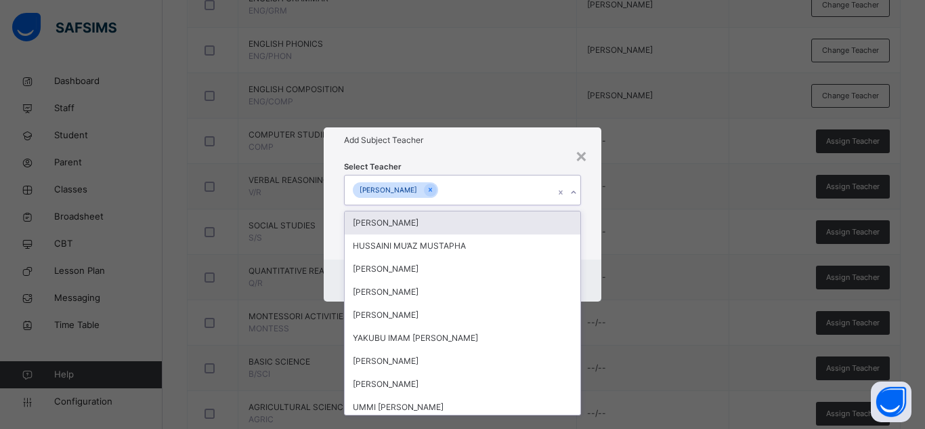
click at [484, 139] on h1 "Add Subject Teacher" at bounding box center [462, 140] width 237 height 12
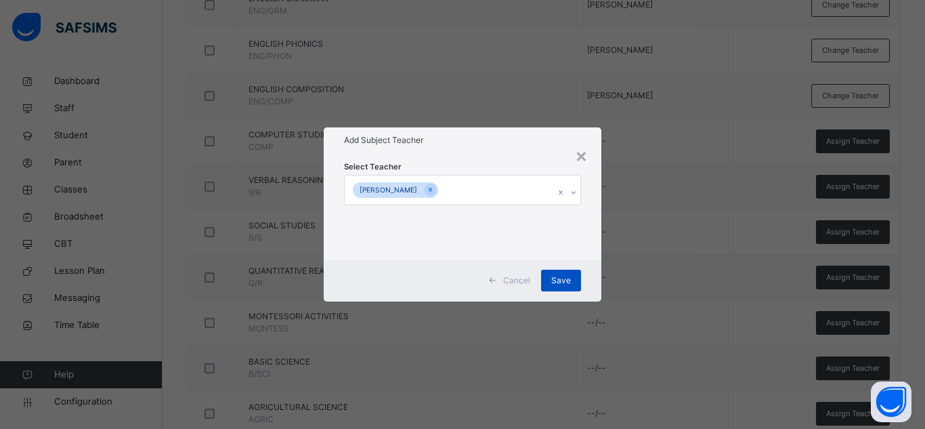
click at [558, 279] on span "Save" at bounding box center [561, 280] width 20 height 12
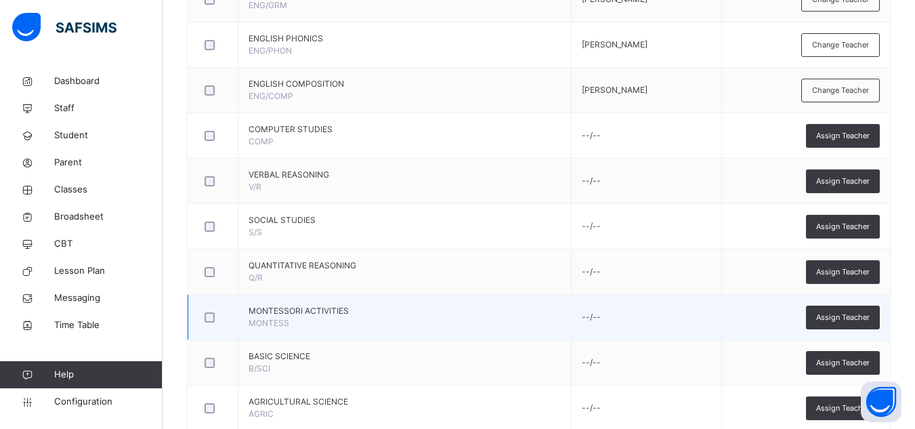
scroll to position [539, 0]
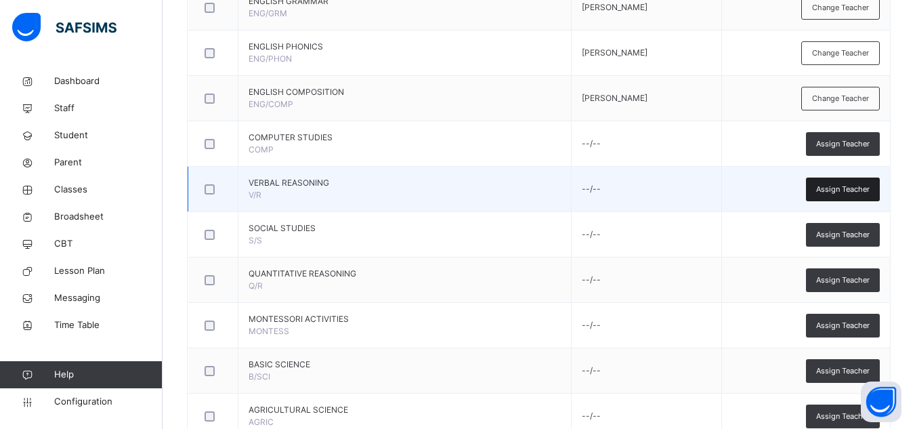
click at [854, 187] on span "Assign Teacher" at bounding box center [842, 189] width 53 height 12
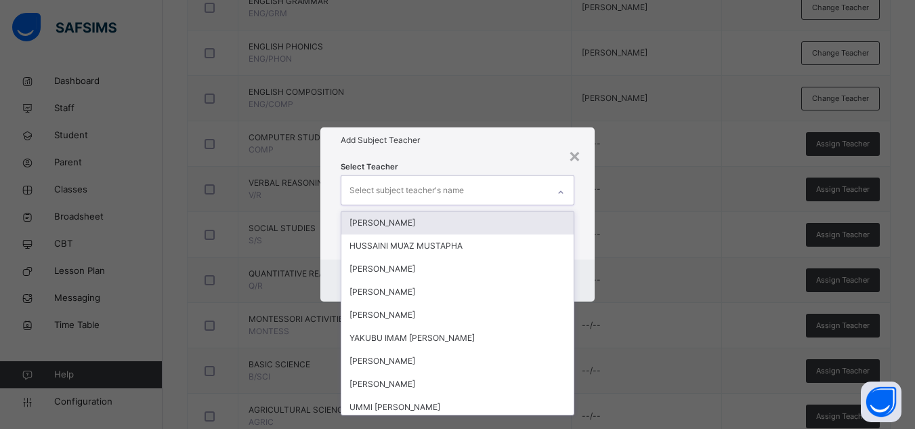
click at [492, 194] on div "Select subject teacher's name" at bounding box center [444, 189] width 206 height 28
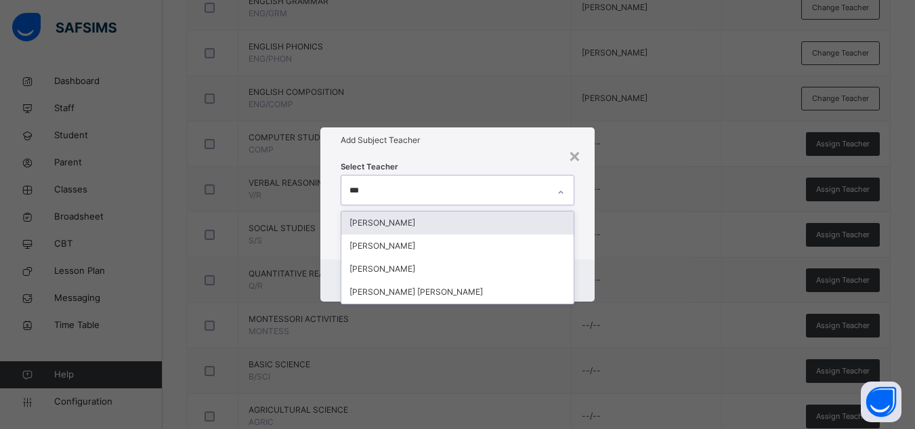
type input "****"
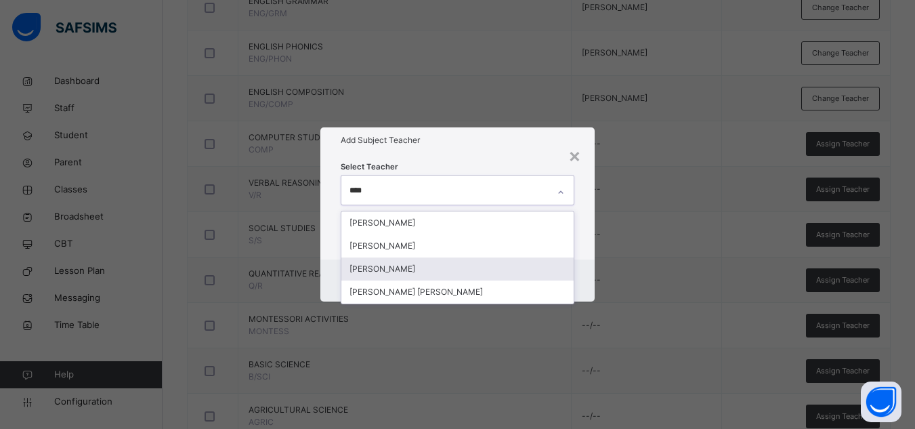
click at [506, 258] on div "[PERSON_NAME]" at bounding box center [457, 268] width 232 height 23
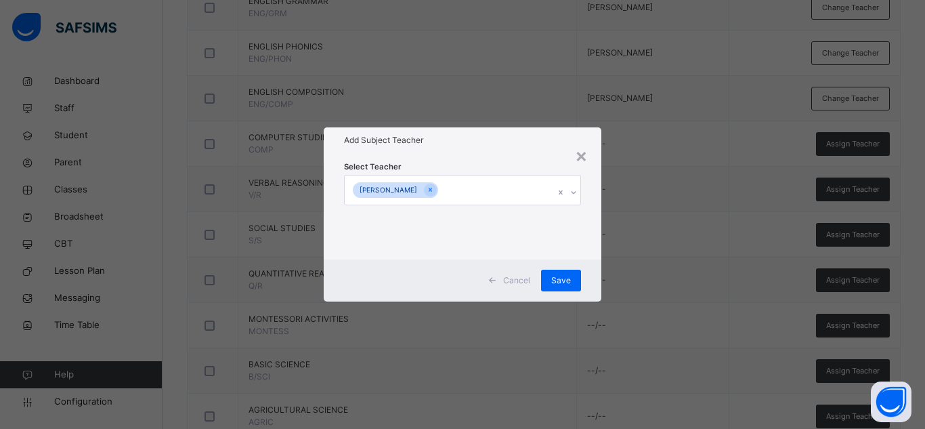
click at [508, 142] on h1 "Add Subject Teacher" at bounding box center [462, 140] width 237 height 12
click at [553, 284] on span "Save" at bounding box center [561, 280] width 20 height 12
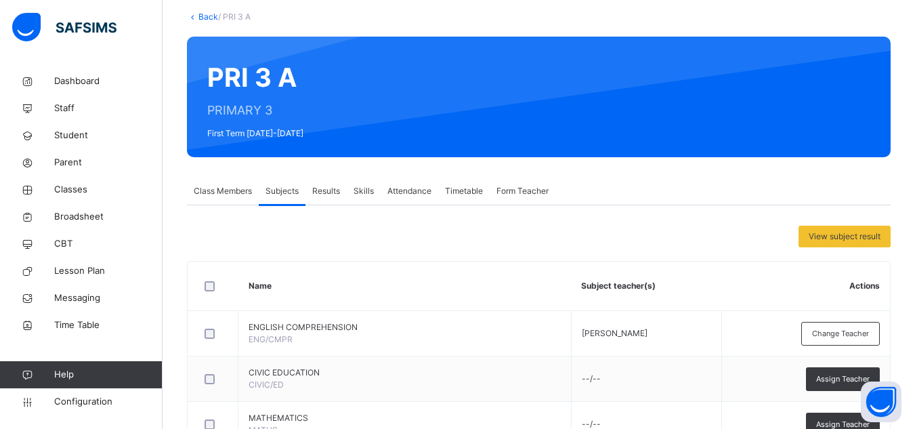
scroll to position [0, 0]
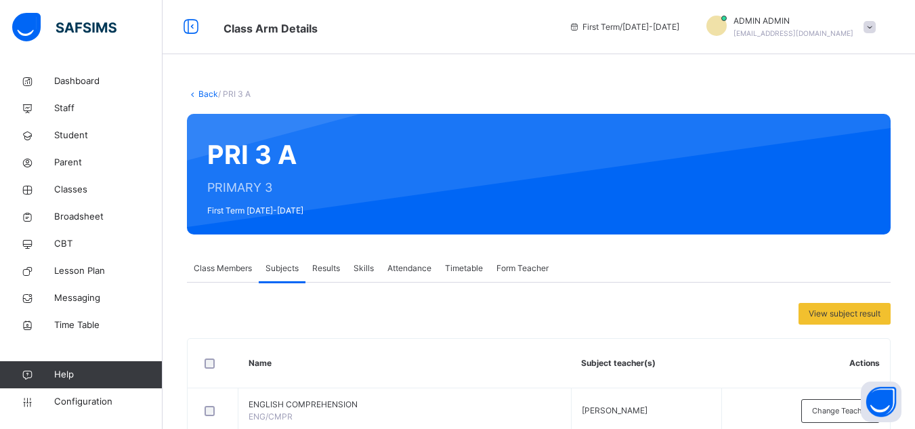
click at [207, 94] on link "Back" at bounding box center [208, 94] width 20 height 10
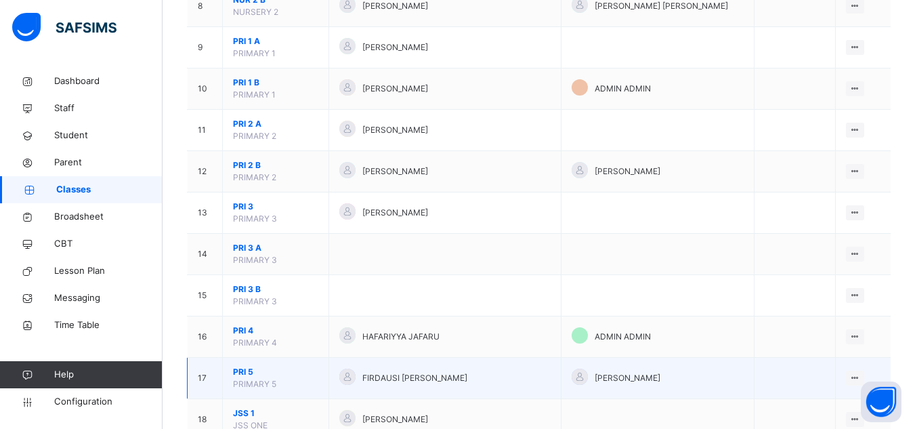
scroll to position [474, 0]
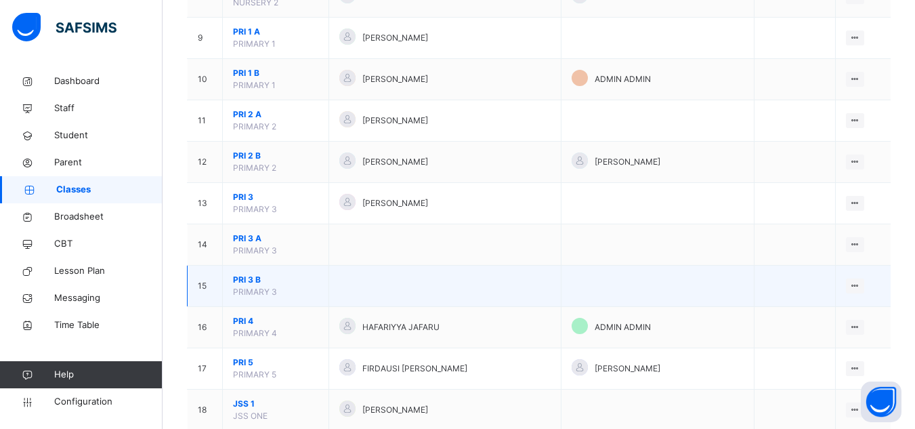
click at [249, 273] on span "PRI 3 B" at bounding box center [275, 279] width 85 height 12
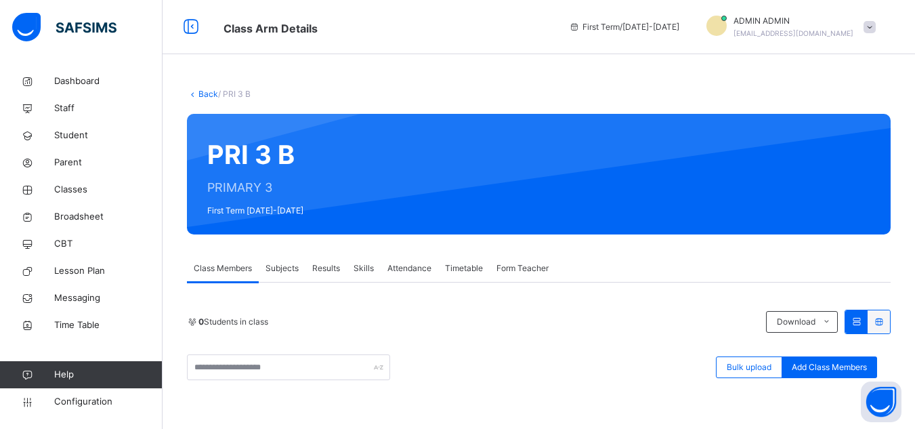
click at [290, 265] on span "Subjects" at bounding box center [281, 268] width 33 height 12
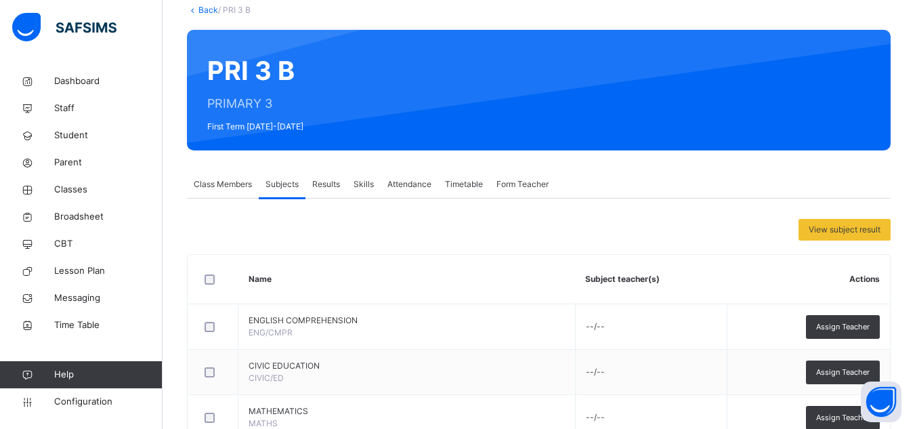
scroll to position [203, 0]
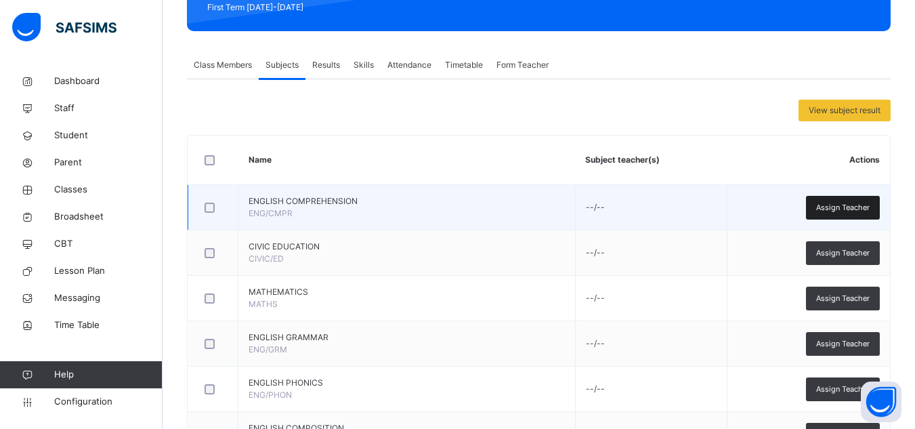
click at [864, 211] on span "Assign Teacher" at bounding box center [842, 208] width 53 height 12
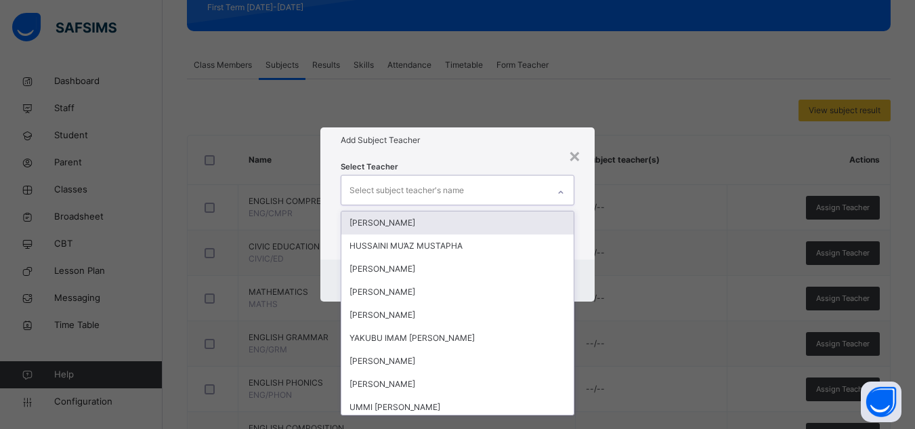
click at [475, 191] on div "Select subject teacher's name" at bounding box center [444, 189] width 206 height 28
type input "***"
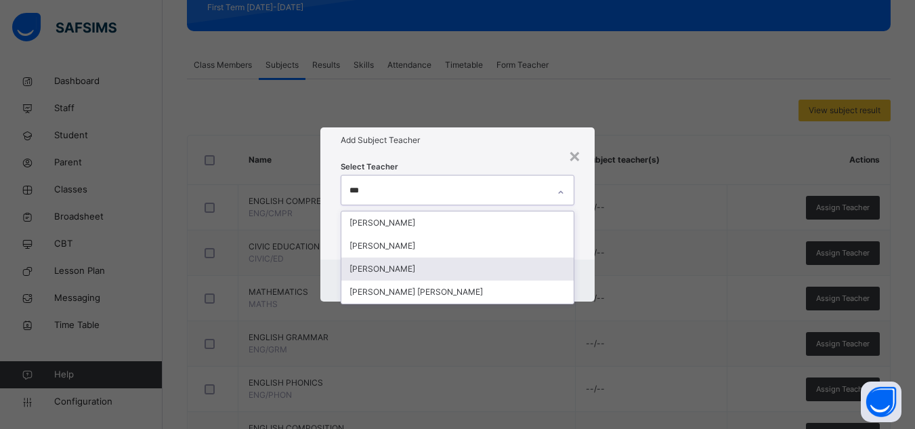
click at [410, 267] on div "[PERSON_NAME]" at bounding box center [457, 268] width 232 height 23
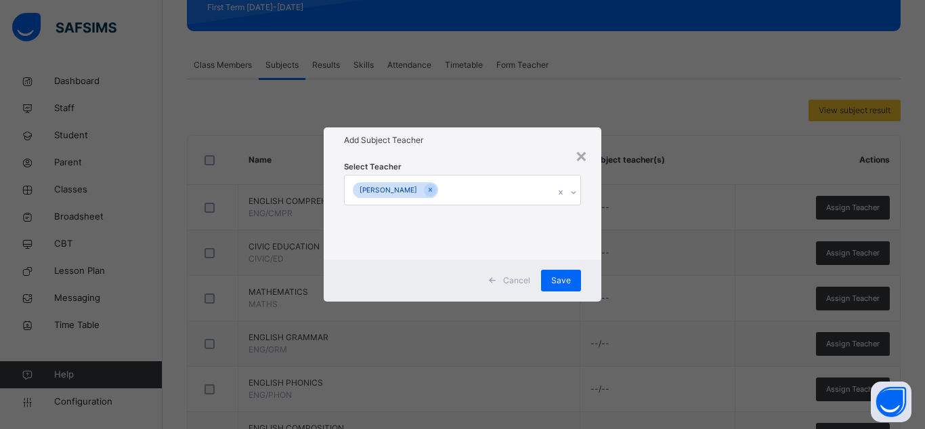
click at [519, 156] on div "Select Teacher AISHA ALIYU" at bounding box center [463, 206] width 278 height 106
click at [564, 278] on span "Save" at bounding box center [561, 280] width 20 height 12
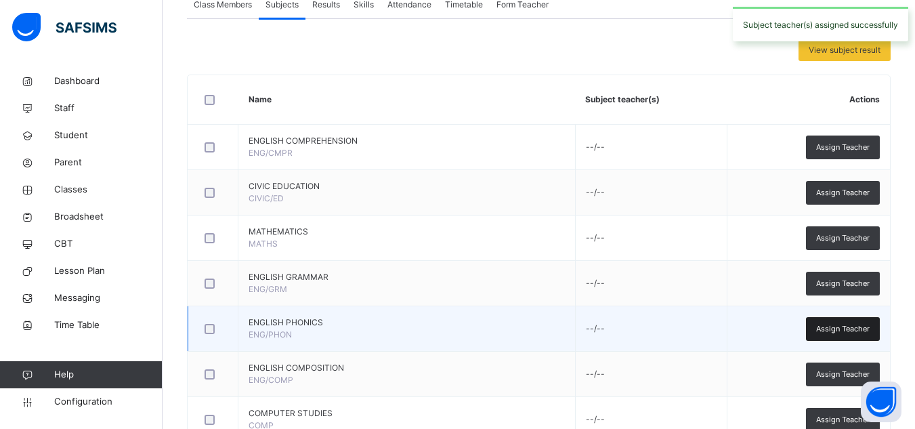
scroll to position [271, 0]
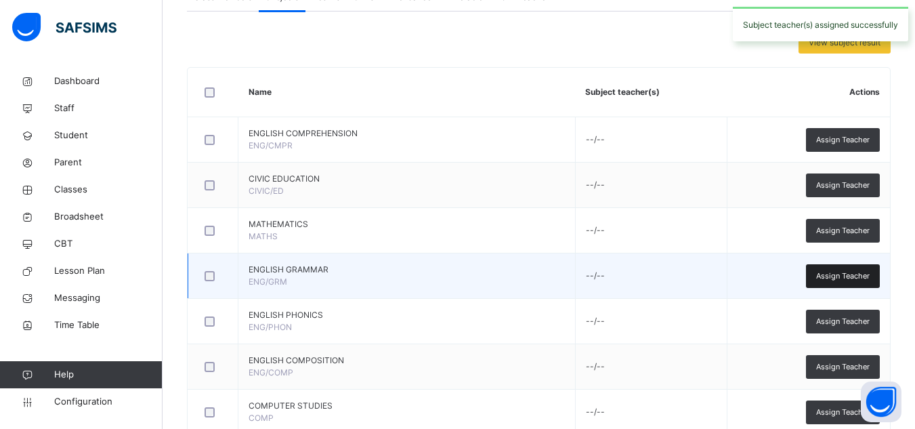
click at [854, 273] on span "Assign Teacher" at bounding box center [842, 276] width 53 height 12
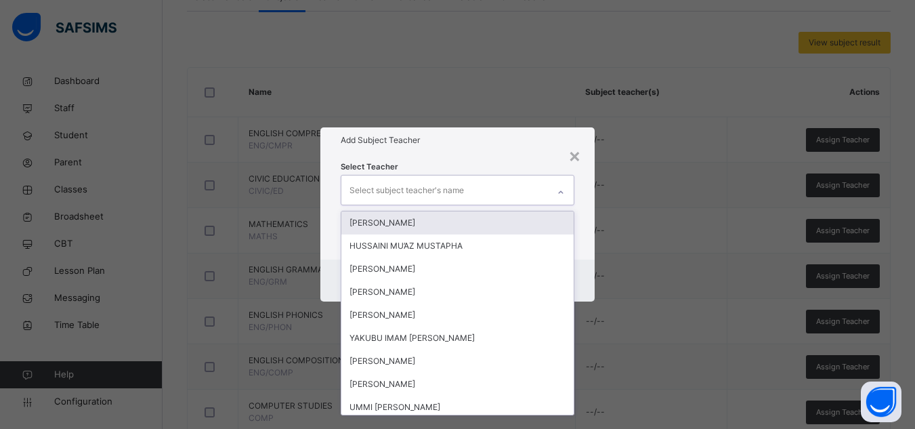
click at [423, 186] on div "Select subject teacher's name" at bounding box center [406, 190] width 114 height 26
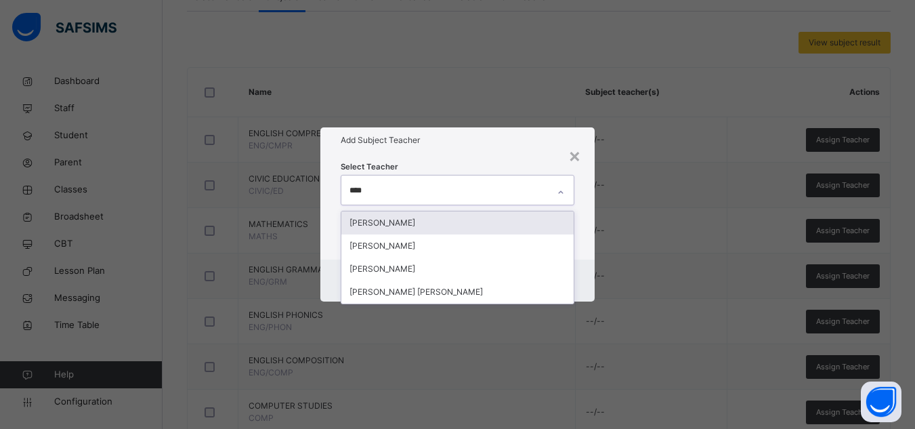
type input "*****"
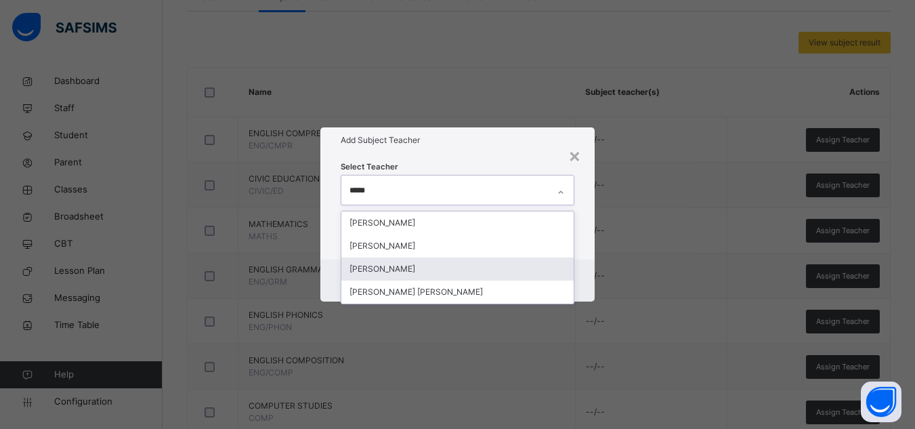
click at [398, 268] on div "[PERSON_NAME]" at bounding box center [457, 268] width 232 height 23
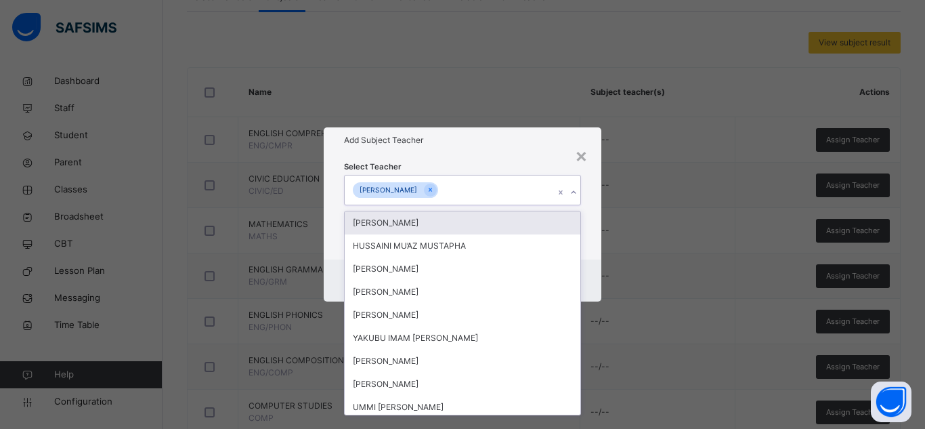
drag, startPoint x: 488, startPoint y: 150, endPoint x: 532, endPoint y: 175, distance: 50.3
click at [494, 148] on div "Add Subject Teacher" at bounding box center [463, 140] width 278 height 26
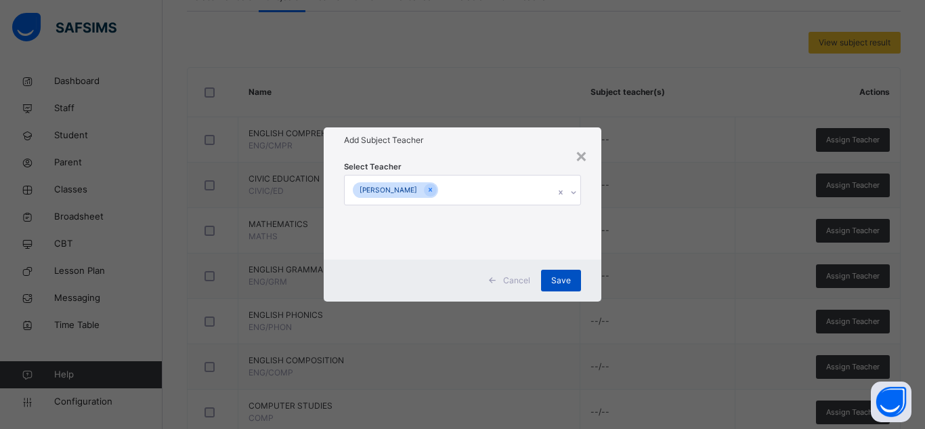
click at [558, 279] on span "Save" at bounding box center [561, 280] width 20 height 12
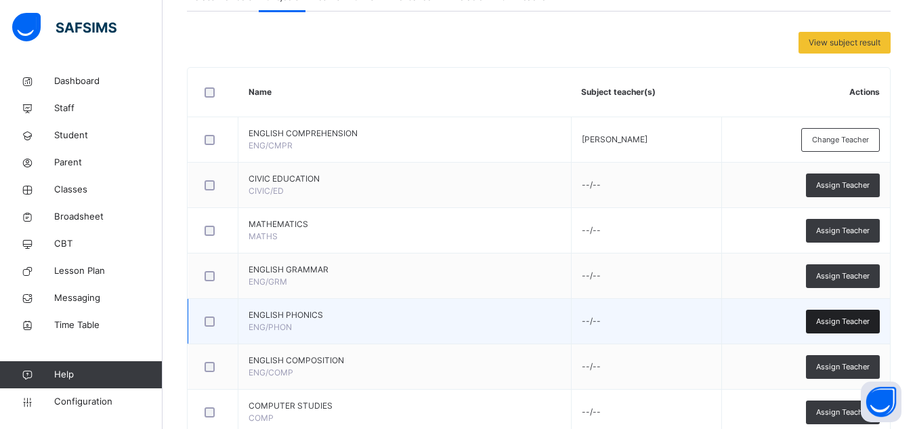
click at [835, 322] on span "Assign Teacher" at bounding box center [842, 321] width 53 height 12
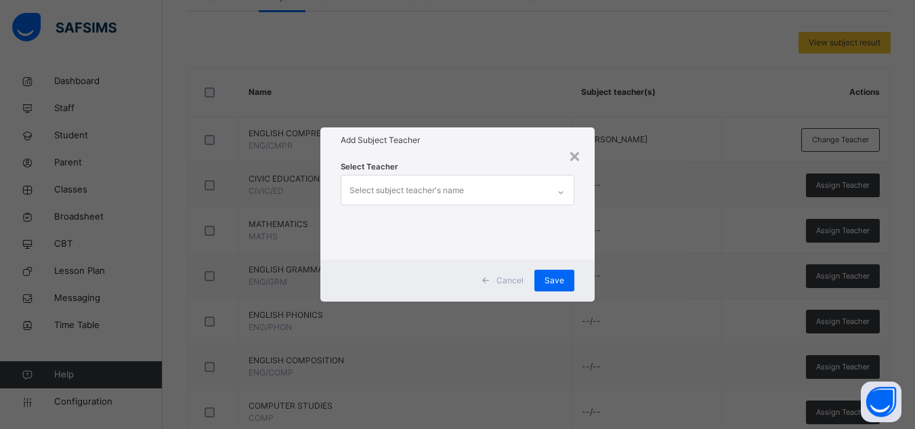
click at [439, 183] on div "Select subject teacher's name" at bounding box center [406, 190] width 114 height 26
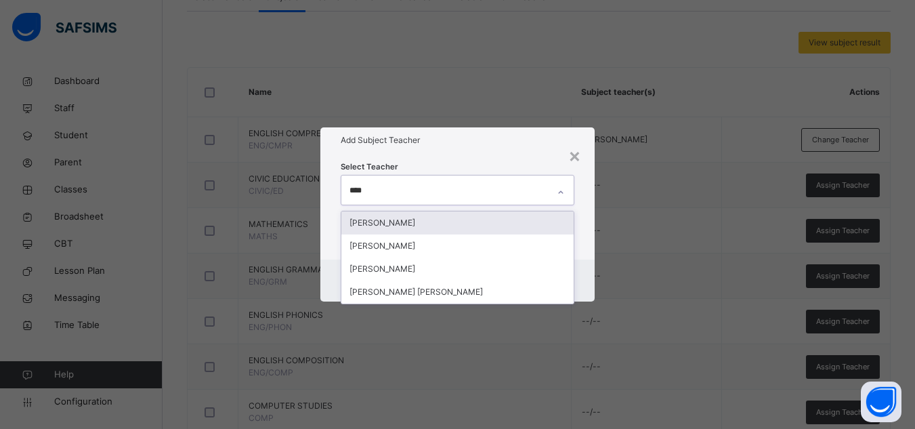
type input "*****"
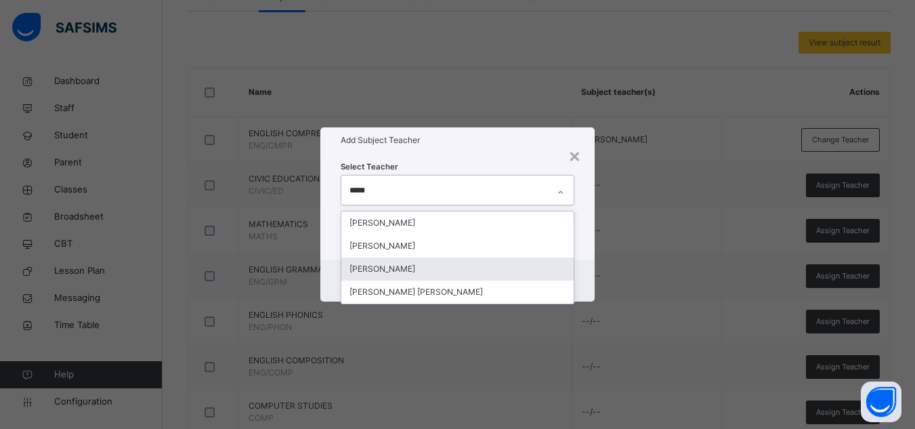
click at [436, 263] on div "[PERSON_NAME]" at bounding box center [457, 268] width 232 height 23
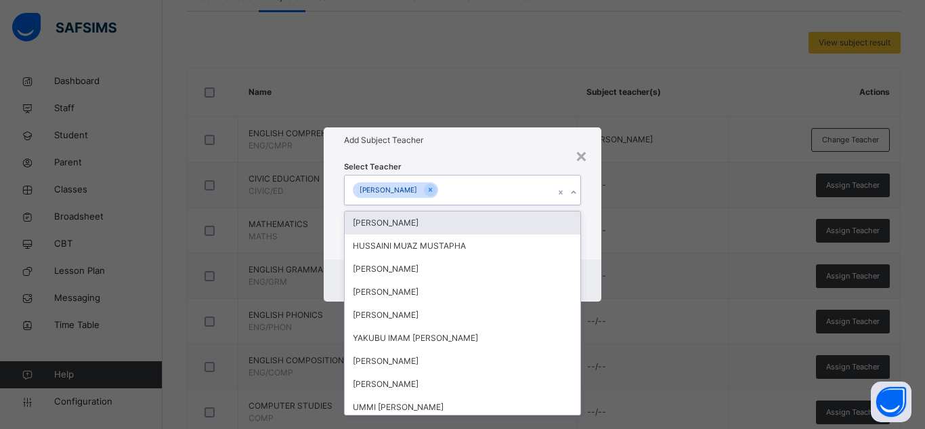
click at [523, 158] on div "Select Teacher option AISHA ALIYU, selected. option ADAM ISHAQ focused, 1 of 88…" at bounding box center [463, 206] width 278 height 106
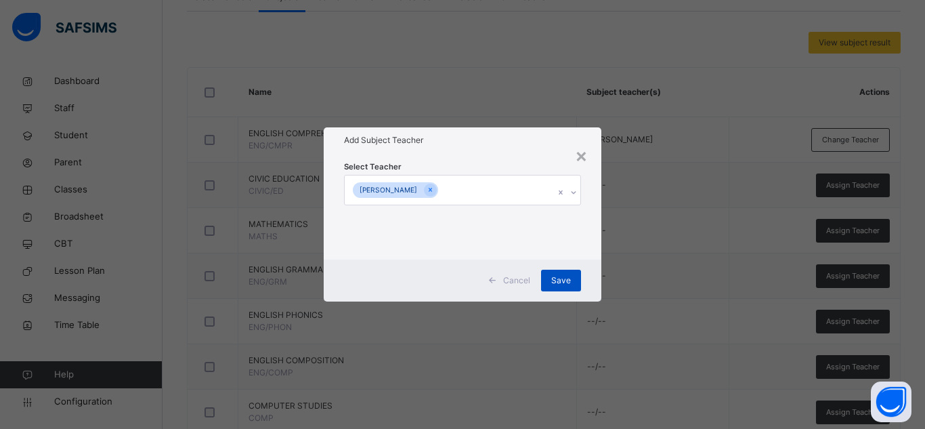
click at [554, 281] on span "Save" at bounding box center [561, 280] width 20 height 12
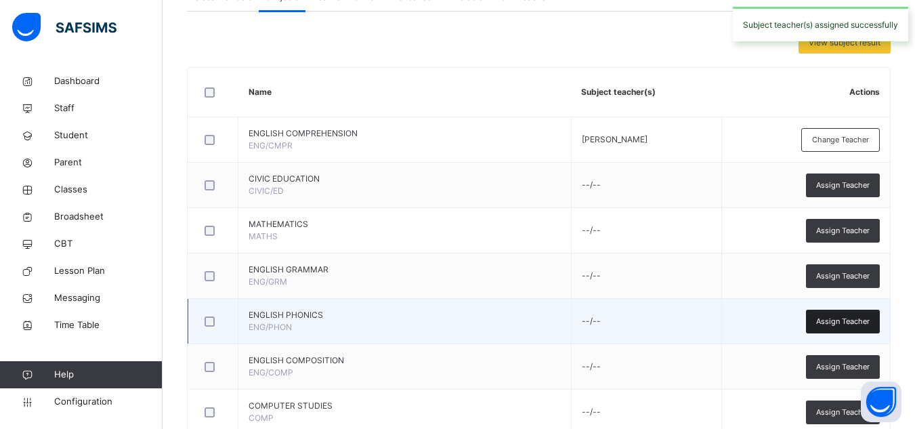
click at [869, 313] on div "Assign Teacher" at bounding box center [843, 321] width 74 height 24
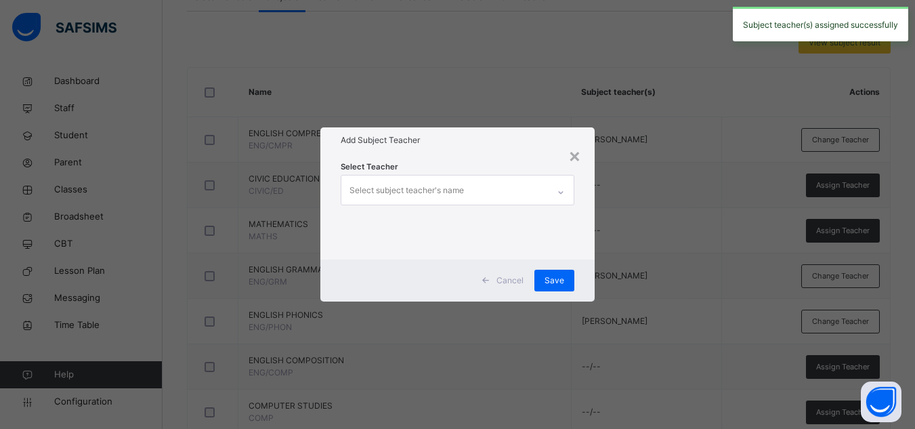
click at [462, 185] on div "Select subject teacher's name" at bounding box center [406, 190] width 114 height 26
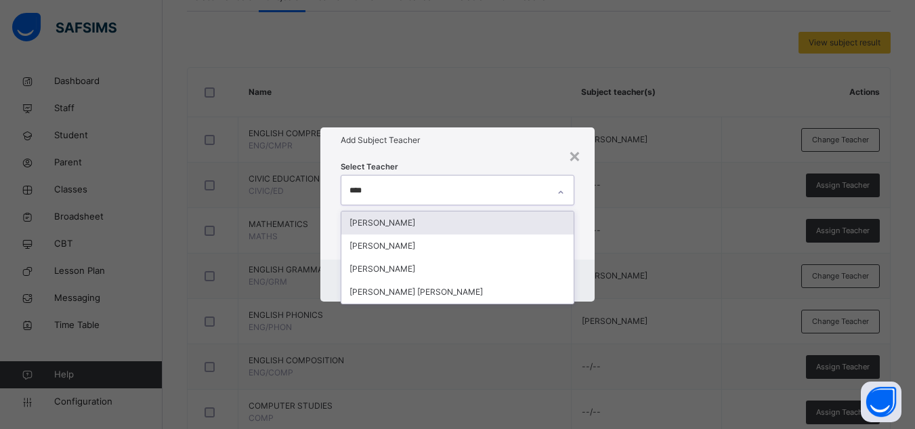
type input "*****"
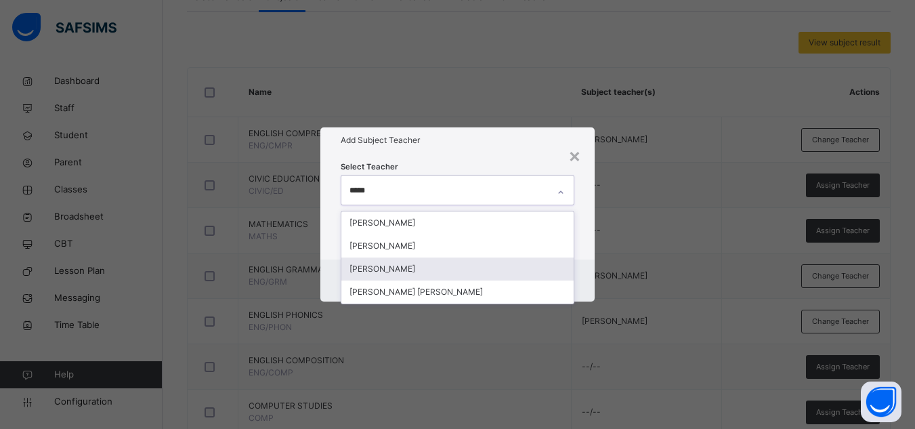
click at [414, 265] on div "[PERSON_NAME]" at bounding box center [457, 268] width 232 height 23
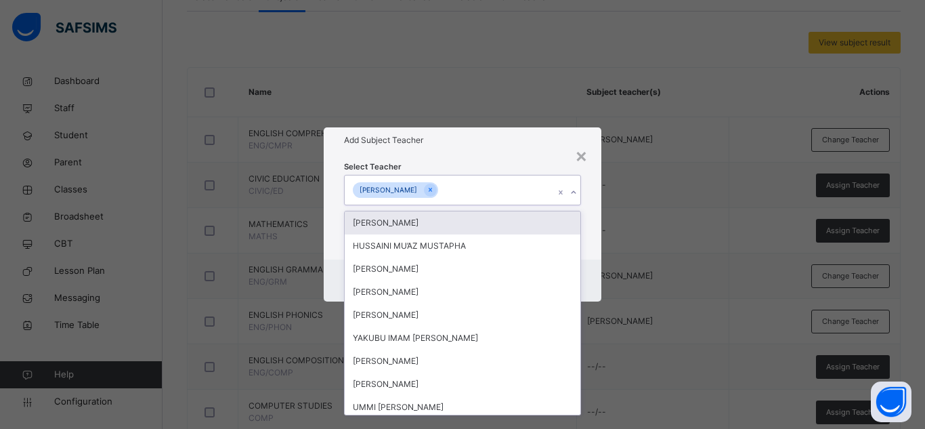
click at [498, 164] on div "Select Teacher option AISHA ALIYU, selected. option ADAM ISHAQ focused, 1 of 88…" at bounding box center [462, 206] width 237 height 92
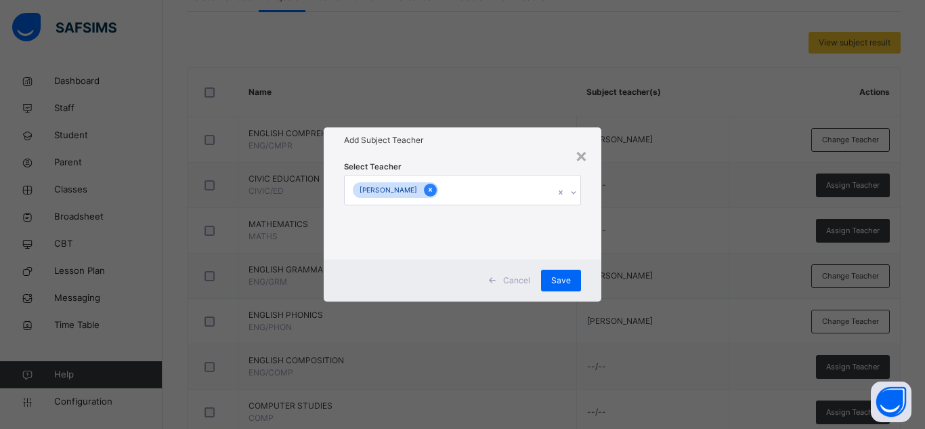
click at [426, 185] on icon at bounding box center [429, 189] width 7 height 9
click at [418, 192] on div "Select subject teacher's name" at bounding box center [410, 190] width 114 height 26
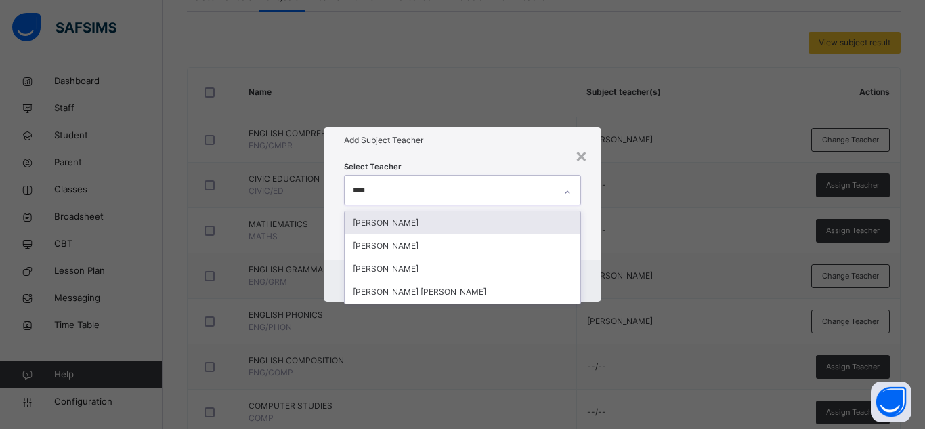
type input "*****"
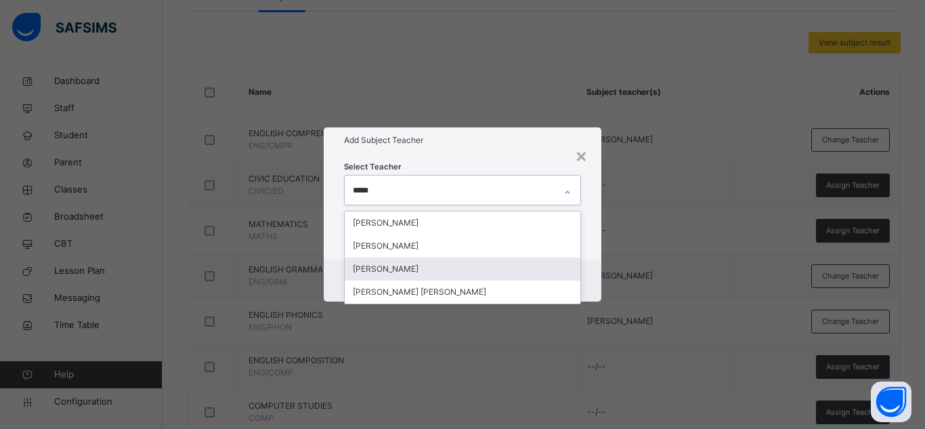
click at [379, 264] on div "[PERSON_NAME]" at bounding box center [463, 268] width 236 height 23
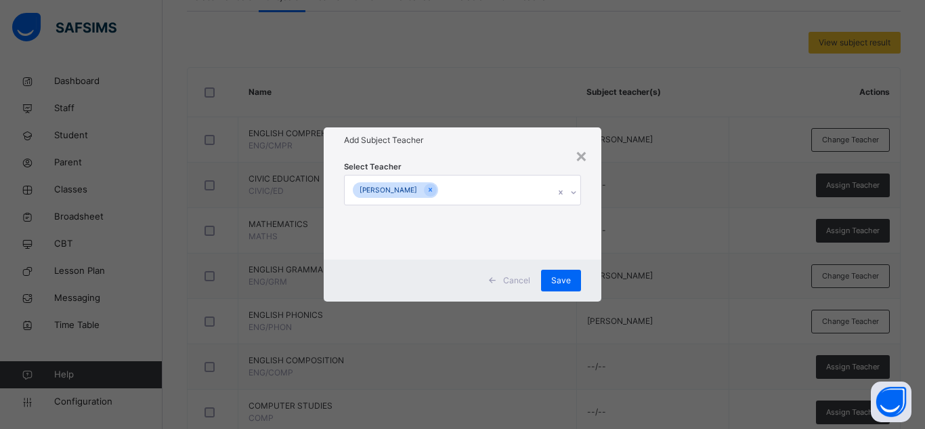
click at [468, 152] on div "Add Subject Teacher" at bounding box center [463, 140] width 278 height 26
click at [563, 288] on div "Save" at bounding box center [561, 280] width 40 height 22
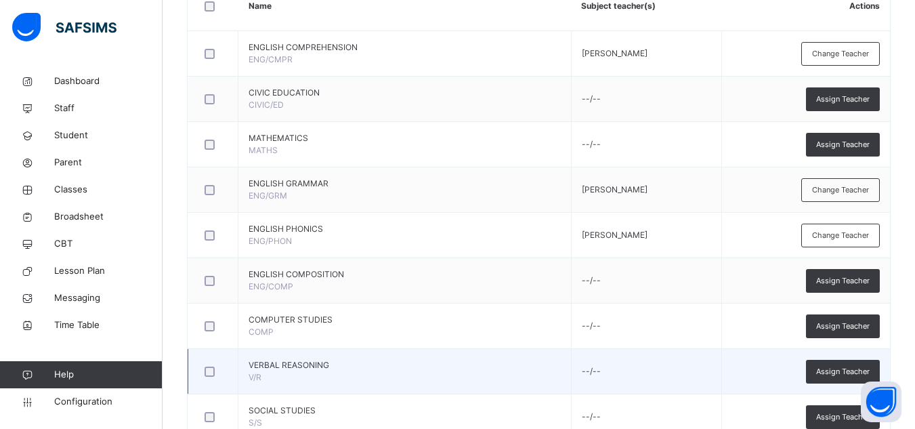
scroll to position [406, 0]
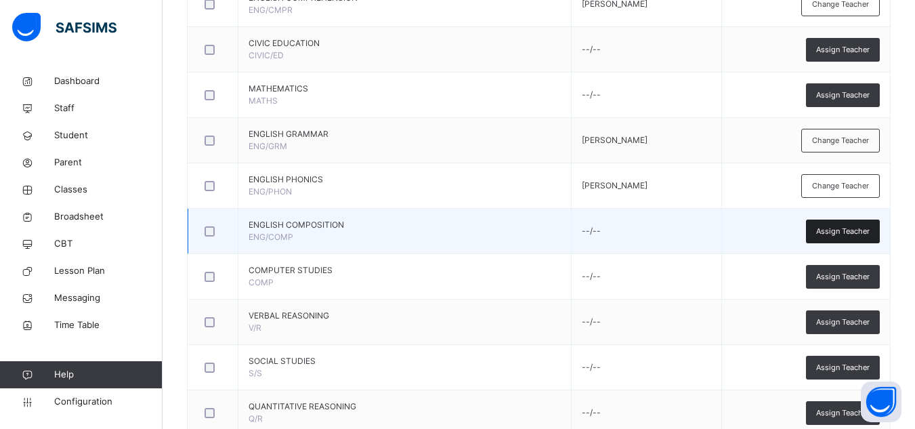
click at [840, 228] on span "Assign Teacher" at bounding box center [842, 231] width 53 height 12
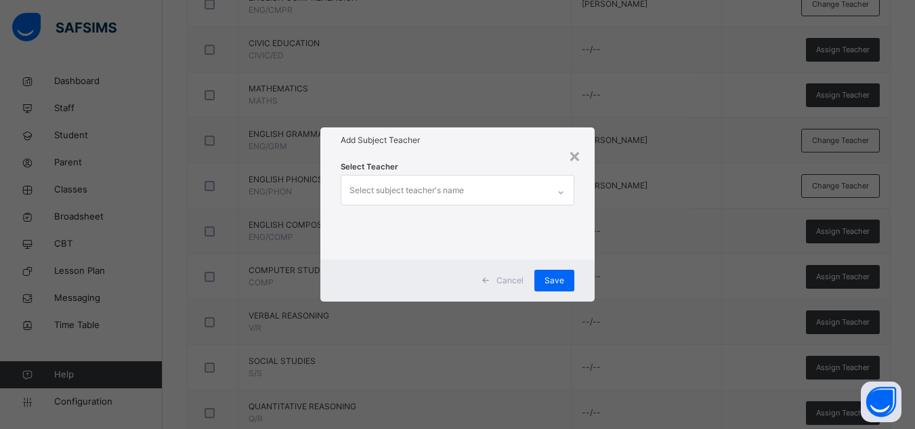
click at [457, 179] on div "Select subject teacher's name" at bounding box center [406, 190] width 114 height 26
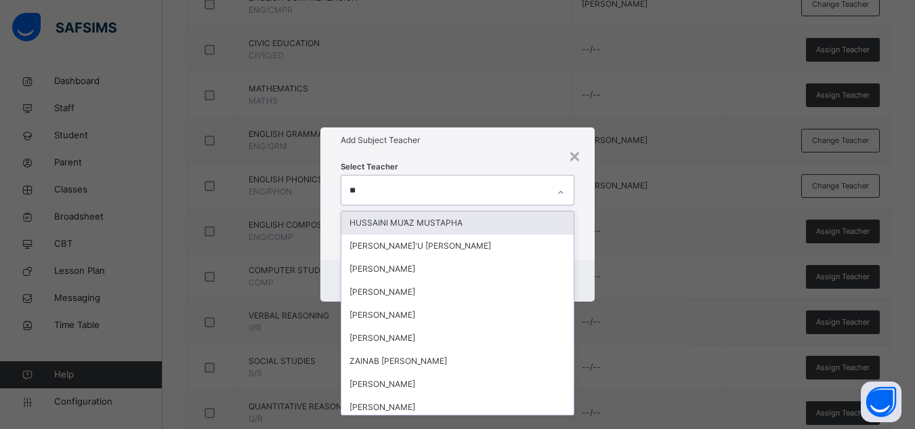
type input "***"
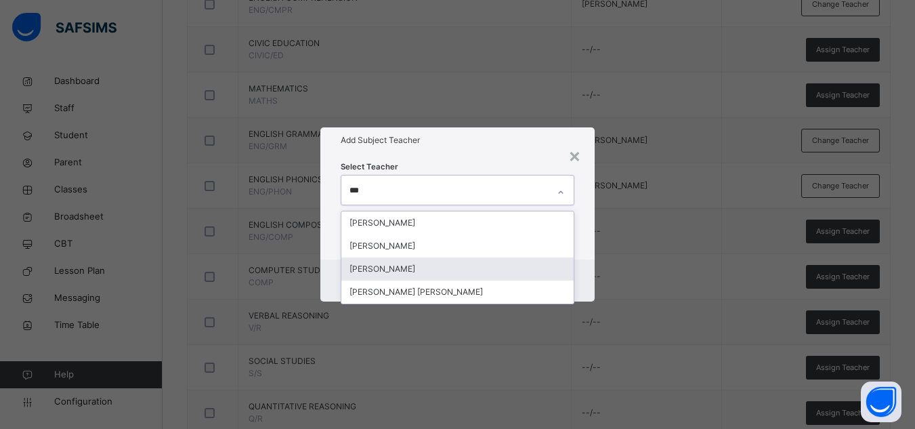
click at [420, 267] on div "[PERSON_NAME]" at bounding box center [457, 268] width 232 height 23
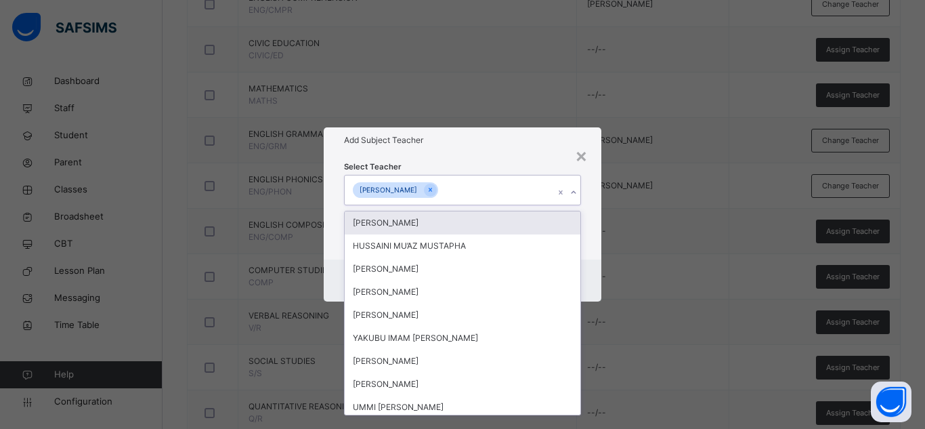
drag, startPoint x: 517, startPoint y: 162, endPoint x: 517, endPoint y: 200, distance: 38.6
click at [520, 160] on div "Select Teacher option AISHA ALIYU, selected. option ADAM ISHAQ focused, 1 of 88…" at bounding box center [462, 206] width 237 height 92
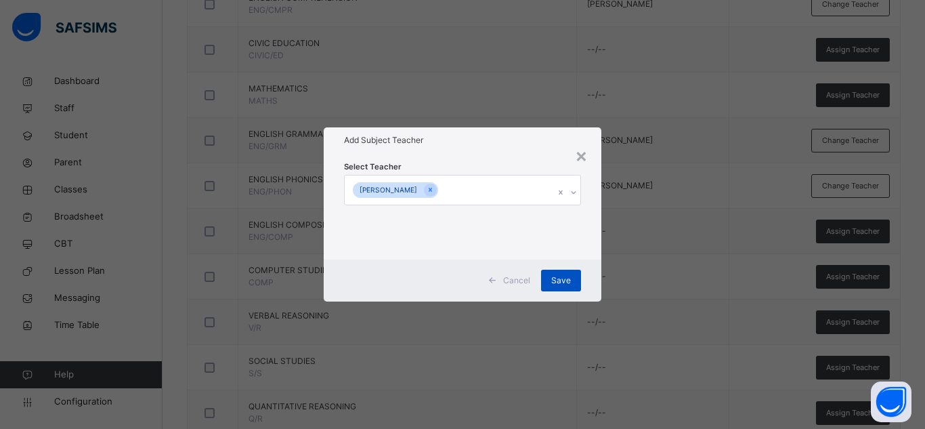
click at [577, 280] on div "Save" at bounding box center [561, 280] width 40 height 22
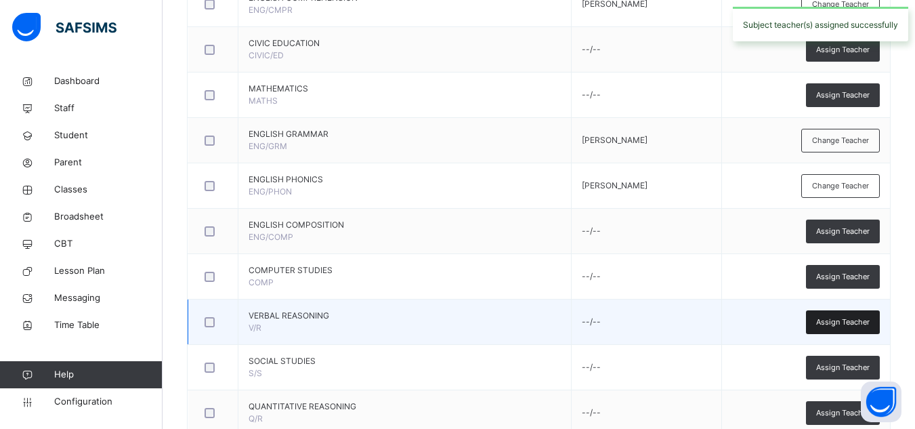
click at [830, 322] on span "Assign Teacher" at bounding box center [842, 322] width 53 height 12
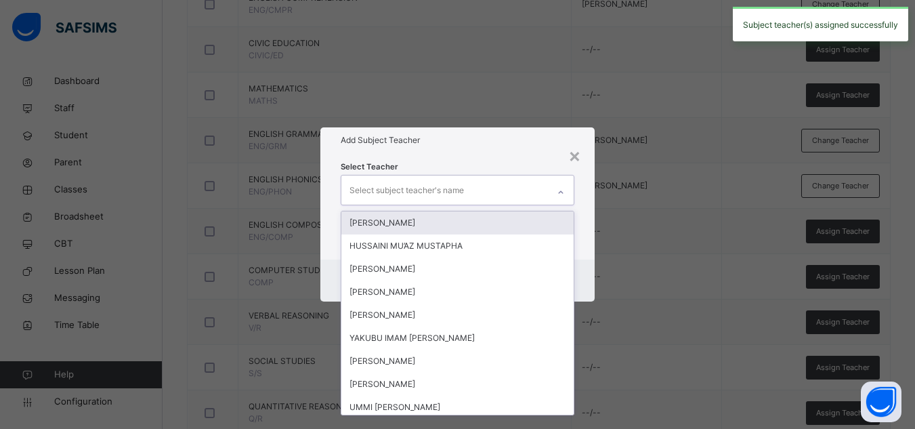
click at [443, 195] on div "Select subject teacher's name" at bounding box center [406, 190] width 114 height 26
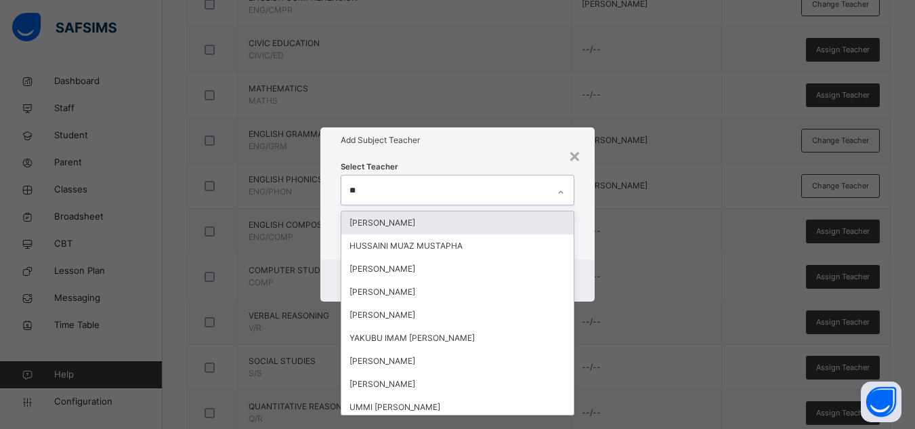
type input "***"
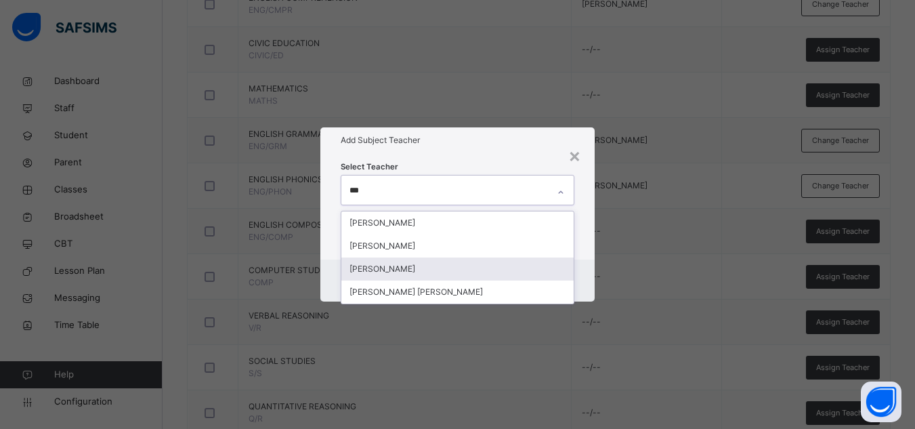
click at [386, 265] on div "[PERSON_NAME]" at bounding box center [457, 268] width 232 height 23
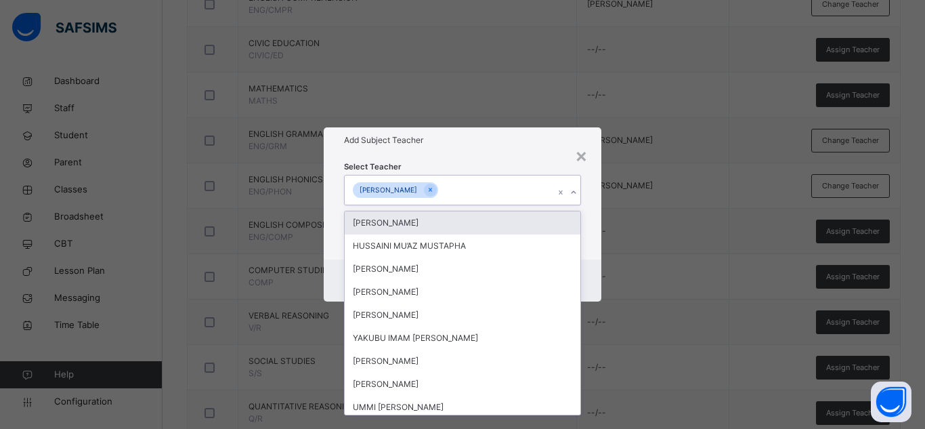
drag, startPoint x: 424, startPoint y: 158, endPoint x: 440, endPoint y: 164, distance: 17.4
click at [433, 160] on div "Select Teacher option AISHA ALIYU, selected. option ADAM ISHAQ focused, 1 of 88…" at bounding box center [463, 206] width 278 height 106
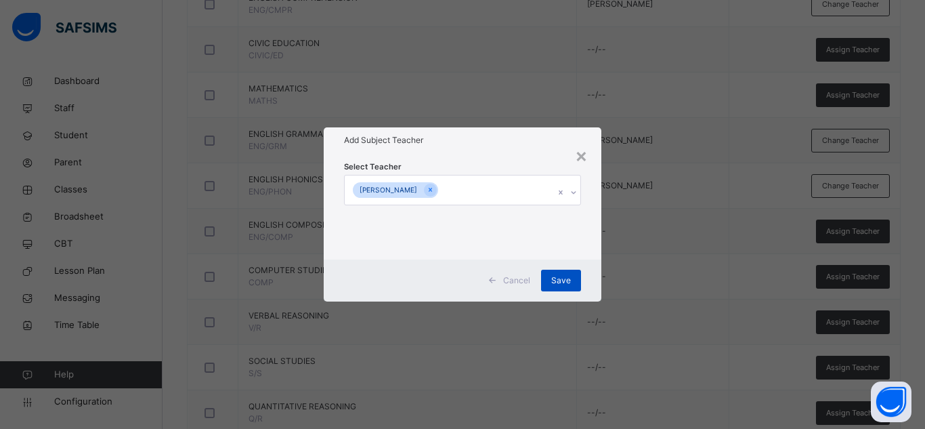
click at [551, 275] on div "Save" at bounding box center [561, 280] width 40 height 22
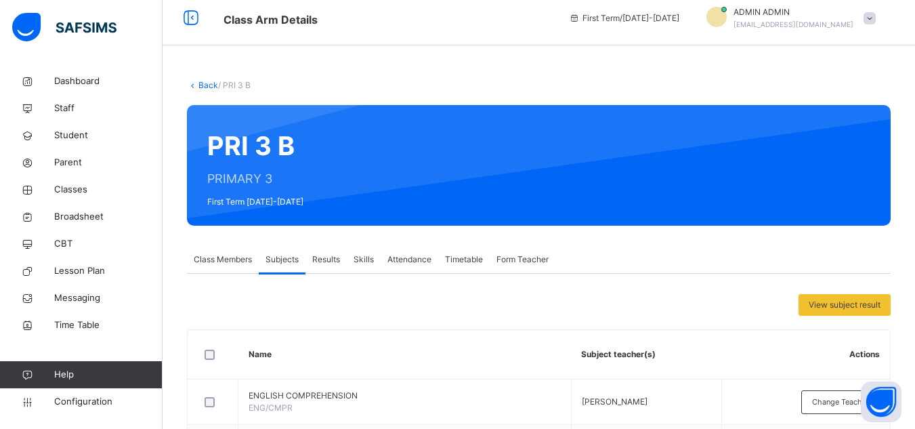
scroll to position [0, 0]
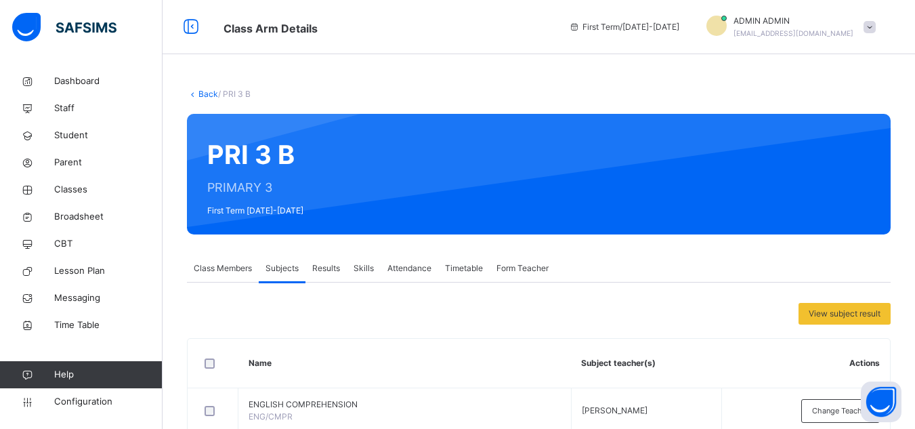
click at [203, 93] on link "Back" at bounding box center [208, 94] width 20 height 10
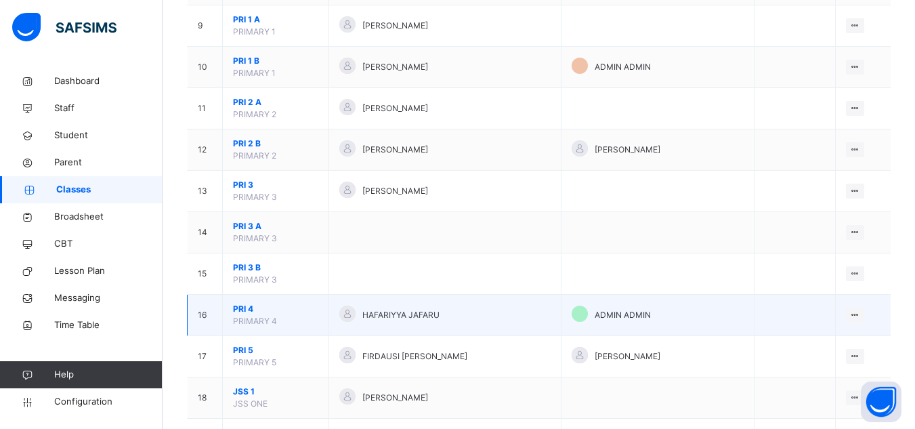
scroll to position [542, 0]
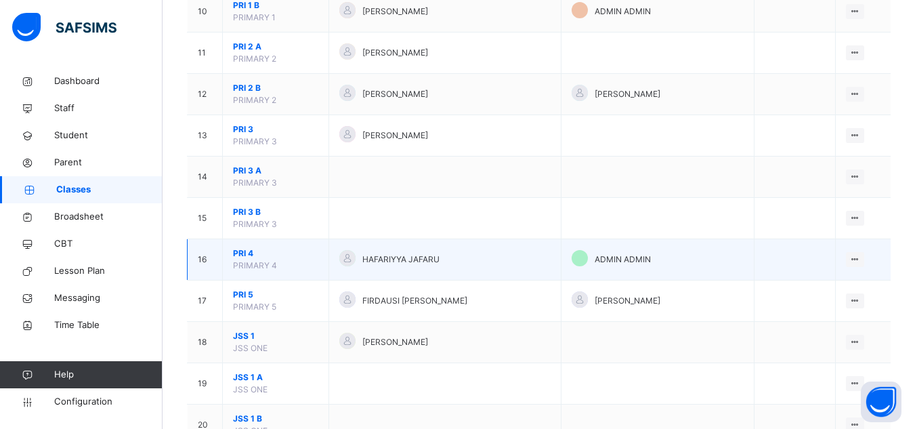
click at [271, 257] on span "PRI 4" at bounding box center [275, 253] width 85 height 12
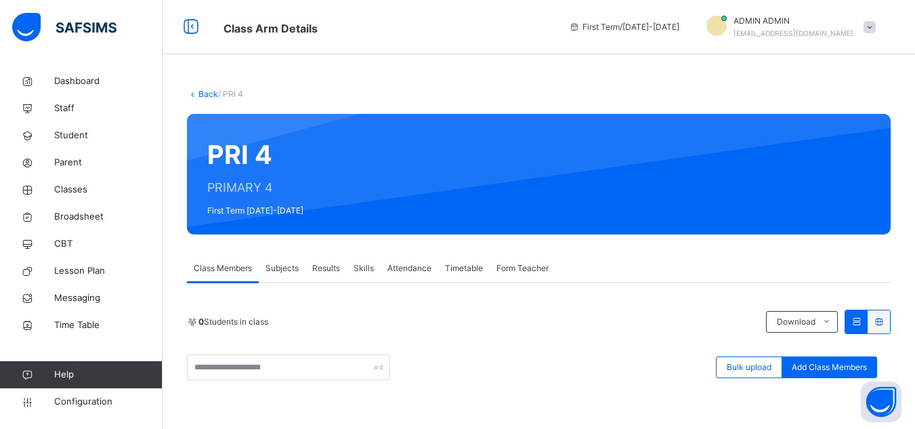
click at [286, 276] on div "Subjects" at bounding box center [282, 268] width 47 height 27
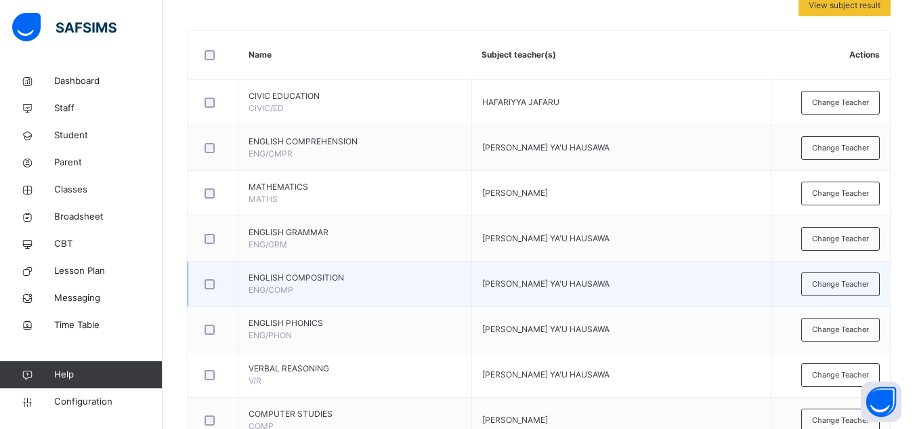
scroll to position [338, 0]
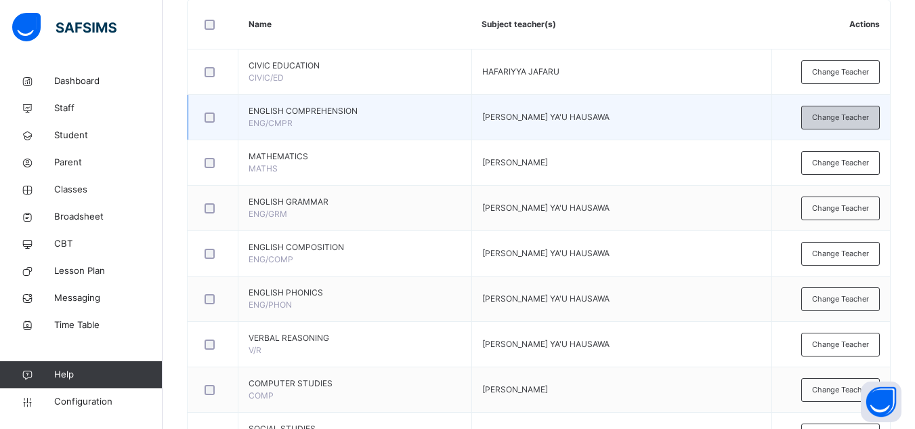
click at [847, 120] on span "Change Teacher" at bounding box center [840, 118] width 57 height 12
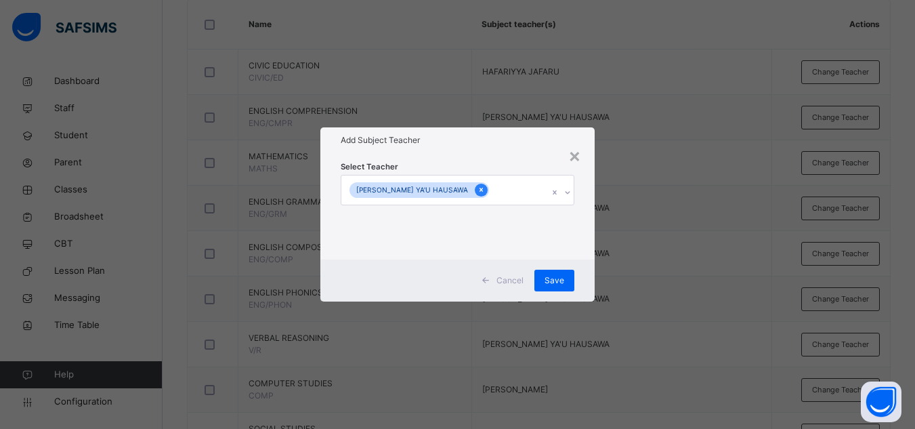
click at [477, 191] on icon at bounding box center [480, 189] width 7 height 9
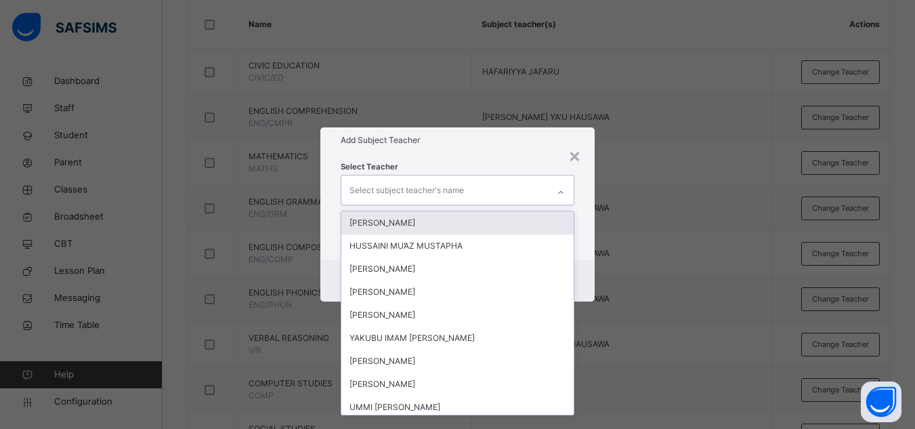
click at [447, 192] on div "Select subject teacher's name" at bounding box center [406, 190] width 114 height 26
type input "***"
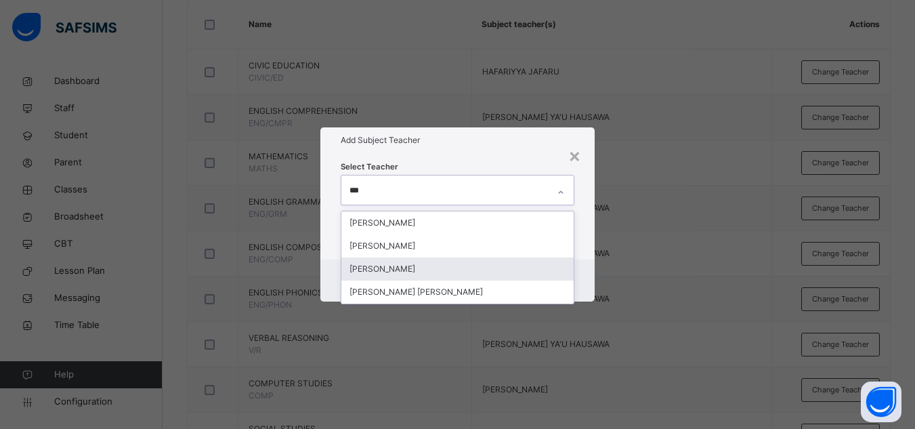
click at [413, 268] on div "[PERSON_NAME]" at bounding box center [457, 268] width 232 height 23
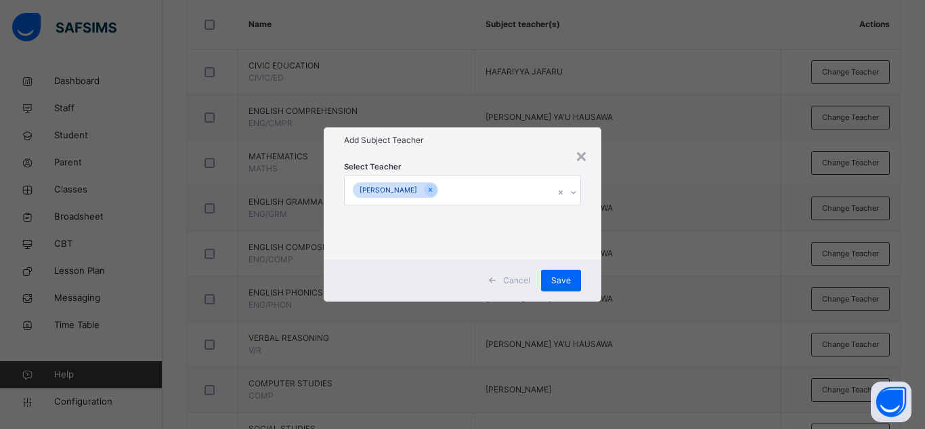
click at [519, 172] on div "Select Teacher AISHA ALIYU" at bounding box center [462, 206] width 237 height 92
click at [560, 278] on span "Save" at bounding box center [561, 280] width 20 height 12
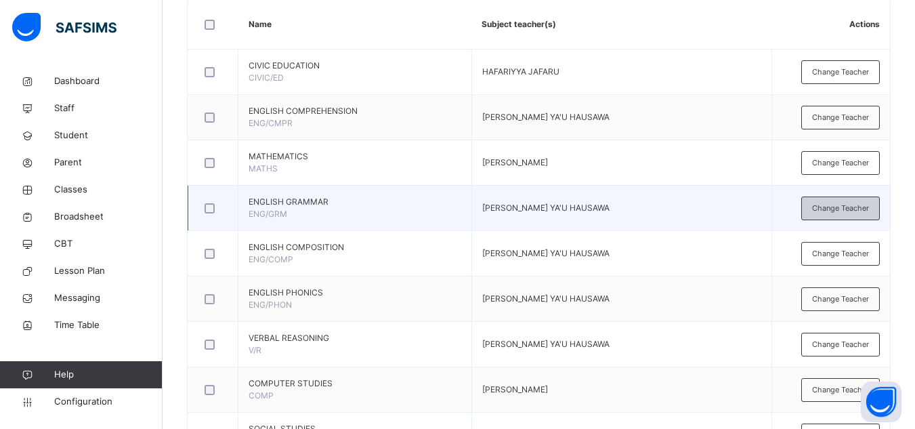
click at [841, 204] on span "Change Teacher" at bounding box center [840, 208] width 57 height 12
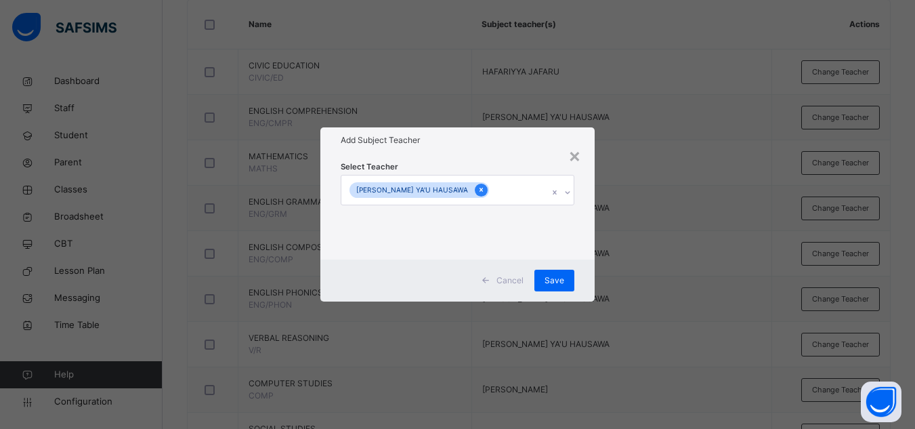
click at [479, 192] on icon at bounding box center [480, 190] width 3 height 4
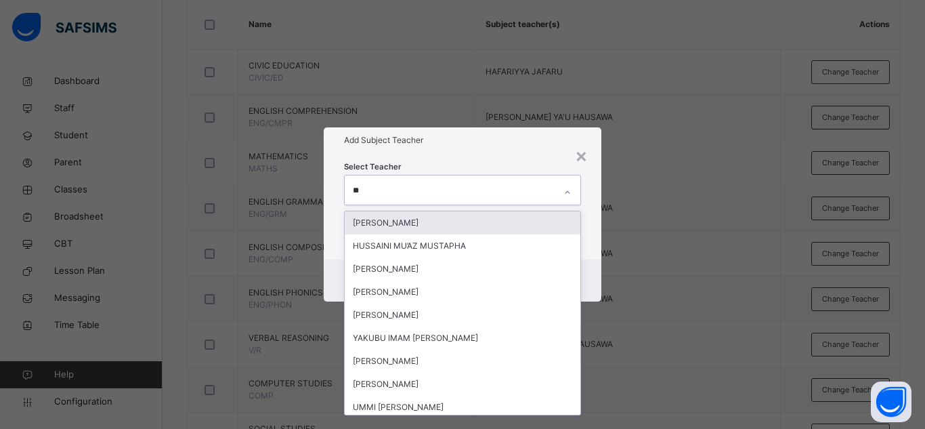
type input "***"
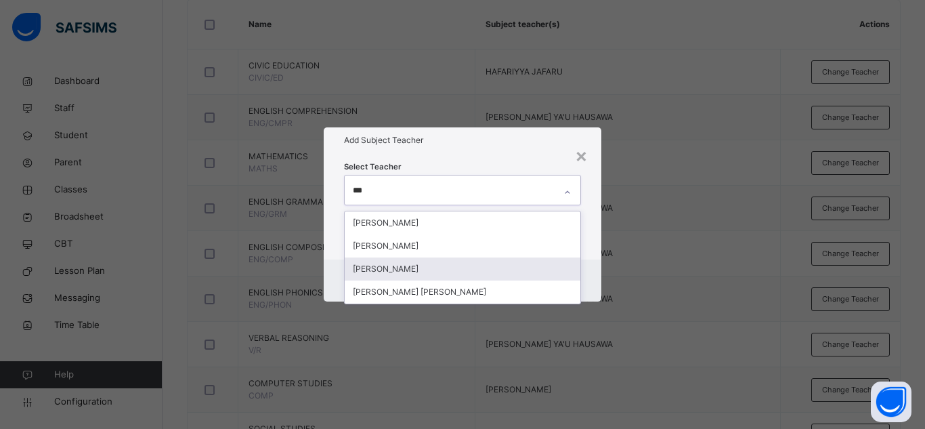
click at [417, 260] on div "[PERSON_NAME]" at bounding box center [463, 268] width 236 height 23
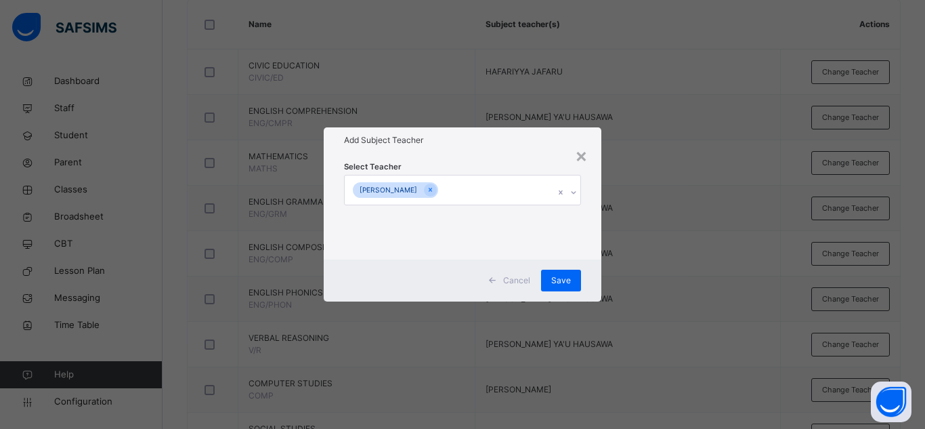
click at [531, 148] on div "Add Subject Teacher" at bounding box center [463, 140] width 278 height 26
click at [565, 281] on span "Save" at bounding box center [561, 280] width 20 height 12
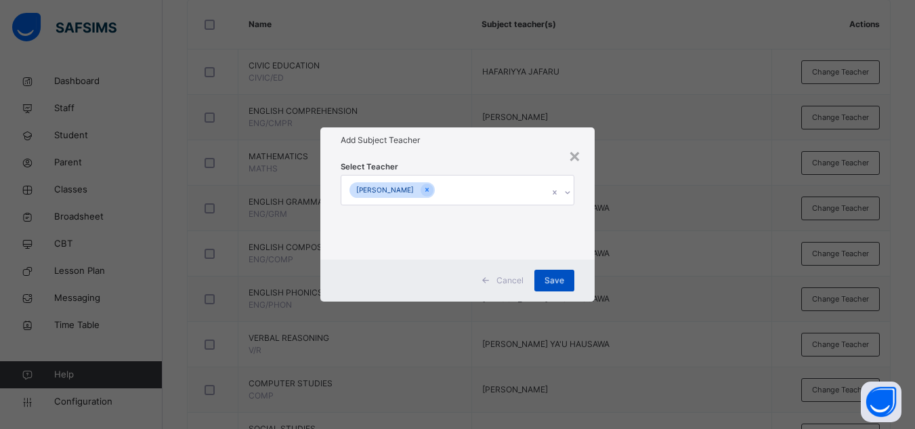
click at [556, 278] on div "View subject result Name Subject teacher(s) Actions CIVIC EDUCATION CIVIC/ED HA…" at bounding box center [538, 392] width 703 height 856
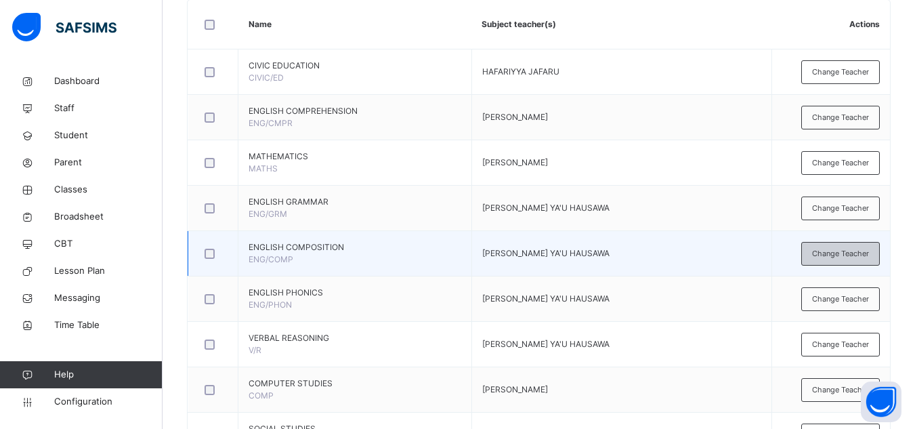
click at [835, 248] on span "Change Teacher" at bounding box center [840, 254] width 57 height 12
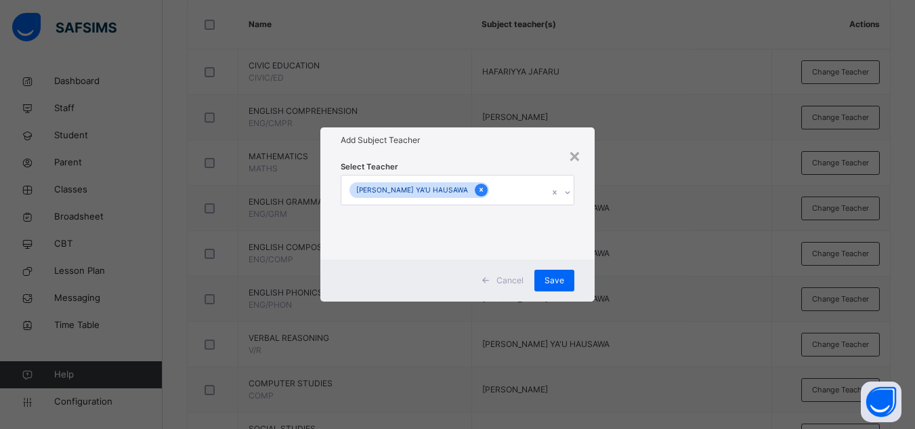
click at [479, 189] on icon at bounding box center [480, 190] width 3 height 4
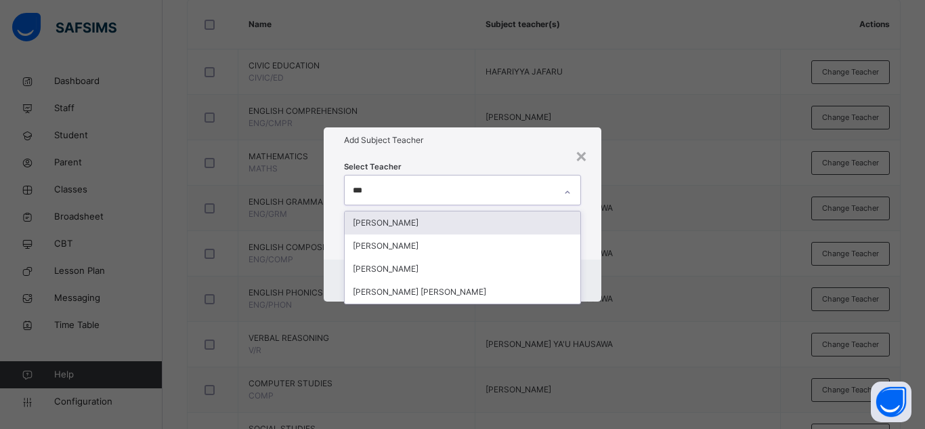
type input "****"
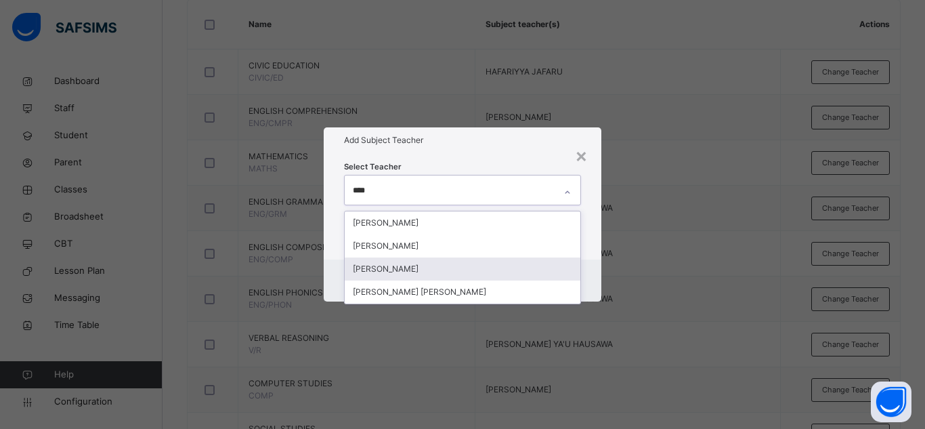
click at [391, 258] on div "[PERSON_NAME]" at bounding box center [463, 268] width 236 height 23
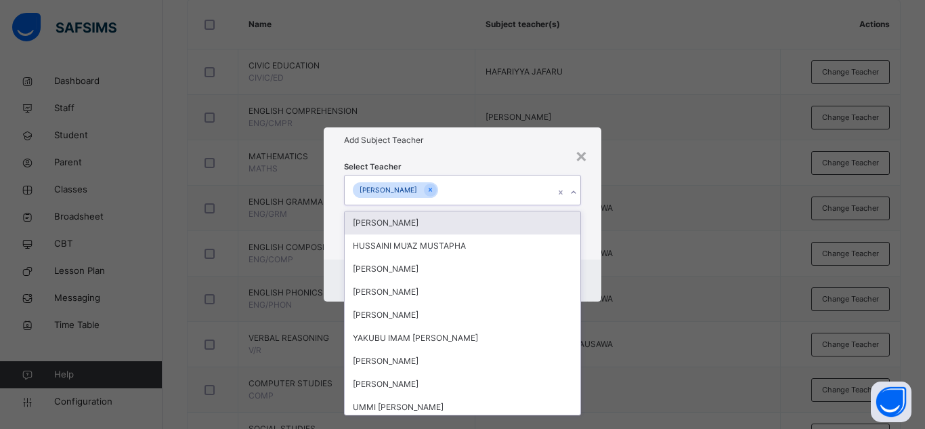
drag, startPoint x: 472, startPoint y: 161, endPoint x: 542, endPoint y: 258, distance: 119.3
click at [474, 162] on div "Select Teacher option AISHA ALIYU, selected. option ADAM ISHAQ focused, 1 of 88…" at bounding box center [462, 206] width 237 height 92
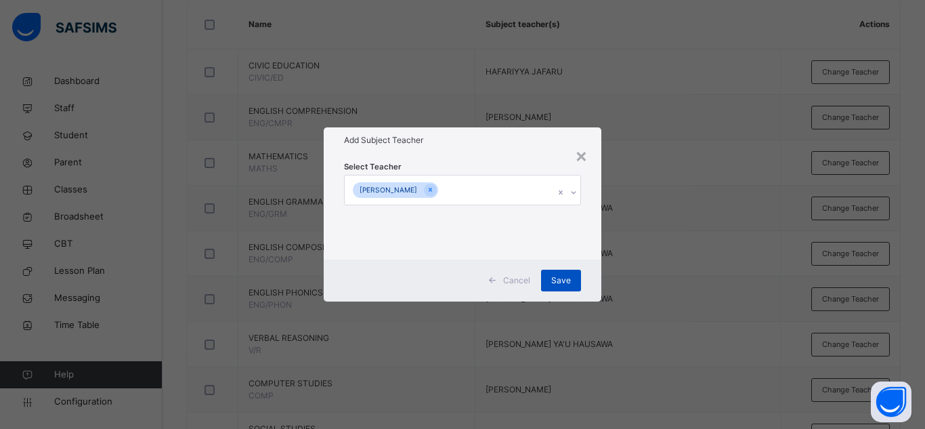
click at [561, 282] on span "Save" at bounding box center [561, 280] width 20 height 12
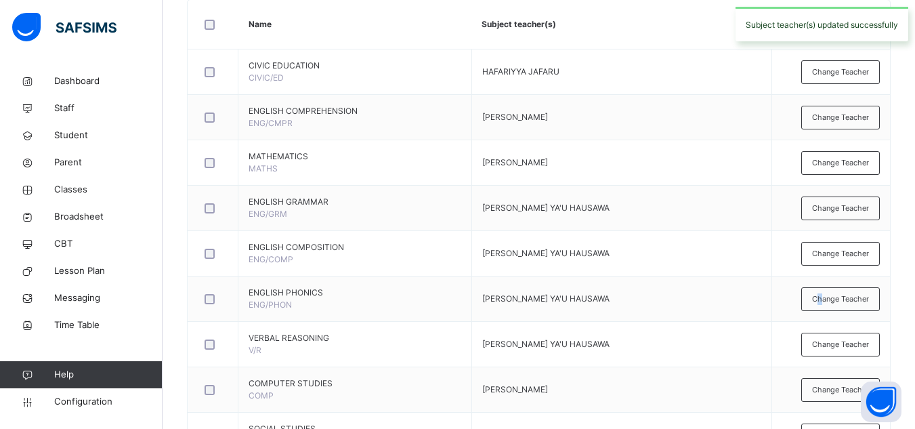
click at [829, 295] on span "Change Teacher" at bounding box center [840, 299] width 57 height 12
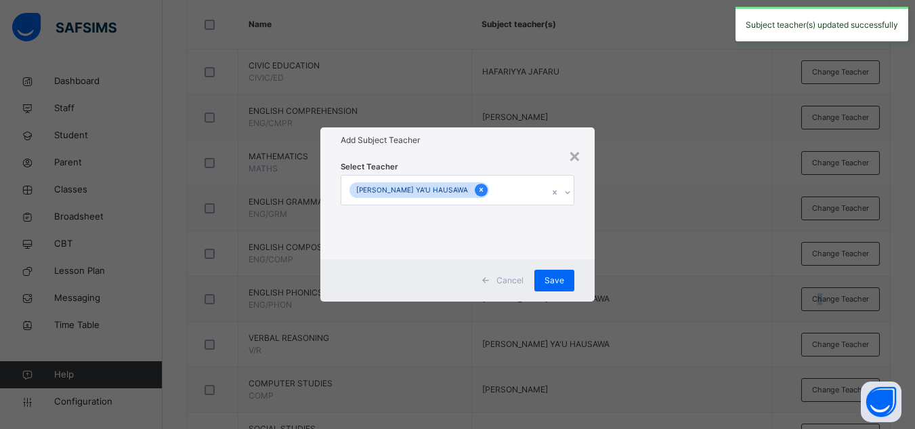
click at [477, 189] on icon at bounding box center [480, 189] width 7 height 9
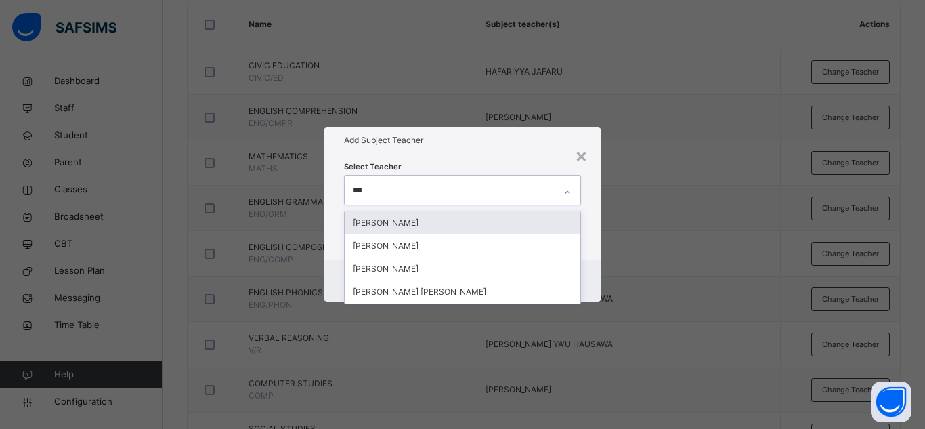
type input "****"
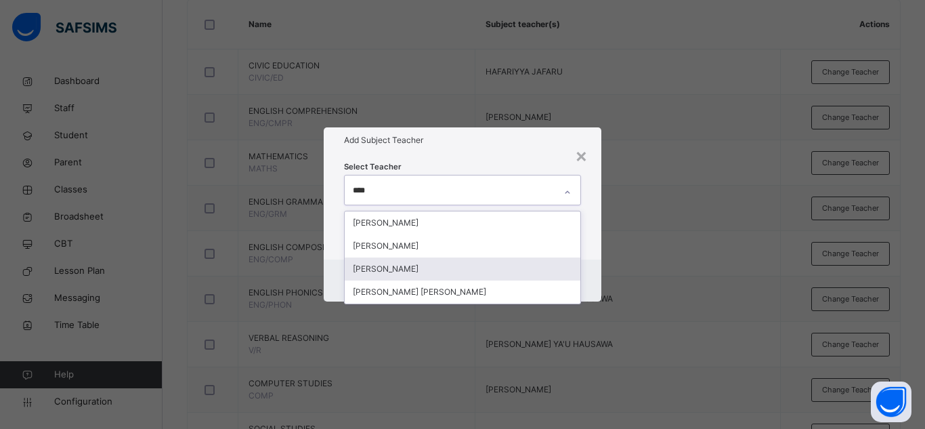
drag, startPoint x: 402, startPoint y: 263, endPoint x: 458, endPoint y: 196, distance: 87.5
click at [405, 261] on div "[PERSON_NAME]" at bounding box center [463, 268] width 236 height 23
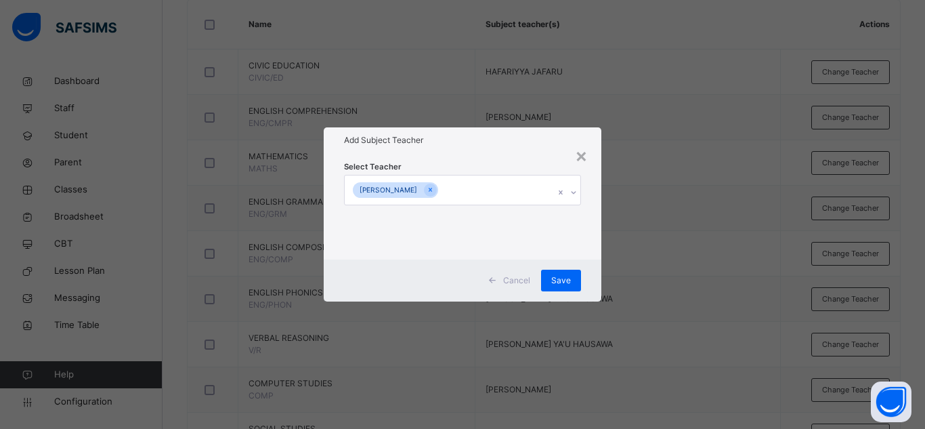
click at [479, 144] on h1 "Add Subject Teacher" at bounding box center [462, 140] width 237 height 12
click at [572, 284] on div "Save" at bounding box center [561, 280] width 40 height 22
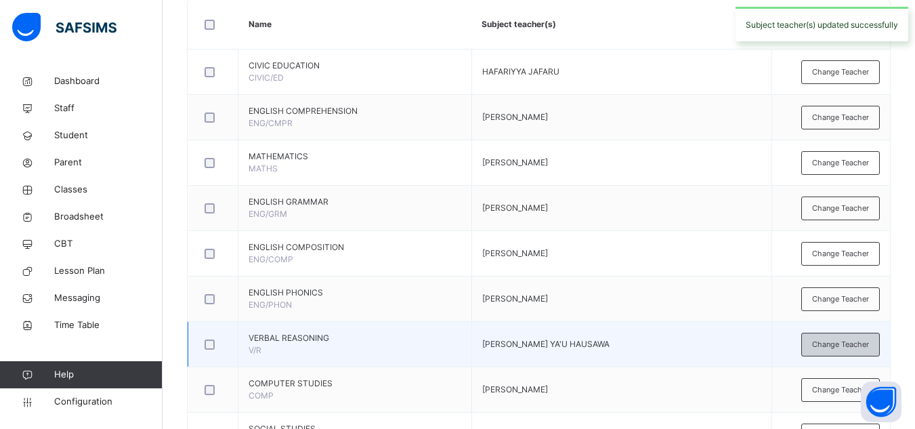
click at [853, 342] on span "Change Teacher" at bounding box center [840, 344] width 57 height 12
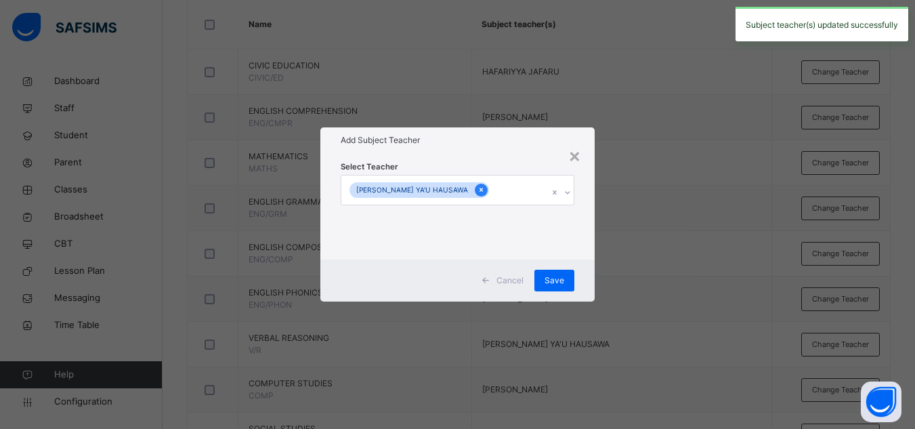
click at [475, 188] on div at bounding box center [481, 189] width 13 height 13
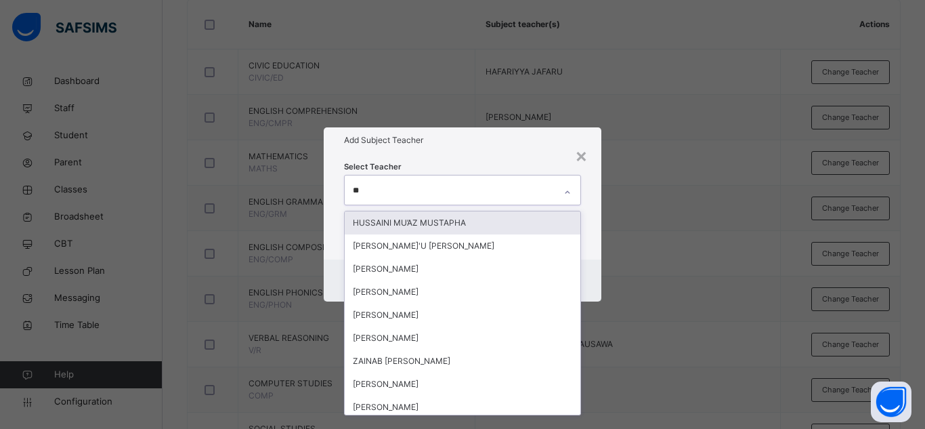
type input "***"
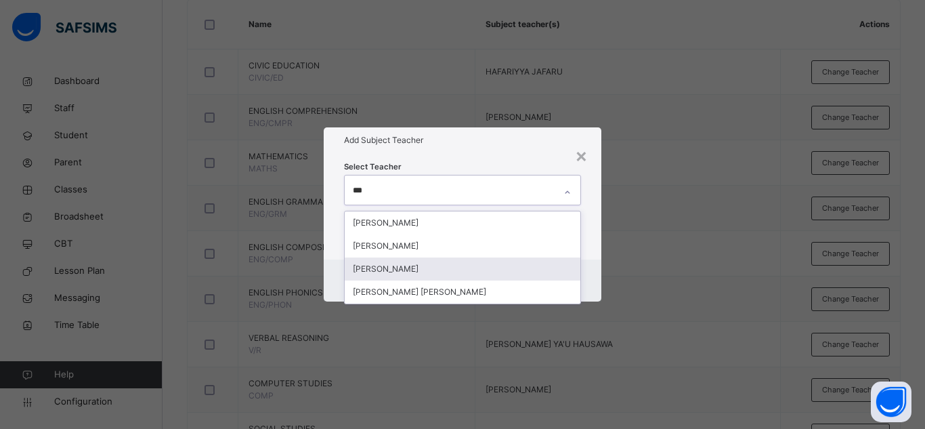
click at [412, 265] on div "[PERSON_NAME]" at bounding box center [463, 268] width 236 height 23
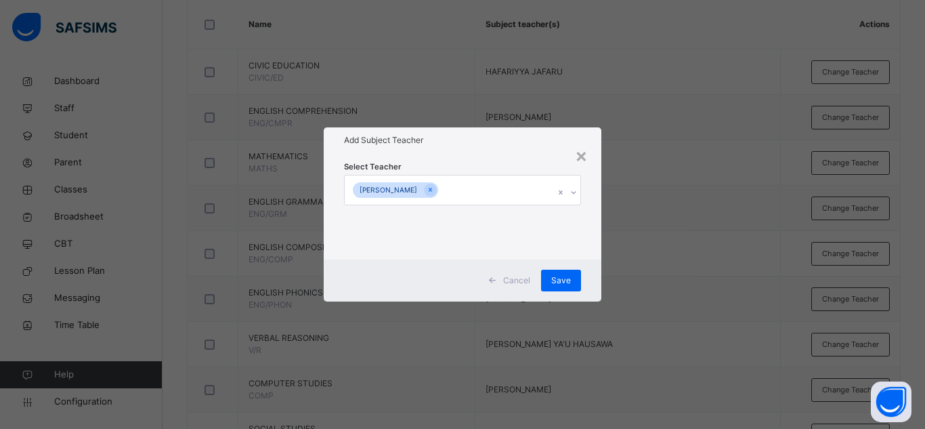
click at [504, 141] on h1 "Add Subject Teacher" at bounding box center [462, 140] width 237 height 12
click at [569, 281] on span "Save" at bounding box center [561, 280] width 20 height 12
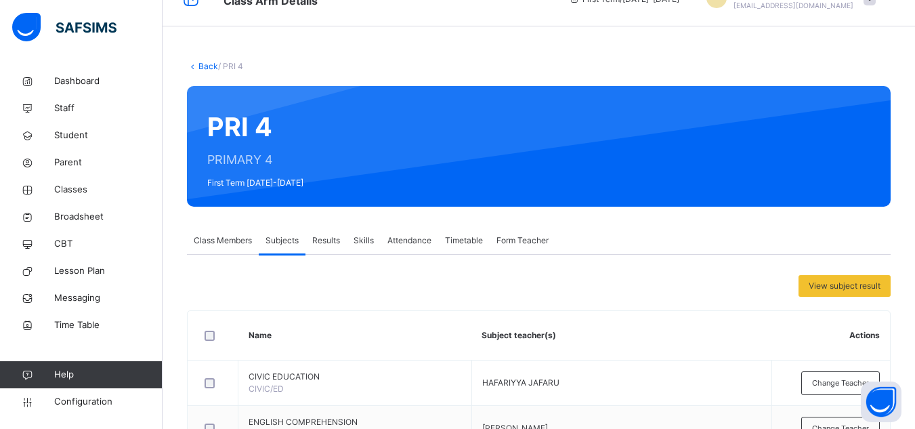
scroll to position [0, 0]
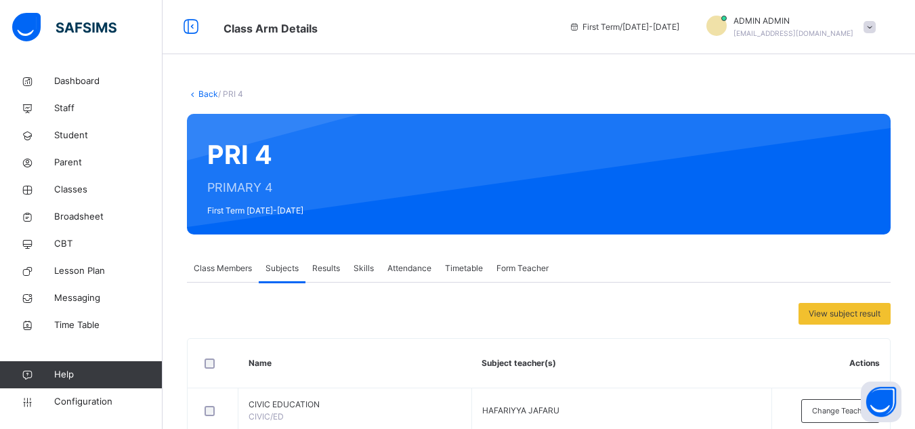
click at [205, 95] on link "Back" at bounding box center [208, 94] width 20 height 10
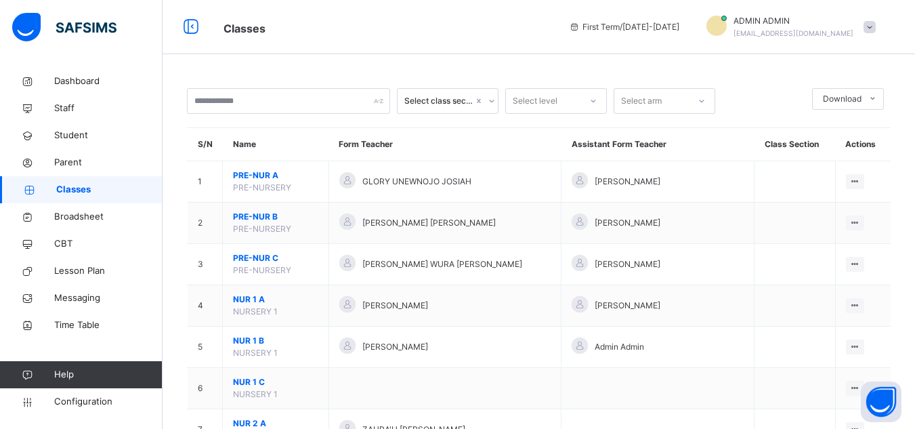
click at [500, 8] on div "Classes First Term / 2025-2026 ADMIN ADMIN ismailaabdulmalik2023@gmail.com" at bounding box center [457, 27] width 915 height 54
click at [489, 2] on div "Classes First Term / 2025-2026 ADMIN ADMIN ismailaabdulmalik2023@gmail.com" at bounding box center [457, 27] width 915 height 54
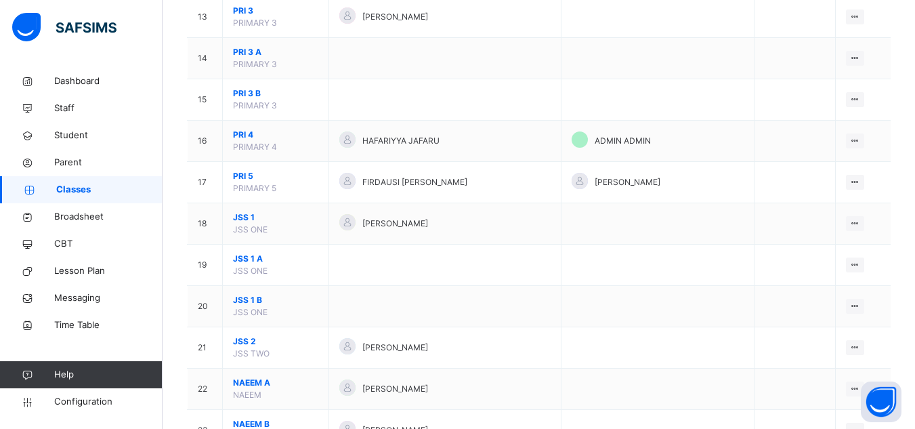
scroll to position [677, 0]
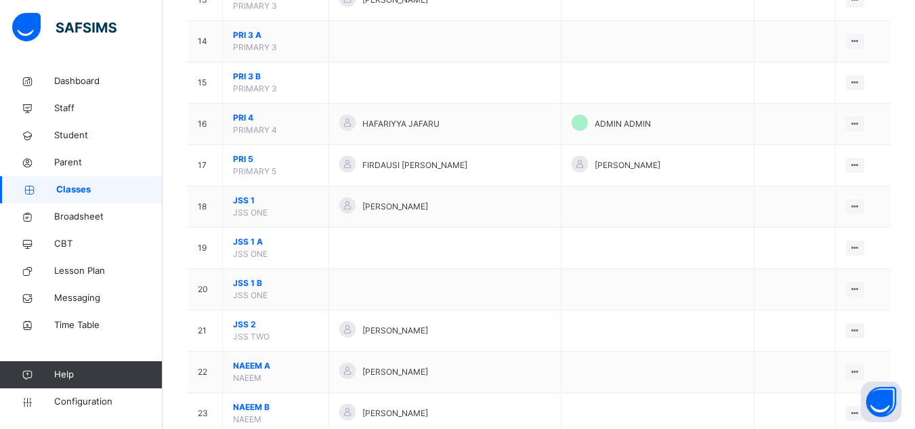
click at [72, 47] on div at bounding box center [80, 27] width 162 height 54
click at [124, 49] on div at bounding box center [80, 27] width 162 height 54
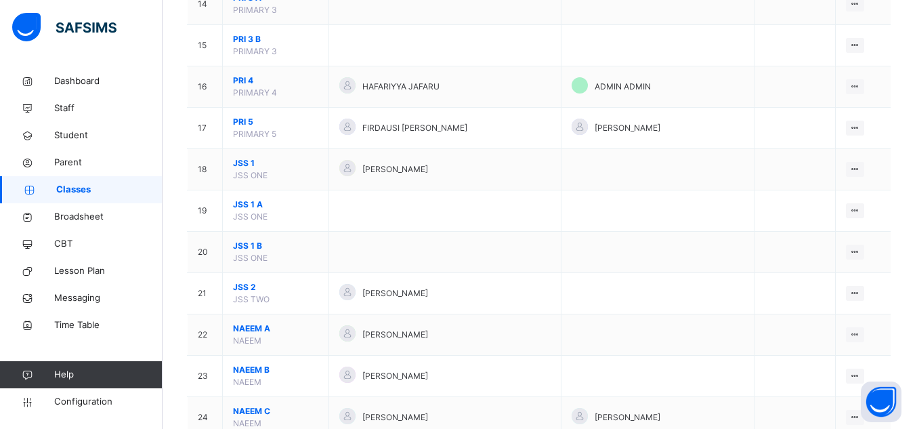
scroll to position [745, 0]
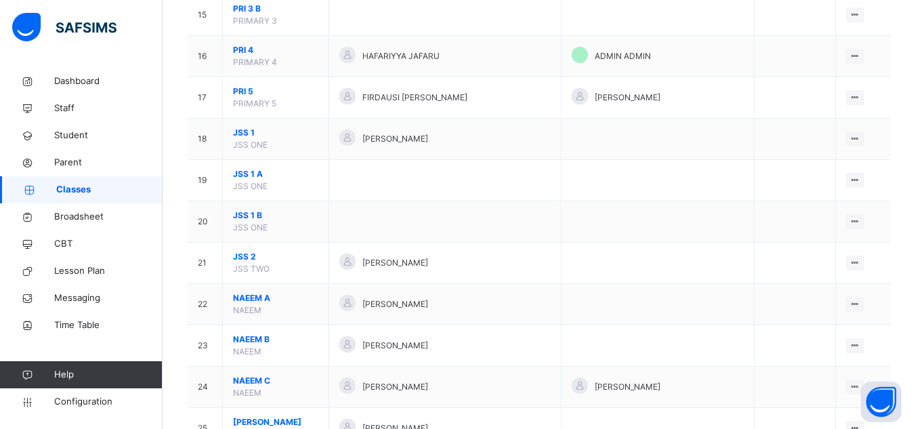
click at [172, 168] on div "Select class section Select level Select arm Download Pdf Report Excel Report S…" at bounding box center [538, 233] width 752 height 1820
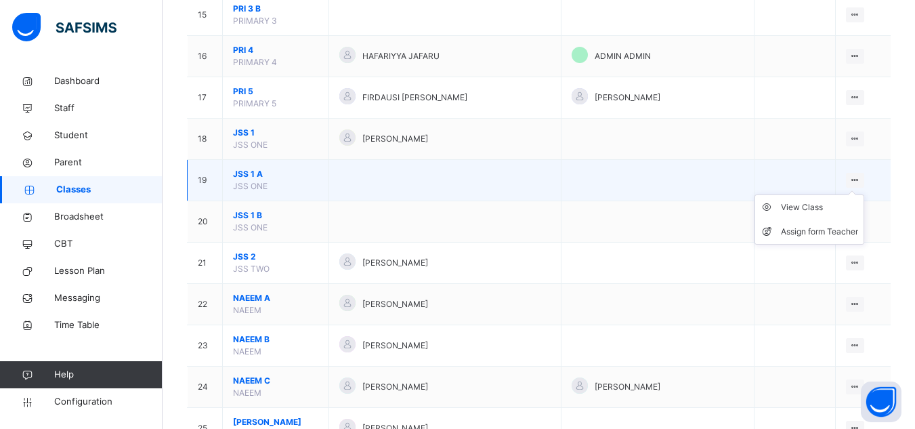
click at [854, 177] on icon at bounding box center [855, 180] width 12 height 10
click at [853, 179] on icon at bounding box center [855, 180] width 12 height 10
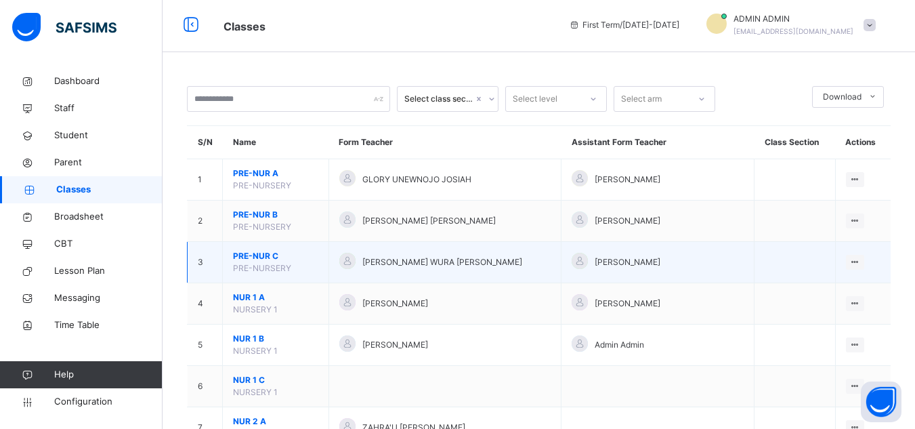
scroll to position [0, 0]
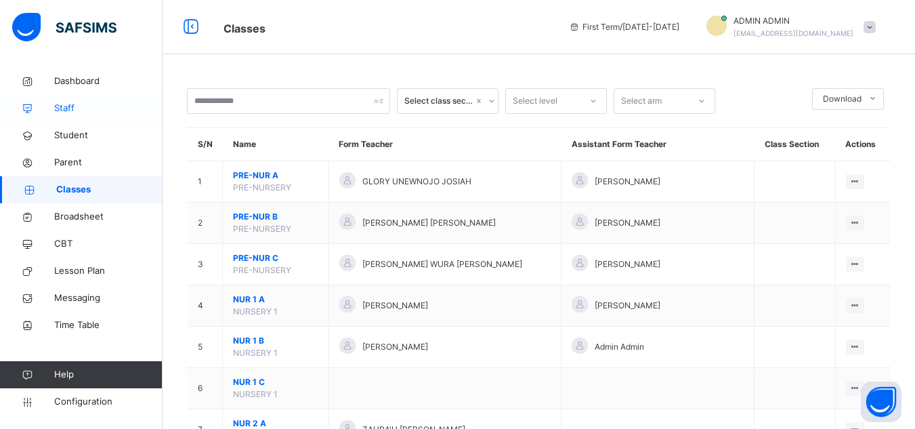
click at [72, 108] on span "Staff" at bounding box center [108, 109] width 108 height 14
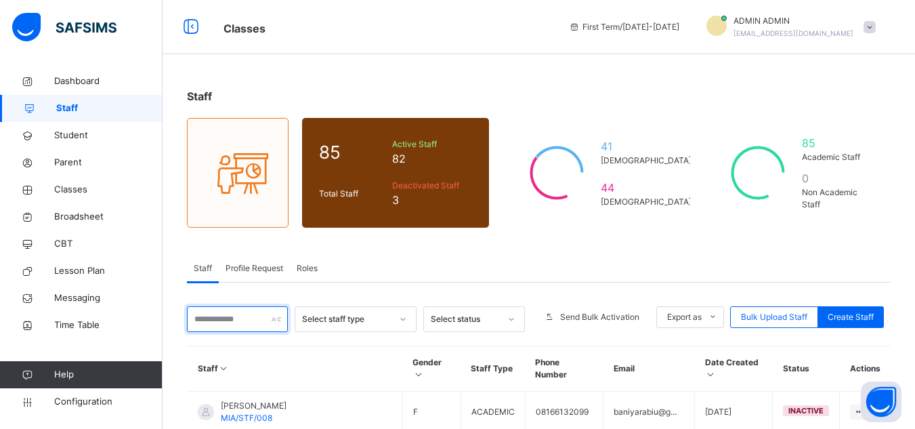
click at [271, 320] on input "text" at bounding box center [237, 319] width 101 height 26
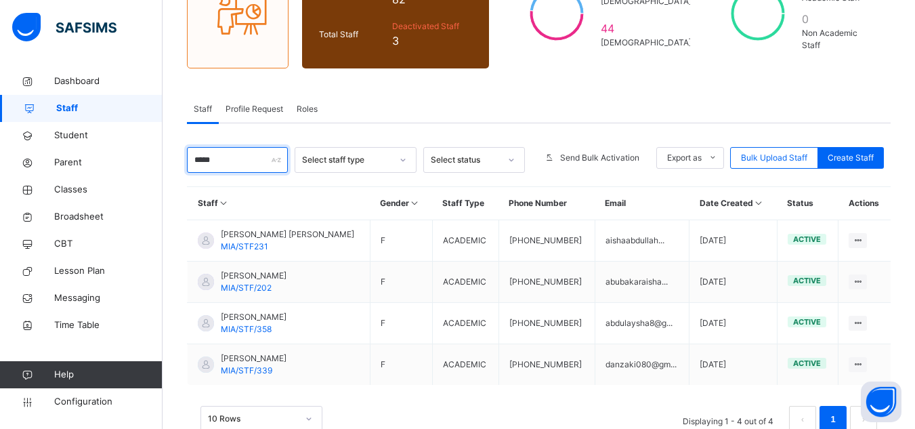
scroll to position [197, 0]
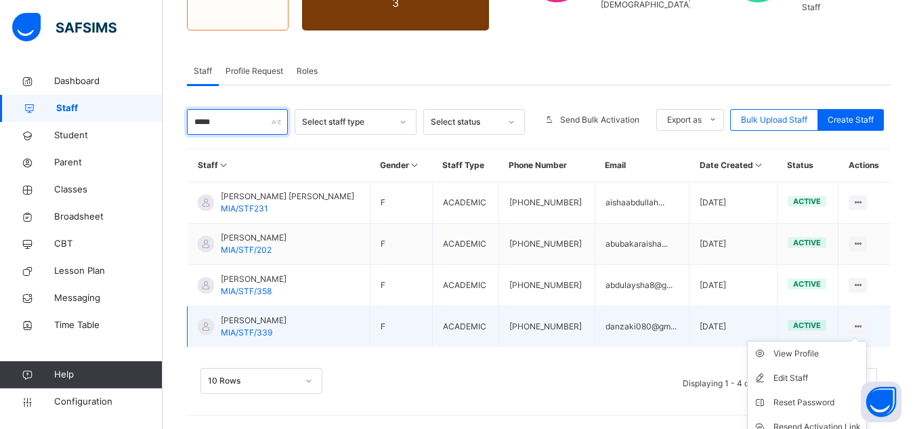
type input "*****"
click at [860, 325] on icon at bounding box center [858, 326] width 12 height 10
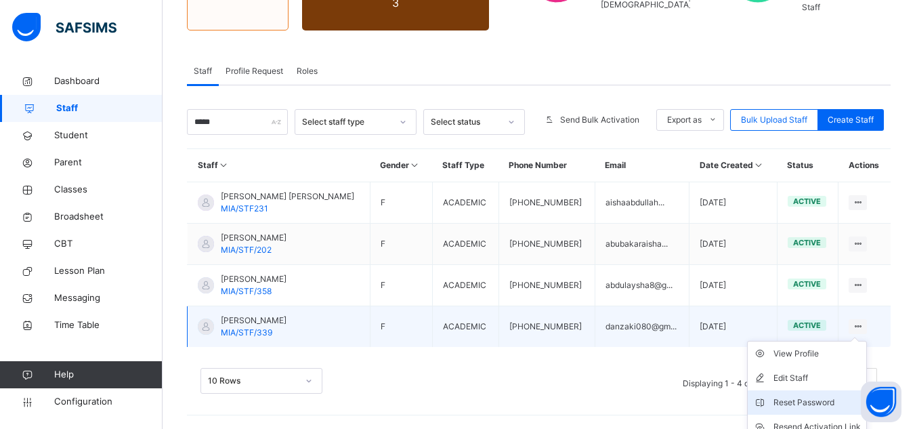
click at [802, 399] on div "Reset Password" at bounding box center [816, 402] width 87 height 14
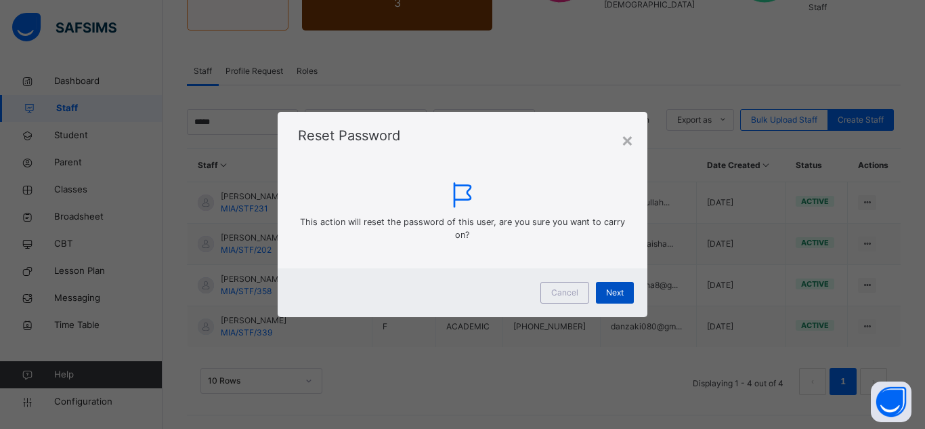
click at [621, 289] on span "Next" at bounding box center [615, 292] width 18 height 12
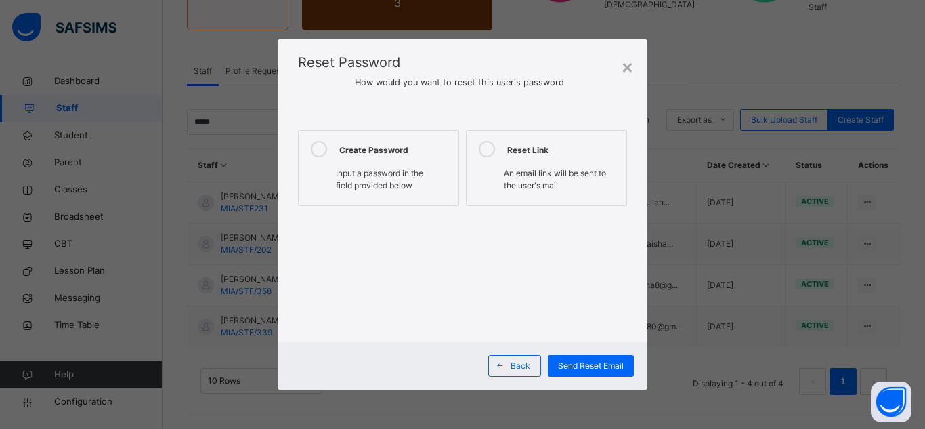
click at [389, 147] on div "Create Password" at bounding box center [395, 149] width 112 height 16
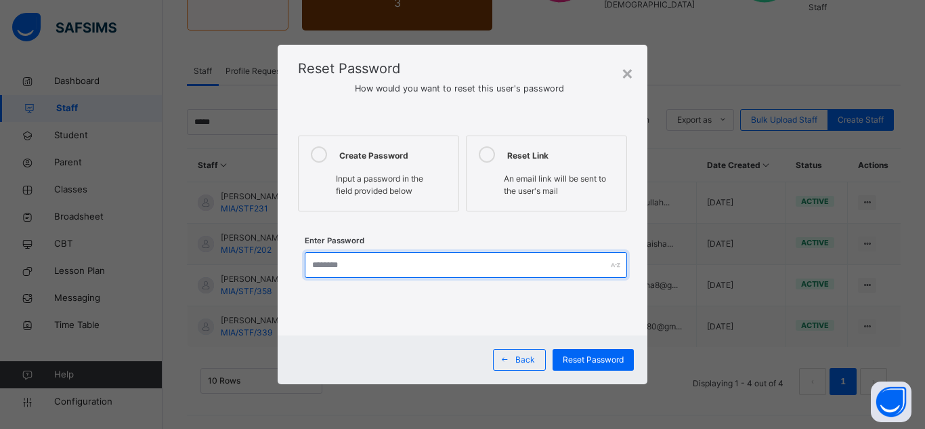
click at [422, 260] on input "text" at bounding box center [466, 265] width 322 height 26
type input "**********"
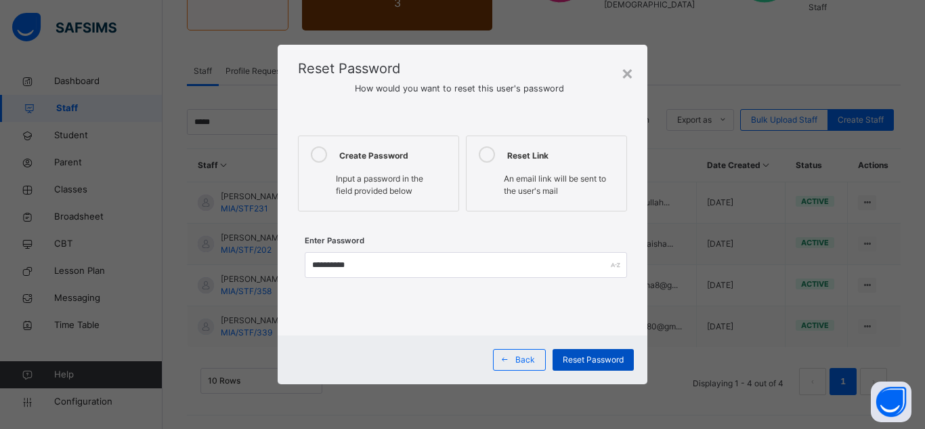
click at [568, 366] on span "Reset Password" at bounding box center [593, 359] width 61 height 12
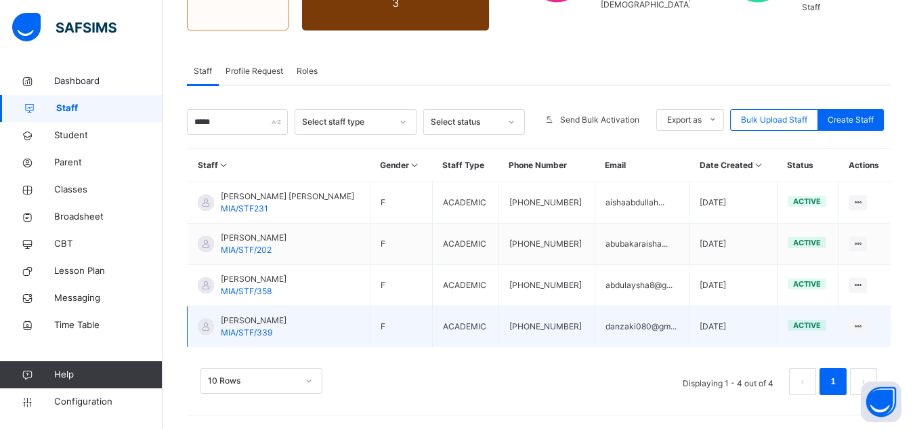
click at [655, 328] on td "danzaki080@gm..." at bounding box center [641, 326] width 95 height 41
click at [308, 328] on td "AISHA ALIYU MIA/STF/339" at bounding box center [279, 326] width 183 height 41
click at [241, 317] on span "[PERSON_NAME]" at bounding box center [254, 320] width 66 height 12
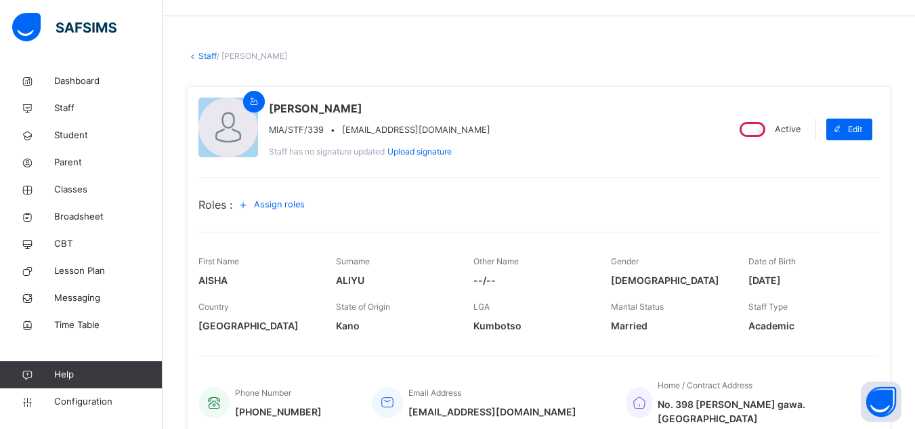
scroll to position [68, 0]
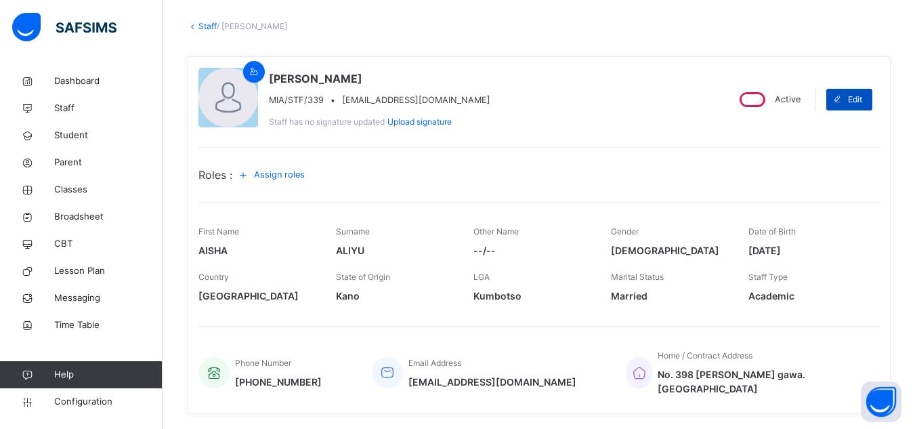
click at [842, 94] on icon at bounding box center [837, 99] width 10 height 11
select select "**"
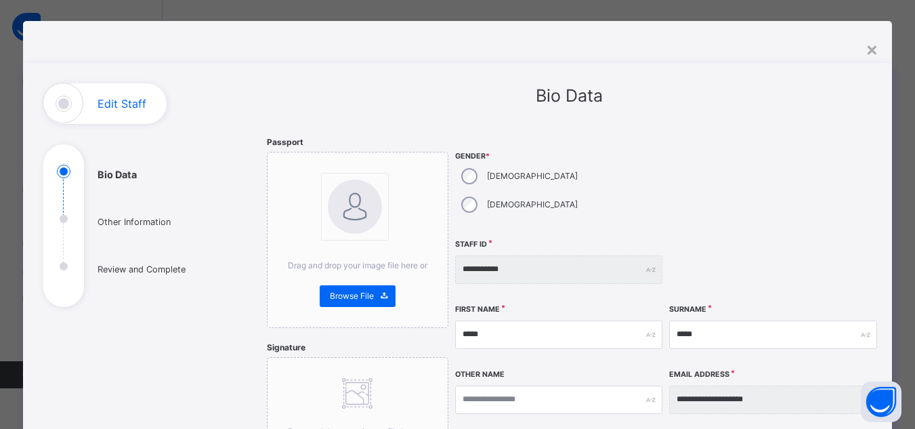
scroll to position [0, 0]
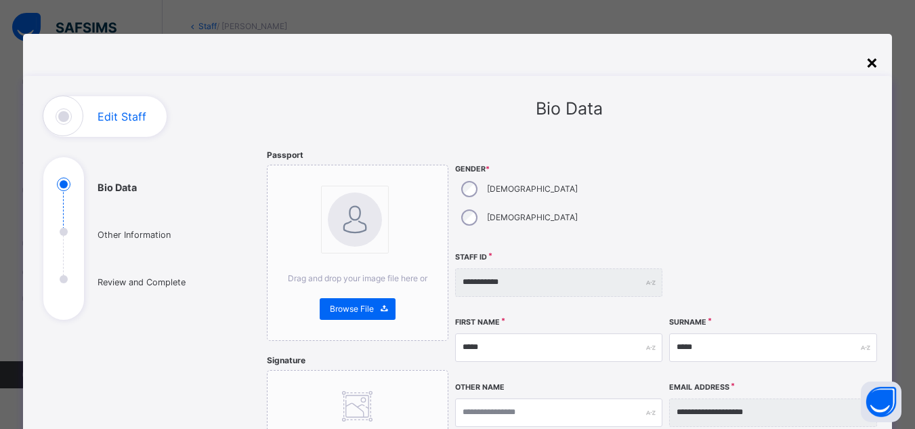
click at [877, 60] on div "×" at bounding box center [871, 61] width 13 height 28
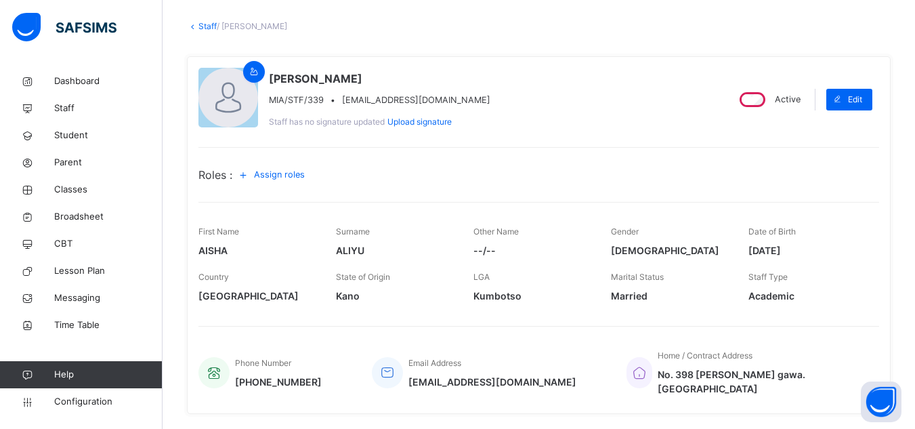
click at [204, 25] on link "Staff" at bounding box center [207, 26] width 18 height 10
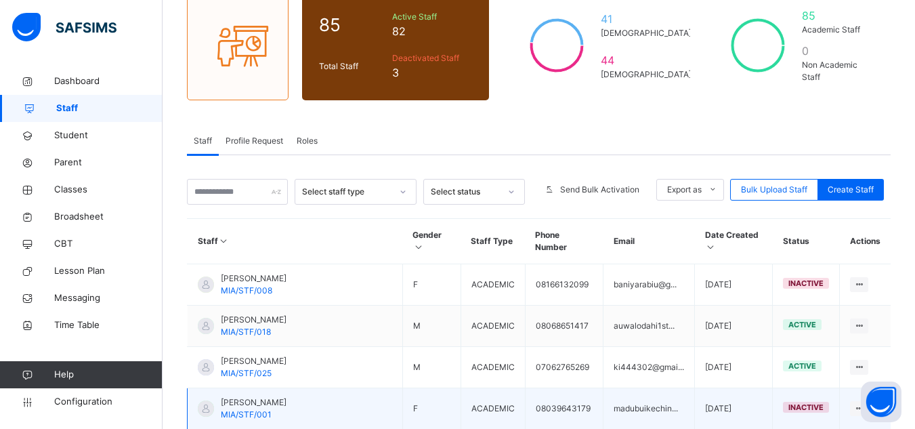
scroll to position [135, 0]
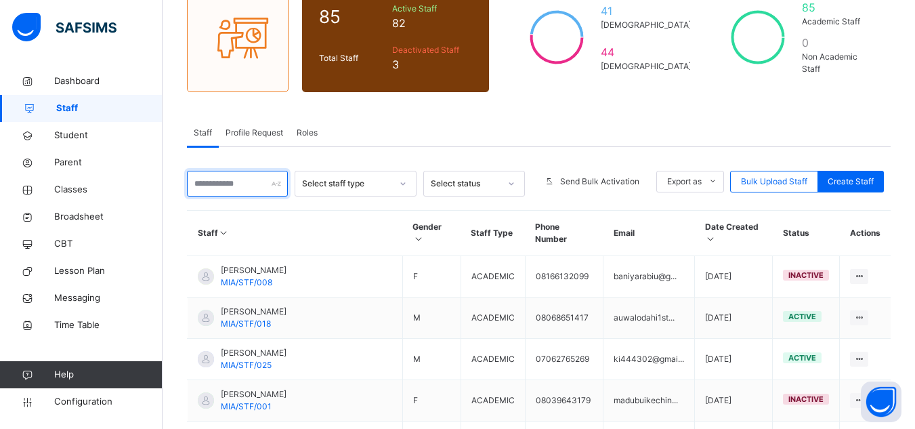
click at [237, 175] on input "text" at bounding box center [237, 184] width 101 height 26
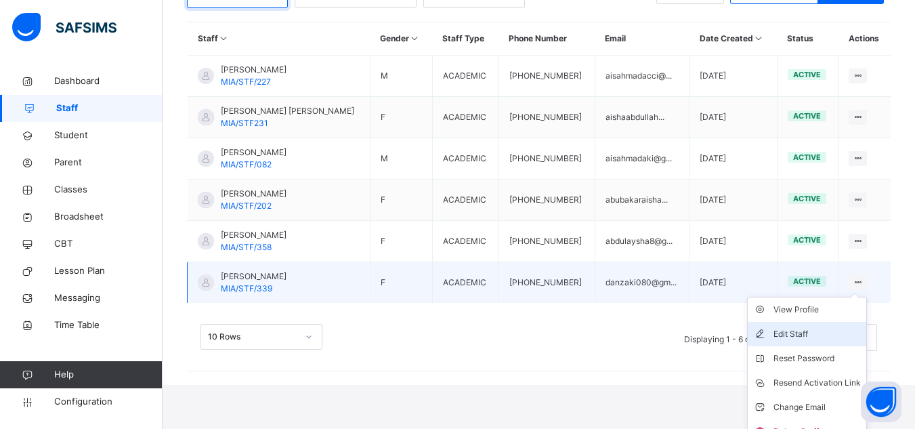
scroll to position [339, 0]
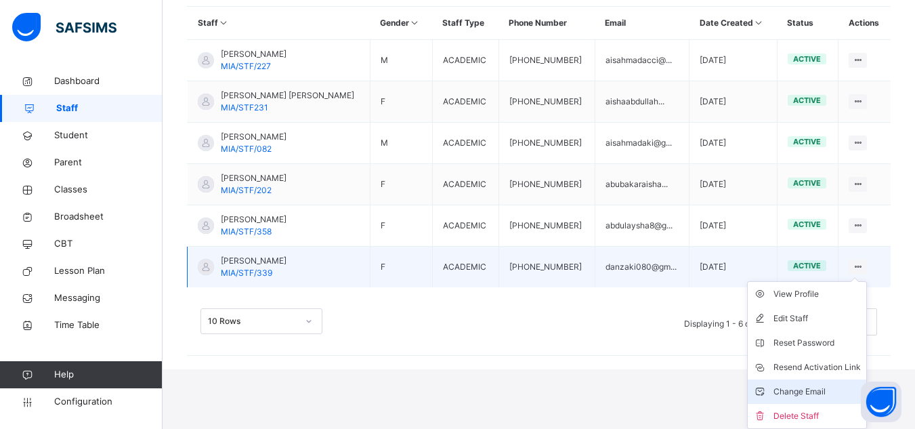
type input "***"
click at [806, 392] on div "Change Email" at bounding box center [816, 392] width 87 height 14
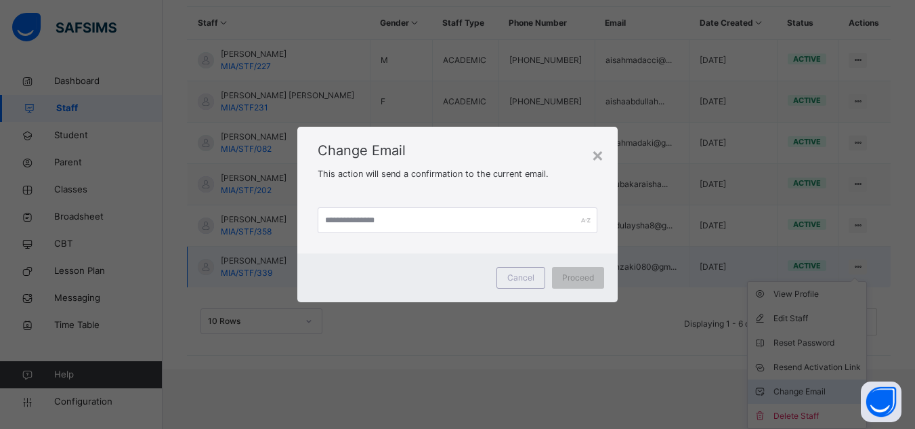
scroll to position [280, 0]
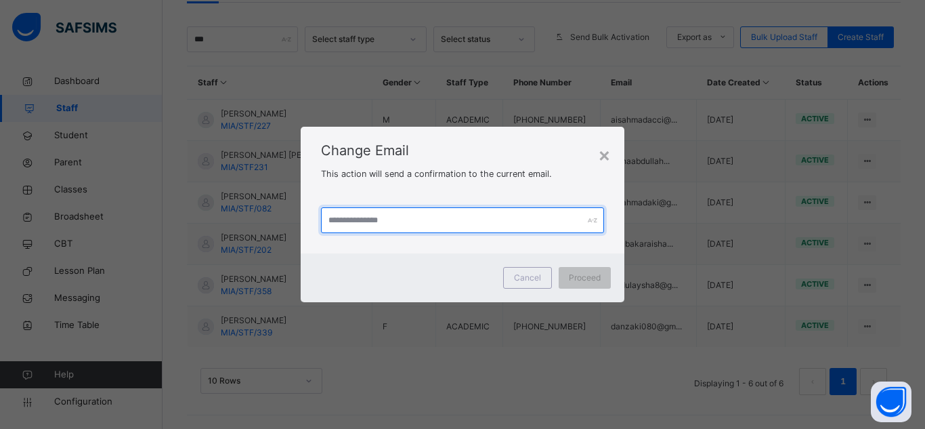
click at [451, 219] on input "text" at bounding box center [462, 220] width 283 height 26
click at [397, 229] on input "**********" at bounding box center [462, 220] width 283 height 26
type input "**********"
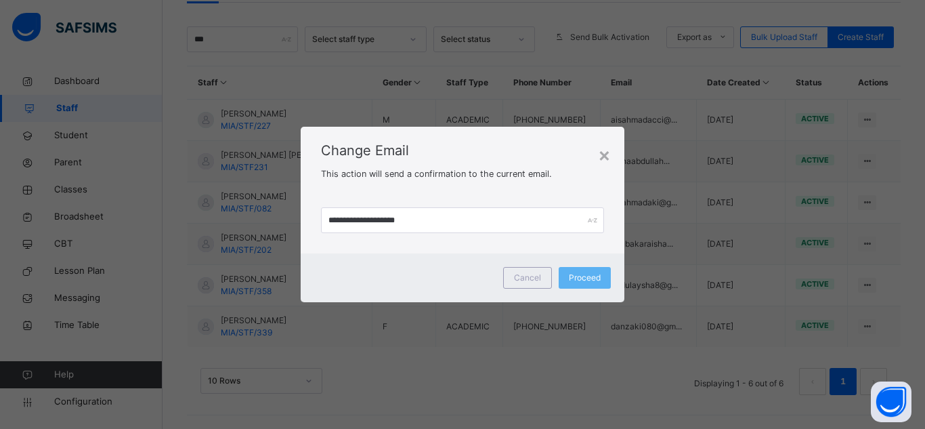
click at [464, 196] on div "**********" at bounding box center [463, 220] width 324 height 66
click at [579, 278] on span "Proceed" at bounding box center [585, 277] width 32 height 12
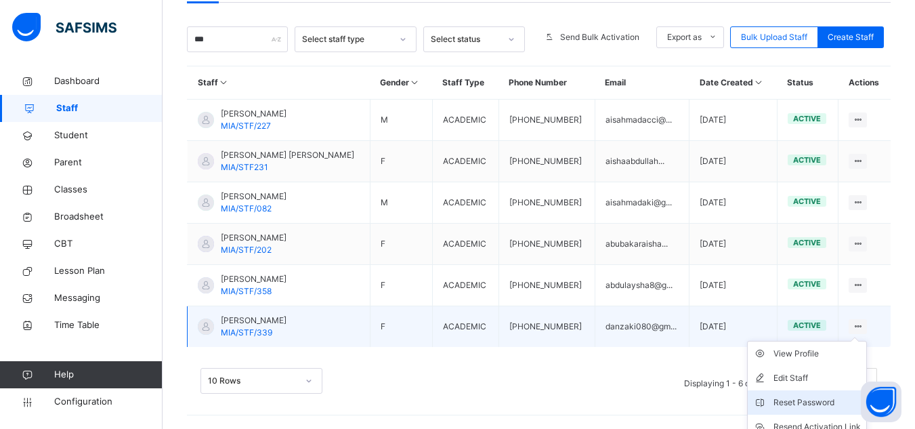
click at [796, 399] on div "Reset Password" at bounding box center [816, 402] width 87 height 14
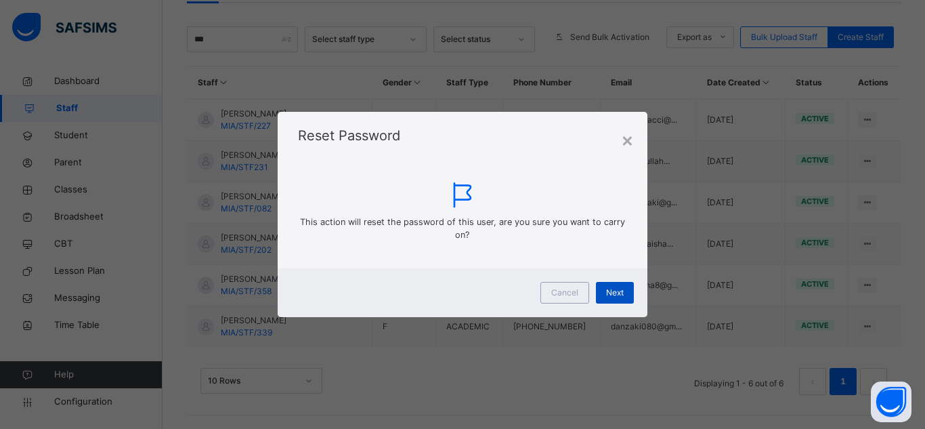
click at [622, 299] on span "Next" at bounding box center [615, 292] width 18 height 12
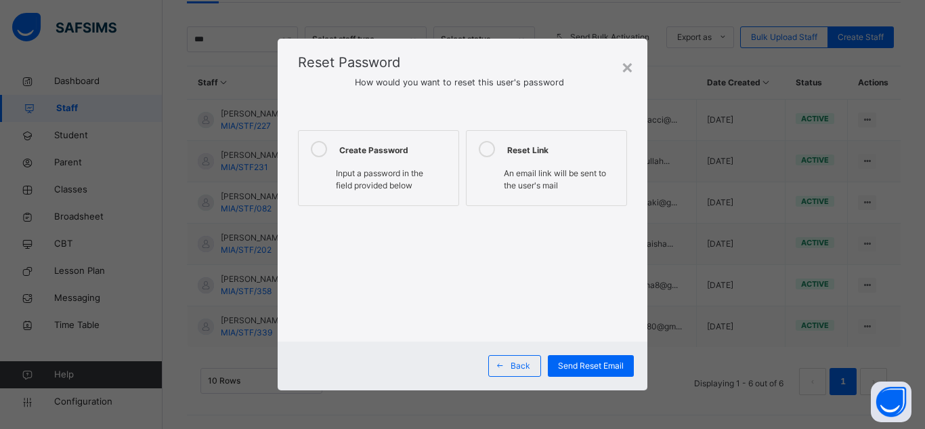
click at [400, 192] on div "Input a password in the field provided below" at bounding box center [378, 181] width 146 height 28
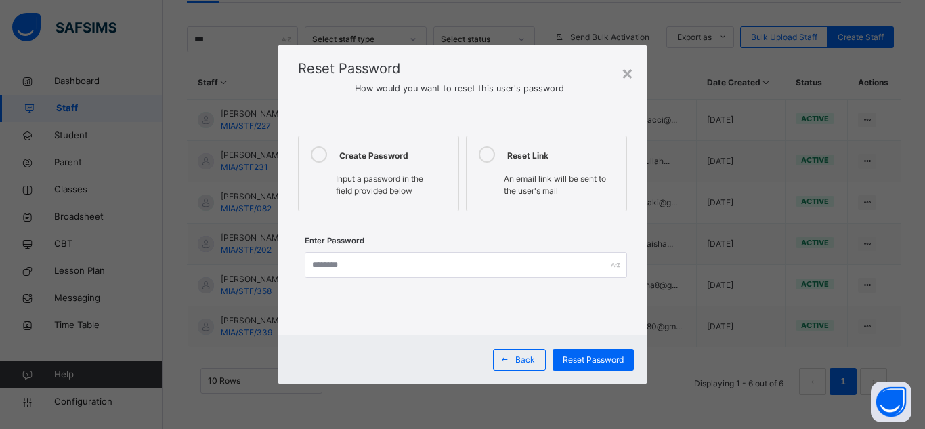
click at [402, 179] on span "Input a password in the field provided below" at bounding box center [379, 184] width 87 height 22
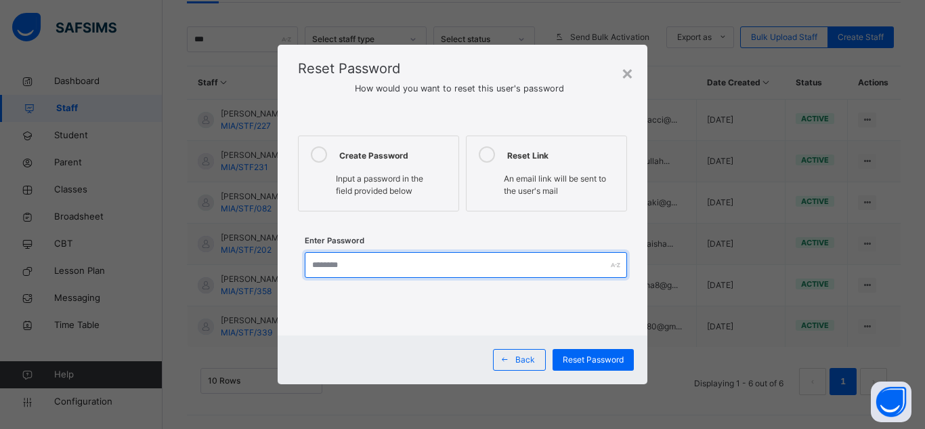
click at [382, 265] on input "text" at bounding box center [466, 265] width 322 height 26
type input "********"
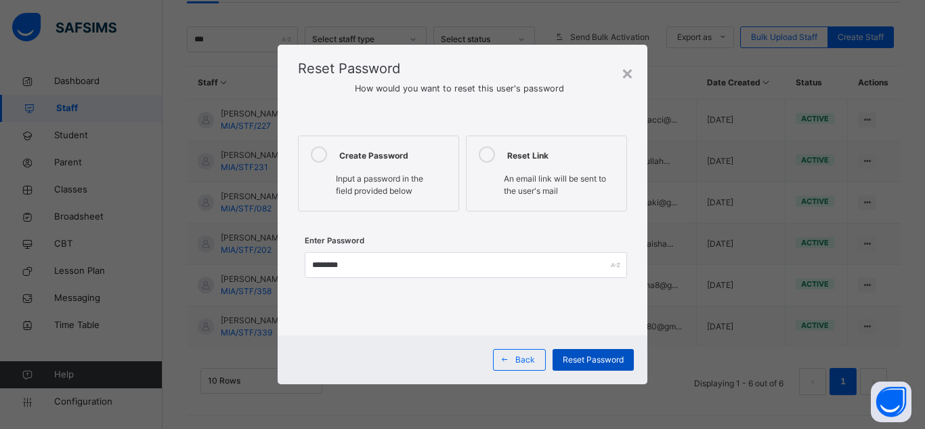
click at [596, 359] on span "Reset Password" at bounding box center [593, 359] width 61 height 12
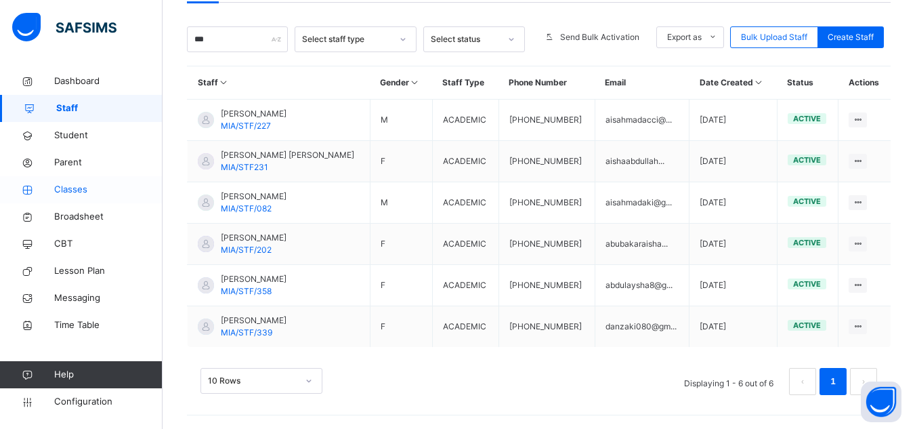
click at [64, 183] on span "Classes" at bounding box center [108, 190] width 108 height 14
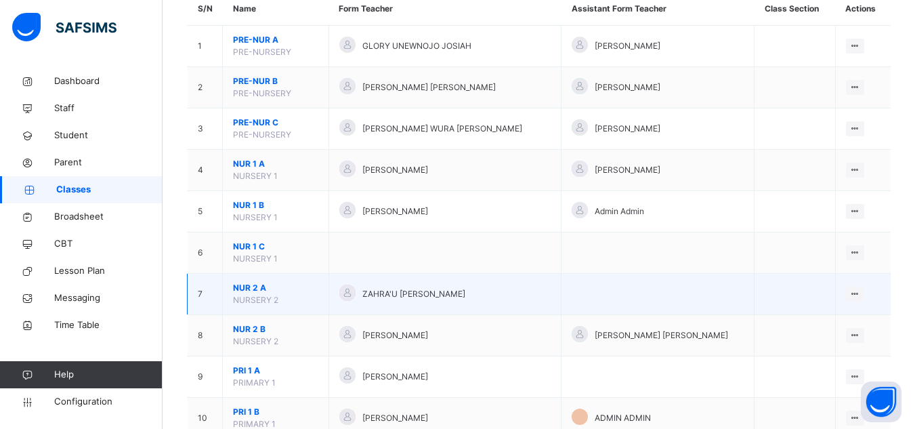
scroll to position [203, 0]
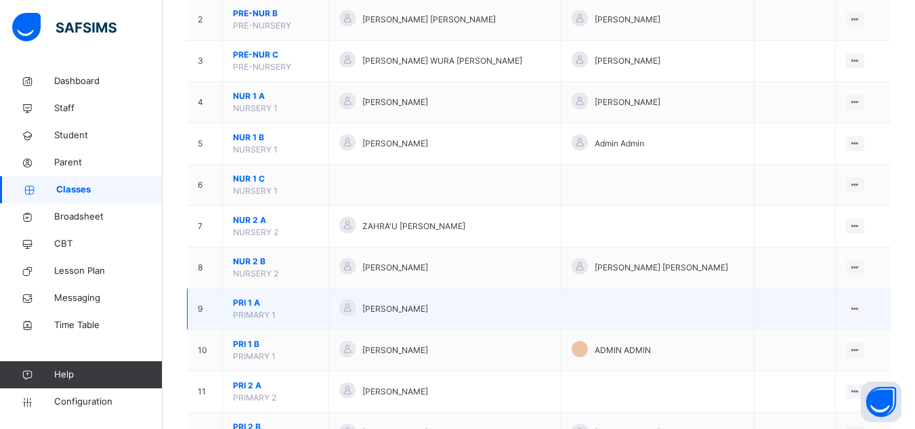
click at [262, 301] on span "PRI 1 A" at bounding box center [275, 302] width 85 height 12
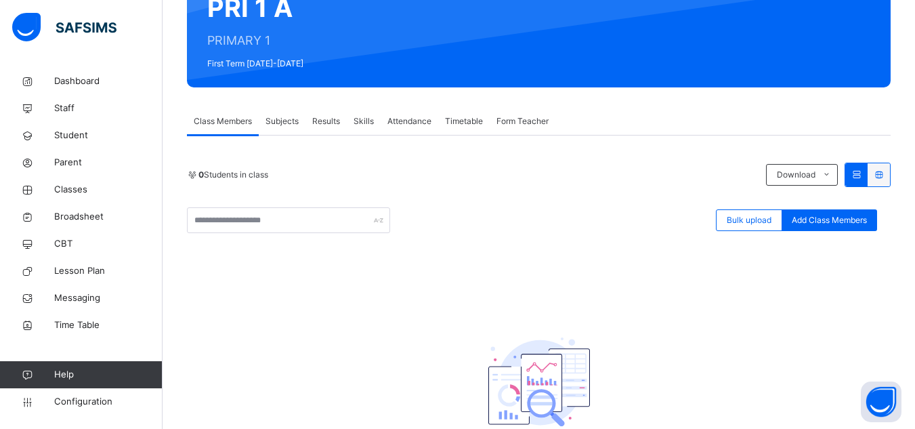
scroll to position [203, 0]
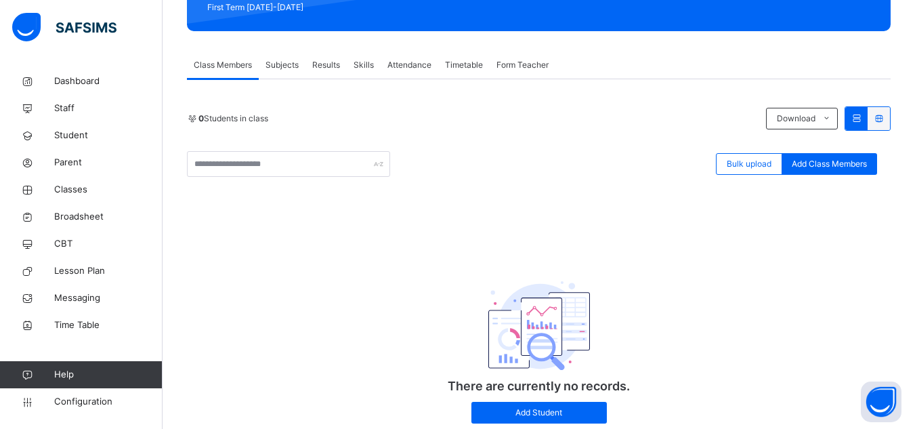
click at [292, 63] on span "Subjects" at bounding box center [281, 65] width 33 height 12
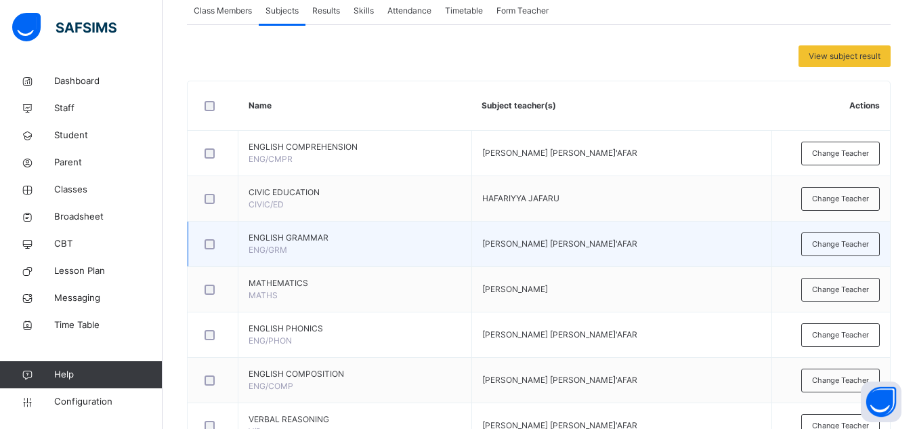
scroll to position [271, 0]
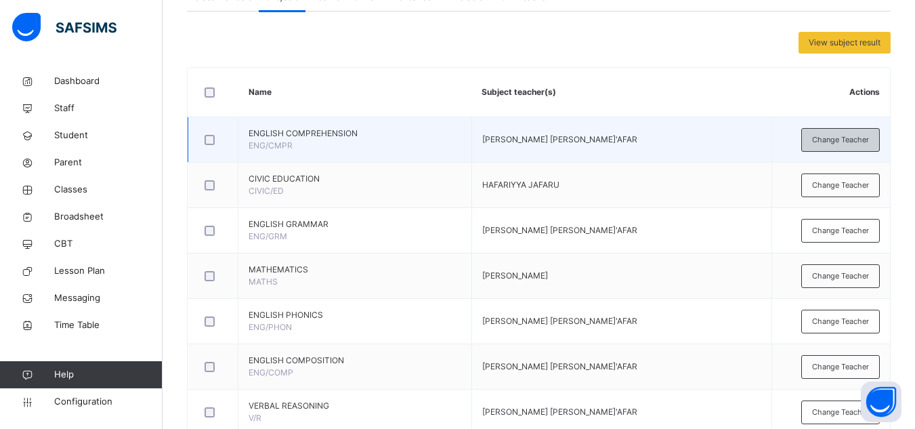
click at [862, 143] on span "Change Teacher" at bounding box center [840, 140] width 57 height 12
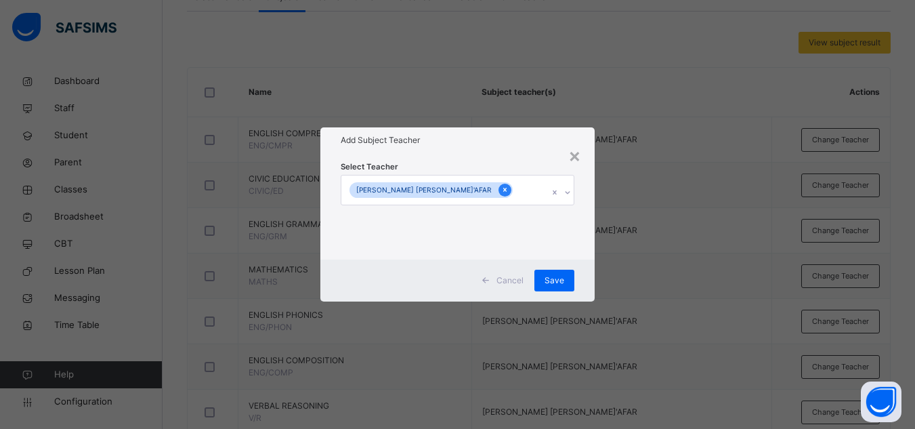
click at [501, 185] on icon at bounding box center [504, 189] width 7 height 9
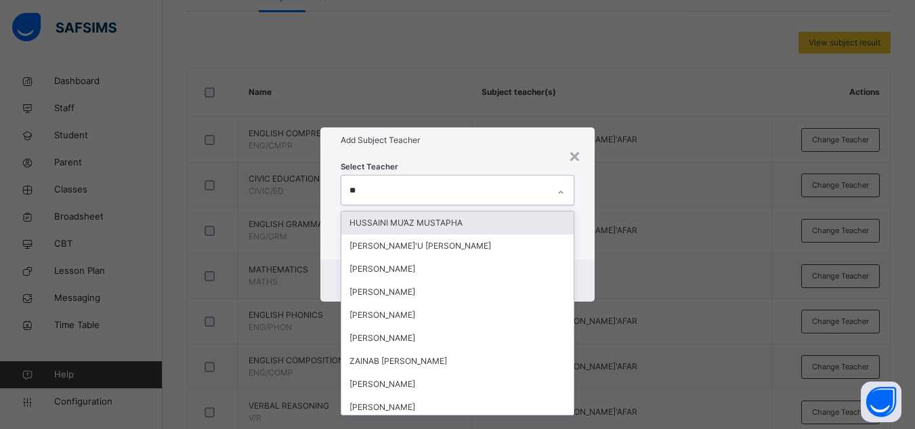
type input "***"
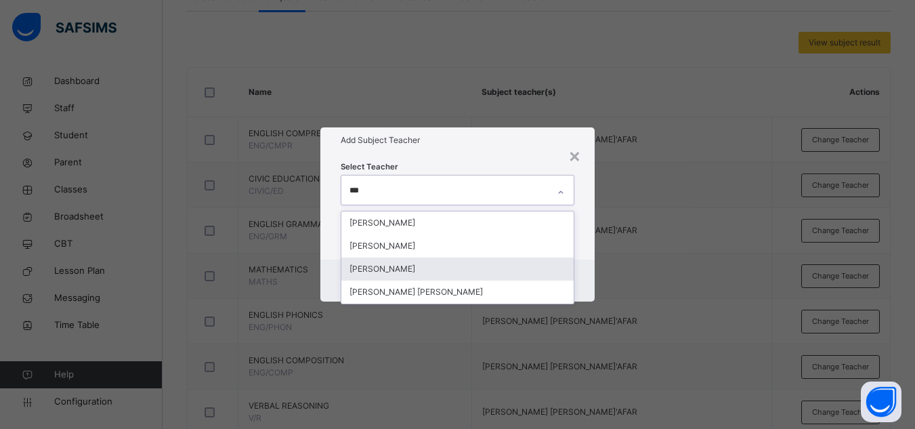
click at [397, 269] on div "[PERSON_NAME]" at bounding box center [457, 268] width 232 height 23
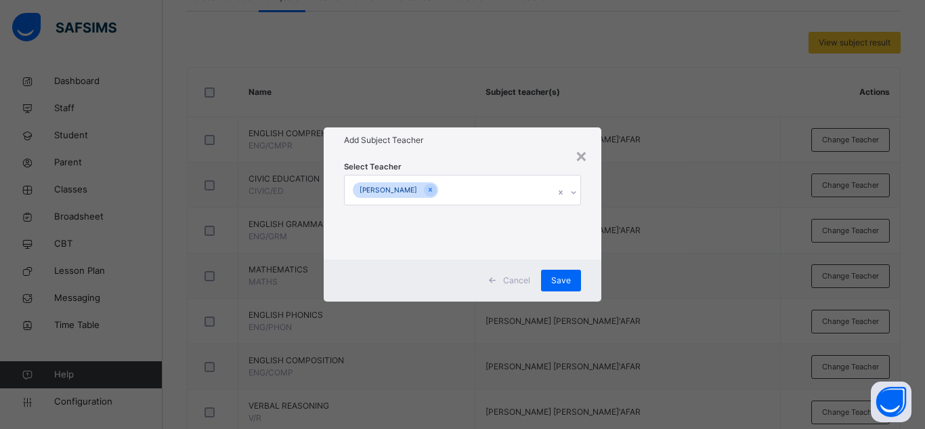
drag, startPoint x: 537, startPoint y: 154, endPoint x: 539, endPoint y: 195, distance: 41.3
click at [537, 158] on div "Select Teacher AISHA ALIYU" at bounding box center [463, 206] width 278 height 106
click at [549, 278] on div "Save" at bounding box center [561, 280] width 40 height 22
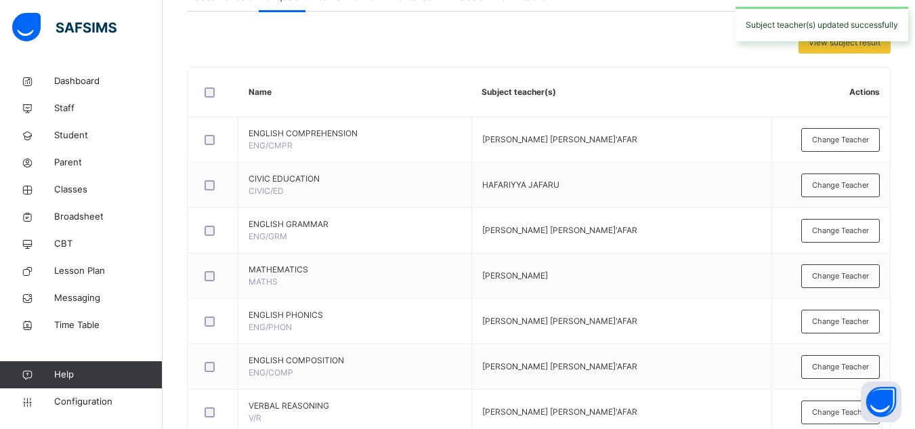
click at [470, 33] on div "View subject result" at bounding box center [538, 43] width 703 height 22
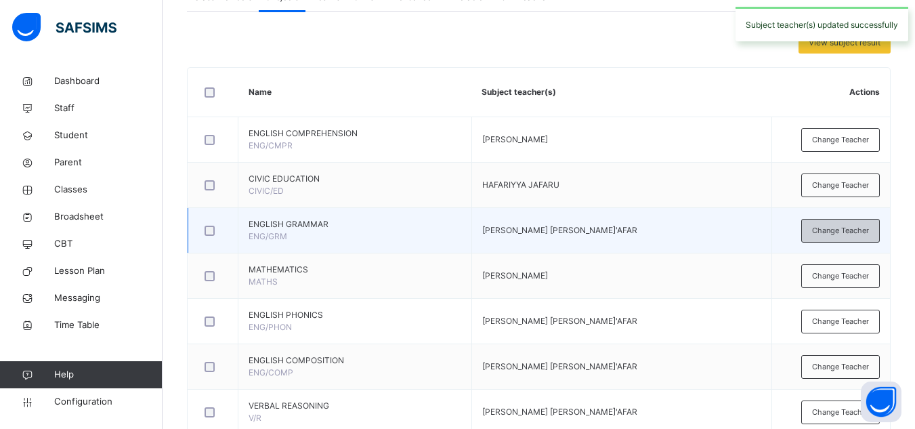
click at [836, 234] on span "Change Teacher" at bounding box center [840, 231] width 57 height 12
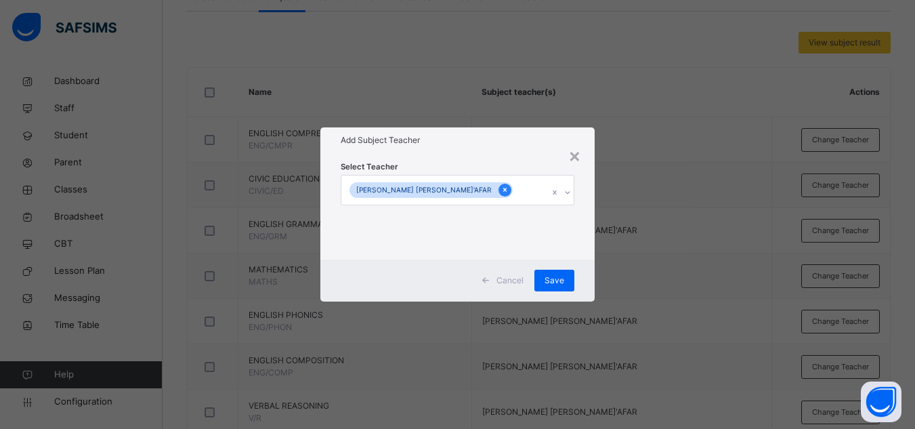
click at [503, 191] on icon at bounding box center [504, 190] width 3 height 4
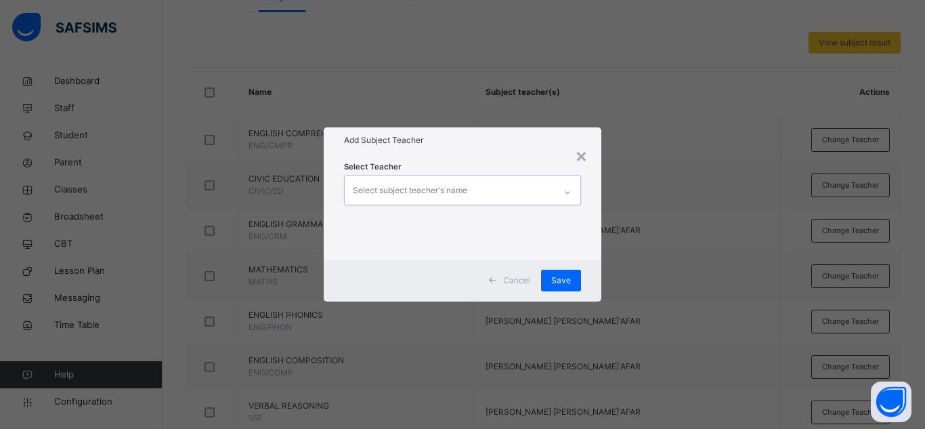
click at [429, 190] on div "Select subject teacher's name" at bounding box center [410, 190] width 114 height 26
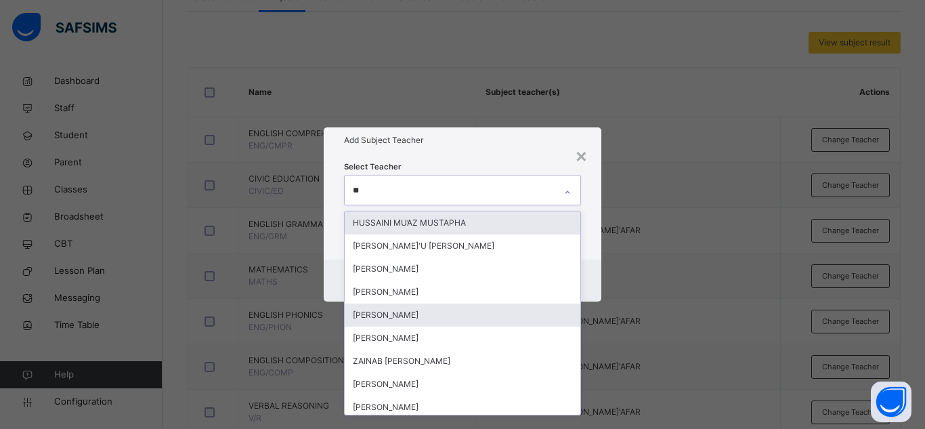
type input "***"
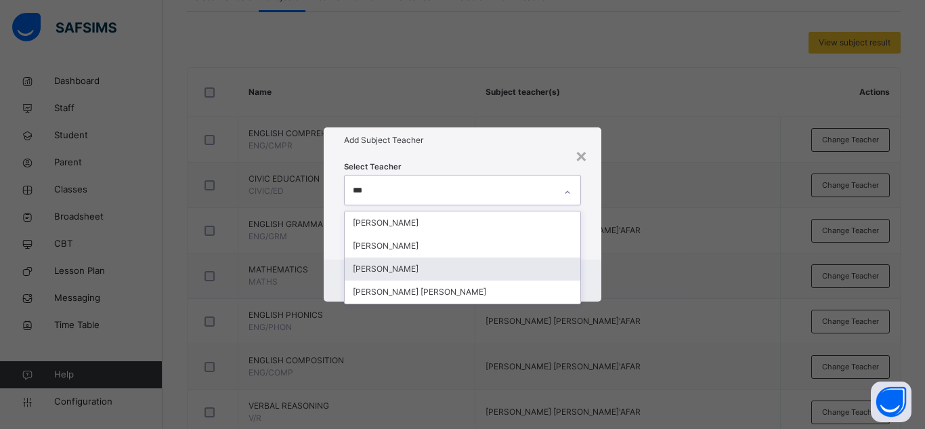
click at [393, 265] on div "[PERSON_NAME]" at bounding box center [463, 268] width 236 height 23
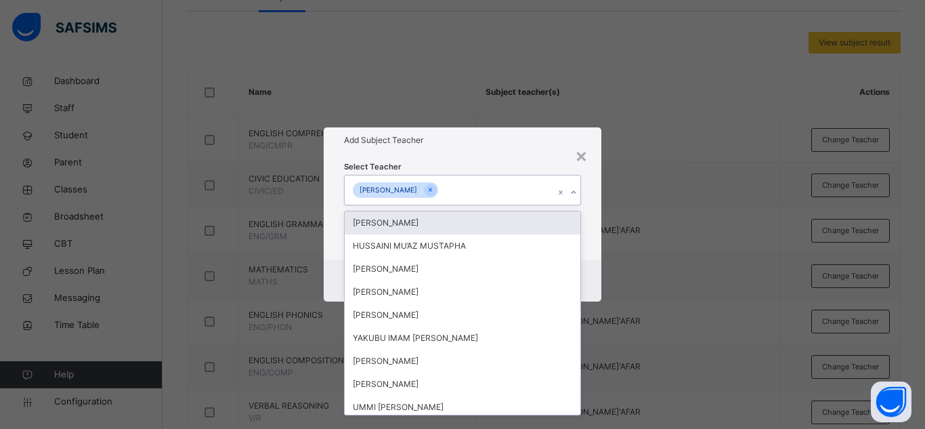
click at [475, 167] on div "Select Teacher option AISHA ALIYU, selected. option ADAM ISHAQ focused, 1 of 88…" at bounding box center [462, 206] width 237 height 92
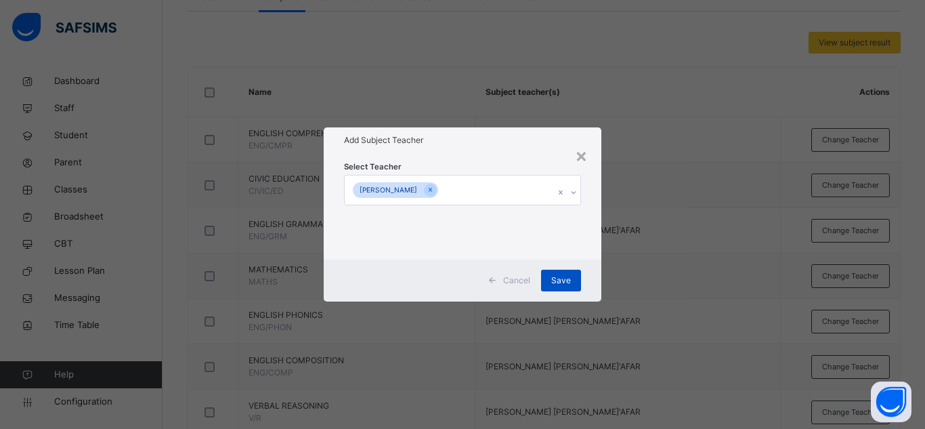
click at [563, 282] on span "Save" at bounding box center [561, 280] width 20 height 12
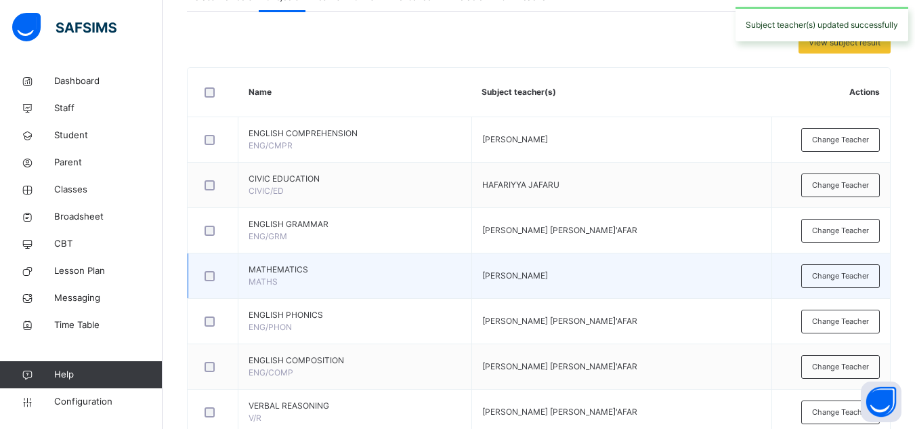
scroll to position [338, 0]
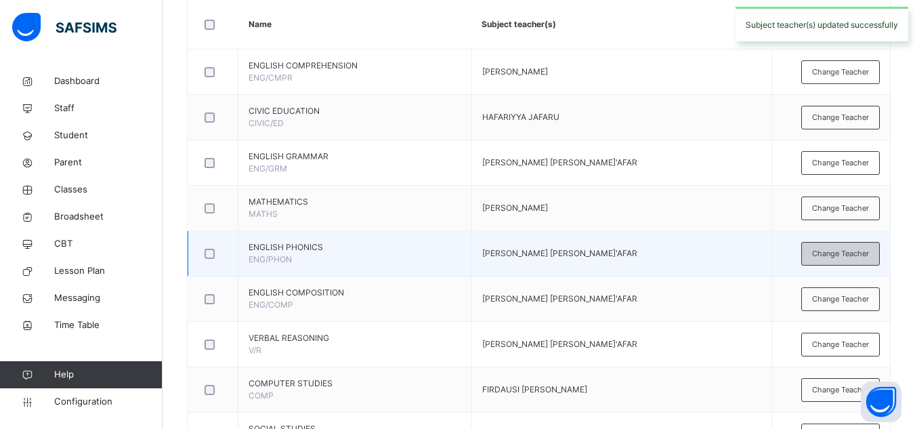
click at [845, 254] on span "Change Teacher" at bounding box center [840, 254] width 57 height 12
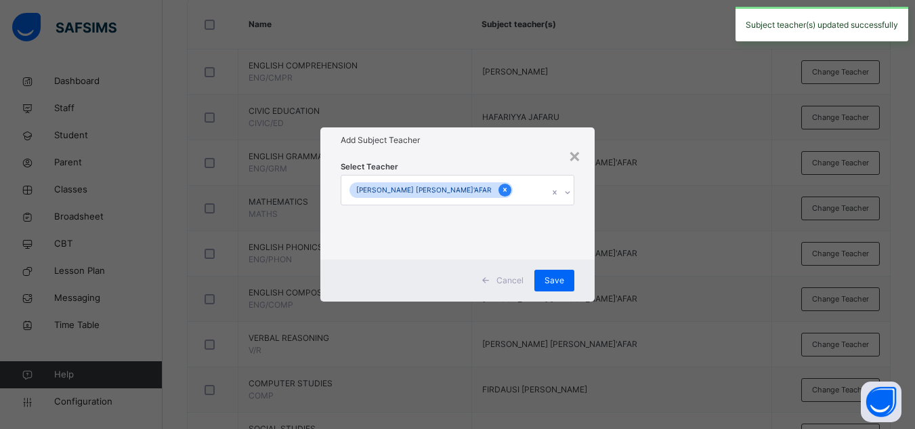
click at [501, 191] on icon at bounding box center [504, 189] width 7 height 9
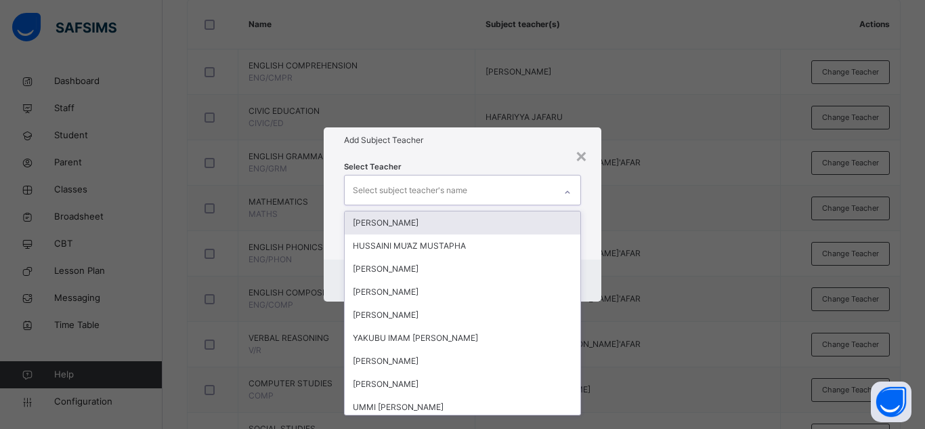
click at [453, 193] on div "Select subject teacher's name" at bounding box center [410, 190] width 114 height 26
type input "***"
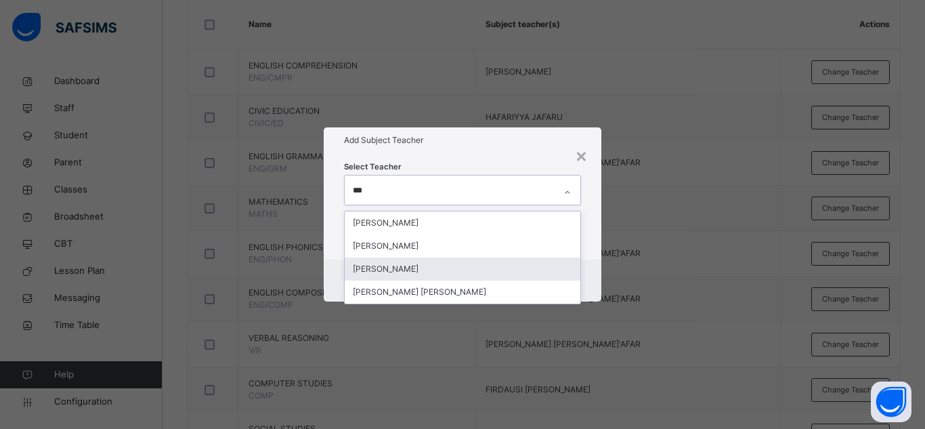
click at [380, 269] on div "[PERSON_NAME]" at bounding box center [463, 268] width 236 height 23
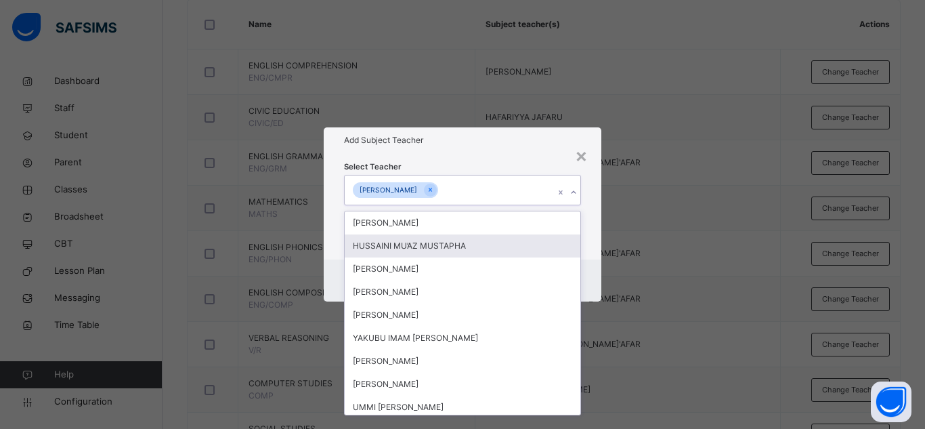
drag, startPoint x: 481, startPoint y: 158, endPoint x: 499, endPoint y: 215, distance: 59.5
click at [483, 164] on div "Select Teacher option AISHA ALIYU, selected. option HUSSAINI MU’AZ MUSTAPHA foc…" at bounding box center [463, 206] width 278 height 106
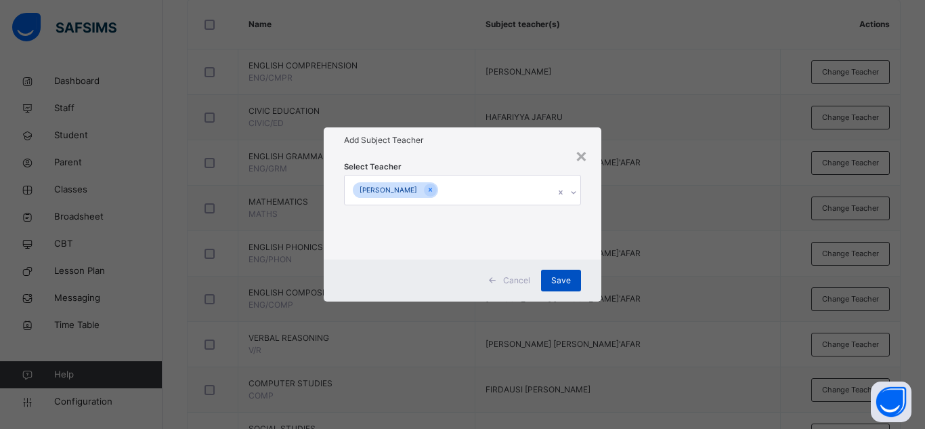
click at [552, 278] on span "Save" at bounding box center [561, 280] width 20 height 12
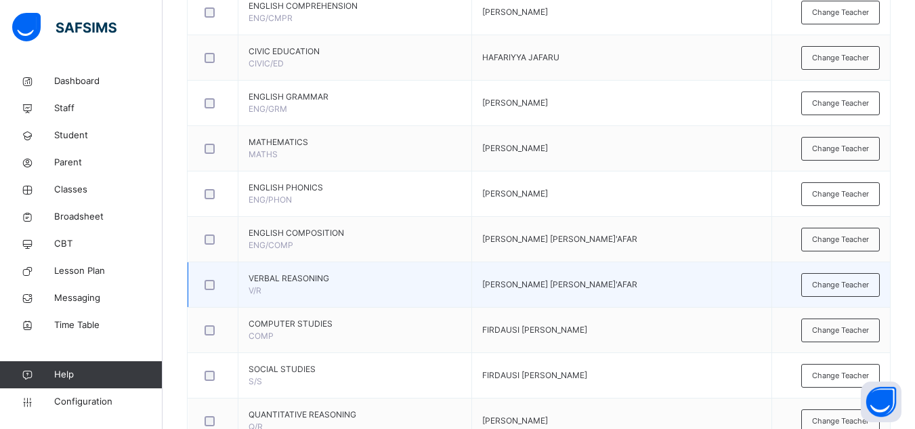
scroll to position [406, 0]
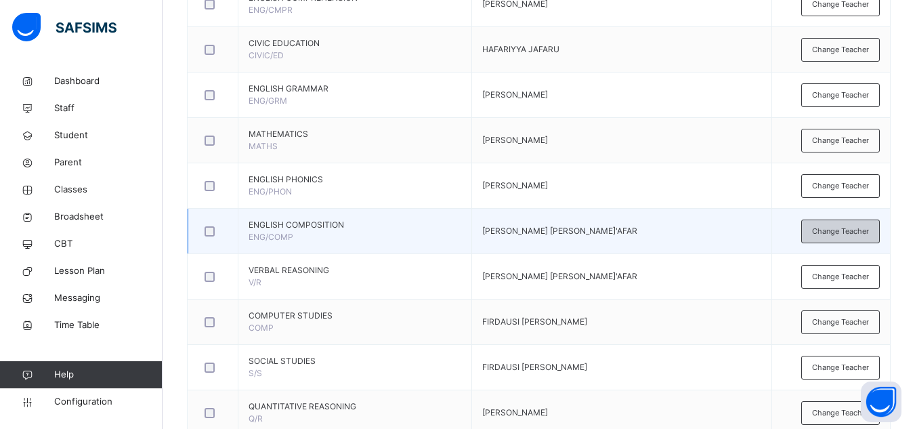
click at [851, 241] on div "Change Teacher" at bounding box center [840, 231] width 79 height 24
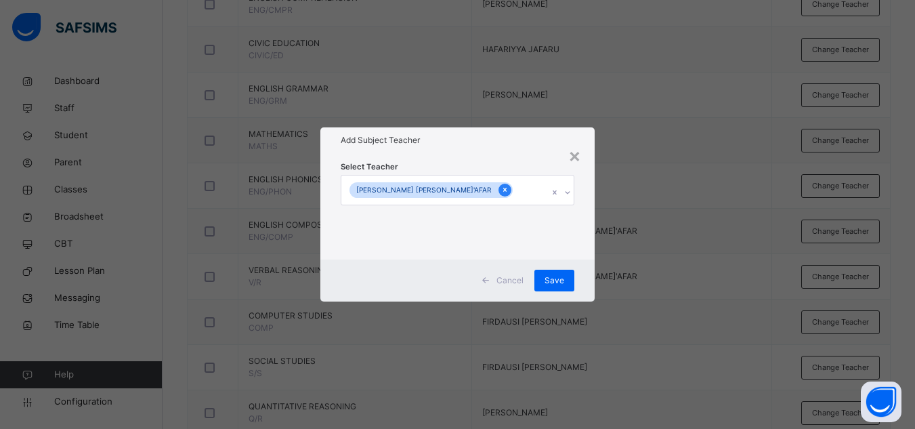
click at [501, 187] on icon at bounding box center [504, 189] width 7 height 9
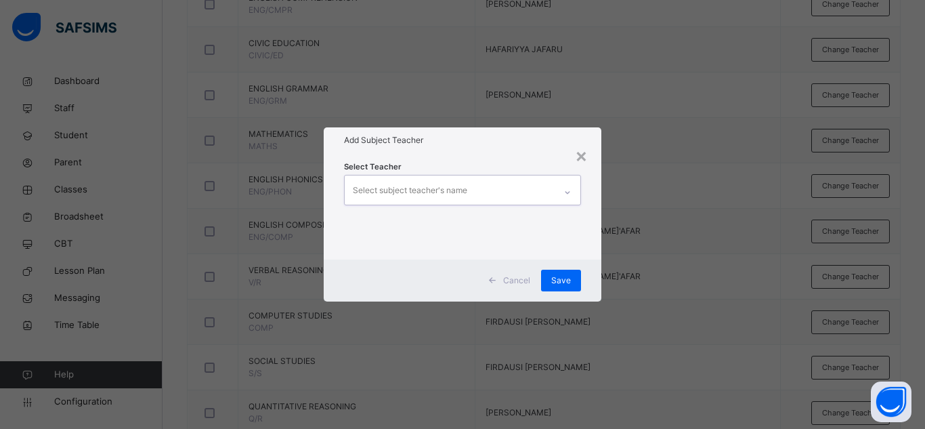
click at [423, 188] on div "Select subject teacher's name" at bounding box center [410, 190] width 114 height 26
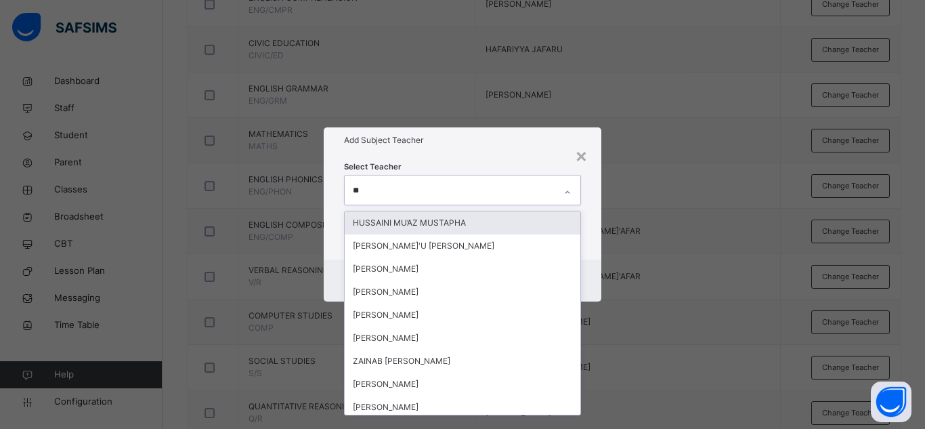
type input "***"
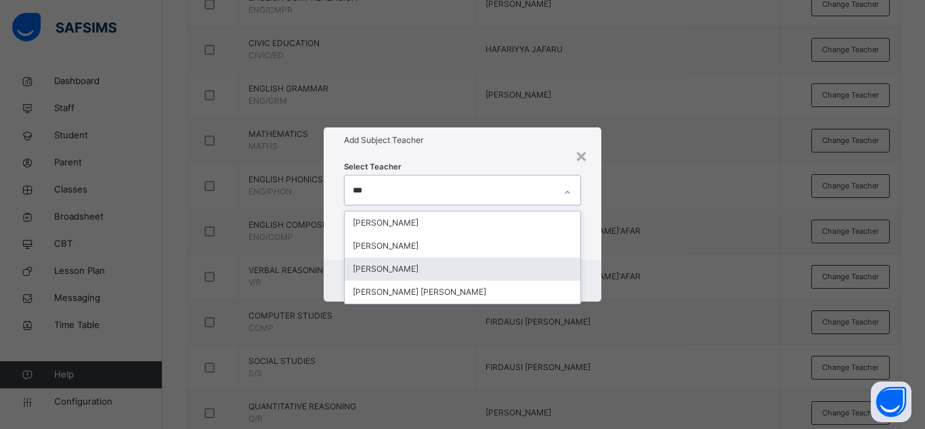
click at [371, 261] on div "[PERSON_NAME]" at bounding box center [463, 268] width 236 height 23
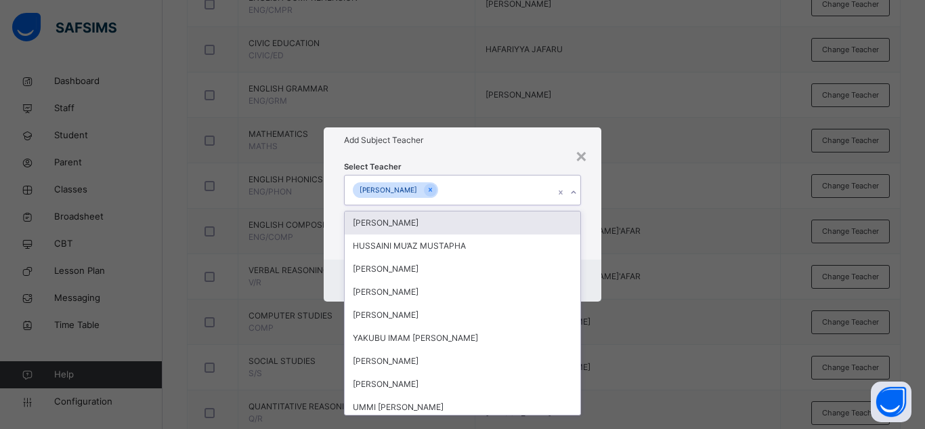
click at [489, 163] on div "Select Teacher option AISHA ALIYU, selected. option ADAM ISHAQ focused, 1 of 88…" at bounding box center [462, 206] width 237 height 92
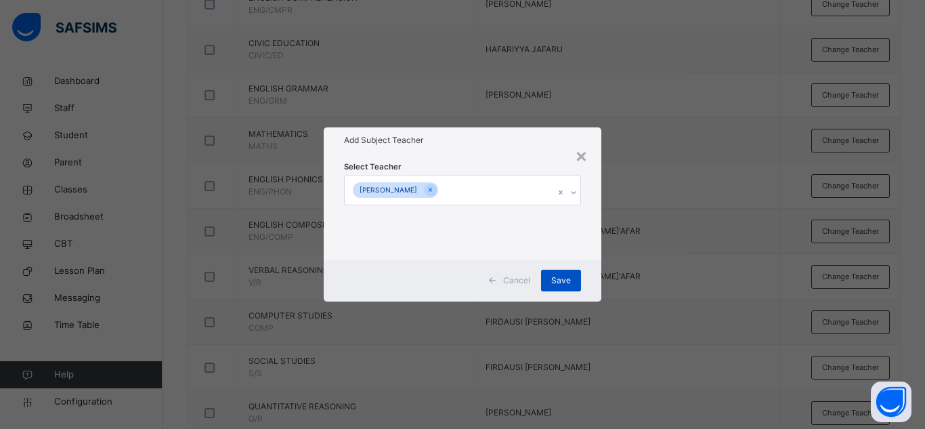
click at [556, 279] on span "Save" at bounding box center [561, 280] width 20 height 12
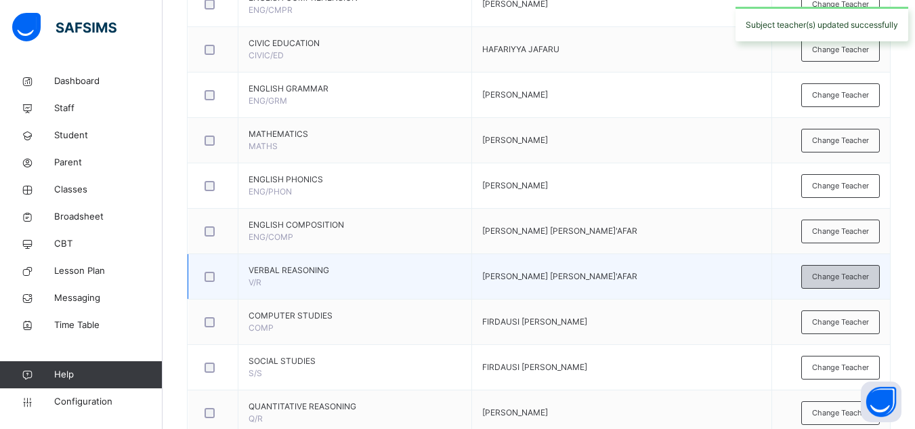
click at [848, 277] on span "Change Teacher" at bounding box center [840, 277] width 57 height 12
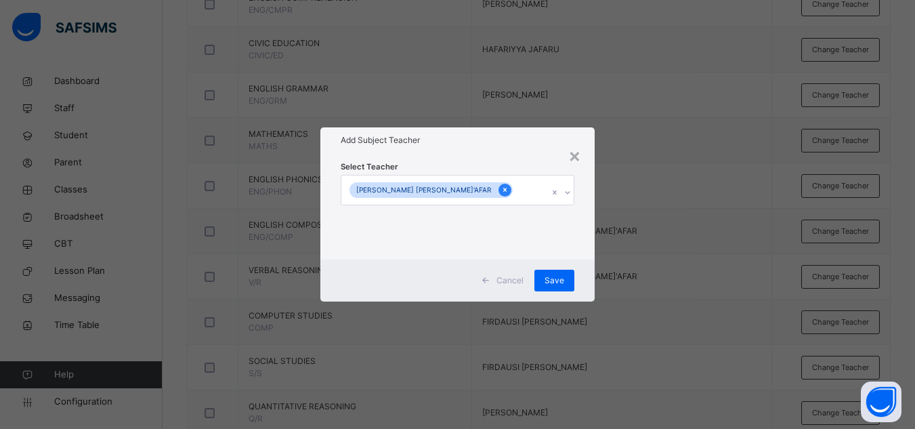
click at [498, 190] on div at bounding box center [504, 189] width 13 height 13
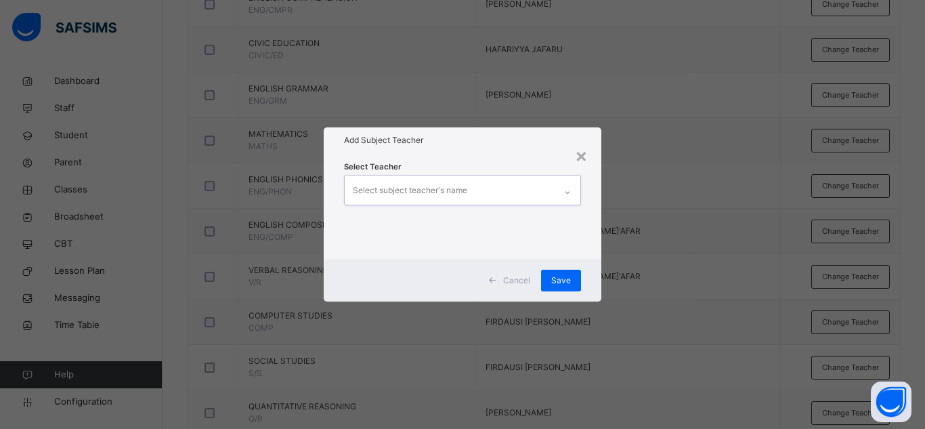
click at [431, 190] on div "Select subject teacher's name" at bounding box center [410, 190] width 114 height 26
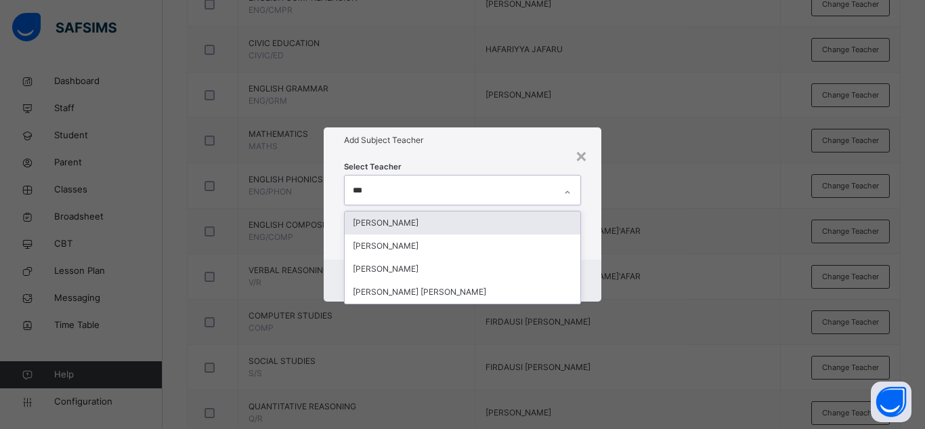
type input "****"
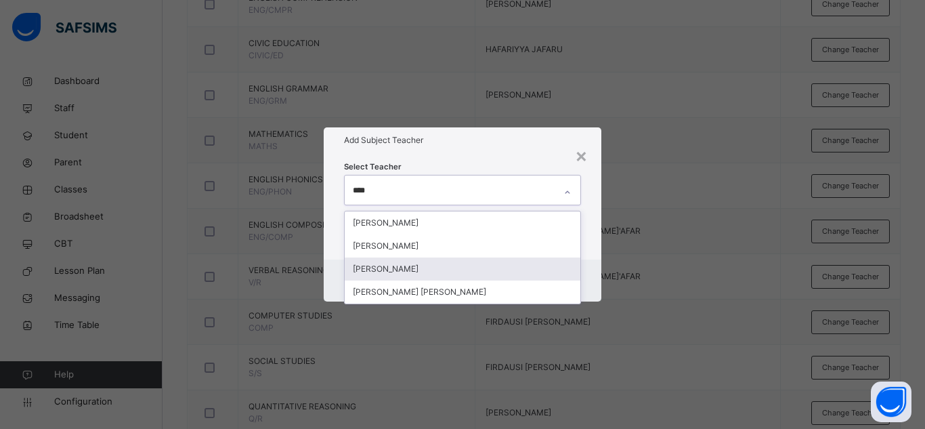
click at [417, 273] on div "[PERSON_NAME]" at bounding box center [463, 268] width 236 height 23
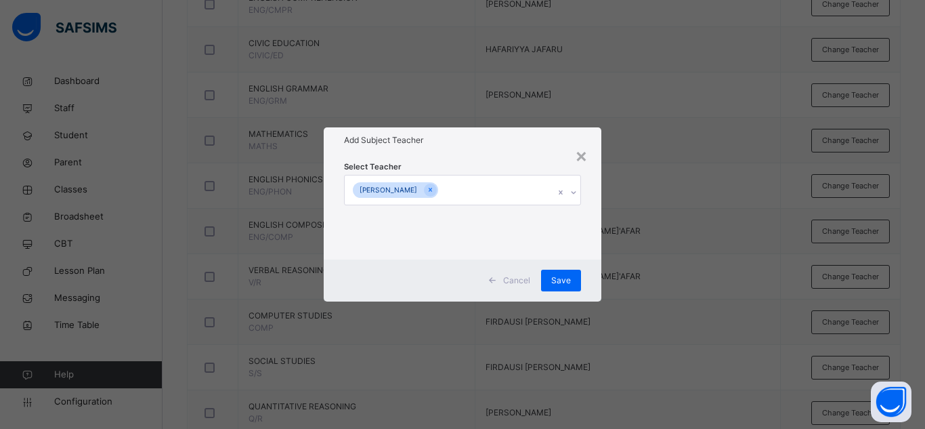
drag, startPoint x: 522, startPoint y: 167, endPoint x: 519, endPoint y: 215, distance: 48.2
click at [522, 169] on div "Select Teacher AISHA ALIYU" at bounding box center [462, 206] width 237 height 92
click at [576, 285] on div "Save" at bounding box center [561, 280] width 40 height 22
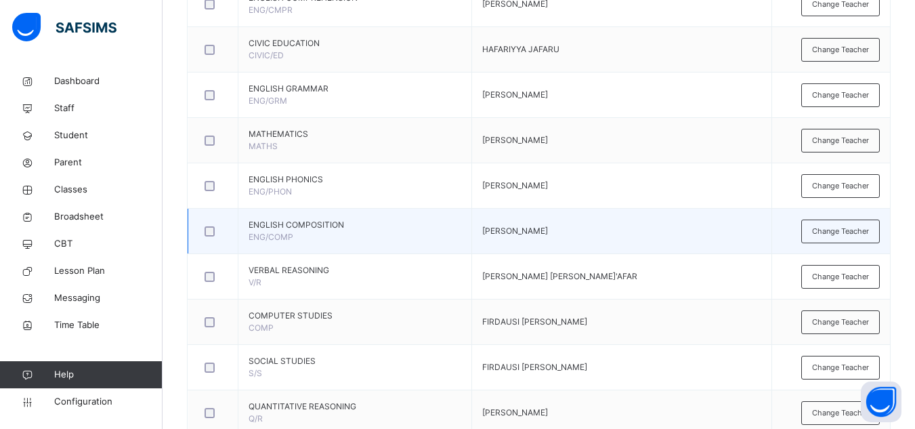
click at [613, 230] on td "[PERSON_NAME]" at bounding box center [621, 230] width 301 height 45
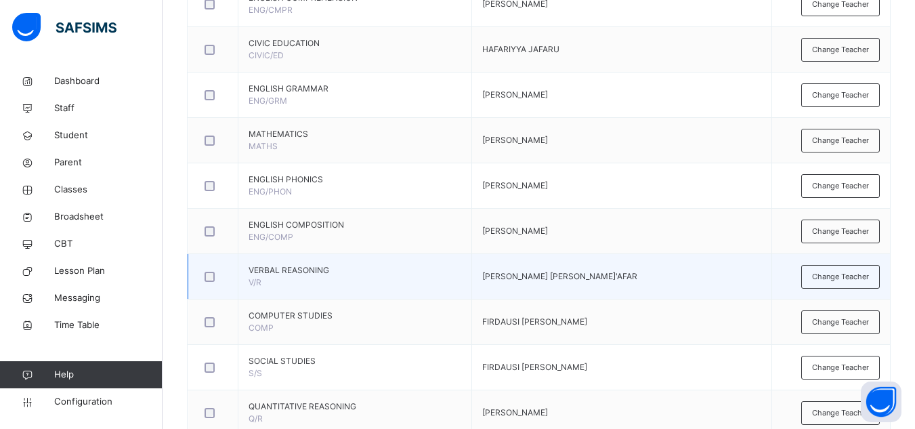
click at [558, 288] on td "MARYAM JA'AFAR" at bounding box center [621, 276] width 301 height 45
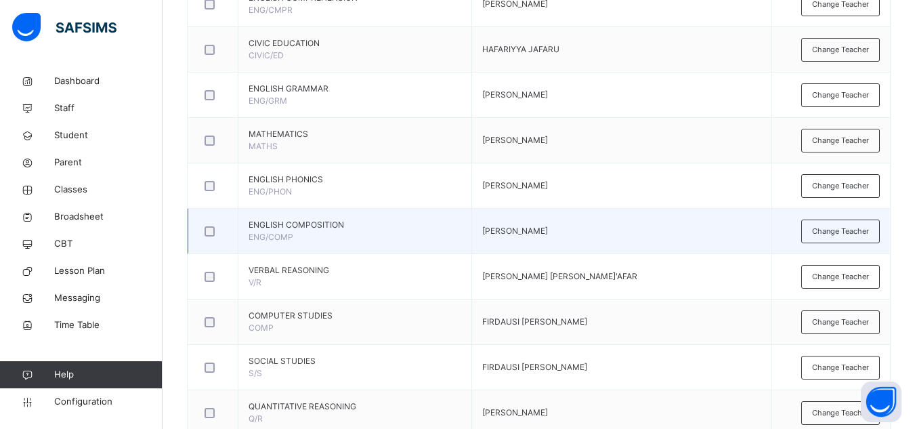
click at [680, 215] on td "[PERSON_NAME]" at bounding box center [621, 230] width 301 height 45
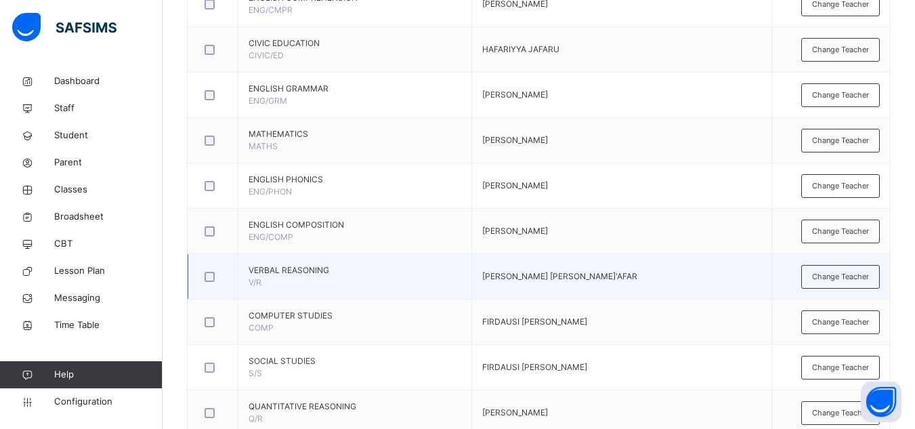
click at [635, 268] on td "MARYAM JA'AFAR" at bounding box center [621, 276] width 301 height 45
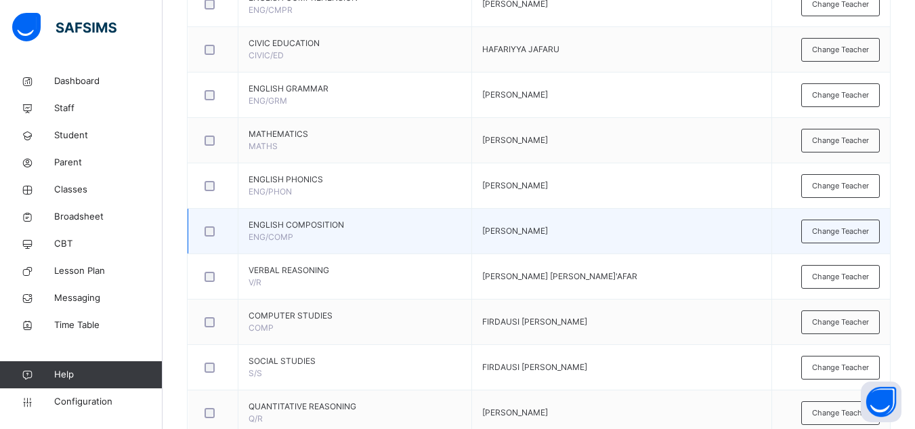
click at [669, 229] on td "[PERSON_NAME]" at bounding box center [621, 230] width 301 height 45
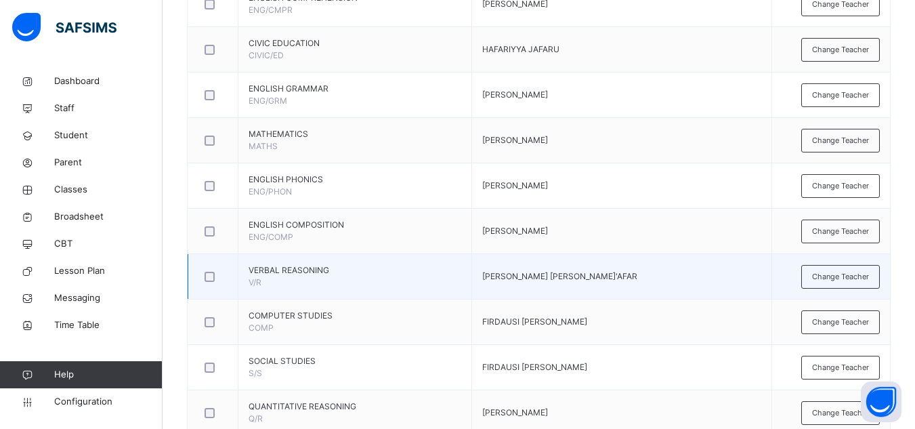
click at [632, 267] on td "MARYAM JA'AFAR" at bounding box center [621, 276] width 301 height 45
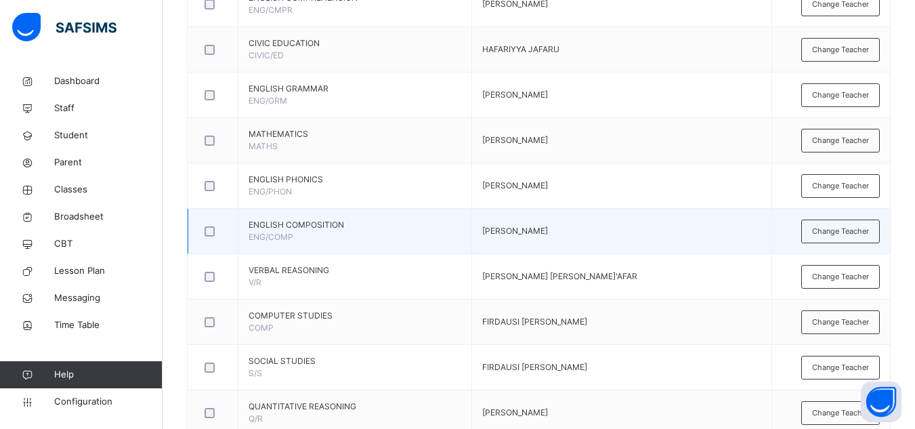
click at [682, 222] on td "[PERSON_NAME]" at bounding box center [621, 230] width 301 height 45
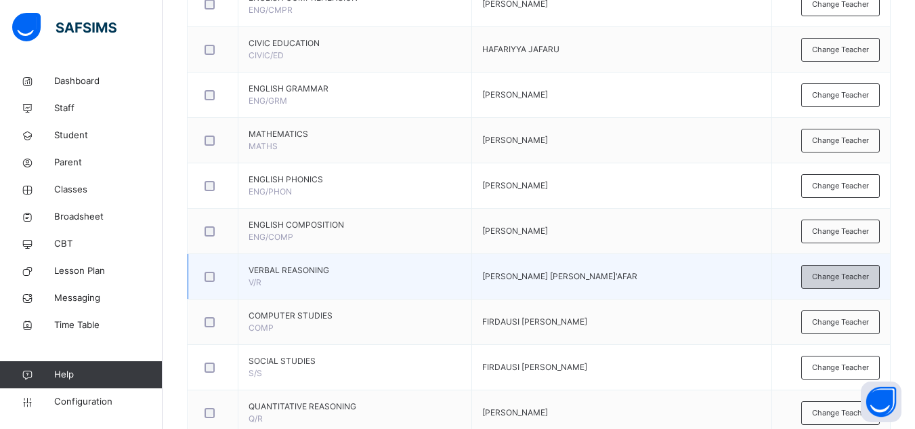
click at [843, 277] on span "Change Teacher" at bounding box center [840, 277] width 57 height 12
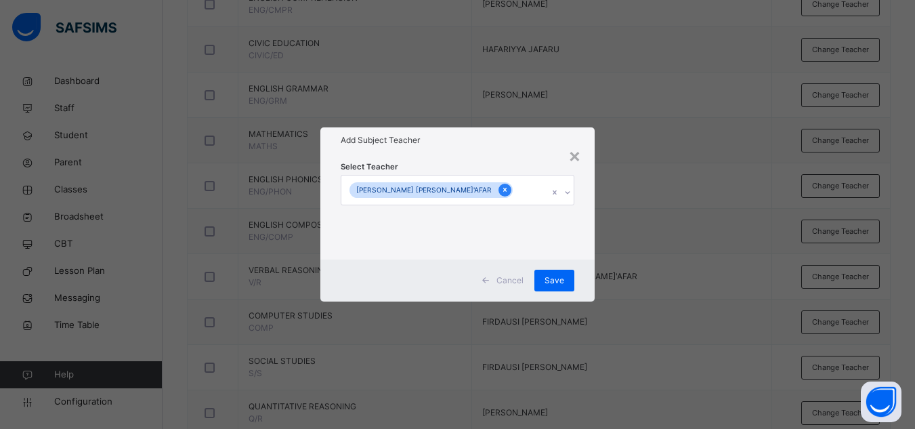
click at [501, 191] on icon at bounding box center [504, 189] width 7 height 9
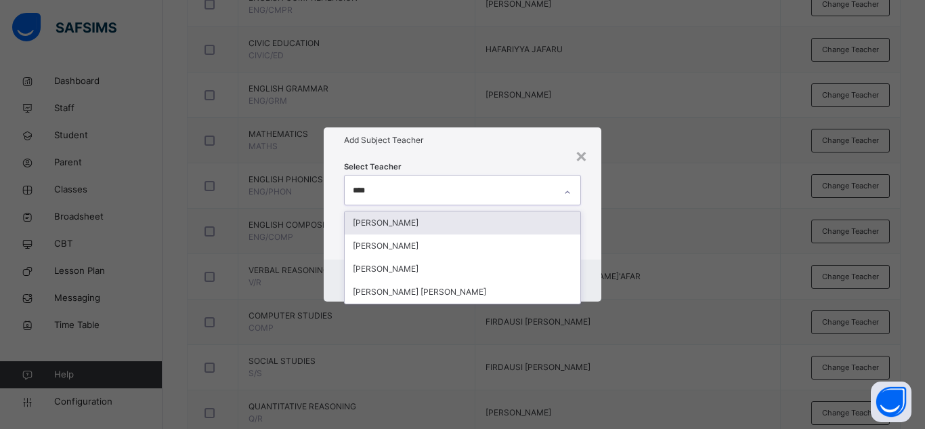
type input "*****"
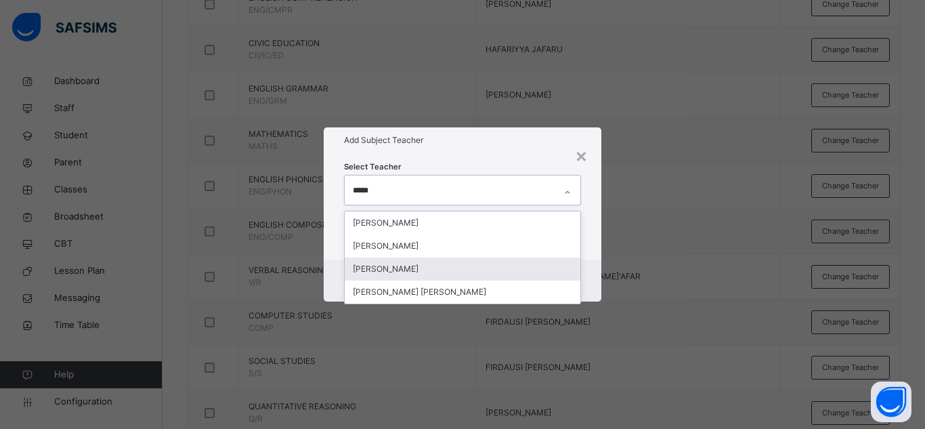
click at [366, 266] on div "[PERSON_NAME]" at bounding box center [463, 268] width 236 height 23
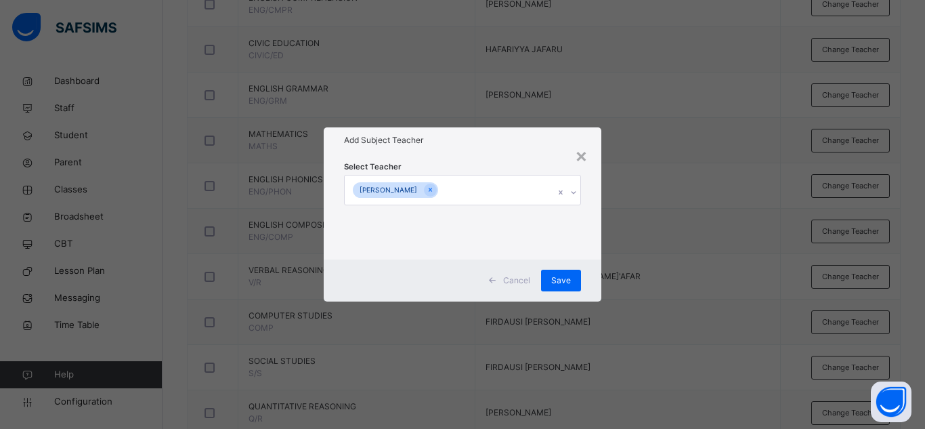
drag, startPoint x: 491, startPoint y: 163, endPoint x: 510, endPoint y: 187, distance: 30.3
click at [493, 163] on div "Select Teacher AISHA ALIYU" at bounding box center [462, 206] width 237 height 92
click at [572, 277] on div "Save" at bounding box center [561, 280] width 40 height 22
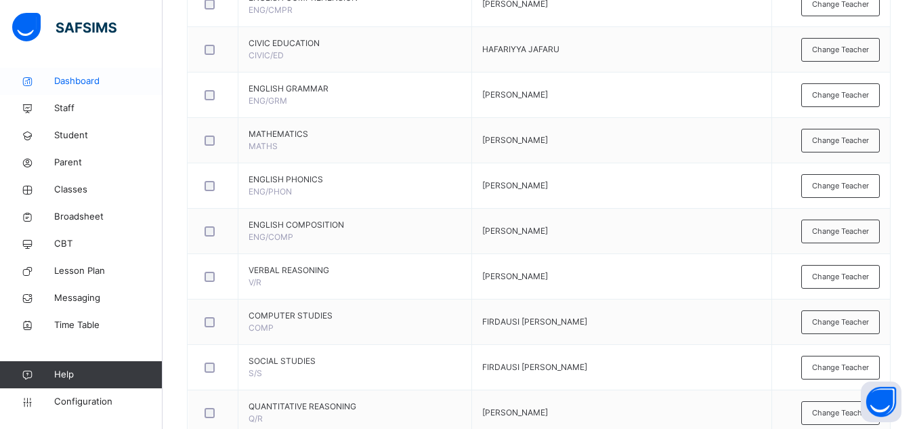
click at [82, 78] on span "Dashboard" at bounding box center [108, 81] width 108 height 14
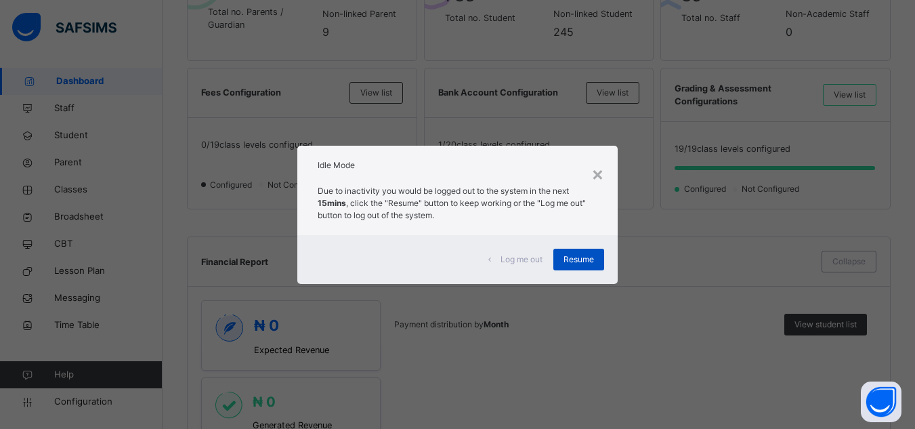
click at [589, 259] on span "Resume" at bounding box center [578, 259] width 30 height 12
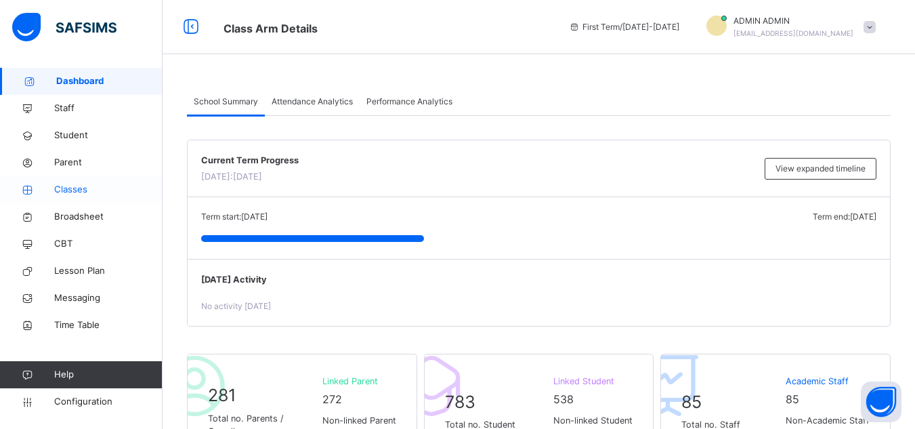
click at [62, 193] on span "Classes" at bounding box center [108, 190] width 108 height 14
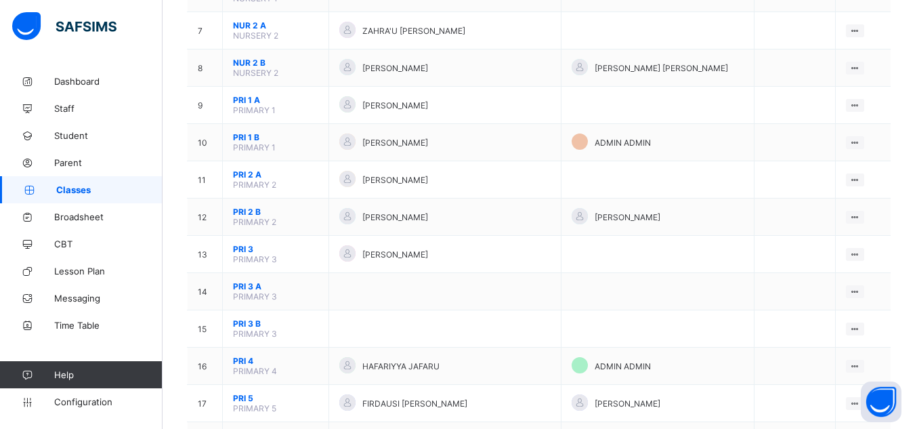
scroll to position [406, 0]
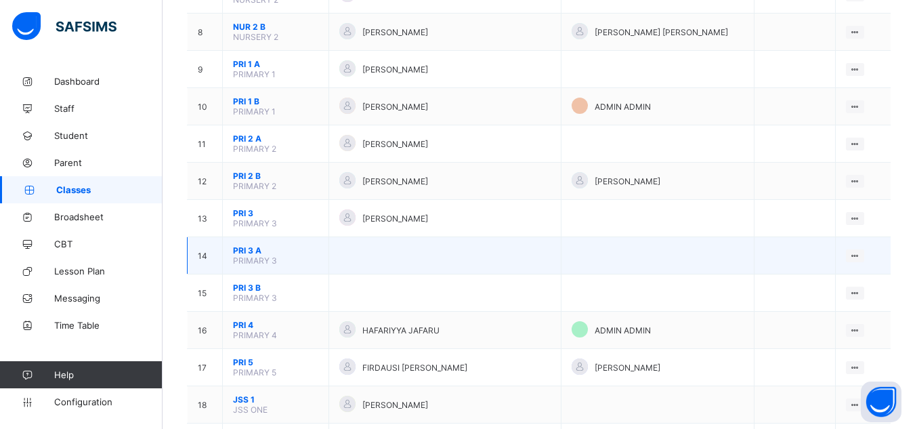
click at [252, 248] on span "PRI 3 A" at bounding box center [275, 250] width 85 height 10
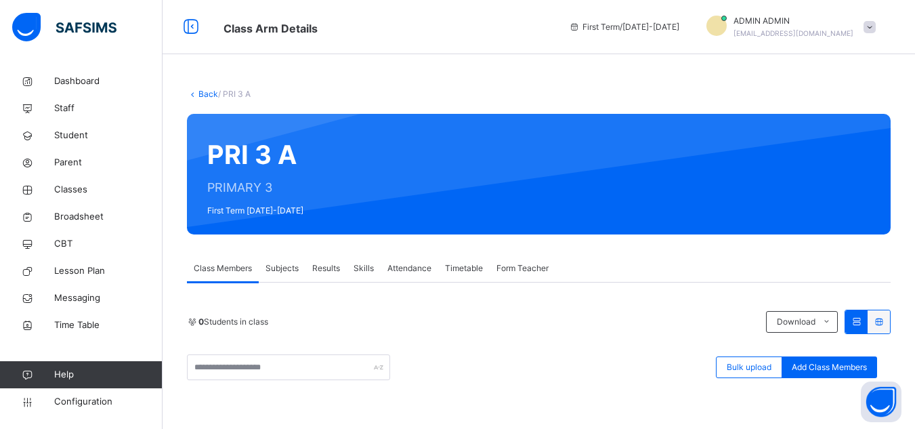
click at [277, 274] on div "Subjects" at bounding box center [282, 268] width 47 height 27
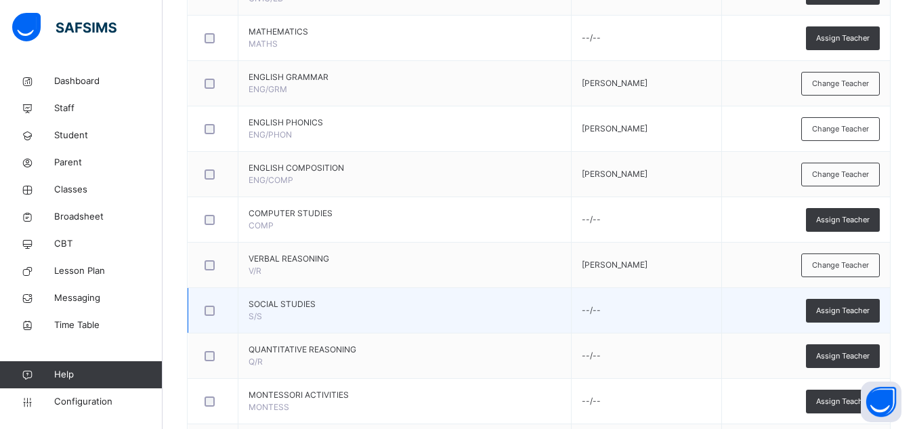
scroll to position [474, 0]
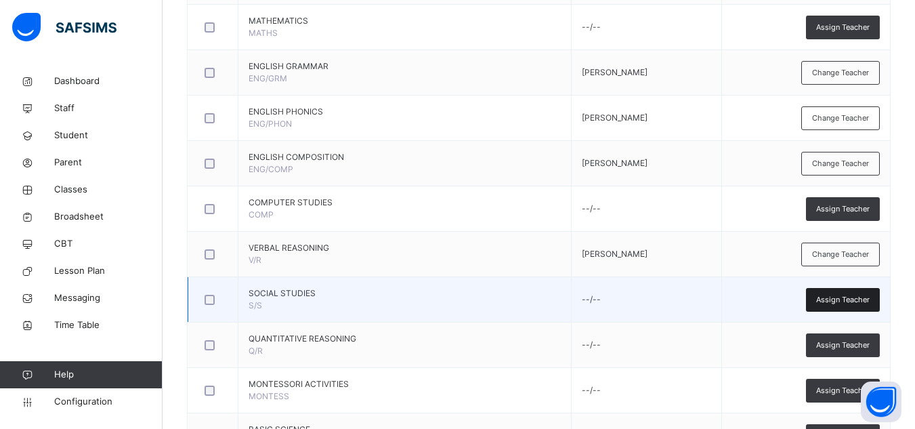
click at [839, 301] on span "Assign Teacher" at bounding box center [842, 300] width 53 height 12
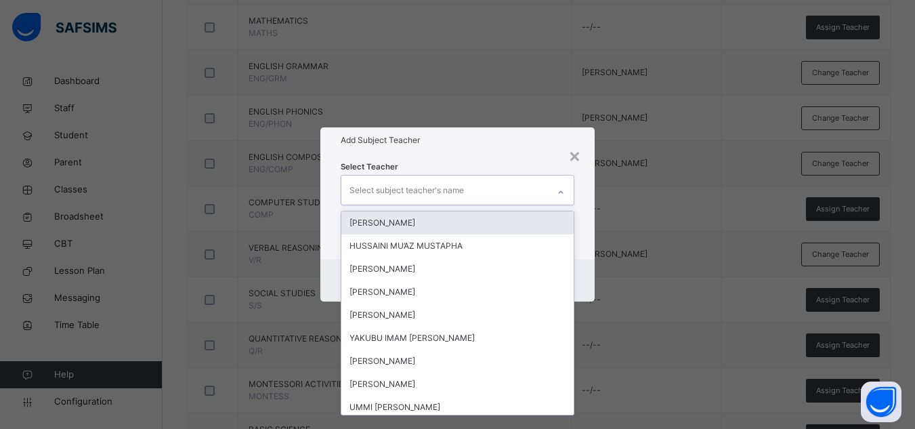
click at [486, 188] on div "Select subject teacher's name" at bounding box center [444, 189] width 206 height 28
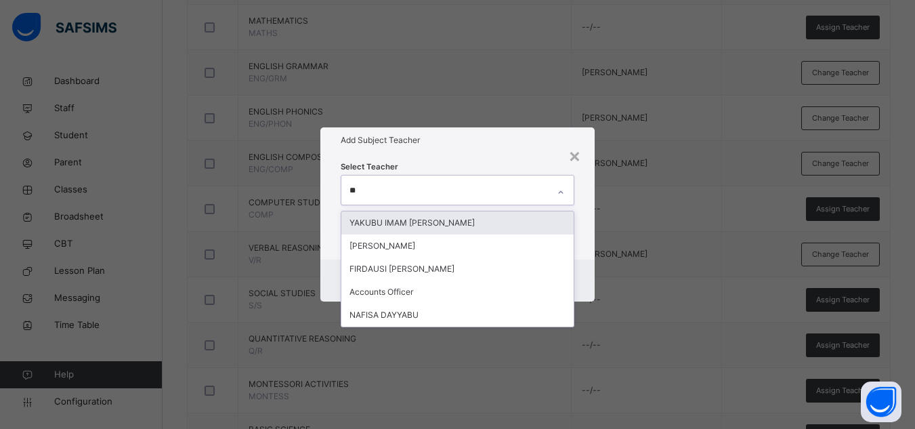
type input "***"
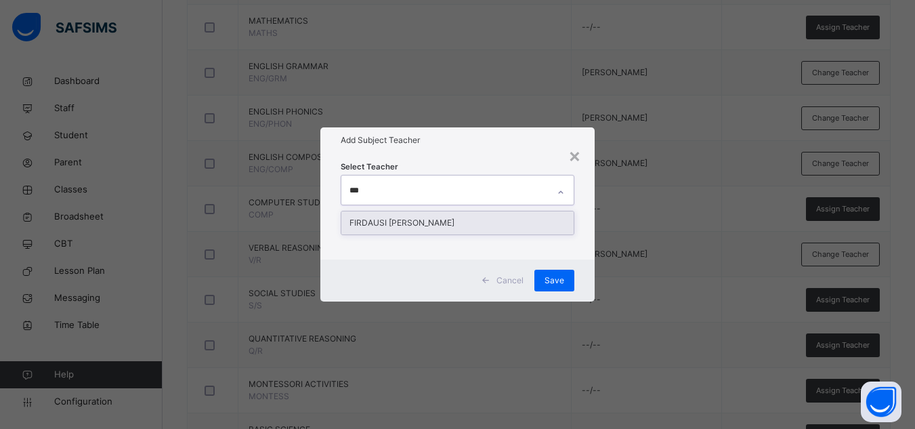
click at [423, 221] on div "FIRDAUSI [PERSON_NAME]" at bounding box center [457, 222] width 232 height 23
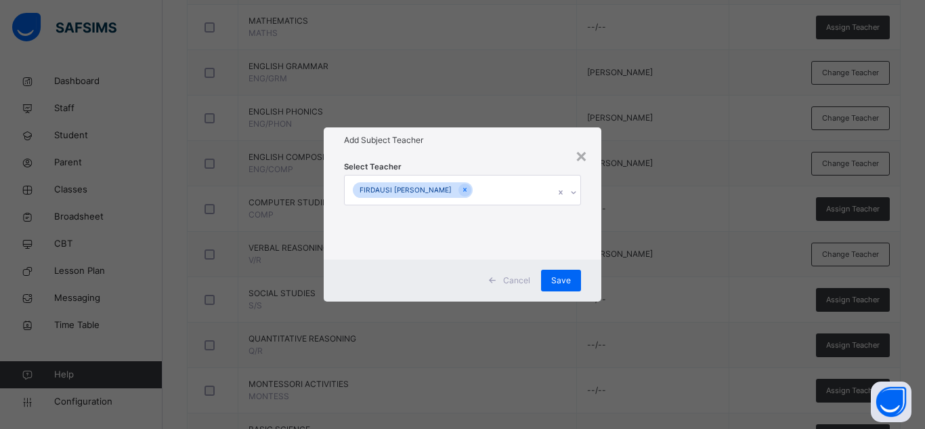
click at [462, 144] on h1 "Add Subject Teacher" at bounding box center [462, 140] width 237 height 12
click at [569, 294] on div "Cancel Save" at bounding box center [463, 280] width 278 height 42
click at [571, 284] on div "Save" at bounding box center [561, 280] width 40 height 22
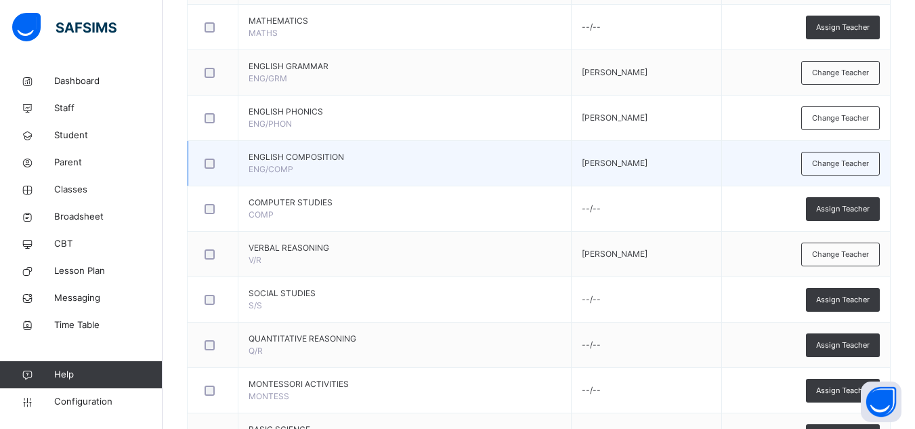
click at [571, 169] on td "[PERSON_NAME]" at bounding box center [646, 163] width 150 height 45
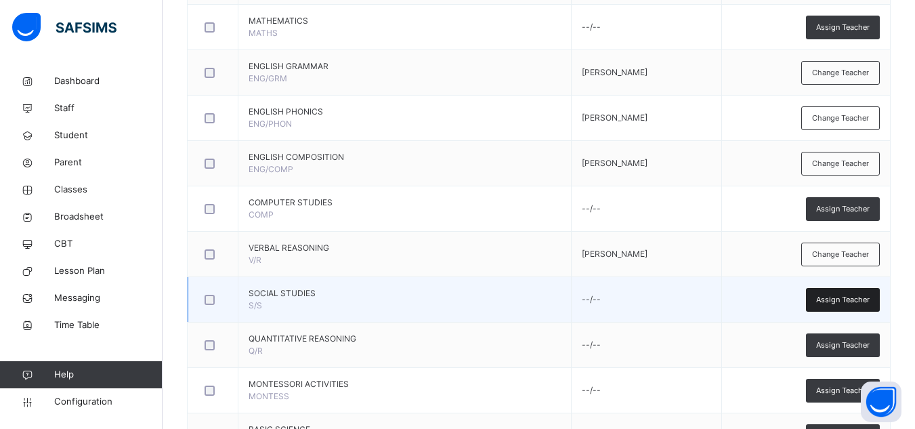
click at [854, 307] on div "Assign Teacher" at bounding box center [843, 300] width 74 height 24
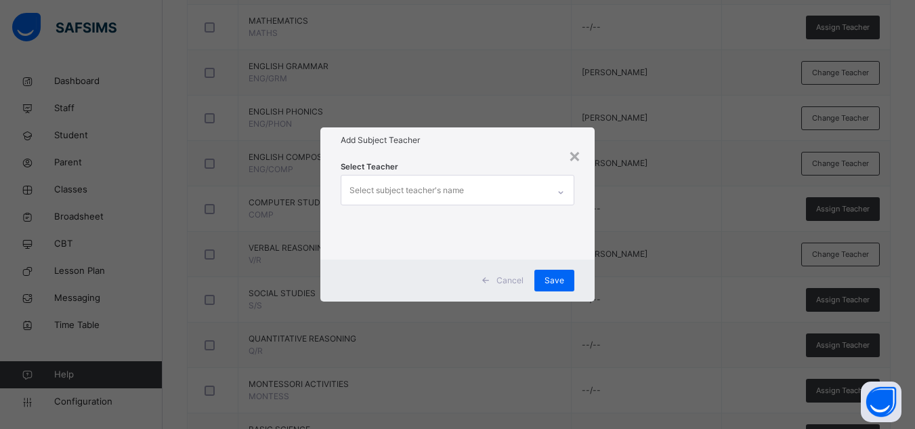
click at [406, 185] on div "Select subject teacher's name" at bounding box center [406, 190] width 114 height 26
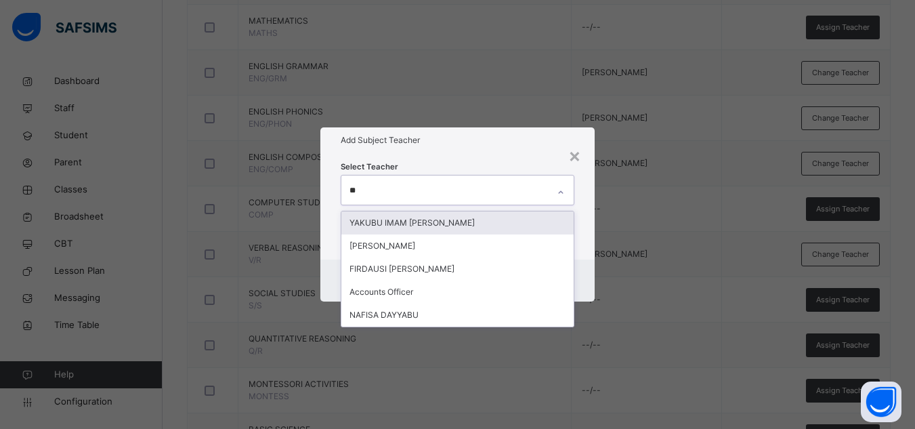
type input "***"
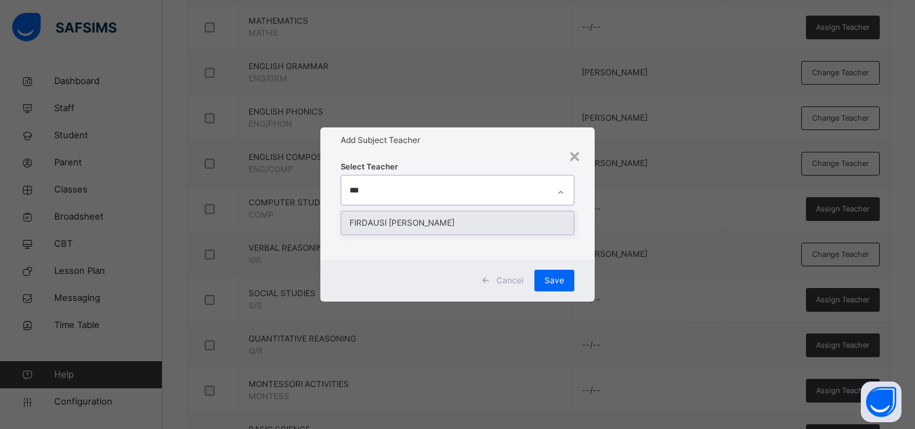
click at [394, 217] on div "FIRDAUSI [PERSON_NAME]" at bounding box center [457, 222] width 232 height 23
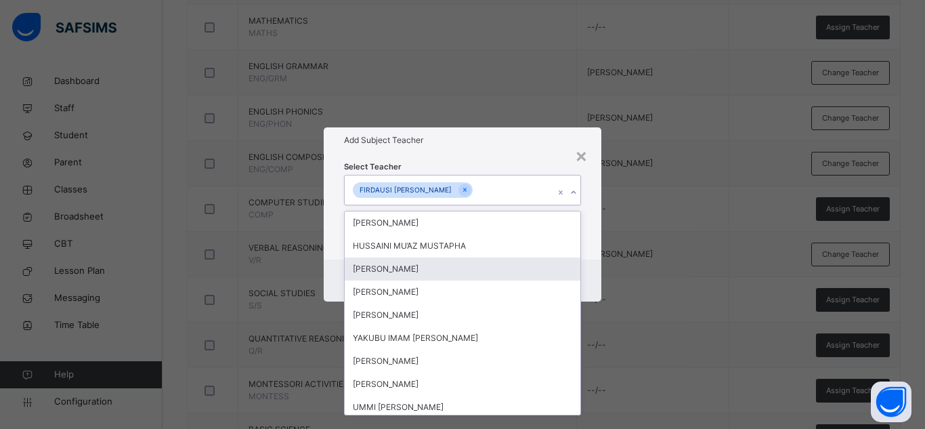
click at [594, 247] on div "Select Teacher option [PERSON_NAME], selected. option [PERSON_NAME] focused, 3 …" at bounding box center [463, 206] width 278 height 106
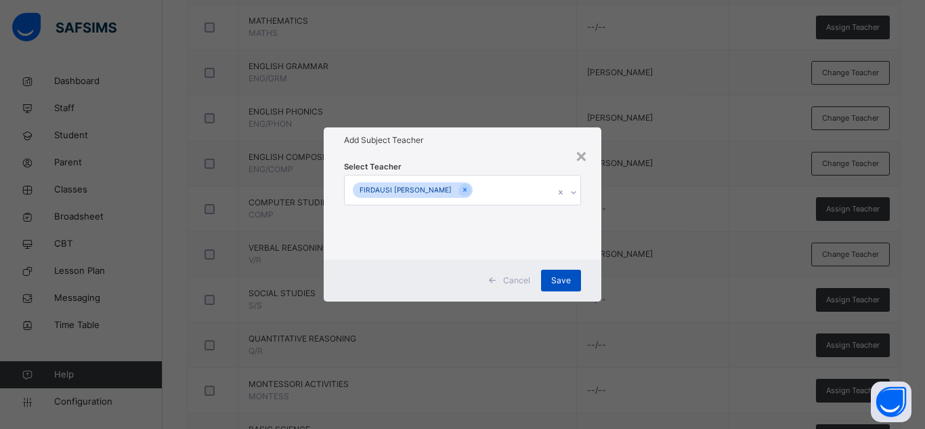
click at [576, 279] on div "Save" at bounding box center [561, 280] width 40 height 22
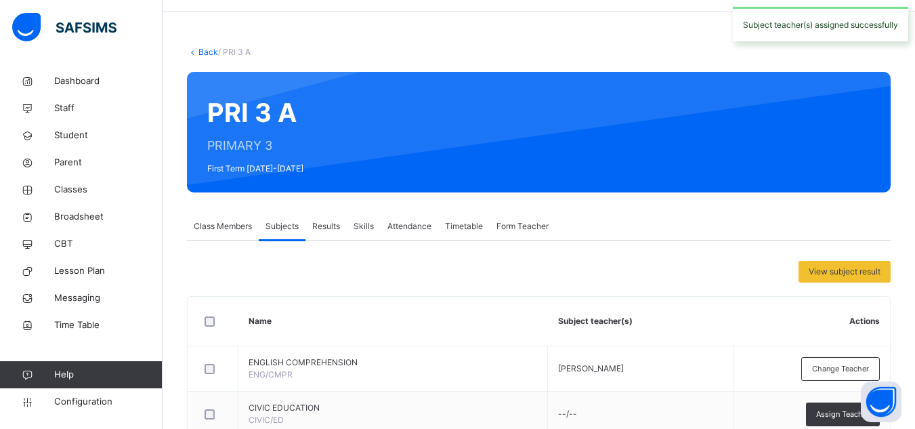
scroll to position [0, 0]
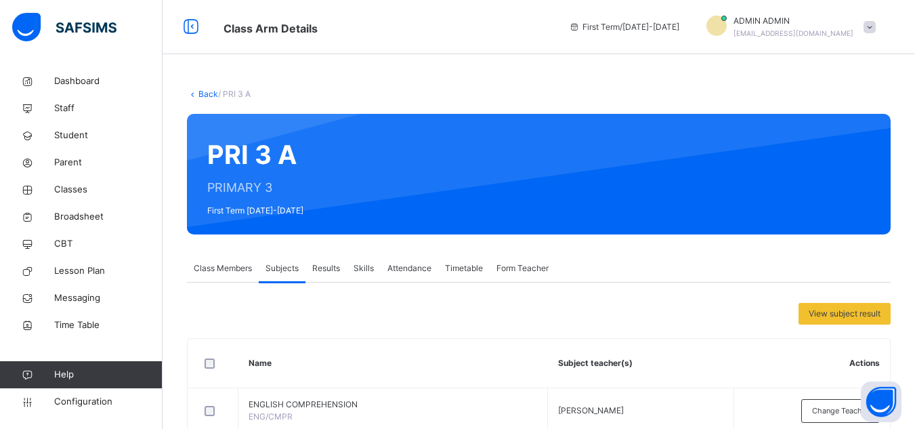
click at [205, 95] on link "Back" at bounding box center [208, 94] width 20 height 10
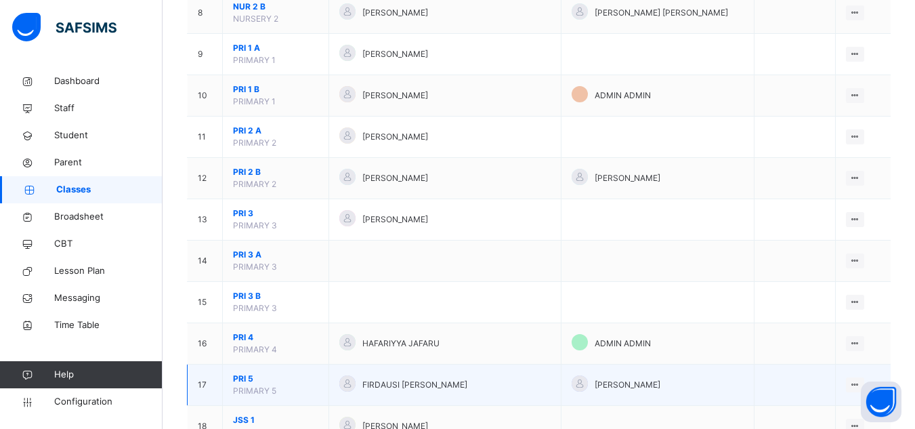
scroll to position [474, 0]
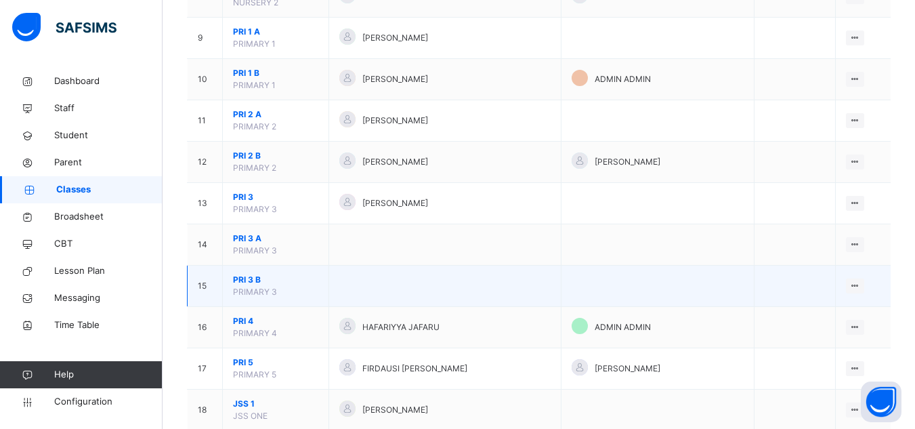
click at [241, 285] on span "PRI 3 B" at bounding box center [275, 279] width 85 height 12
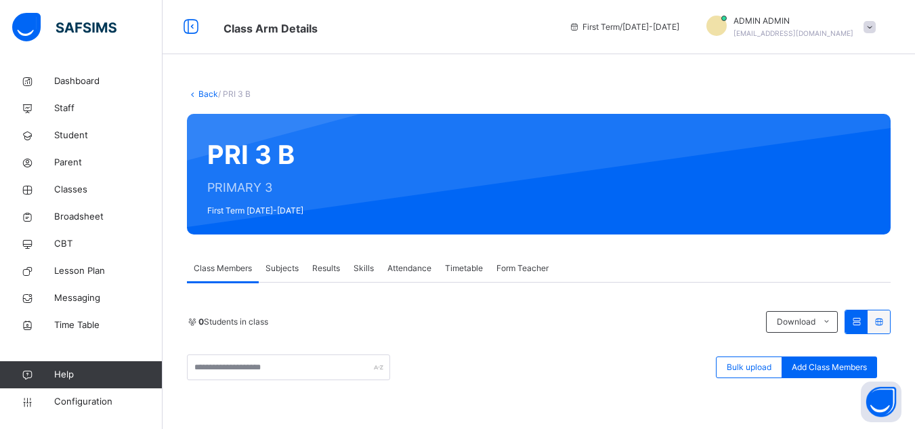
click at [284, 270] on span "Subjects" at bounding box center [281, 268] width 33 height 12
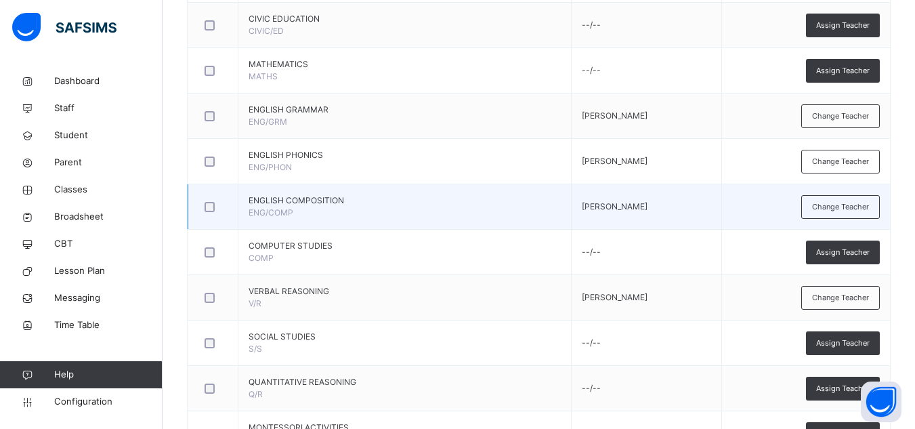
scroll to position [474, 0]
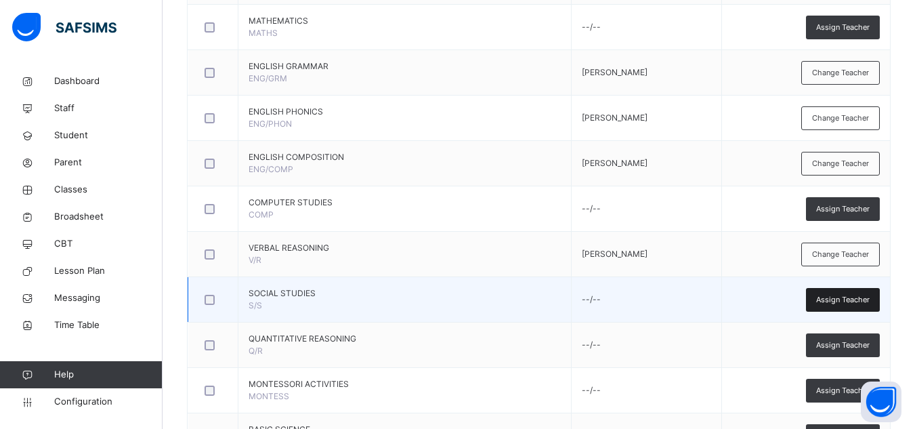
click at [845, 305] on span "Assign Teacher" at bounding box center [842, 300] width 53 height 12
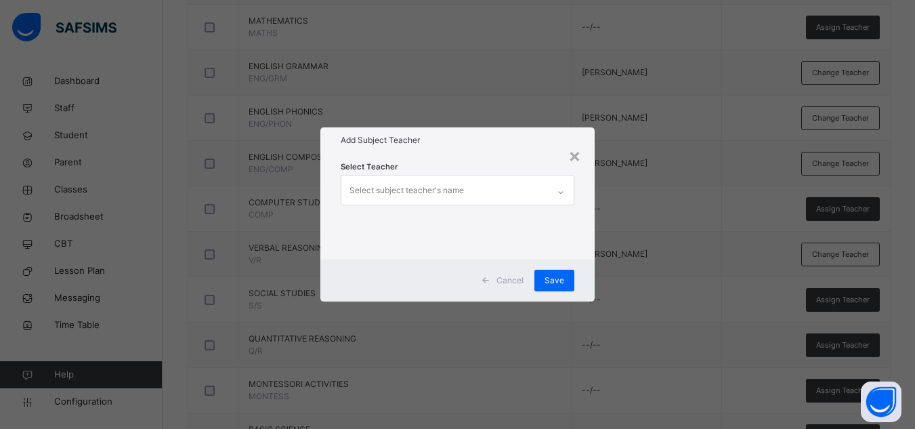
click at [431, 183] on div "Select subject teacher's name" at bounding box center [406, 190] width 114 height 26
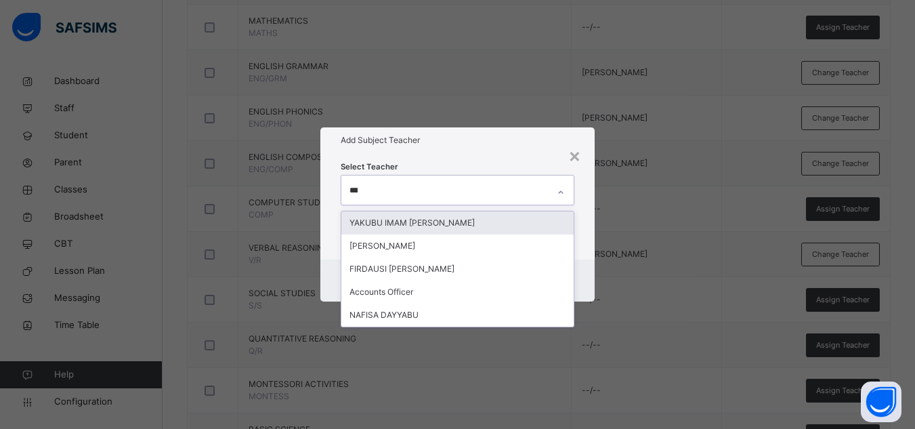
type input "****"
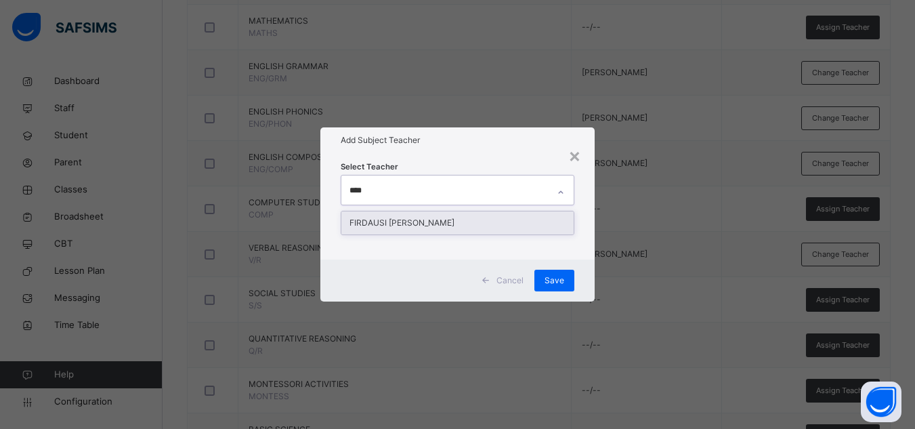
click at [452, 214] on div "FIRDAUSI [PERSON_NAME]" at bounding box center [457, 222] width 232 height 23
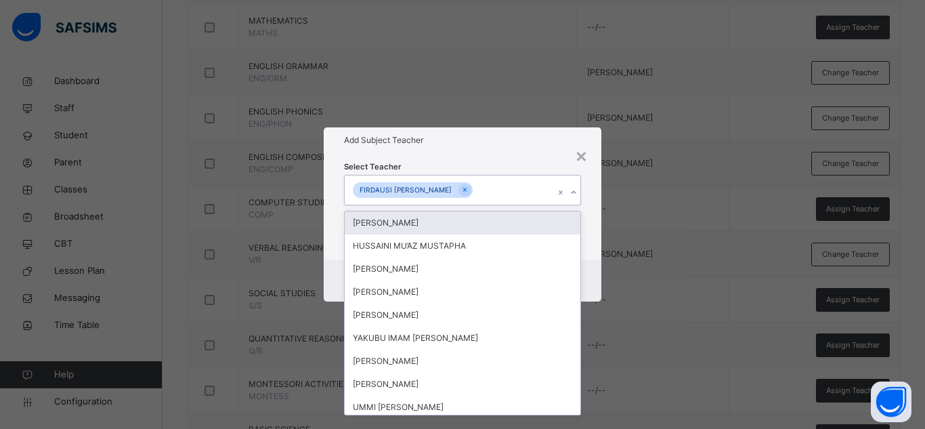
click at [467, 171] on div "Select Teacher option [PERSON_NAME], selected. option [PERSON_NAME] focused, 1 …" at bounding box center [462, 206] width 237 height 92
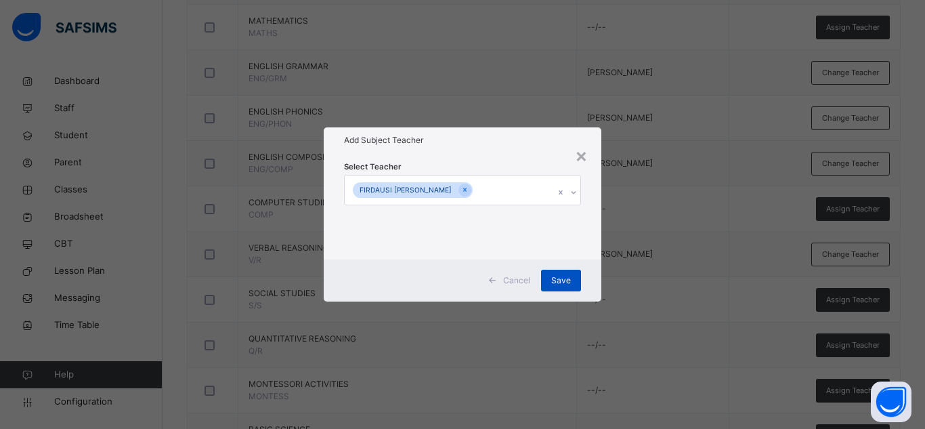
click at [552, 280] on span "Save" at bounding box center [561, 280] width 20 height 12
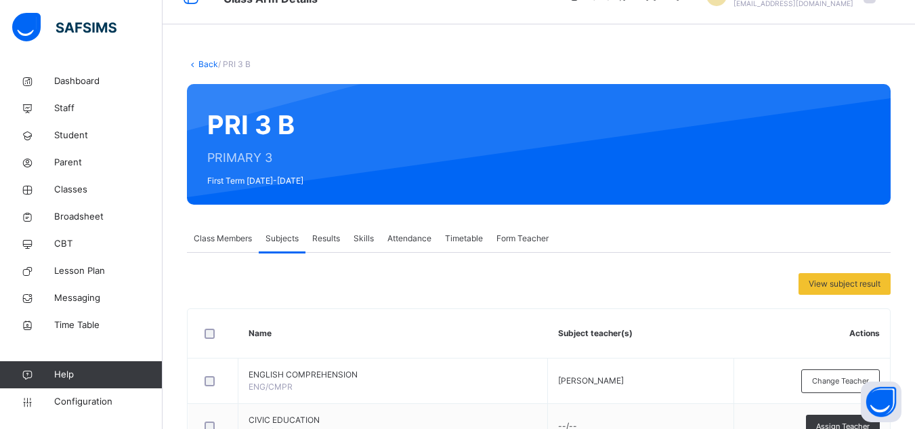
scroll to position [0, 0]
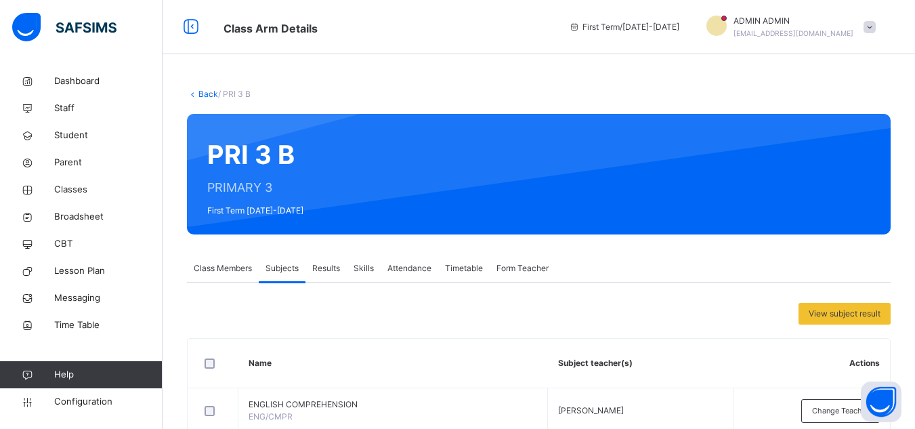
click at [207, 91] on link "Back" at bounding box center [208, 94] width 20 height 10
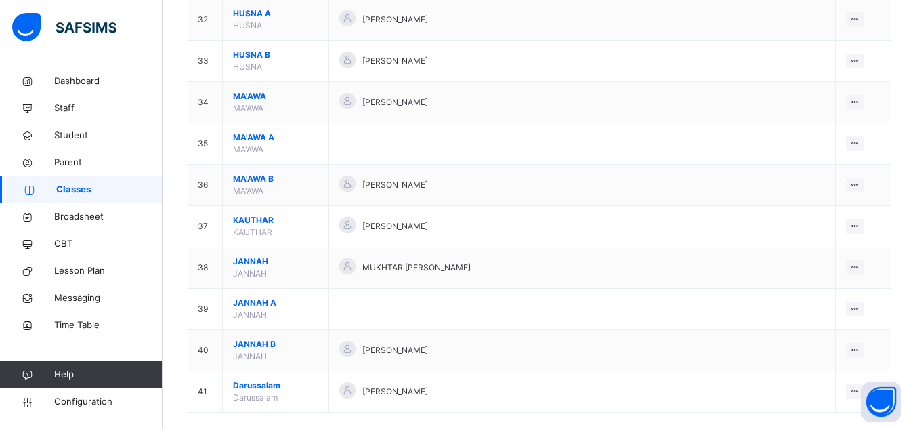
scroll to position [1459, 0]
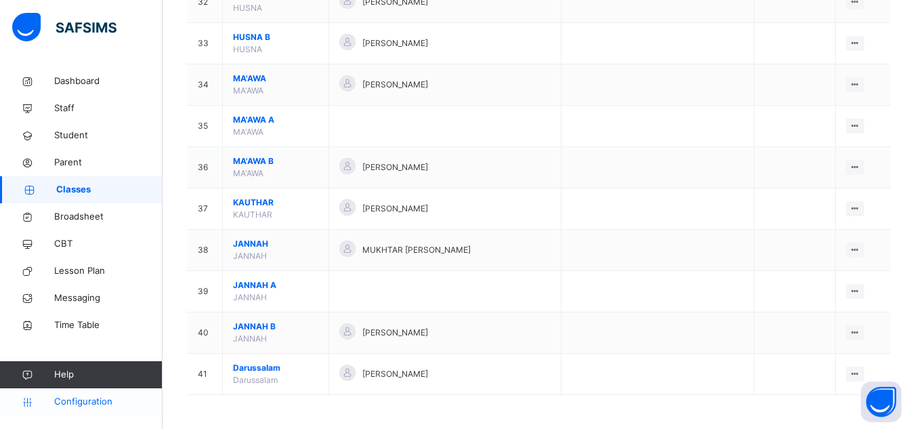
click at [85, 404] on span "Configuration" at bounding box center [108, 402] width 108 height 14
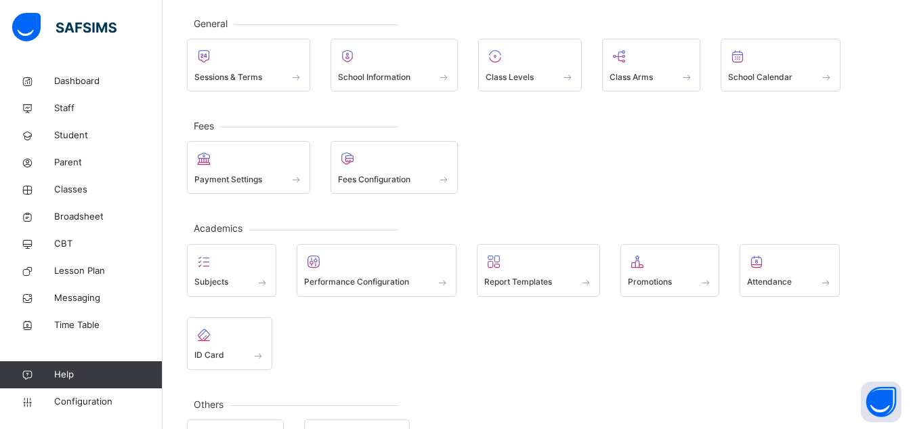
scroll to position [68, 0]
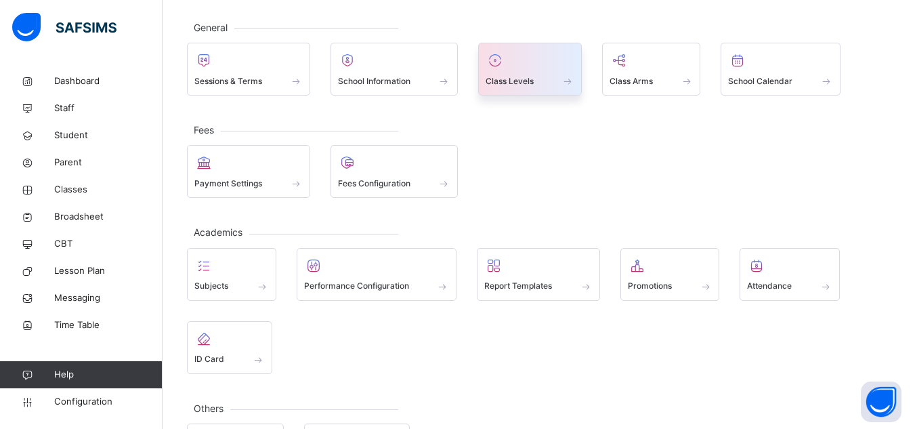
click at [529, 76] on span "Class Levels" at bounding box center [509, 81] width 48 height 12
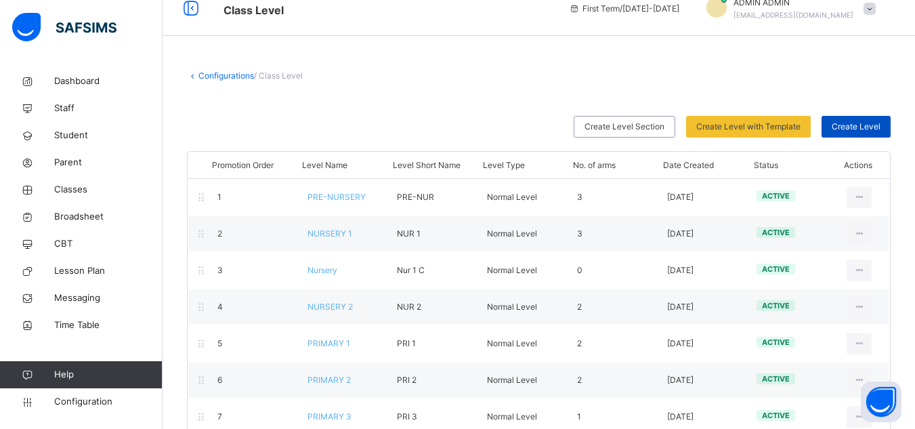
scroll to position [68, 0]
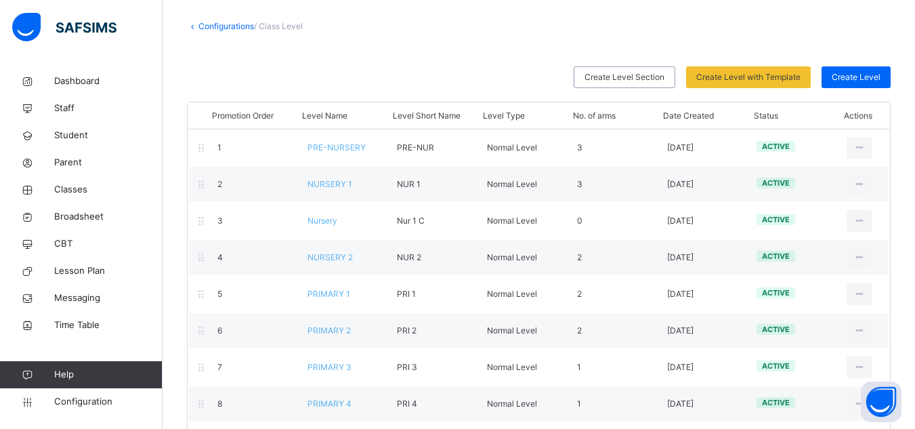
click at [868, 123] on div "Promotion Order Level Name Level Short Name Level Type No. of arms Date Created…" at bounding box center [538, 116] width 701 height 26
click at [880, 76] on span "Create Level" at bounding box center [855, 77] width 49 height 12
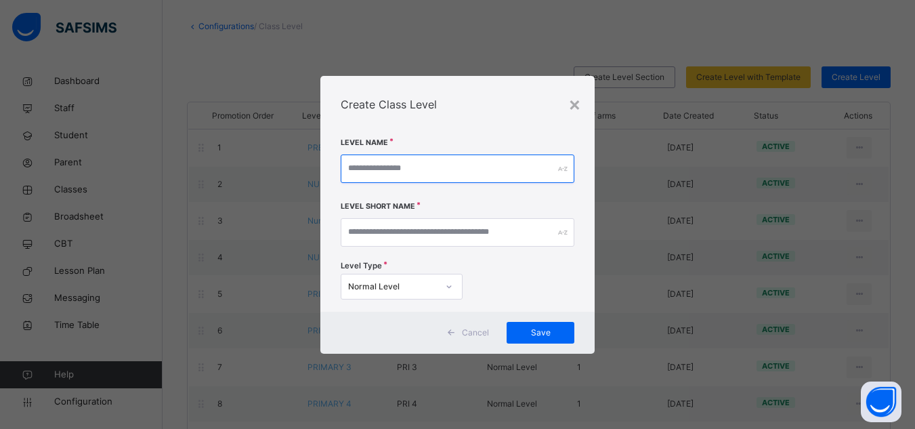
click at [449, 158] on input "text" at bounding box center [458, 168] width 234 height 28
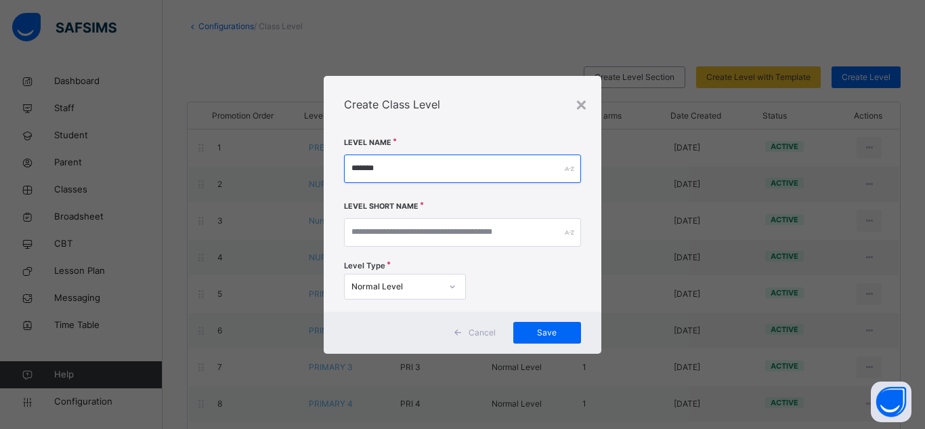
type input "*******"
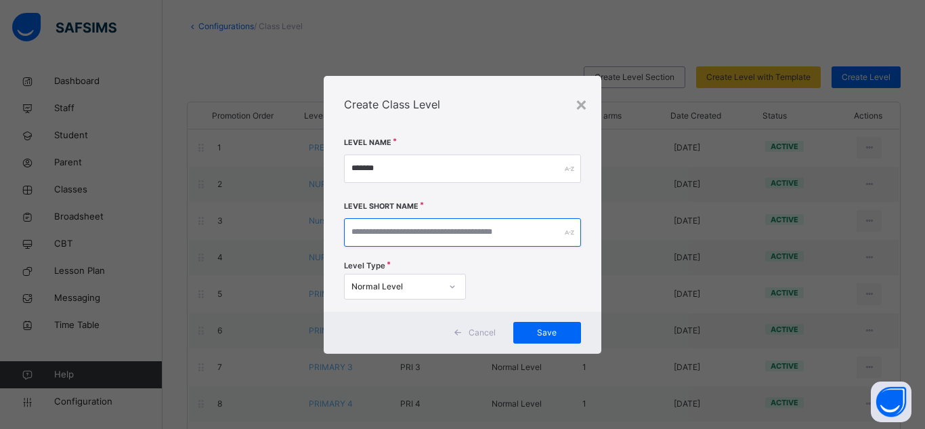
click at [444, 236] on input "text" at bounding box center [462, 232] width 237 height 28
type input "*******"
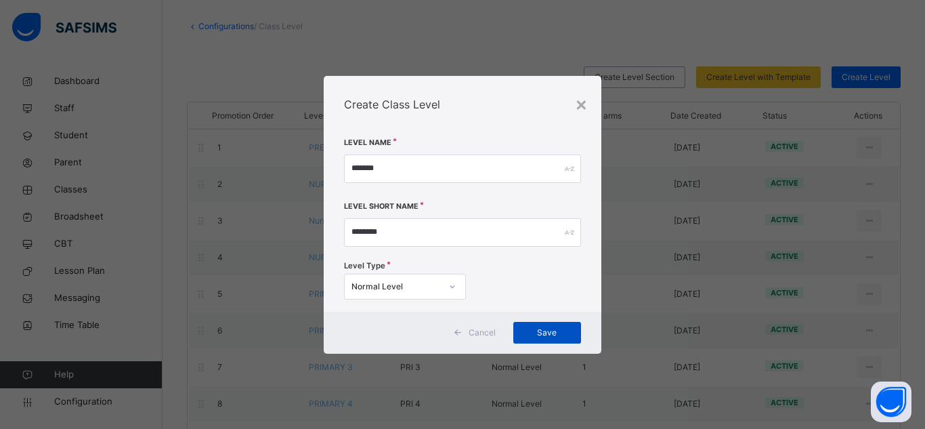
click at [542, 328] on span "Save" at bounding box center [546, 332] width 47 height 12
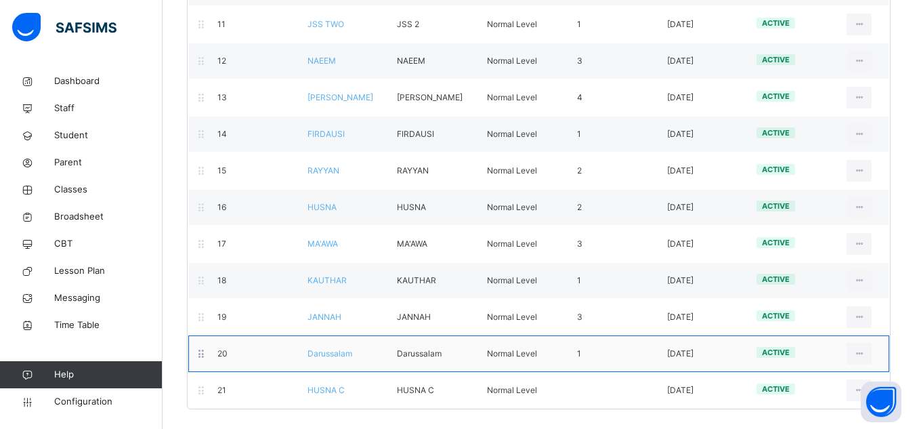
scroll to position [557, 0]
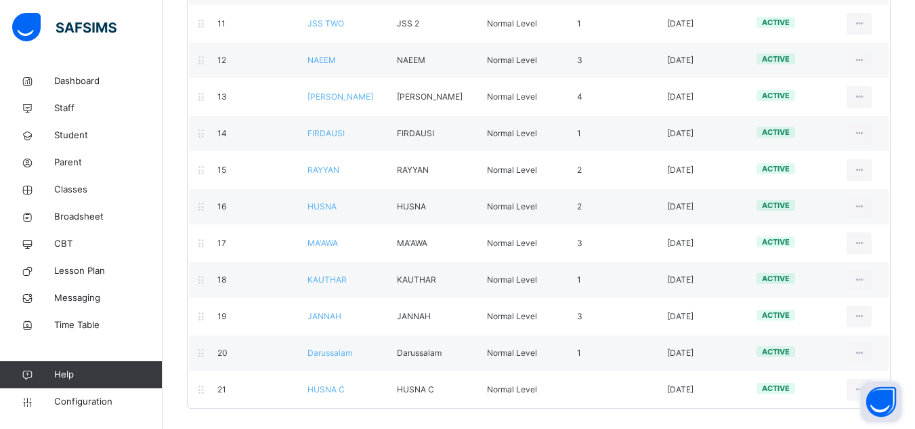
click at [860, 383] on button "Open asap" at bounding box center [880, 401] width 41 height 41
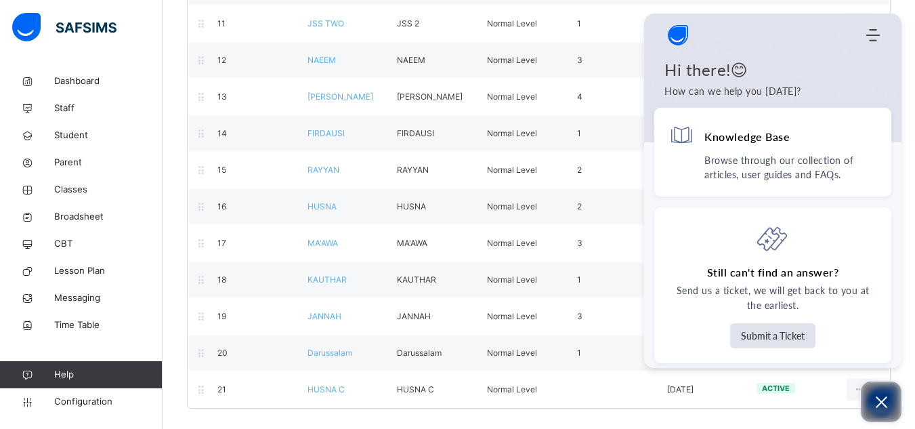
click at [860, 383] on button "Open asap" at bounding box center [880, 401] width 41 height 41
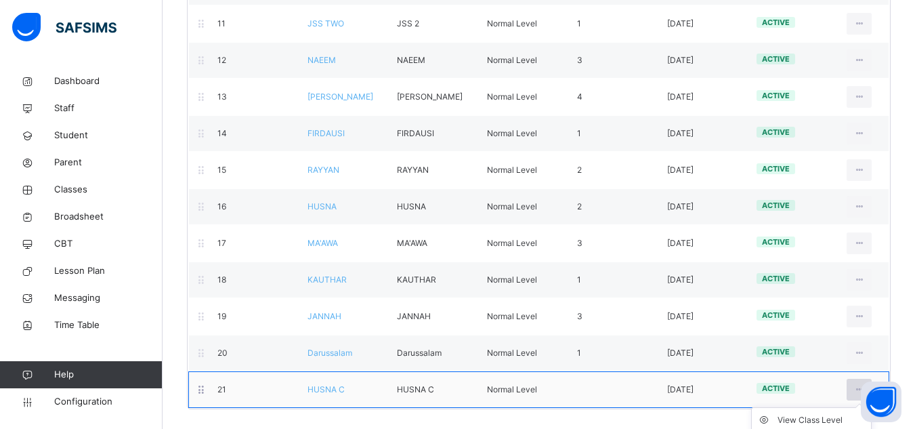
scroll to position [625, 0]
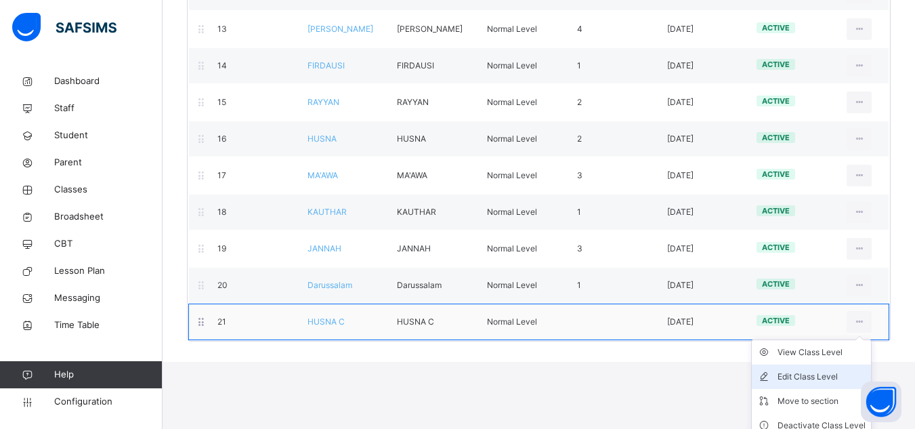
click at [823, 378] on div "Edit Class Level" at bounding box center [821, 377] width 88 height 14
type input "*******"
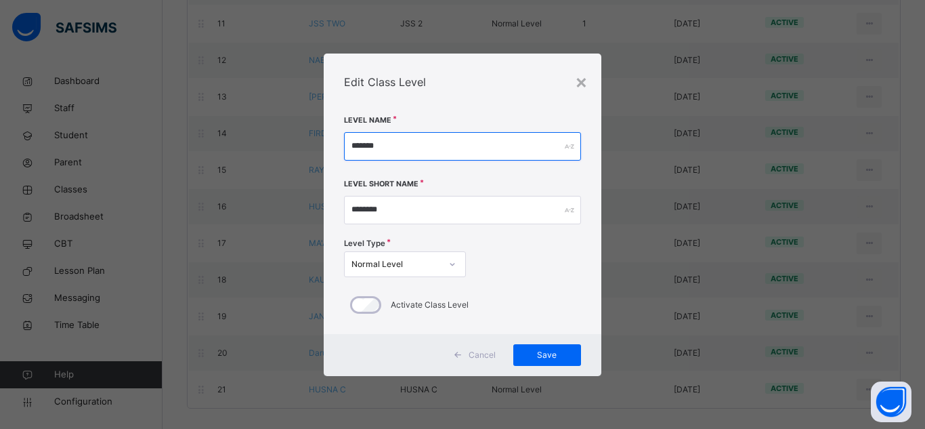
click at [434, 147] on input "*******" at bounding box center [462, 146] width 237 height 28
type input "*"
type input "*****"
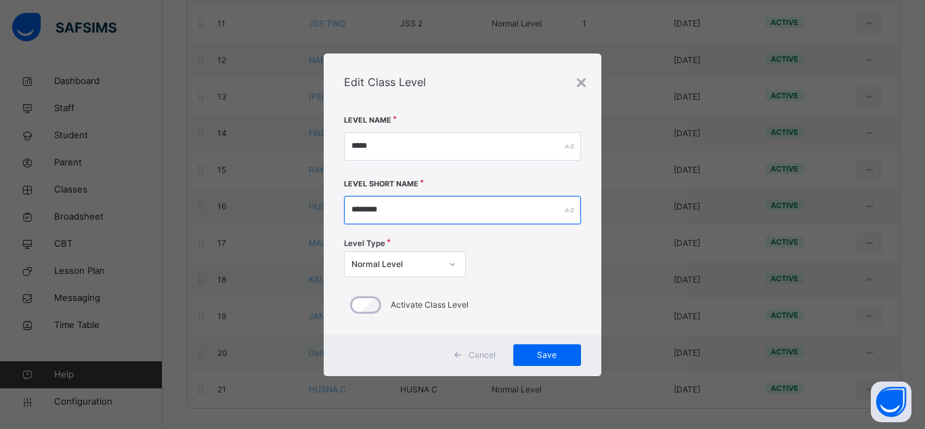
click at [399, 213] on input "*******" at bounding box center [462, 210] width 237 height 28
type input "*"
type input "*****"
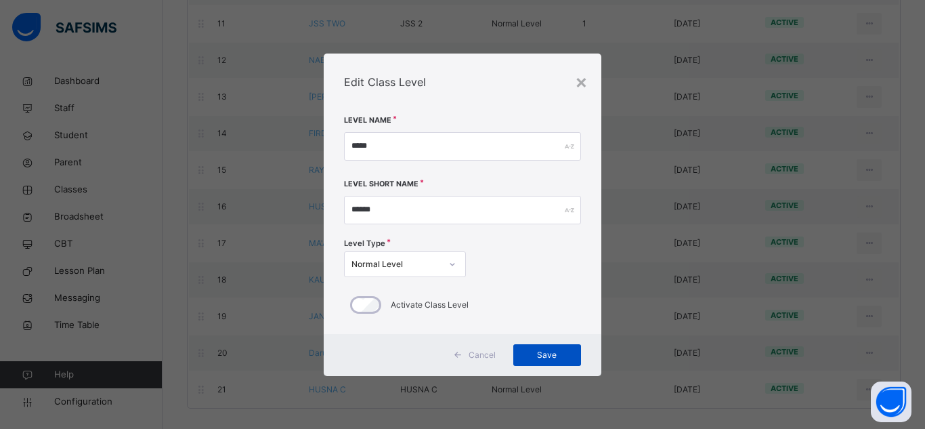
click at [557, 360] on span "Save" at bounding box center [546, 355] width 47 height 12
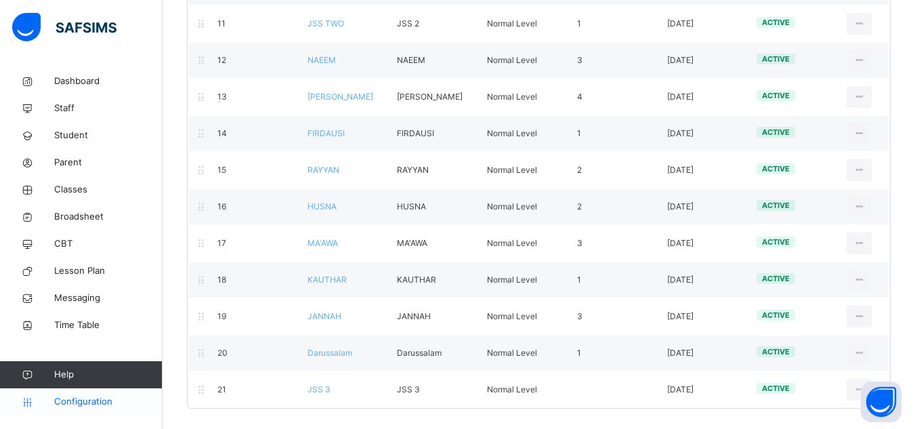
click at [100, 410] on link "Configuration" at bounding box center [81, 401] width 162 height 27
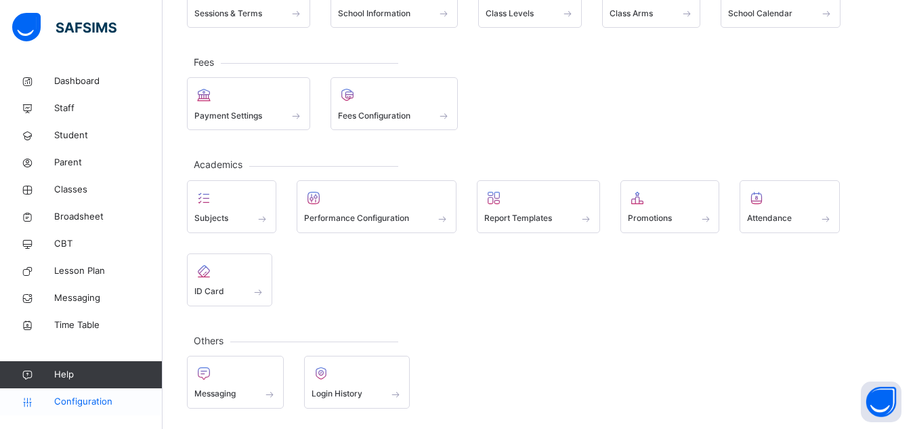
scroll to position [135, 0]
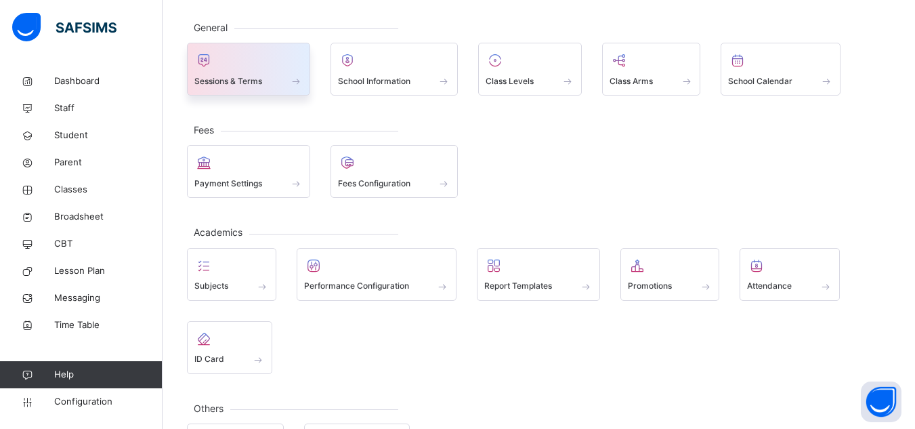
click at [267, 74] on div "Sessions & Terms" at bounding box center [248, 81] width 108 height 14
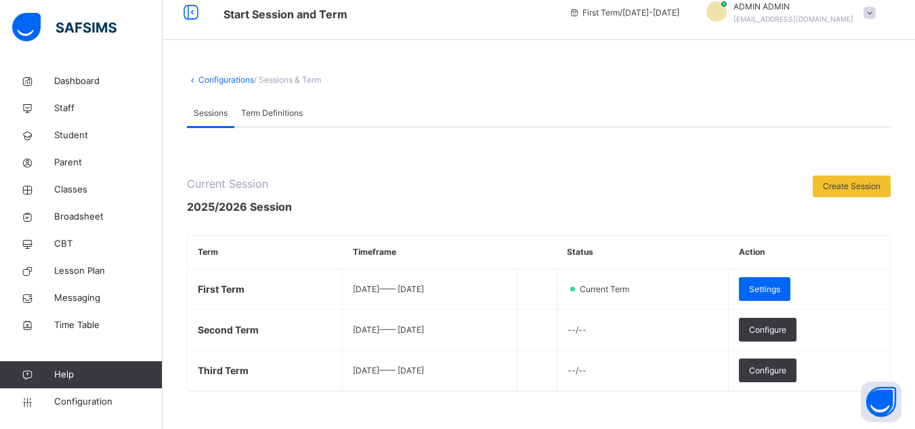
scroll to position [68, 0]
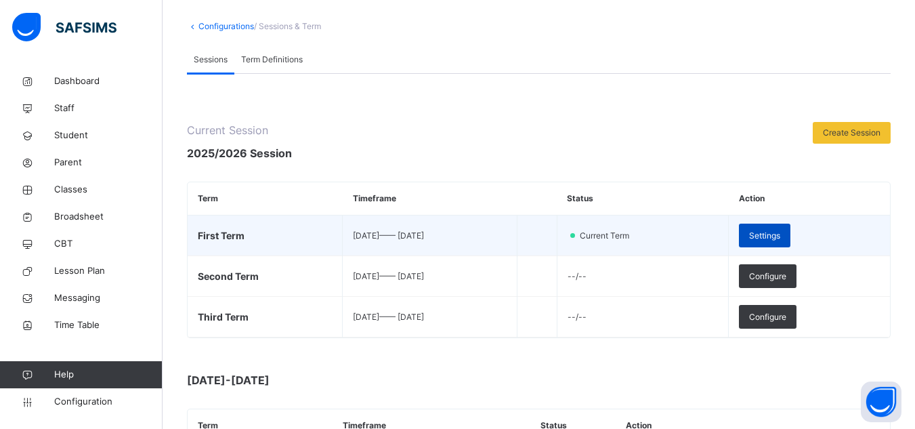
click at [780, 240] on span "Settings" at bounding box center [764, 235] width 31 height 12
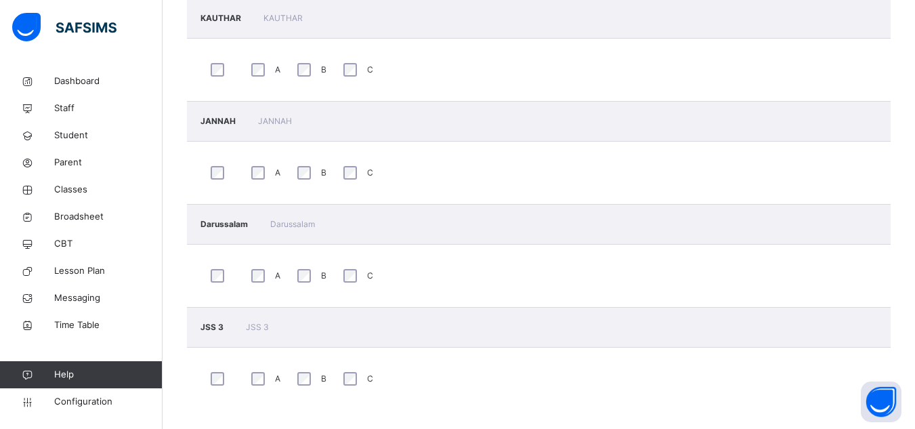
scroll to position [2106, 0]
click at [82, 85] on span "Dashboard" at bounding box center [108, 81] width 108 height 14
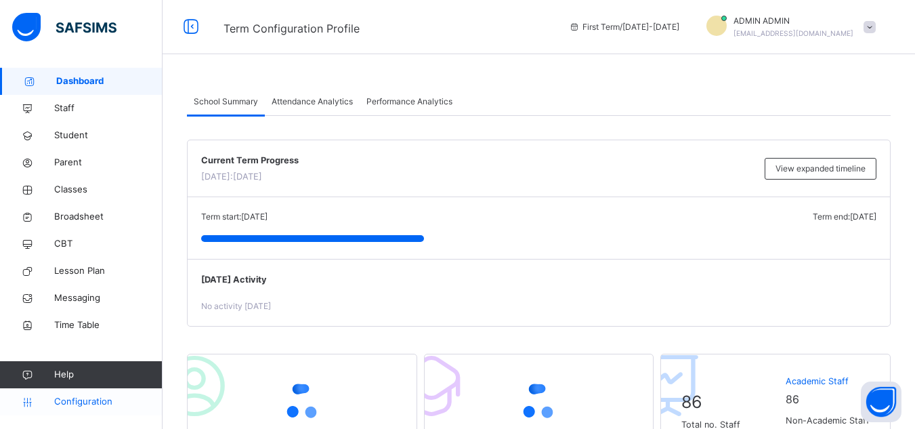
click at [84, 408] on span "Configuration" at bounding box center [108, 402] width 108 height 14
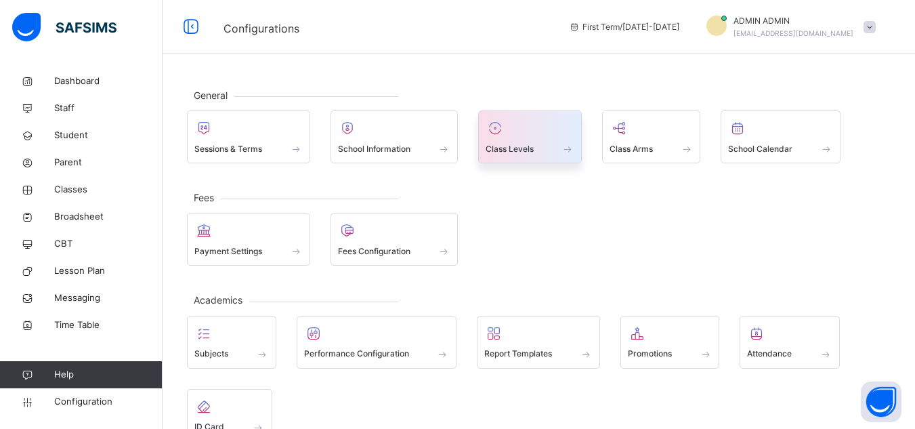
click at [532, 154] on span "Class Levels" at bounding box center [509, 149] width 48 height 12
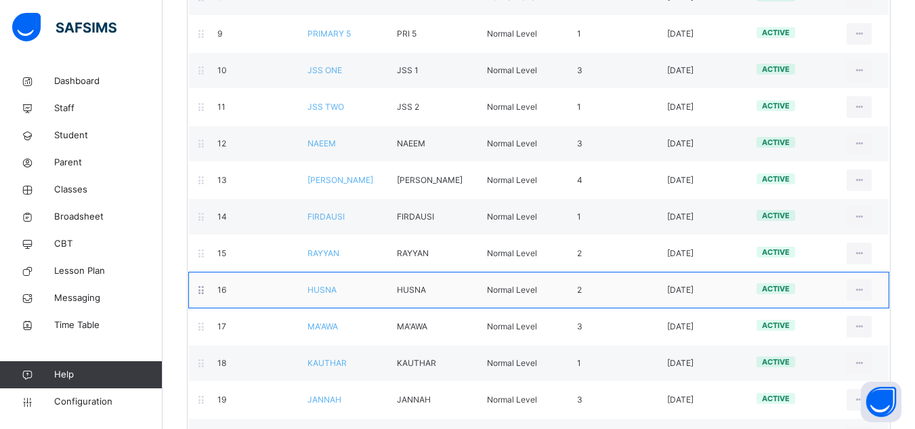
scroll to position [557, 0]
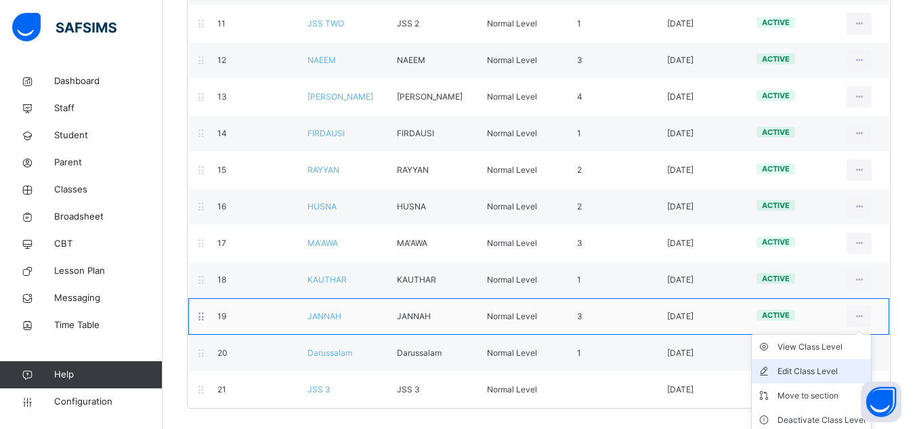
click at [831, 369] on div "Edit Class Level" at bounding box center [821, 371] width 88 height 14
type input "******"
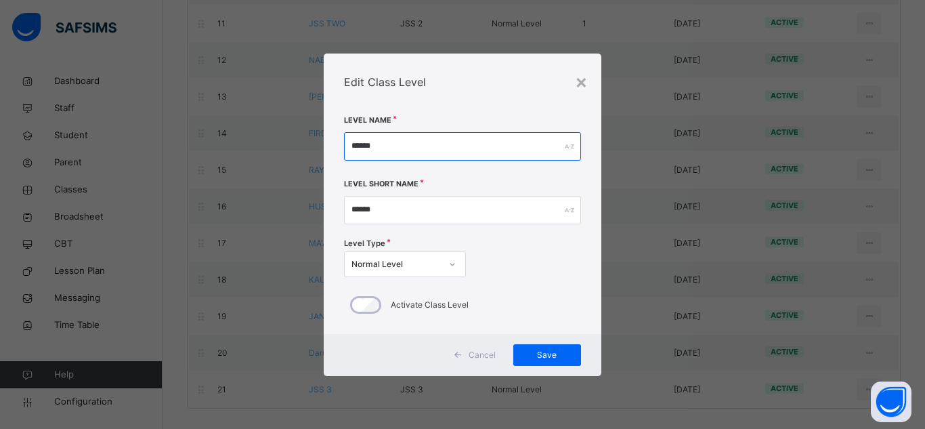
click at [412, 145] on input "******" at bounding box center [462, 146] width 237 height 28
type input "********"
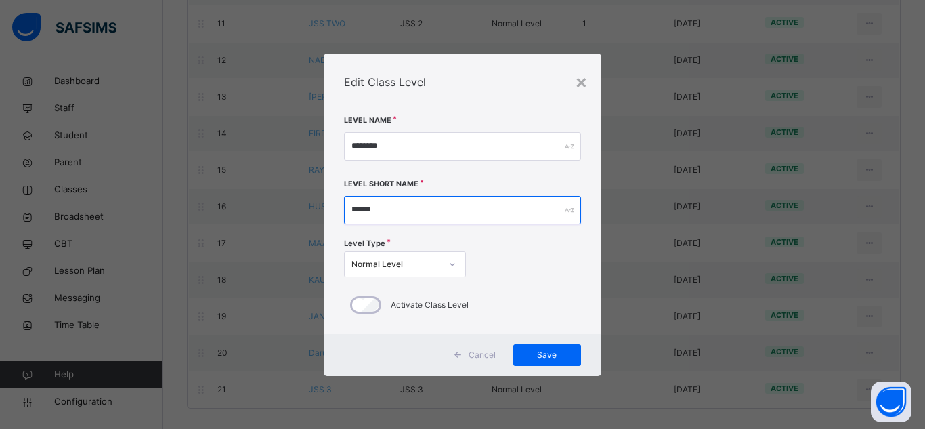
click at [424, 198] on input "******" at bounding box center [462, 210] width 237 height 28
type input "********"
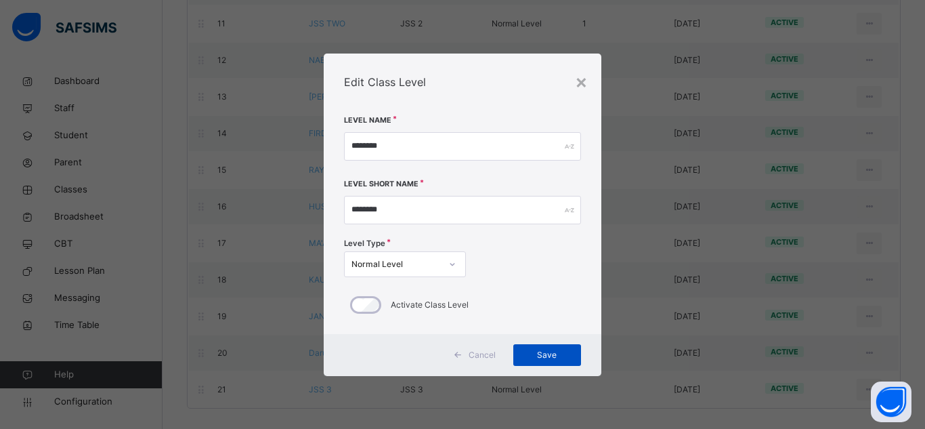
click at [552, 353] on span "Save" at bounding box center [546, 355] width 47 height 12
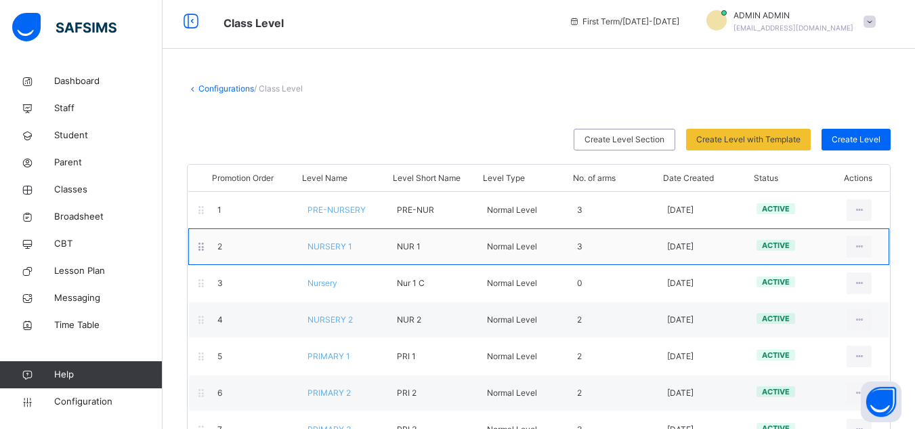
scroll to position [0, 0]
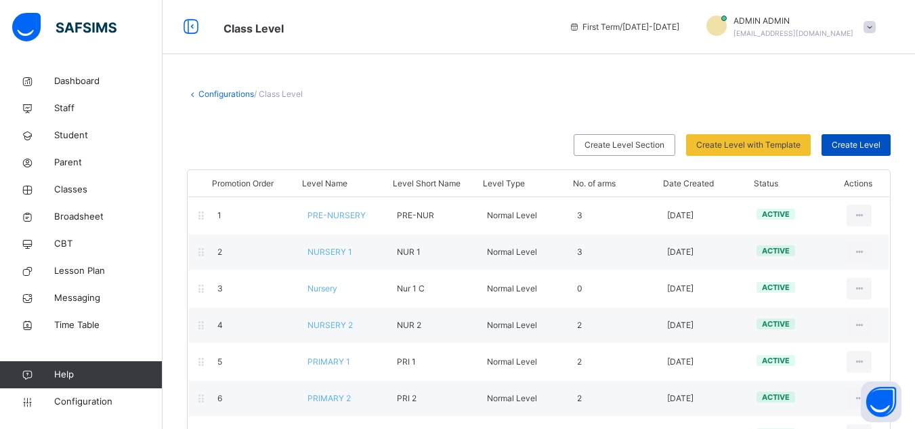
click at [875, 142] on span "Create Level" at bounding box center [855, 145] width 49 height 12
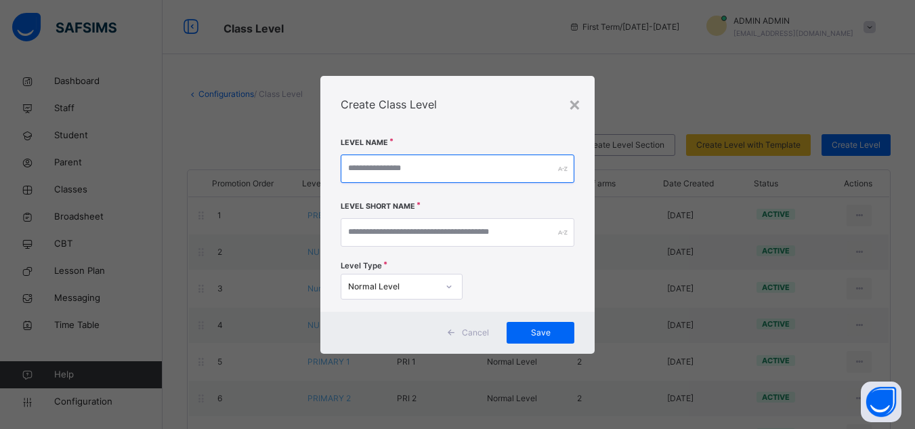
click at [431, 169] on input "text" at bounding box center [458, 168] width 234 height 28
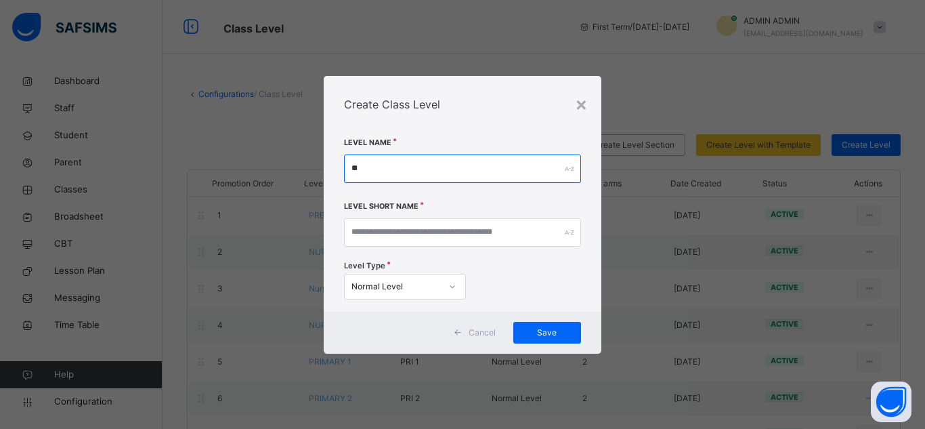
type input "*"
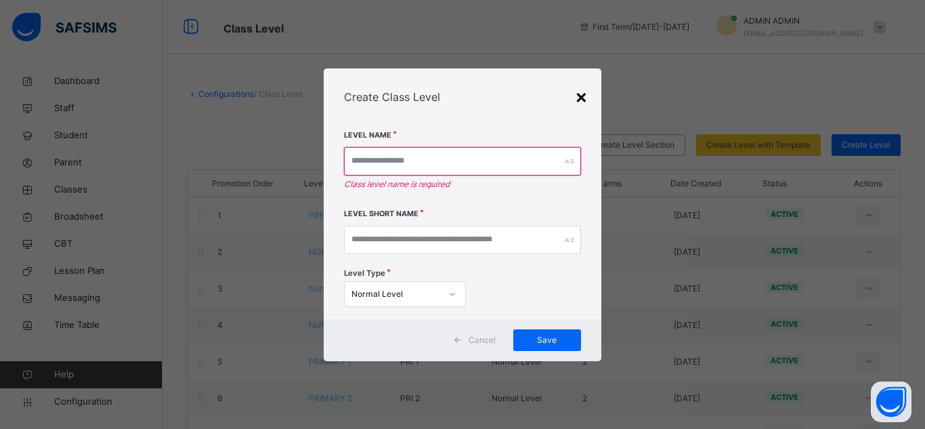
click at [576, 97] on div "×" at bounding box center [581, 96] width 13 height 28
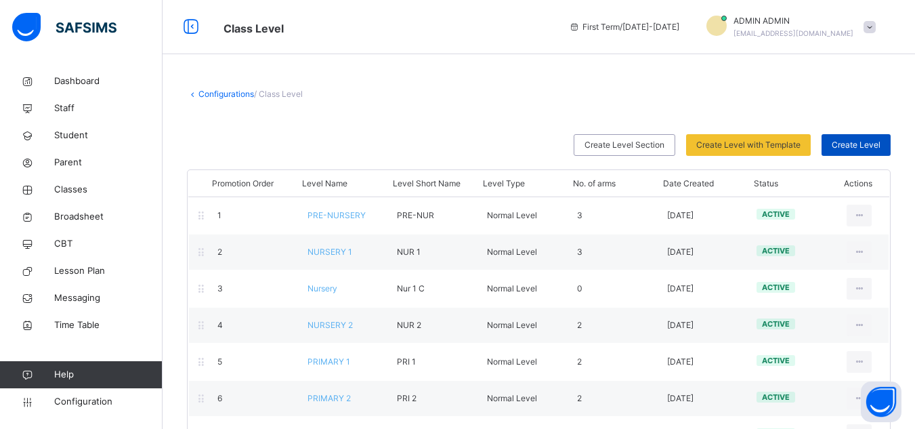
click at [880, 144] on span "Create Level" at bounding box center [855, 145] width 49 height 12
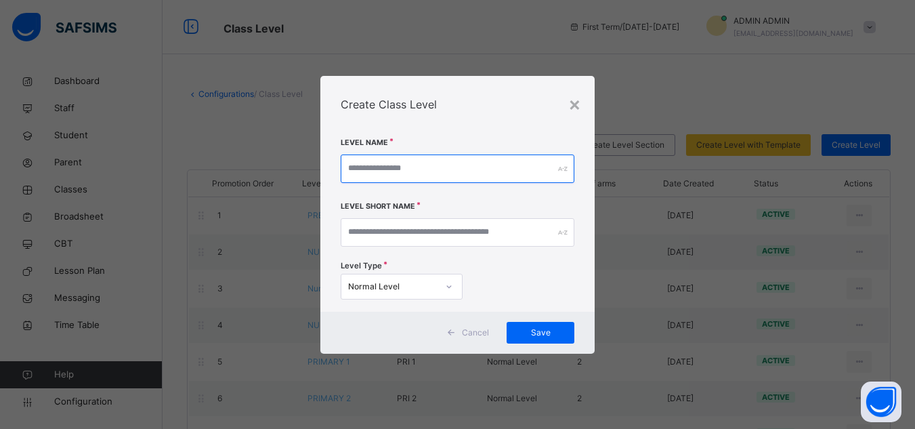
click at [475, 165] on input "text" at bounding box center [458, 168] width 234 height 28
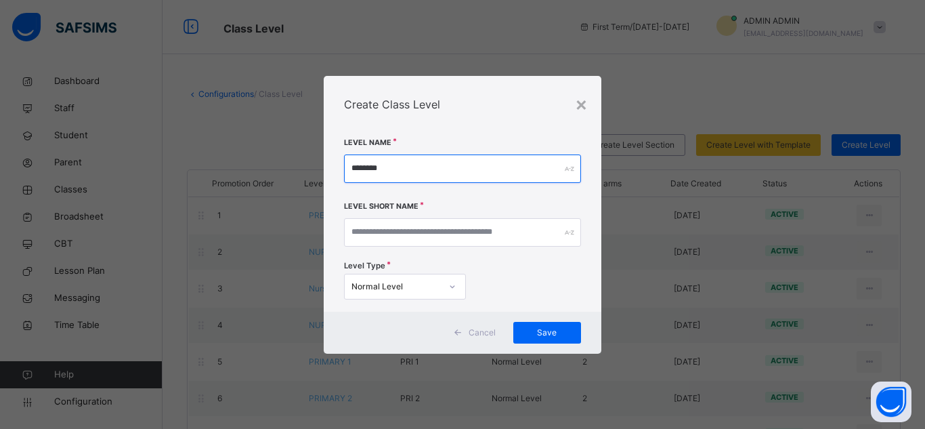
drag, startPoint x: 366, startPoint y: 162, endPoint x: 317, endPoint y: 169, distance: 48.6
click at [317, 169] on div "× Create Class Level Level Name ******** Level Short Name Level Type Normal Lev…" at bounding box center [462, 214] width 925 height 429
type input "********"
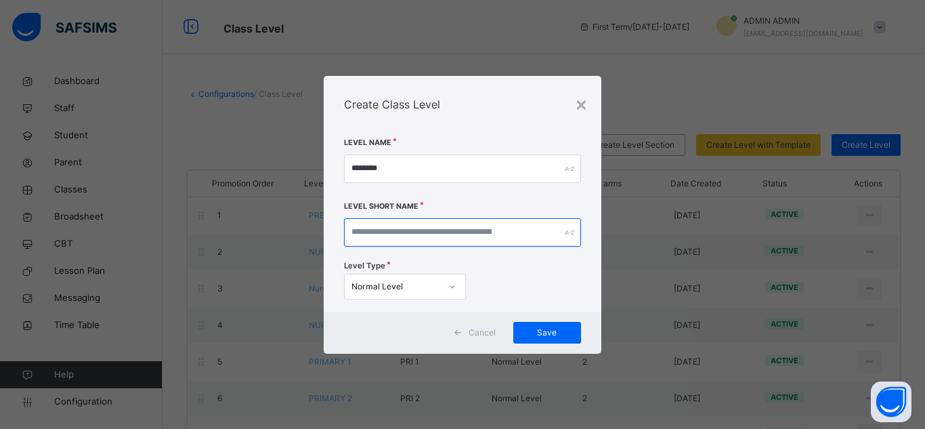
click at [395, 230] on input "text" at bounding box center [462, 232] width 237 height 28
paste input "********"
type input "********"
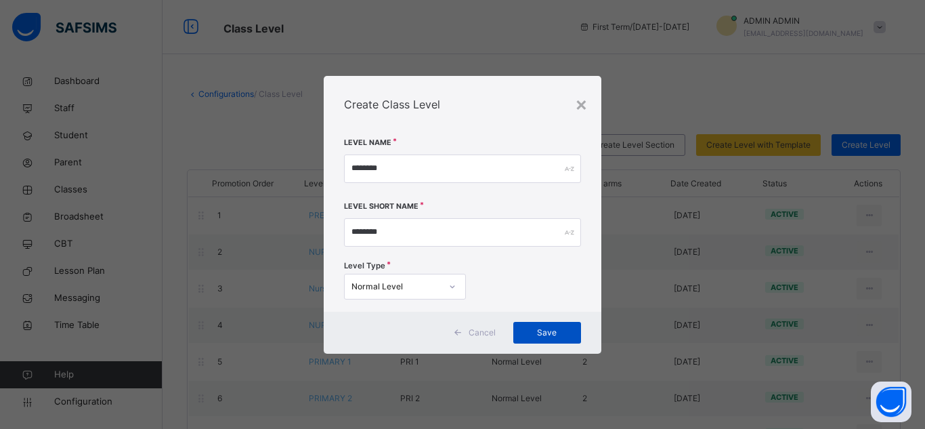
click at [537, 331] on span "Save" at bounding box center [546, 332] width 47 height 12
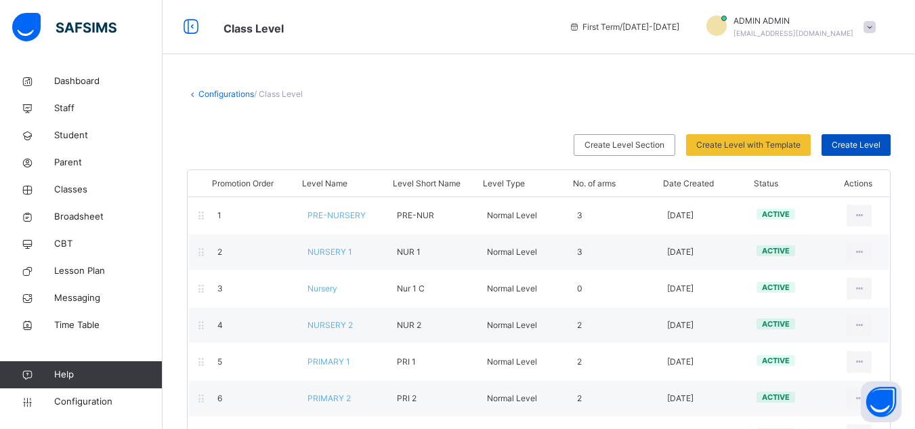
click at [850, 137] on div "Create Level" at bounding box center [855, 145] width 69 height 22
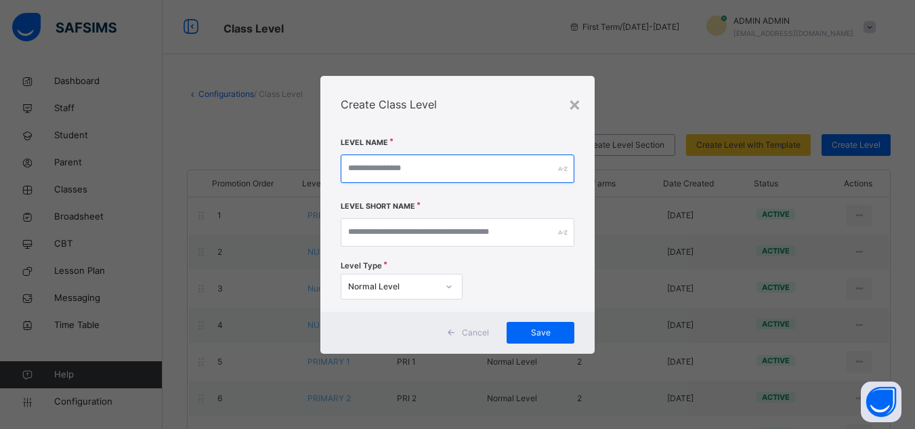
click at [418, 169] on input "text" at bounding box center [458, 168] width 234 height 28
paste input "********"
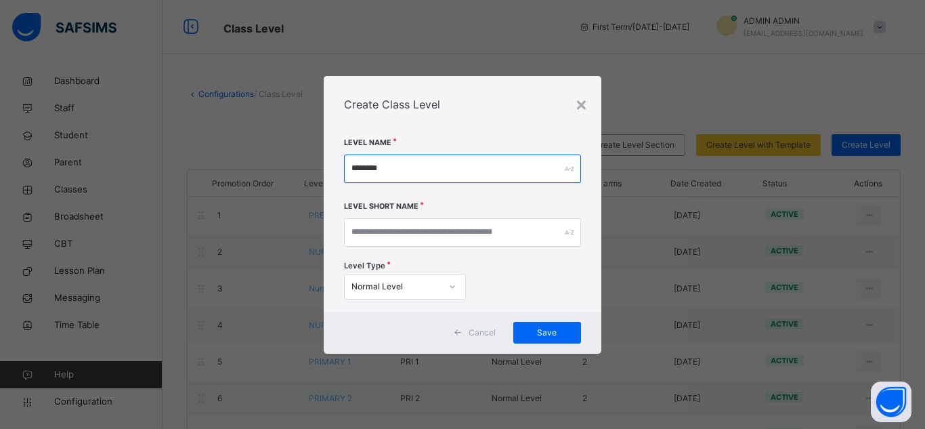
type input "********"
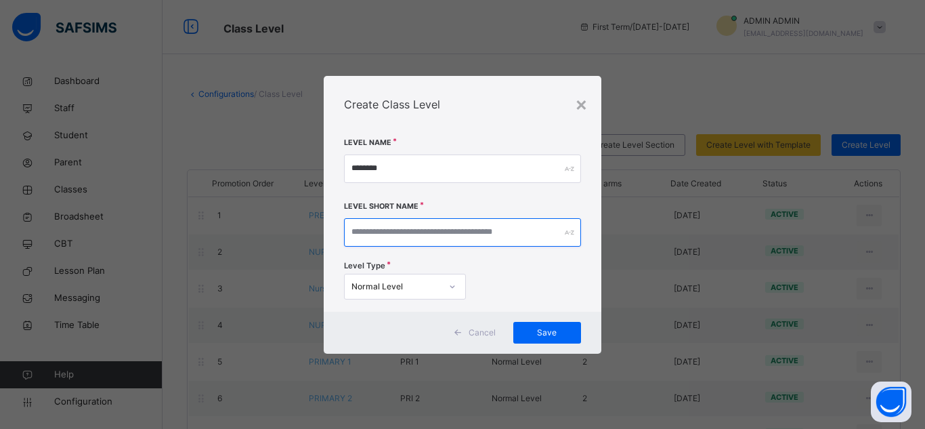
click at [418, 232] on input "text" at bounding box center [462, 232] width 237 height 28
paste input "********"
click at [427, 238] on input "********" at bounding box center [462, 232] width 237 height 28
type input "********"
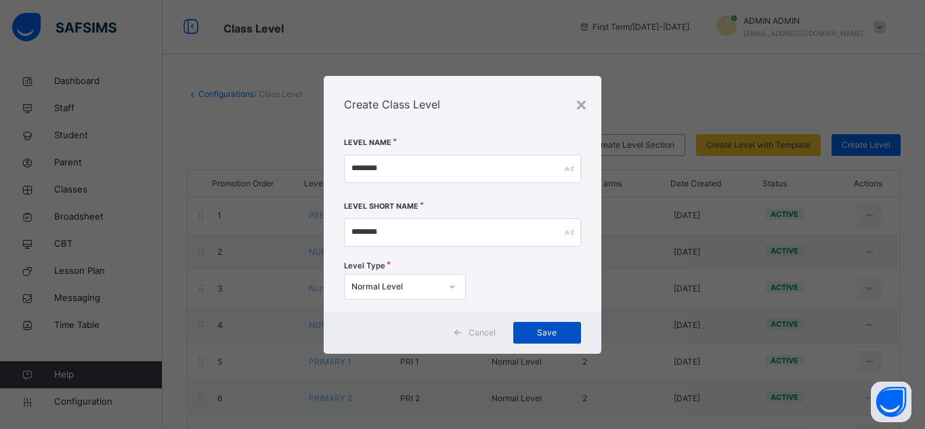
click at [550, 331] on span "Save" at bounding box center [546, 332] width 47 height 12
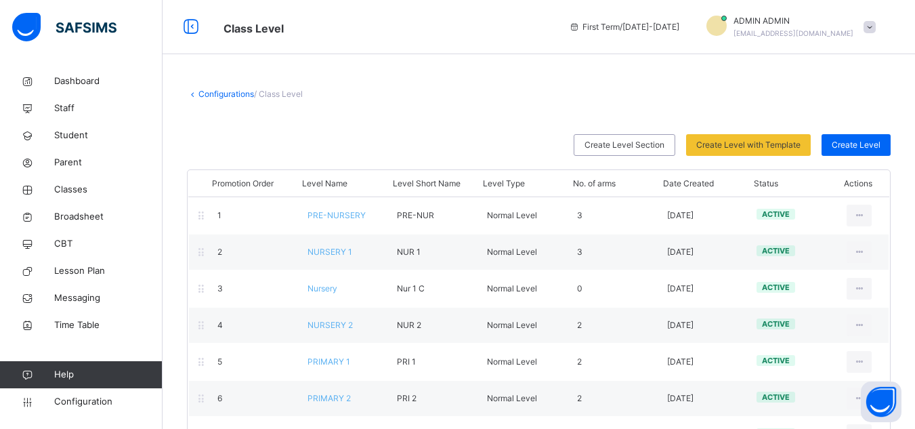
click at [200, 96] on link "Configurations" at bounding box center [226, 94] width 56 height 10
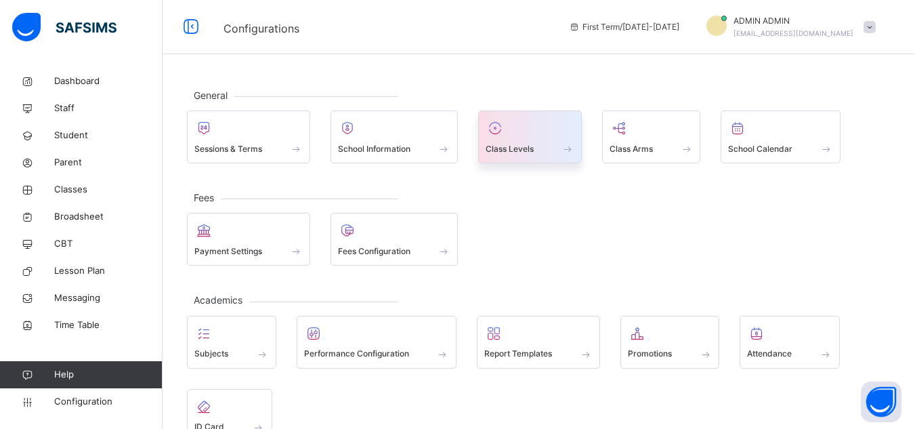
click at [513, 148] on span "Class Levels" at bounding box center [509, 149] width 48 height 12
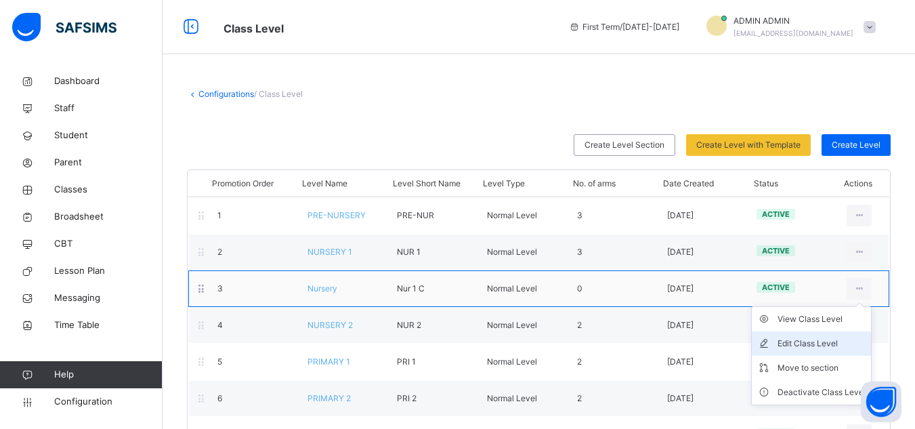
click at [817, 343] on div "Edit Class Level" at bounding box center [821, 343] width 88 height 14
type input "*******"
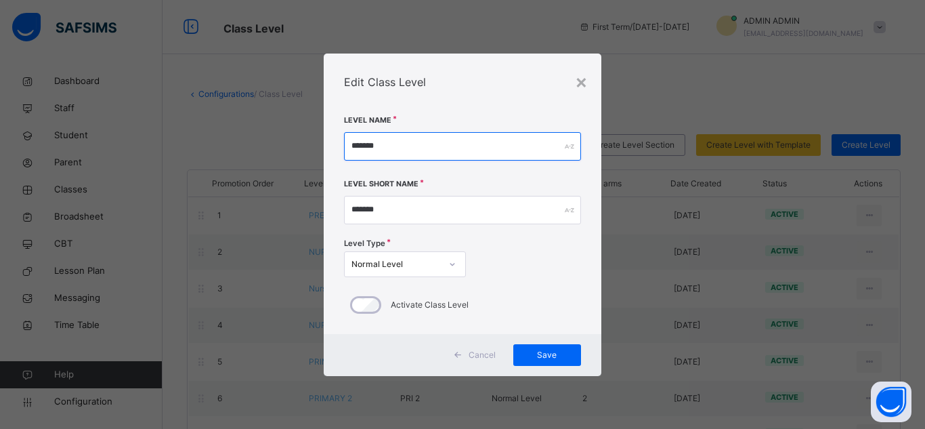
click at [421, 150] on input "*******" at bounding box center [462, 146] width 237 height 28
type input "*"
drag, startPoint x: 447, startPoint y: 145, endPoint x: 265, endPoint y: 141, distance: 182.1
click at [266, 141] on div "**********" at bounding box center [462, 214] width 925 height 429
type input "**********"
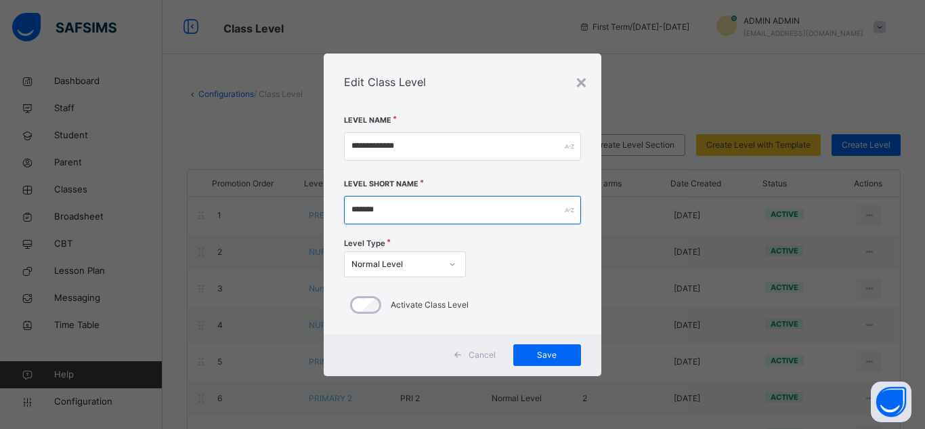
drag, startPoint x: 408, startPoint y: 220, endPoint x: 287, endPoint y: 214, distance: 120.6
click at [287, 214] on div "**********" at bounding box center [462, 214] width 925 height 429
paste input "******"
type input "*****"
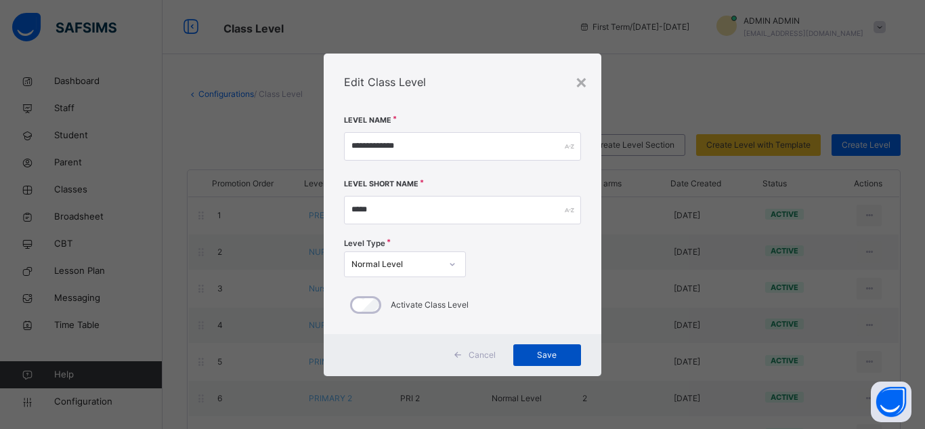
click at [544, 359] on span "Save" at bounding box center [546, 355] width 47 height 12
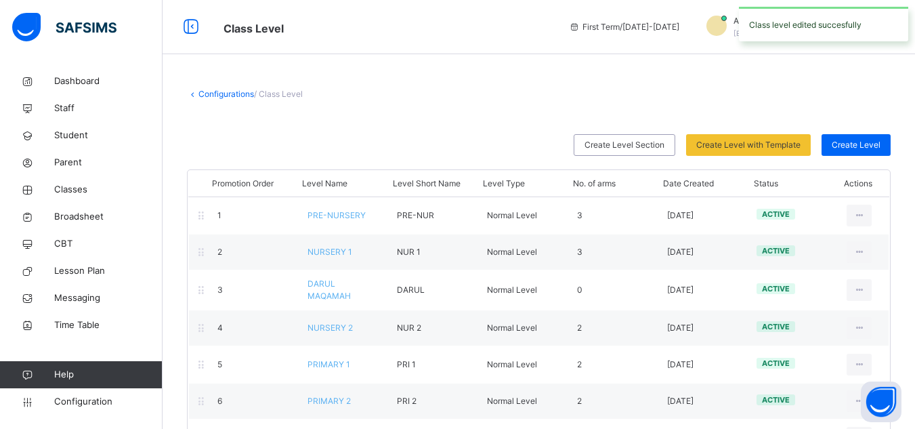
click at [536, 120] on span at bounding box center [538, 124] width 703 height 20
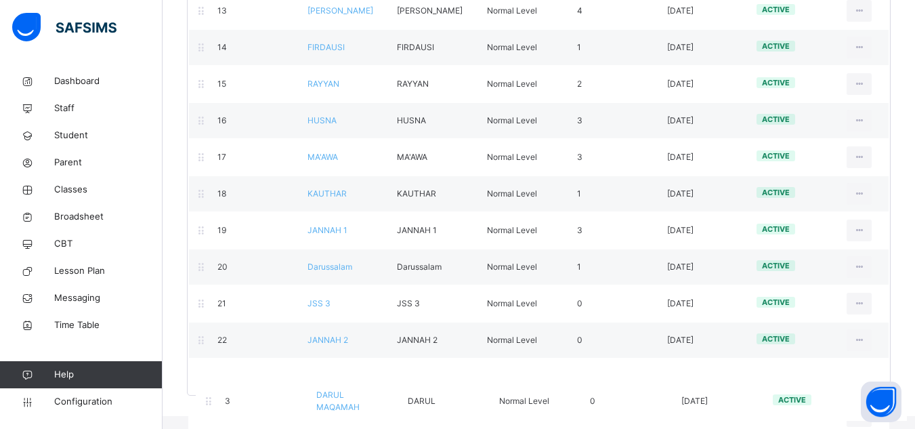
scroll to position [611, 0]
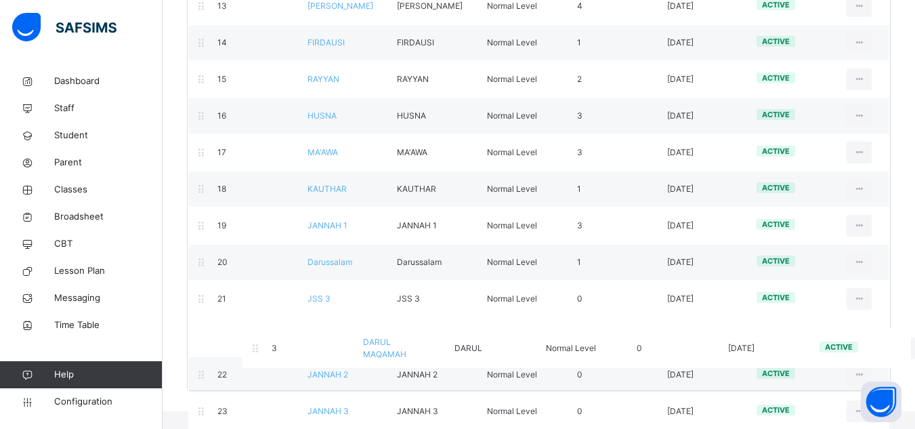
drag, startPoint x: 361, startPoint y: 227, endPoint x: 412, endPoint y: 363, distance: 145.2
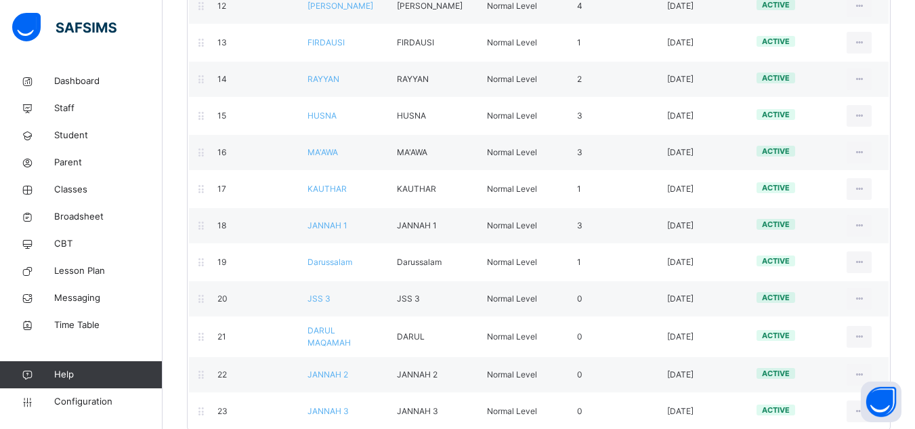
scroll to position [633, 0]
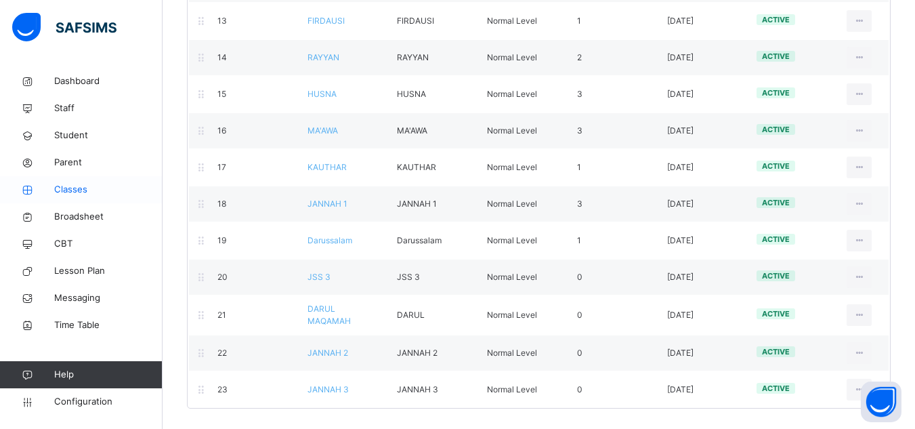
click at [93, 193] on span "Classes" at bounding box center [108, 190] width 108 height 14
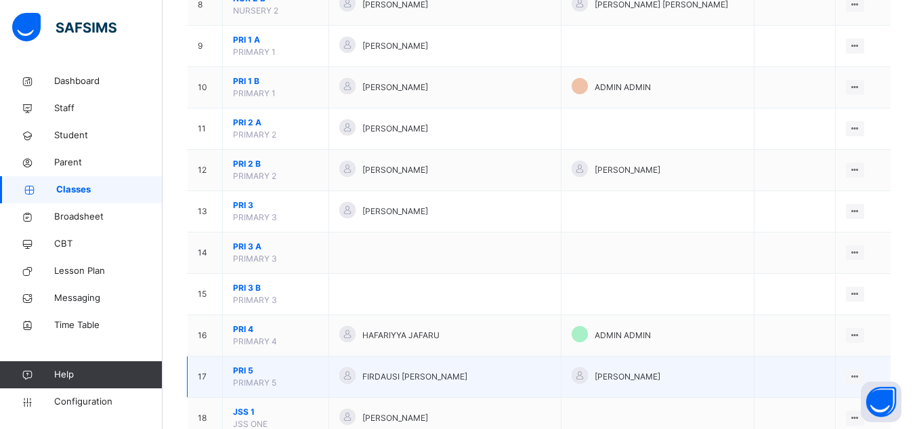
scroll to position [474, 0]
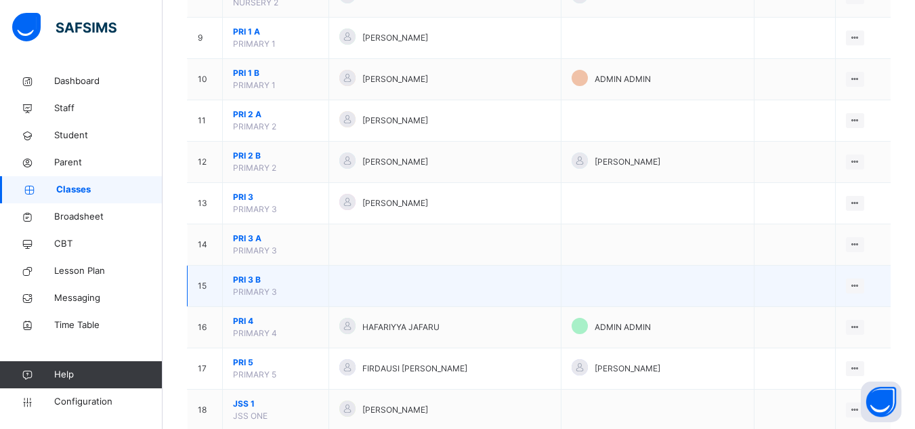
click at [264, 280] on span "PRI 3 B" at bounding box center [275, 279] width 85 height 12
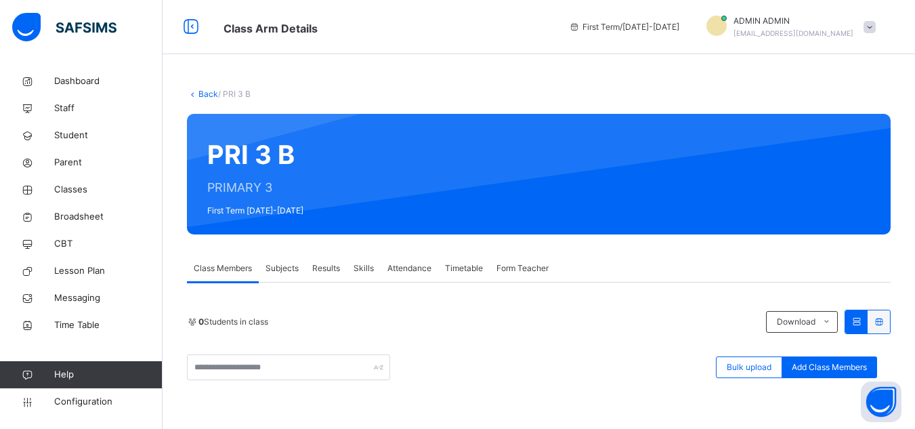
click at [292, 273] on span "Subjects" at bounding box center [281, 268] width 33 height 12
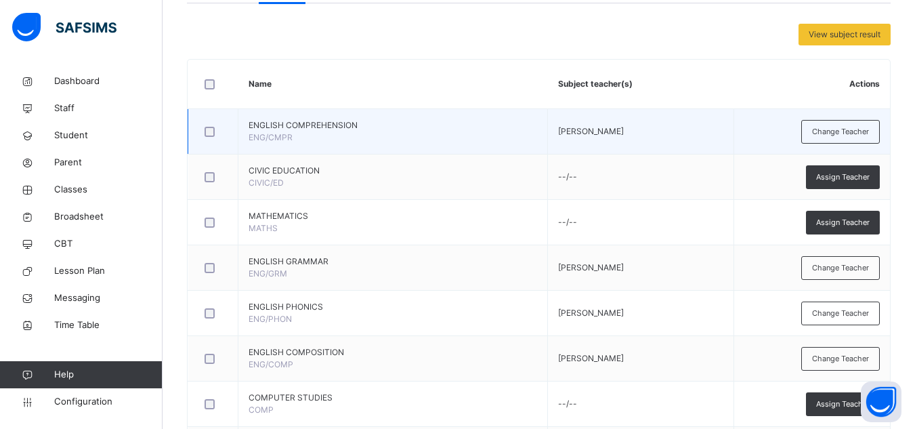
scroll to position [271, 0]
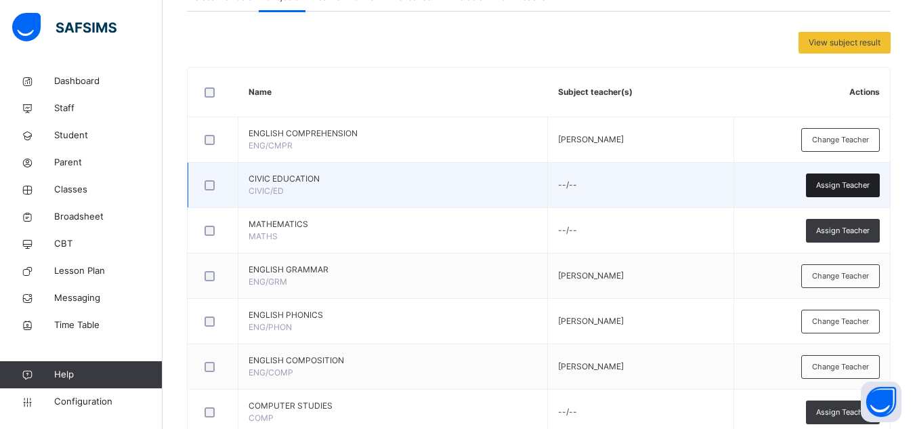
click at [852, 190] on span "Assign Teacher" at bounding box center [842, 185] width 53 height 12
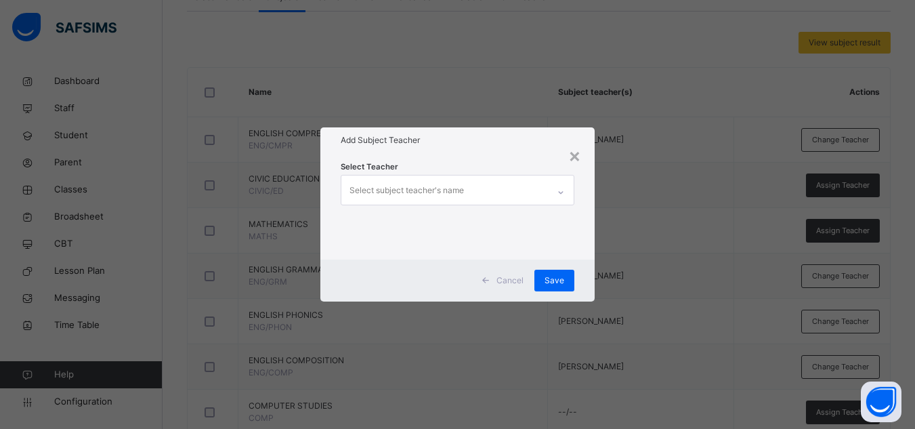
click at [492, 195] on div "Select subject teacher's name" at bounding box center [444, 189] width 206 height 28
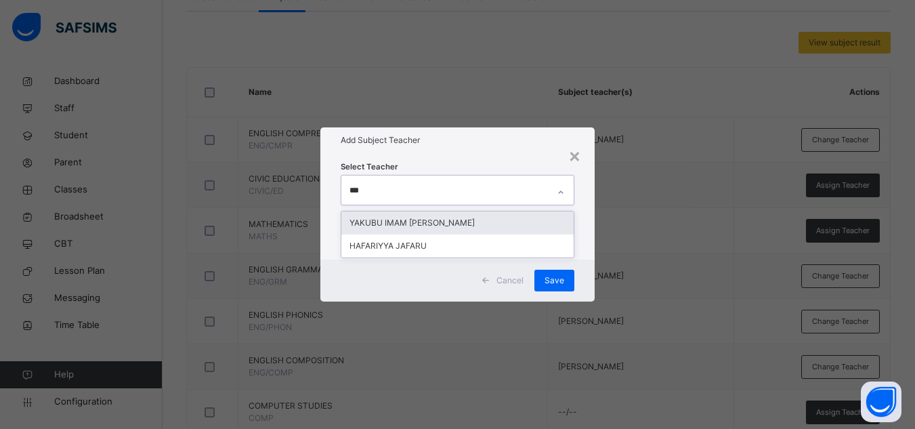
type input "****"
click at [464, 214] on div "HAFARIYYA JAFARU" at bounding box center [457, 222] width 232 height 23
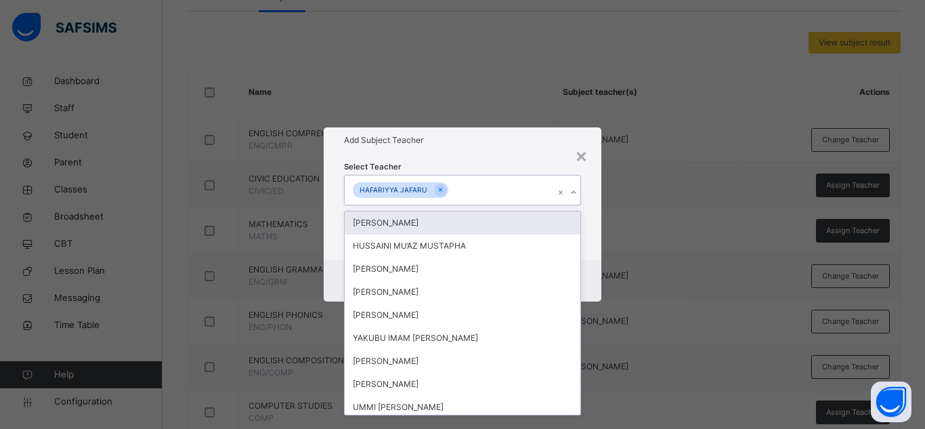
drag, startPoint x: 520, startPoint y: 156, endPoint x: 523, endPoint y: 177, distance: 21.3
click at [521, 156] on div "Select Teacher option [PERSON_NAME], selected. option [PERSON_NAME] focused, 1 …" at bounding box center [463, 206] width 278 height 106
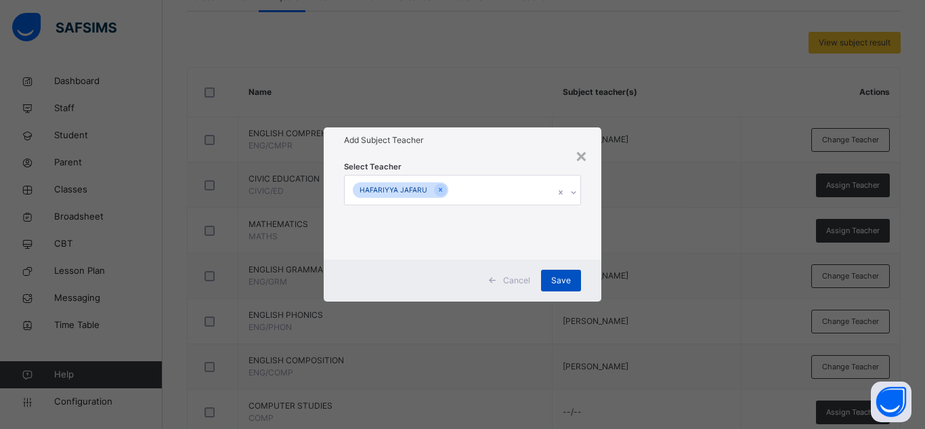
click at [558, 285] on span "Save" at bounding box center [561, 280] width 20 height 12
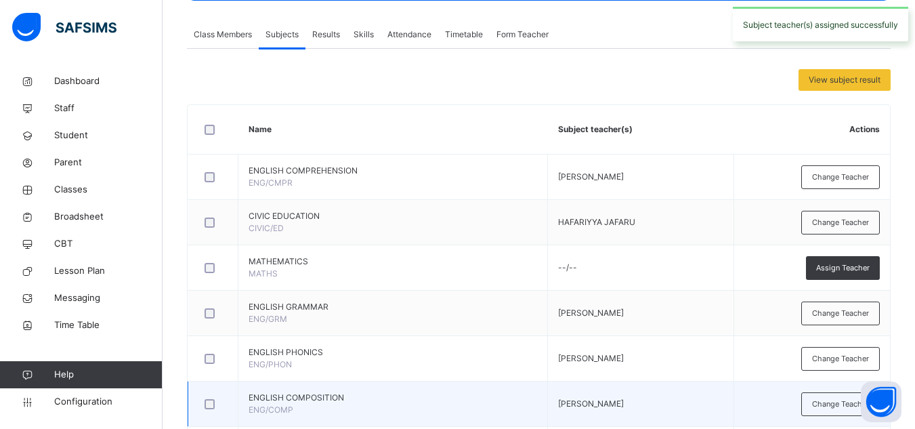
scroll to position [0, 0]
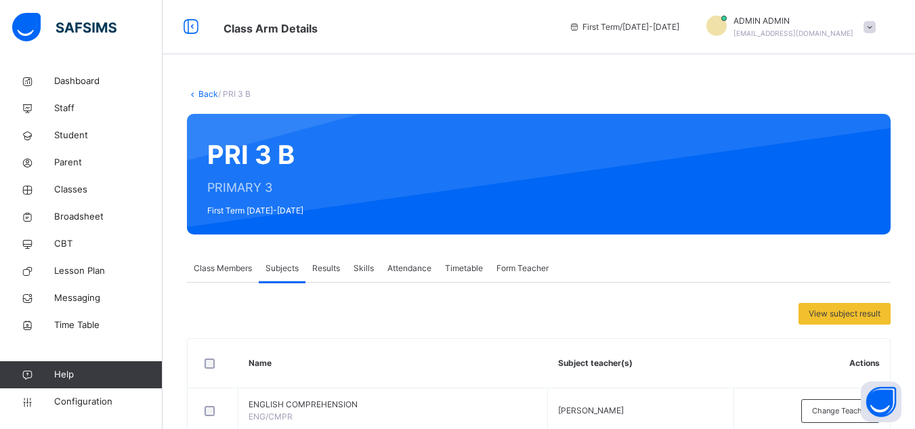
click at [208, 90] on link "Back" at bounding box center [208, 94] width 20 height 10
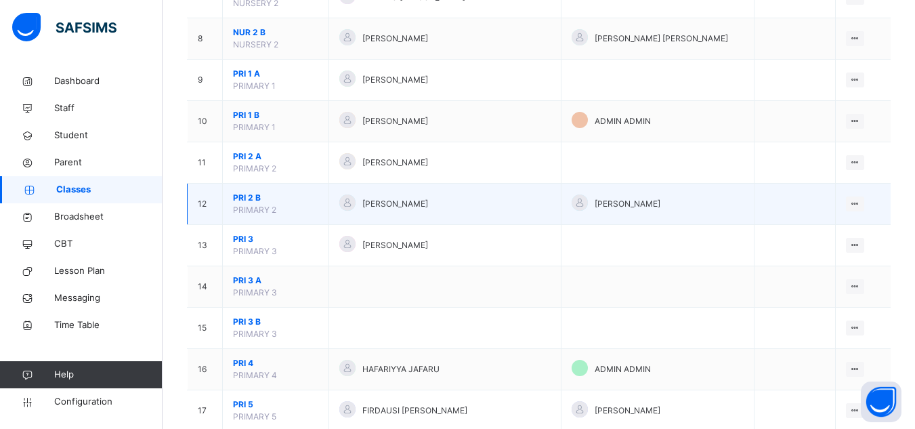
scroll to position [474, 0]
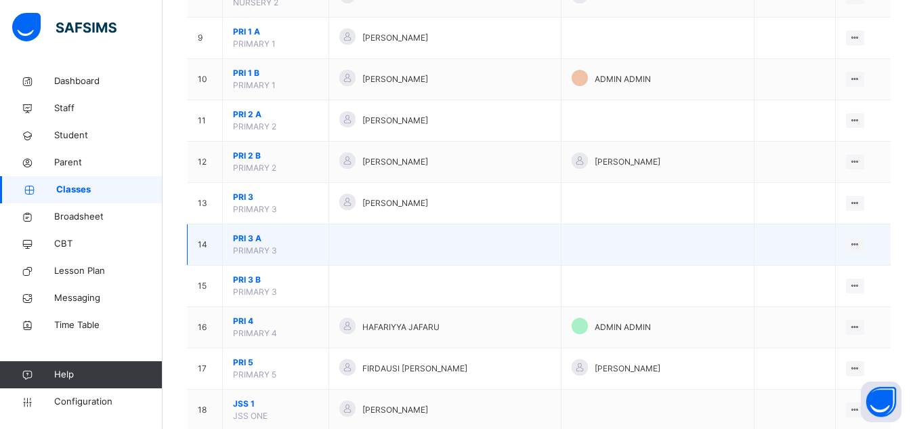
click at [260, 238] on span "PRI 3 A" at bounding box center [275, 238] width 85 height 12
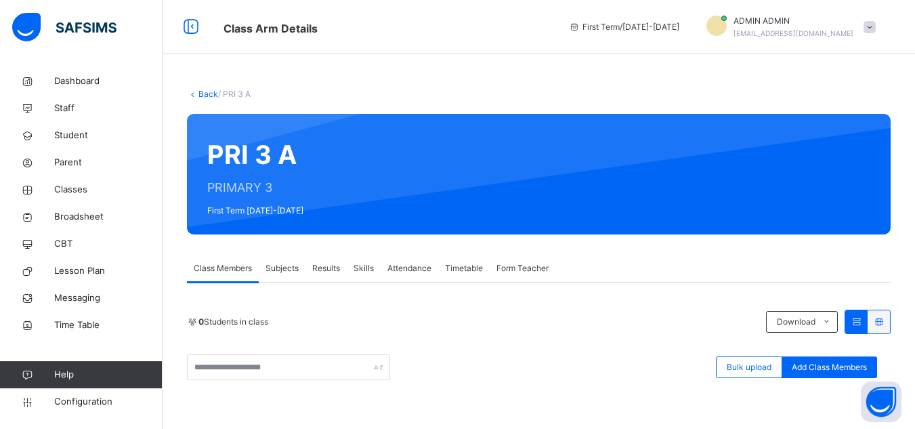
click at [290, 270] on span "Subjects" at bounding box center [281, 268] width 33 height 12
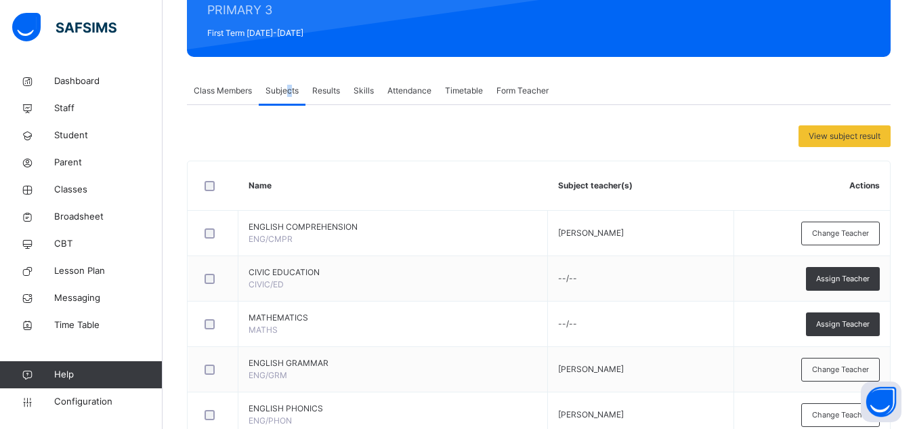
scroll to position [203, 0]
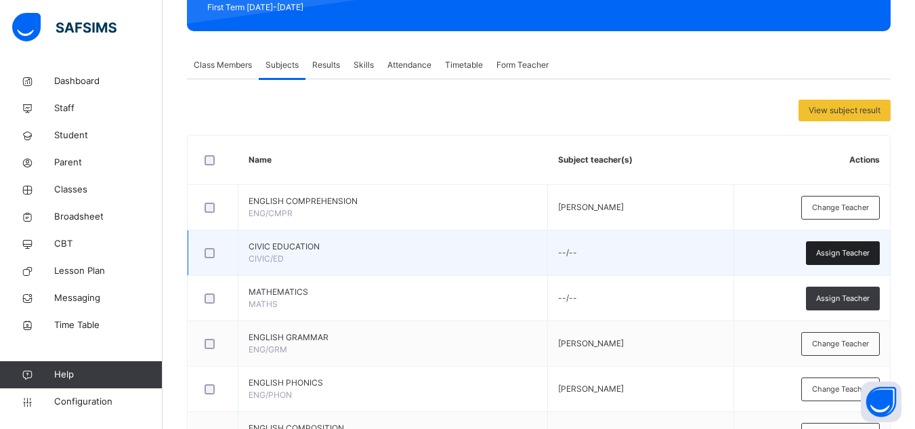
click at [853, 257] on span "Assign Teacher" at bounding box center [842, 253] width 53 height 12
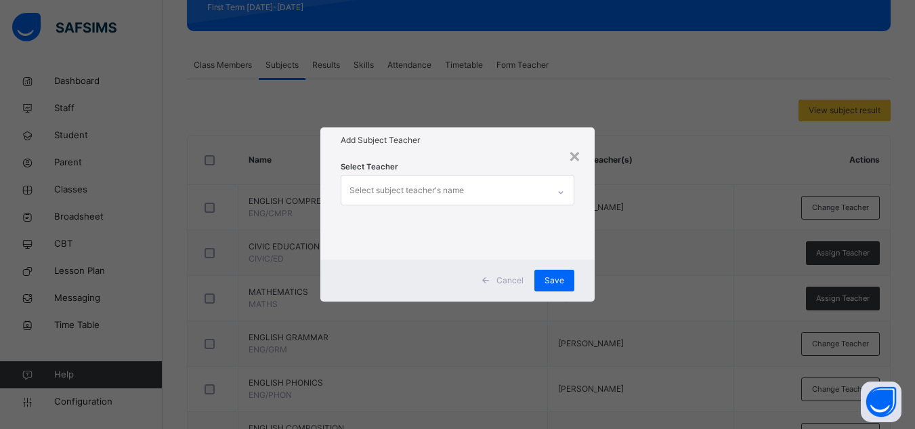
click at [481, 181] on div "Select subject teacher's name" at bounding box center [444, 189] width 206 height 28
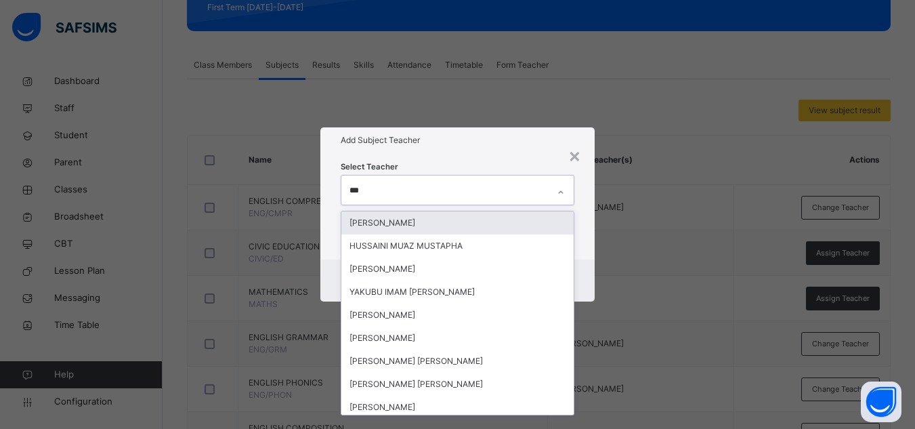
type input "****"
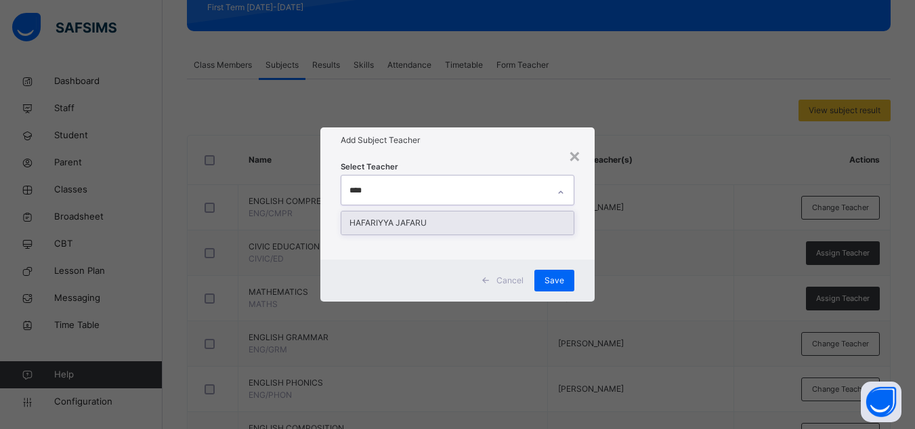
click at [429, 228] on div "HAFARIYYA JAFARU" at bounding box center [457, 222] width 232 height 23
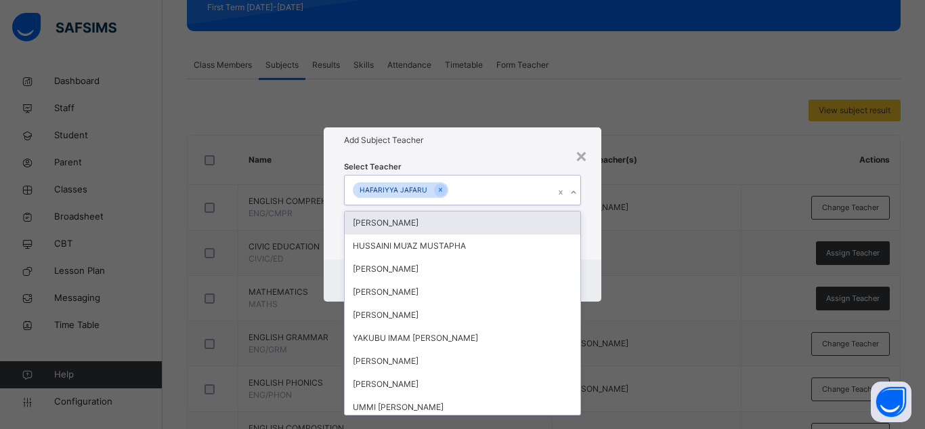
click at [526, 155] on div "Select Teacher option [PERSON_NAME], selected. option [PERSON_NAME] focused, 1 …" at bounding box center [463, 206] width 278 height 106
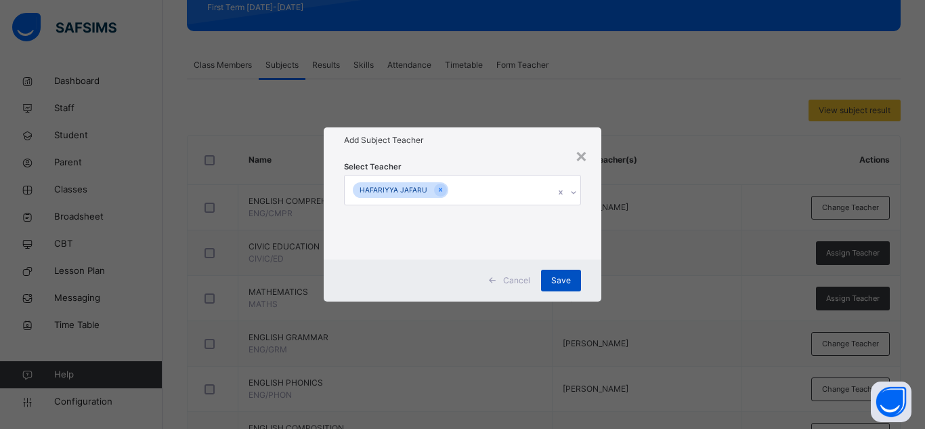
click at [571, 286] on div "Save" at bounding box center [561, 280] width 40 height 22
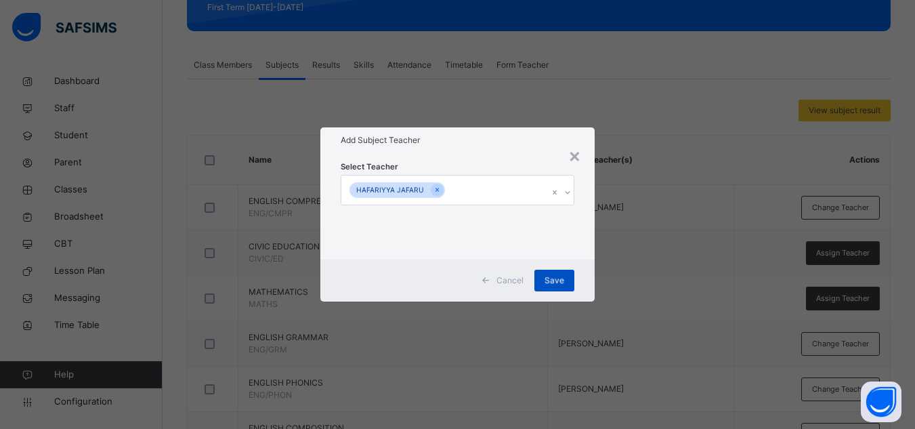
click at [550, 284] on div "Save" at bounding box center [554, 280] width 40 height 22
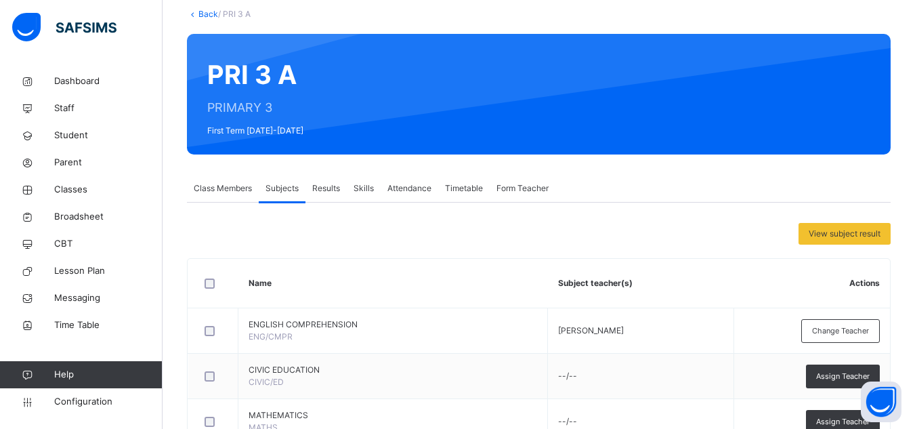
scroll to position [0, 0]
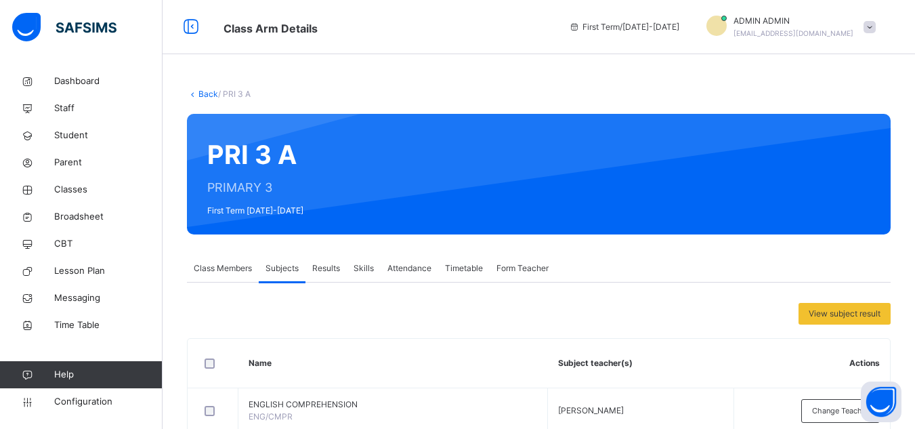
click at [219, 92] on span "/ PRI 3 A" at bounding box center [234, 94] width 32 height 10
click at [209, 89] on link "Back" at bounding box center [208, 94] width 20 height 10
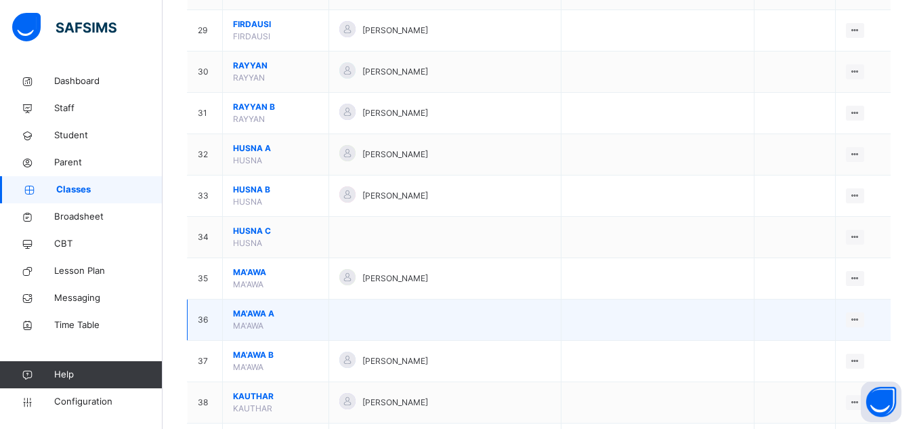
scroll to position [1354, 0]
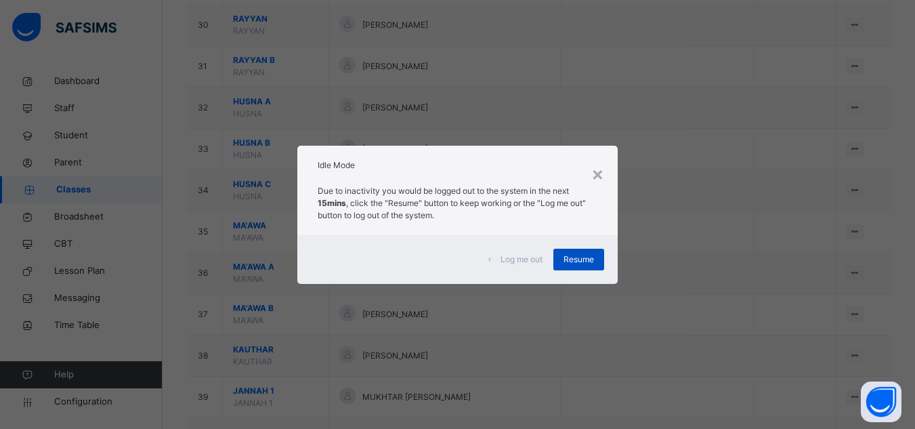
click at [581, 258] on span "Resume" at bounding box center [578, 259] width 30 height 12
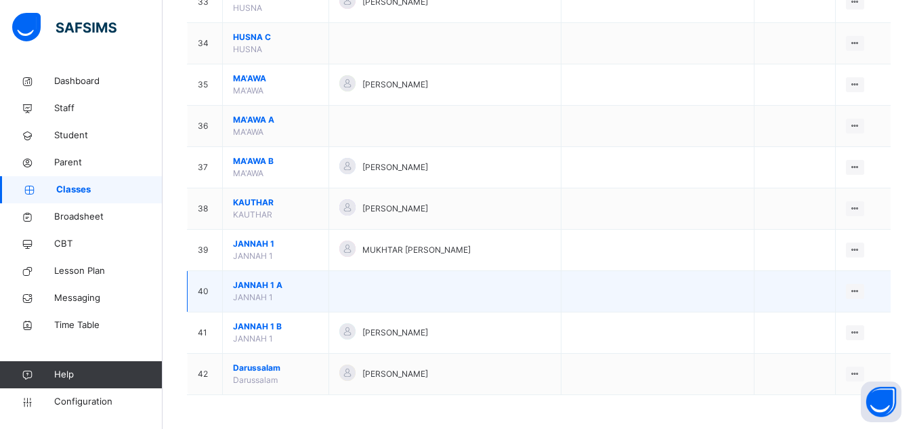
scroll to position [1433, 0]
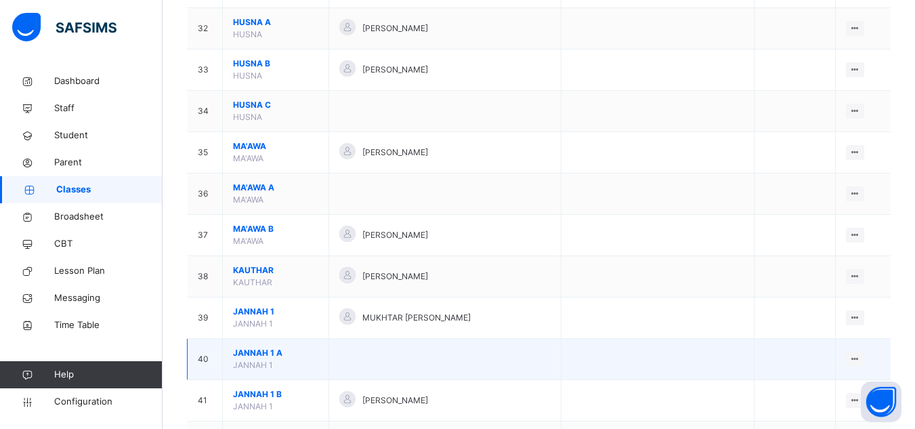
click at [261, 348] on span "JANNAH 1 A" at bounding box center [275, 353] width 85 height 12
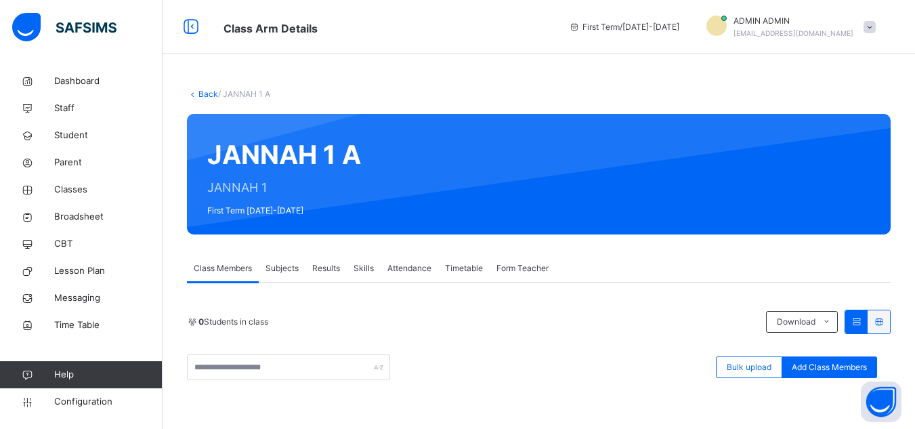
click at [206, 93] on link "Back" at bounding box center [208, 94] width 20 height 10
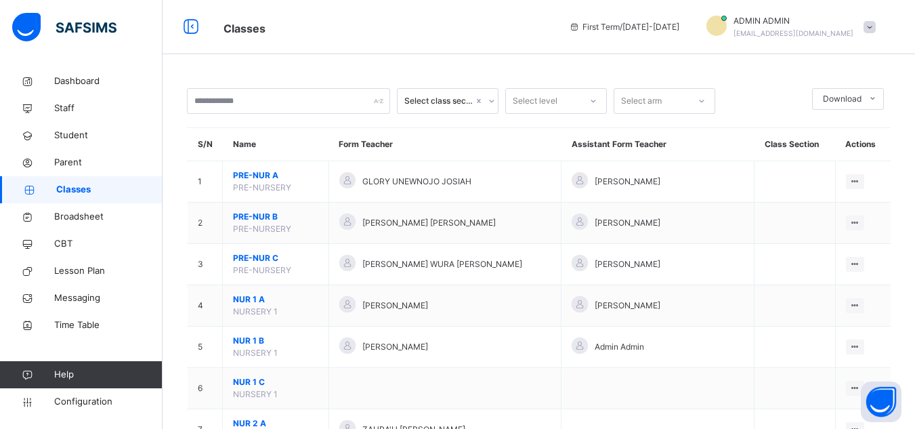
click at [417, 34] on span "Classes" at bounding box center [385, 27] width 325 height 22
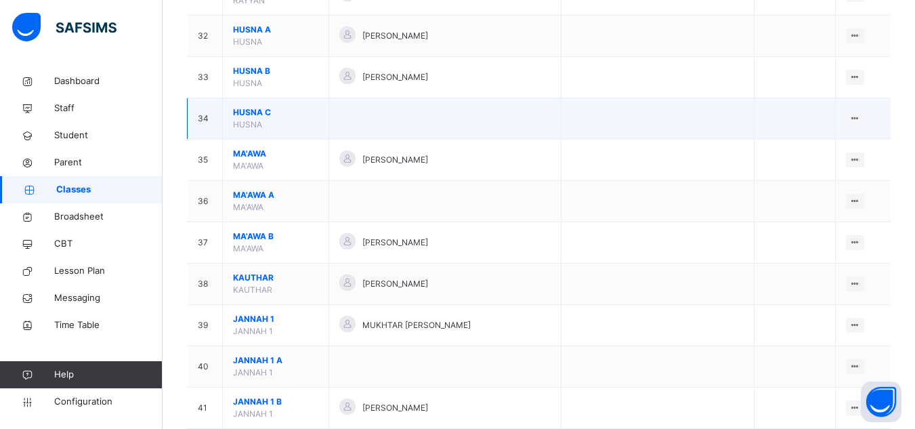
scroll to position [1501, 0]
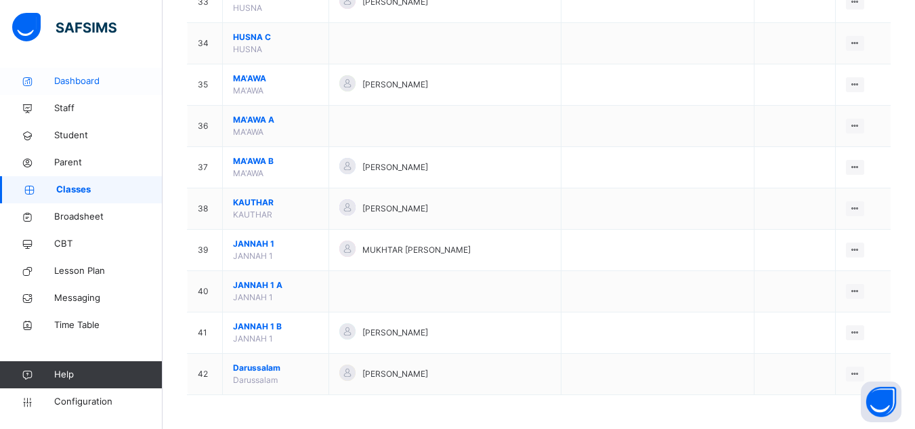
click at [93, 87] on span "Dashboard" at bounding box center [108, 81] width 108 height 14
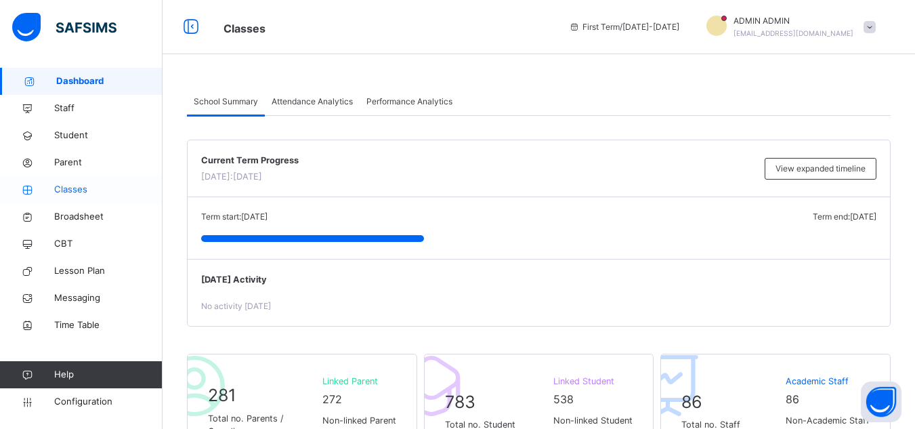
click at [75, 188] on span "Classes" at bounding box center [108, 190] width 108 height 14
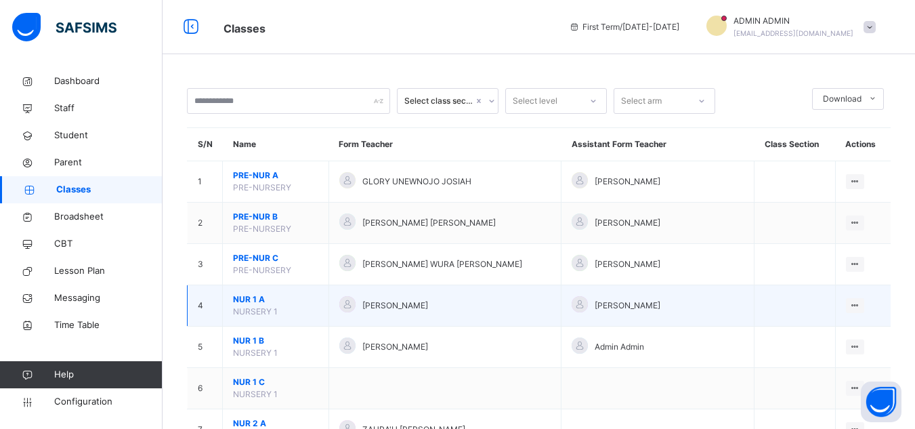
click at [299, 296] on span "NUR 1 A" at bounding box center [275, 299] width 85 height 12
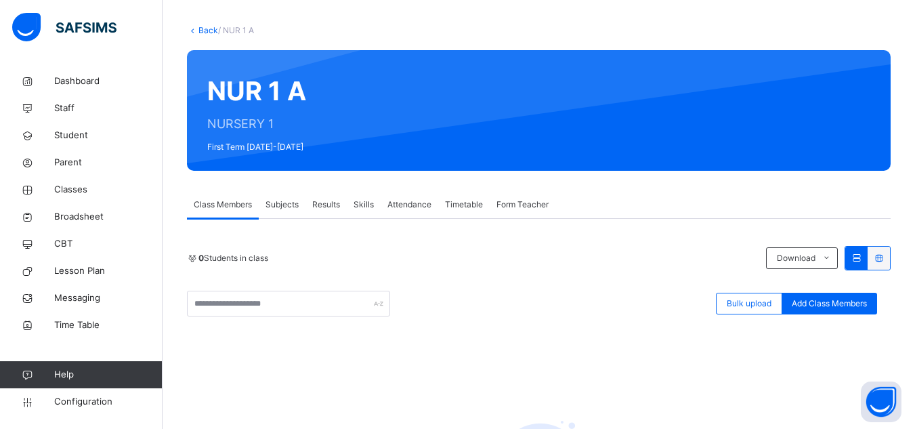
scroll to position [68, 0]
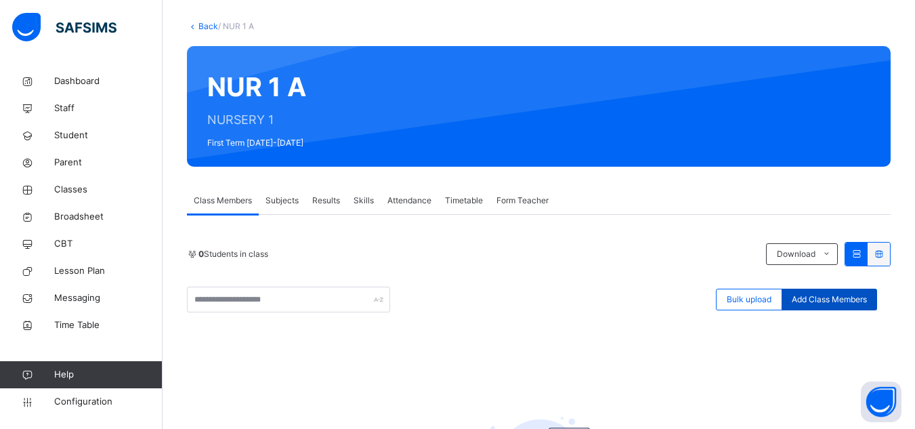
click at [834, 301] on span "Add Class Members" at bounding box center [828, 299] width 75 height 12
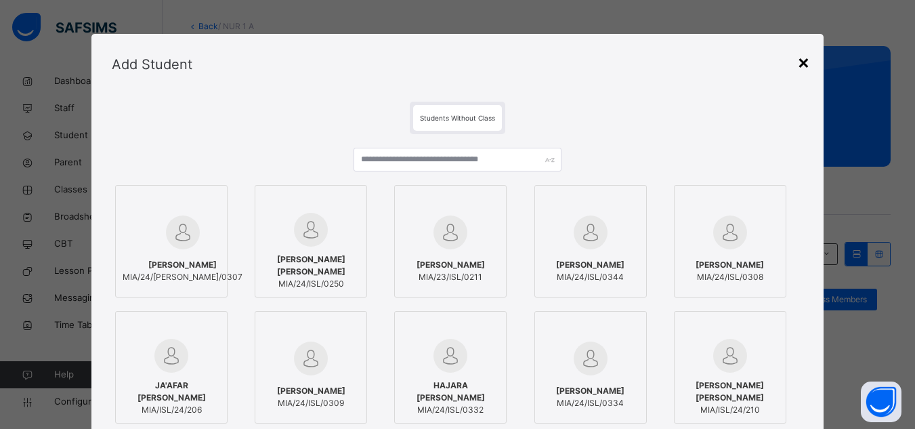
click at [804, 61] on div "×" at bounding box center [803, 61] width 13 height 28
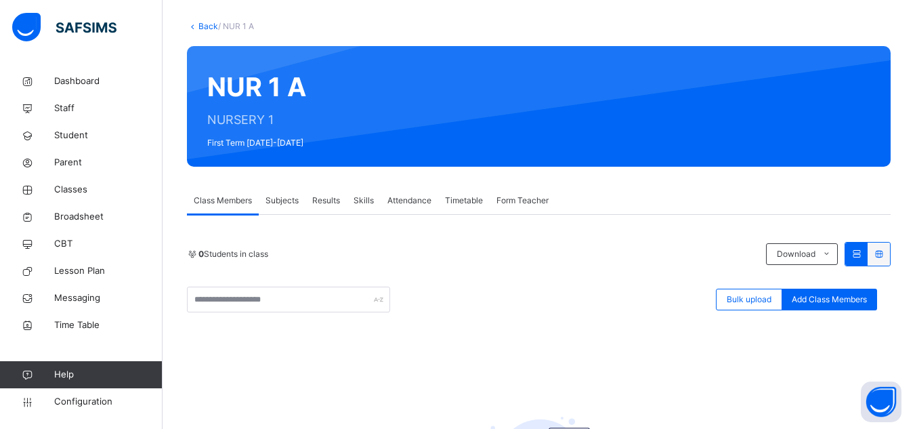
click at [207, 15] on div "Back / NUR 1 A NUR 1 A NURSERY 1 First Term [DATE]-[DATE] Class Members Subject…" at bounding box center [538, 303] width 752 height 606
click at [208, 24] on link "Back" at bounding box center [208, 26] width 20 height 10
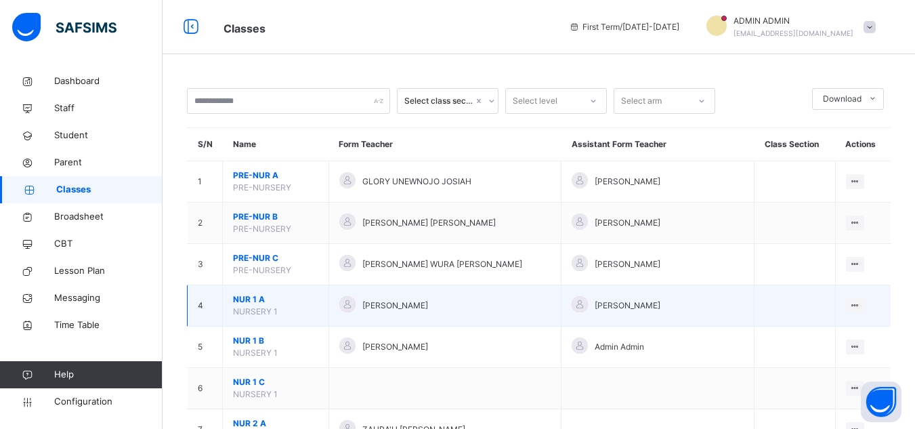
click at [248, 294] on span "NUR 1 A" at bounding box center [275, 299] width 85 height 12
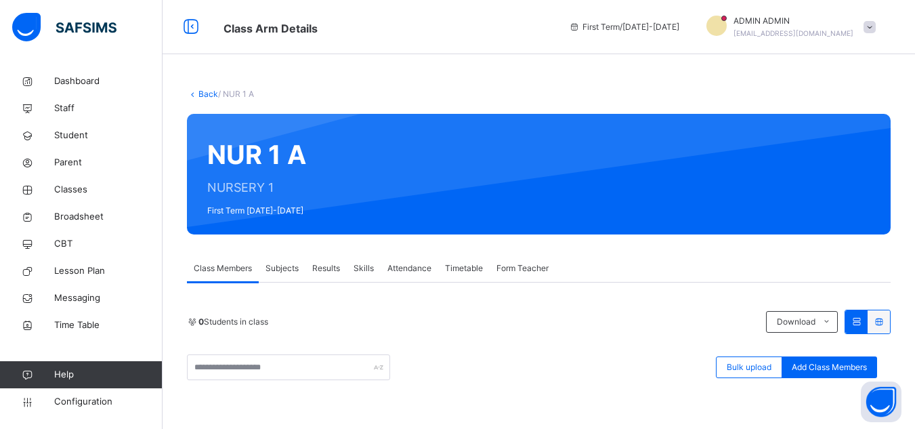
click at [204, 92] on link "Back" at bounding box center [208, 94] width 20 height 10
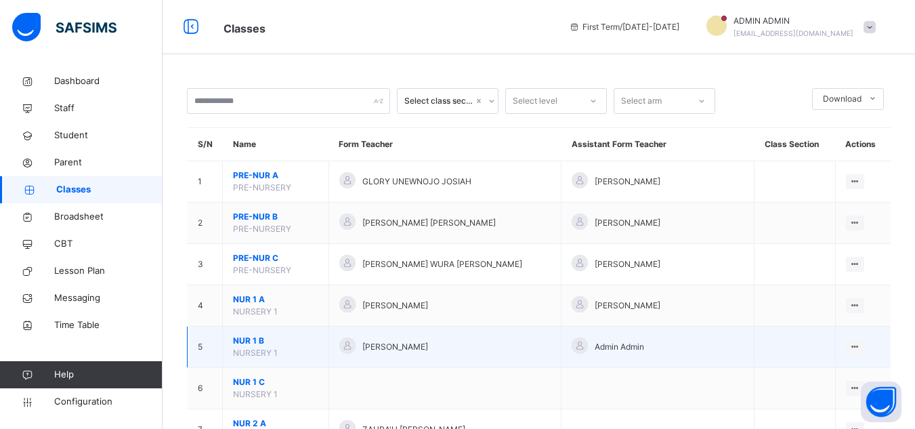
click at [259, 345] on span "NUR 1 B" at bounding box center [275, 340] width 85 height 12
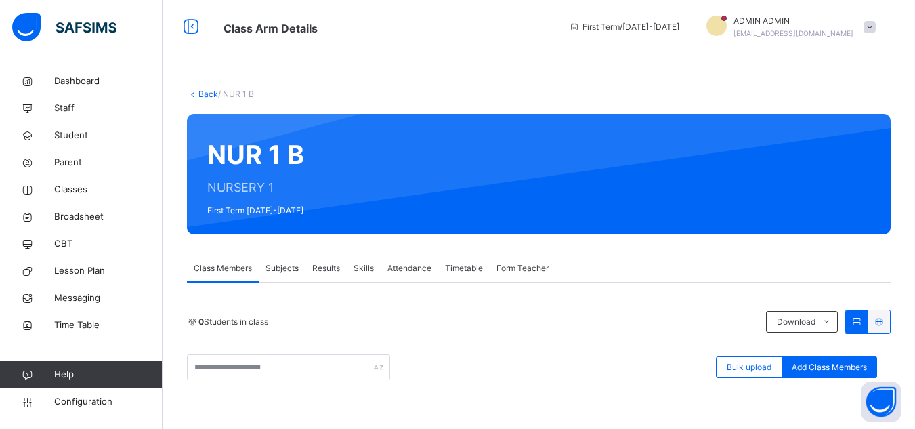
click at [289, 270] on span "Subjects" at bounding box center [281, 268] width 33 height 12
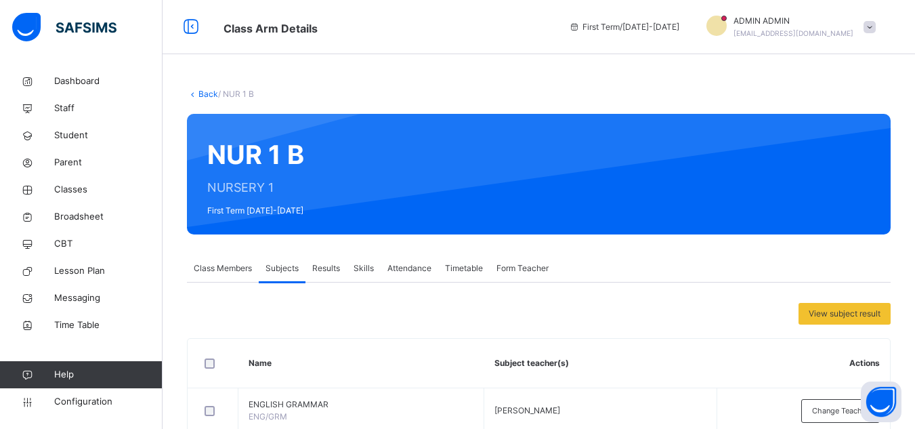
scroll to position [68, 0]
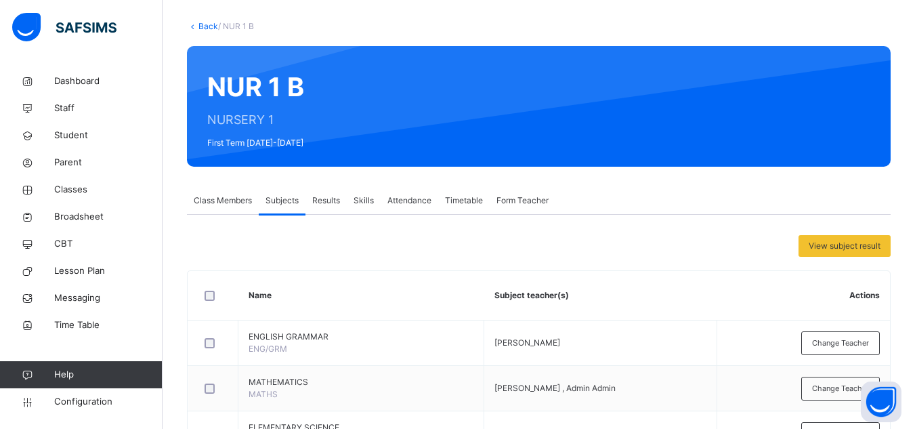
click at [238, 207] on div "Class Members" at bounding box center [223, 200] width 72 height 27
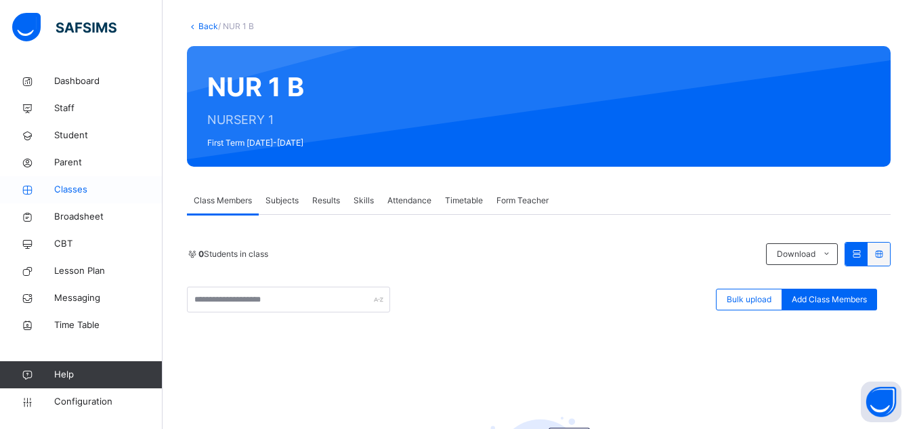
click at [77, 188] on span "Classes" at bounding box center [108, 190] width 108 height 14
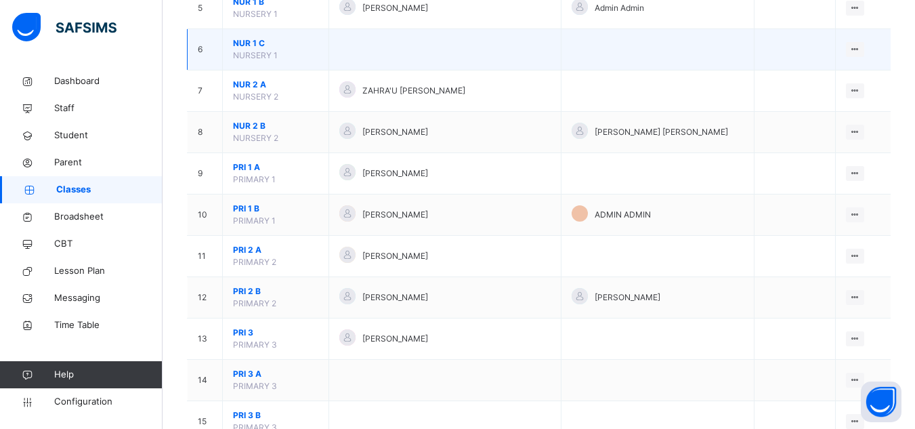
scroll to position [406, 0]
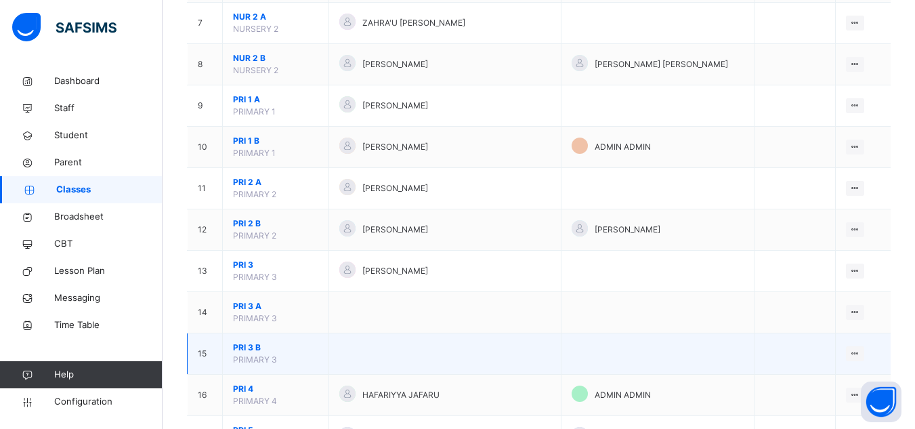
click at [257, 348] on span "PRI 3 B" at bounding box center [275, 347] width 85 height 12
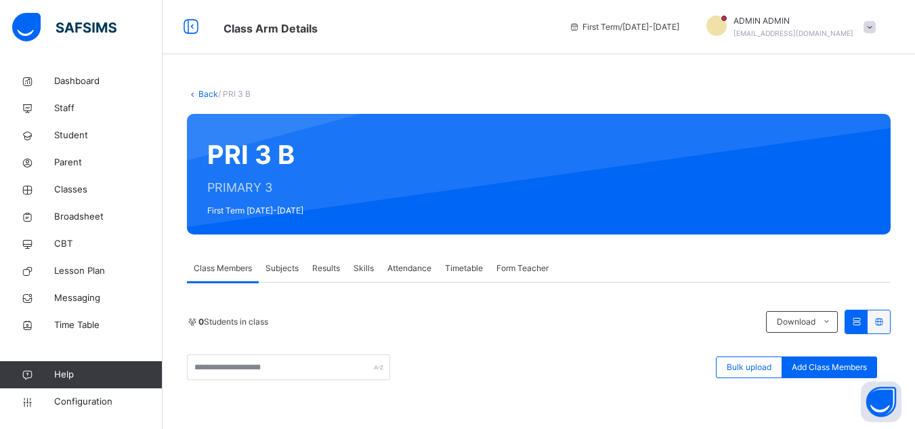
click at [209, 97] on link "Back" at bounding box center [208, 94] width 20 height 10
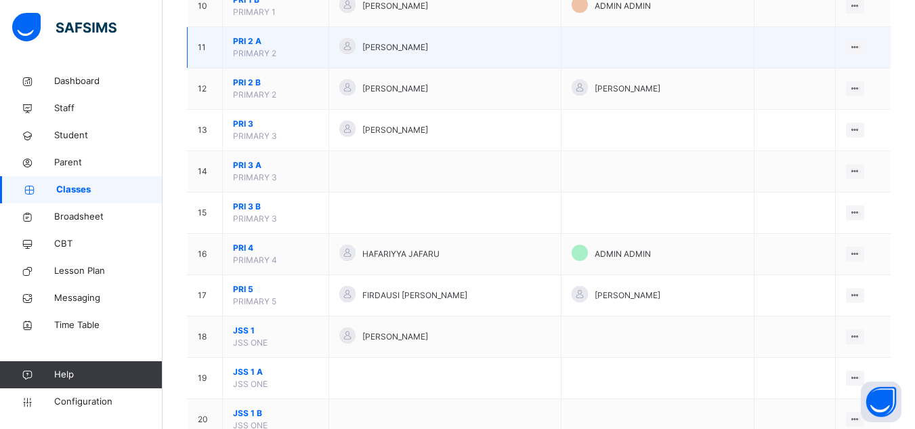
scroll to position [609, 0]
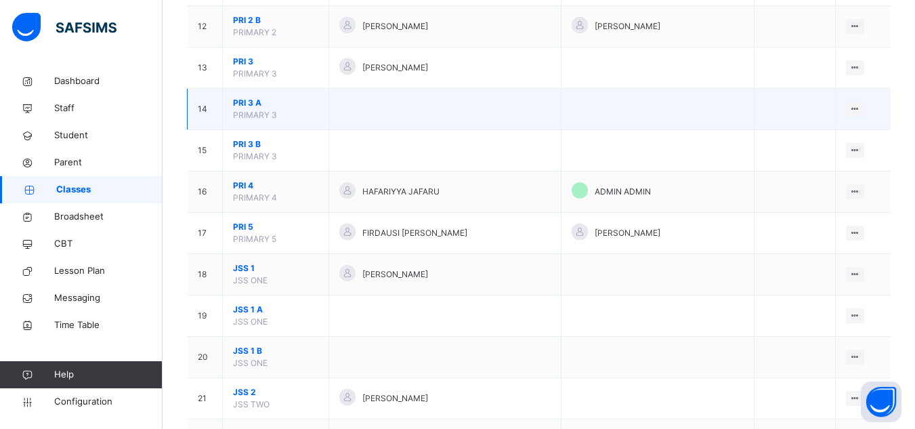
click at [252, 102] on span "PRI 3 A" at bounding box center [275, 103] width 85 height 12
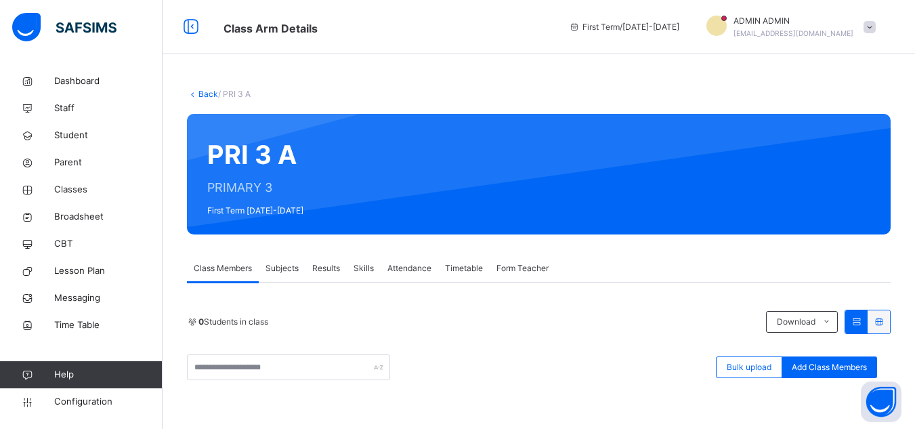
click at [215, 95] on link "Back" at bounding box center [208, 94] width 20 height 10
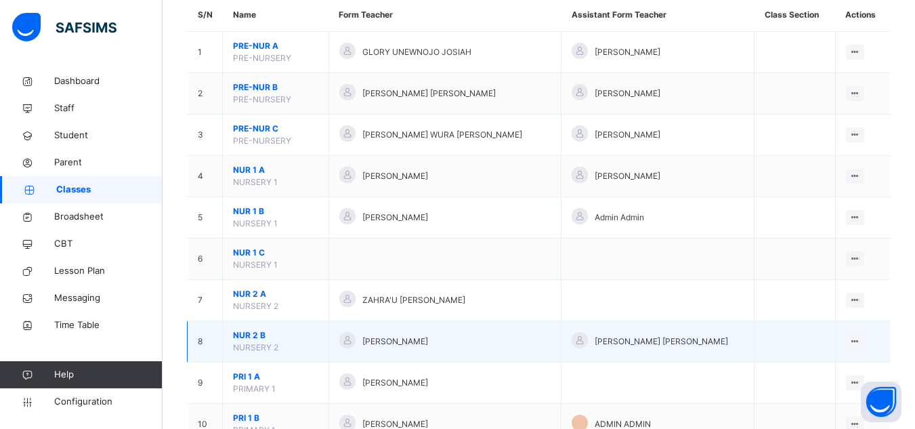
scroll to position [135, 0]
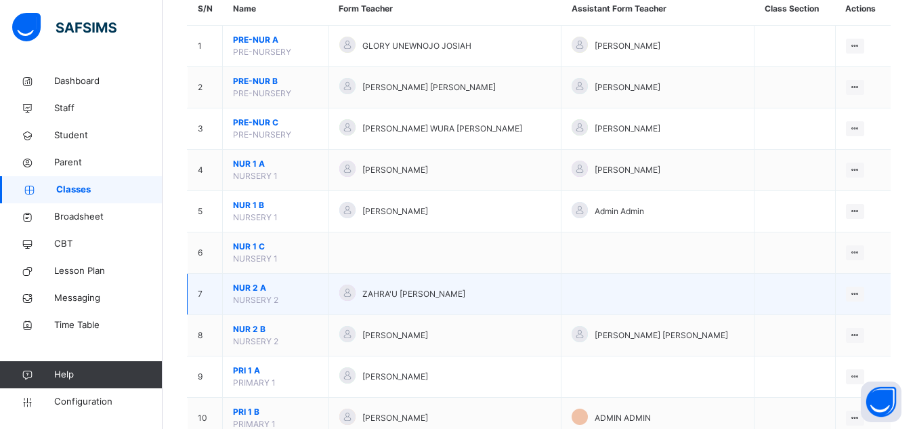
click at [260, 293] on span "NUR 2 A" at bounding box center [275, 288] width 85 height 12
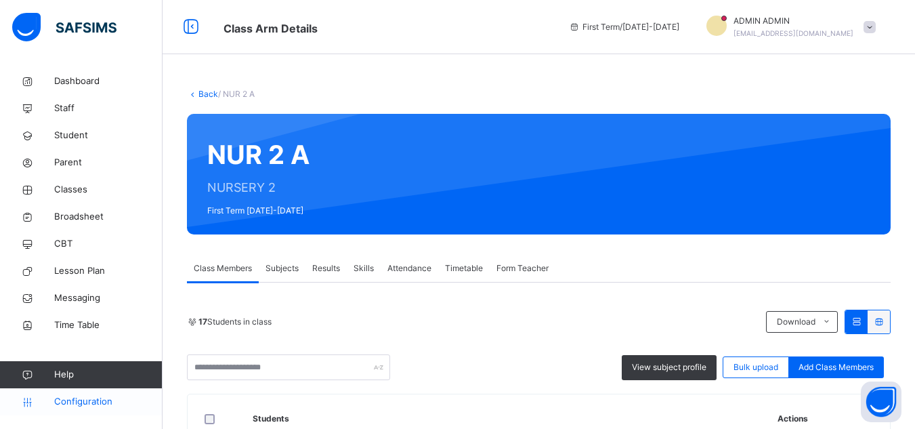
click at [79, 400] on span "Configuration" at bounding box center [108, 402] width 108 height 14
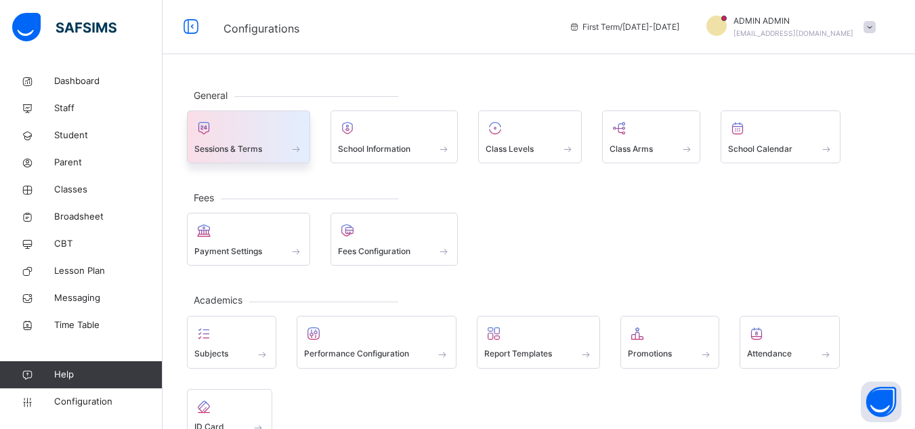
click at [249, 155] on div "Sessions & Terms" at bounding box center [248, 148] width 108 height 14
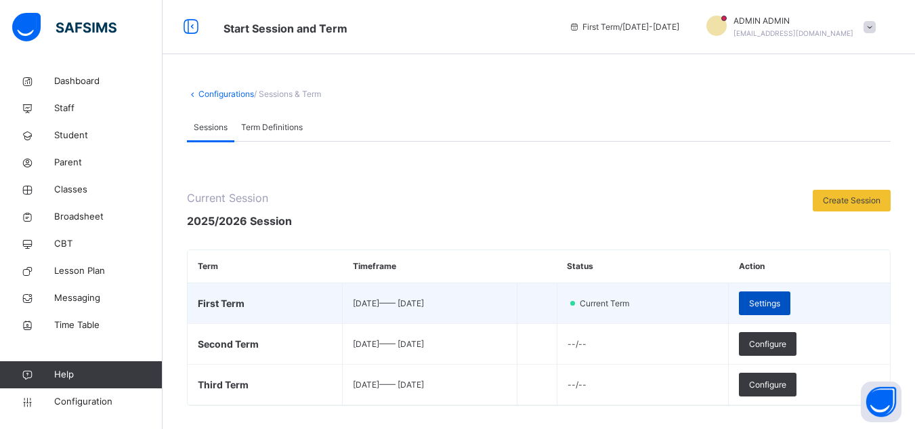
click at [780, 301] on span "Settings" at bounding box center [764, 303] width 31 height 12
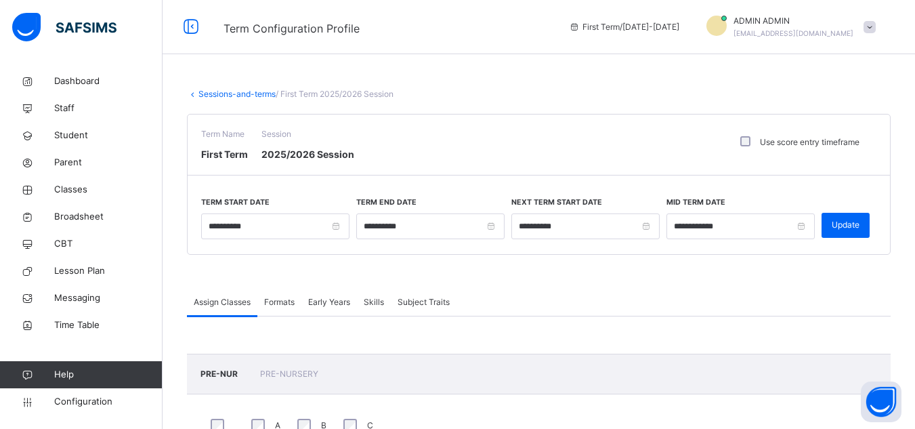
click at [233, 91] on link "Sessions-and-terms" at bounding box center [236, 94] width 77 height 10
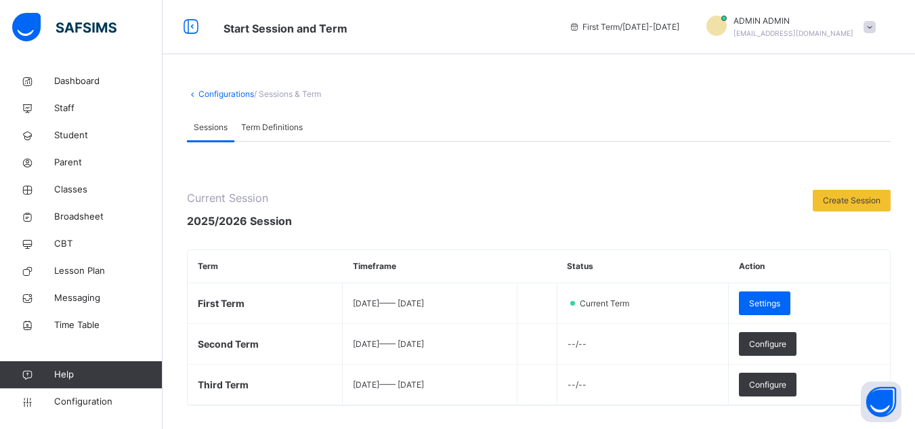
click at [213, 93] on link "Configurations" at bounding box center [226, 94] width 56 height 10
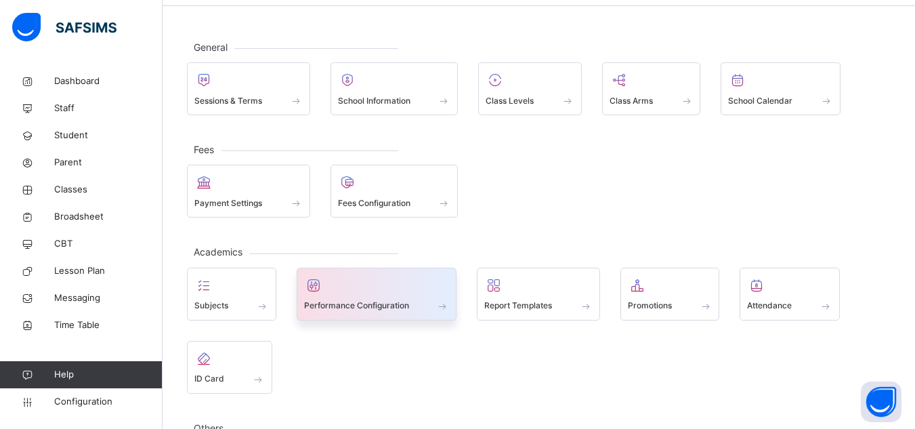
scroll to position [68, 0]
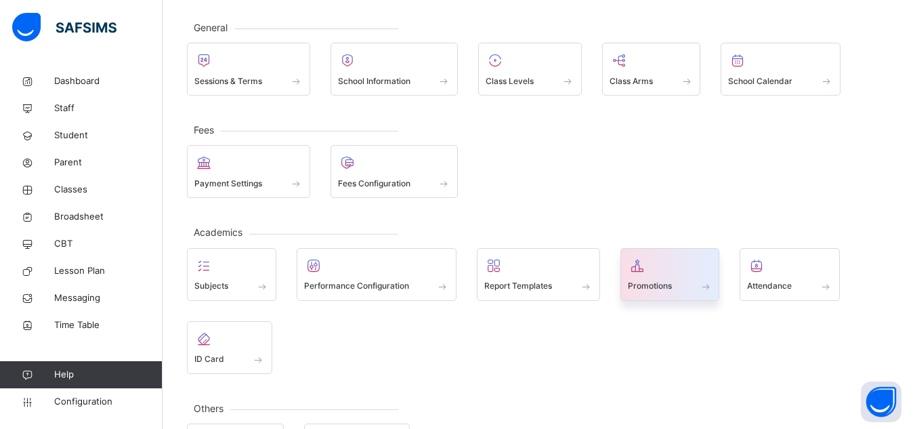
click at [666, 284] on span "Promotions" at bounding box center [650, 286] width 44 height 12
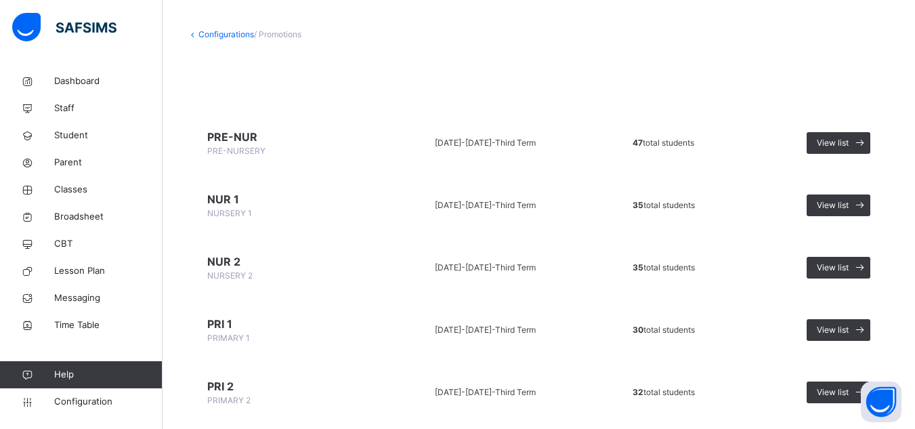
scroll to position [68, 0]
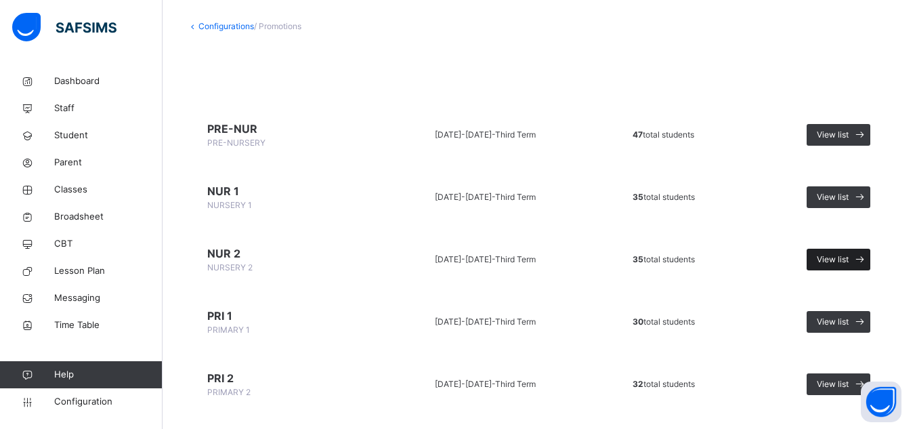
click at [848, 262] on span "View list" at bounding box center [832, 259] width 32 height 12
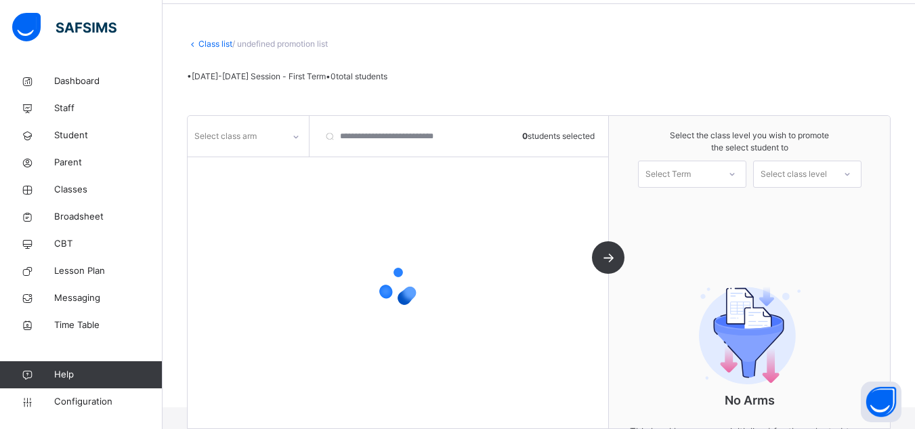
scroll to position [68, 0]
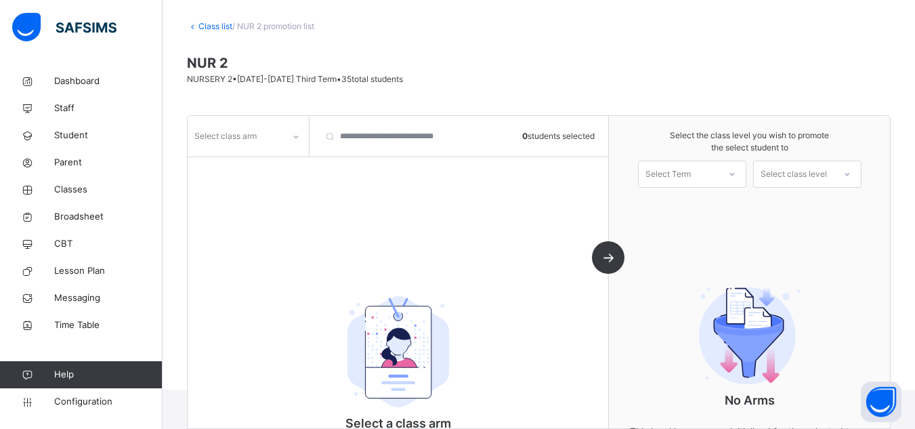
click at [299, 146] on div at bounding box center [295, 137] width 23 height 22
click at [266, 166] on div "B" at bounding box center [248, 166] width 120 height 23
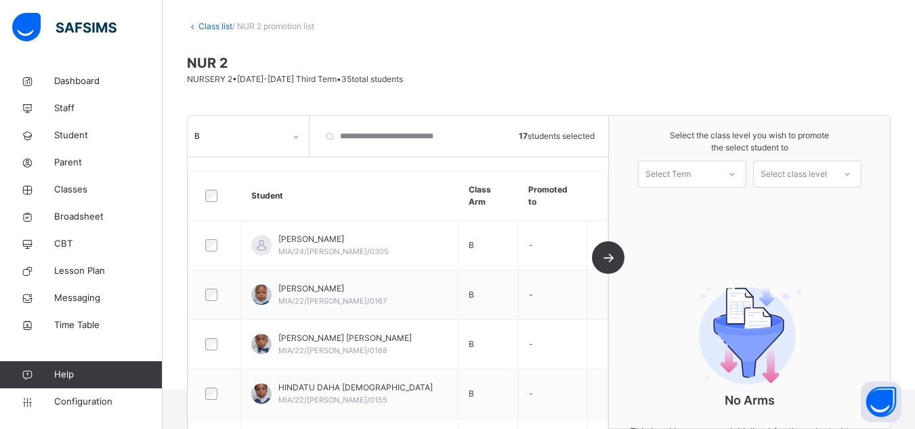
click at [744, 173] on div at bounding box center [732, 173] width 24 height 23
click at [705, 204] on div "First Term [DATE]-[DATE]" at bounding box center [691, 211] width 107 height 35
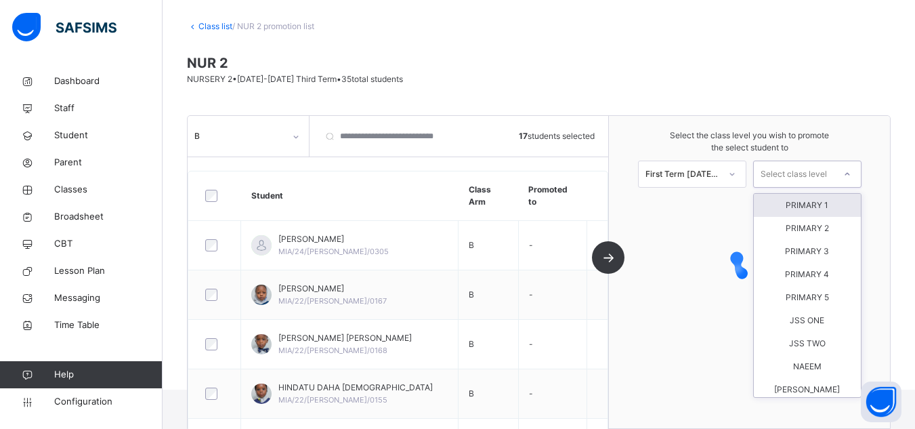
click at [847, 169] on div at bounding box center [847, 173] width 24 height 23
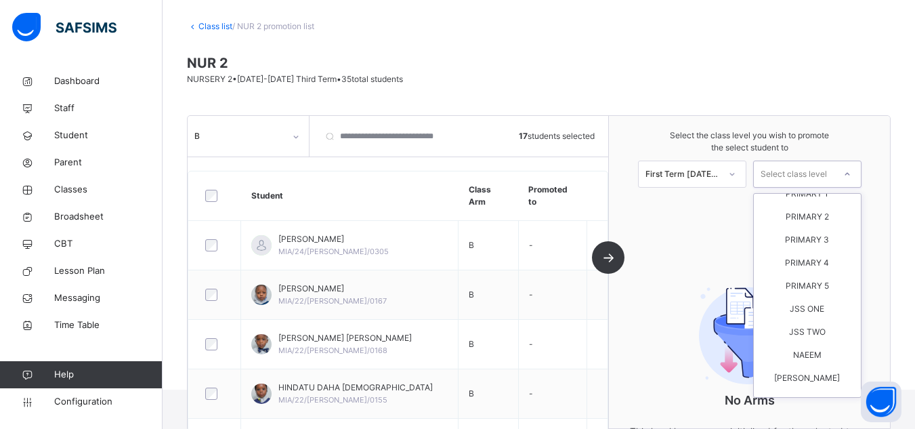
scroll to position [0, 0]
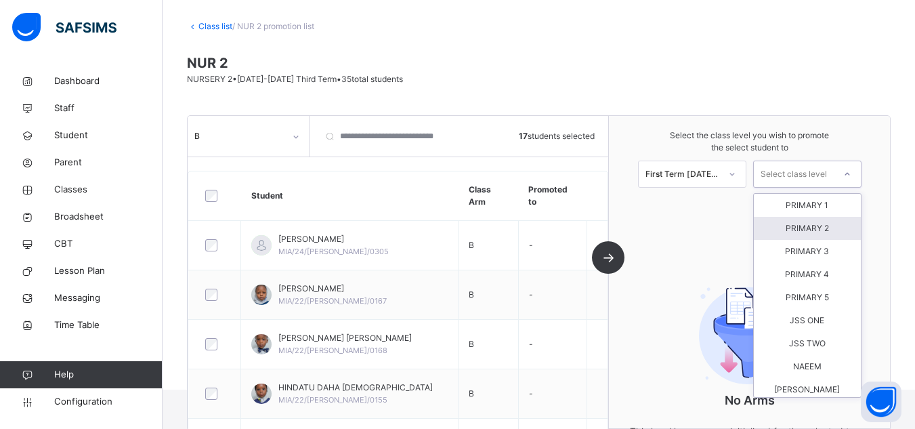
click at [692, 289] on div "No Arms This level has no arms initialized for the selected term." at bounding box center [749, 357] width 271 height 218
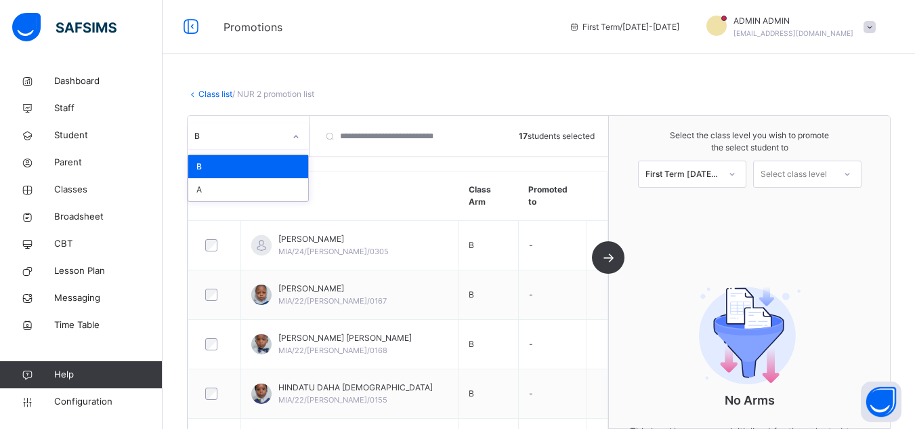
click at [299, 135] on icon at bounding box center [296, 137] width 8 height 14
click at [277, 171] on div "B" at bounding box center [248, 166] width 120 height 23
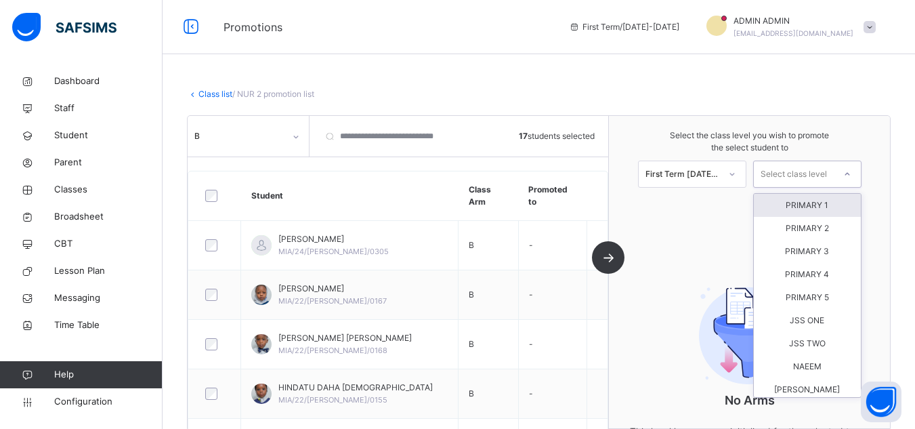
click at [781, 169] on div "Select class level" at bounding box center [793, 173] width 66 height 27
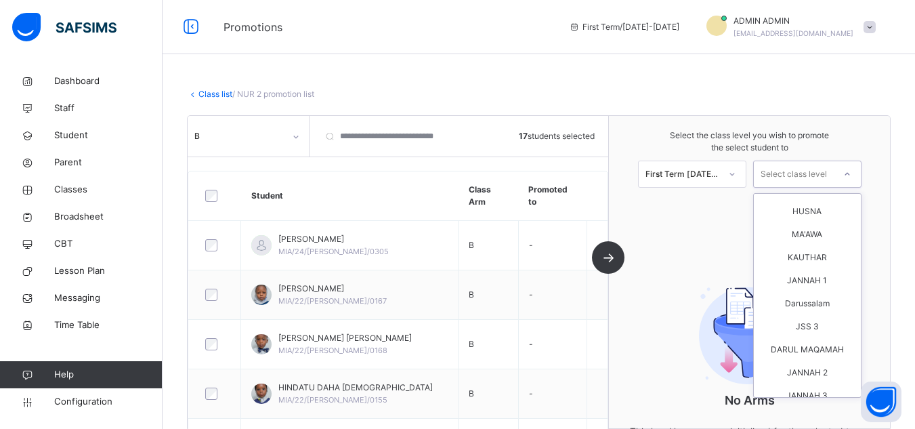
scroll to position [257, 0]
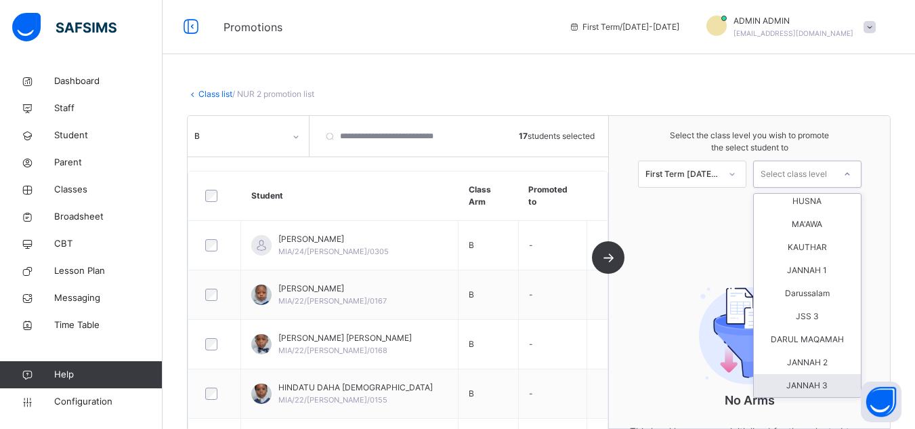
drag, startPoint x: 540, startPoint y: 70, endPoint x: 466, endPoint y: 72, distance: 73.8
click at [539, 71] on div "Class list / NUR 2 promotion list NUR 2 NURSERY 2 • [DATE]-[DATE] Third Term • …" at bounding box center [538, 262] width 752 height 389
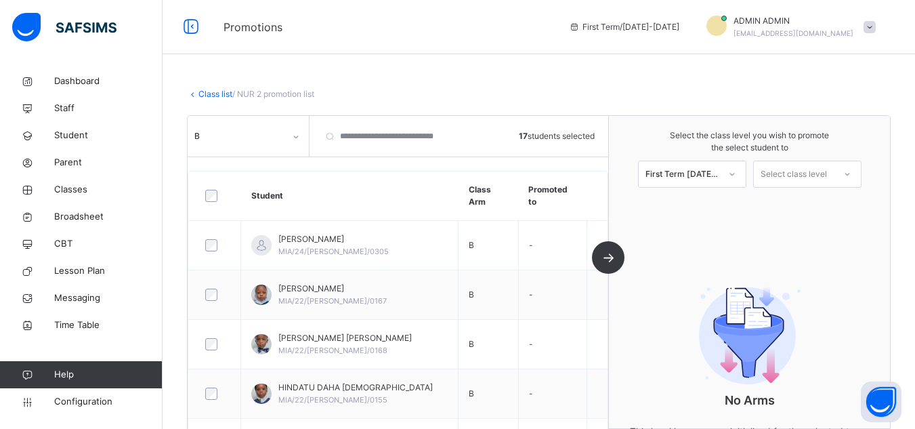
click at [213, 91] on link "Class list" at bounding box center [215, 94] width 34 height 10
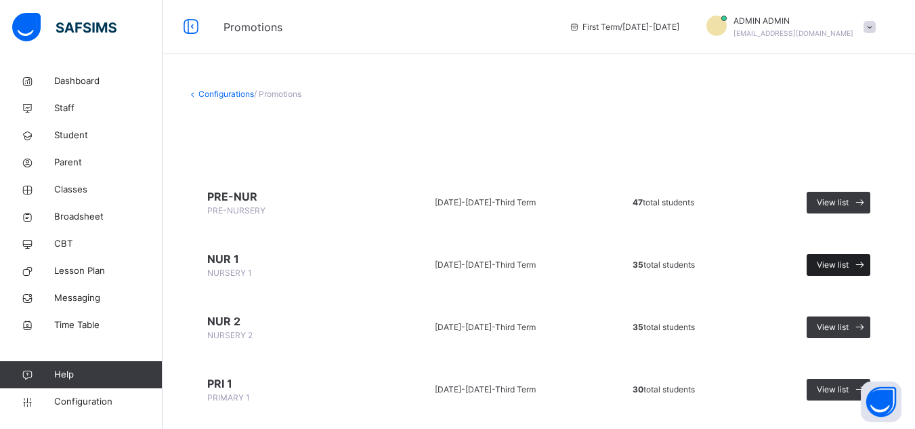
click at [845, 265] on span "View list" at bounding box center [832, 265] width 32 height 12
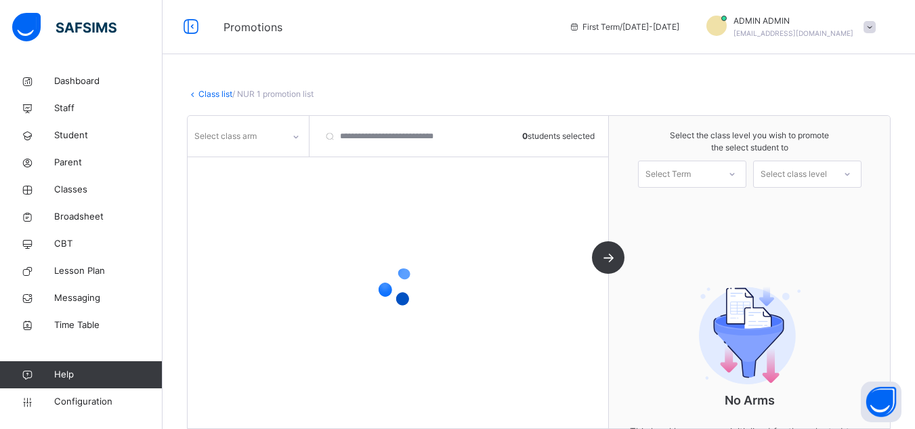
click at [299, 136] on icon at bounding box center [296, 137] width 8 height 14
click at [299, 140] on icon at bounding box center [296, 137] width 8 height 14
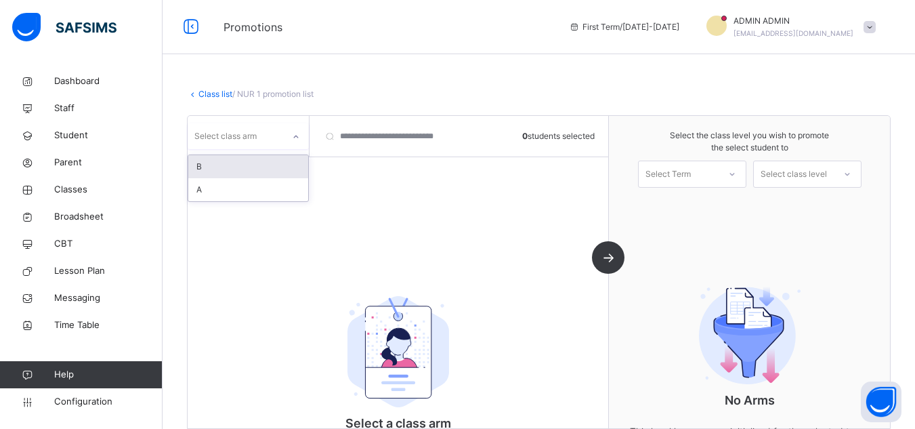
click at [294, 142] on div at bounding box center [295, 137] width 23 height 22
click at [246, 169] on div "B" at bounding box center [248, 166] width 120 height 23
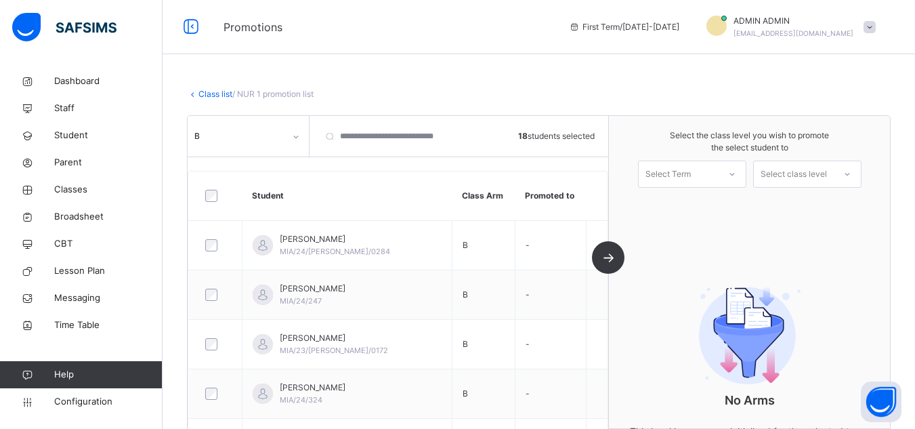
click at [690, 174] on div "Select Term" at bounding box center [667, 173] width 45 height 27
click at [703, 200] on div "First Term [DATE]-[DATE]" at bounding box center [691, 211] width 107 height 35
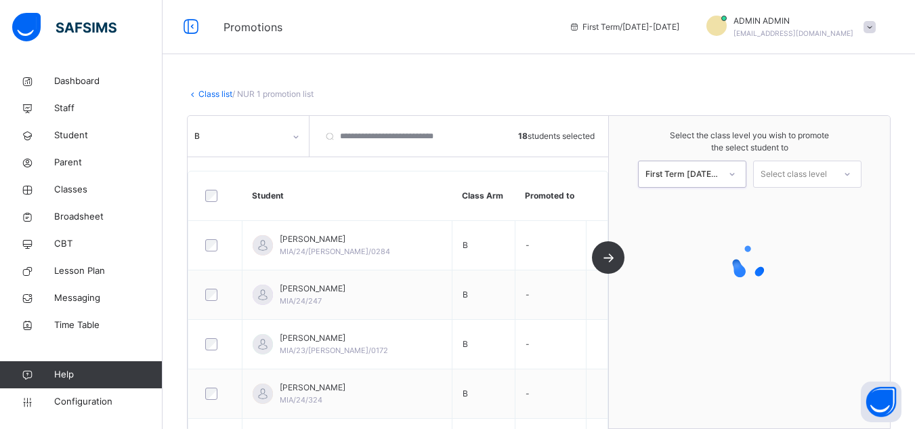
click at [808, 169] on div "Select class level" at bounding box center [793, 173] width 66 height 27
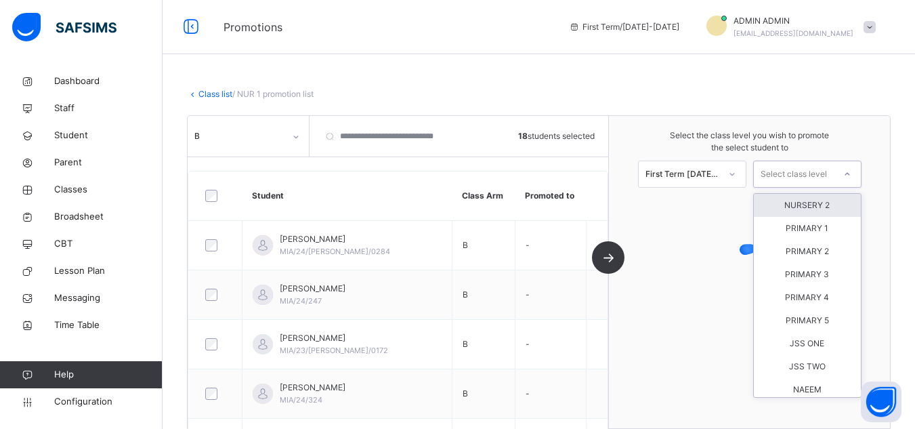
click at [821, 207] on div "NURSERY 2" at bounding box center [806, 205] width 107 height 23
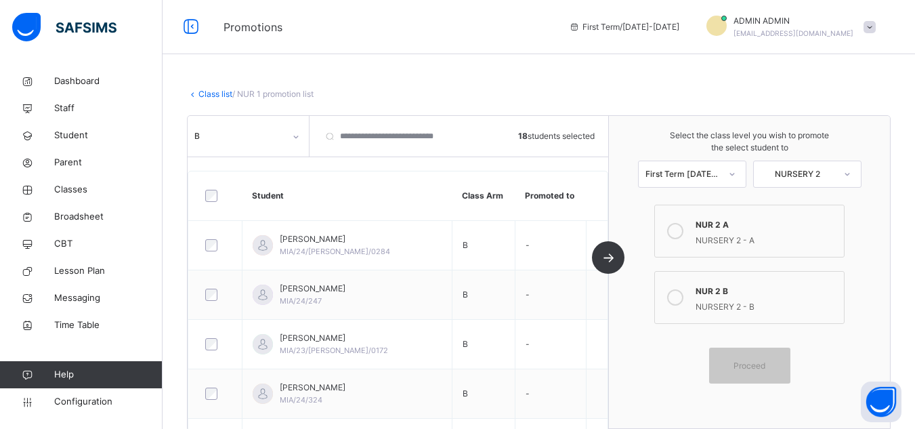
click at [688, 294] on div at bounding box center [674, 297] width 27 height 31
click at [761, 364] on span "Proceed" at bounding box center [749, 365] width 32 height 12
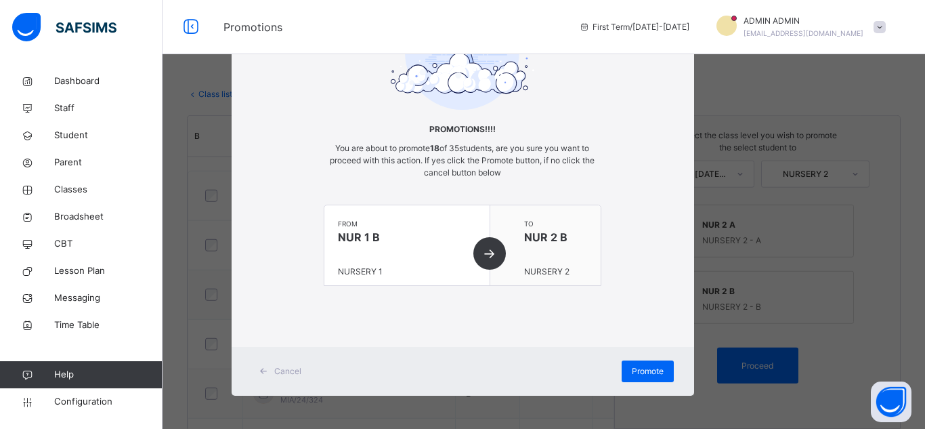
scroll to position [88, 0]
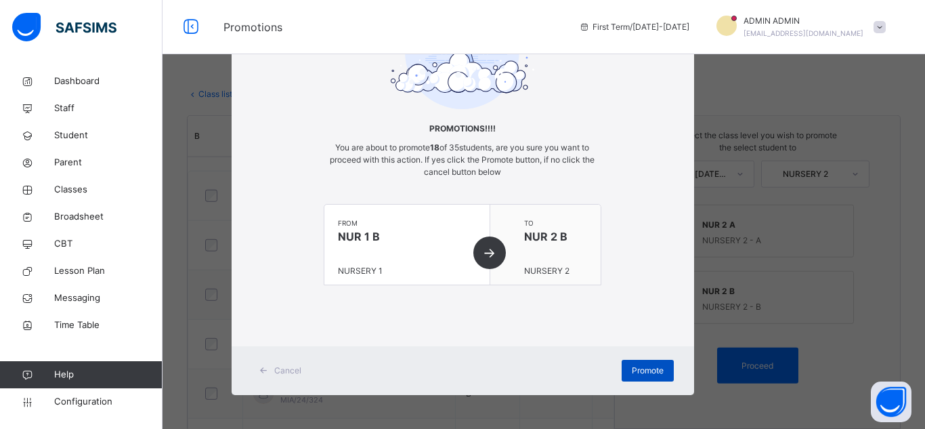
click at [653, 373] on span "Promote" at bounding box center [648, 370] width 32 height 12
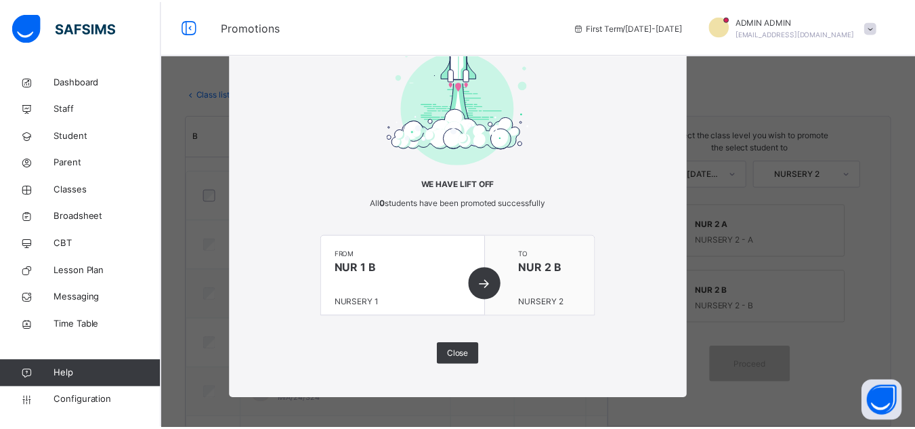
scroll to position [37, 0]
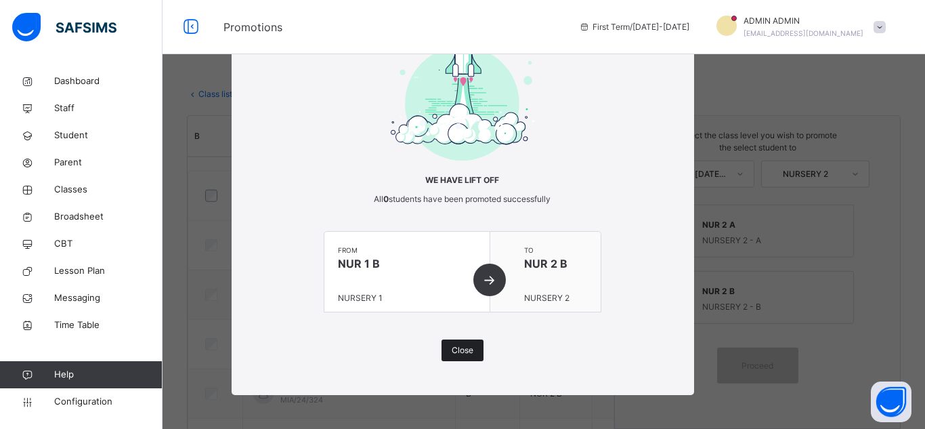
click at [471, 349] on div "Close" at bounding box center [462, 350] width 42 height 22
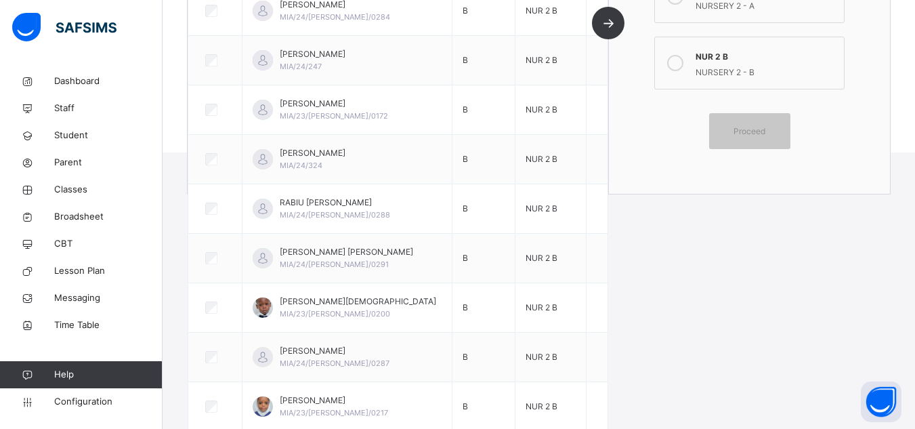
scroll to position [338, 0]
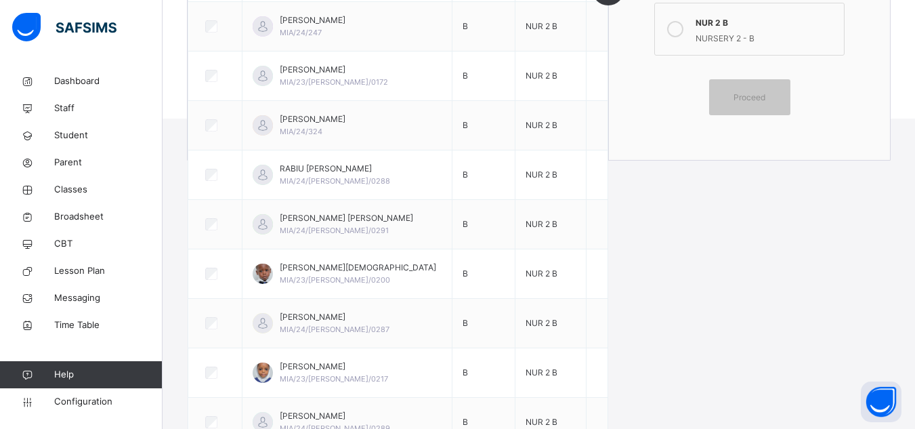
click at [76, 191] on span "Classes" at bounding box center [108, 190] width 108 height 14
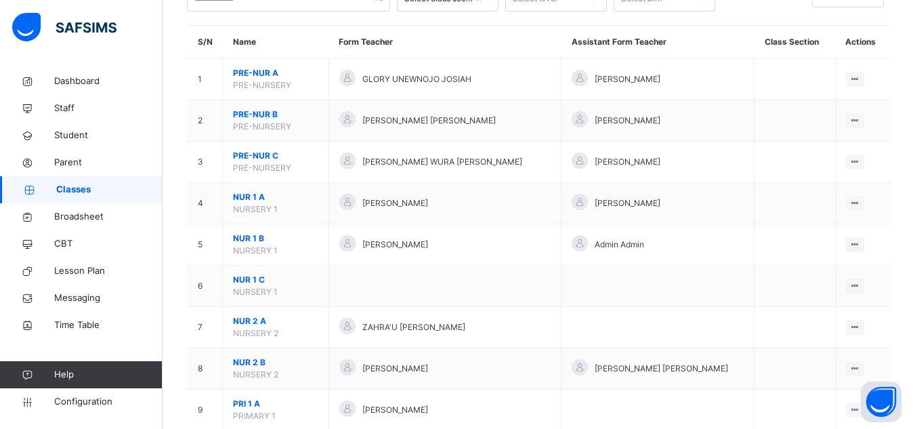
scroll to position [135, 0]
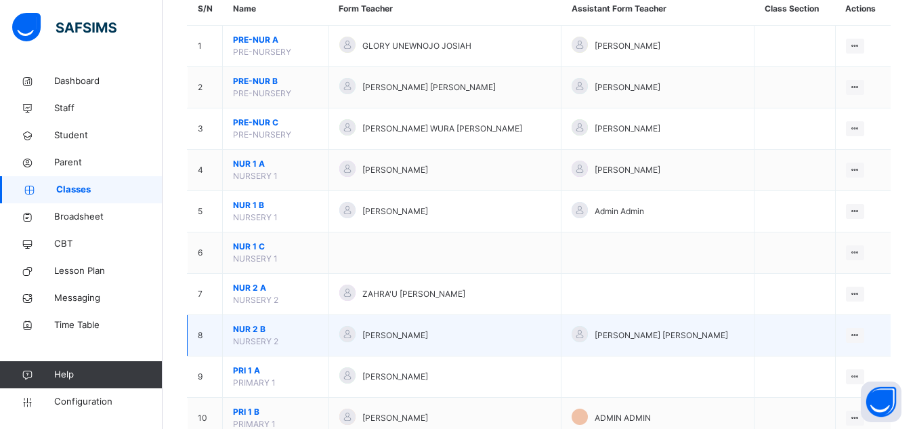
click at [259, 336] on span "NURSERY 2" at bounding box center [255, 341] width 45 height 10
click at [256, 329] on span "NUR 2 B" at bounding box center [275, 329] width 85 height 12
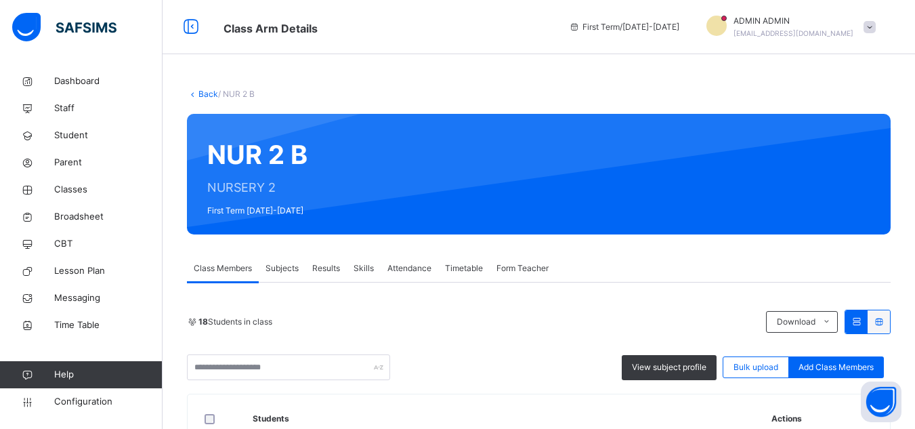
click at [613, 97] on div "Back / NUR 2 B" at bounding box center [538, 94] width 703 height 12
click at [537, 89] on div "Back / NUR 2 B" at bounding box center [538, 94] width 703 height 12
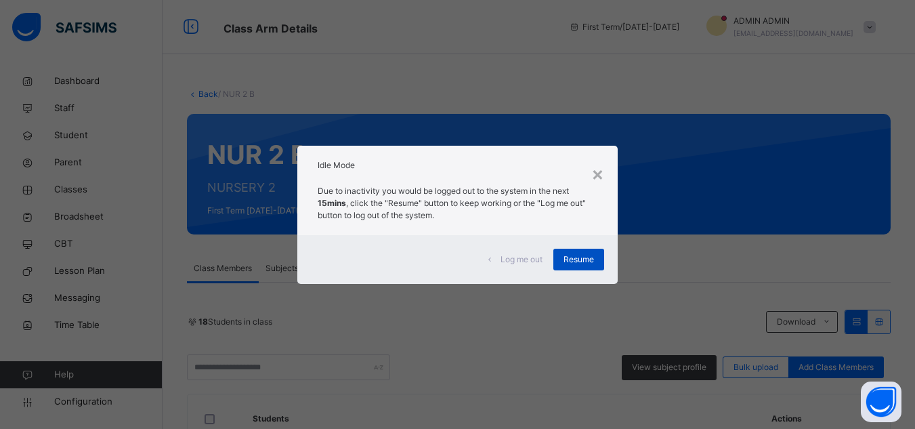
click at [596, 265] on div "Resume" at bounding box center [578, 259] width 51 height 22
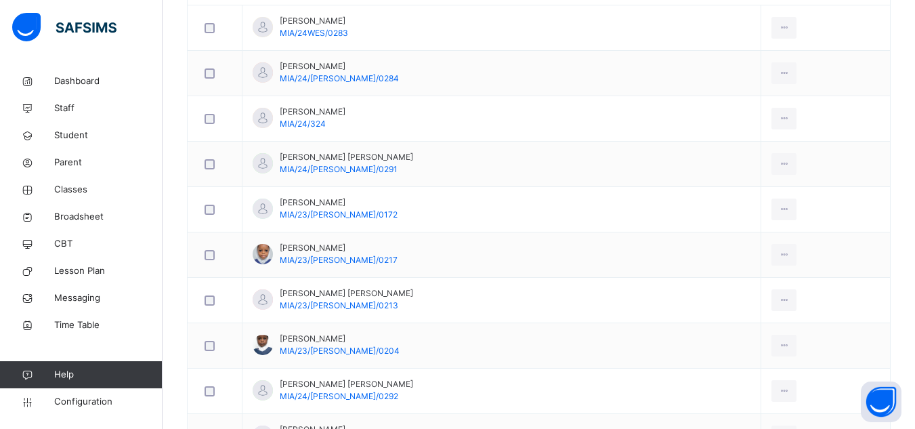
scroll to position [474, 0]
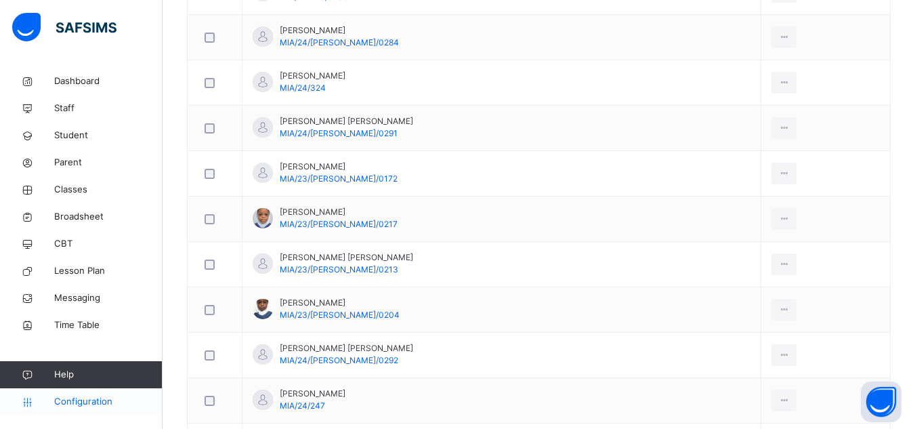
click at [73, 396] on span "Configuration" at bounding box center [108, 402] width 108 height 14
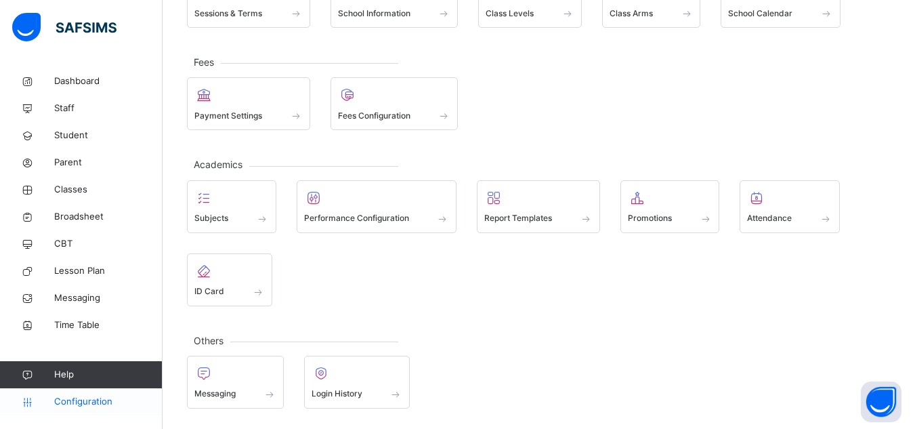
scroll to position [135, 0]
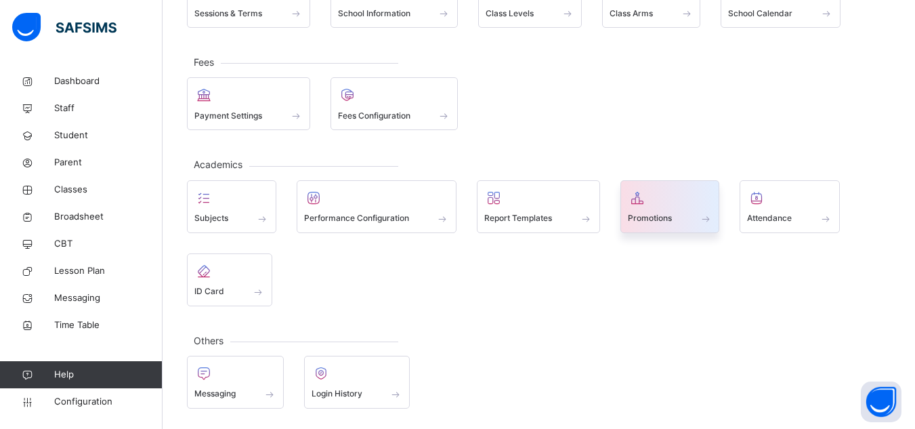
click at [682, 208] on span at bounding box center [670, 209] width 85 height 3
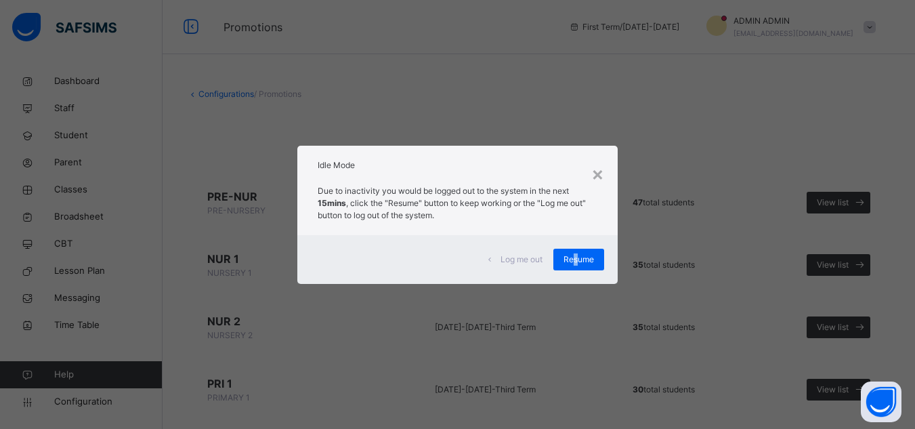
click at [577, 263] on span "Resume" at bounding box center [578, 259] width 30 height 12
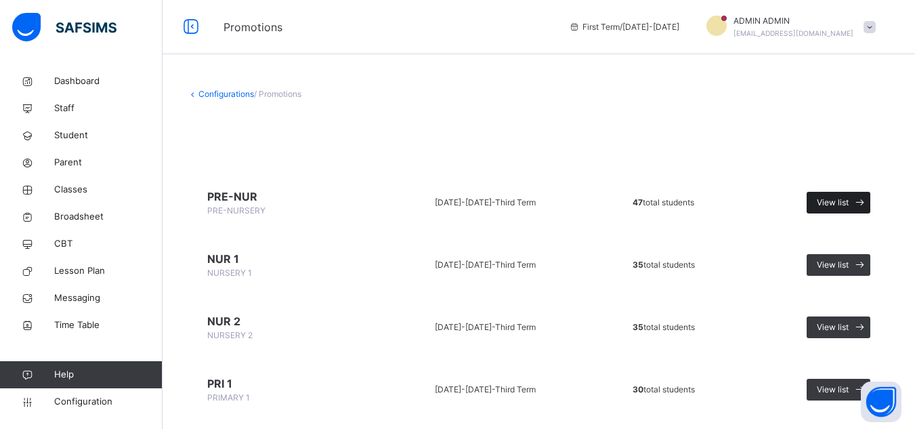
click at [838, 205] on span "View list" at bounding box center [832, 202] width 32 height 12
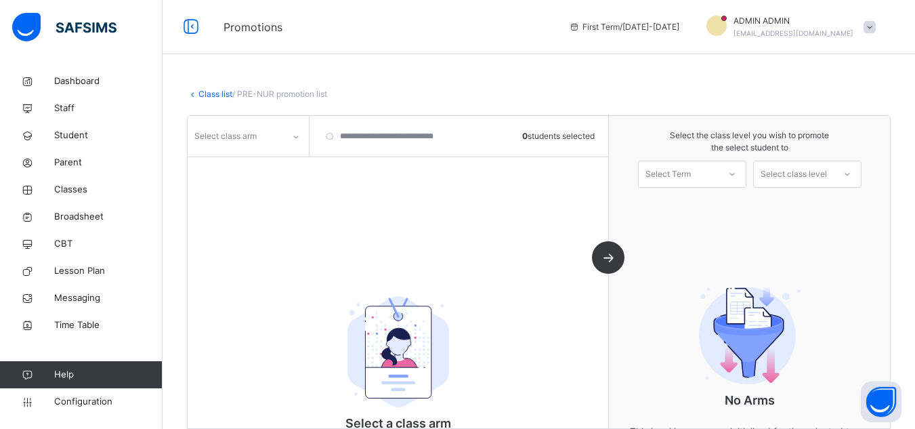
click at [297, 137] on icon at bounding box center [296, 137] width 8 height 14
click at [234, 191] on div "A" at bounding box center [248, 189] width 120 height 23
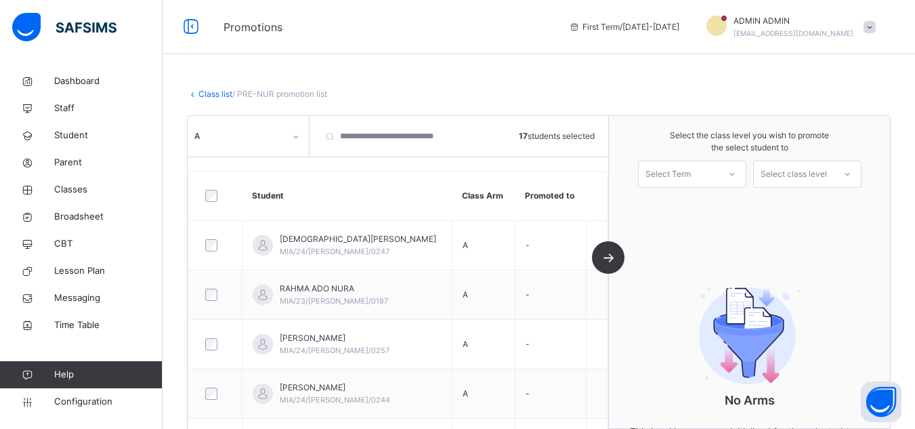
click at [734, 176] on div at bounding box center [732, 173] width 24 height 23
click at [699, 208] on div "First Term [DATE]-[DATE]" at bounding box center [691, 211] width 107 height 35
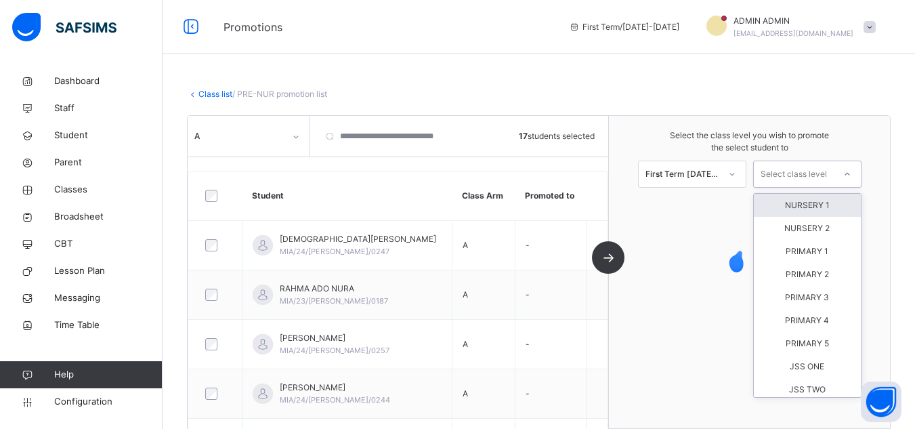
click at [841, 178] on div at bounding box center [846, 174] width 27 height 26
click at [825, 204] on div "NURSERY 1" at bounding box center [806, 205] width 107 height 23
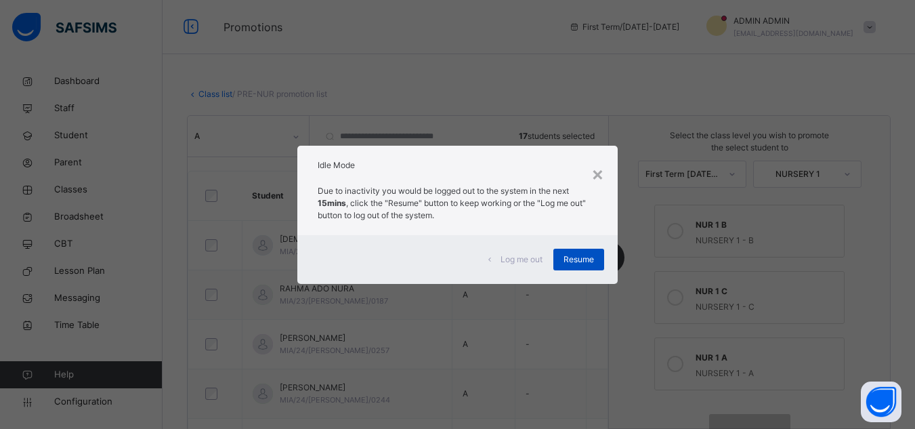
click at [582, 259] on span "Resume" at bounding box center [578, 259] width 30 height 12
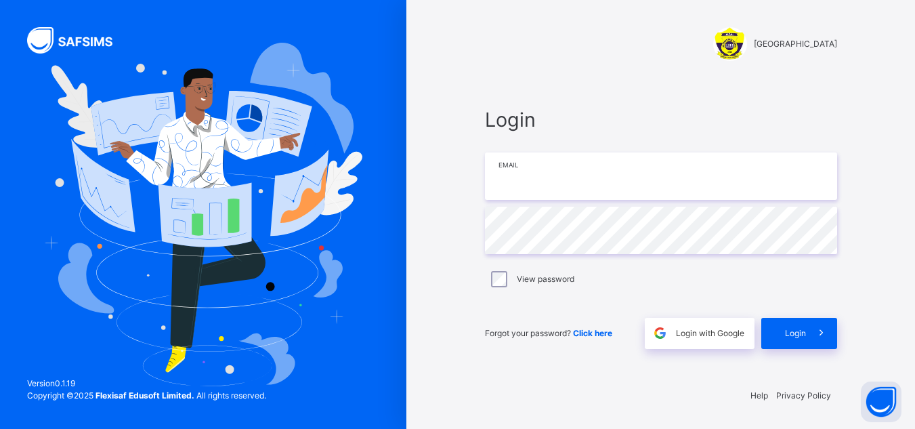
type input "**********"
